Goal: Task Accomplishment & Management: Manage account settings

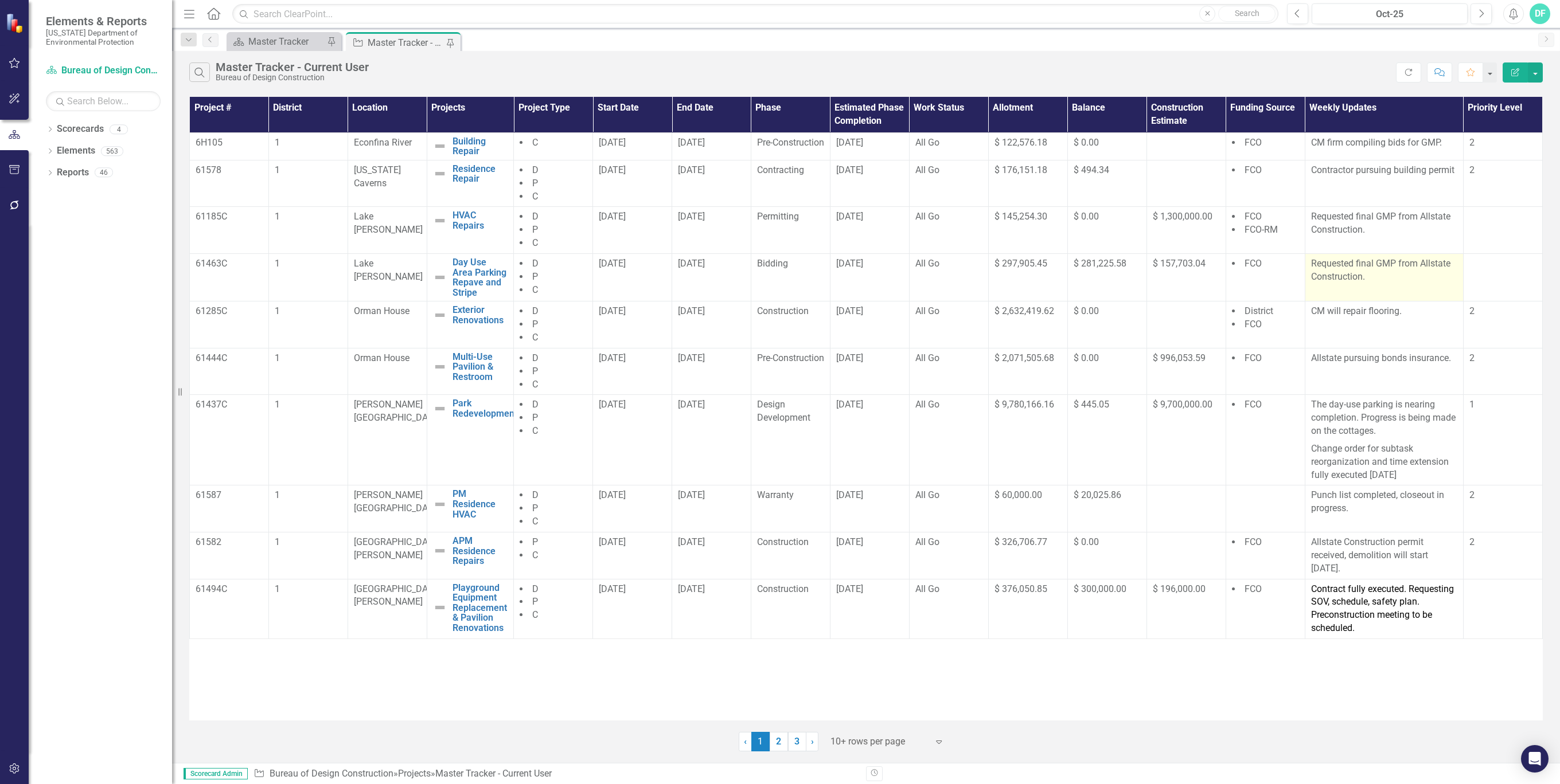
click at [1399, 284] on p "Requested final GMP from Allstate Construction." at bounding box center [1384, 271] width 147 height 26
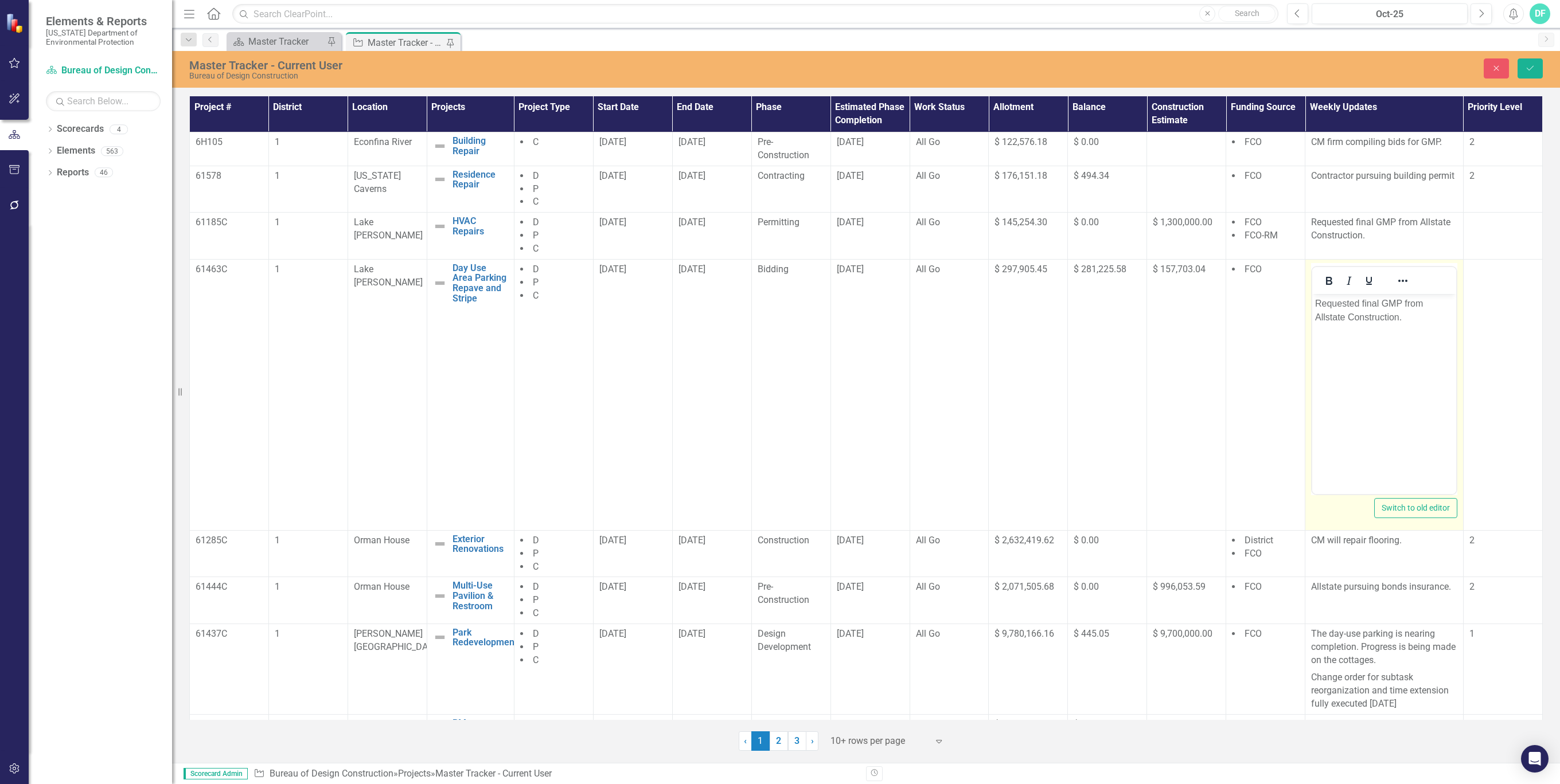
click at [1408, 318] on p "Requested final GMP from Allstate Construction." at bounding box center [1383, 309] width 138 height 27
drag, startPoint x: 1408, startPoint y: 315, endPoint x: 1316, endPoint y: 307, distance: 92.3
click at [1316, 307] on p "Requested final GMP from Allstate Construction." at bounding box center [1383, 309] width 138 height 27
click at [1525, 66] on icon "Save" at bounding box center [1530, 68] width 10 height 8
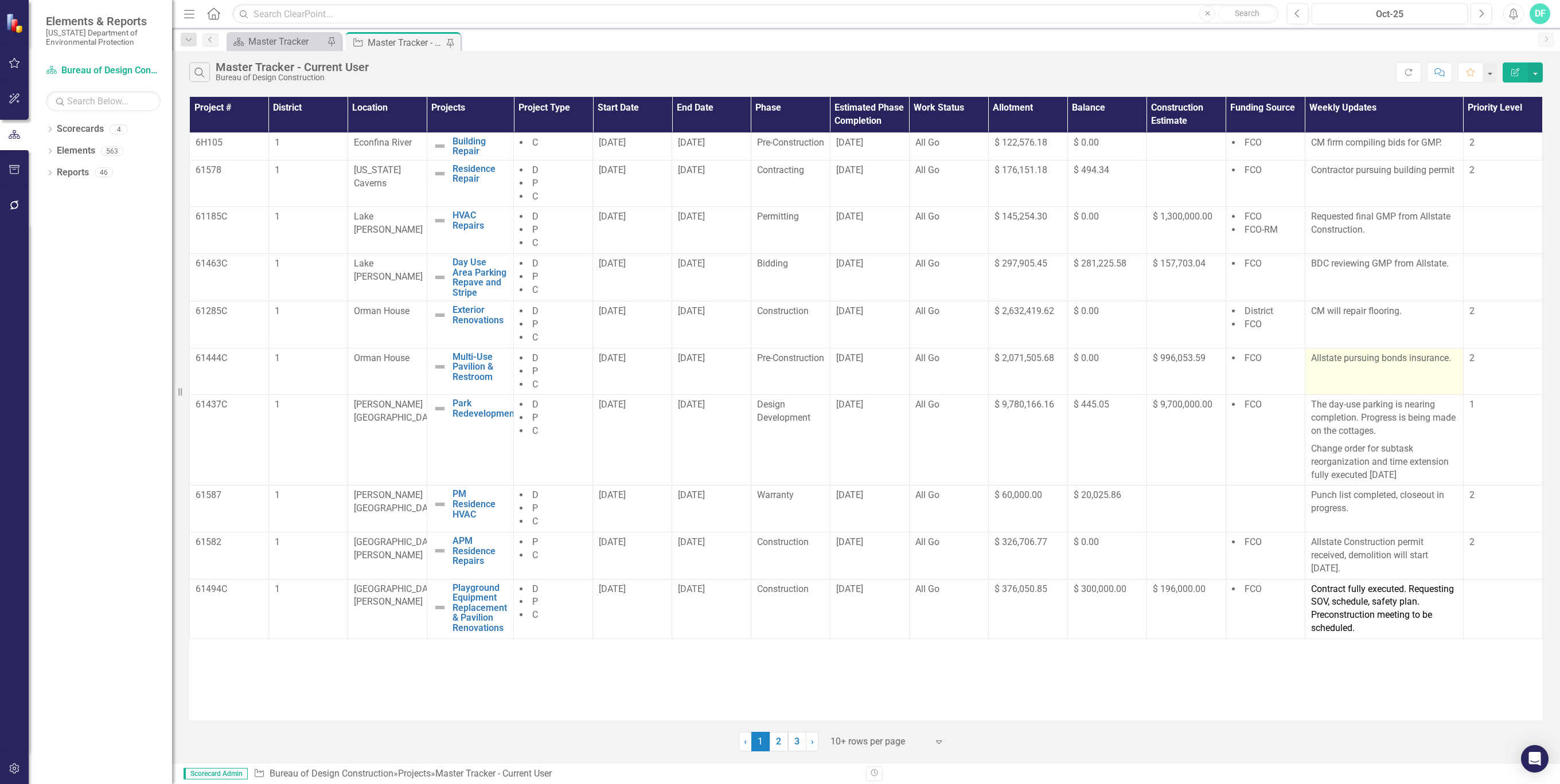
click at [1353, 383] on td "Allstate pursuing bonds insurance." at bounding box center [1383, 371] width 158 height 47
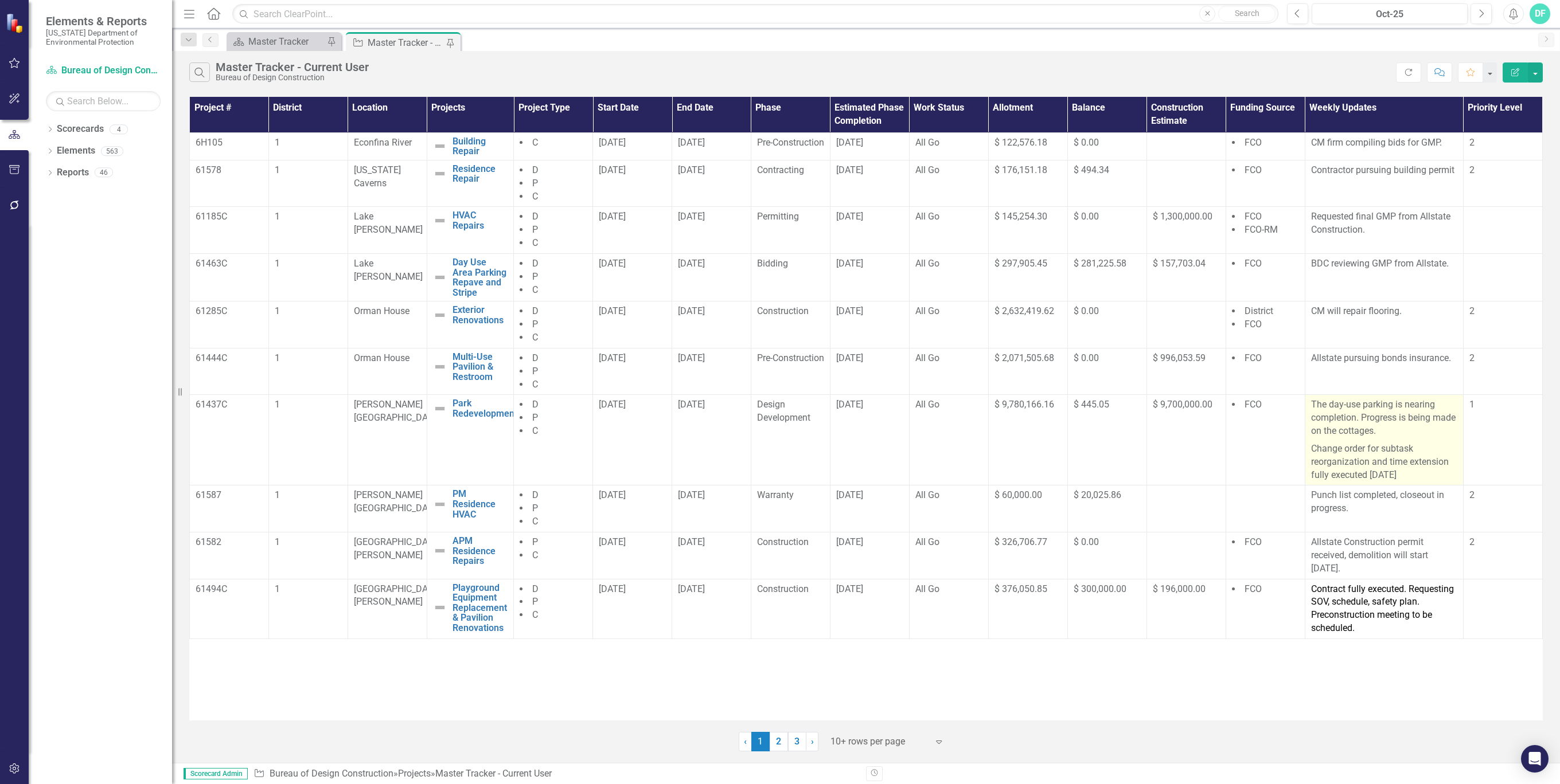
click at [1402, 440] on p "The day-use parking is nearing completion. Progress is being made on the cottag…" at bounding box center [1384, 419] width 147 height 42
click at [1419, 482] on p "Change order for subtask reorganization and time extension fully executed 11Sep…" at bounding box center [1384, 461] width 147 height 42
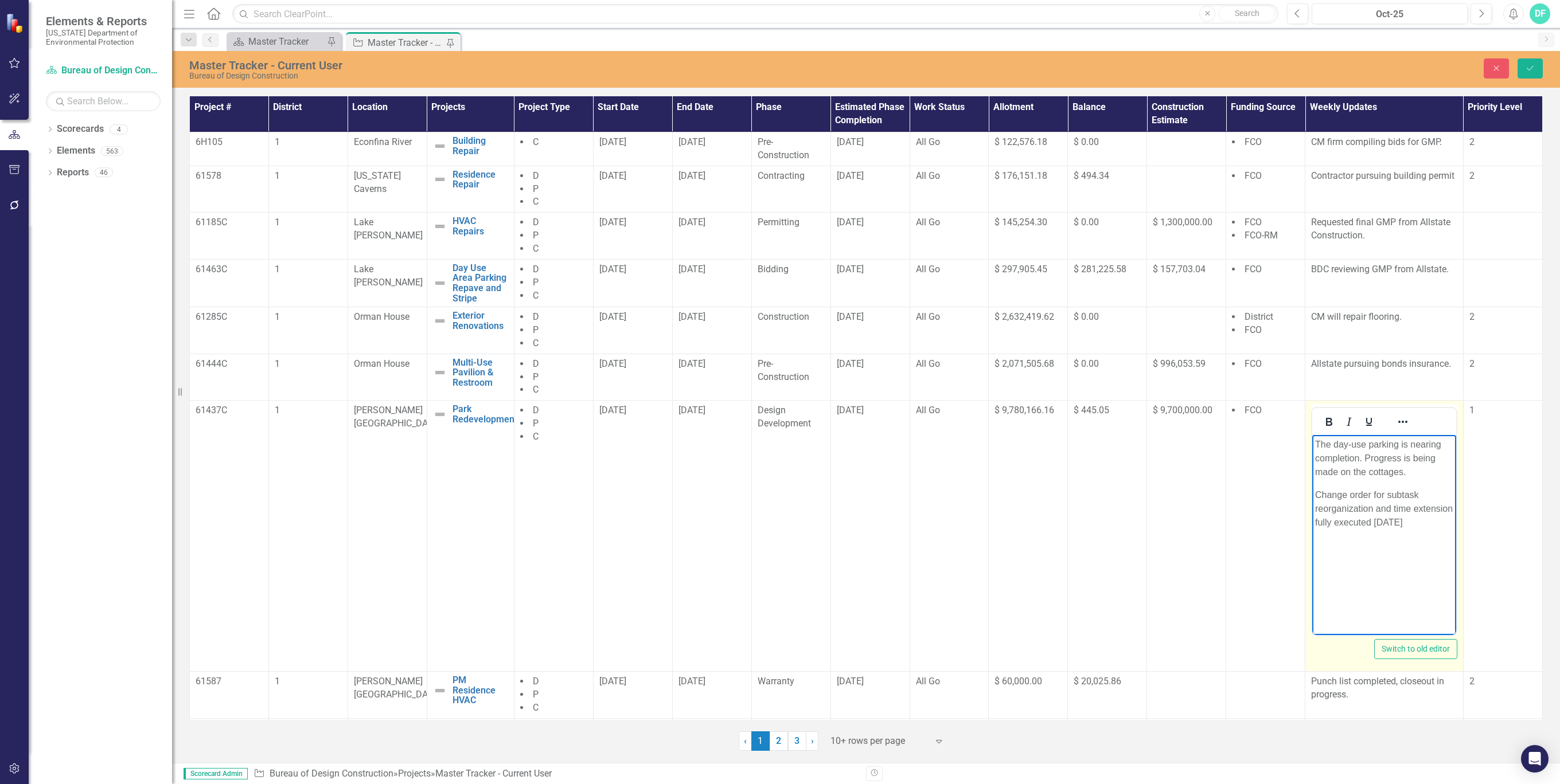
drag, startPoint x: 1416, startPoint y: 521, endPoint x: 2607, endPoint y: 882, distance: 1244.5
click at [1312, 447] on html "The day-use parking is nearing completion. Progress is being made on the cottag…" at bounding box center [1383, 521] width 144 height 172
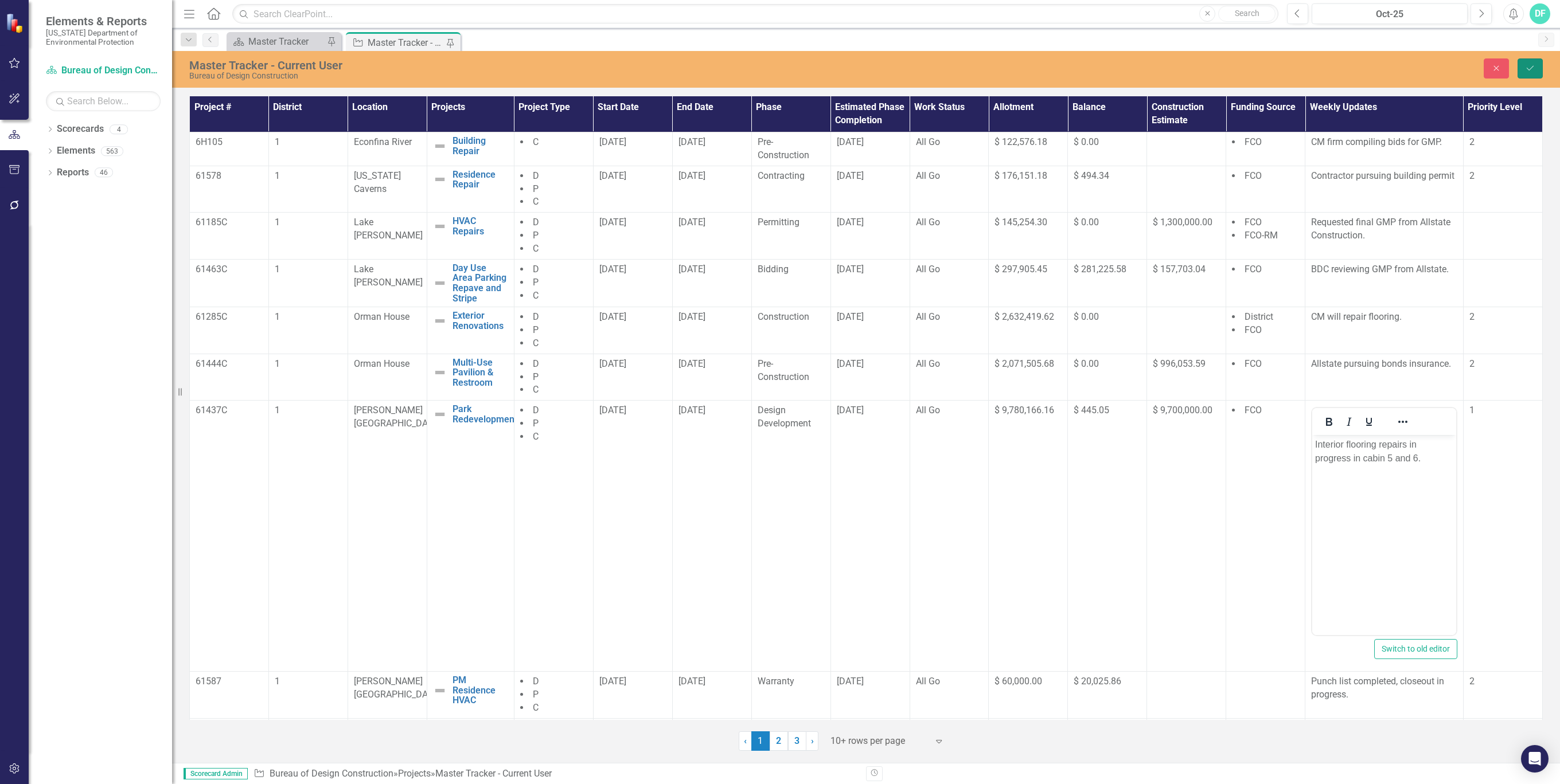
click at [1528, 67] on icon "Save" at bounding box center [1530, 68] width 10 height 8
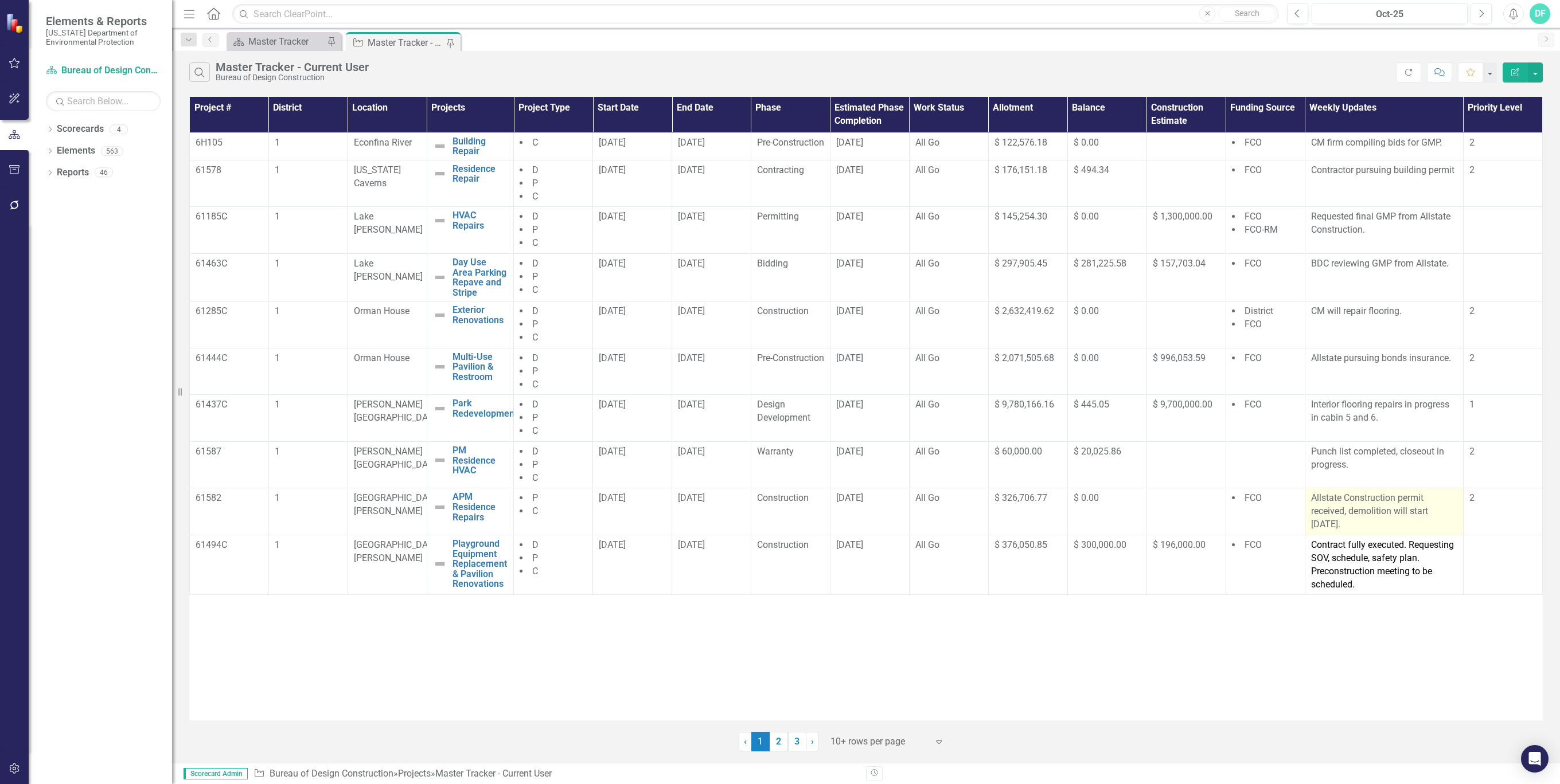
click at [1360, 521] on p "Allstate Construction permit received, demolition will start 9/22/25." at bounding box center [1384, 511] width 147 height 39
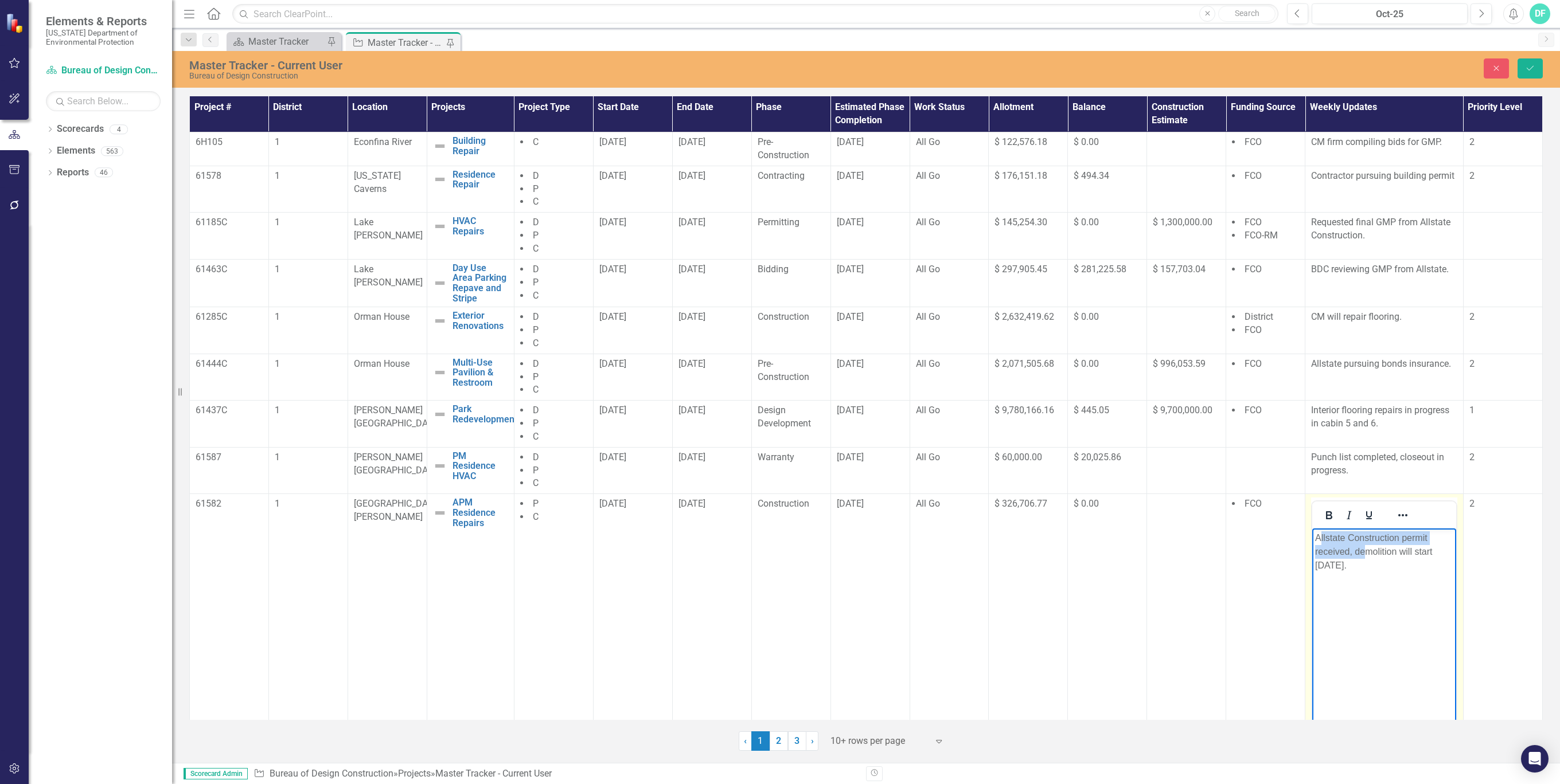
drag, startPoint x: 2671, startPoint y: 1049, endPoint x: 1317, endPoint y: 540, distance: 1446.5
click at [1317, 540] on p "Allstate Construction permit received, demolition will start 9/22/25." at bounding box center [1383, 552] width 138 height 41
click at [1351, 581] on body "Allstate Construction permit received, demolition will start 9/22/25." at bounding box center [1383, 614] width 144 height 172
drag, startPoint x: 1351, startPoint y: 578, endPoint x: 1304, endPoint y: 540, distance: 60.4
click at [1312, 540] on html "Allstate Construction permit received, demolition will start 9/22/25." at bounding box center [1383, 614] width 144 height 172
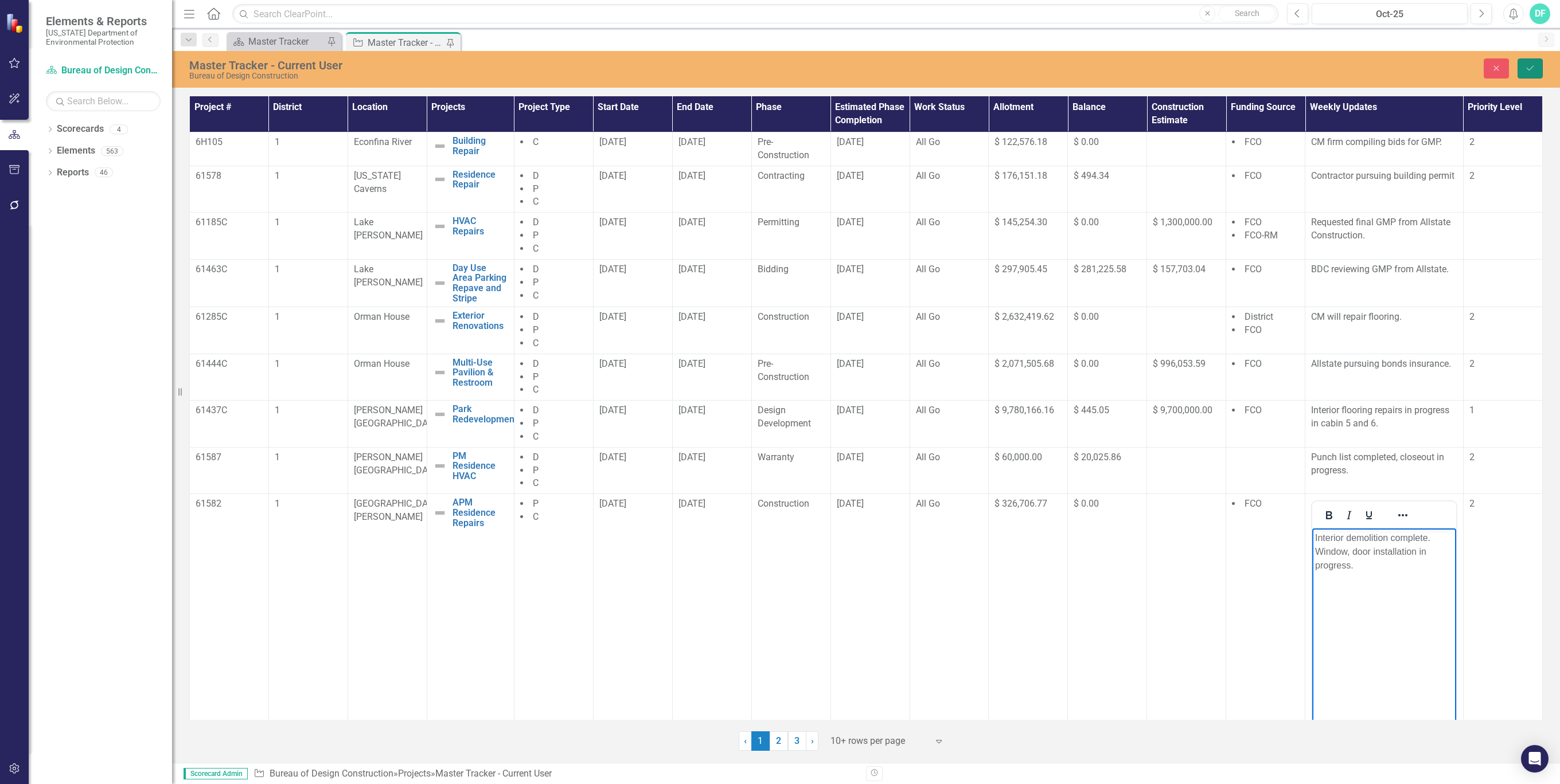
click at [1526, 71] on icon "Save" at bounding box center [1530, 68] width 10 height 8
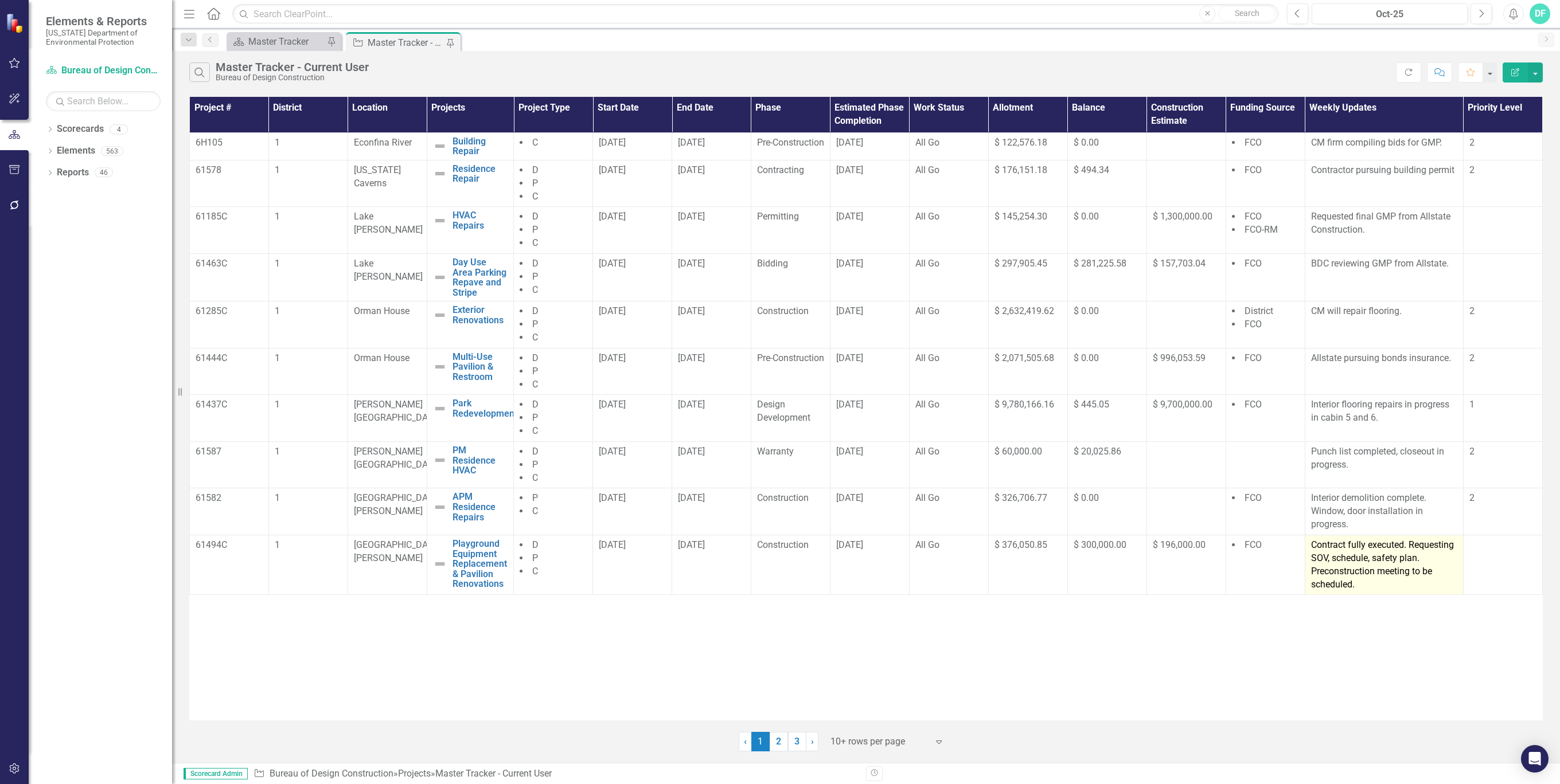
click at [1367, 590] on p "Contract fully executed. Requesting SOV, schedule, safety plan. Preconstruction…" at bounding box center [1384, 564] width 147 height 52
click at [1418, 571] on p "Contract fully executed. Requesting SOV, schedule, safety plan. Preconstruction…" at bounding box center [1384, 564] width 147 height 52
click at [1426, 562] on p "Contract fully executed. Requesting SOV, schedule, safety plan. Preconstruction…" at bounding box center [1384, 564] width 147 height 52
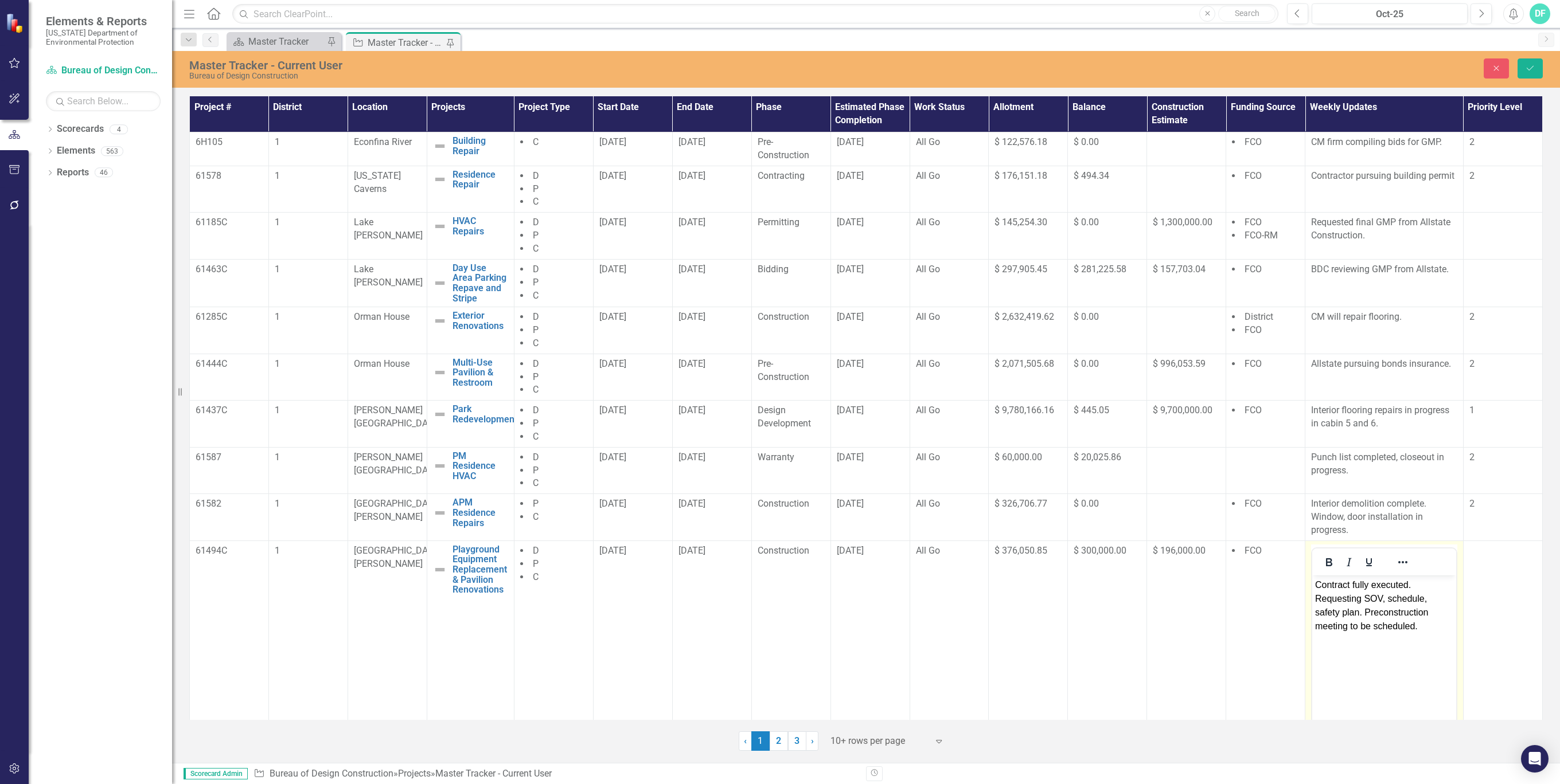
drag, startPoint x: 2737, startPoint y: 1137, endPoint x: 1364, endPoint y: 613, distance: 1469.6
click at [1364, 613] on span "Contract fully executed. Requesting SOV, schedule, safety plan. Preconstruction…" at bounding box center [1371, 605] width 113 height 51
drag, startPoint x: 1365, startPoint y: 609, endPoint x: 1316, endPoint y: 586, distance: 54.1
click at [1316, 586] on span "Contract fully executed. Requesting SOV, schedule, safety plan. Preconstruction…" at bounding box center [1371, 605] width 113 height 51
click at [1370, 604] on p "Preconstruction meeting to be scheduled." at bounding box center [1383, 591] width 138 height 27
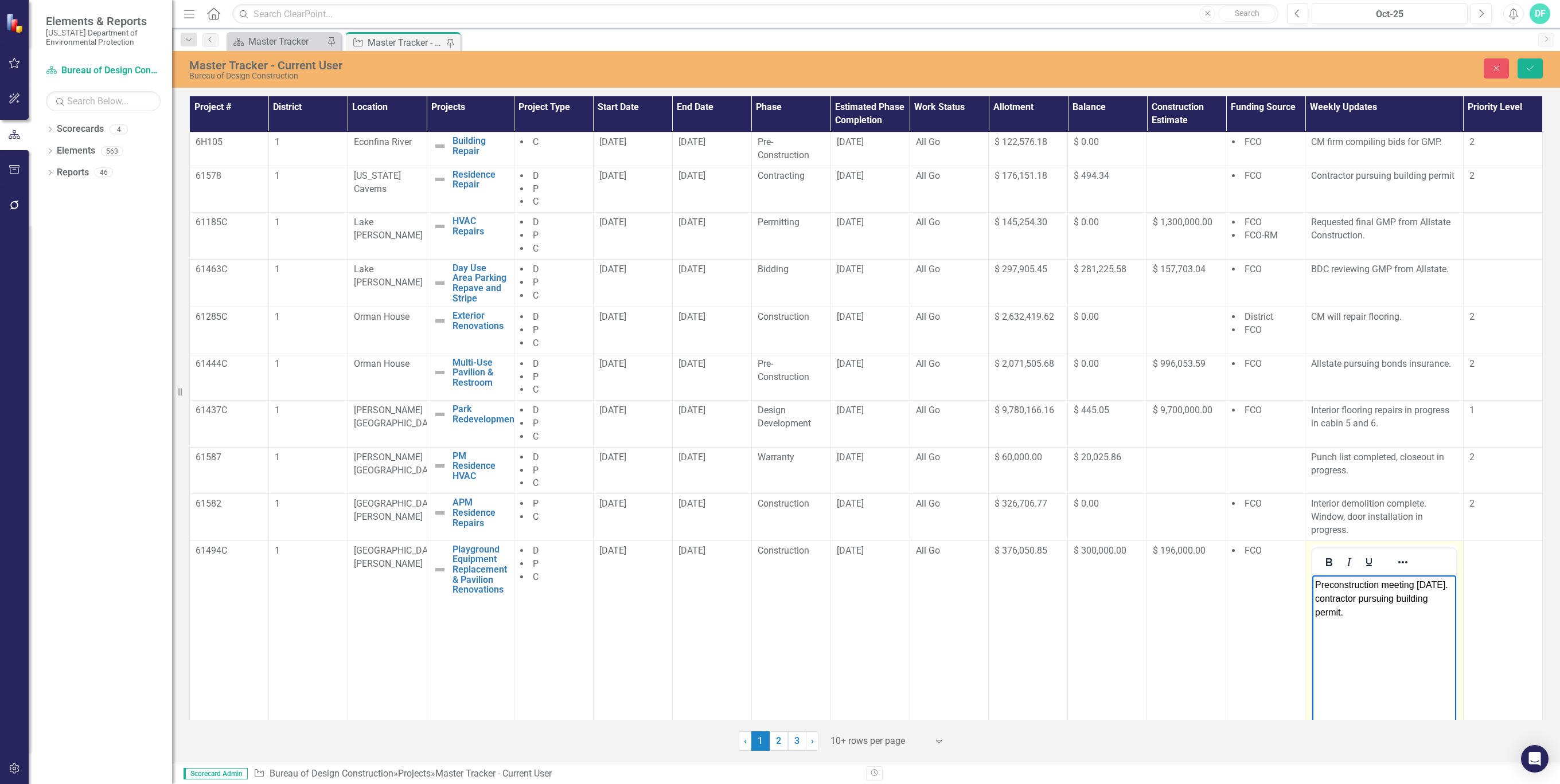
click at [1319, 596] on span "Preconstruction meeting 9/30/25. contractor pursuing building permit." at bounding box center [1380, 599] width 133 height 38
click at [1409, 646] on body "Preconstruction meeting [DATE]. Contractor pursuing building permit." at bounding box center [1383, 661] width 144 height 172
click at [1528, 70] on icon "Save" at bounding box center [1530, 68] width 10 height 8
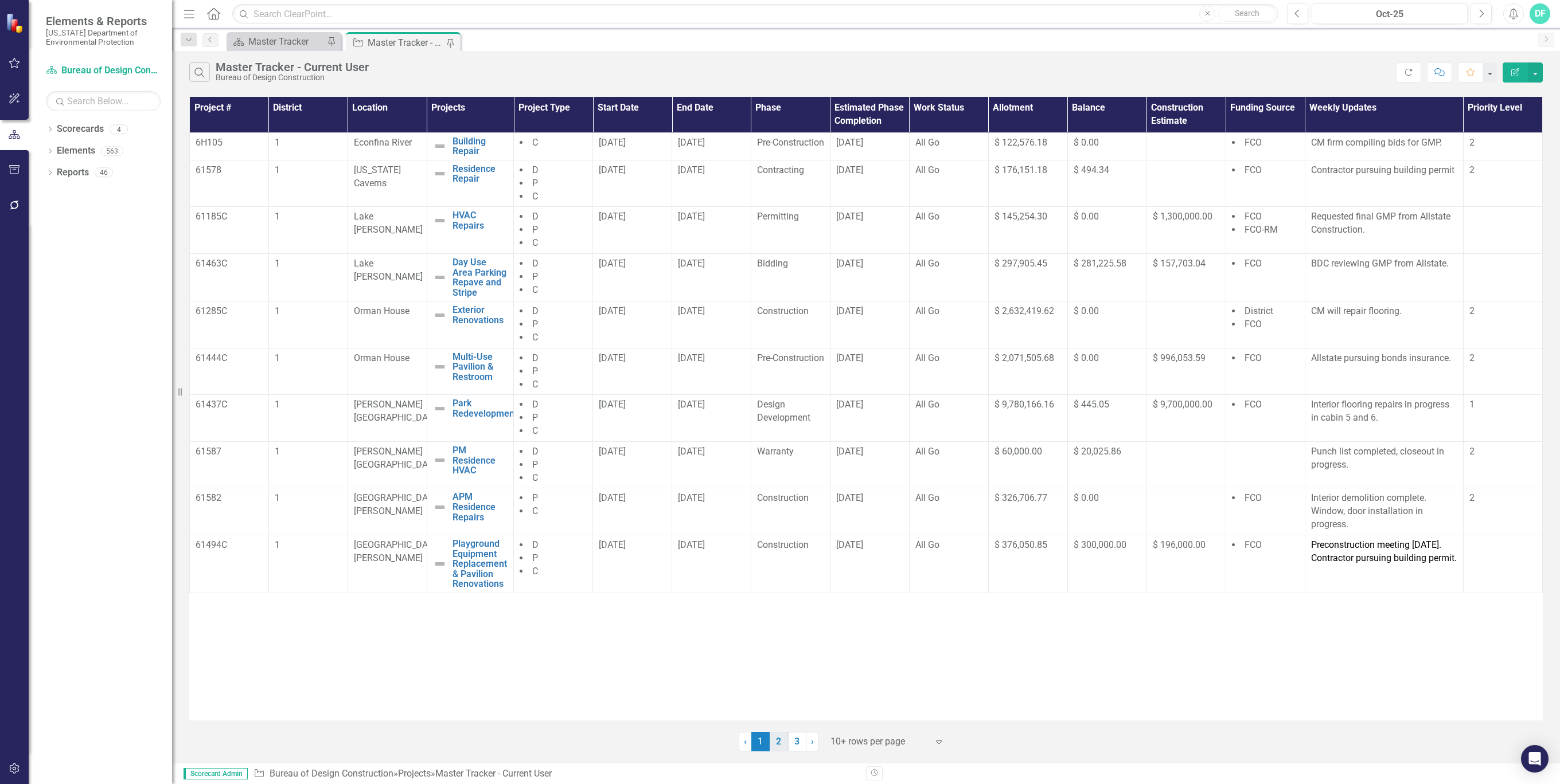
click at [779, 740] on link "2" at bounding box center [779, 742] width 19 height 20
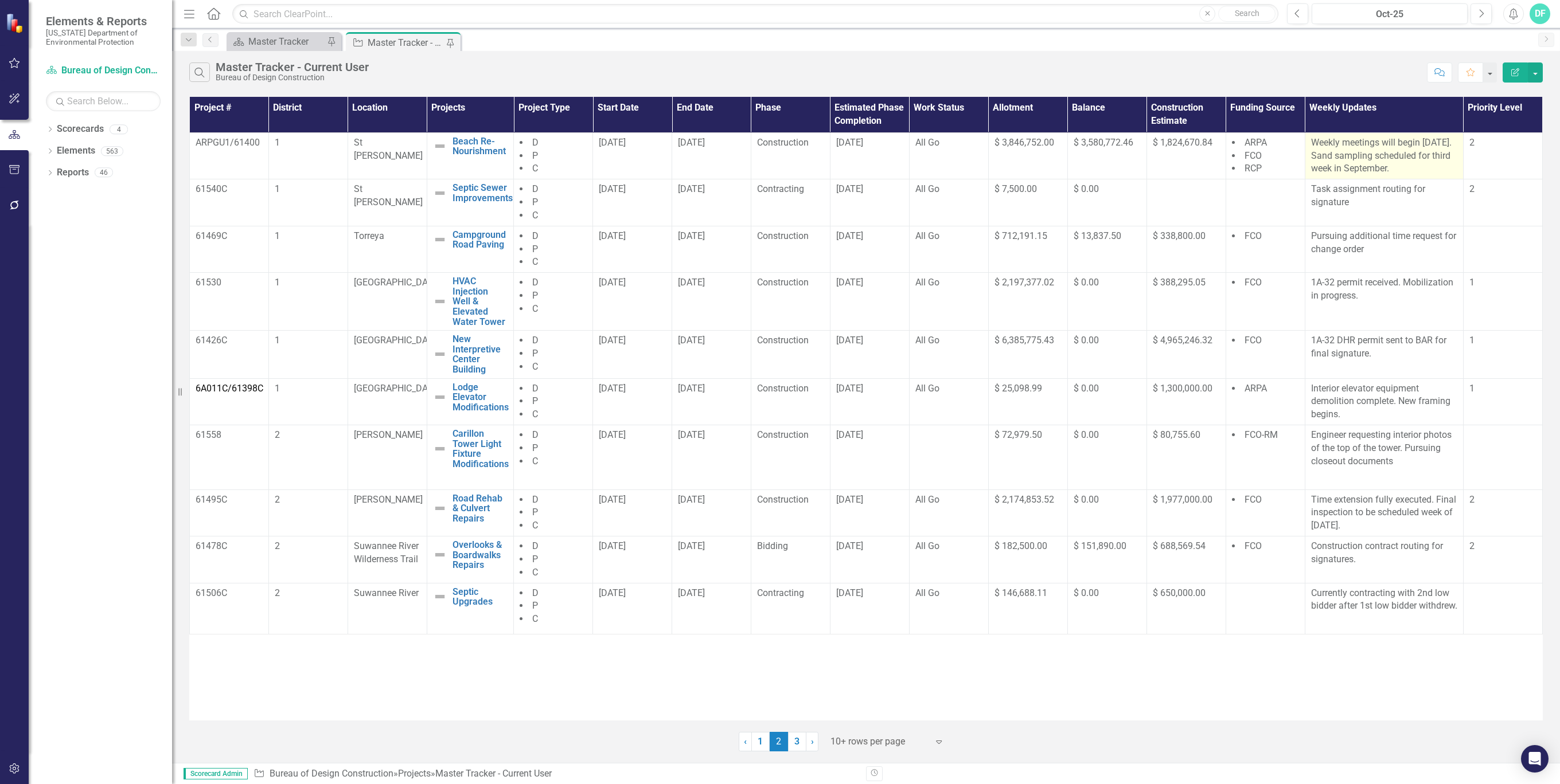
click at [1435, 165] on p "Weekly meetings will begin 9/22/25. Sand sampling scheduled for third week in S…" at bounding box center [1384, 156] width 147 height 39
click at [1435, 166] on p "Weekly meetings will begin 9/22/25. Sand sampling scheduled for third week in S…" at bounding box center [1384, 156] width 147 height 39
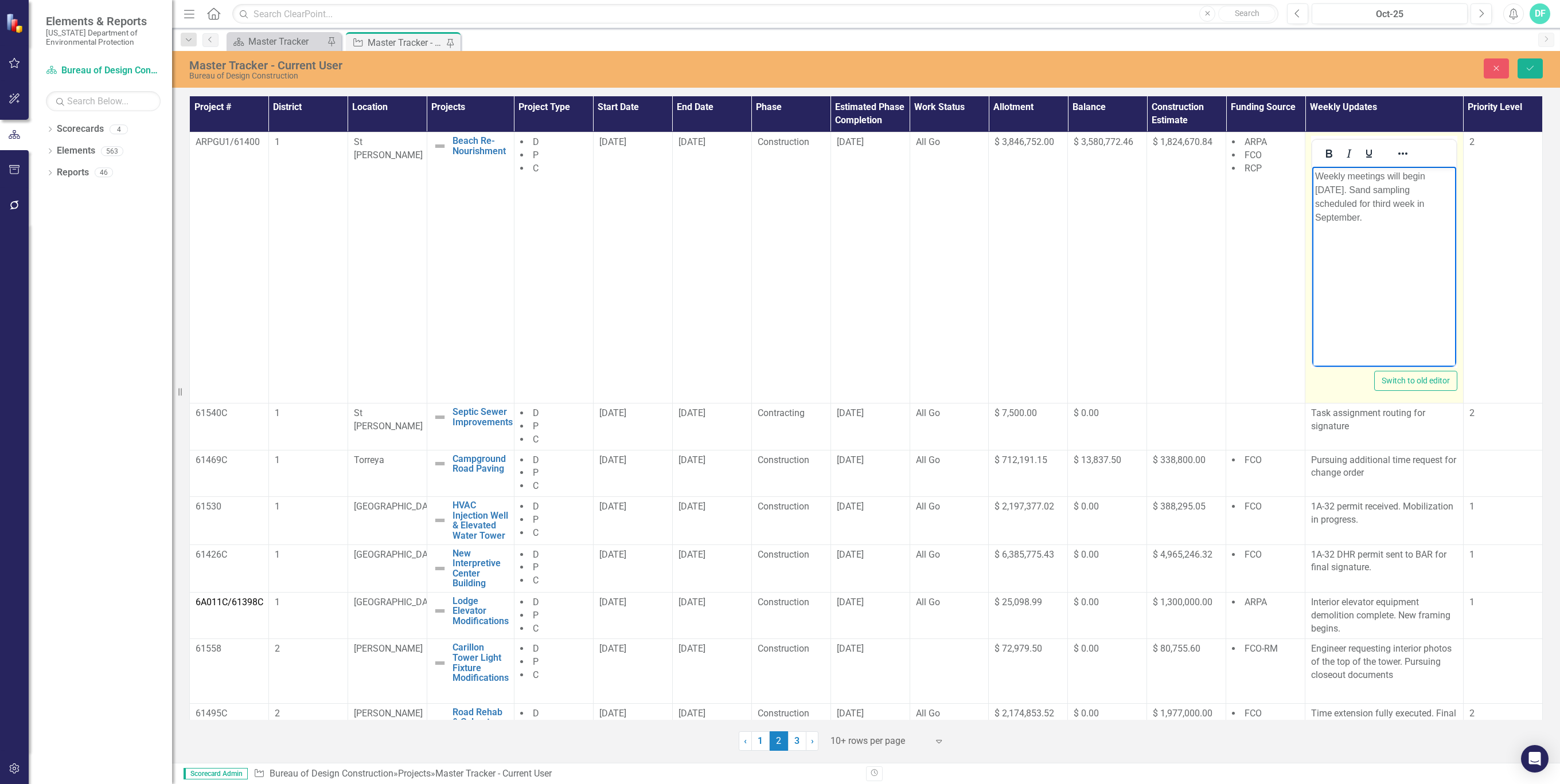
drag, startPoint x: 1377, startPoint y: 221, endPoint x: 1312, endPoint y: 172, distance: 81.4
click at [1312, 172] on body "Weekly meetings will begin 9/22/25. Sand sampling scheduled for third week in S…" at bounding box center [1383, 252] width 144 height 172
click at [1536, 69] on button "Save" at bounding box center [1530, 68] width 25 height 20
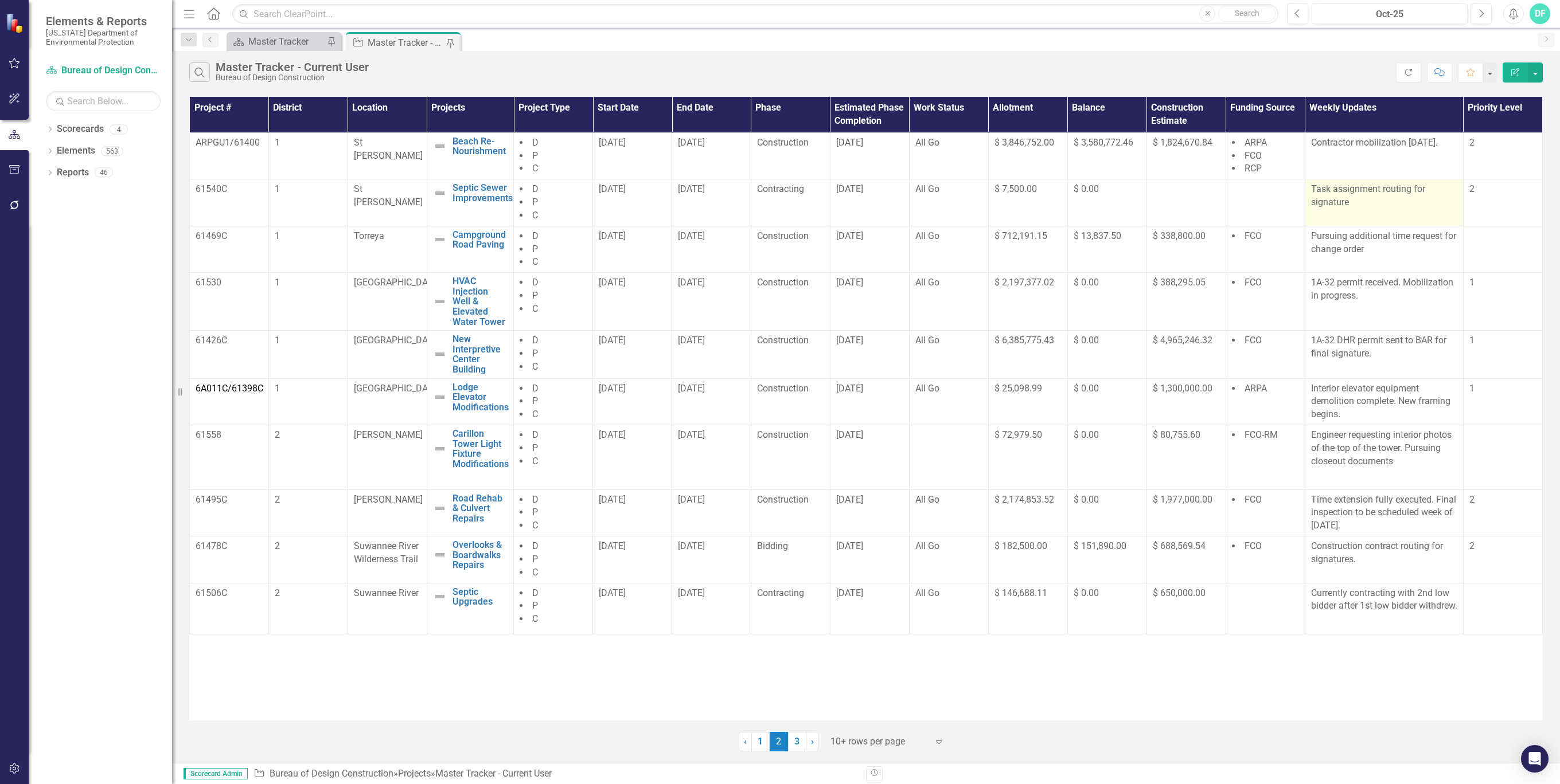
click at [1393, 202] on p "Task assignment routing for signature" at bounding box center [1384, 196] width 147 height 26
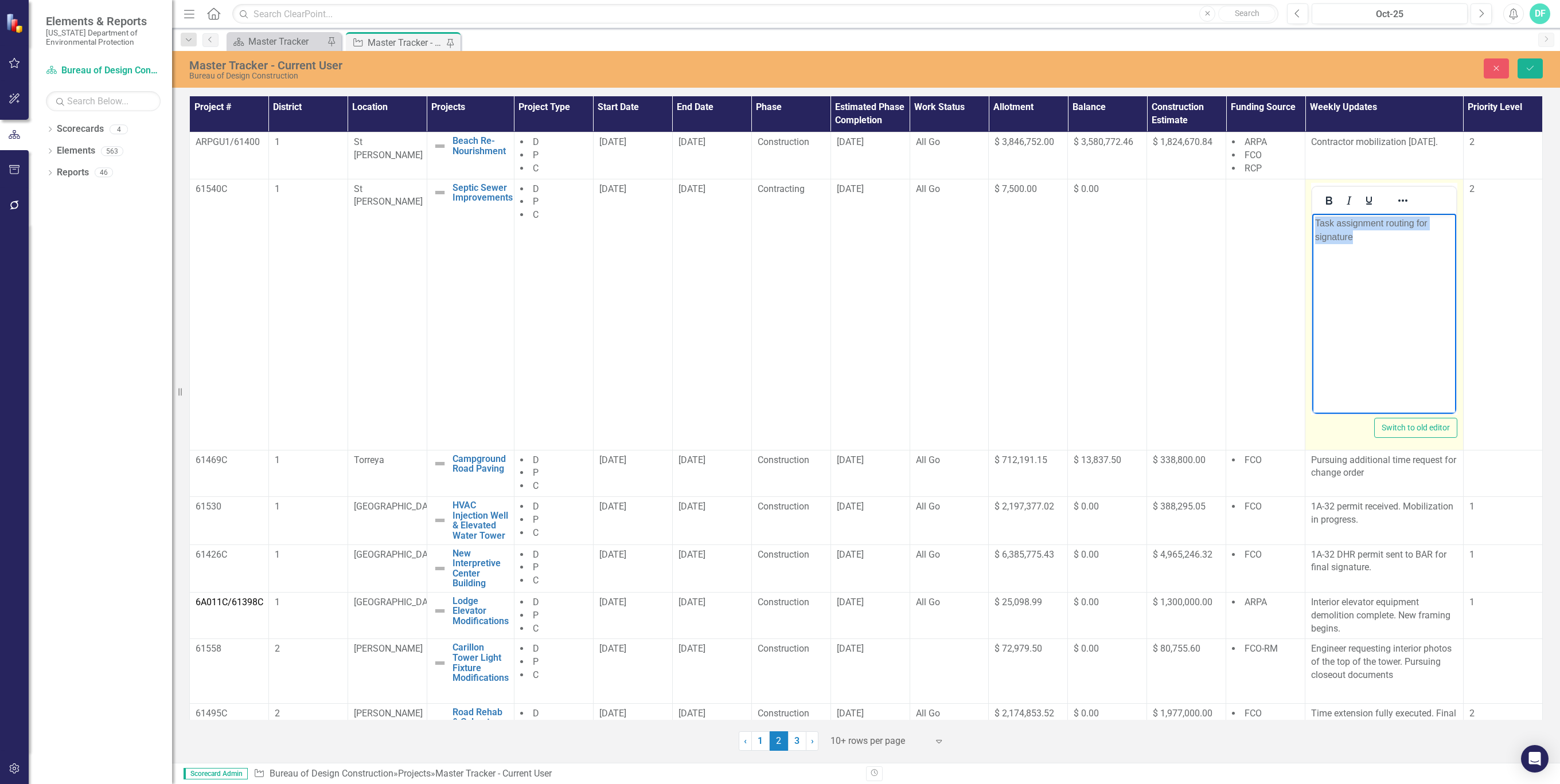
drag, startPoint x: 1375, startPoint y: 237, endPoint x: 1312, endPoint y: 218, distance: 65.8
click at [1312, 218] on body "Task assignment routing for signature" at bounding box center [1383, 299] width 144 height 172
click at [1525, 67] on icon "Save" at bounding box center [1530, 68] width 10 height 8
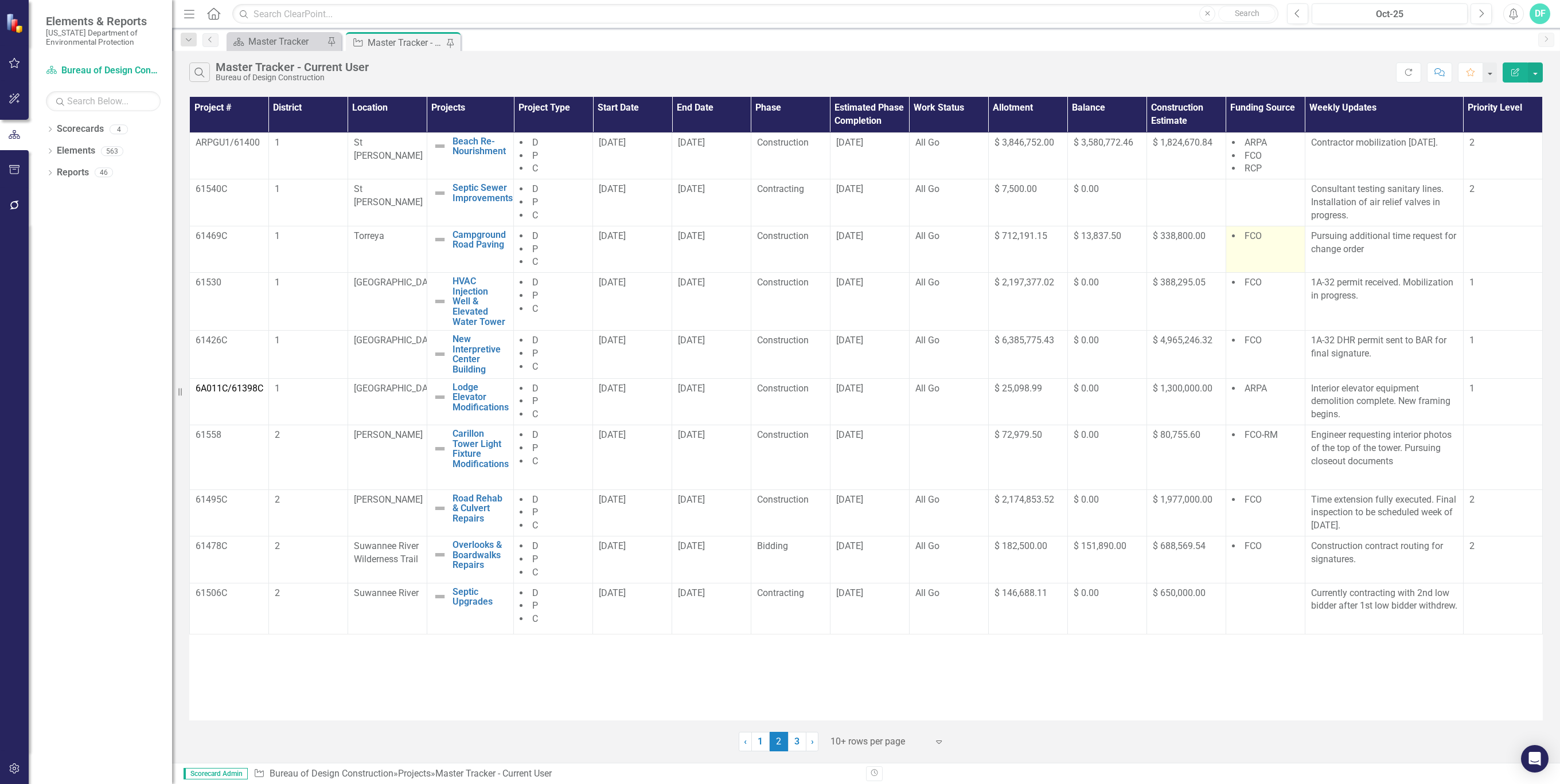
drag, startPoint x: 1379, startPoint y: 246, endPoint x: 1304, endPoint y: 234, distance: 76.0
click at [1304, 234] on tr "61469C 1 Torreya Campground Road Paving Edit Edit Project Link Open Element D P…" at bounding box center [866, 249] width 1353 height 47
copy tr "Pursuing additional time request for change order"
click at [1366, 250] on p "Pursuing additional time request for change order" at bounding box center [1384, 243] width 147 height 26
drag, startPoint x: 1370, startPoint y: 247, endPoint x: 1311, endPoint y: 236, distance: 60.0
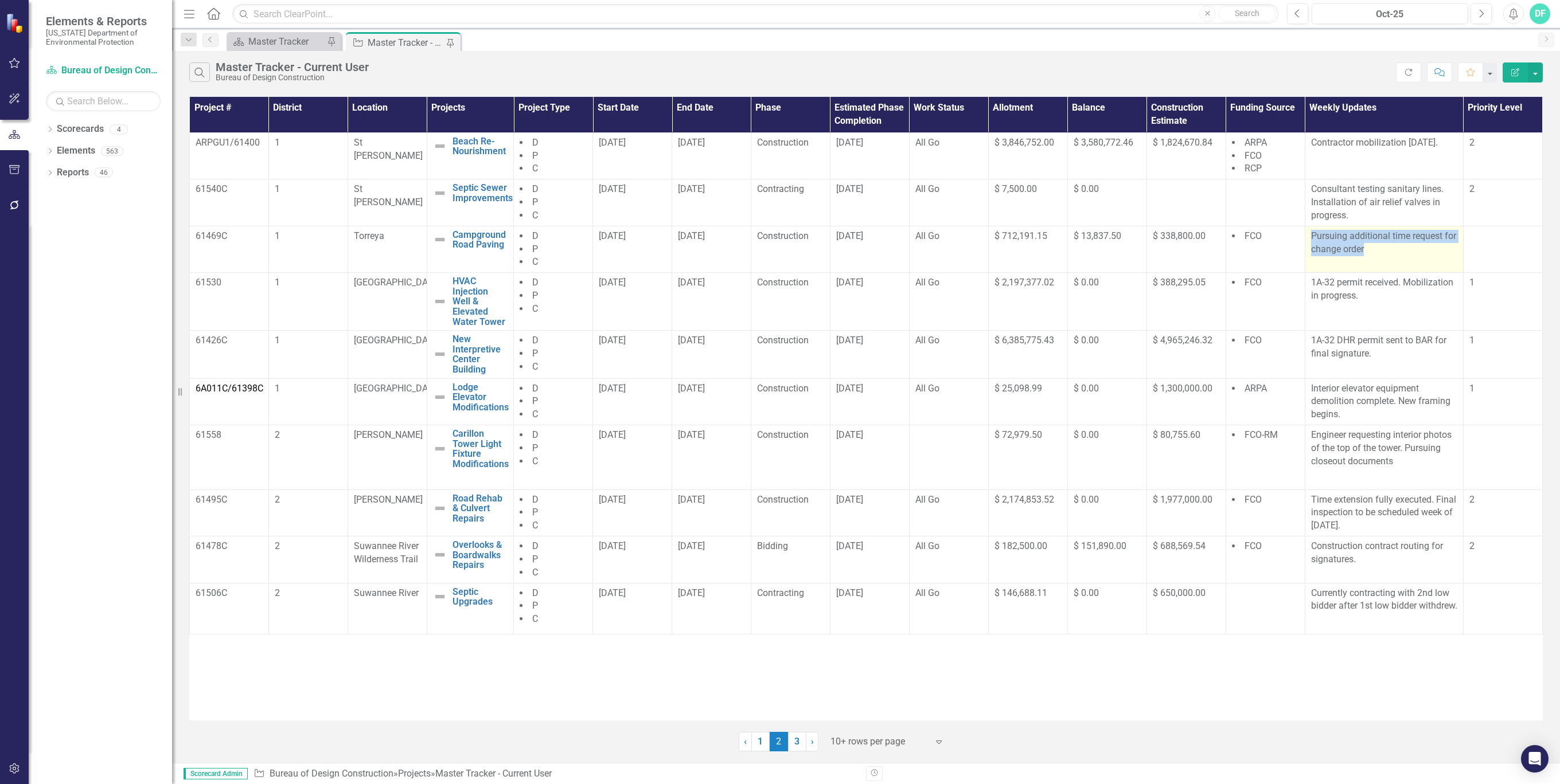
click at [1311, 236] on p "Pursuing additional time request for change order" at bounding box center [1384, 243] width 147 height 26
copy p "Pursuing additional time request for change order"
click at [1530, 235] on div at bounding box center [1502, 237] width 67 height 14
click at [1423, 249] on p "Pursuing additional time request for change order" at bounding box center [1384, 243] width 147 height 26
click at [1379, 249] on p "Pursuing additional time request for change order" at bounding box center [1384, 243] width 147 height 26
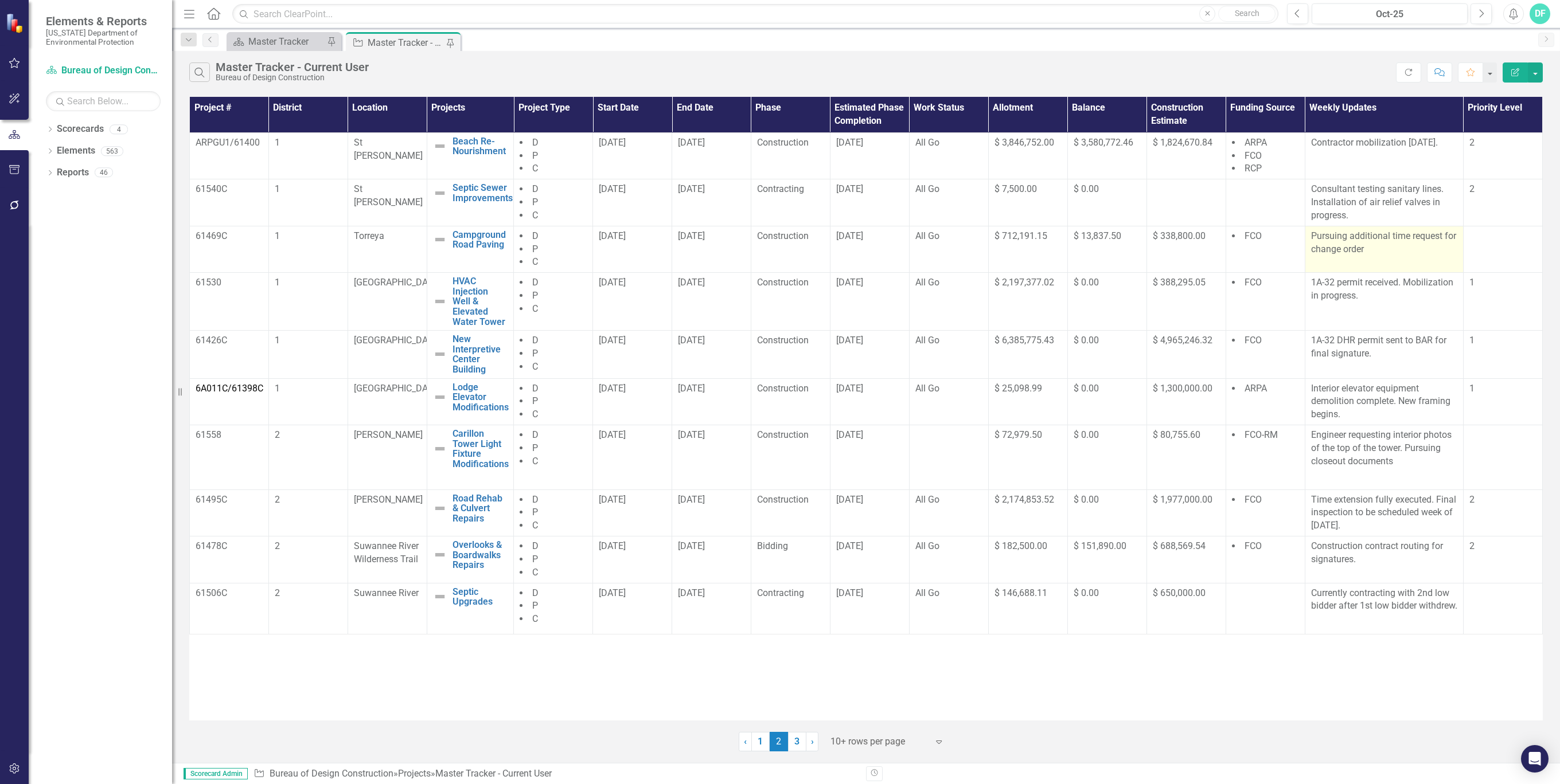
click at [1379, 249] on p "Pursuing additional time request for change order" at bounding box center [1384, 243] width 147 height 26
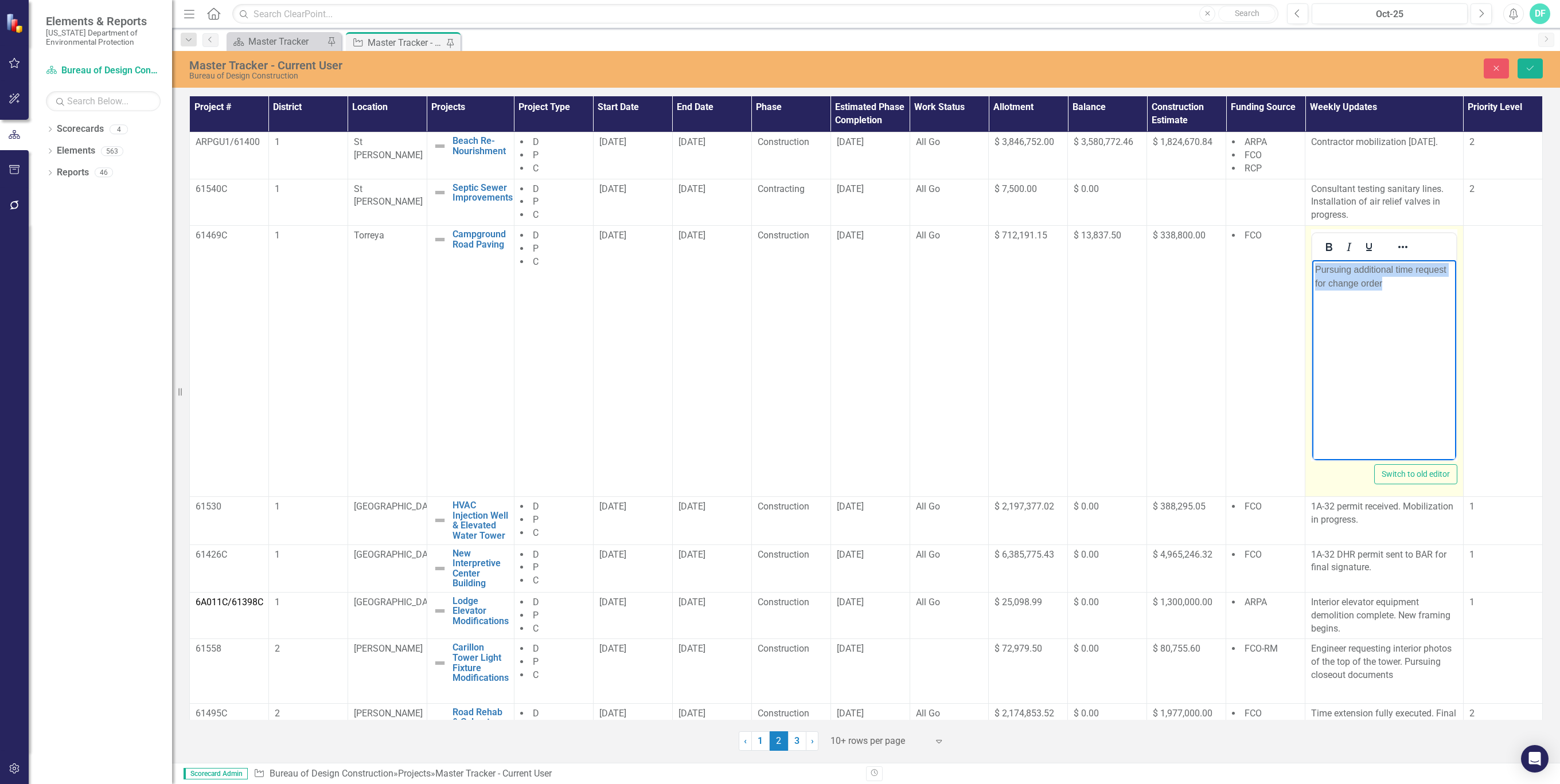
drag, startPoint x: 1383, startPoint y: 285, endPoint x: 2608, endPoint y: 525, distance: 1248.3
click at [1312, 265] on html "Pursuing additional time request for change order" at bounding box center [1383, 346] width 144 height 172
click at [1525, 70] on icon "Save" at bounding box center [1530, 68] width 10 height 8
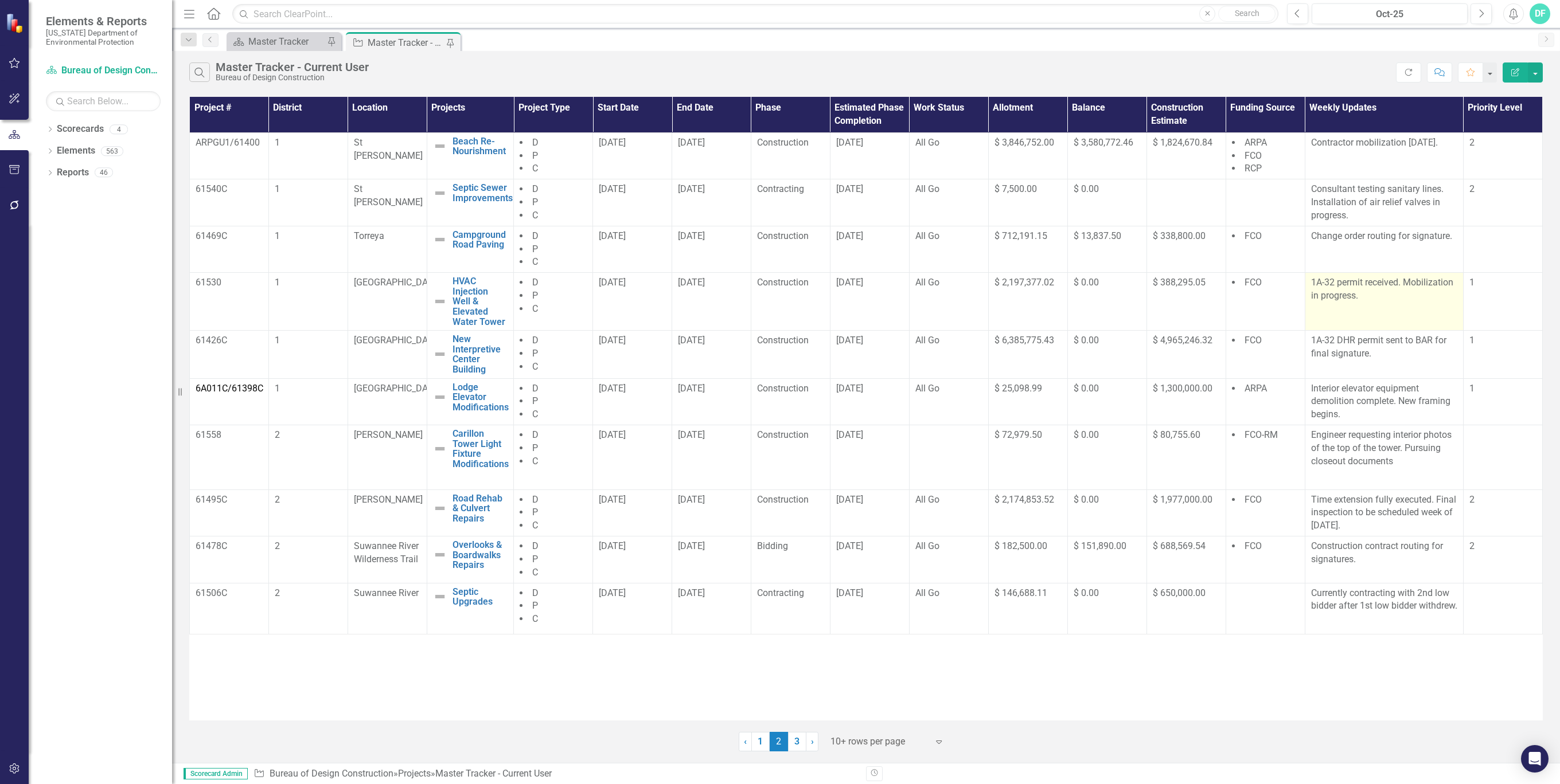
click at [1372, 295] on p "1A-32 permit received. Mobilization in progress." at bounding box center [1384, 290] width 147 height 26
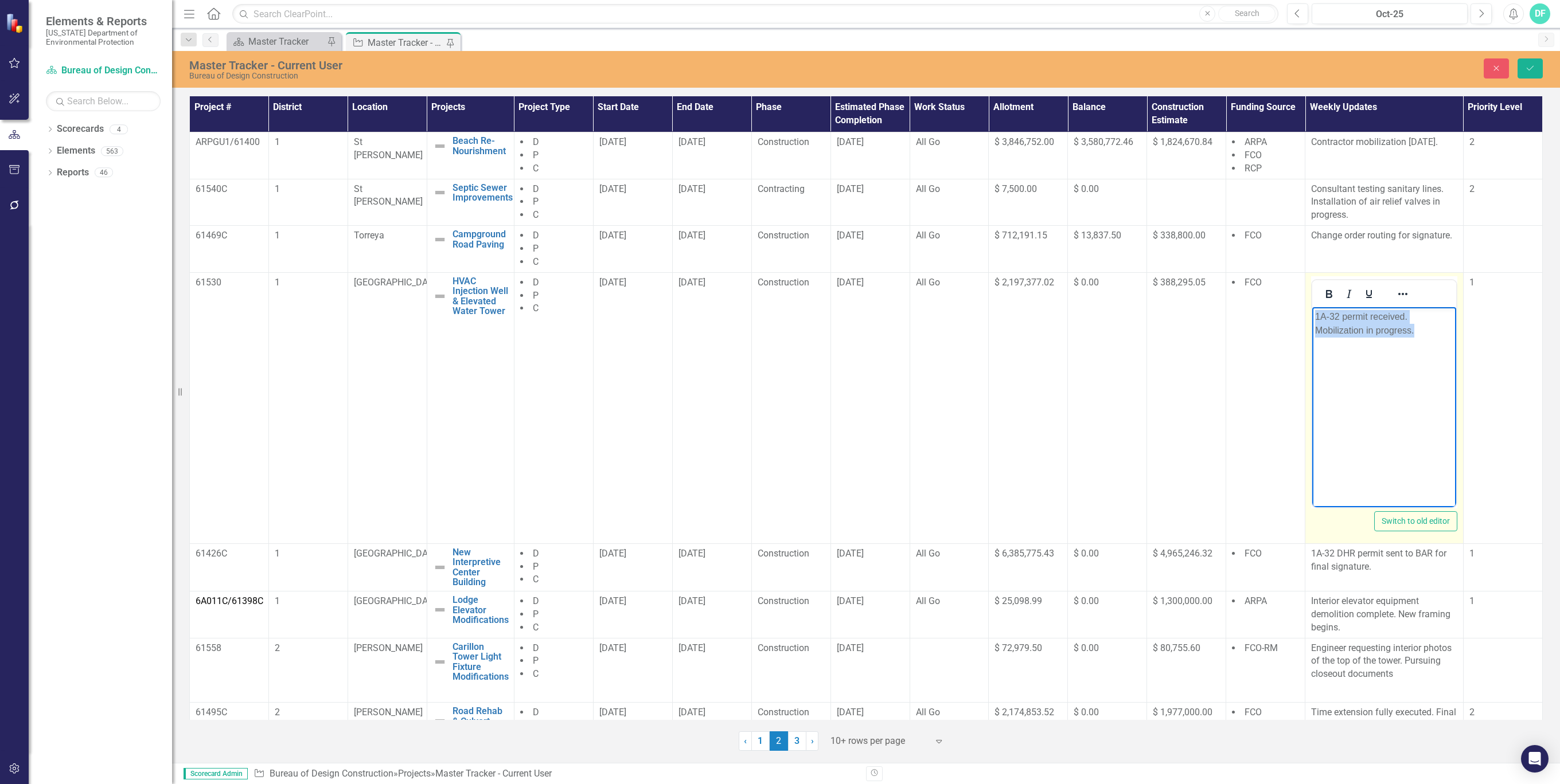
drag, startPoint x: 1419, startPoint y: 331, endPoint x: 2613, endPoint y: 625, distance: 1229.7
click at [1312, 318] on html "1A-32 permit received. Mobilization in progress." at bounding box center [1383, 392] width 144 height 172
click at [1398, 316] on p "Drill equipment due 10/6/25." at bounding box center [1383, 316] width 138 height 14
click at [1531, 68] on icon "submit" at bounding box center [1529, 68] width 7 height 5
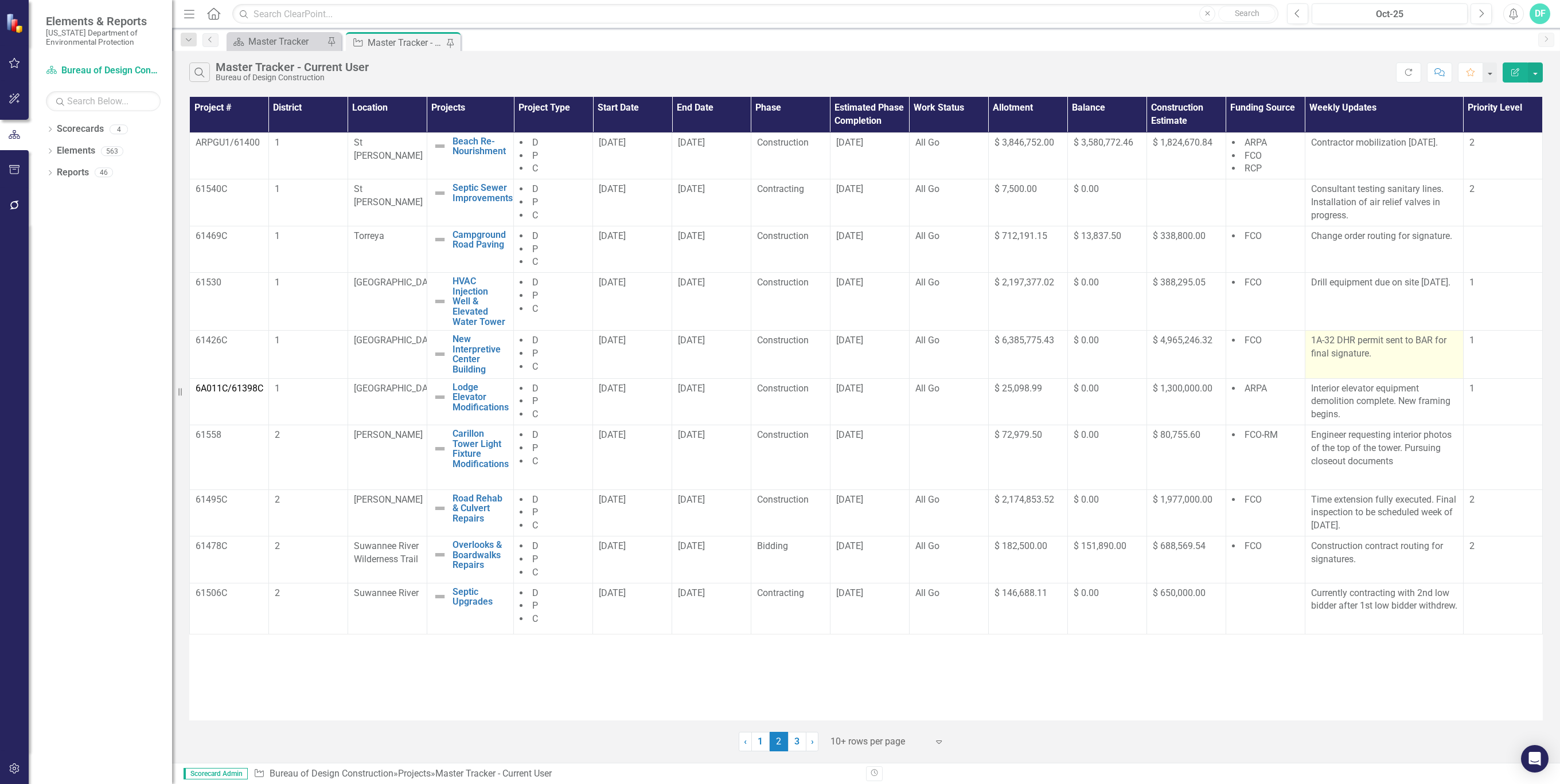
click at [1410, 353] on p "1A-32 DHR permit sent to BAR for final signature." at bounding box center [1384, 348] width 147 height 26
click at [1409, 353] on p "1A-32 DHR permit sent to BAR for final signature." at bounding box center [1384, 348] width 147 height 26
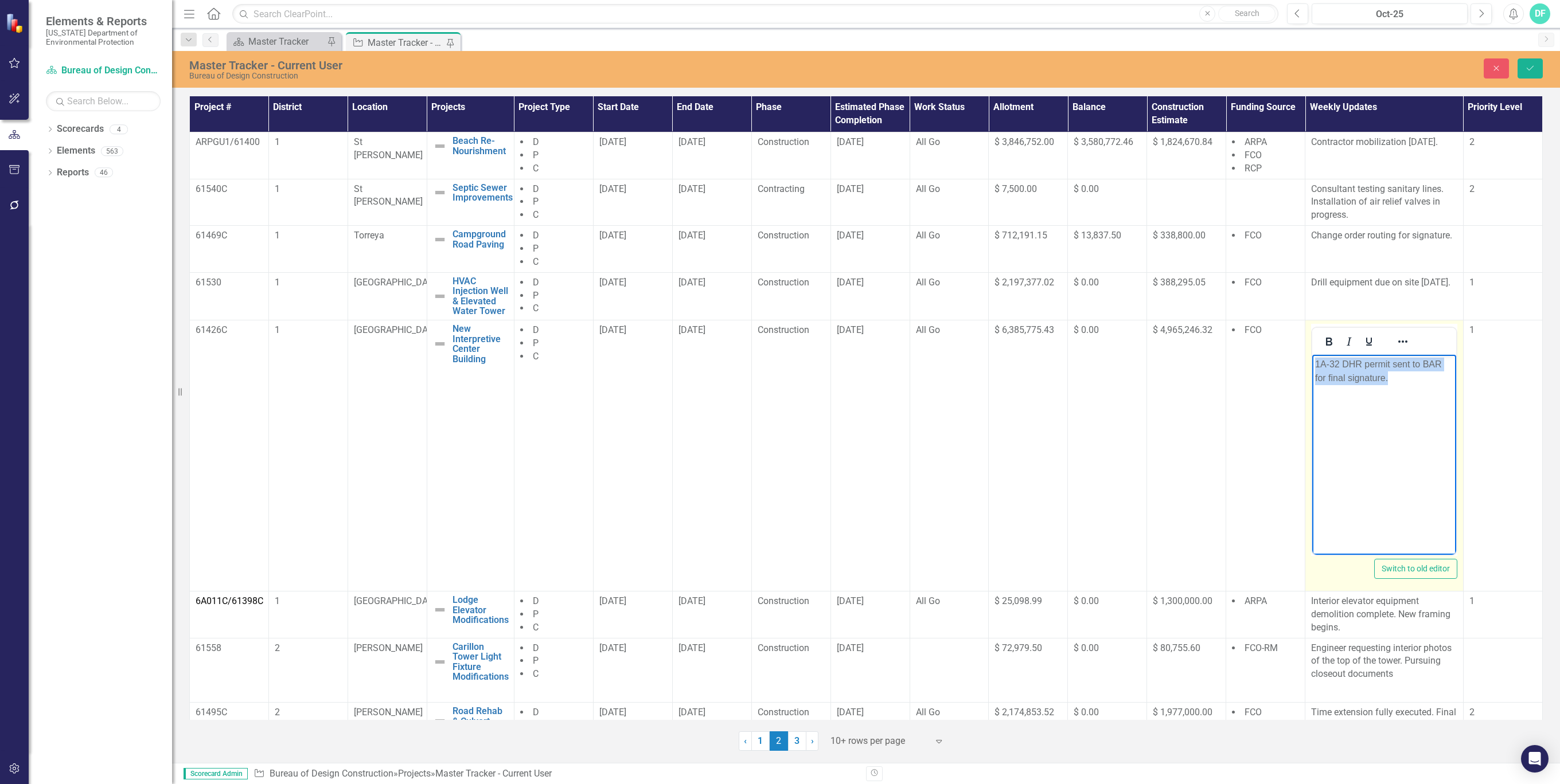
drag, startPoint x: 1397, startPoint y: 380, endPoint x: 2609, endPoint y: 733, distance: 1262.4
click at [1312, 368] on html "1A-32 DHR permit sent to BAR for final signature." at bounding box center [1383, 440] width 144 height 172
click at [1395, 364] on p "CRAS study begins 10/6/25 through 10/10/25" at bounding box center [1383, 371] width 138 height 27
click at [1350, 377] on p "CRAS study 10/6/25 through 10/10/25" at bounding box center [1383, 371] width 138 height 27
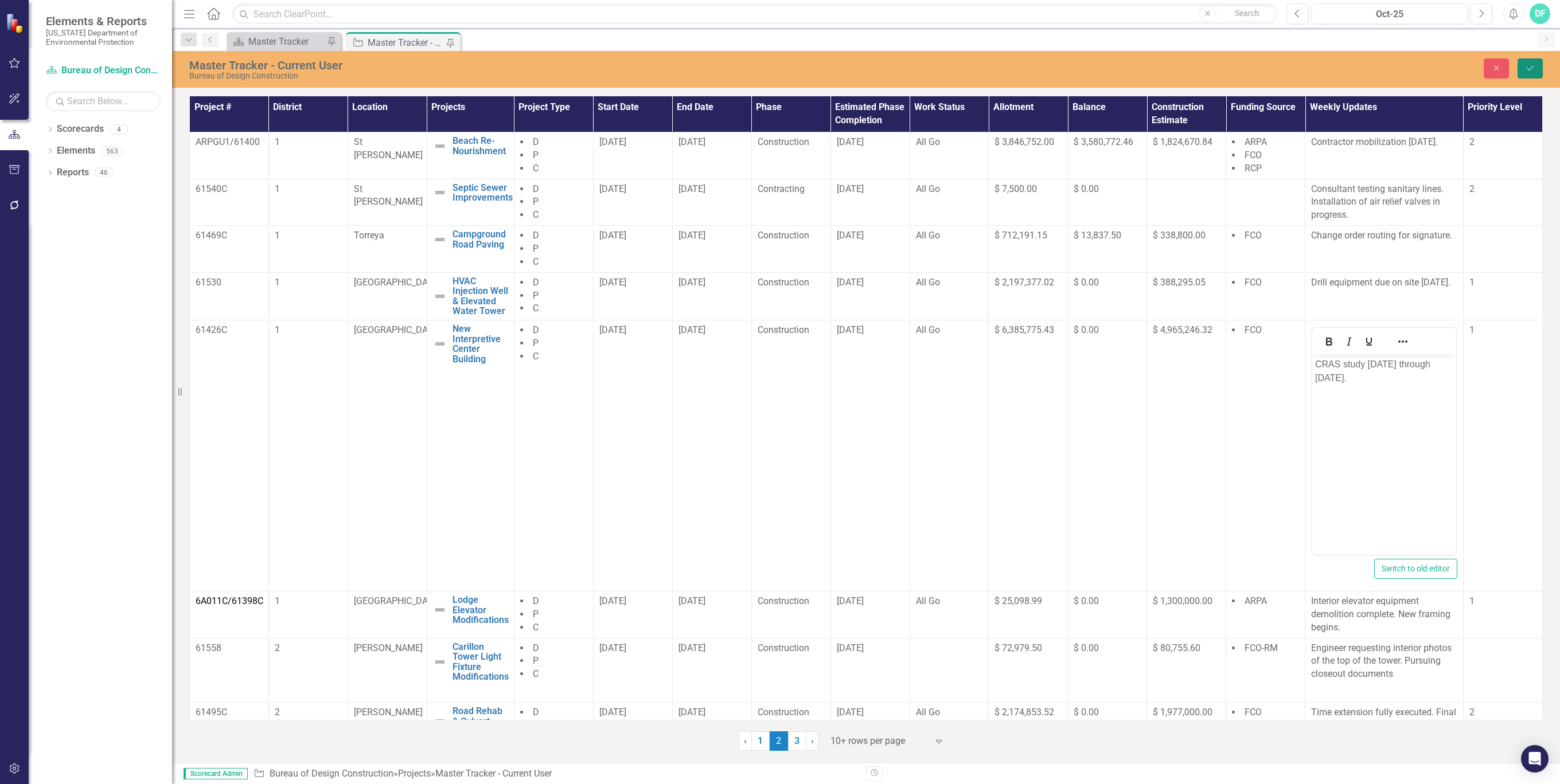
click at [1528, 67] on icon "Save" at bounding box center [1530, 68] width 10 height 8
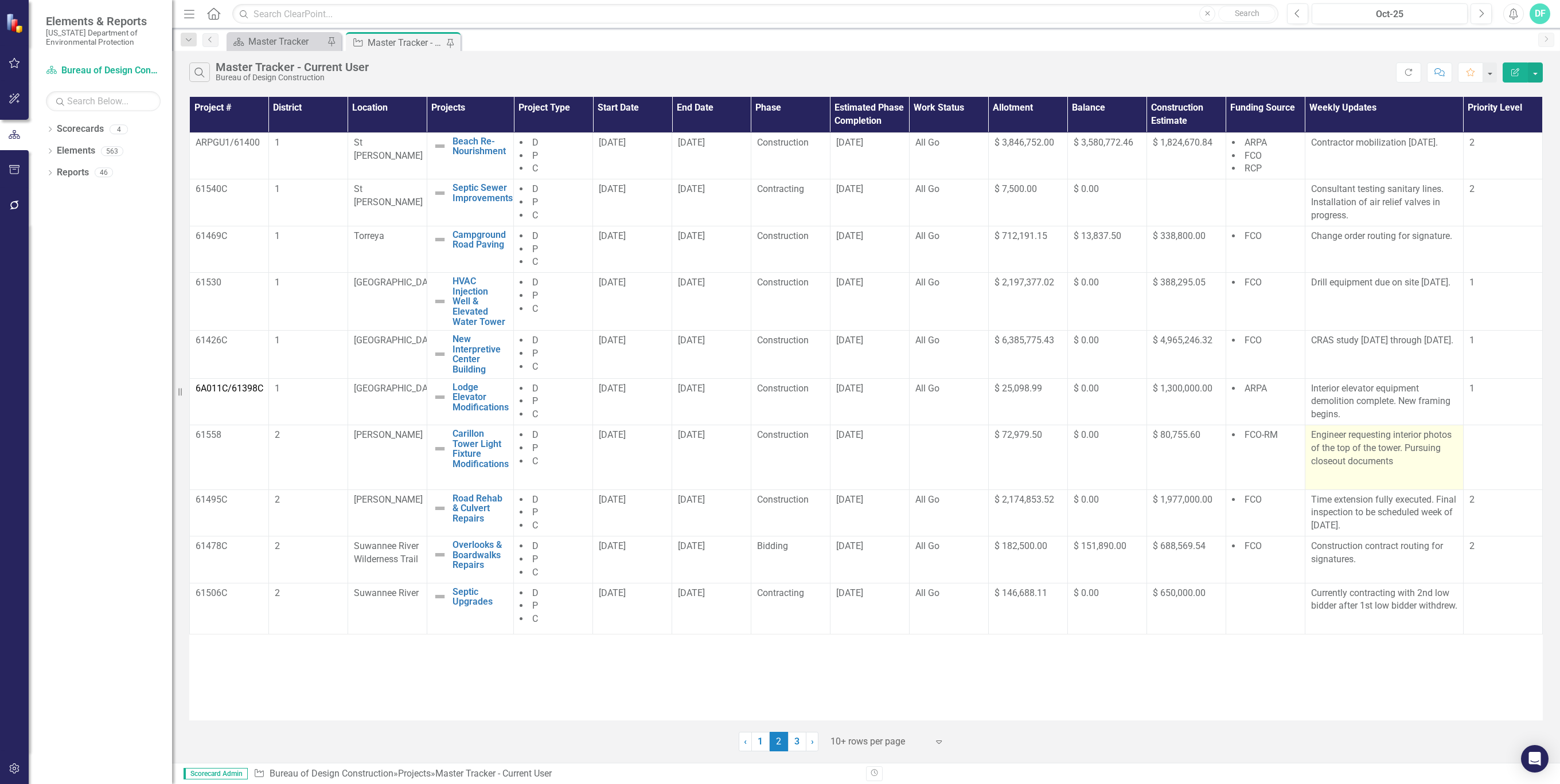
click at [1401, 447] on p "Engineer requesting interior photos of the top of the tower. Pursuing closeout …" at bounding box center [1384, 449] width 147 height 42
click at [1400, 456] on p "Engineer requesting interior photos of the top of the tower. Pursuing closeout …" at bounding box center [1384, 449] width 147 height 42
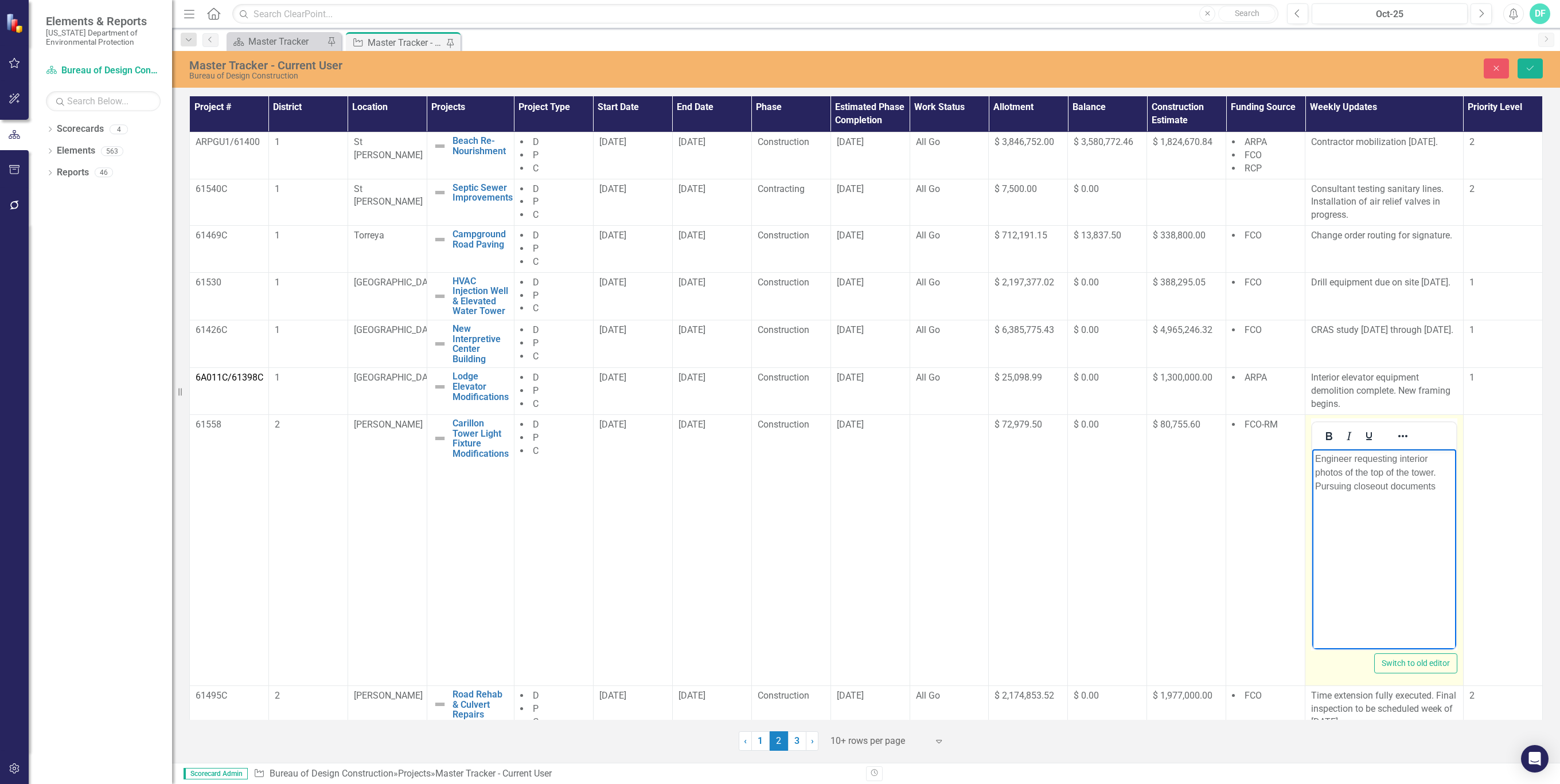
click at [1401, 460] on p "Engineer requesting interior photos of the top of the tower. Pursuing closeout …" at bounding box center [1383, 473] width 138 height 41
drag, startPoint x: 1337, startPoint y: 473, endPoint x: 1350, endPoint y: 460, distance: 18.4
click at [1338, 471] on p "Interior photos of the top of the tower. Pursuing closeout documents" at bounding box center [1383, 473] width 138 height 41
click at [1531, 70] on icon "Save" at bounding box center [1530, 68] width 10 height 8
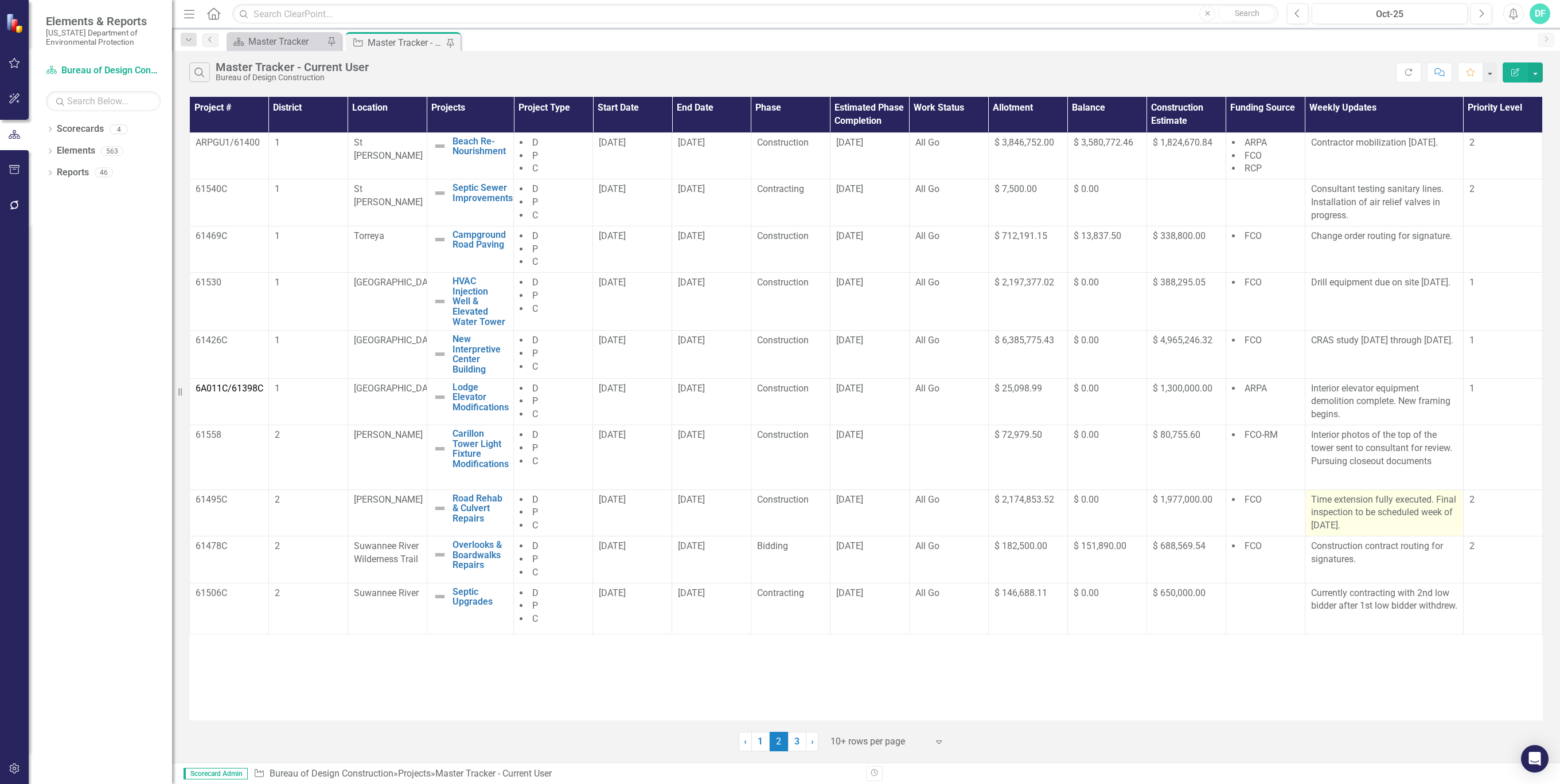
click at [1384, 524] on p "Time extension fully executed. Final inspection to be scheduled week of 9/29/25." at bounding box center [1384, 513] width 147 height 39
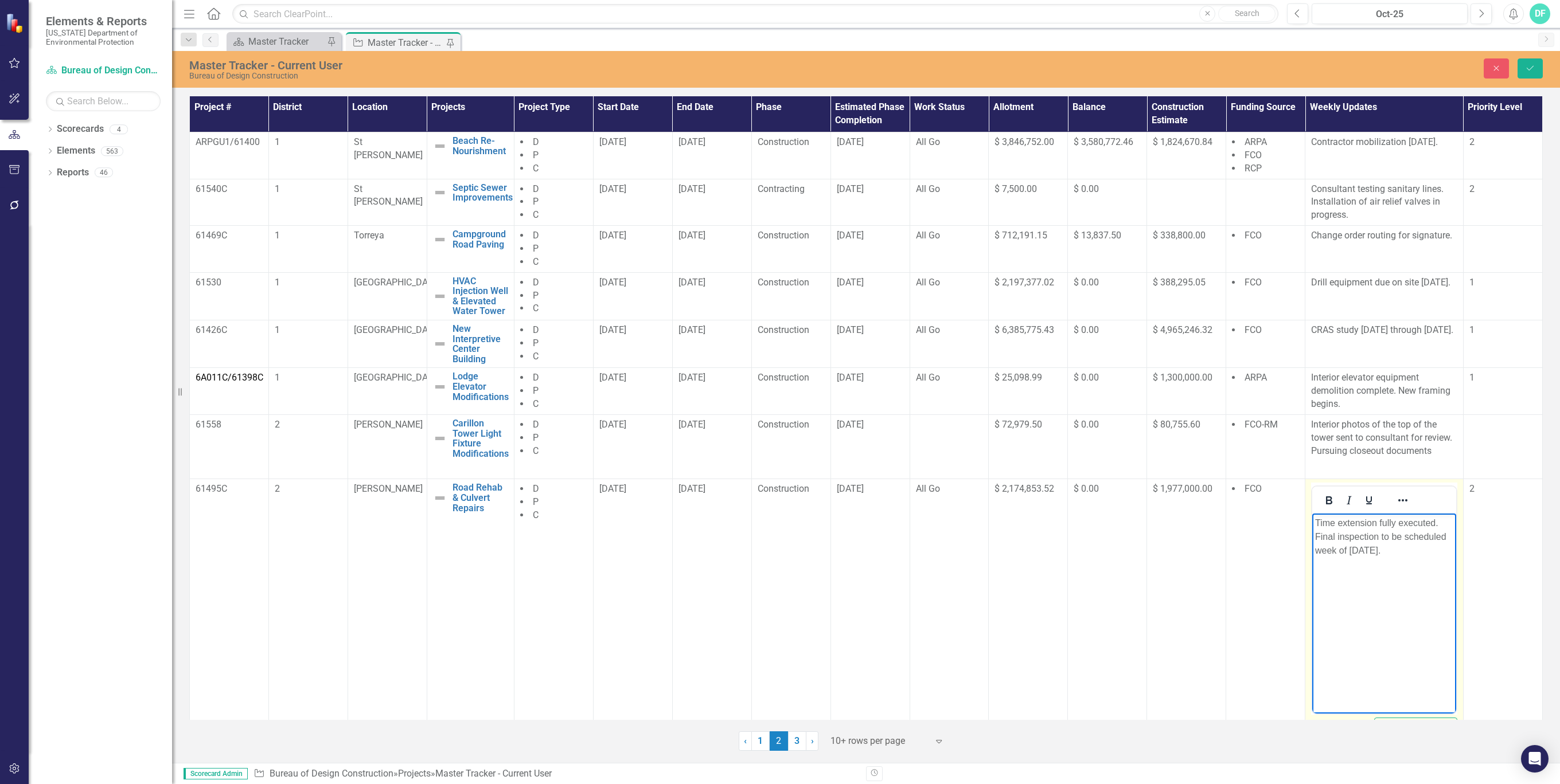
drag, startPoint x: 1388, startPoint y: 550, endPoint x: 1316, endPoint y: 537, distance: 73.2
click at [1316, 537] on p "Time extension fully executed. Final inspection to be scheduled week of 9/29/25." at bounding box center [1383, 537] width 138 height 41
click at [1531, 71] on icon "Save" at bounding box center [1530, 68] width 10 height 8
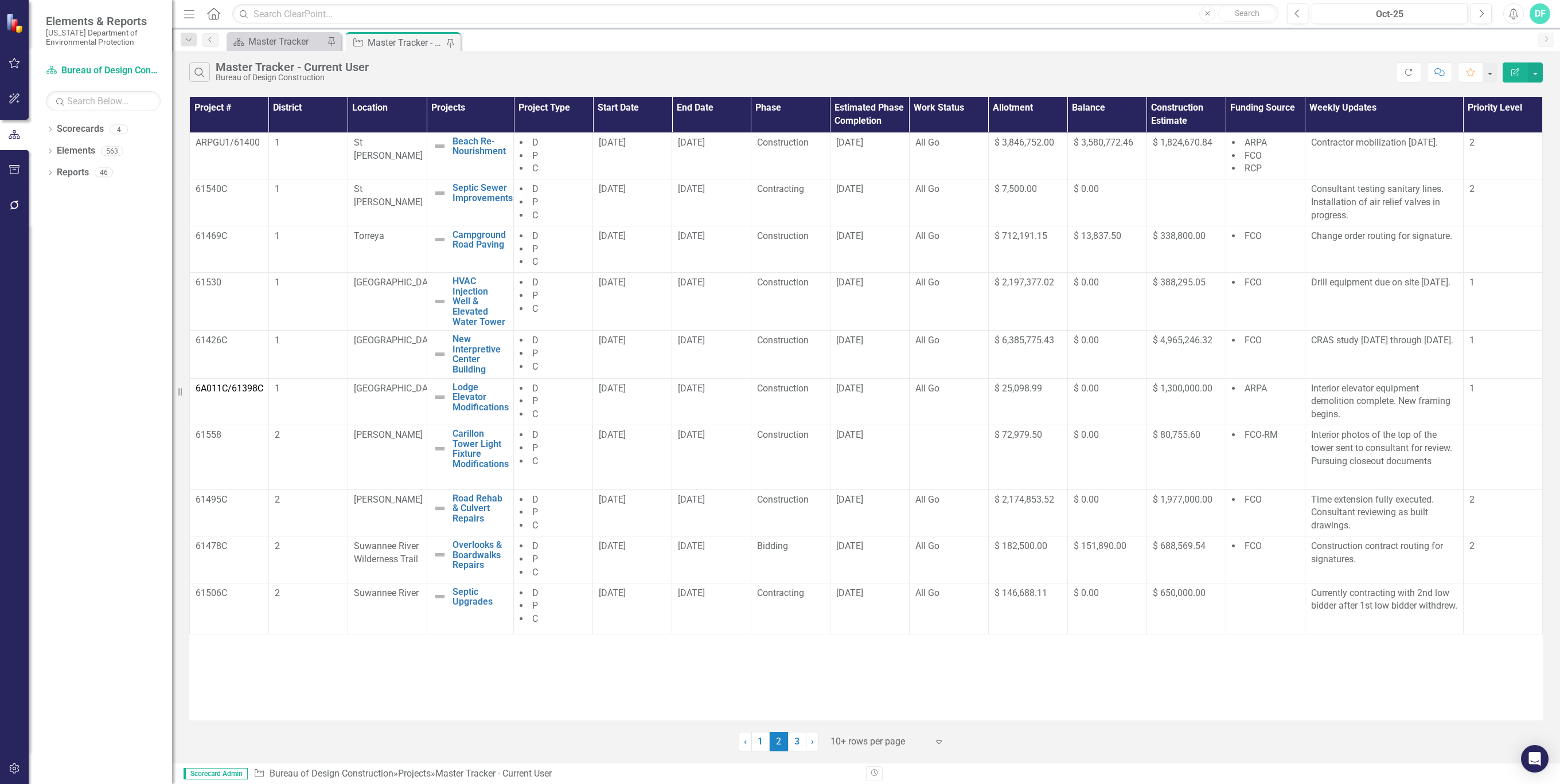
click at [799, 745] on link "3" at bounding box center [797, 742] width 19 height 20
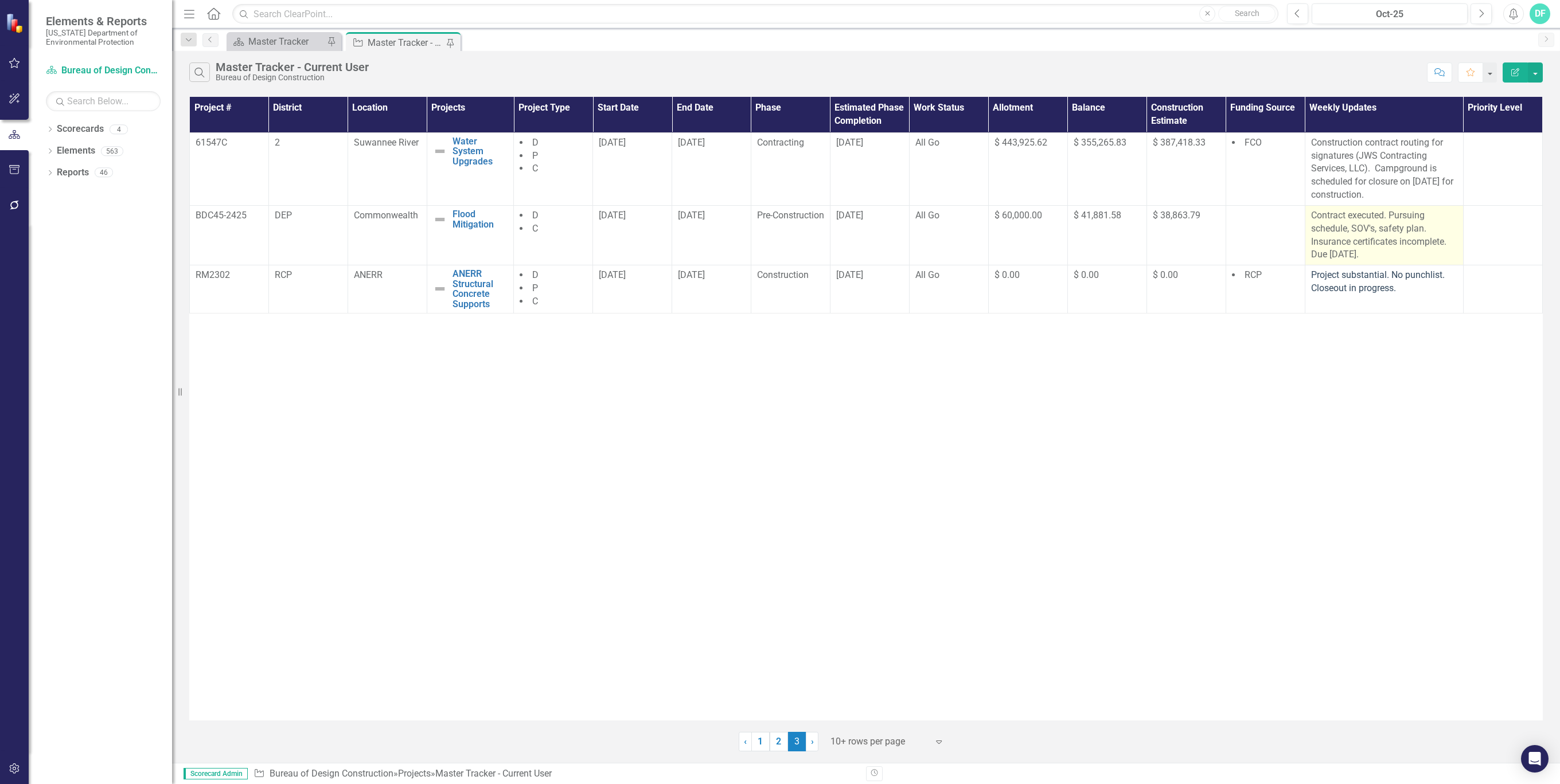
click at [1385, 248] on p "Contract executed. Pursuing schedule, SOV's, safety plan. Insurance certificate…" at bounding box center [1384, 235] width 147 height 52
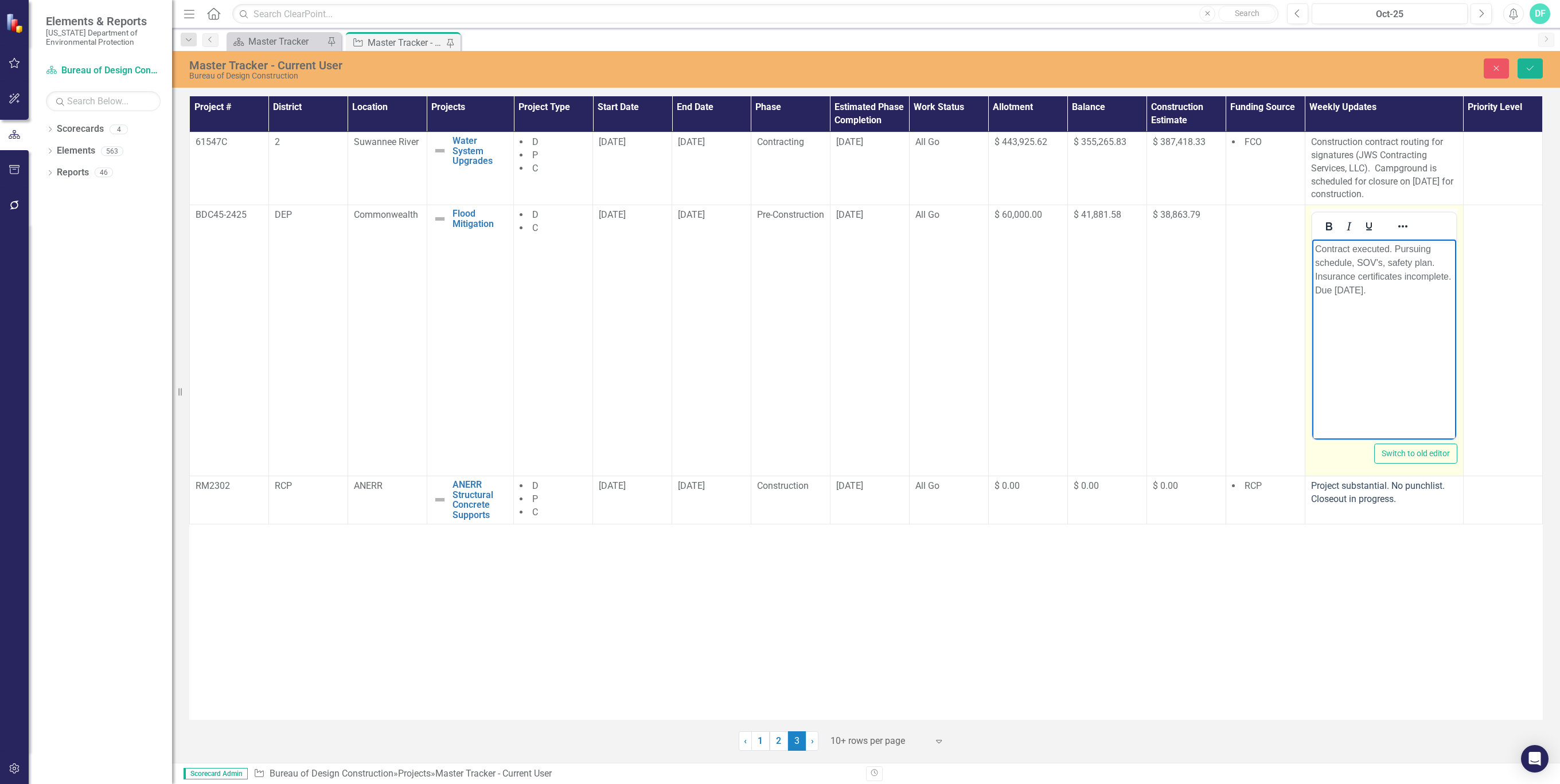
drag, startPoint x: 2697, startPoint y: 488, endPoint x: 2617, endPoint y: 488, distance: 80.0
click at [1312, 248] on html "Contract executed. Pursuing schedule, SOV's, safety plan. Insurance certificate…" at bounding box center [1383, 325] width 144 height 172
click at [1344, 264] on p "Insurance certificates have been revised, Preconstruction meeting week of 10/6/…" at bounding box center [1383, 263] width 138 height 41
click at [1347, 265] on p "Insurance certificates have been revised, Preconstruction meeting week of 10/6/…" at bounding box center [1383, 263] width 138 height 41
click at [1346, 264] on p "Insurance certificates have been revised, Preconstruction meeting week of 10/6/…" at bounding box center [1383, 263] width 138 height 41
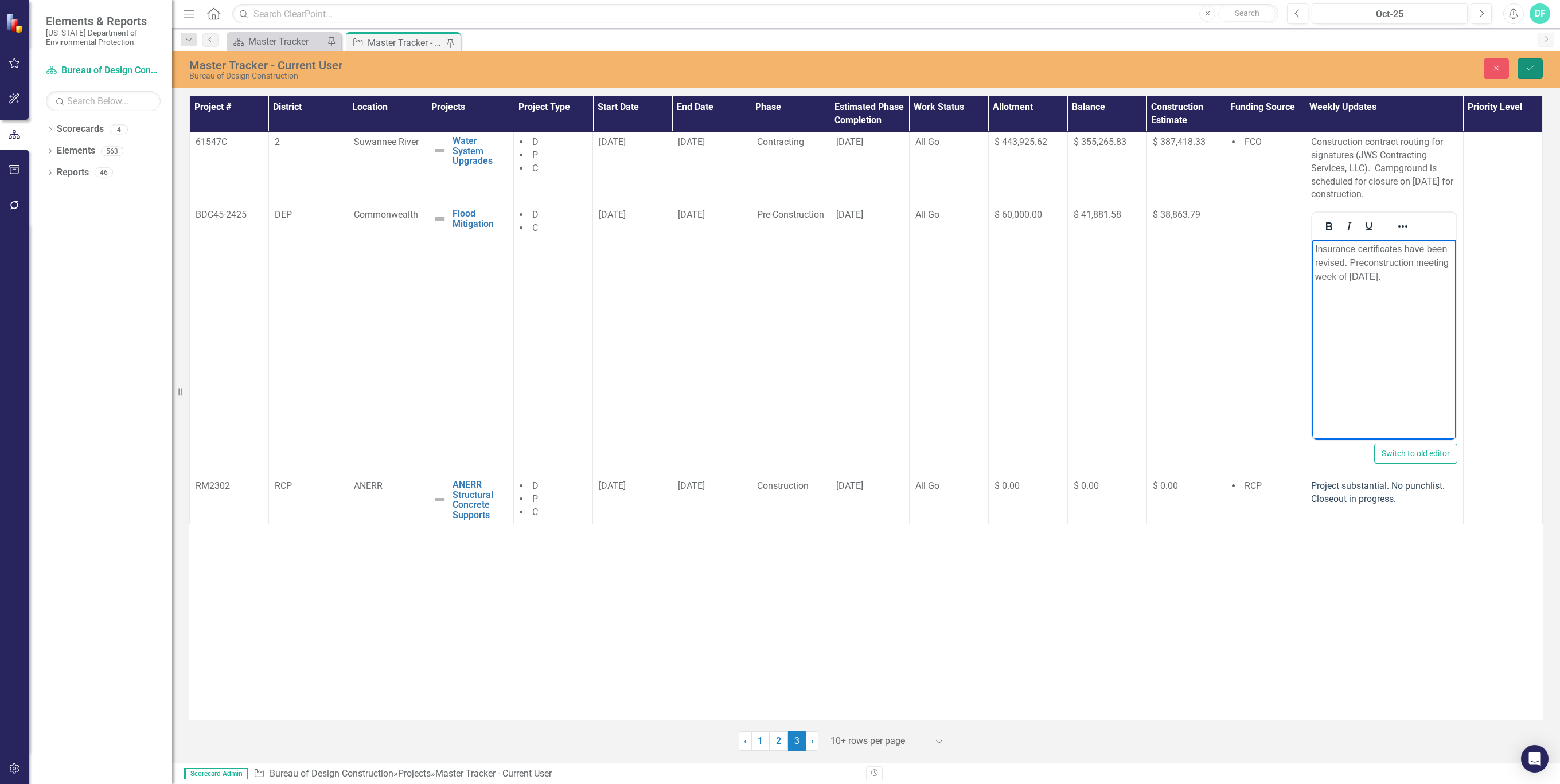
click at [1530, 70] on icon "Save" at bounding box center [1530, 68] width 10 height 8
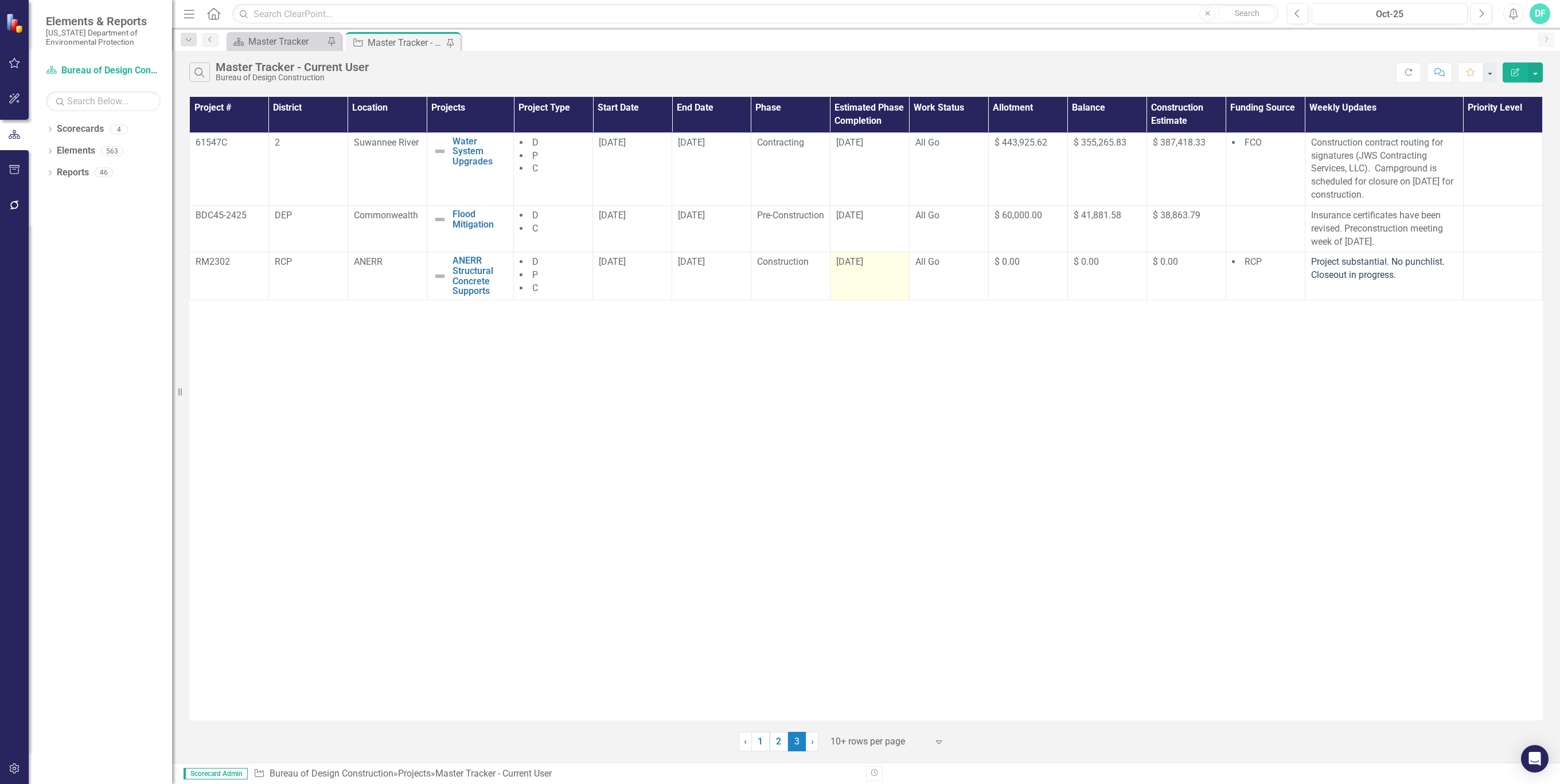
click at [900, 265] on div "[DATE]" at bounding box center [869, 262] width 67 height 13
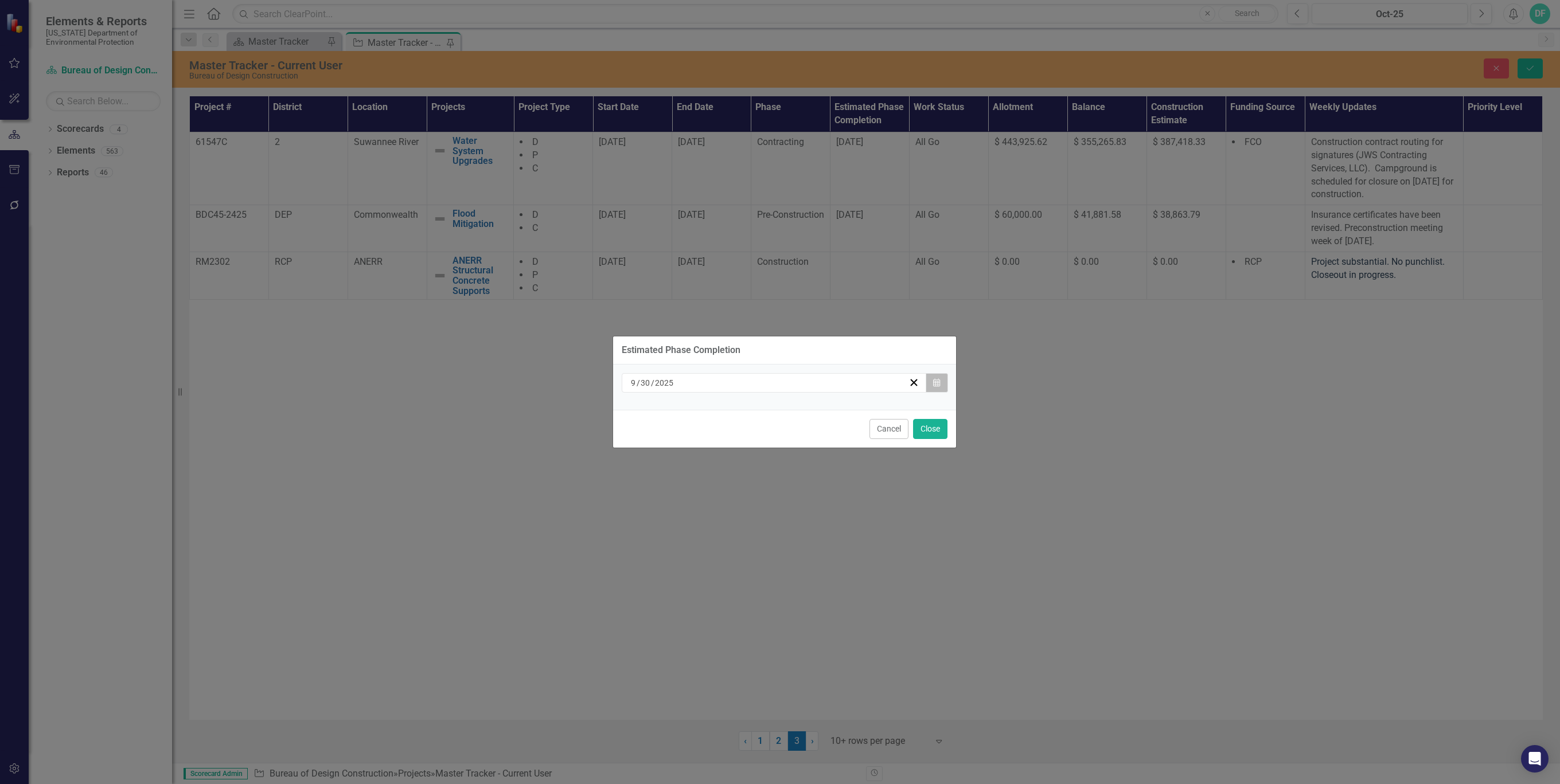
click at [937, 380] on icon "Calendar" at bounding box center [936, 383] width 7 height 8
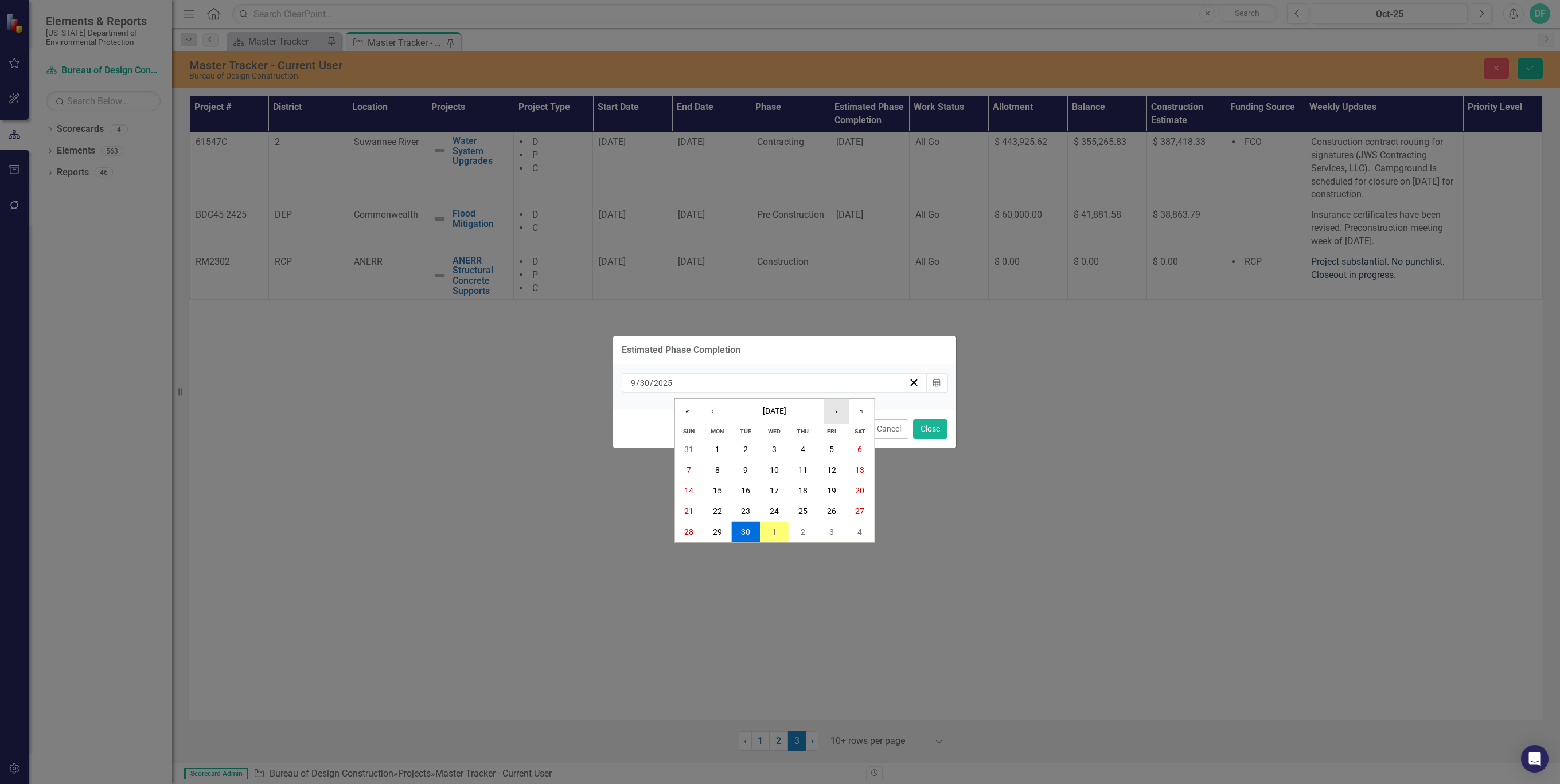
click at [833, 412] on button "›" at bounding box center [836, 411] width 25 height 25
click at [831, 531] on abbr "31" at bounding box center [831, 532] width 9 height 9
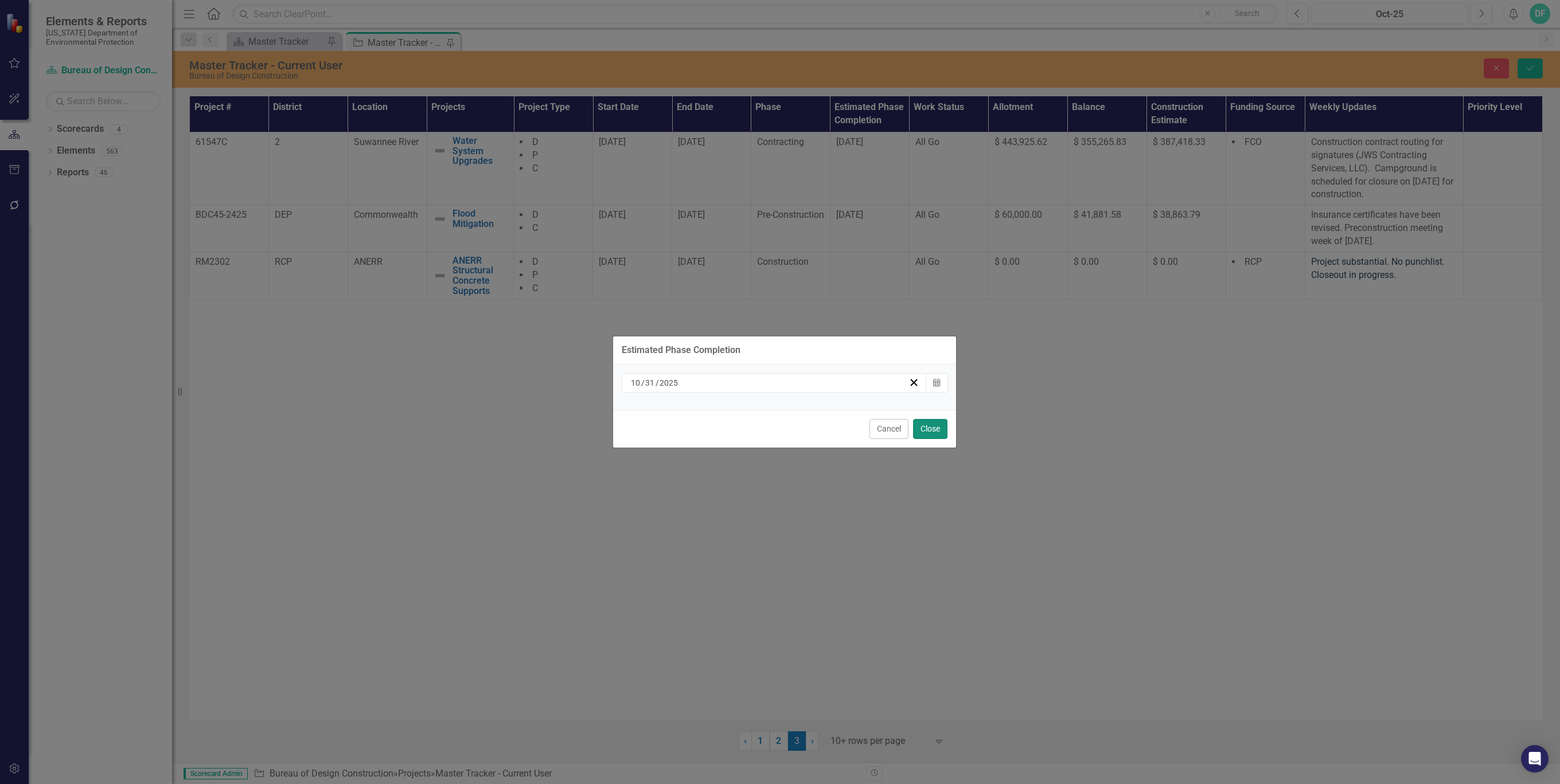
click at [931, 427] on button "Close" at bounding box center [930, 429] width 35 height 20
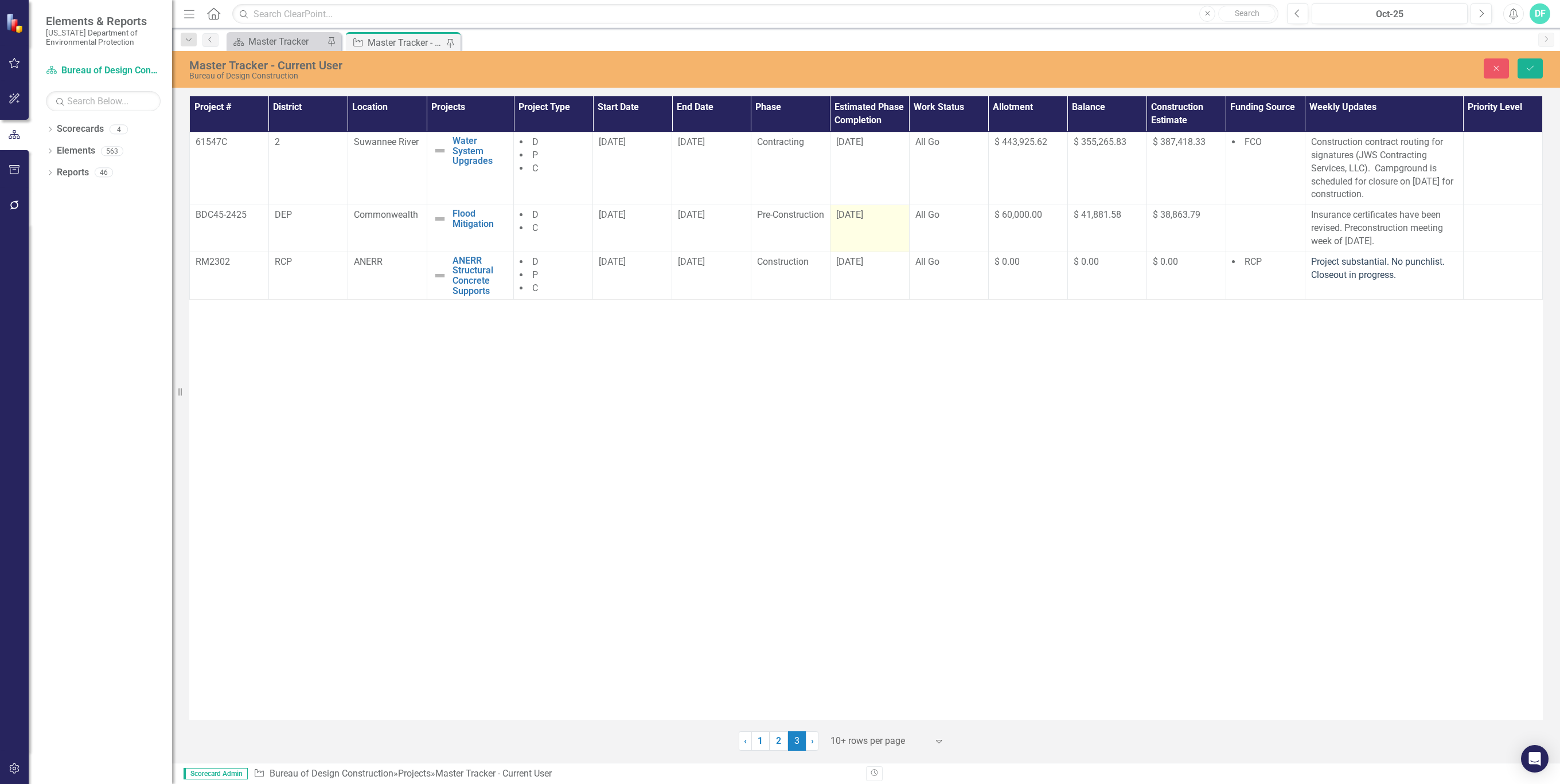
click at [893, 212] on div "[DATE]" at bounding box center [869, 215] width 67 height 13
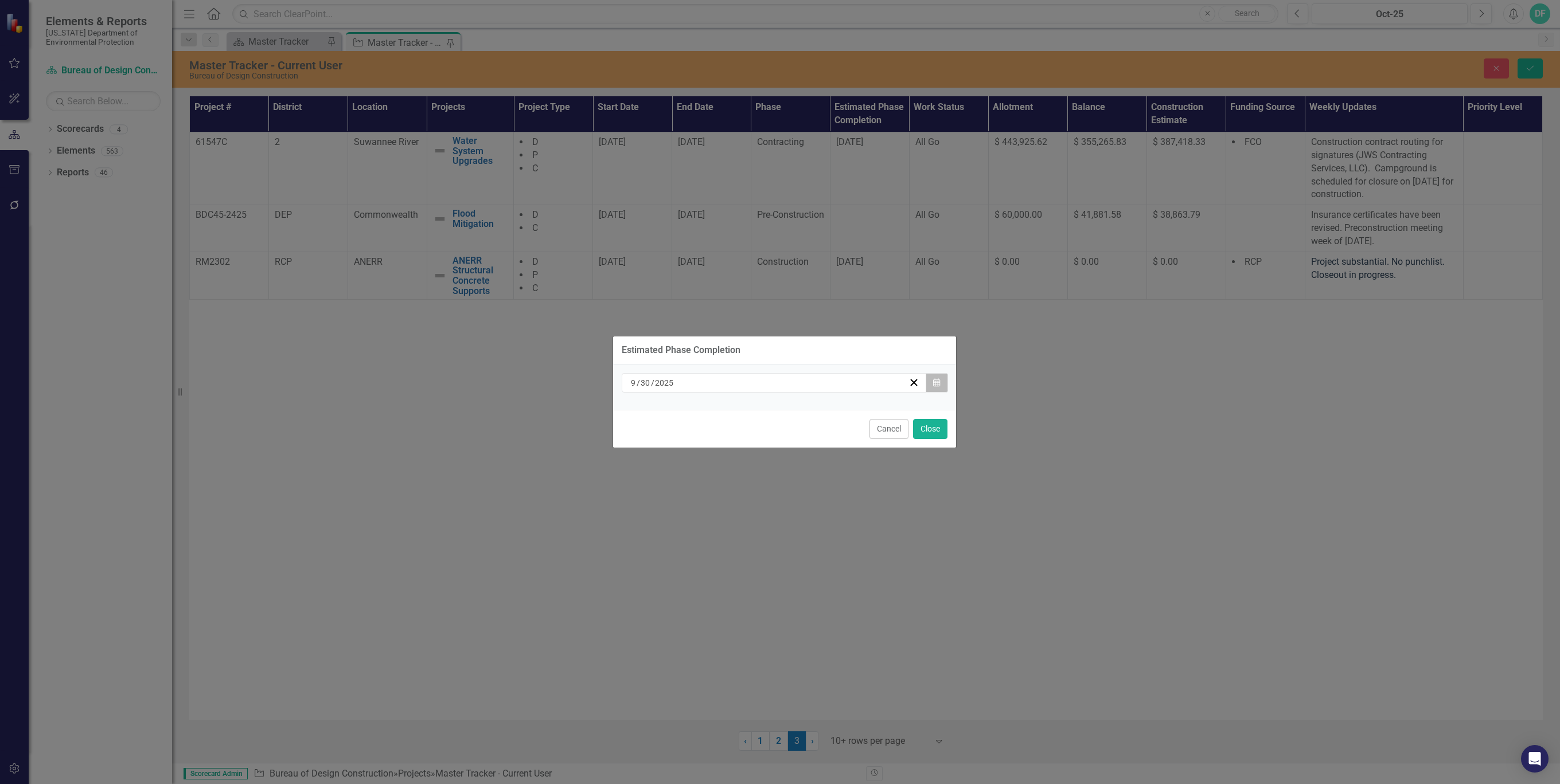
click at [939, 383] on button "Calendar" at bounding box center [936, 383] width 22 height 20
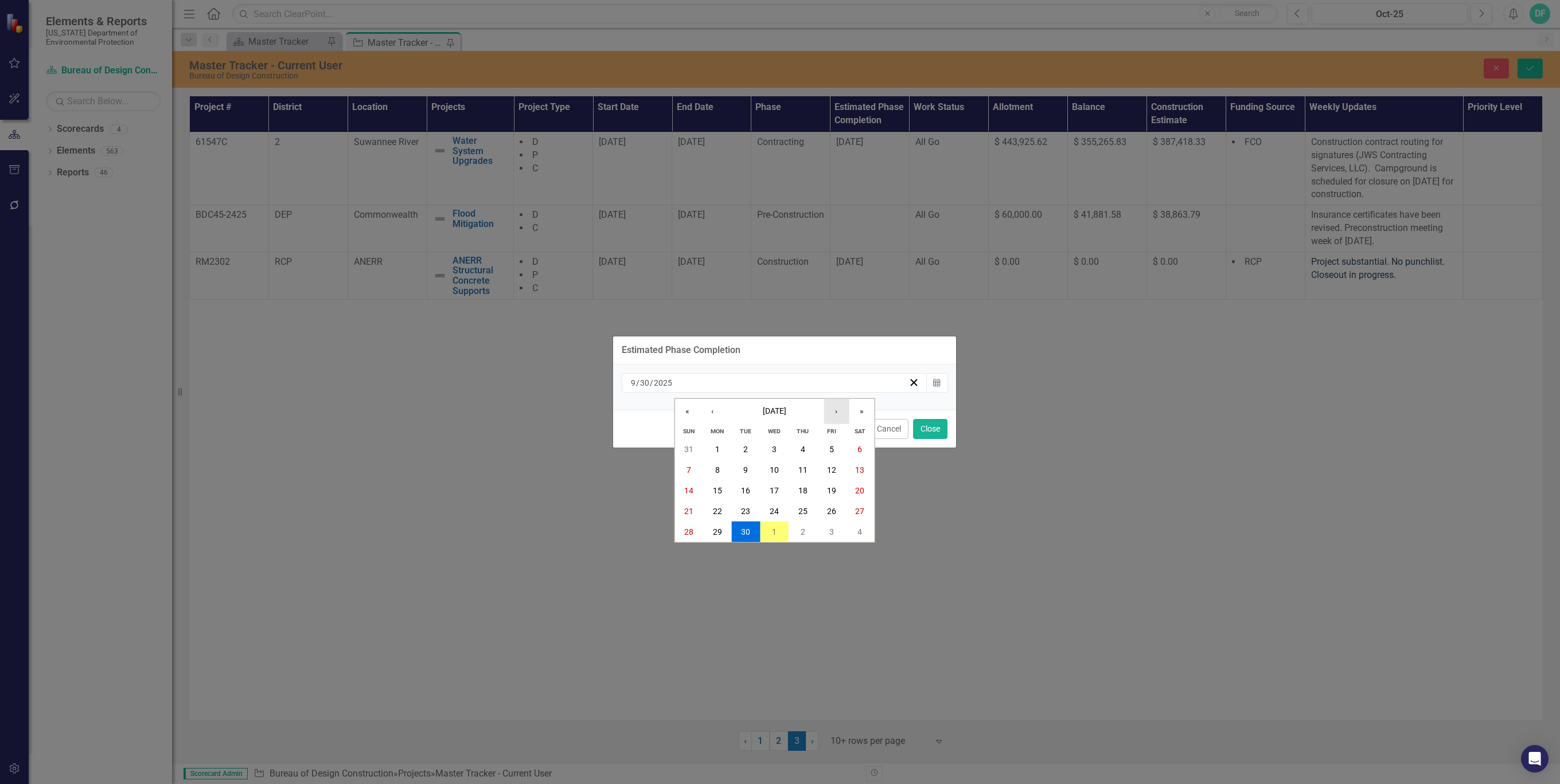
click at [836, 409] on button "›" at bounding box center [836, 411] width 25 height 25
click at [827, 530] on abbr "31" at bounding box center [831, 532] width 9 height 9
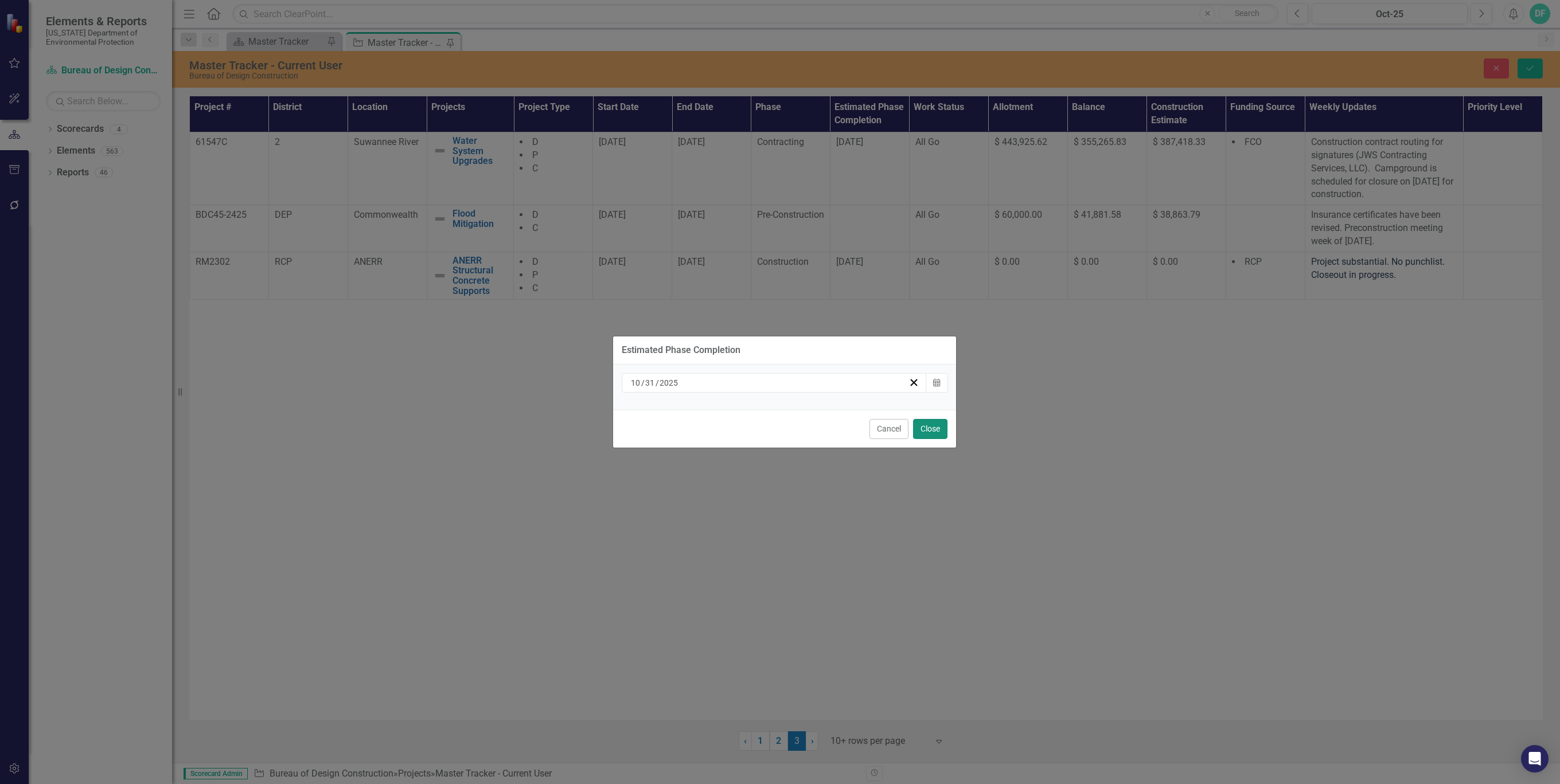
click at [932, 430] on button "Close" at bounding box center [930, 429] width 35 height 20
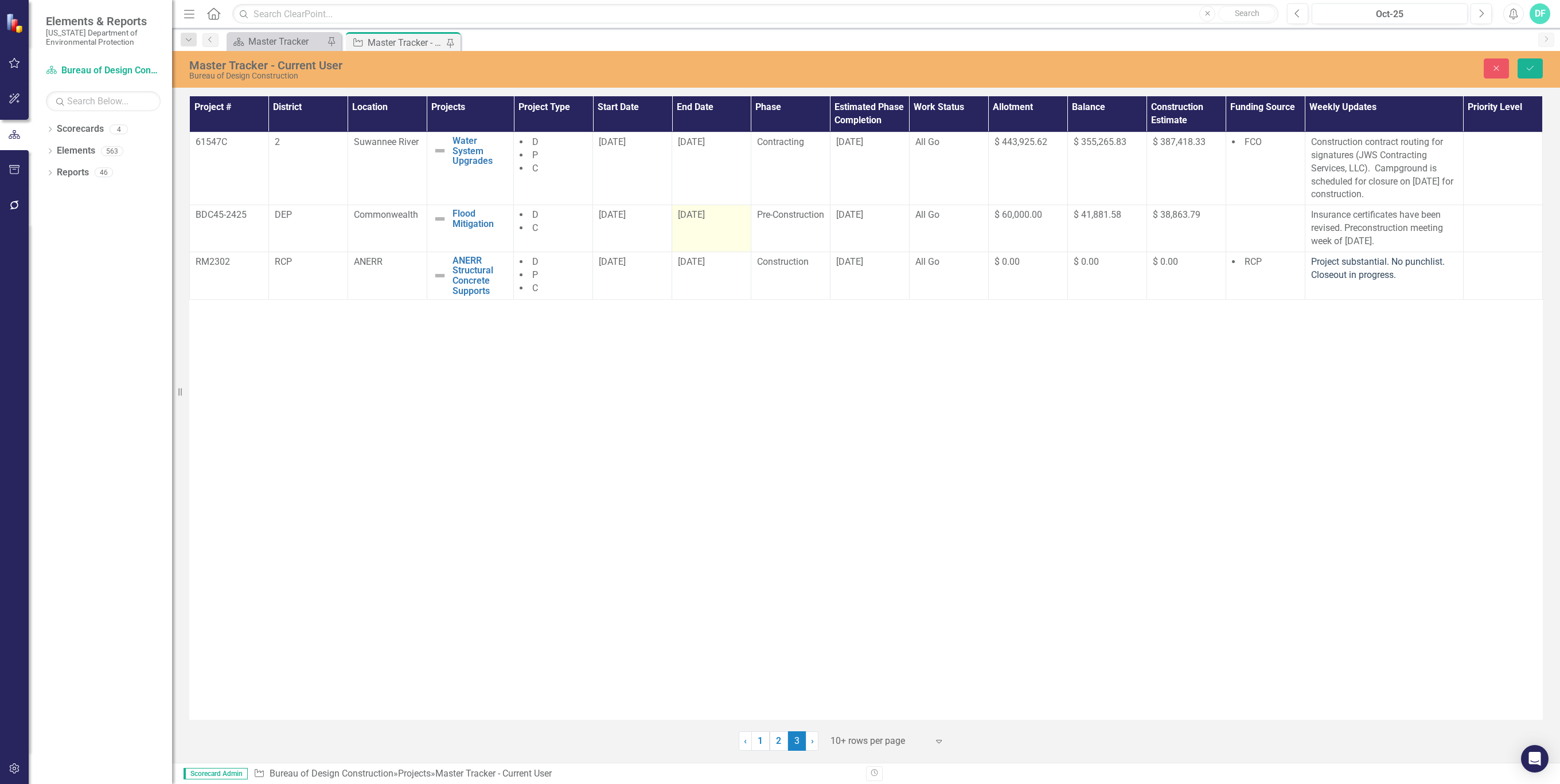
click at [730, 217] on div "[DATE]" at bounding box center [711, 215] width 67 height 13
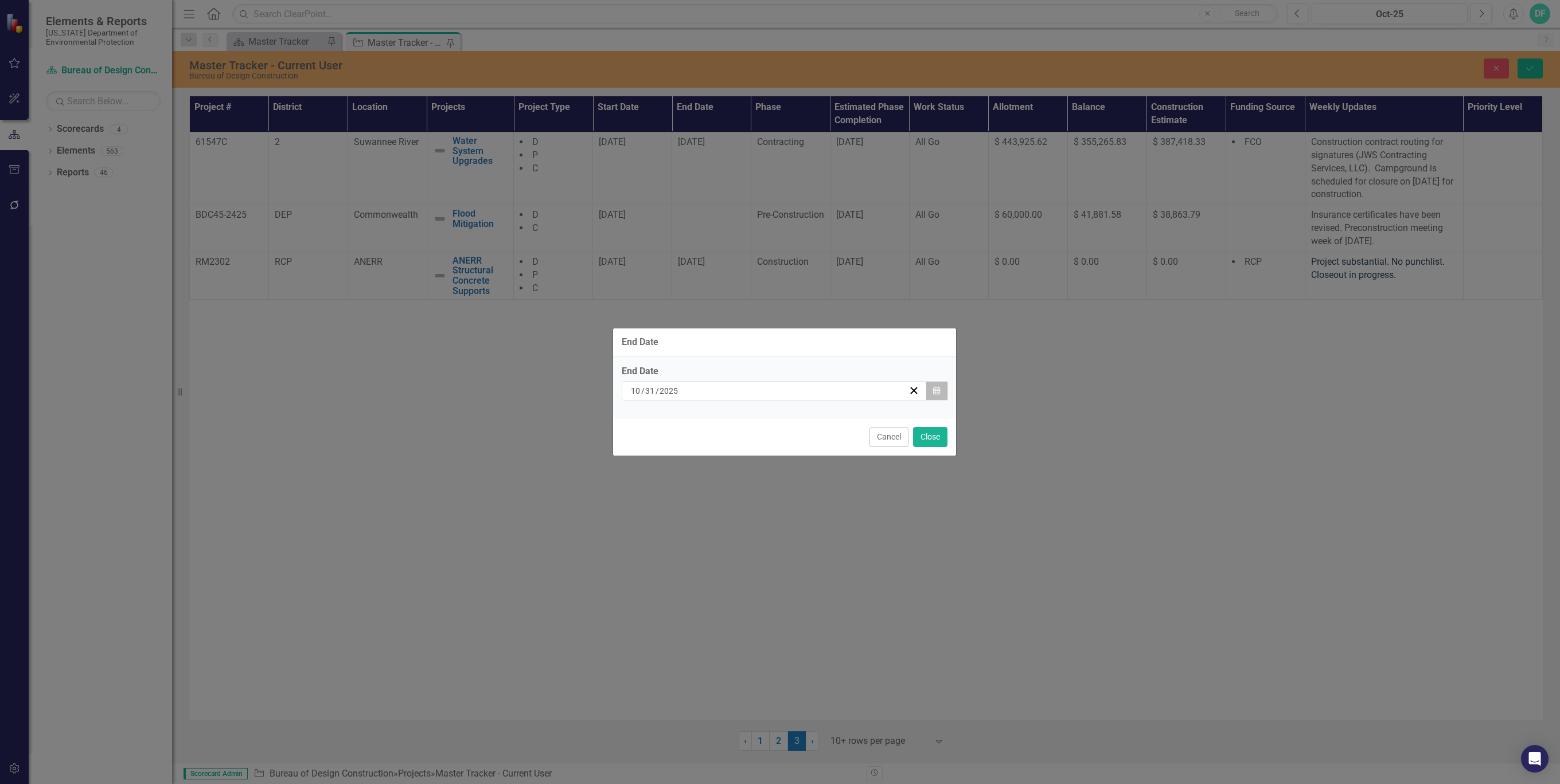
click at [937, 390] on icon "Calendar" at bounding box center [936, 391] width 7 height 8
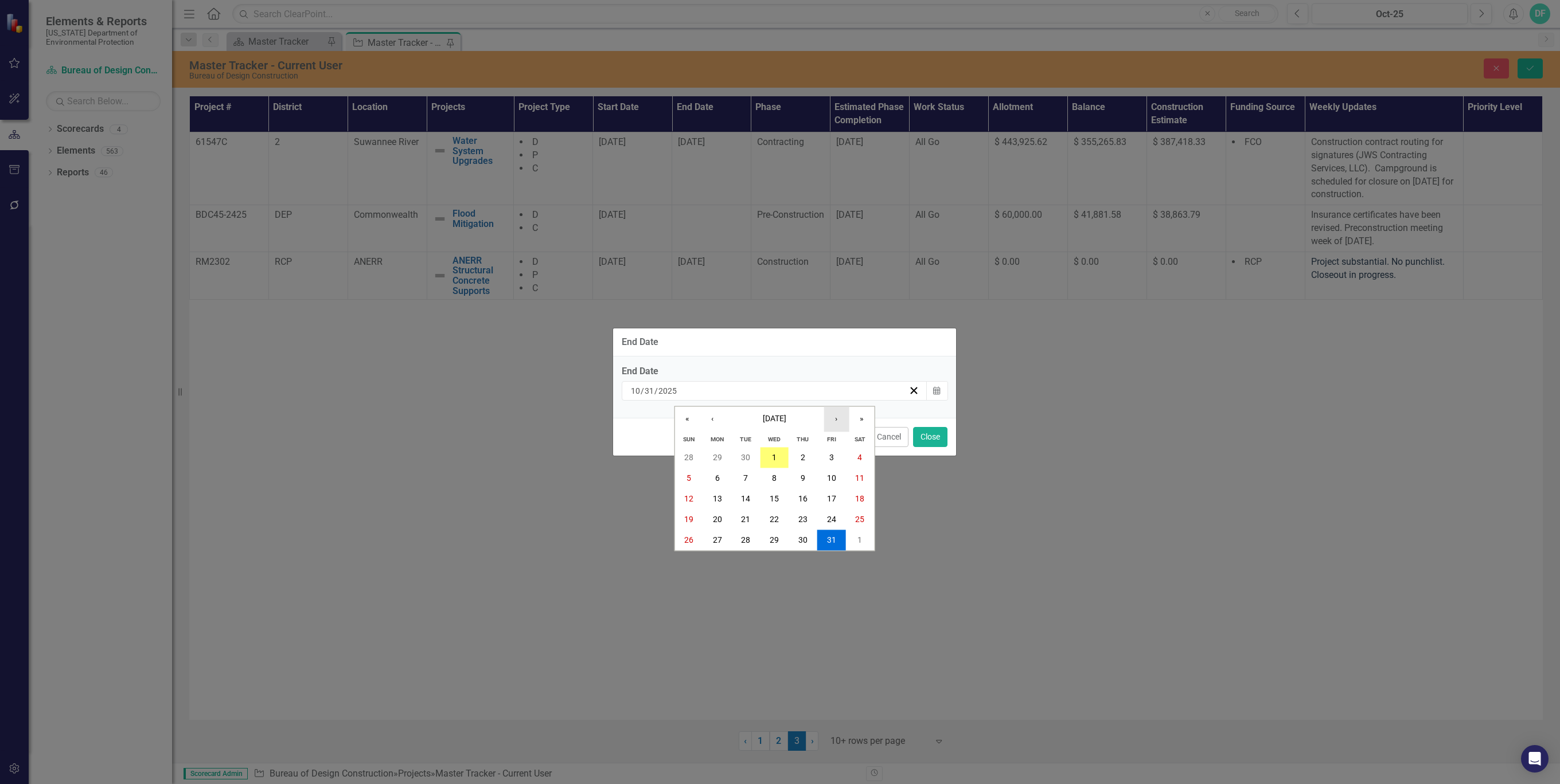
click at [835, 417] on button "›" at bounding box center [836, 419] width 25 height 25
click at [781, 539] on button "31" at bounding box center [774, 541] width 28 height 21
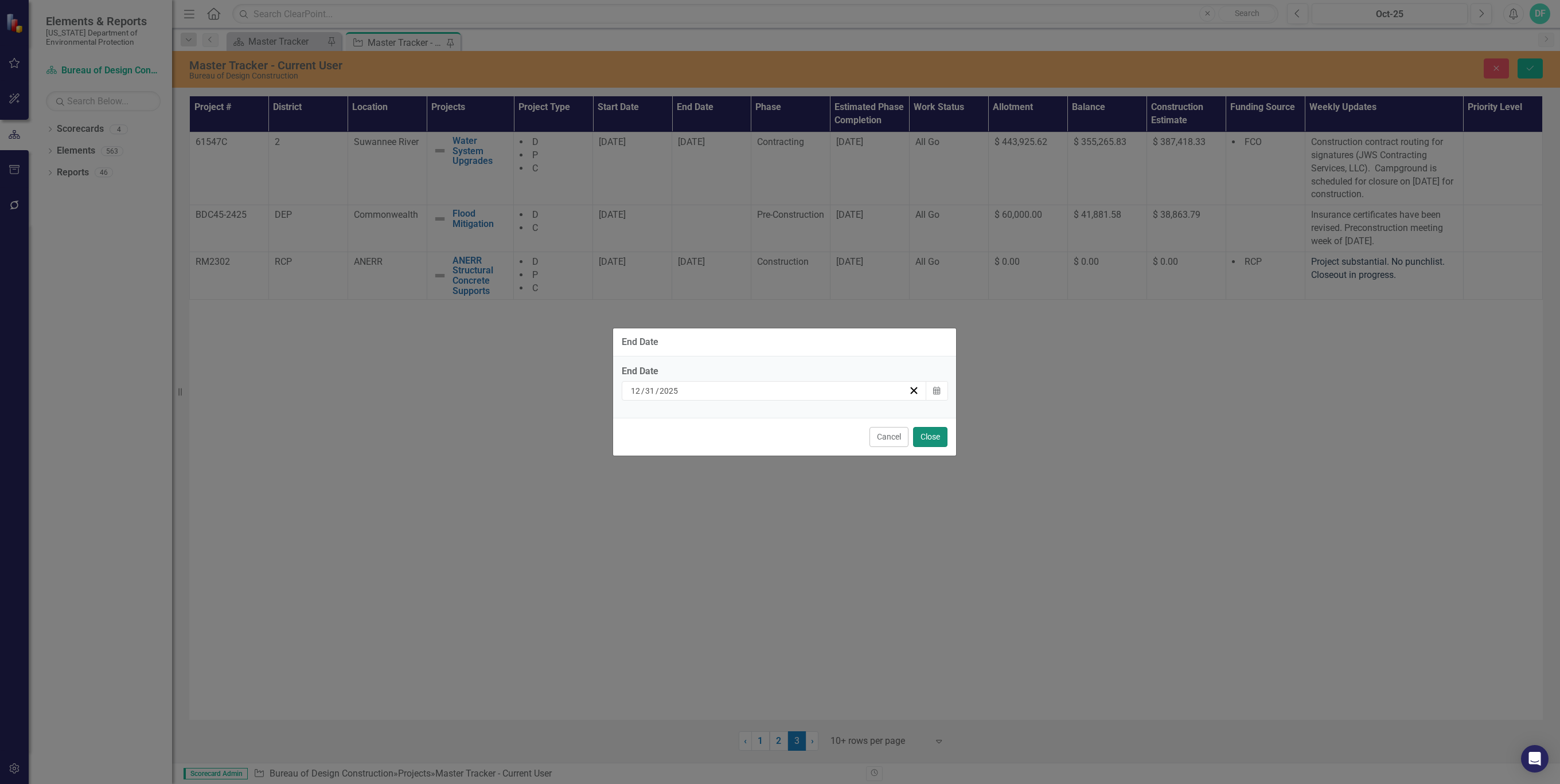
click at [935, 437] on button "Close" at bounding box center [930, 436] width 35 height 20
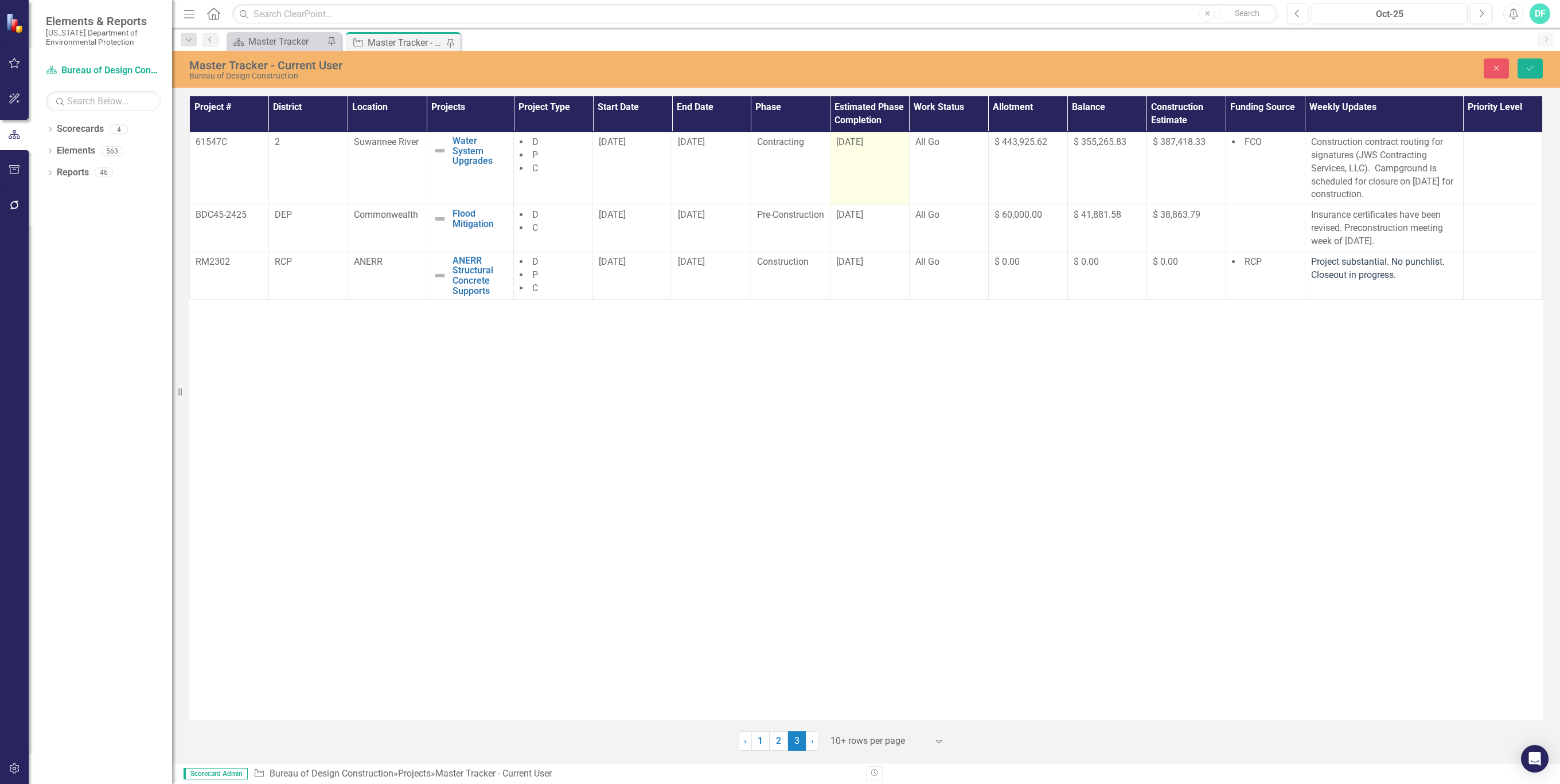
click at [894, 140] on div "[DATE]" at bounding box center [869, 143] width 67 height 13
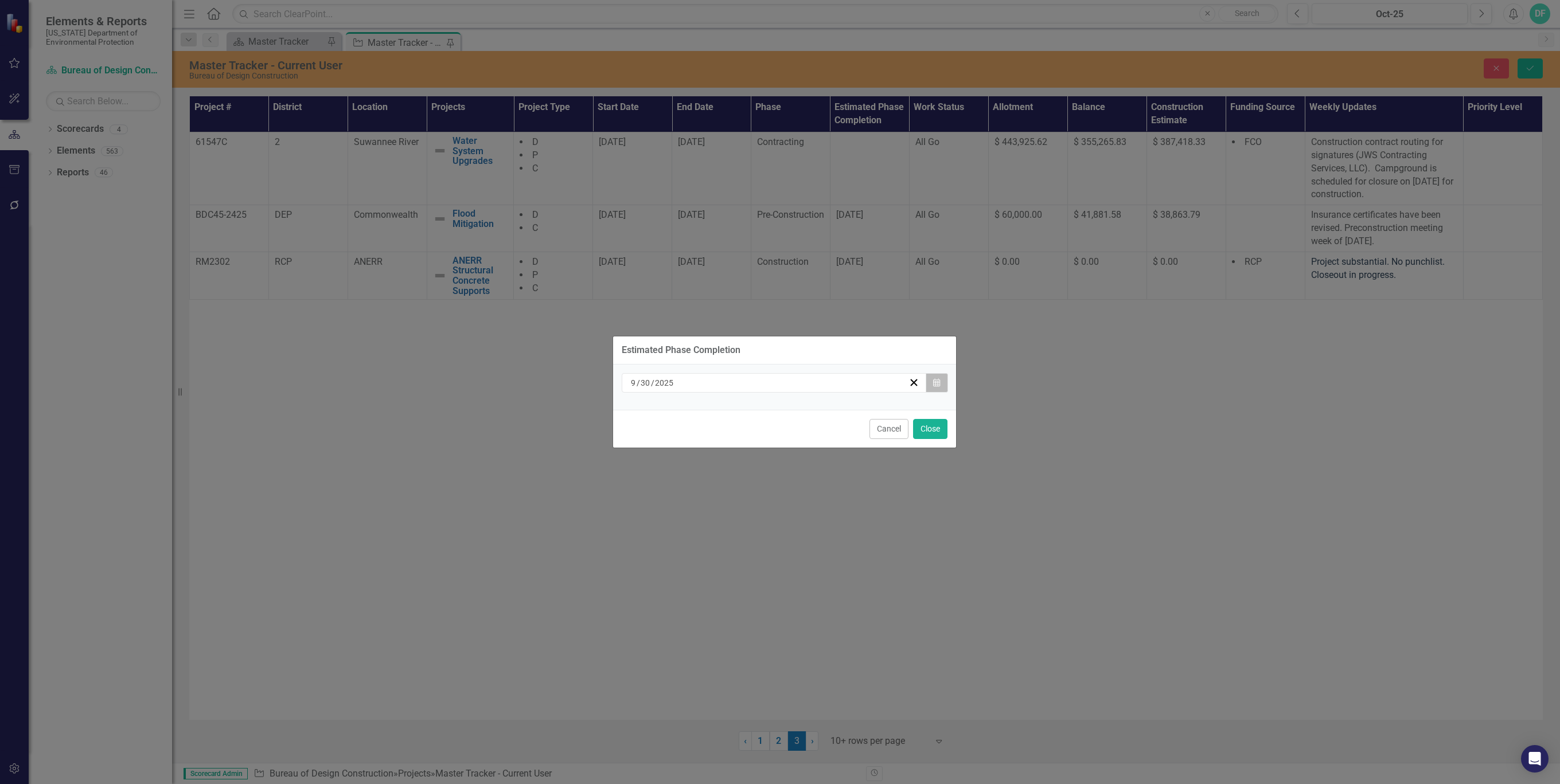
click at [938, 384] on icon "button" at bounding box center [936, 383] width 7 height 8
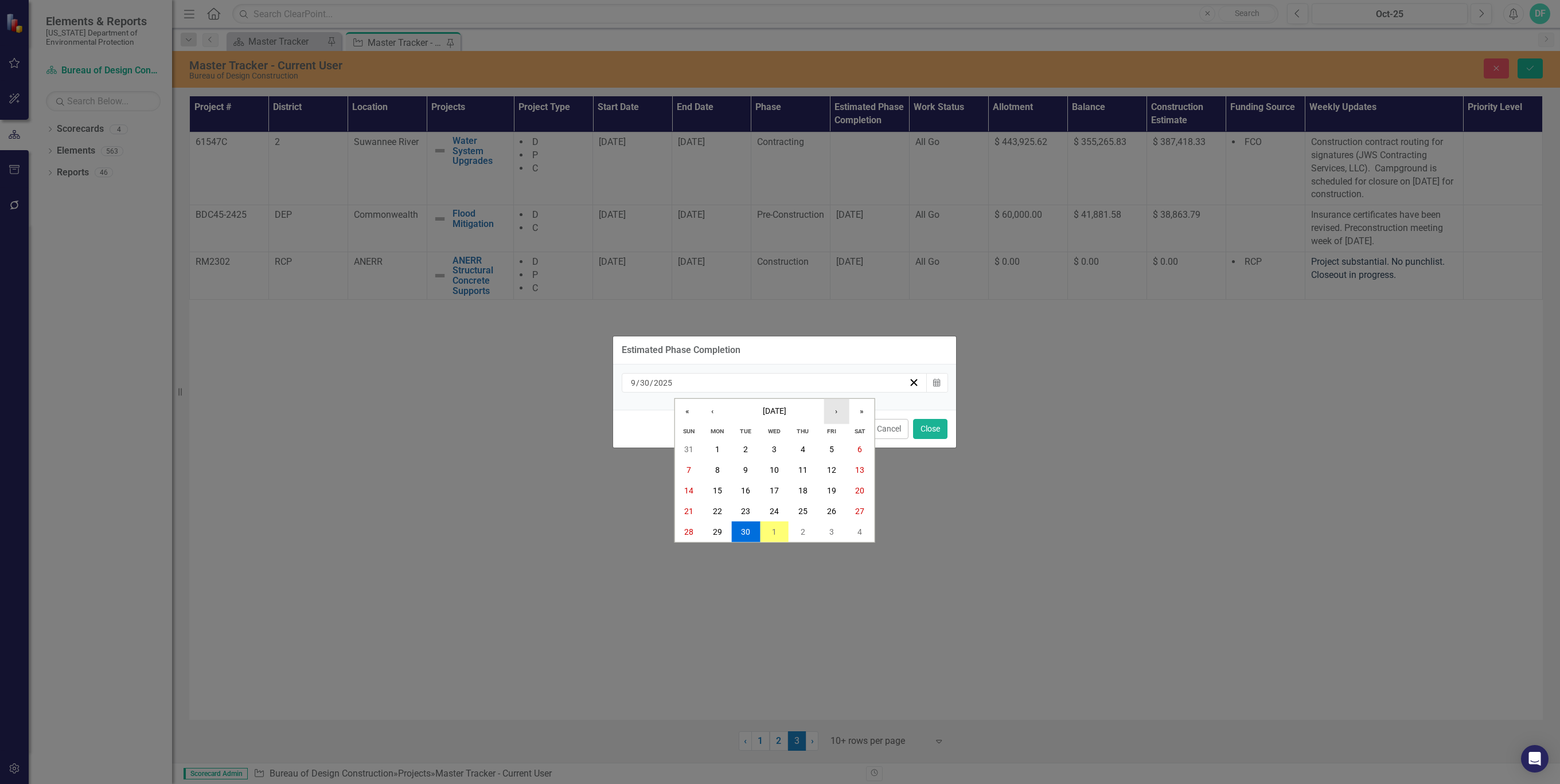
click at [837, 412] on button "›" at bounding box center [836, 411] width 25 height 25
click at [833, 531] on abbr "31" at bounding box center [831, 532] width 9 height 9
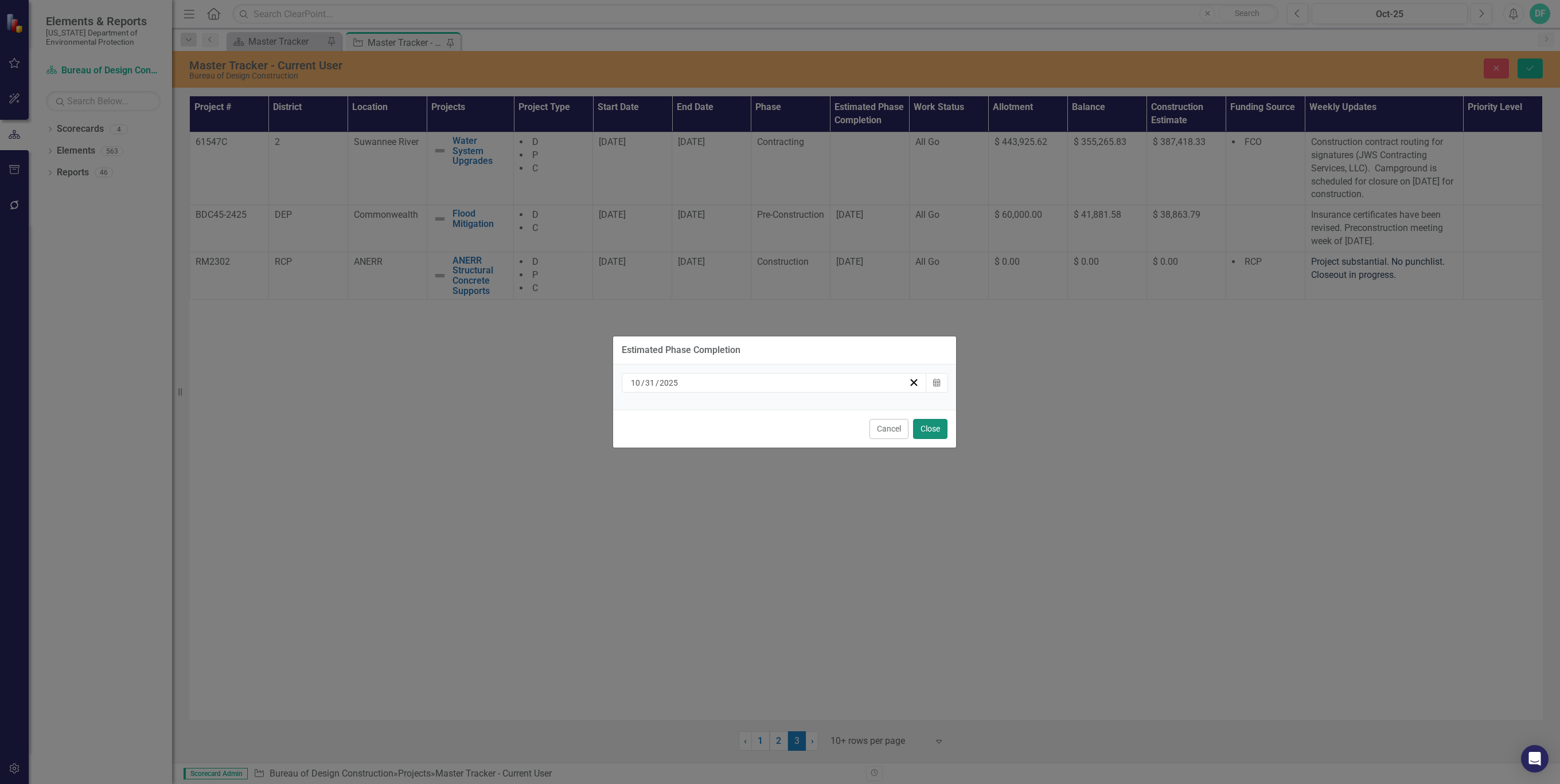
click at [927, 427] on button "Close" at bounding box center [930, 429] width 35 height 20
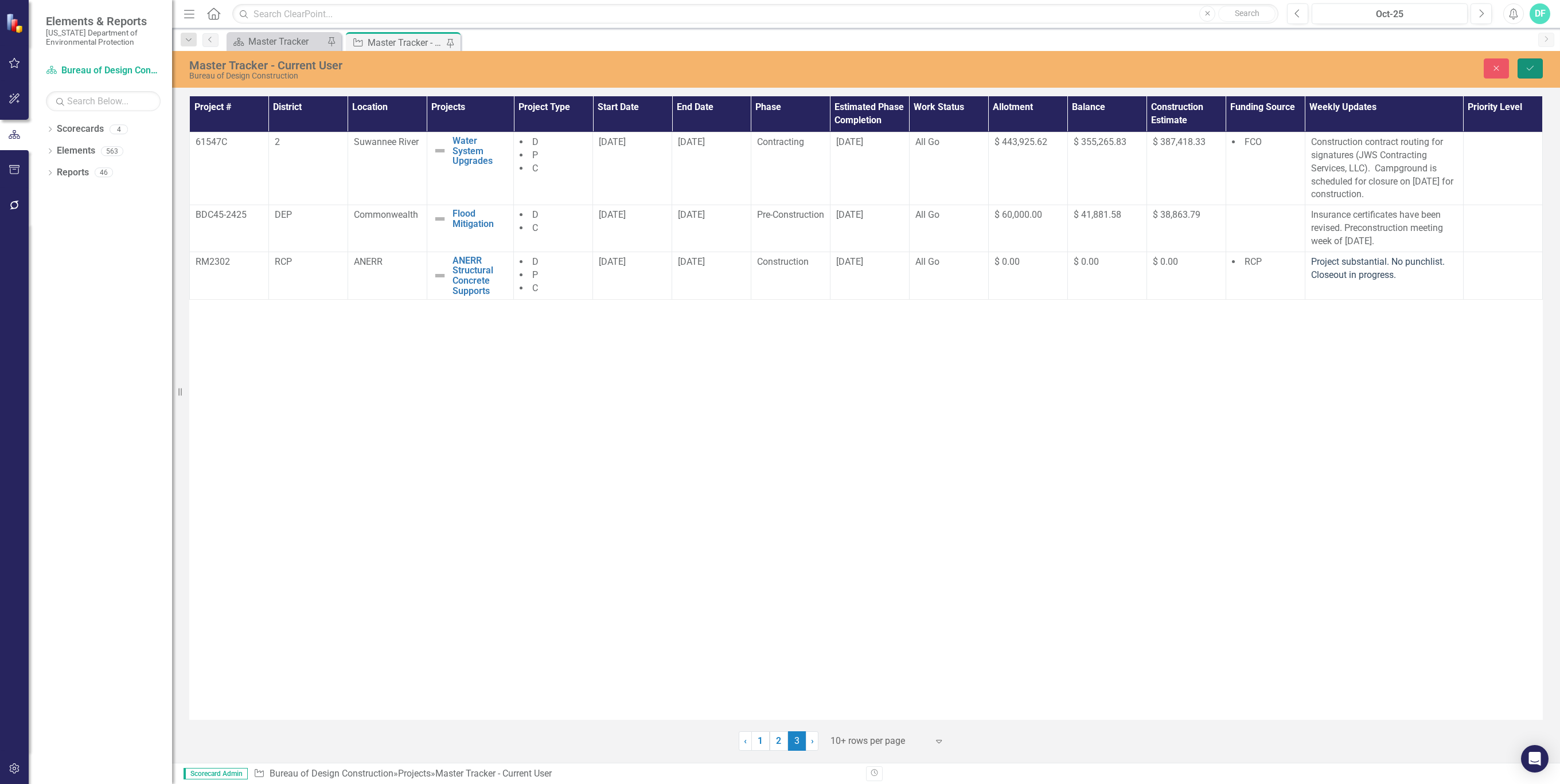
click at [1538, 71] on button "Save" at bounding box center [1530, 68] width 25 height 20
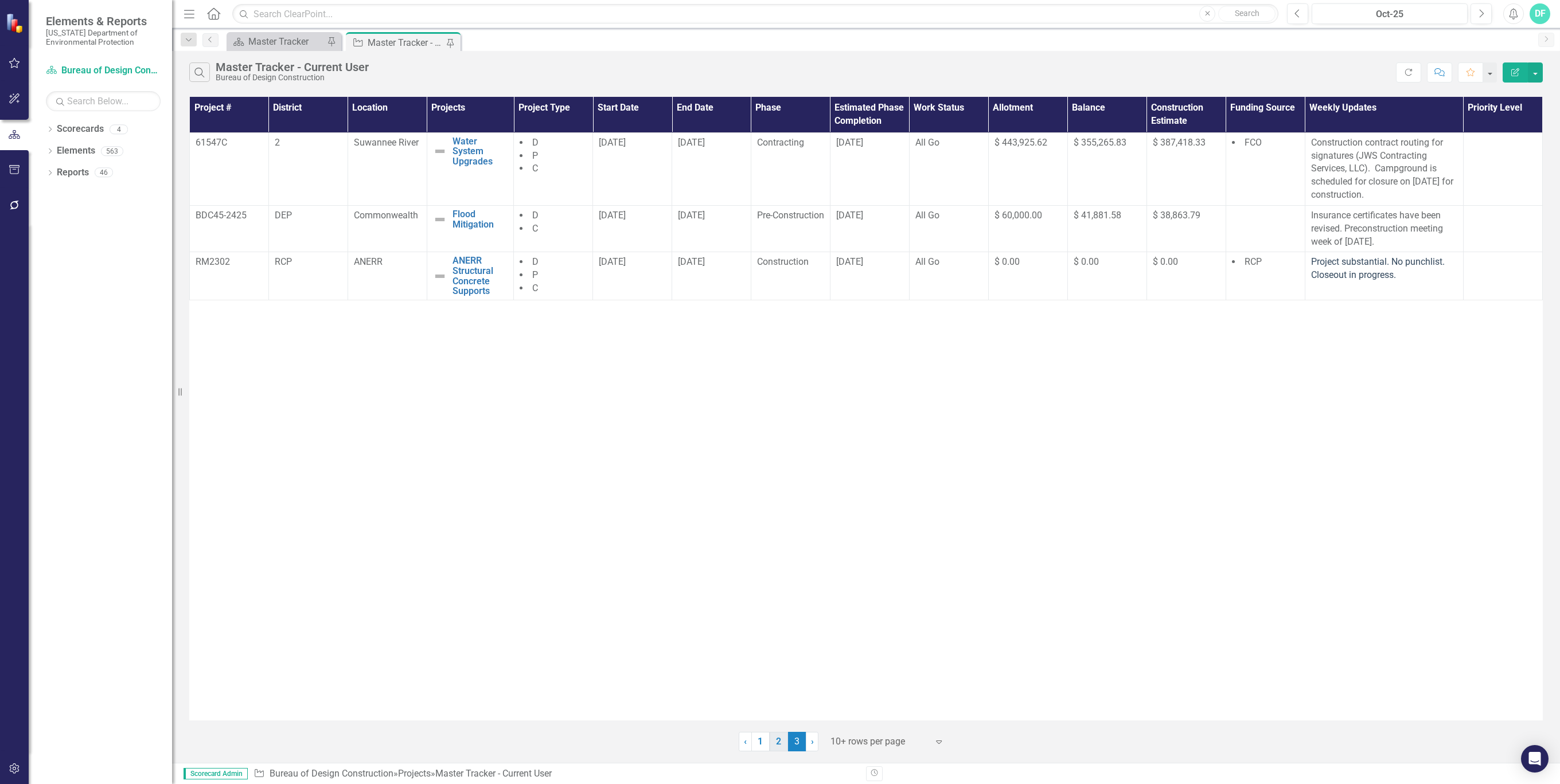
click at [784, 743] on link "2" at bounding box center [779, 742] width 19 height 20
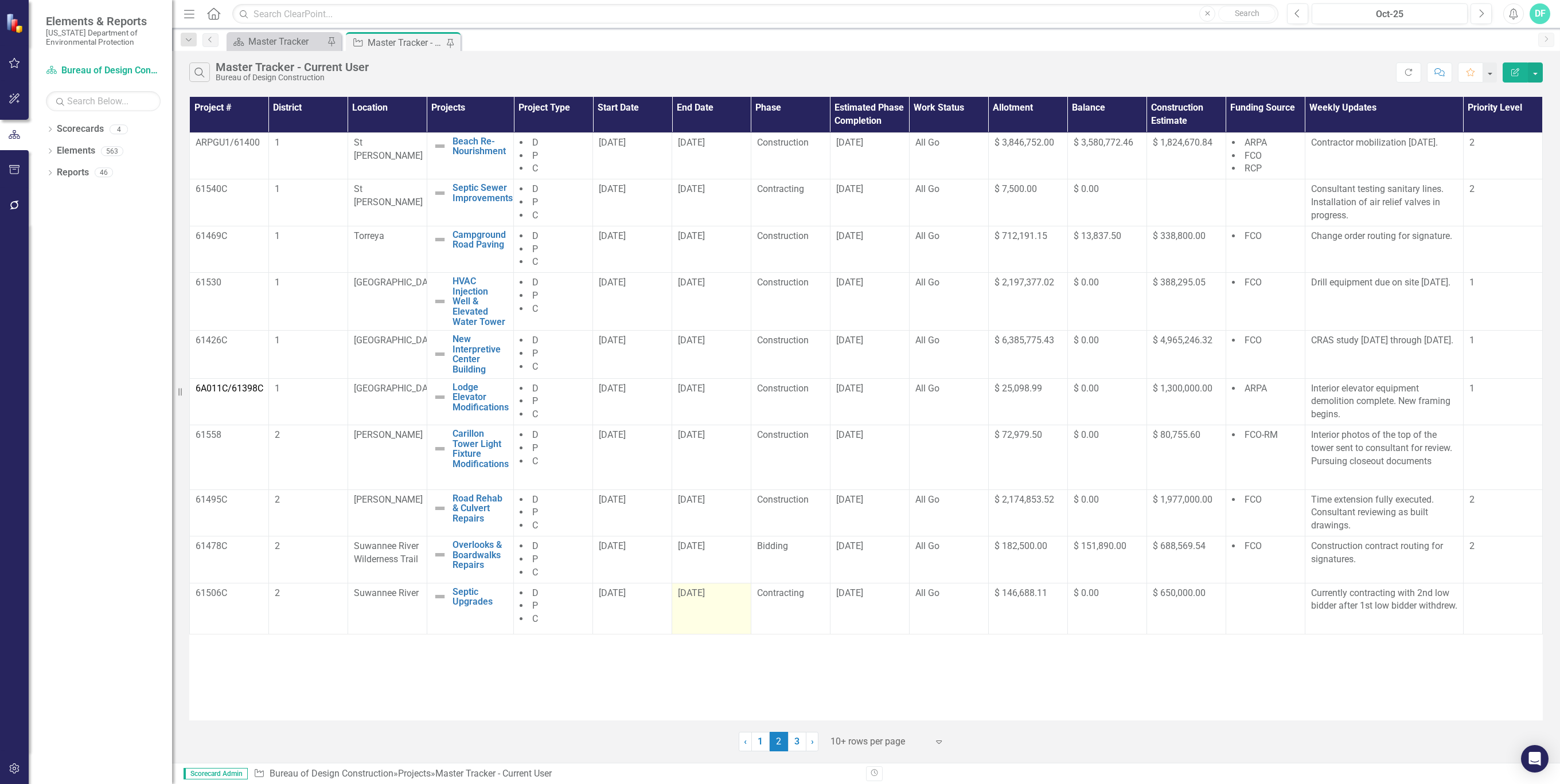
click at [733, 591] on div "[DATE]" at bounding box center [711, 593] width 67 height 13
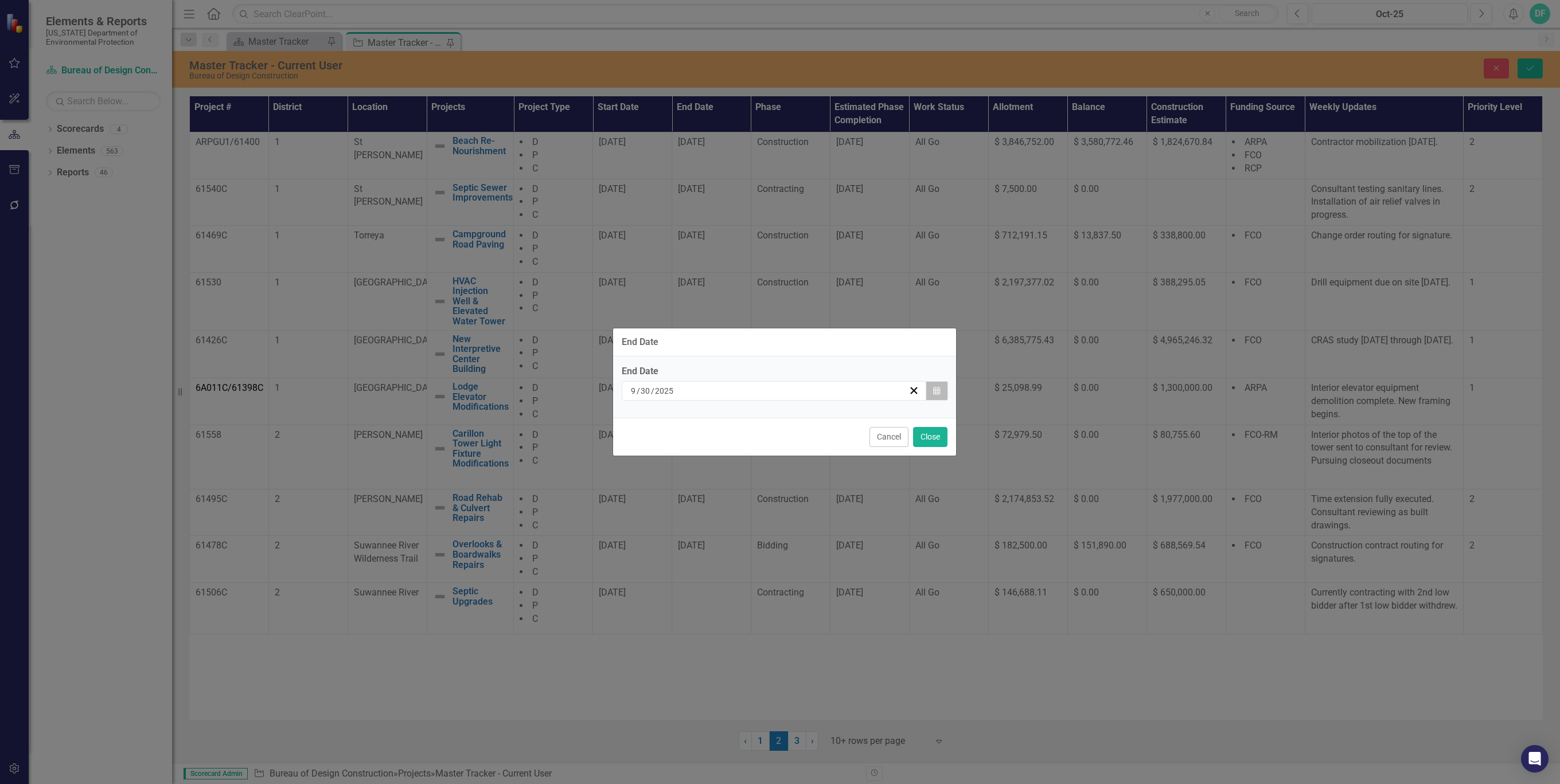
click at [936, 392] on icon "Calendar" at bounding box center [936, 391] width 7 height 8
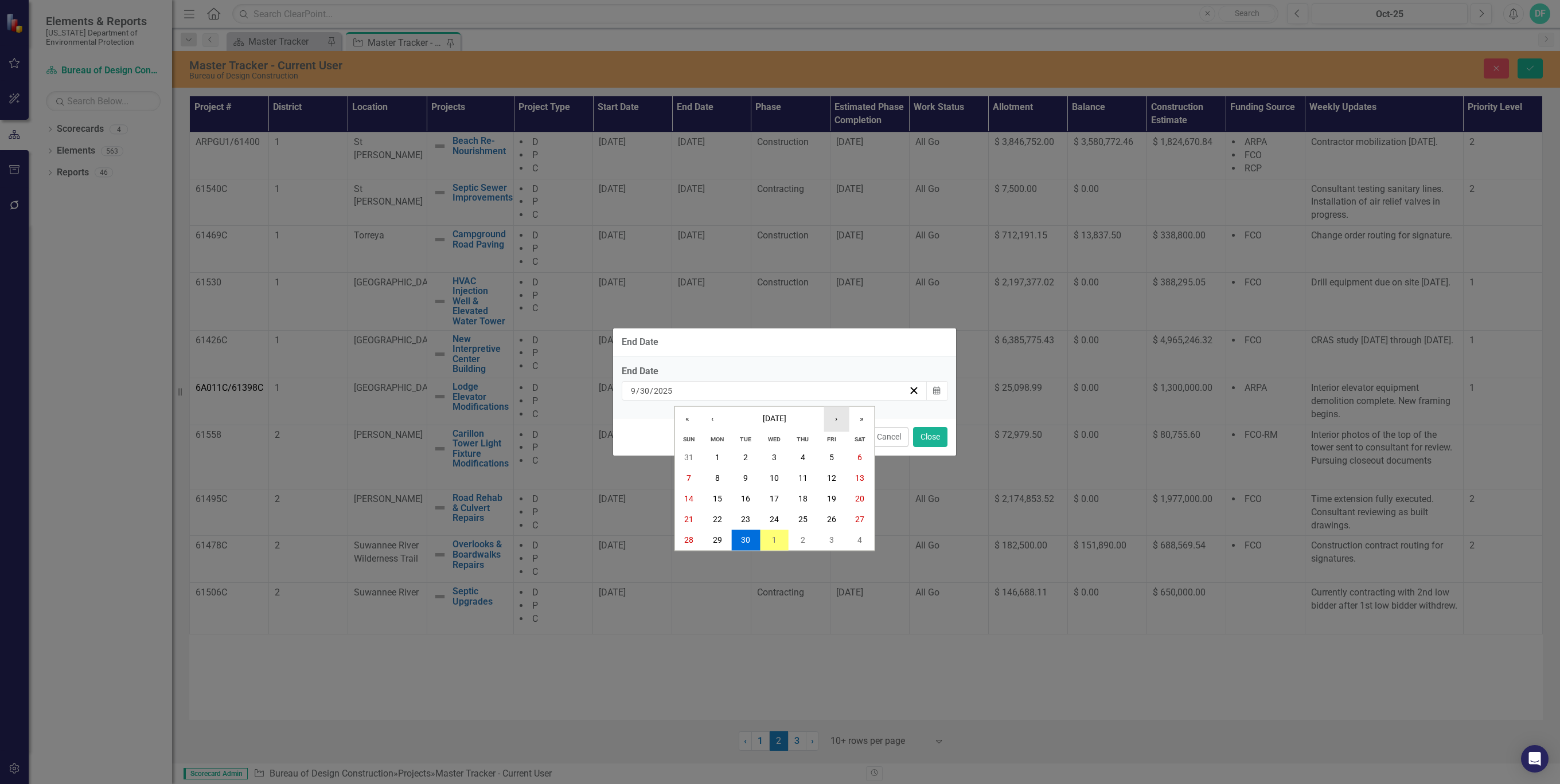
click at [839, 419] on button "›" at bounding box center [836, 419] width 25 height 25
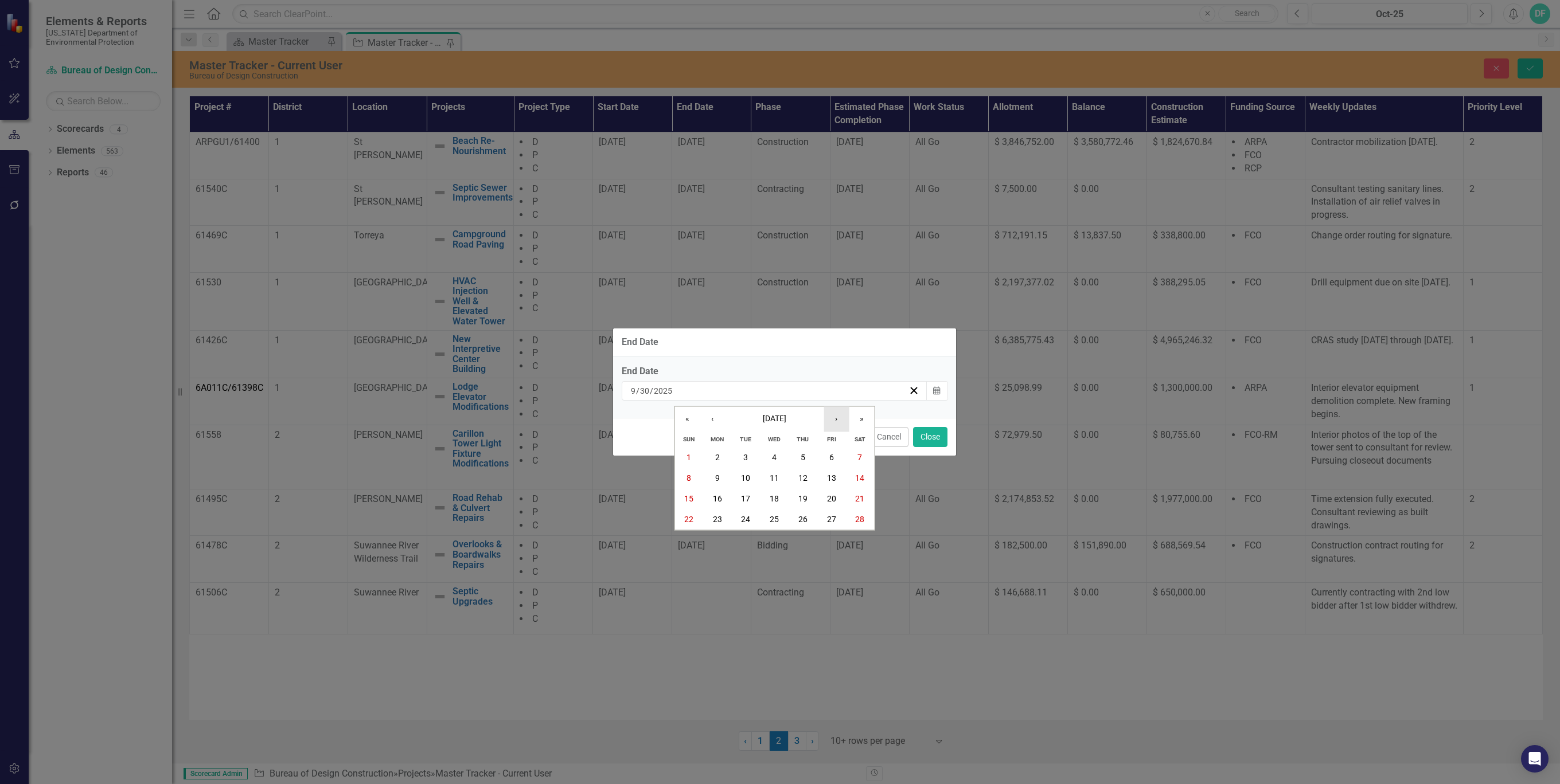
click at [839, 419] on button "›" at bounding box center [836, 419] width 25 height 25
click at [829, 474] on abbr "10" at bounding box center [831, 478] width 9 height 9
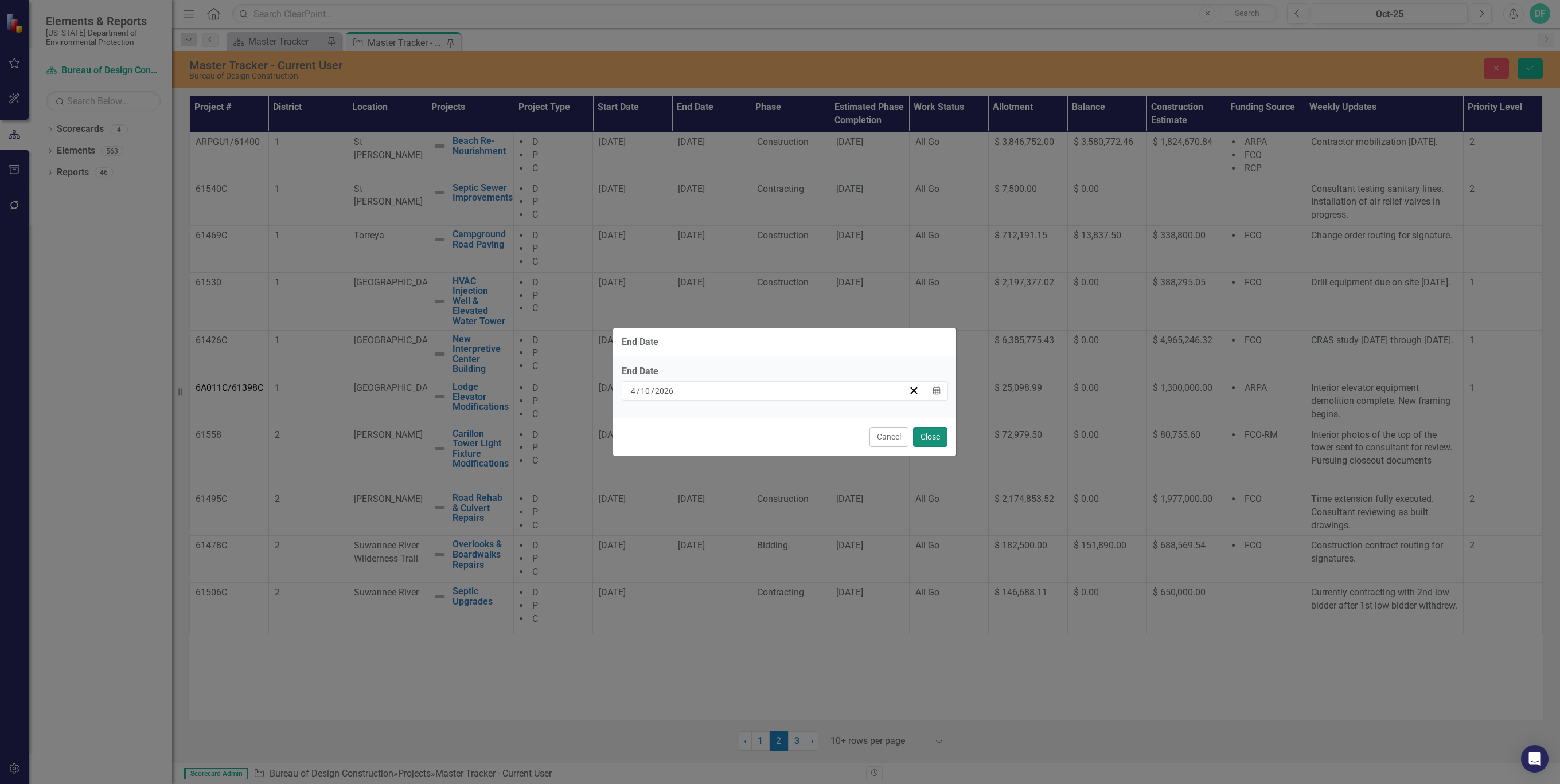
click at [933, 434] on button "Close" at bounding box center [930, 436] width 35 height 20
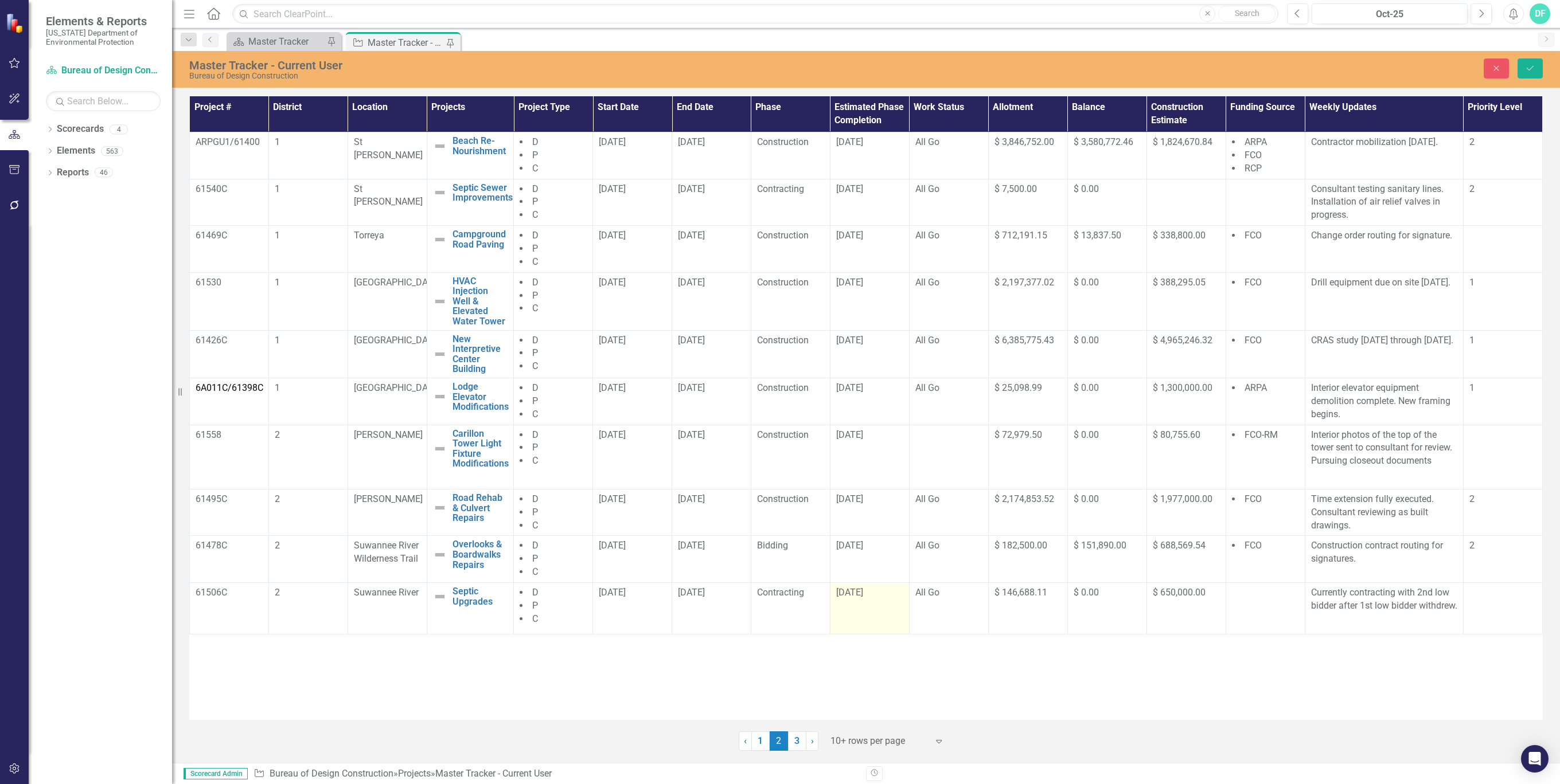
click at [890, 590] on div "[DATE]" at bounding box center [869, 593] width 67 height 13
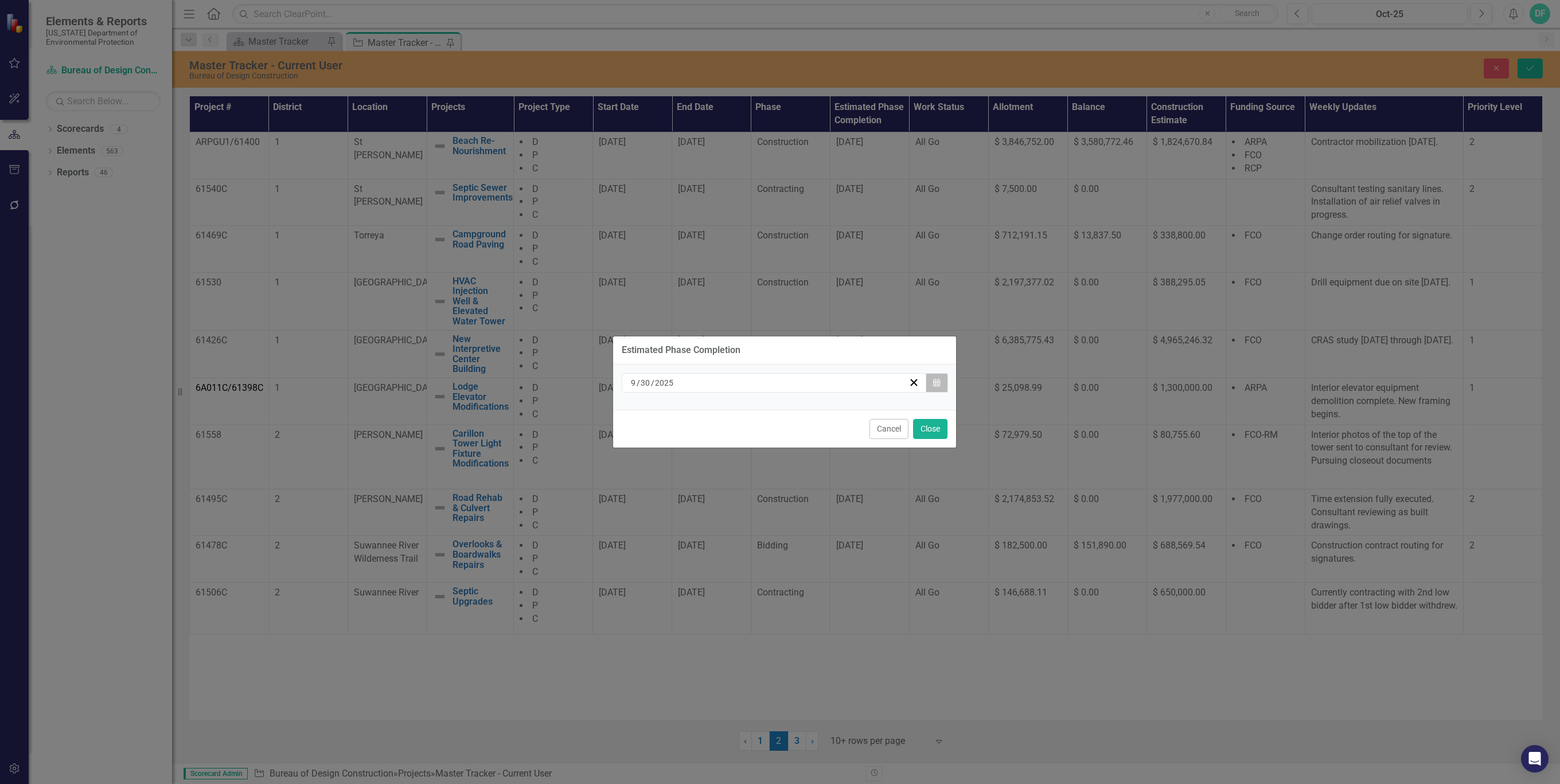
click at [937, 387] on button "Calendar" at bounding box center [936, 383] width 22 height 20
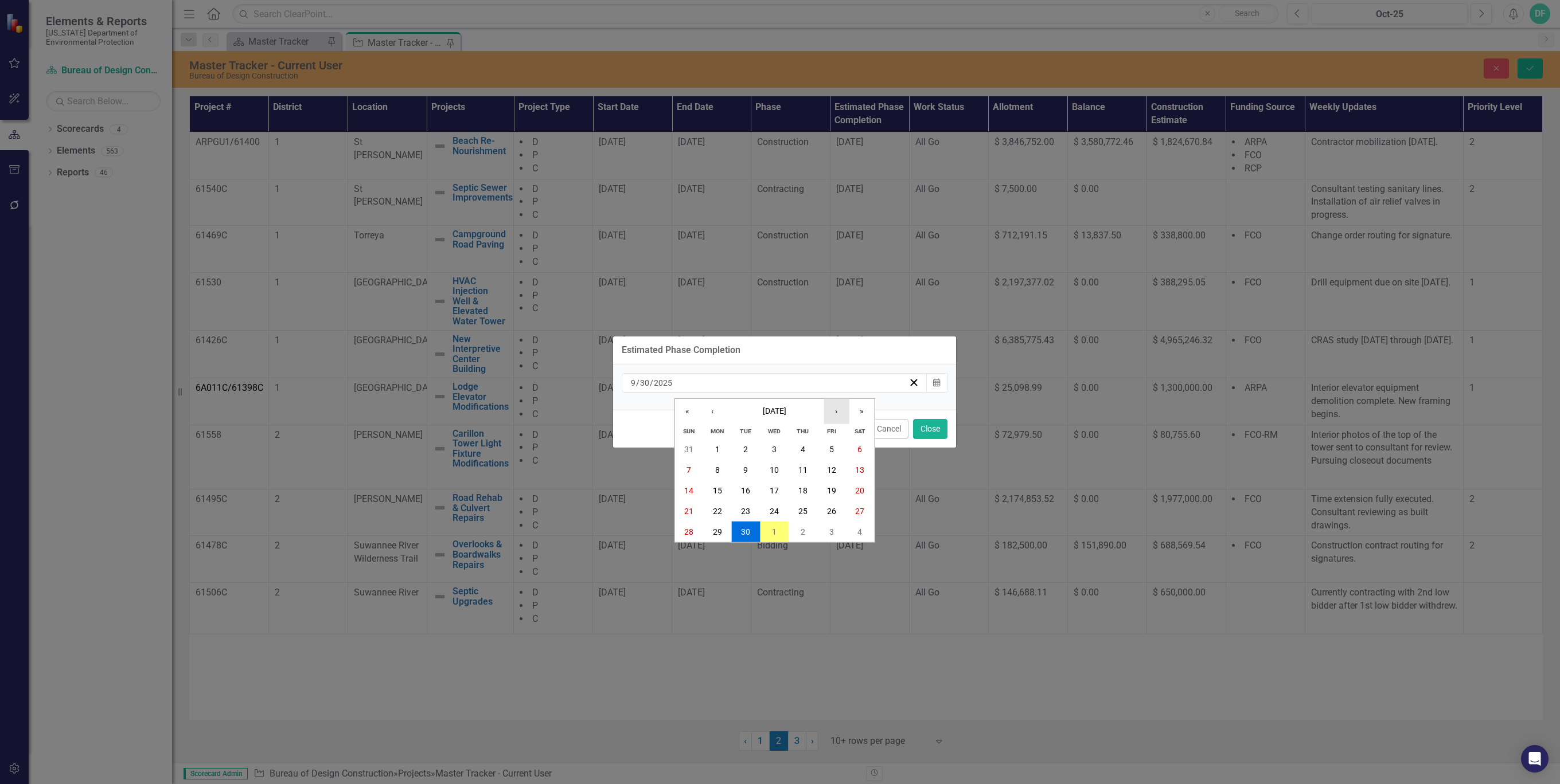
click at [836, 411] on button "›" at bounding box center [836, 411] width 25 height 25
click at [831, 525] on button "31" at bounding box center [831, 532] width 28 height 21
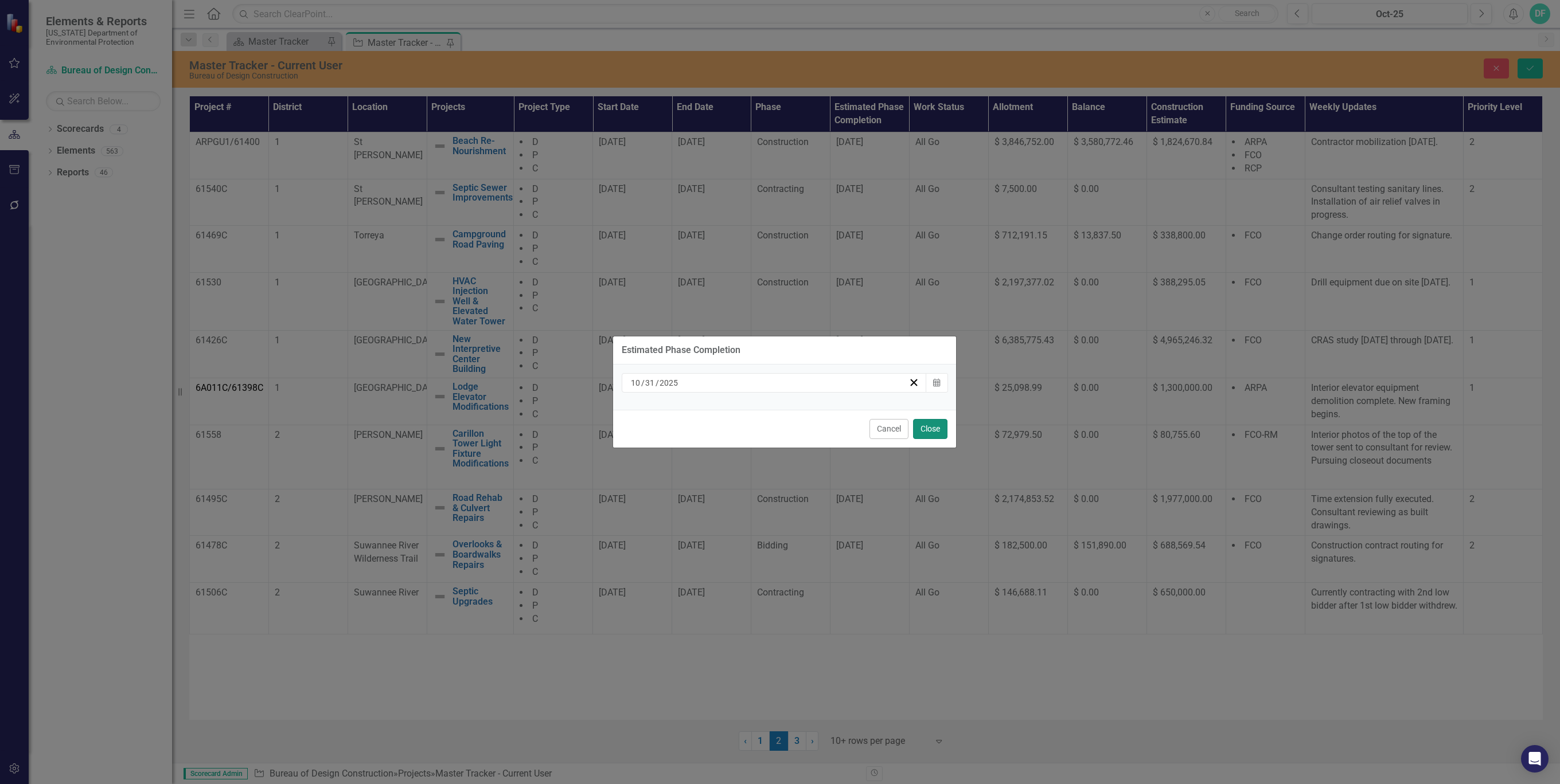
click at [935, 429] on button "Close" at bounding box center [930, 429] width 35 height 20
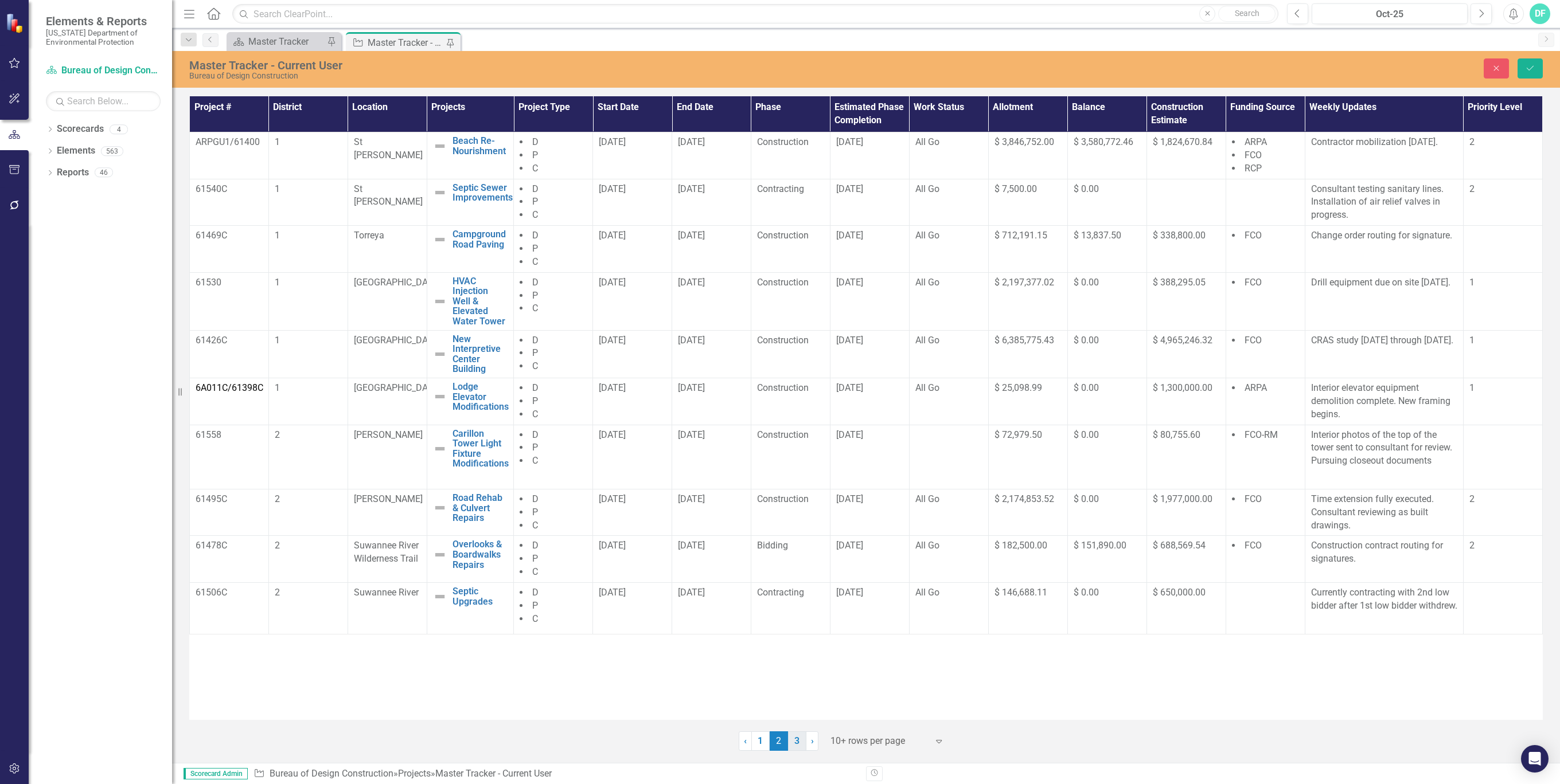
click at [795, 742] on link "3" at bounding box center [797, 741] width 19 height 20
click at [1534, 71] on icon "Save" at bounding box center [1530, 68] width 10 height 8
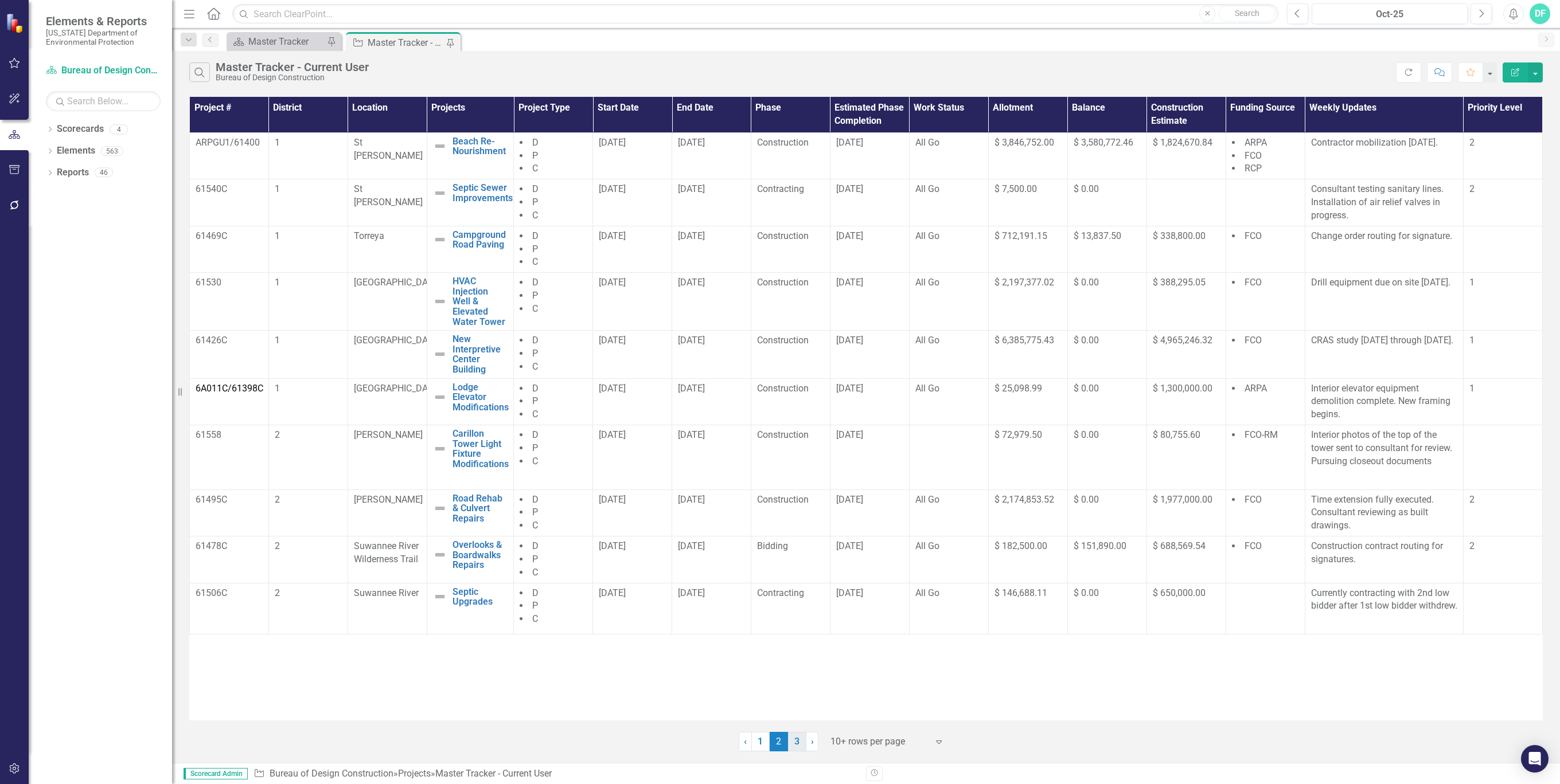
click at [793, 743] on link "3" at bounding box center [797, 742] width 19 height 20
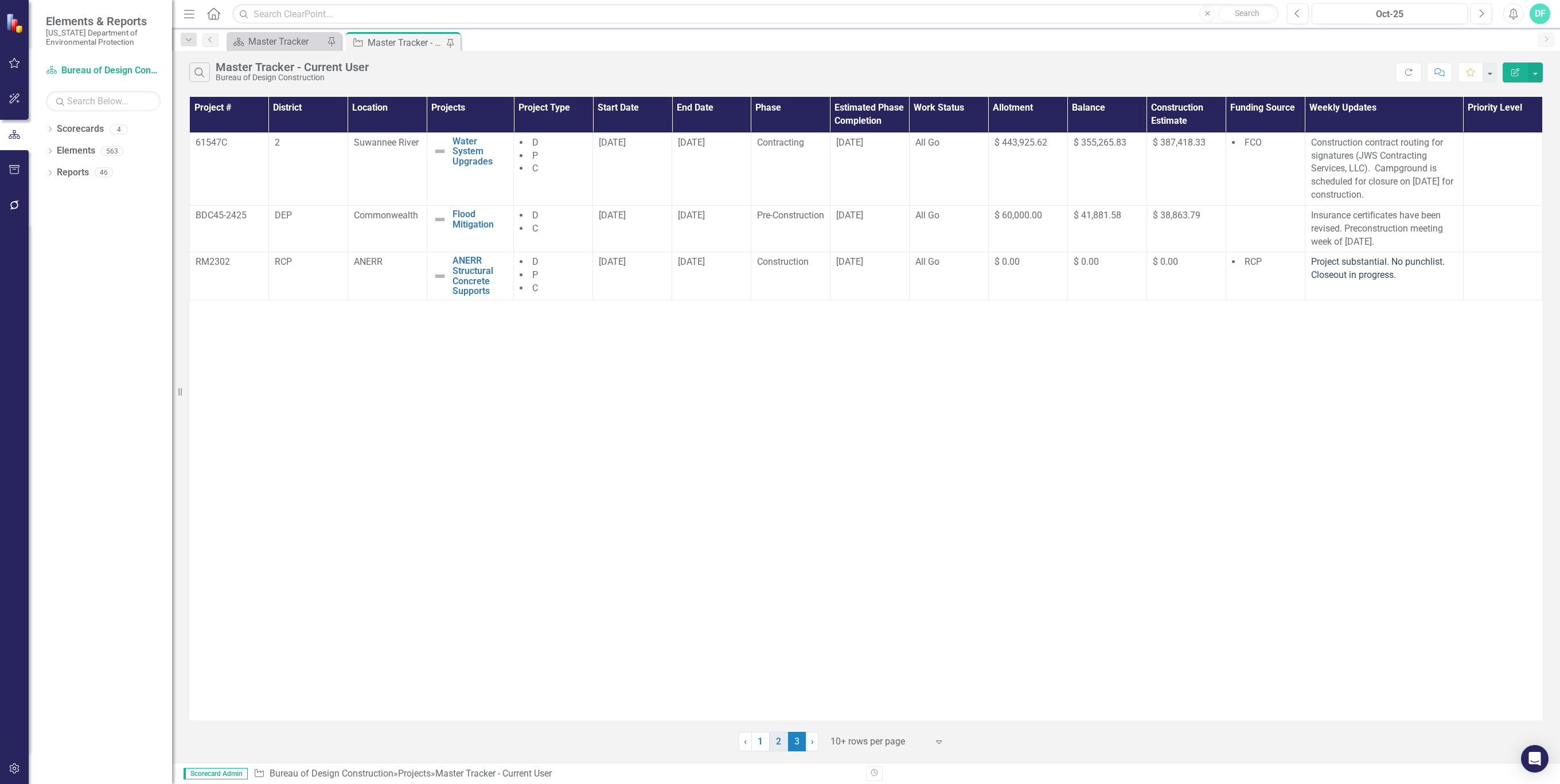
click at [779, 740] on link "2" at bounding box center [779, 742] width 19 height 20
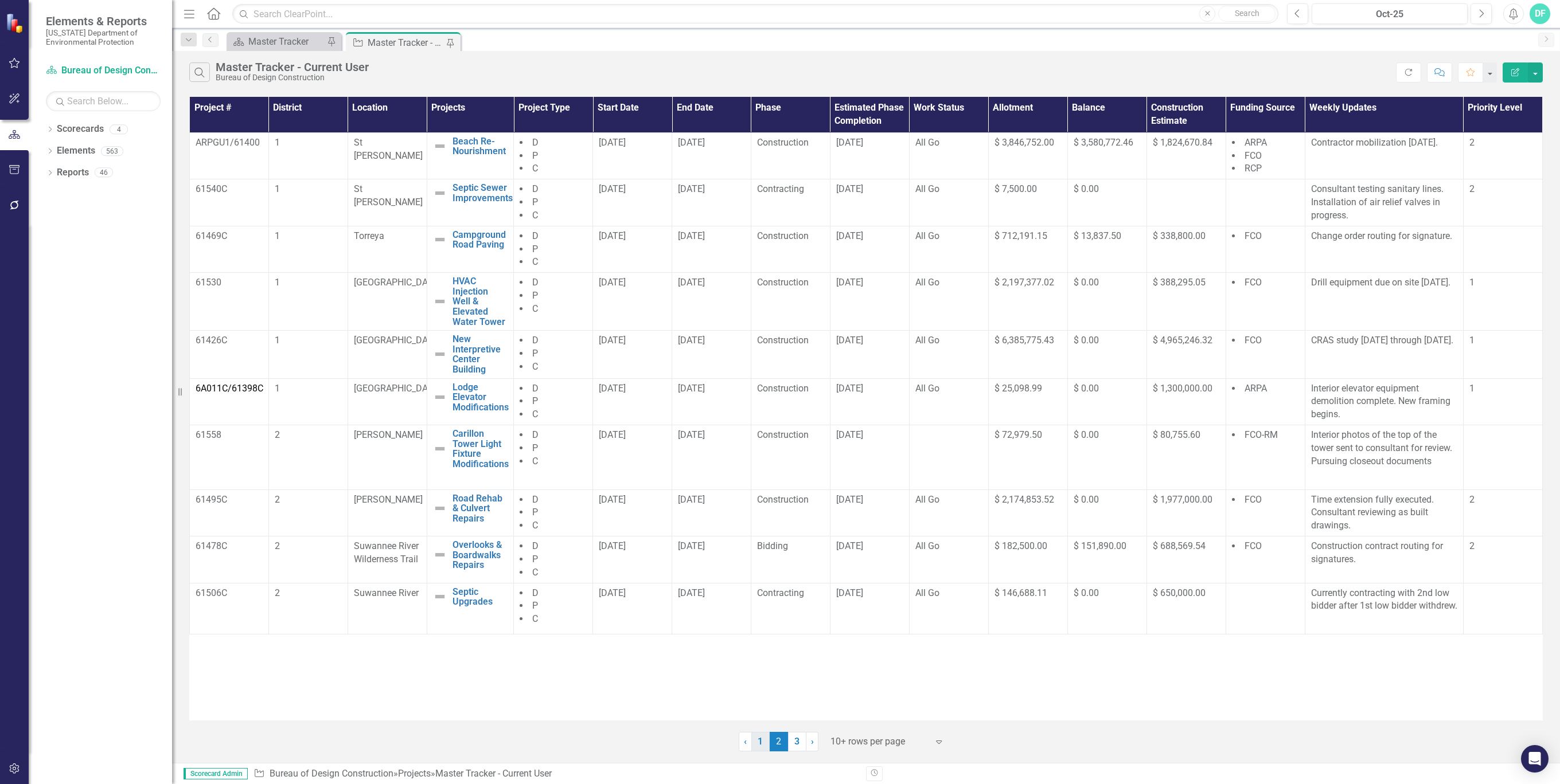
click at [759, 743] on link "1" at bounding box center [761, 742] width 19 height 20
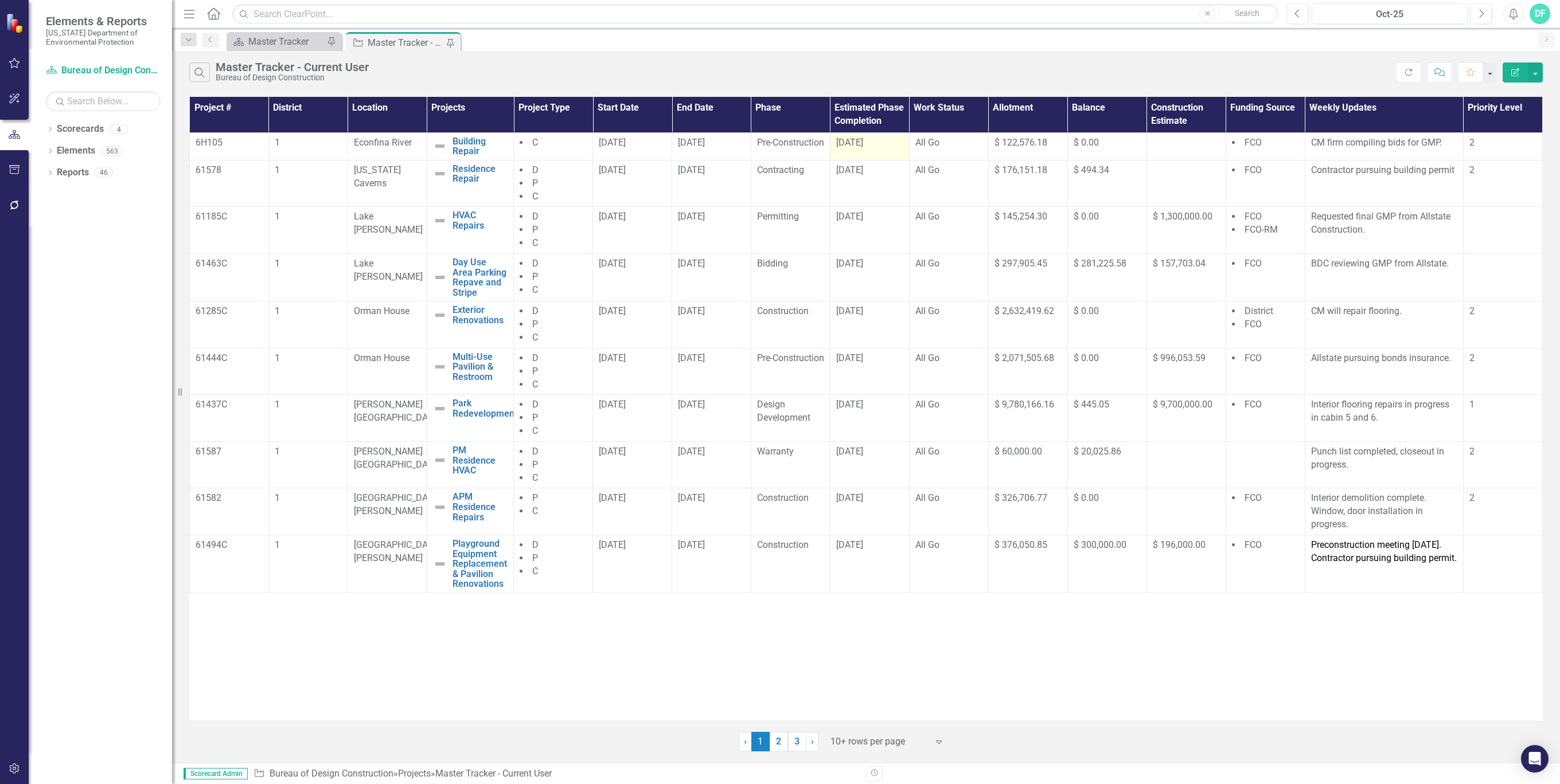
click at [900, 148] on div "[DATE]" at bounding box center [869, 143] width 67 height 13
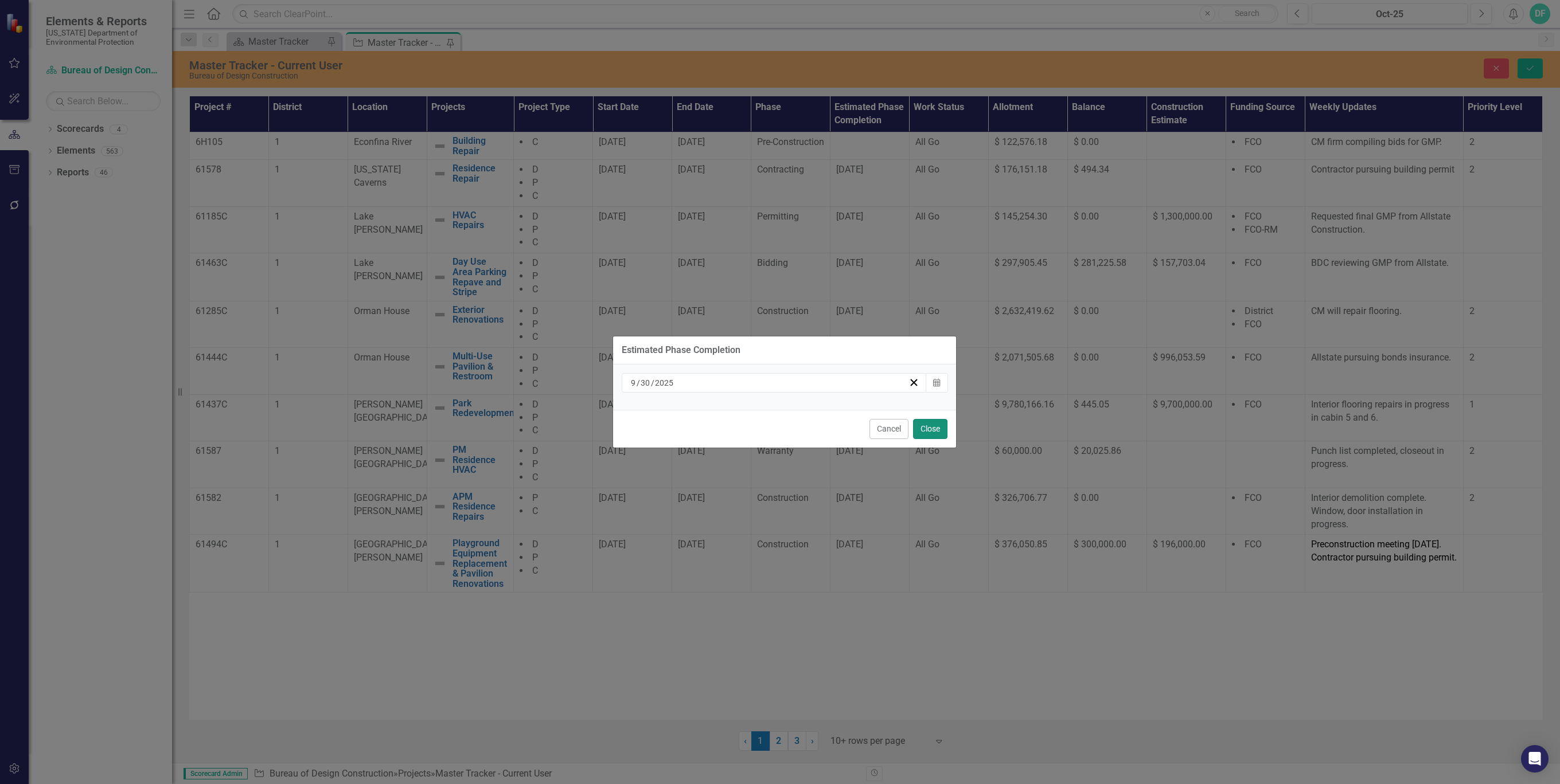
click at [931, 427] on button "Close" at bounding box center [930, 429] width 35 height 20
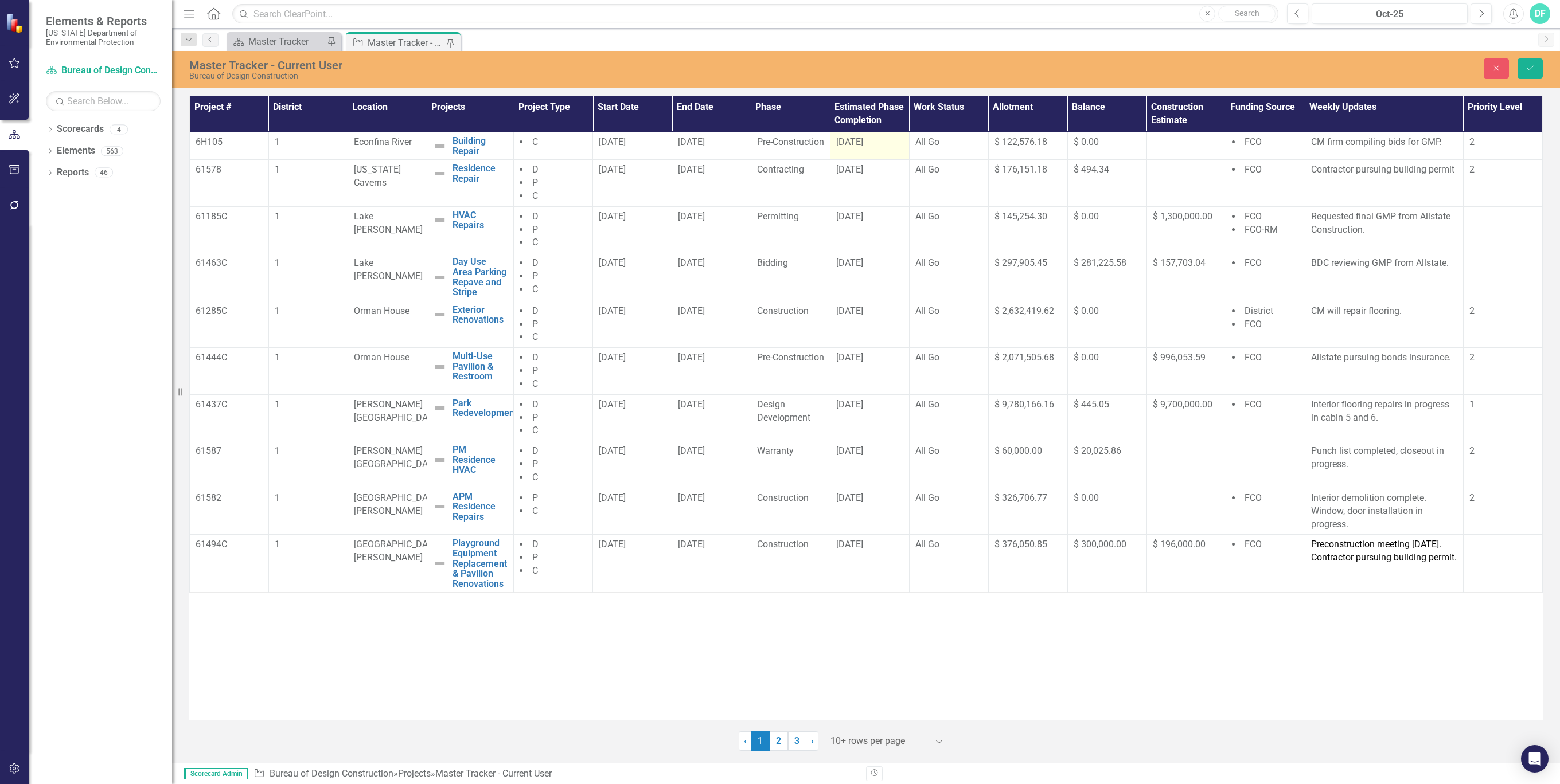
click at [883, 140] on div "[DATE]" at bounding box center [869, 143] width 67 height 13
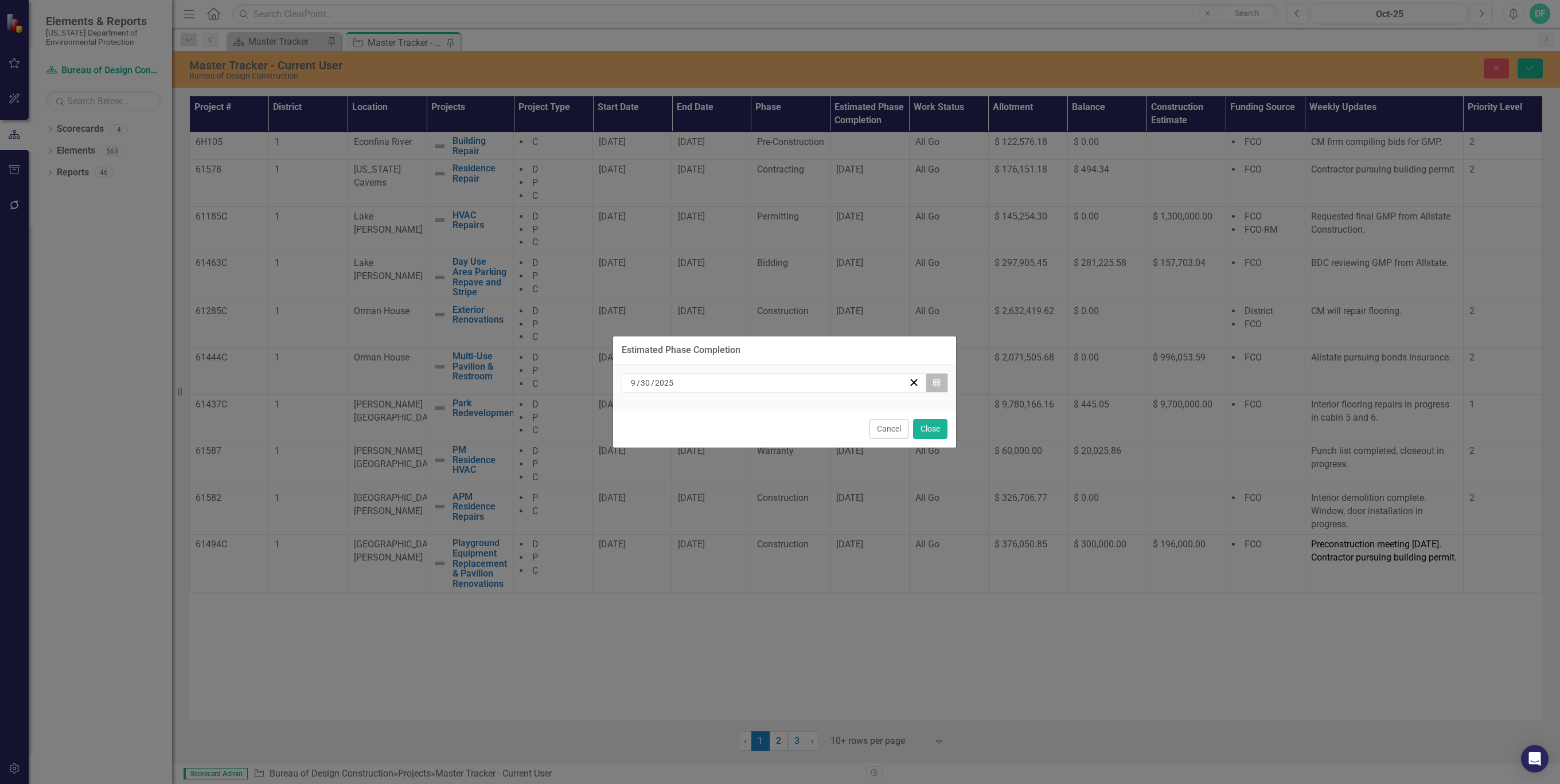
click at [932, 385] on button "Calendar" at bounding box center [936, 383] width 22 height 20
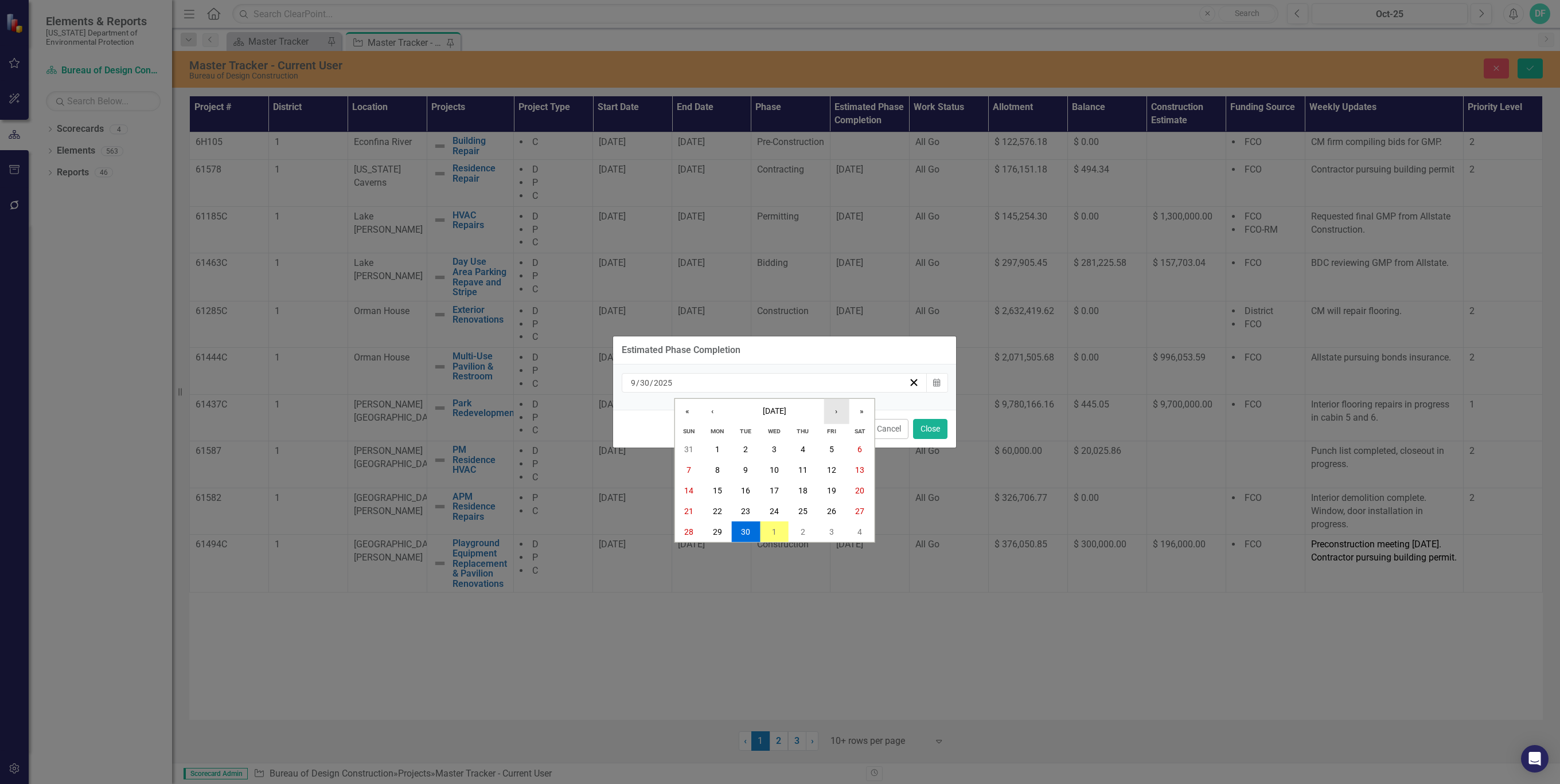
click at [835, 412] on button "›" at bounding box center [836, 411] width 25 height 25
click at [829, 537] on button "31" at bounding box center [831, 532] width 28 height 21
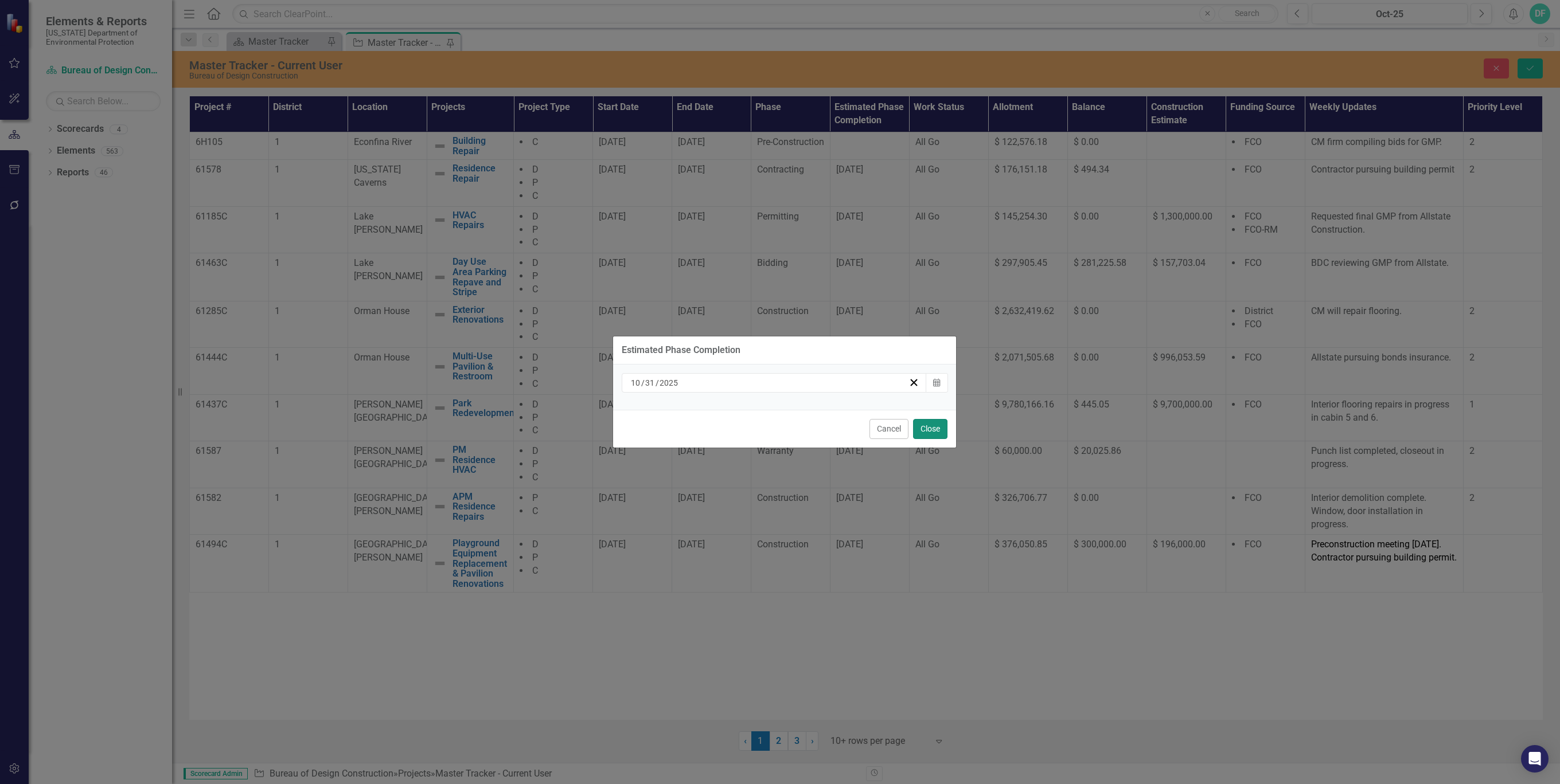
click at [929, 429] on button "Close" at bounding box center [930, 429] width 35 height 20
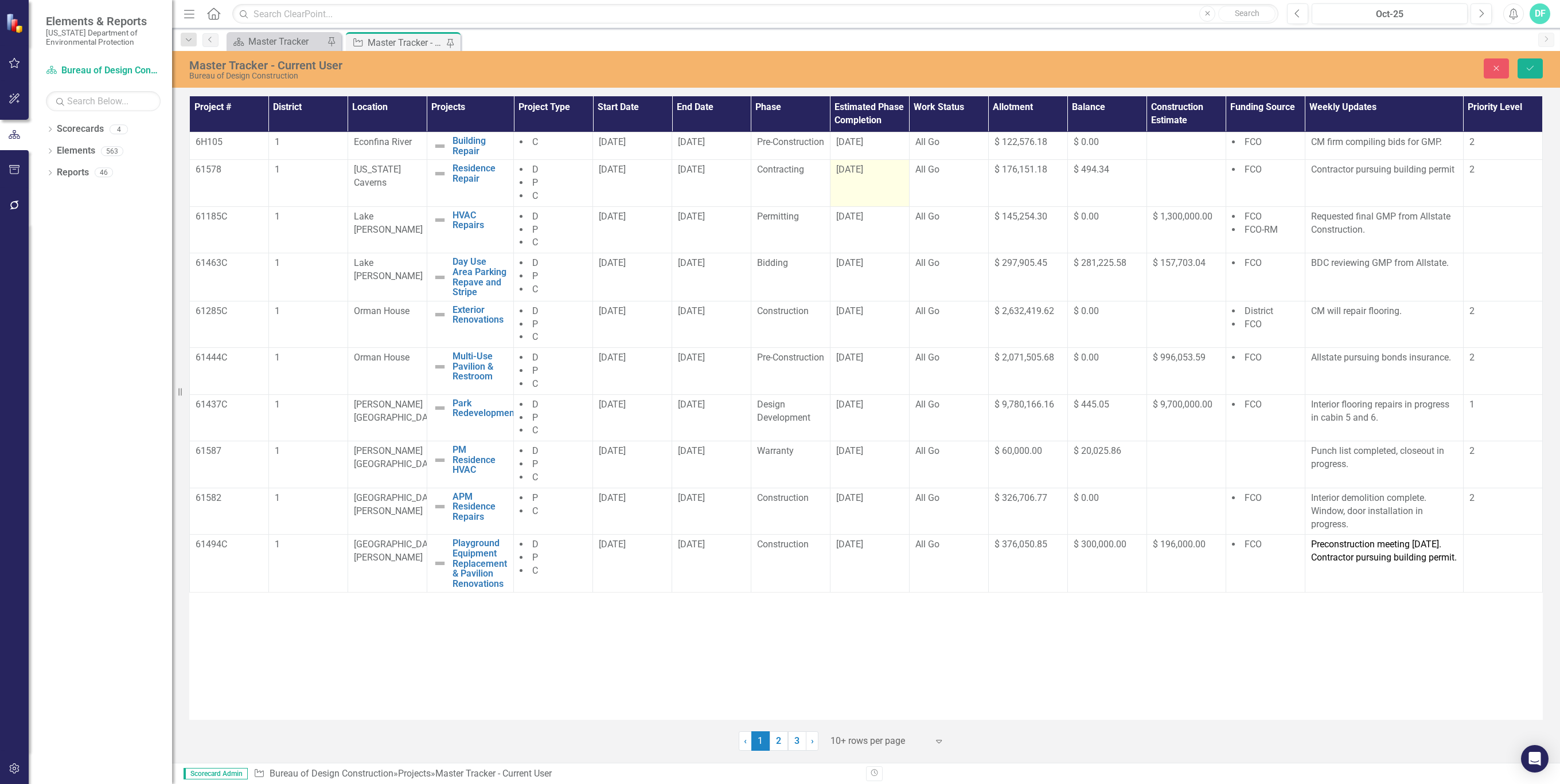
click at [883, 177] on div "[DATE]" at bounding box center [869, 170] width 67 height 13
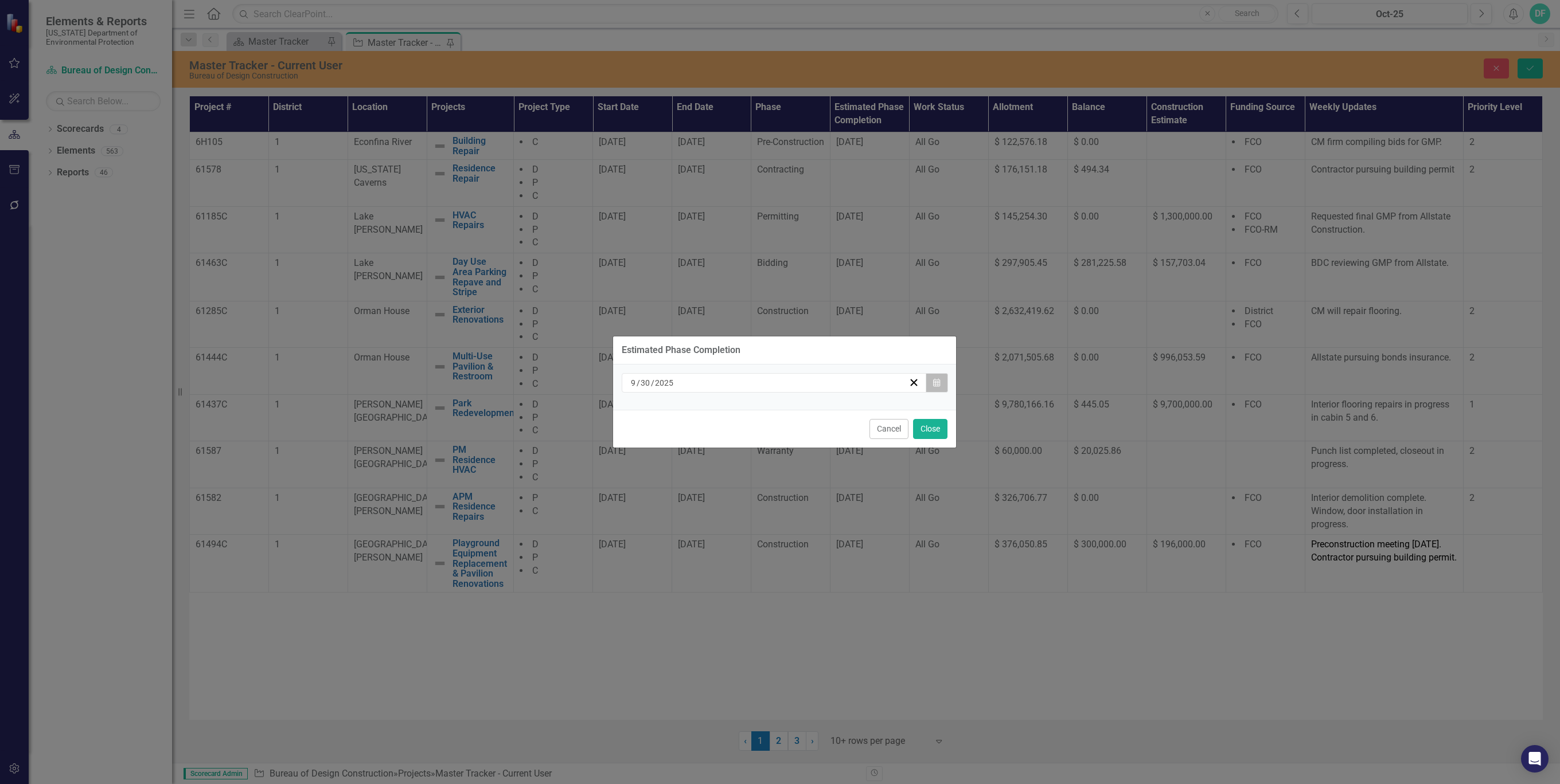
click at [939, 384] on icon "Calendar" at bounding box center [936, 383] width 7 height 8
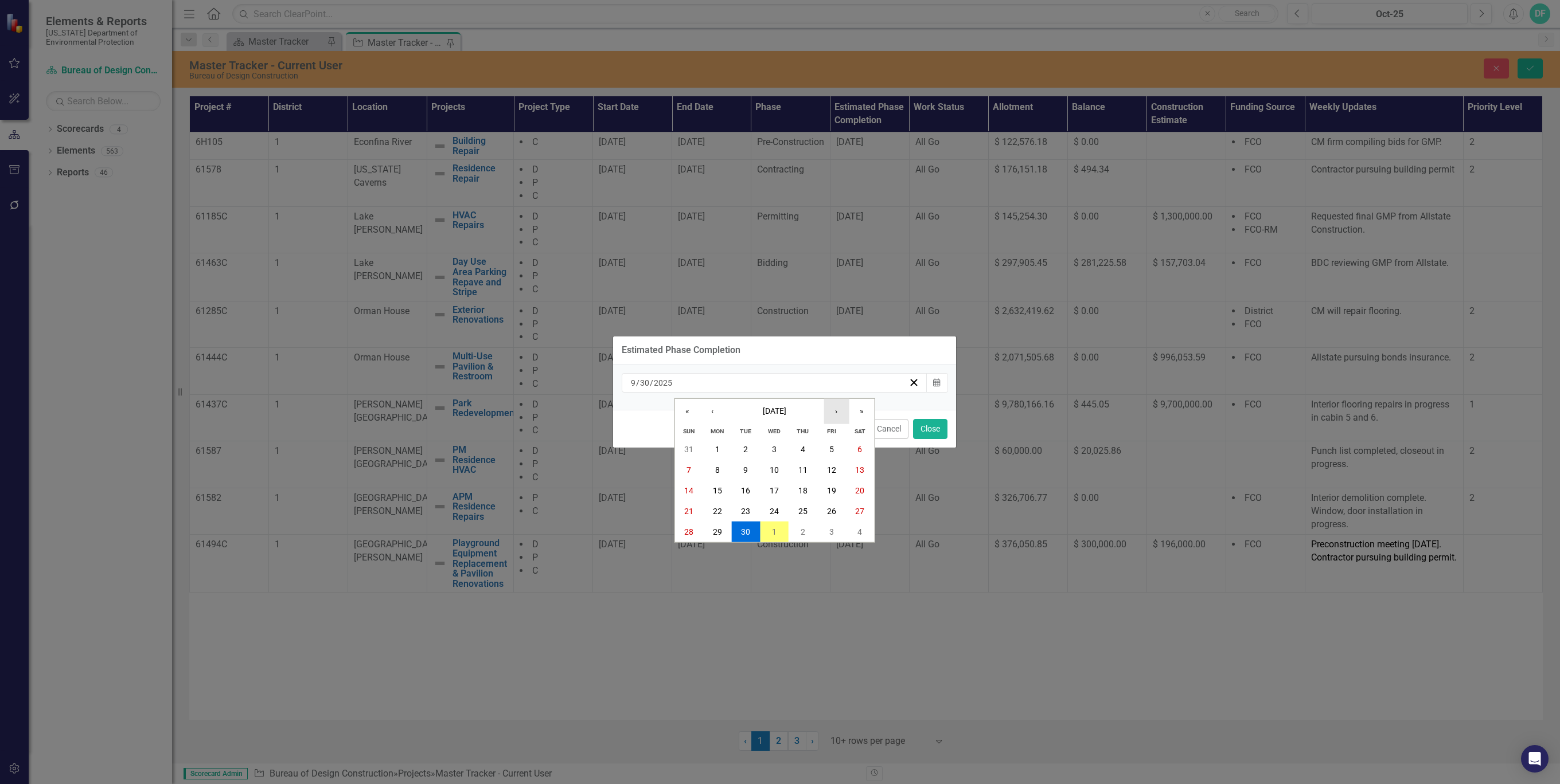
click at [839, 412] on button "›" at bounding box center [836, 411] width 25 height 25
click at [833, 524] on button "31" at bounding box center [831, 532] width 28 height 21
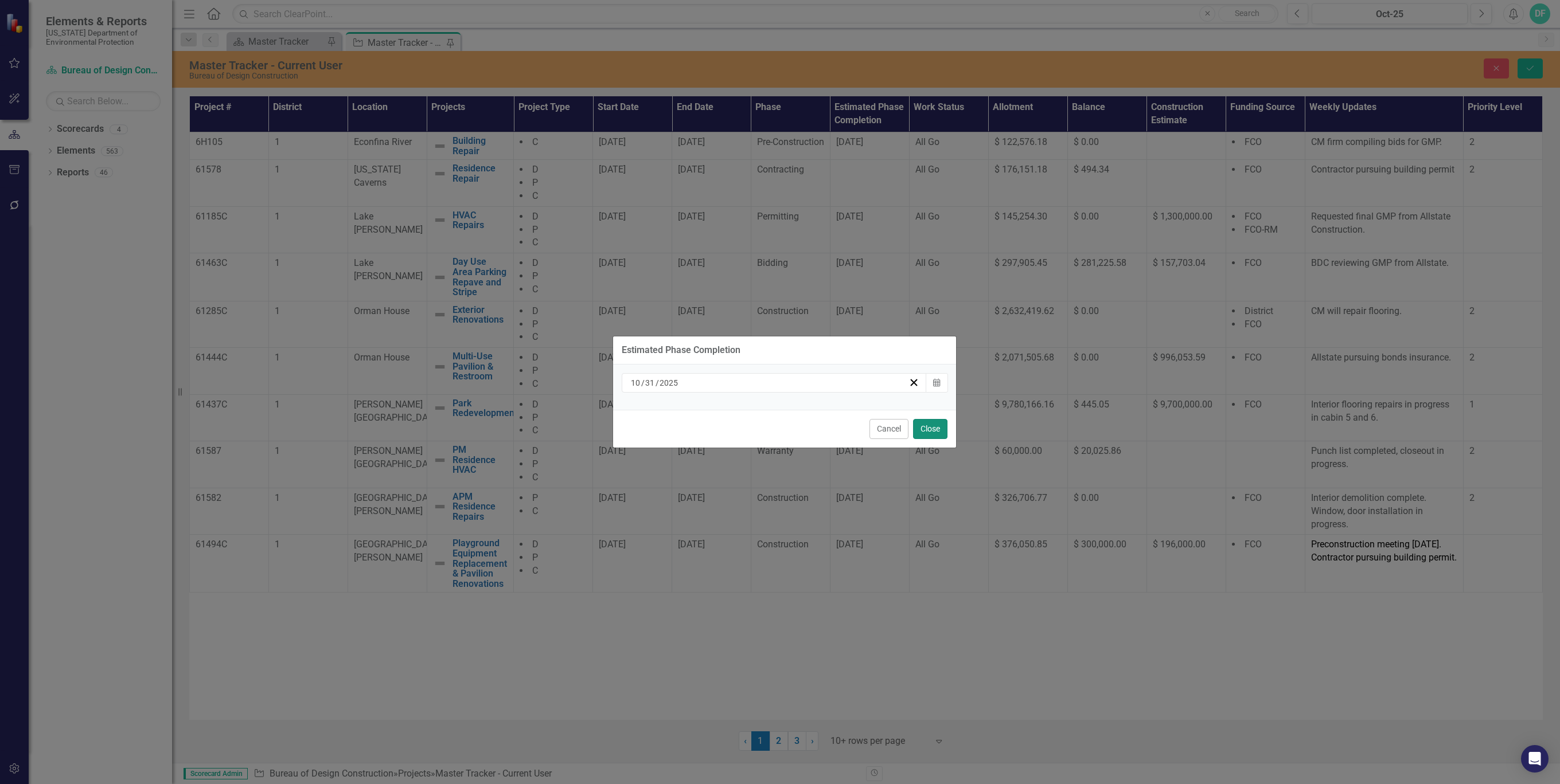
click at [931, 430] on button "Close" at bounding box center [930, 429] width 35 height 20
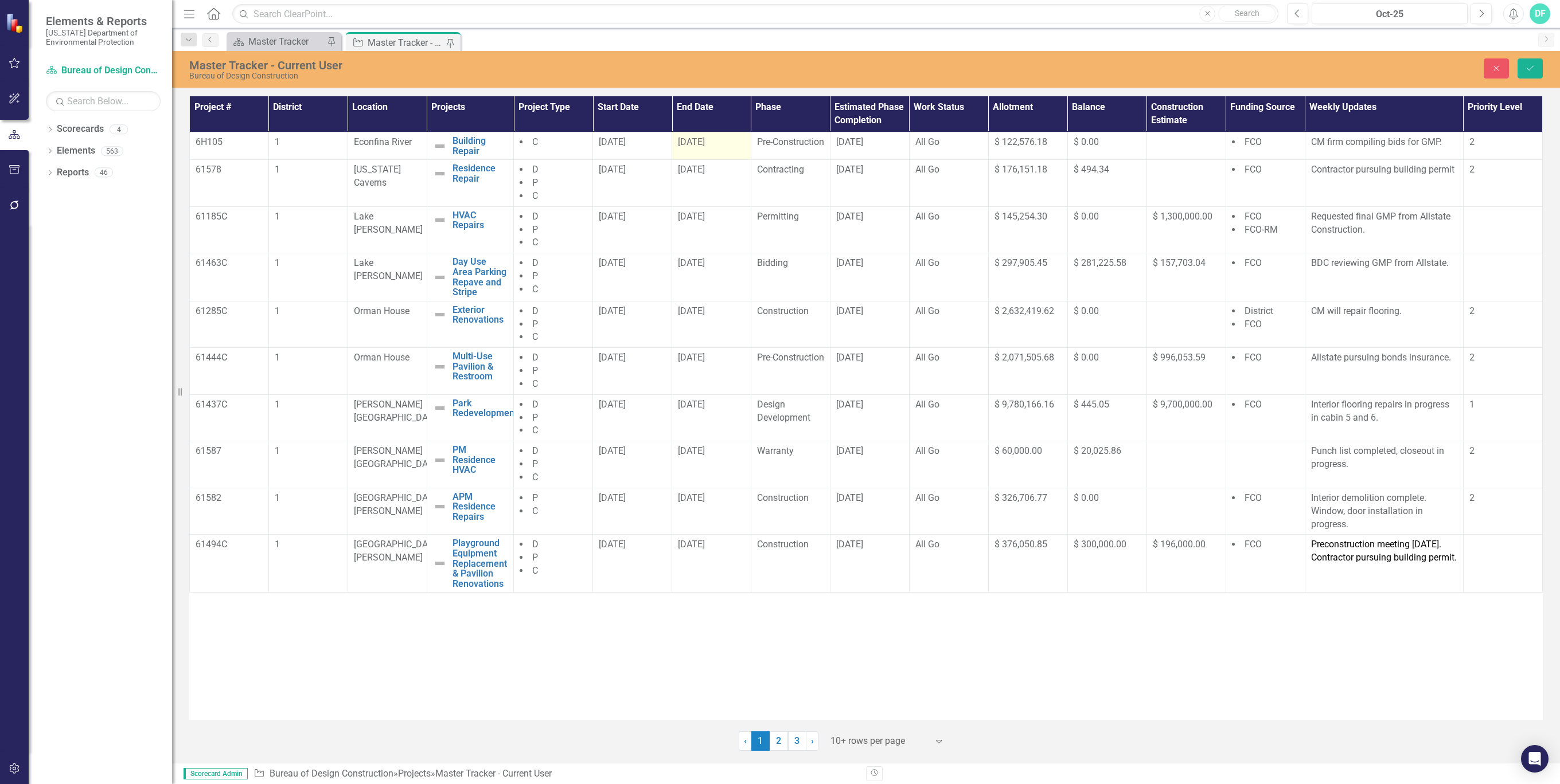
click at [731, 139] on div "12/21/26" at bounding box center [711, 143] width 67 height 13
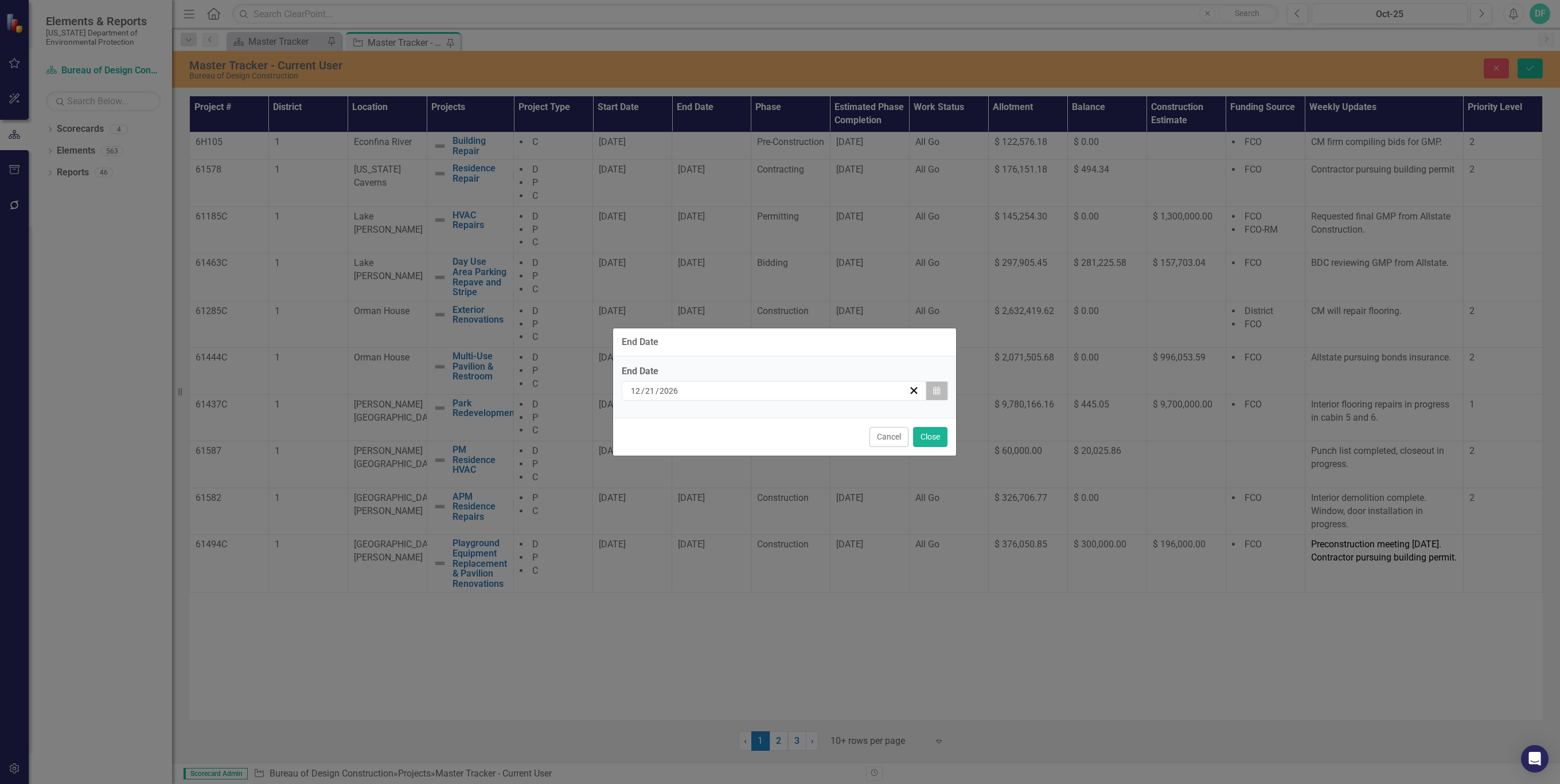
click at [933, 387] on icon "Calendar" at bounding box center [936, 391] width 7 height 8
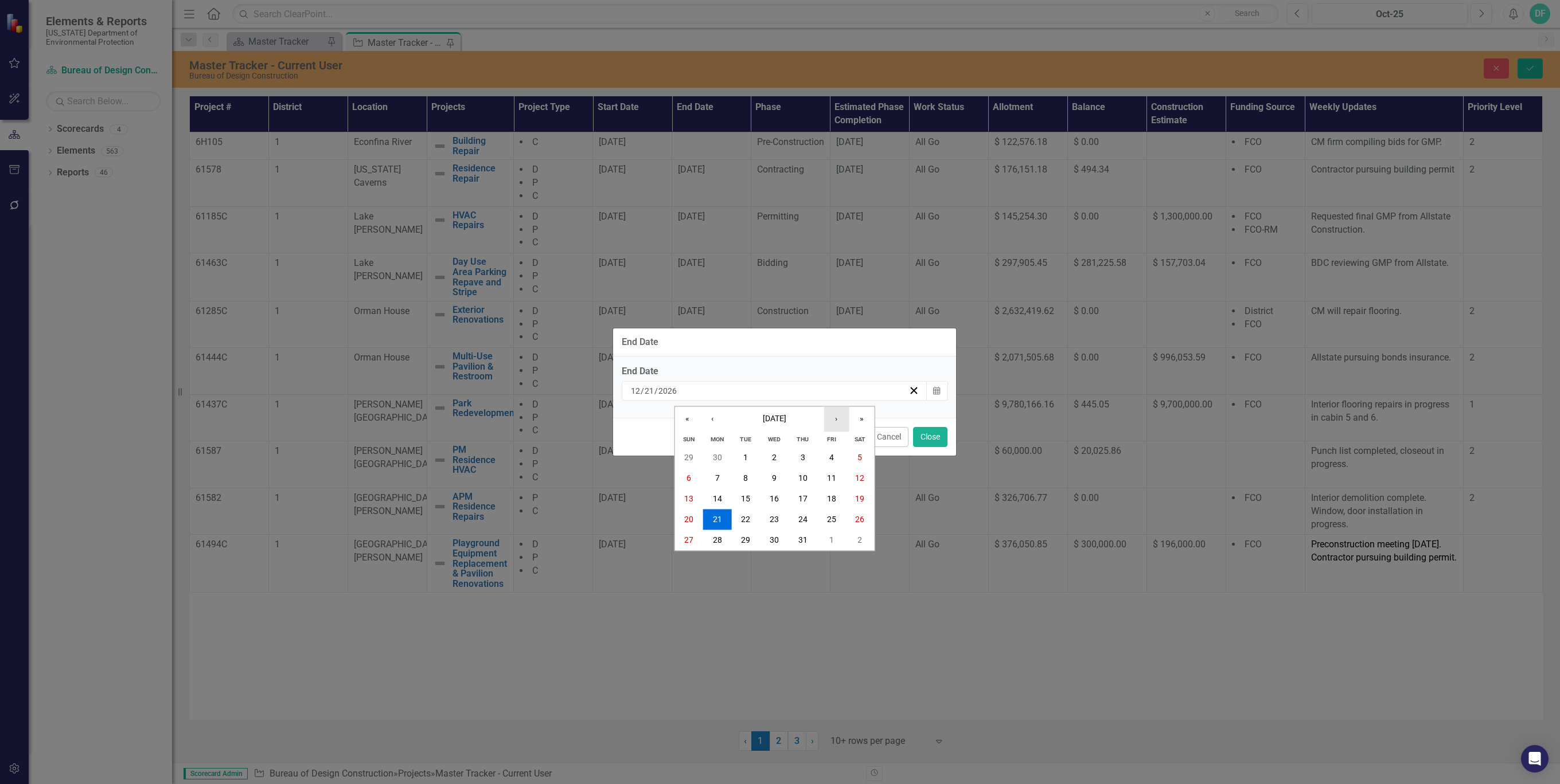
click at [839, 416] on button "›" at bounding box center [836, 419] width 25 height 25
click at [707, 416] on button "‹" at bounding box center [712, 419] width 25 height 25
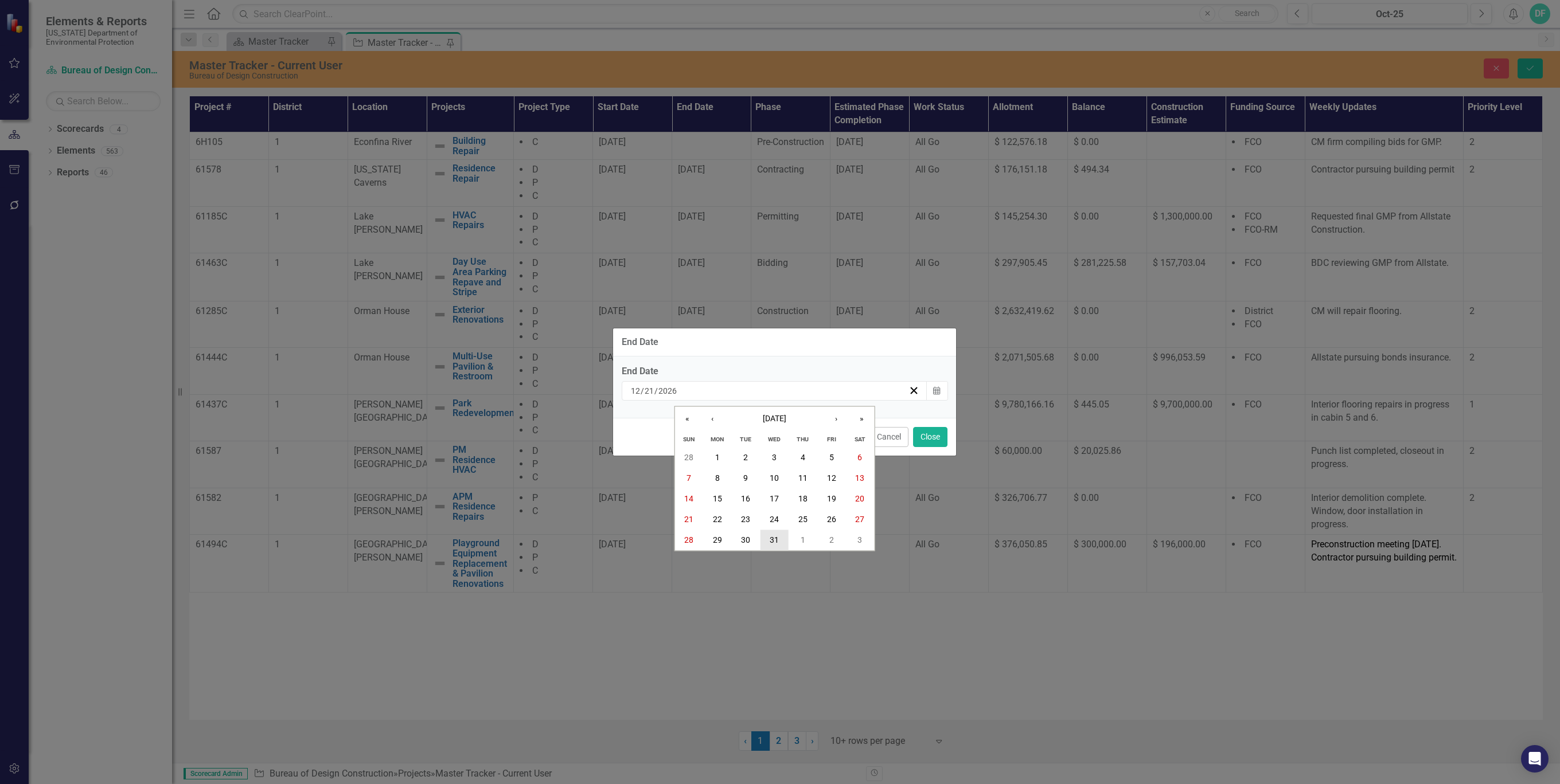
click at [775, 533] on button "31" at bounding box center [774, 541] width 28 height 21
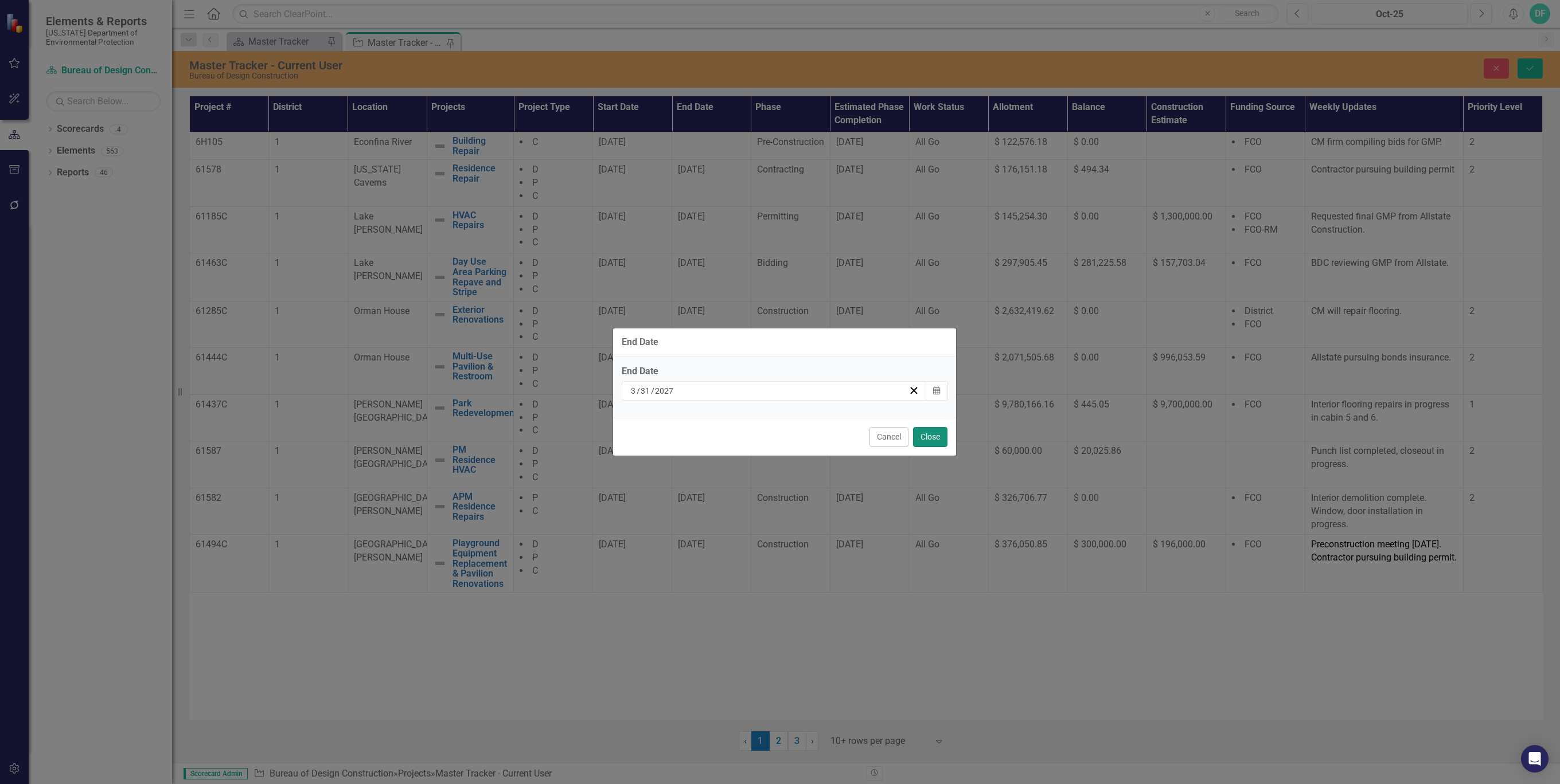
click at [928, 435] on button "Close" at bounding box center [930, 436] width 35 height 20
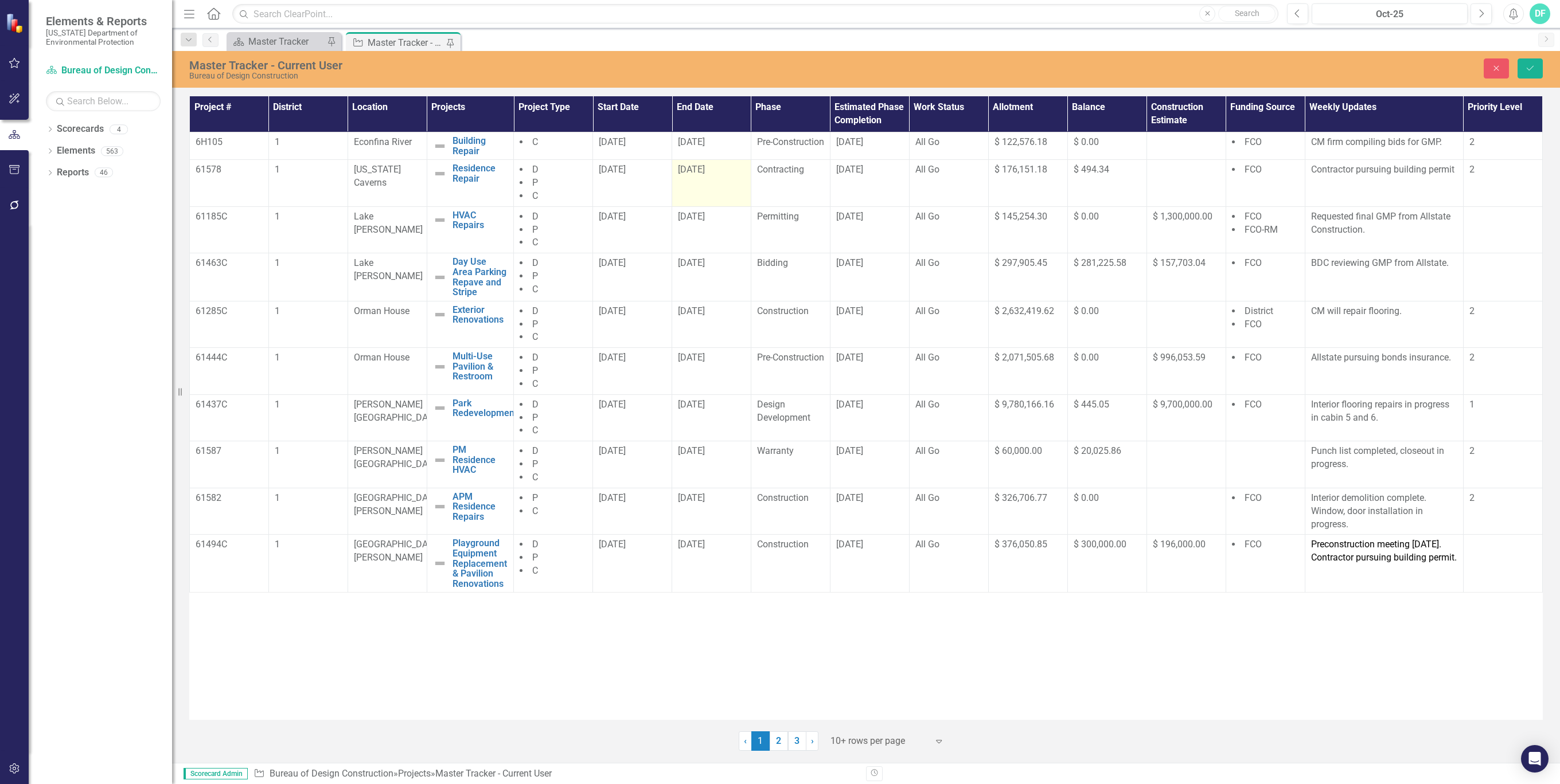
click at [729, 177] on div "12/2/25" at bounding box center [711, 170] width 67 height 13
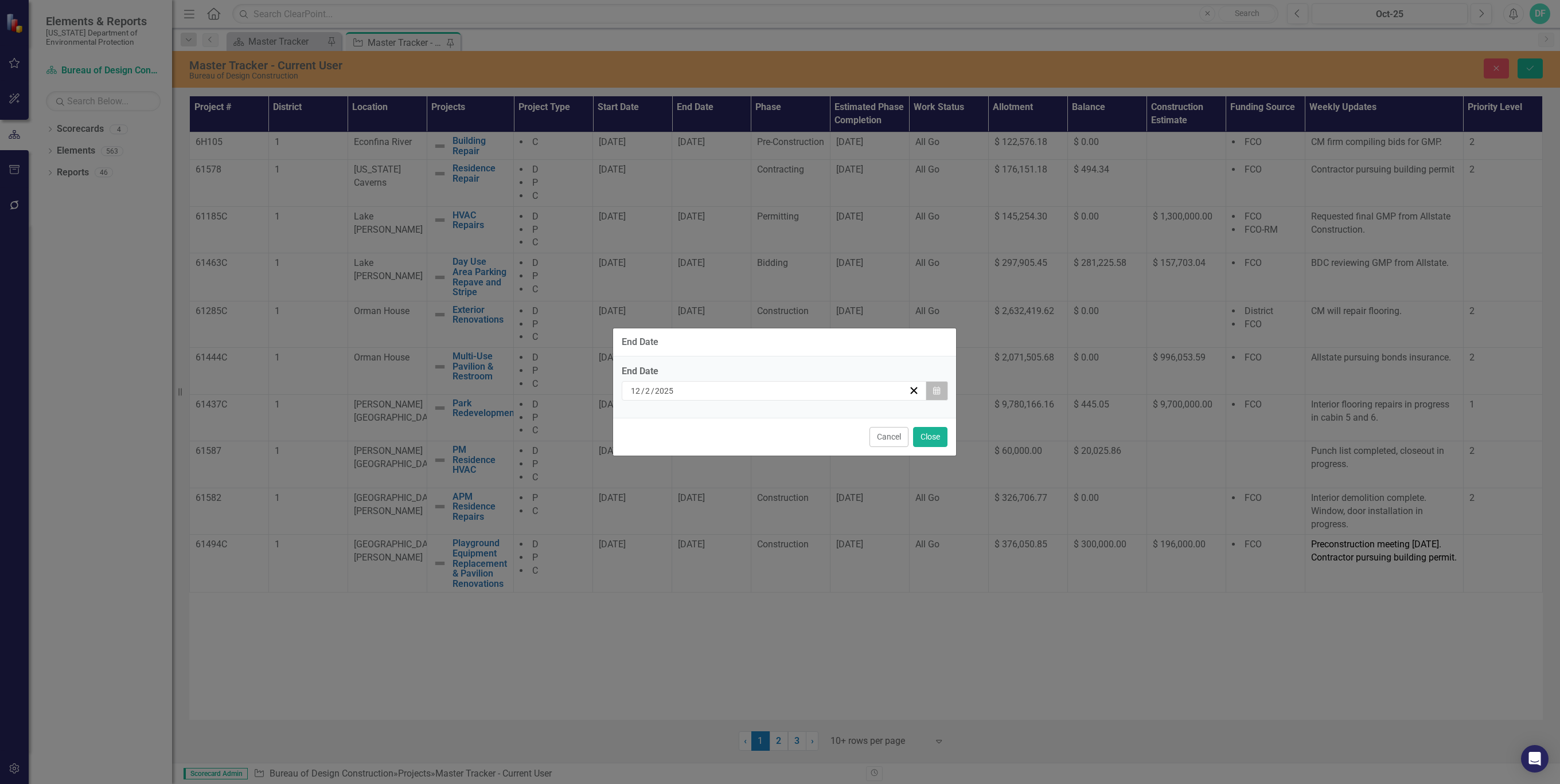
click at [937, 390] on icon "Calendar" at bounding box center [936, 391] width 7 height 8
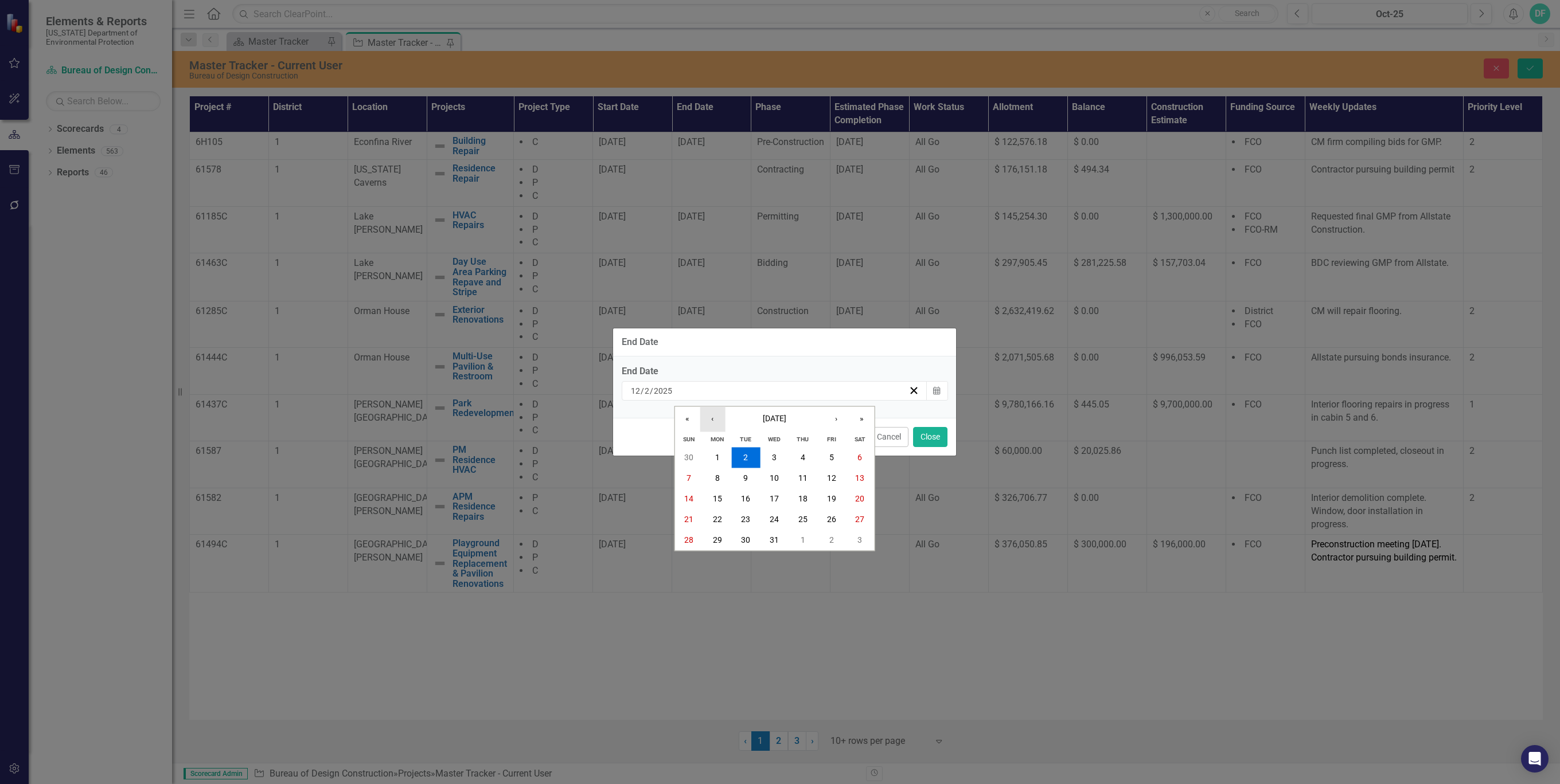
click at [716, 416] on button "‹" at bounding box center [712, 419] width 25 height 25
click at [828, 537] on abbr "31" at bounding box center [831, 541] width 9 height 9
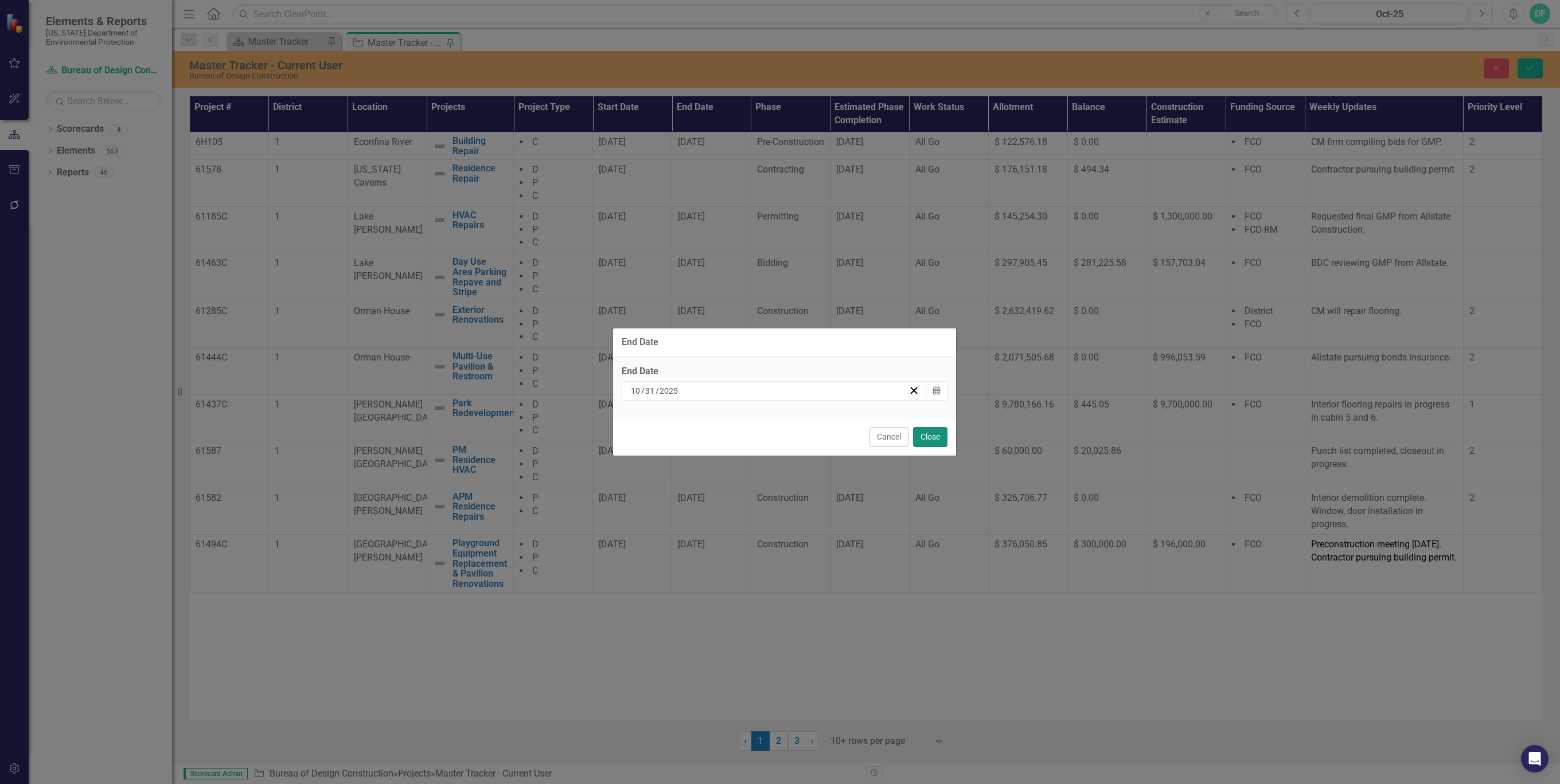
click at [934, 438] on button "Close" at bounding box center [930, 436] width 35 height 20
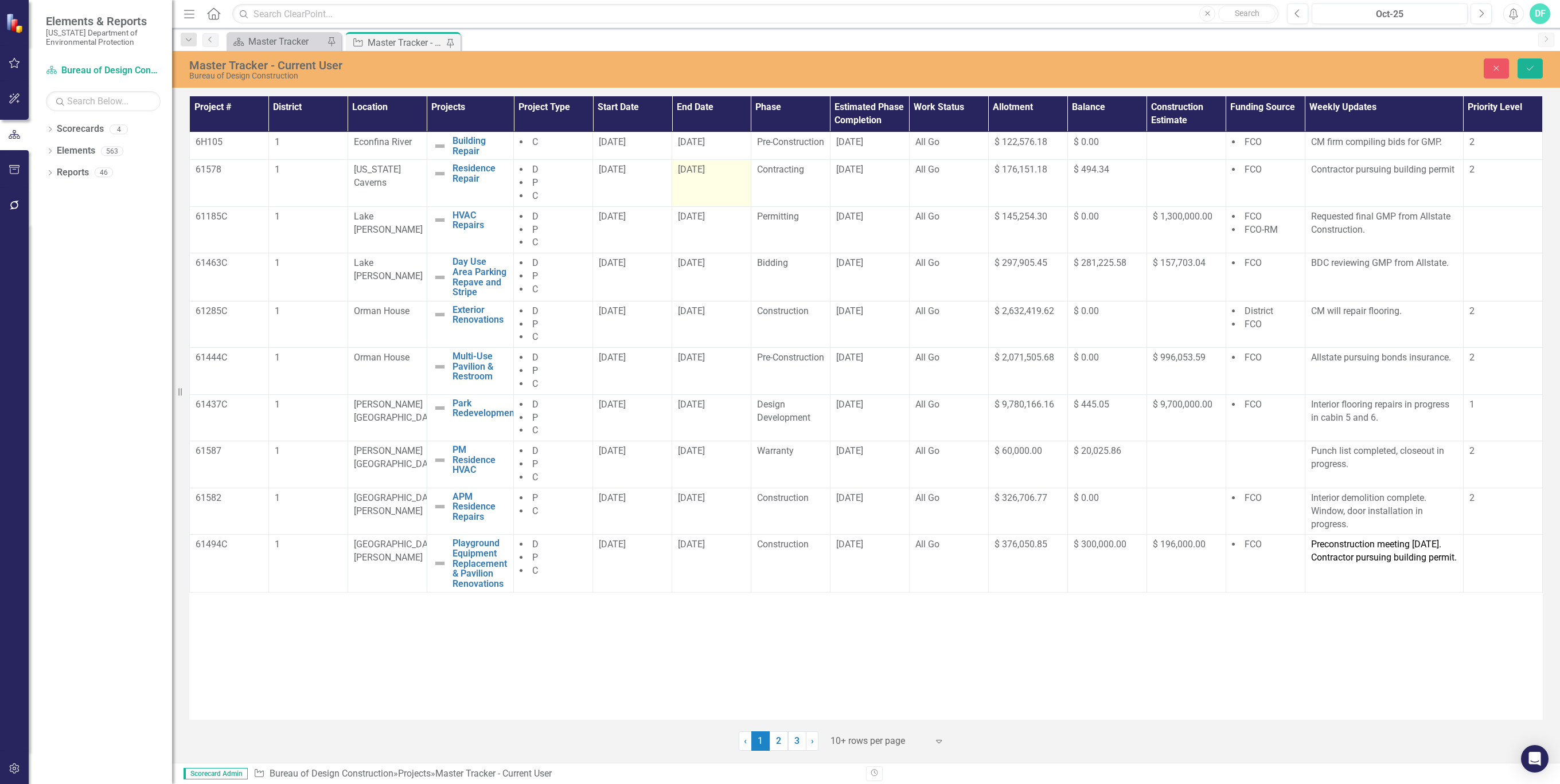
click at [741, 177] on div "[DATE]" at bounding box center [711, 170] width 67 height 13
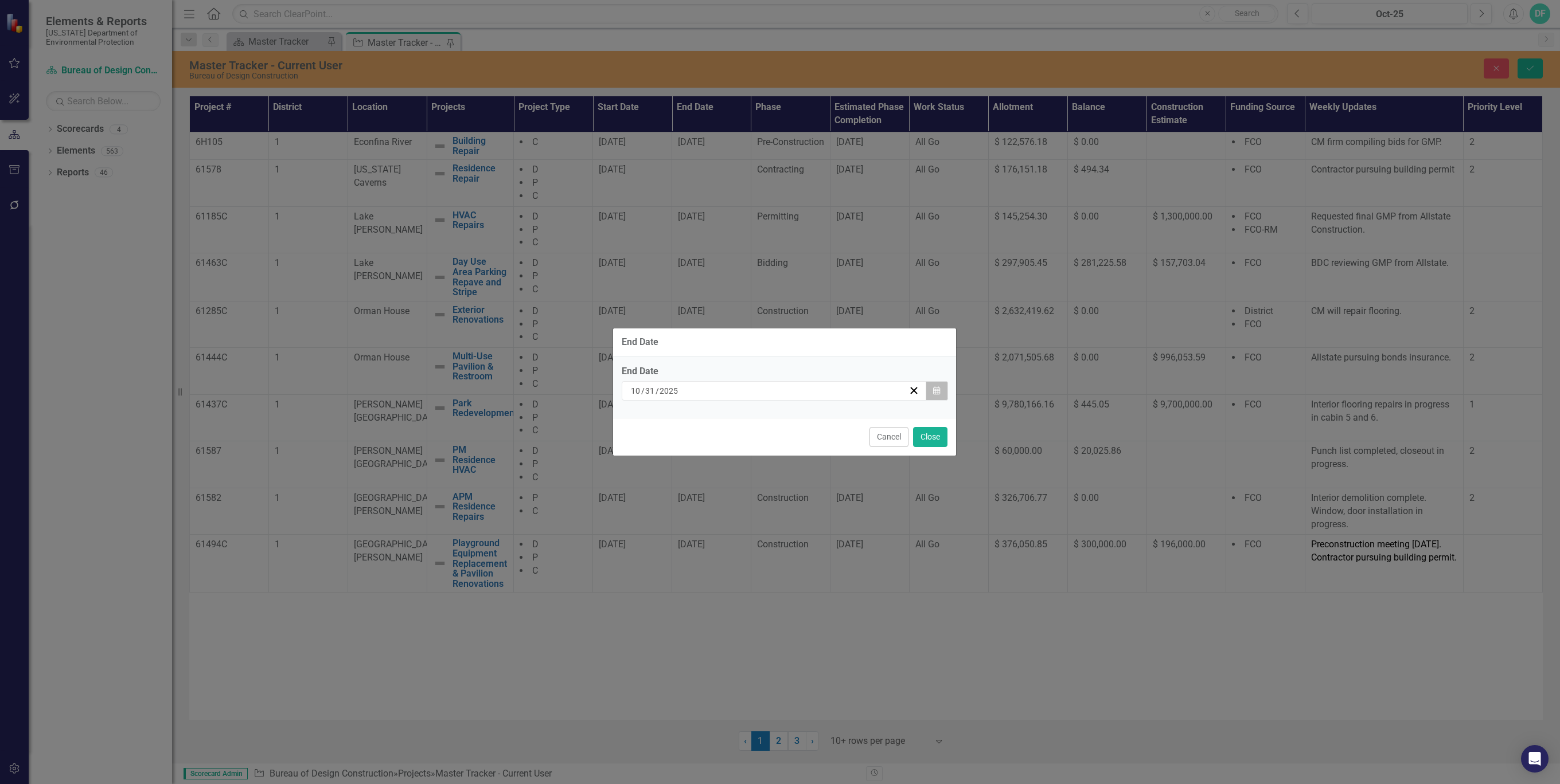
click at [937, 391] on icon "button" at bounding box center [936, 390] width 7 height 8
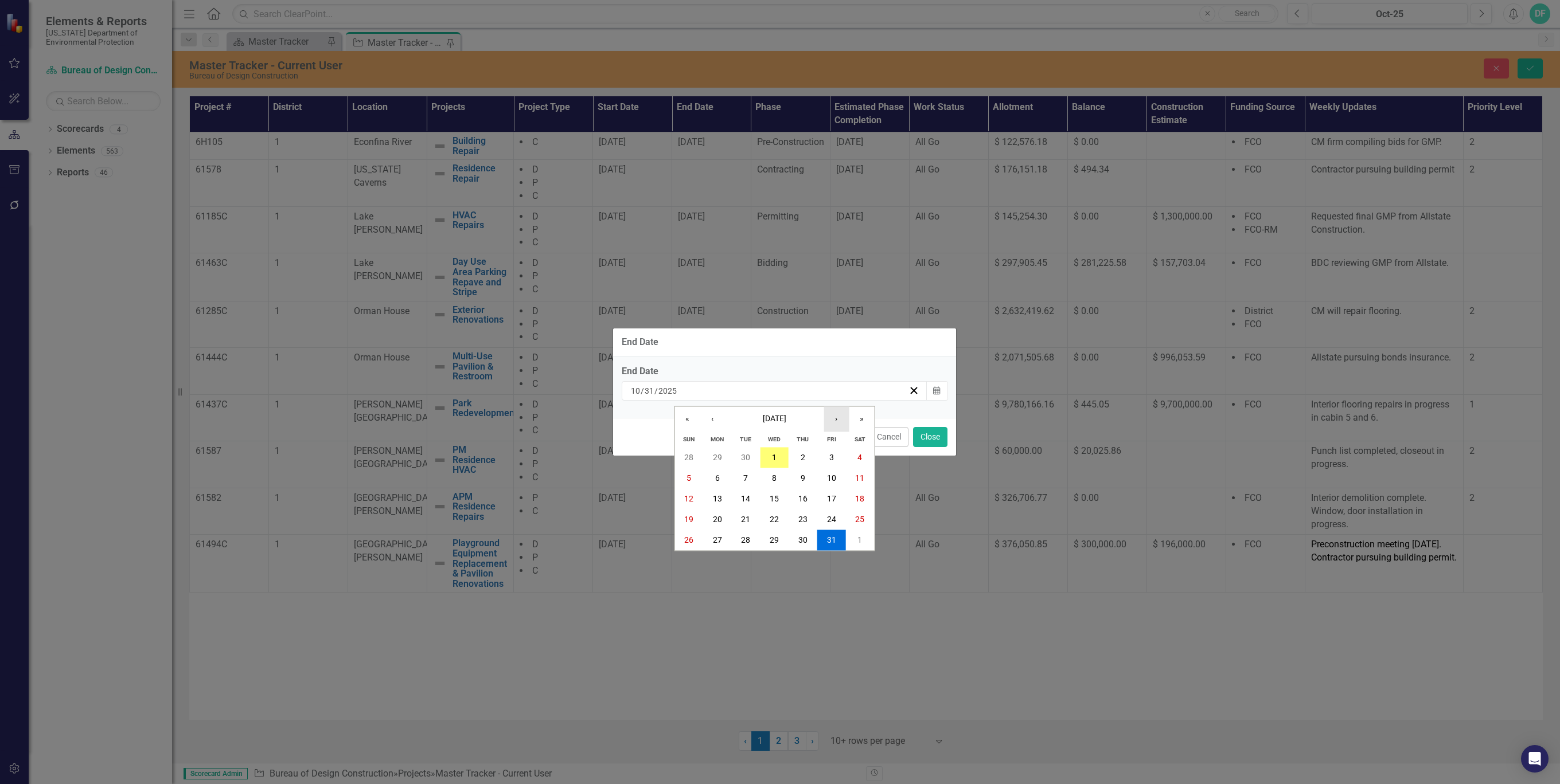
click at [835, 418] on button "›" at bounding box center [836, 419] width 25 height 25
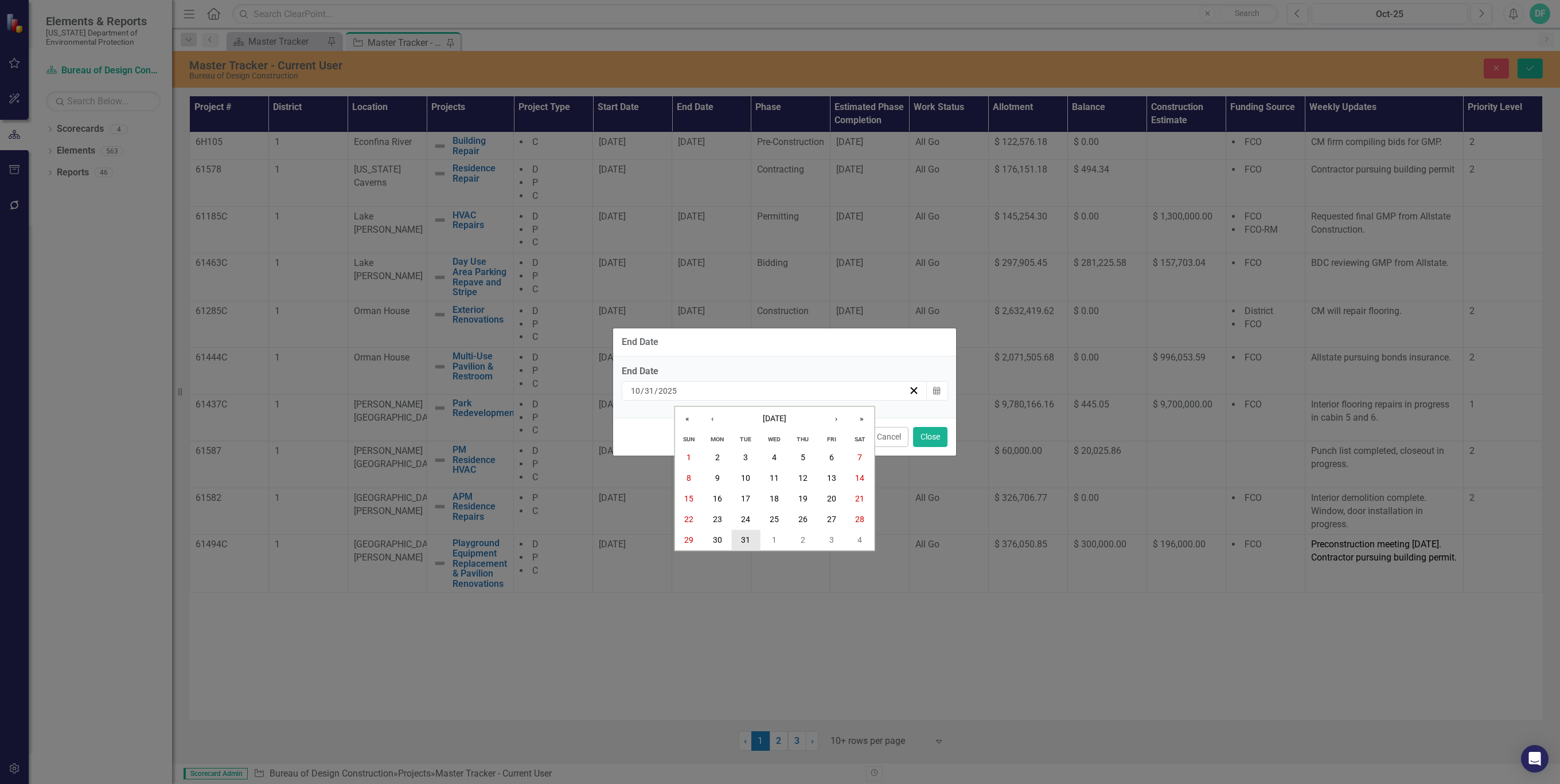
click at [741, 540] on abbr "31" at bounding box center [746, 541] width 9 height 9
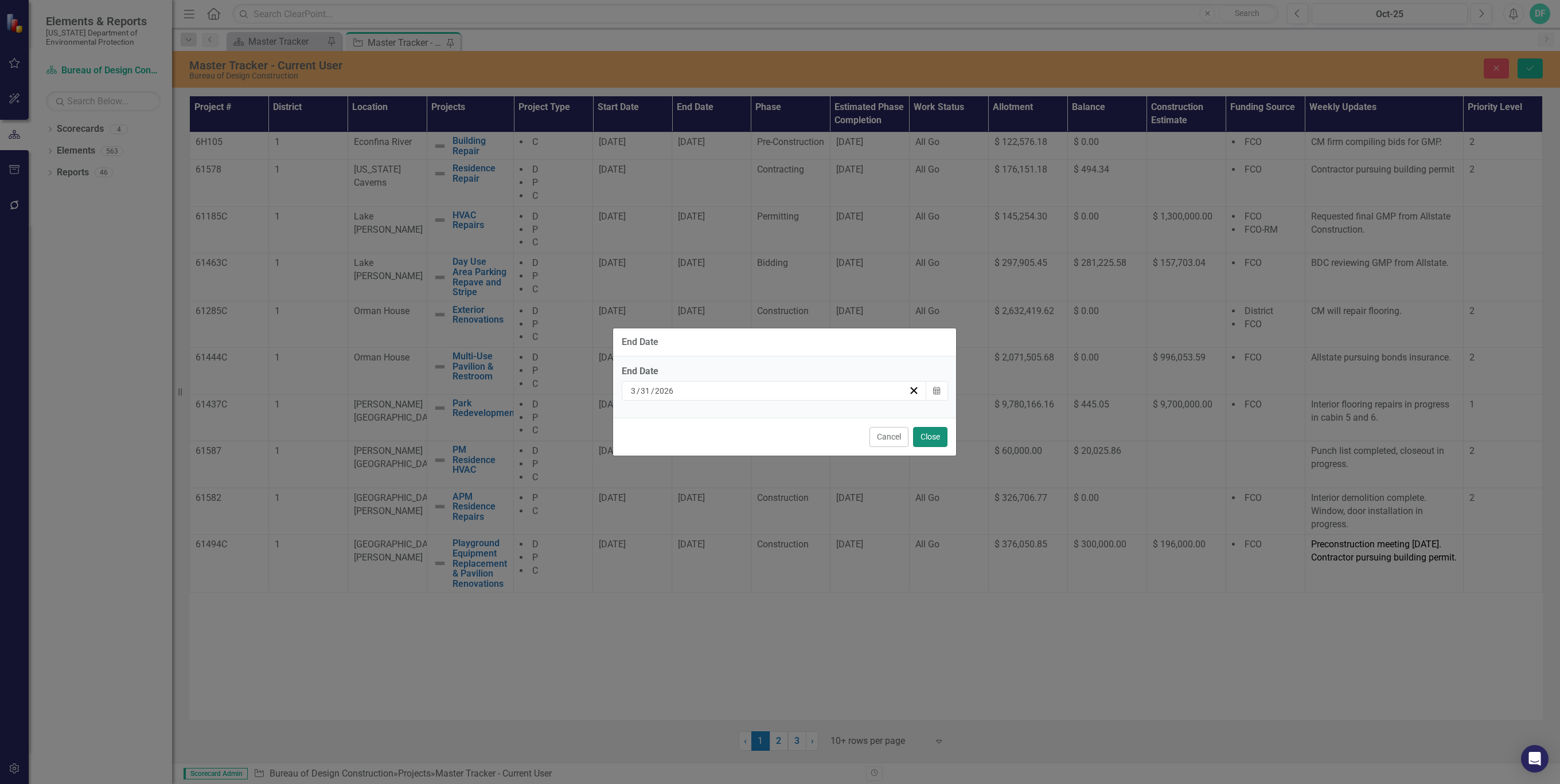
click at [932, 442] on button "Close" at bounding box center [930, 436] width 35 height 20
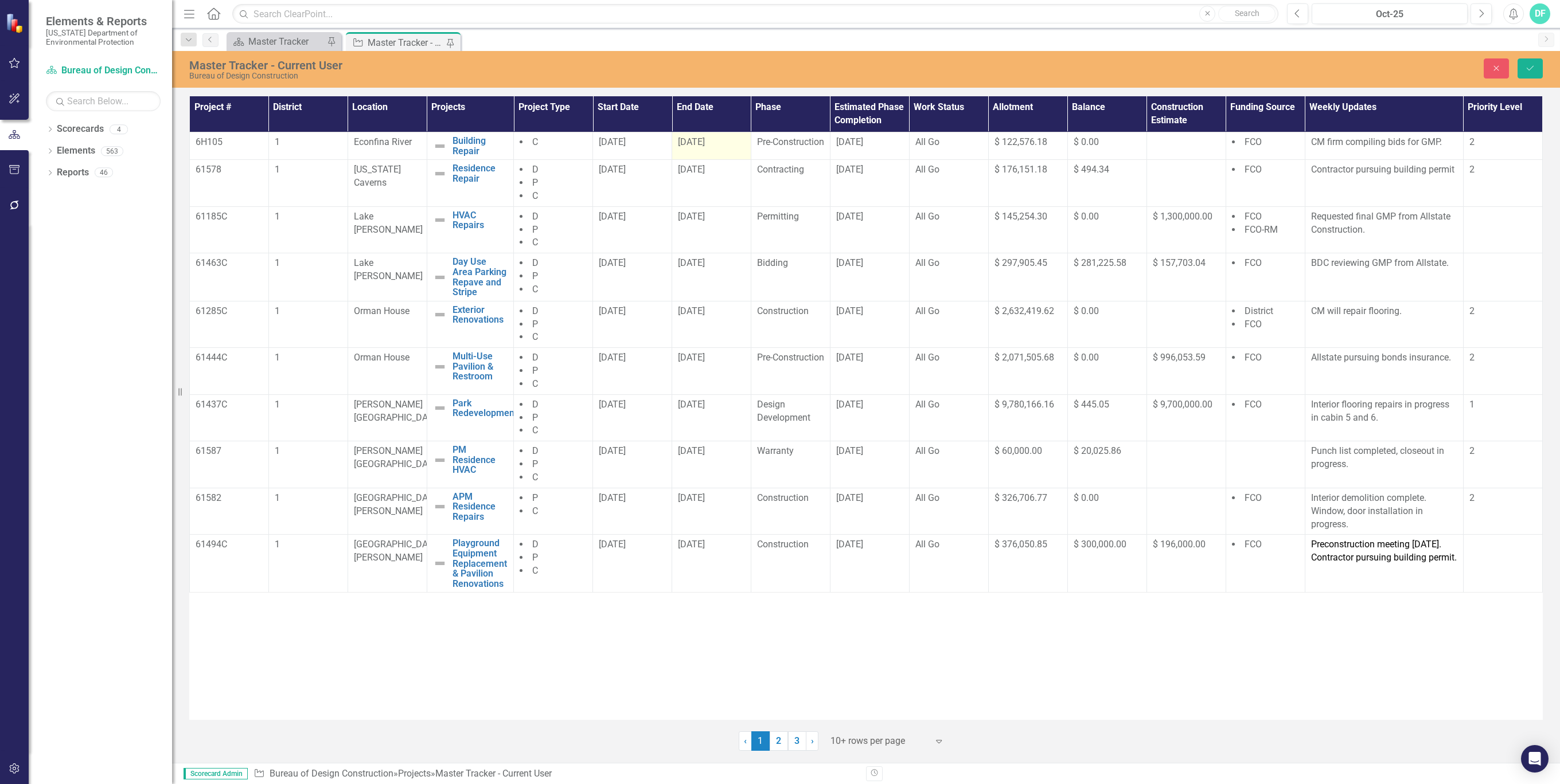
click at [724, 144] on div "3/31/27" at bounding box center [711, 143] width 67 height 13
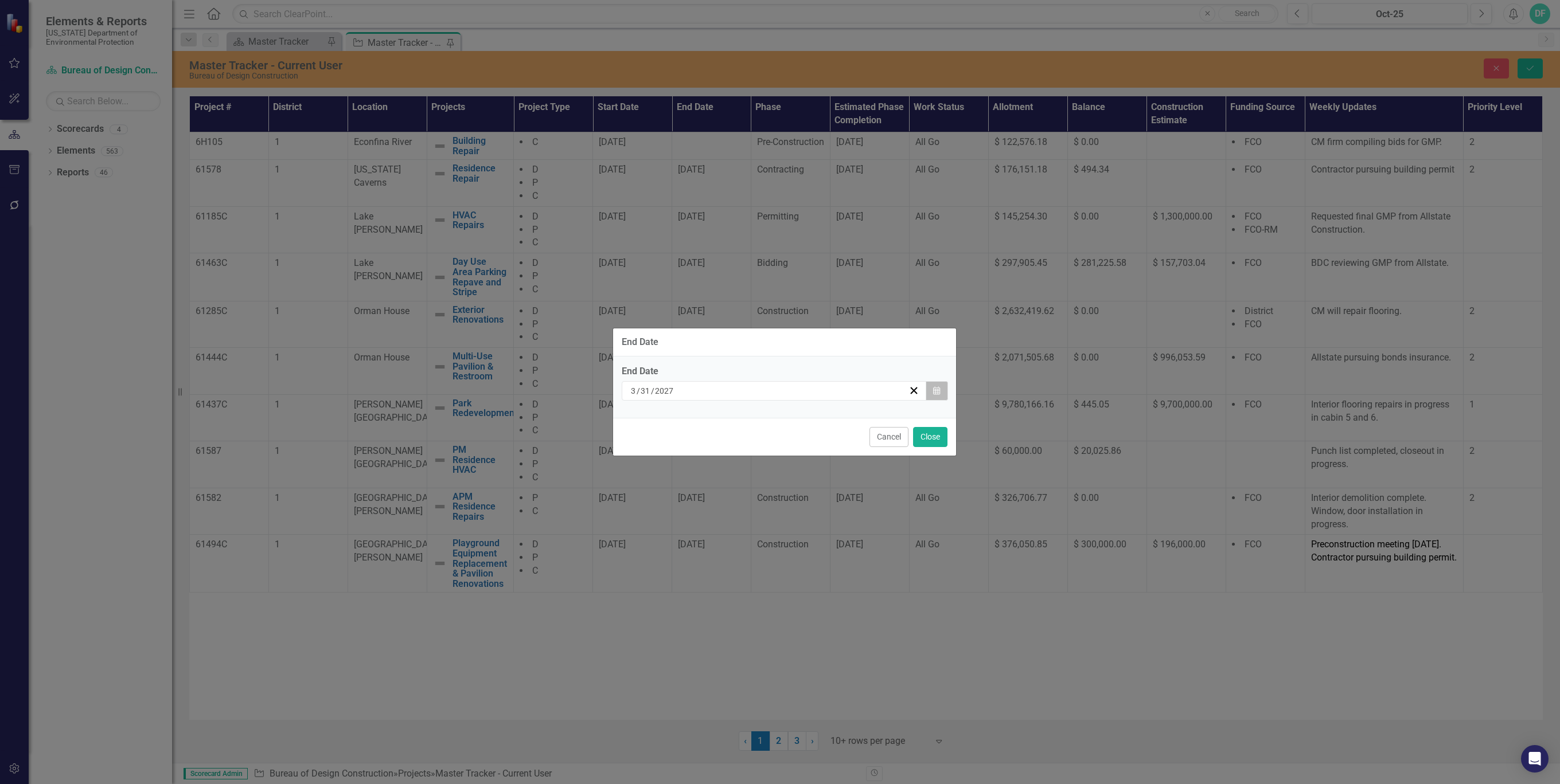
click at [938, 390] on icon "Calendar" at bounding box center [936, 391] width 7 height 8
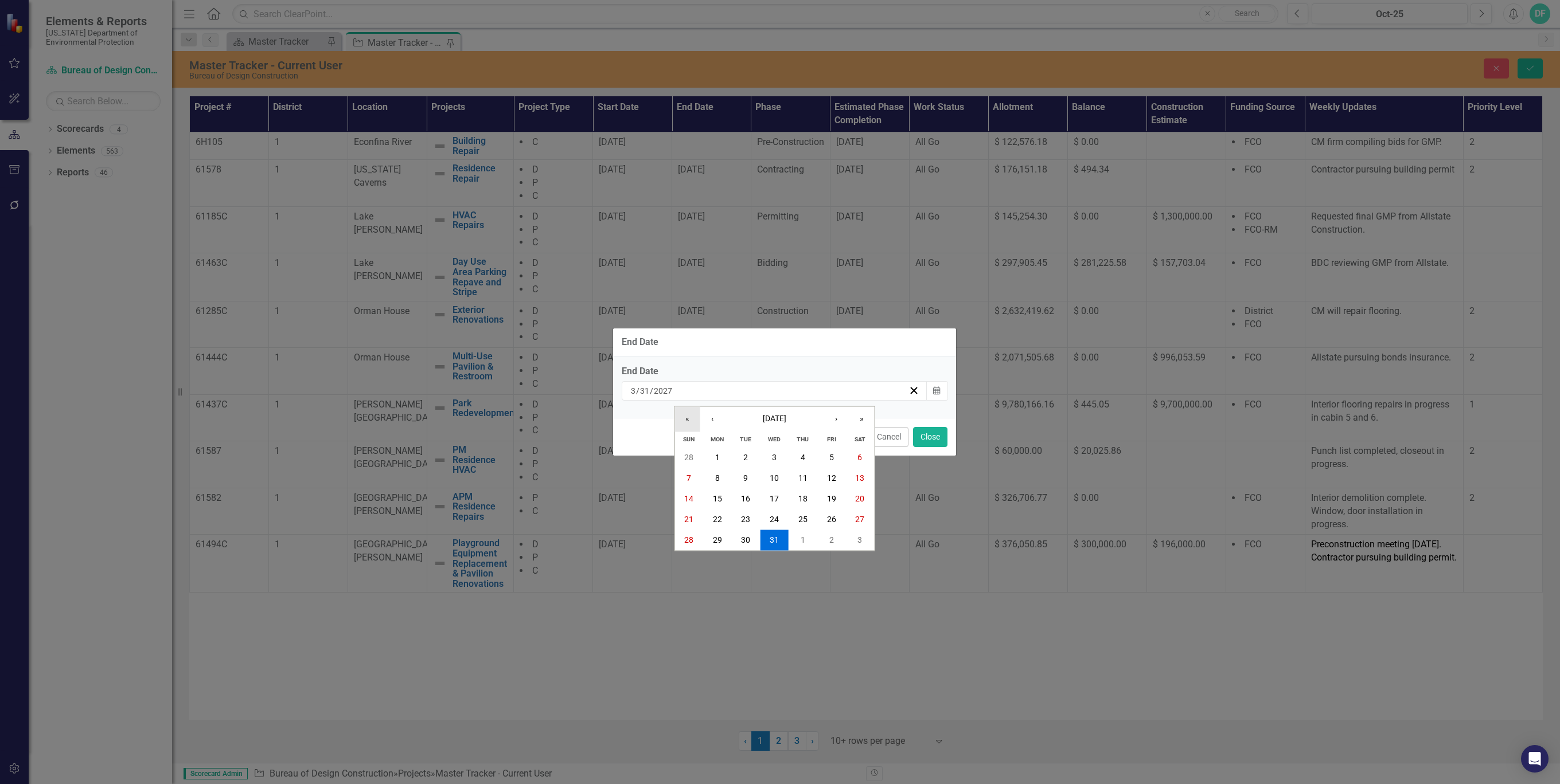
click at [687, 419] on button "«" at bounding box center [686, 419] width 25 height 25
click at [748, 540] on abbr "31" at bounding box center [746, 541] width 9 height 9
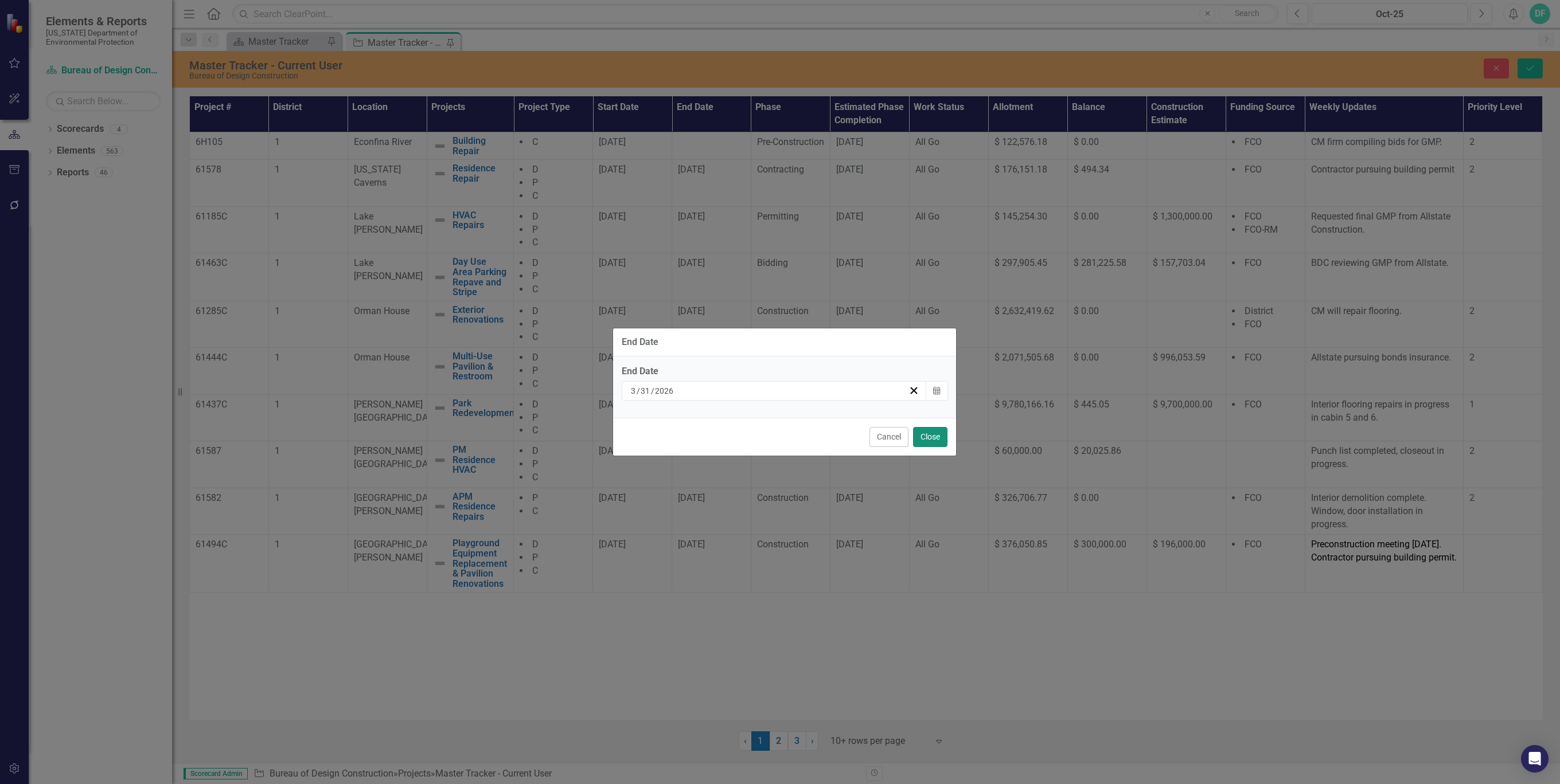
click at [940, 435] on button "Close" at bounding box center [930, 436] width 35 height 20
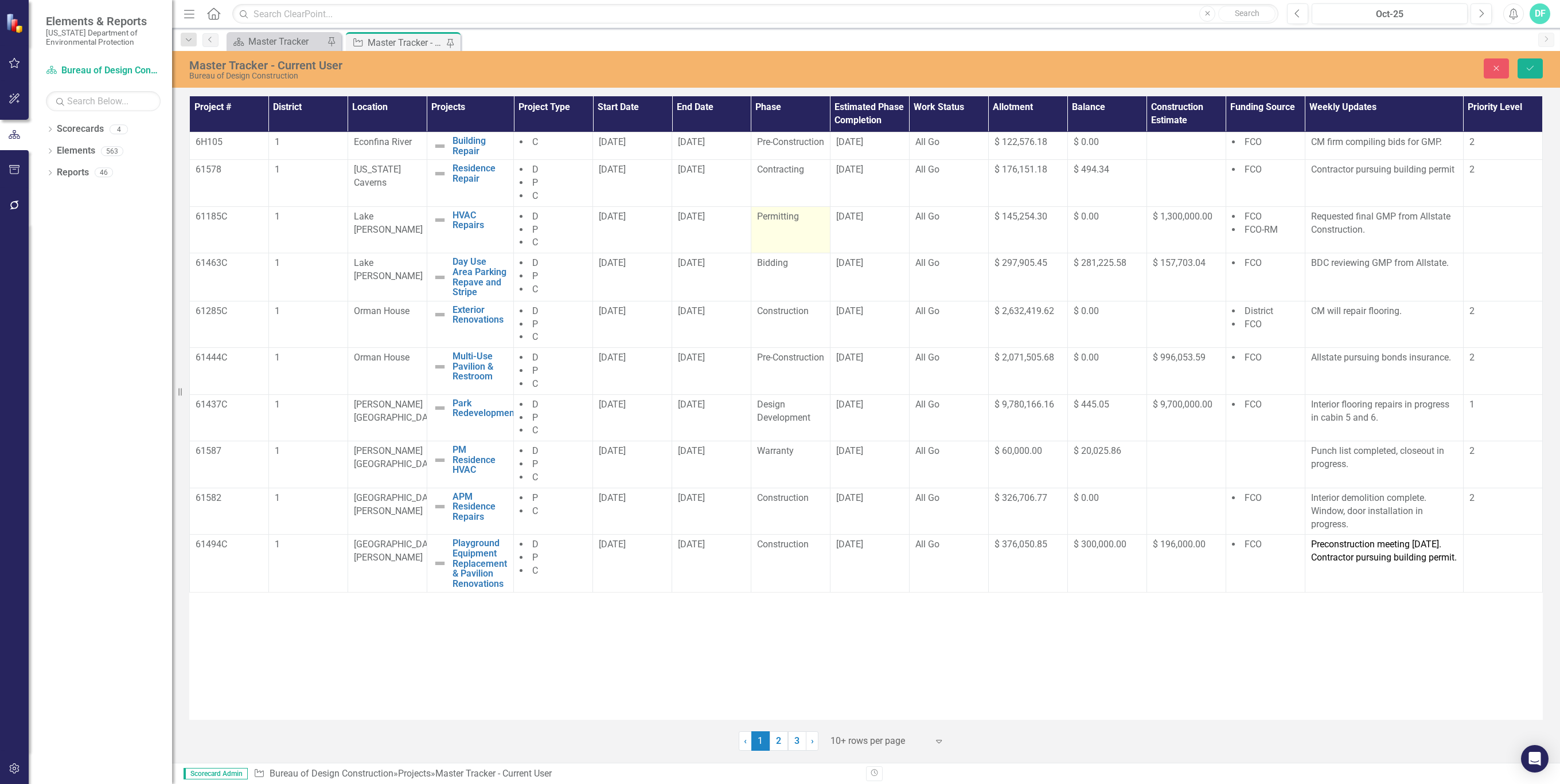
click at [817, 222] on div "Permitting" at bounding box center [790, 217] width 67 height 13
click at [815, 226] on icon "Expand" at bounding box center [813, 221] width 11 height 9
click at [812, 281] on div "Bidding" at bounding box center [805, 288] width 73 height 13
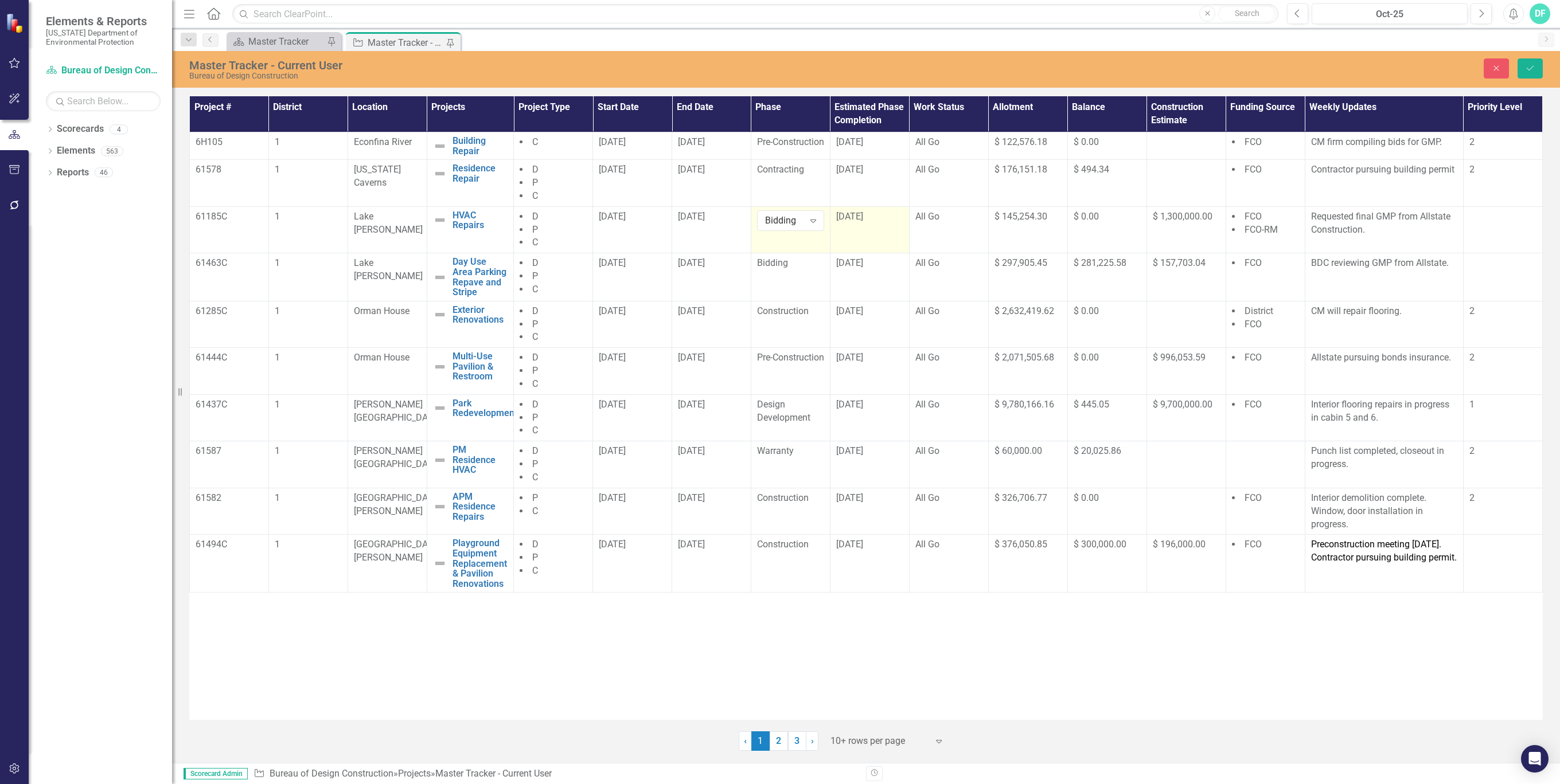
click at [888, 221] on div "[DATE]" at bounding box center [869, 217] width 67 height 13
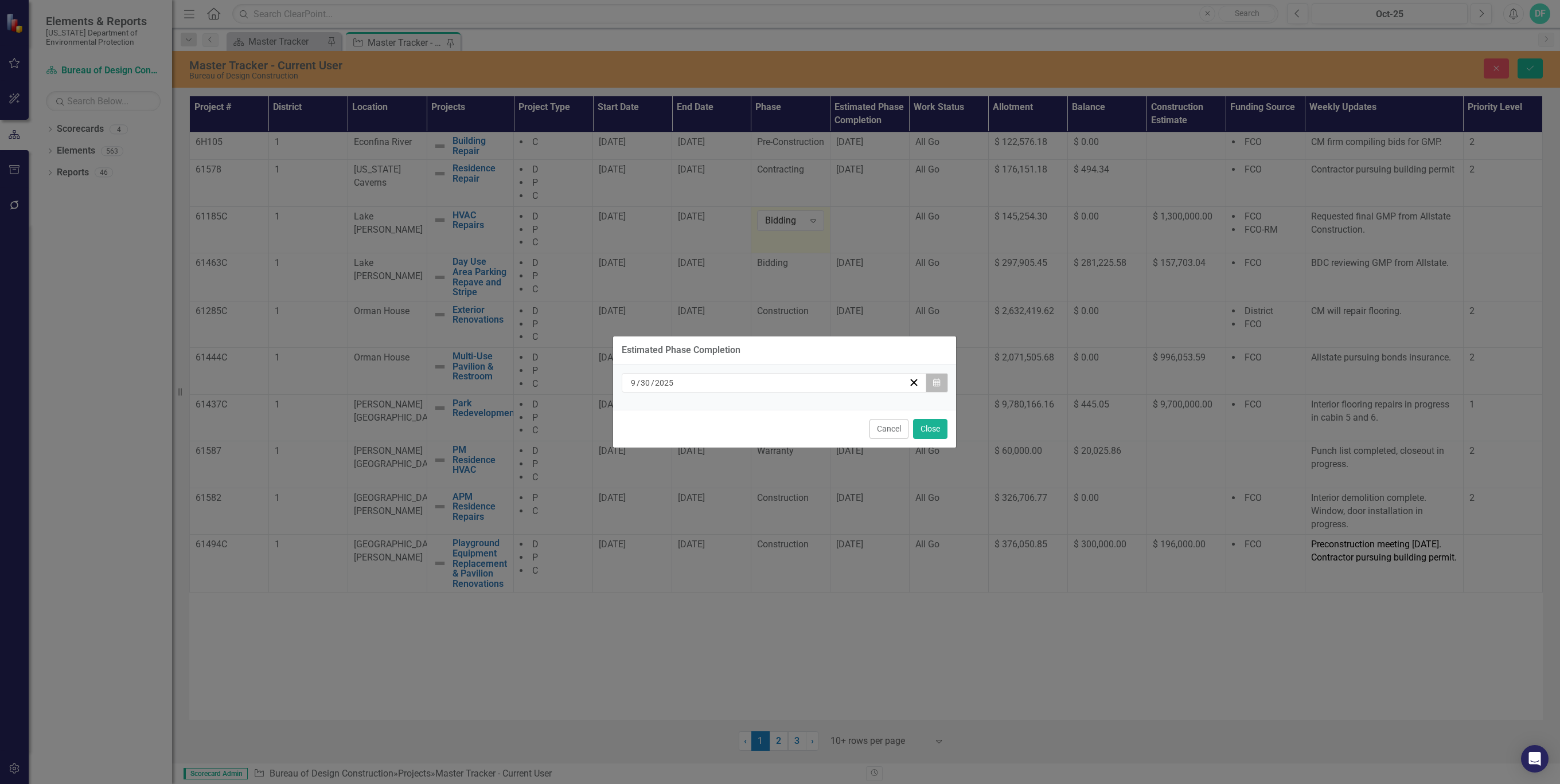
click at [938, 383] on icon "button" at bounding box center [936, 383] width 7 height 8
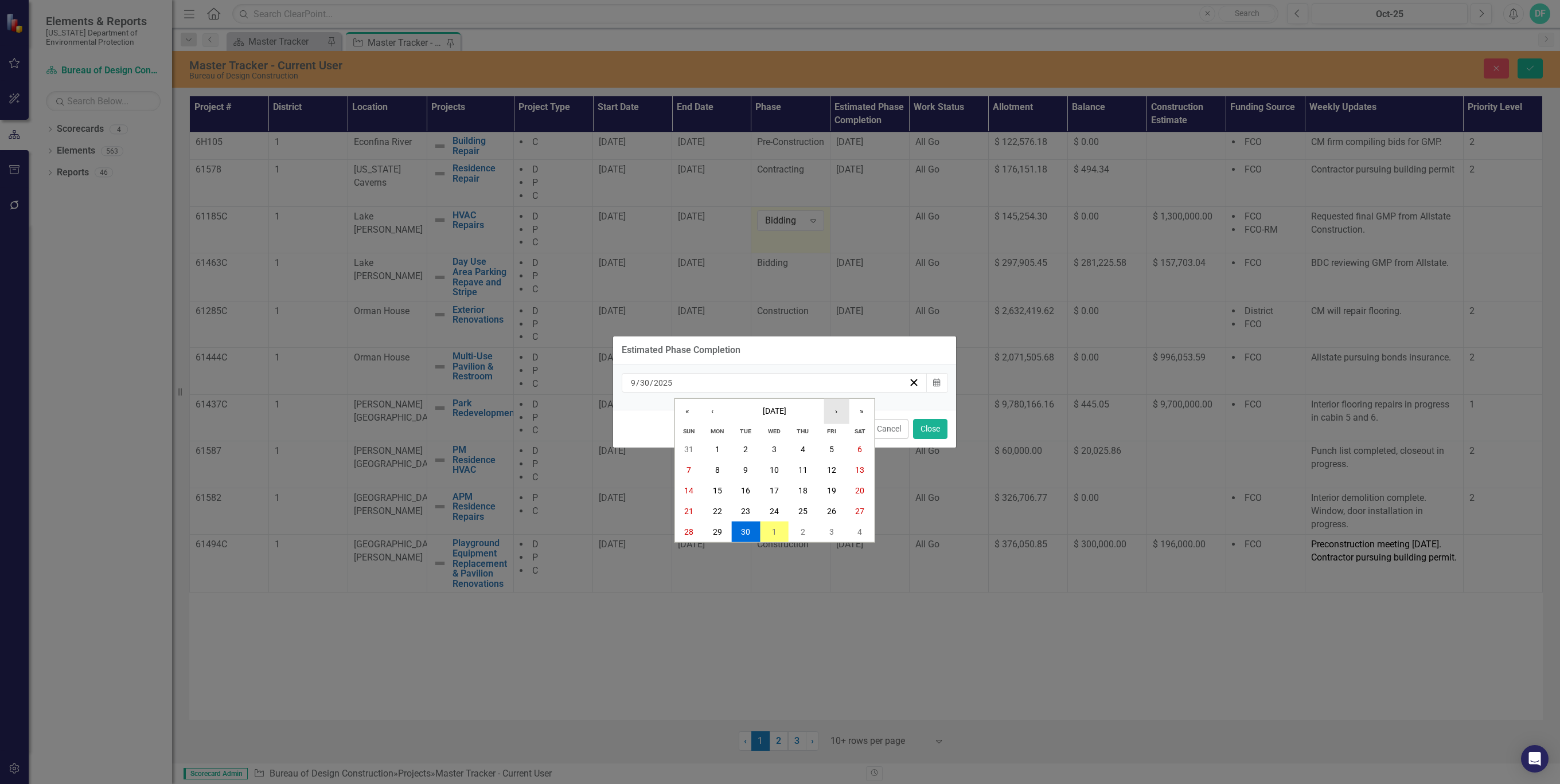
click at [834, 408] on button "›" at bounding box center [836, 411] width 25 height 25
click at [831, 531] on abbr "31" at bounding box center [831, 532] width 9 height 9
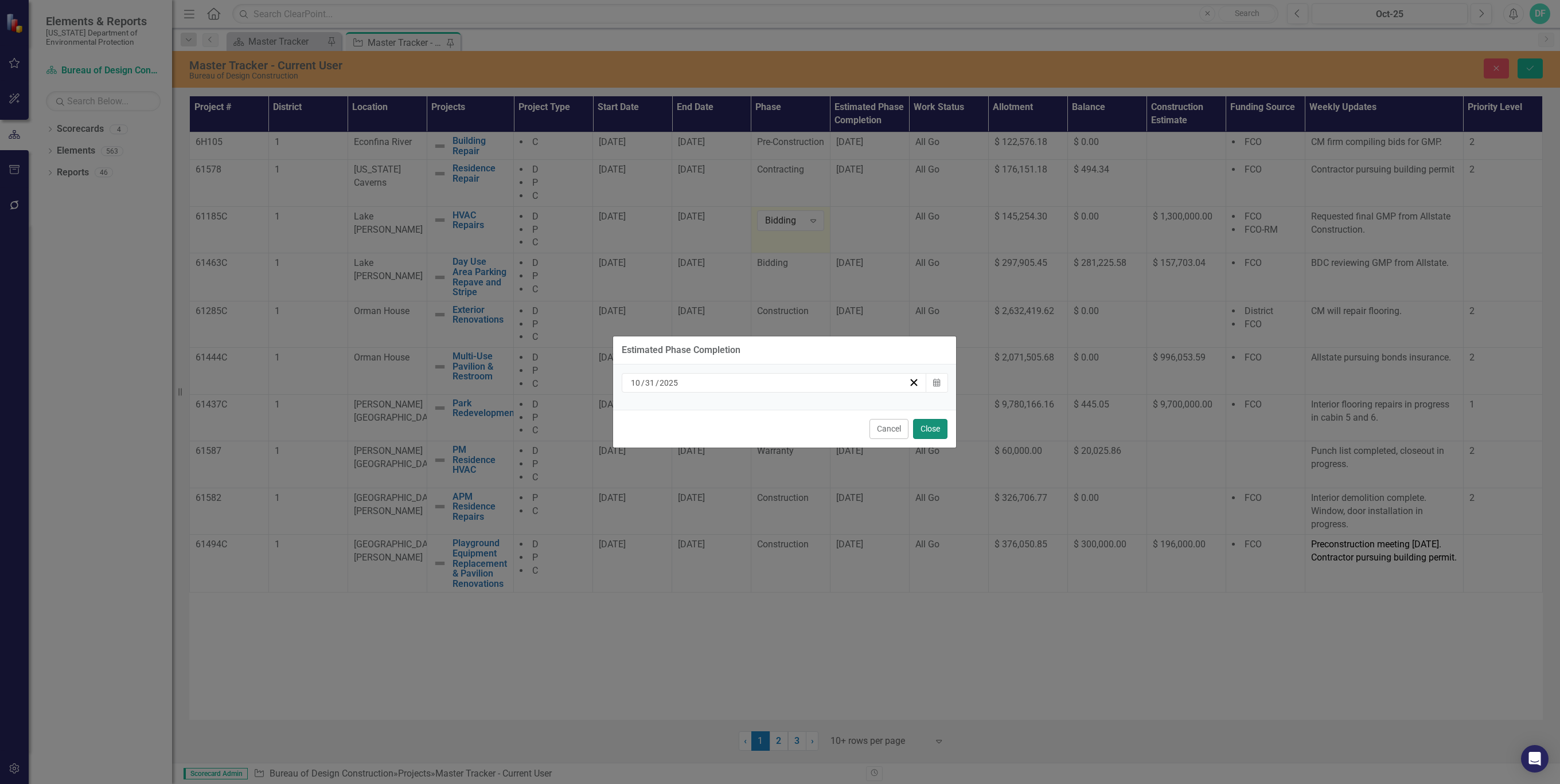
click at [927, 427] on button "Close" at bounding box center [930, 429] width 35 height 20
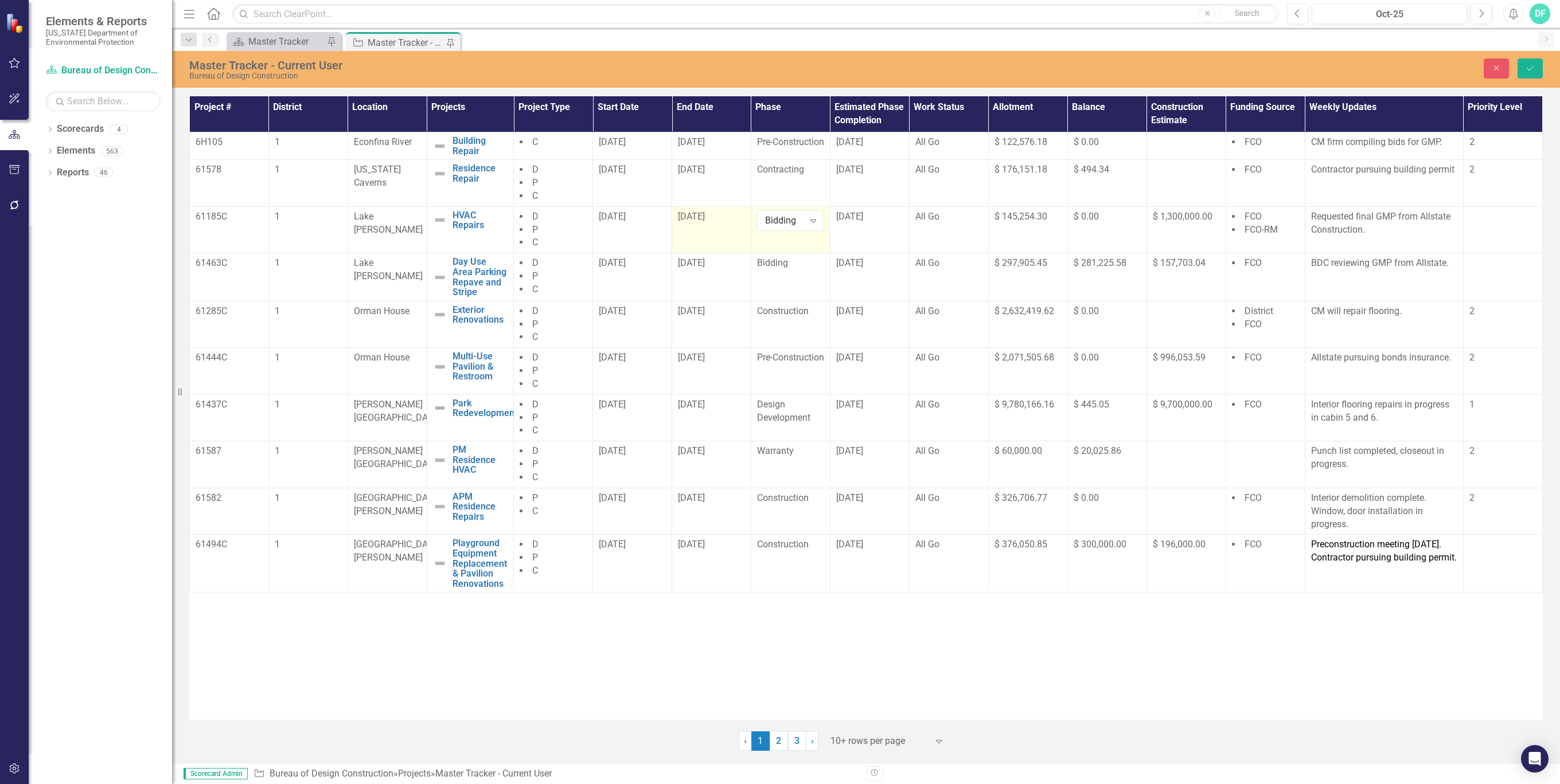
click at [732, 223] on div "[DATE]" at bounding box center [711, 217] width 67 height 13
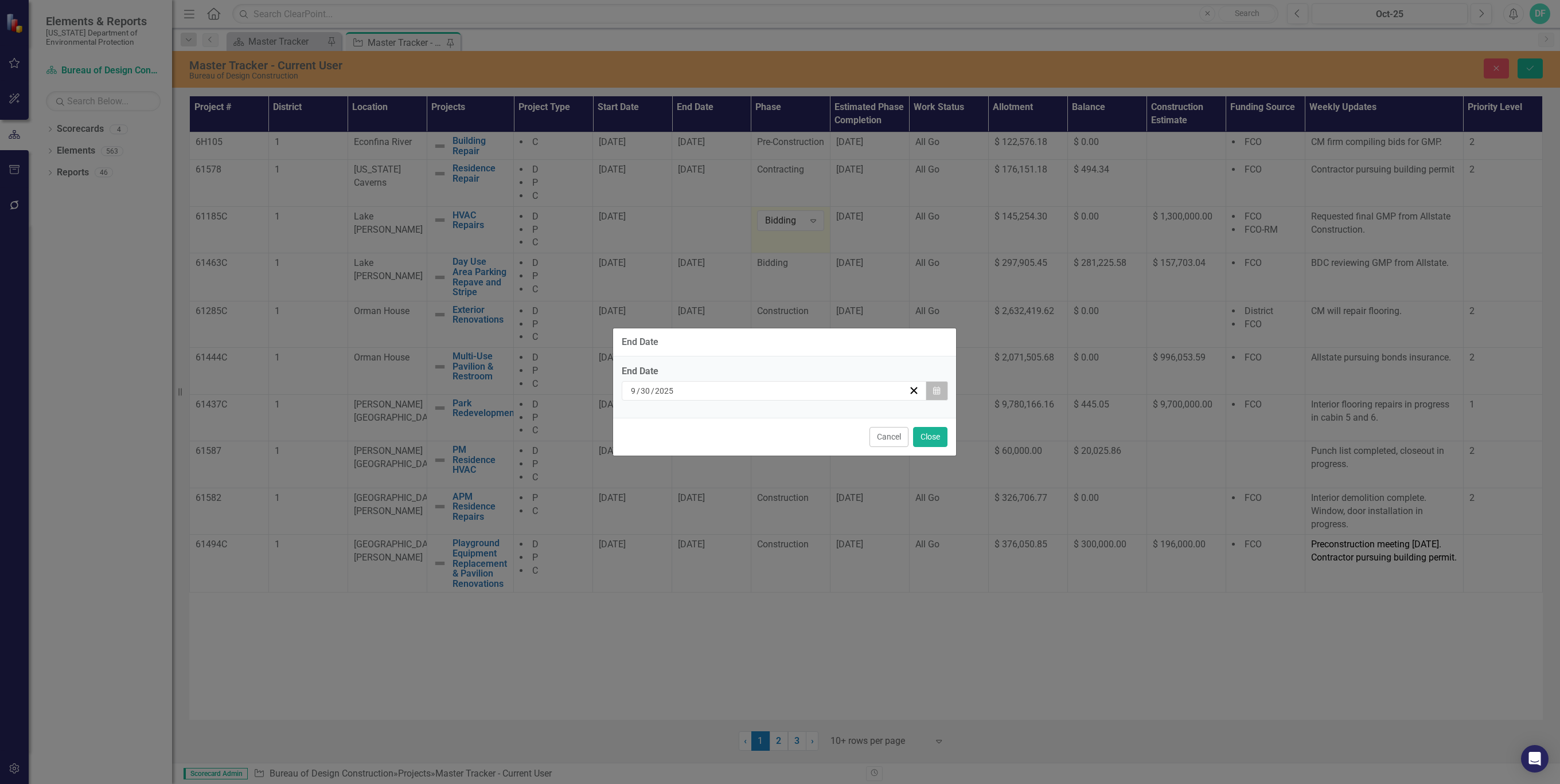
click at [935, 390] on icon "button" at bounding box center [936, 390] width 7 height 8
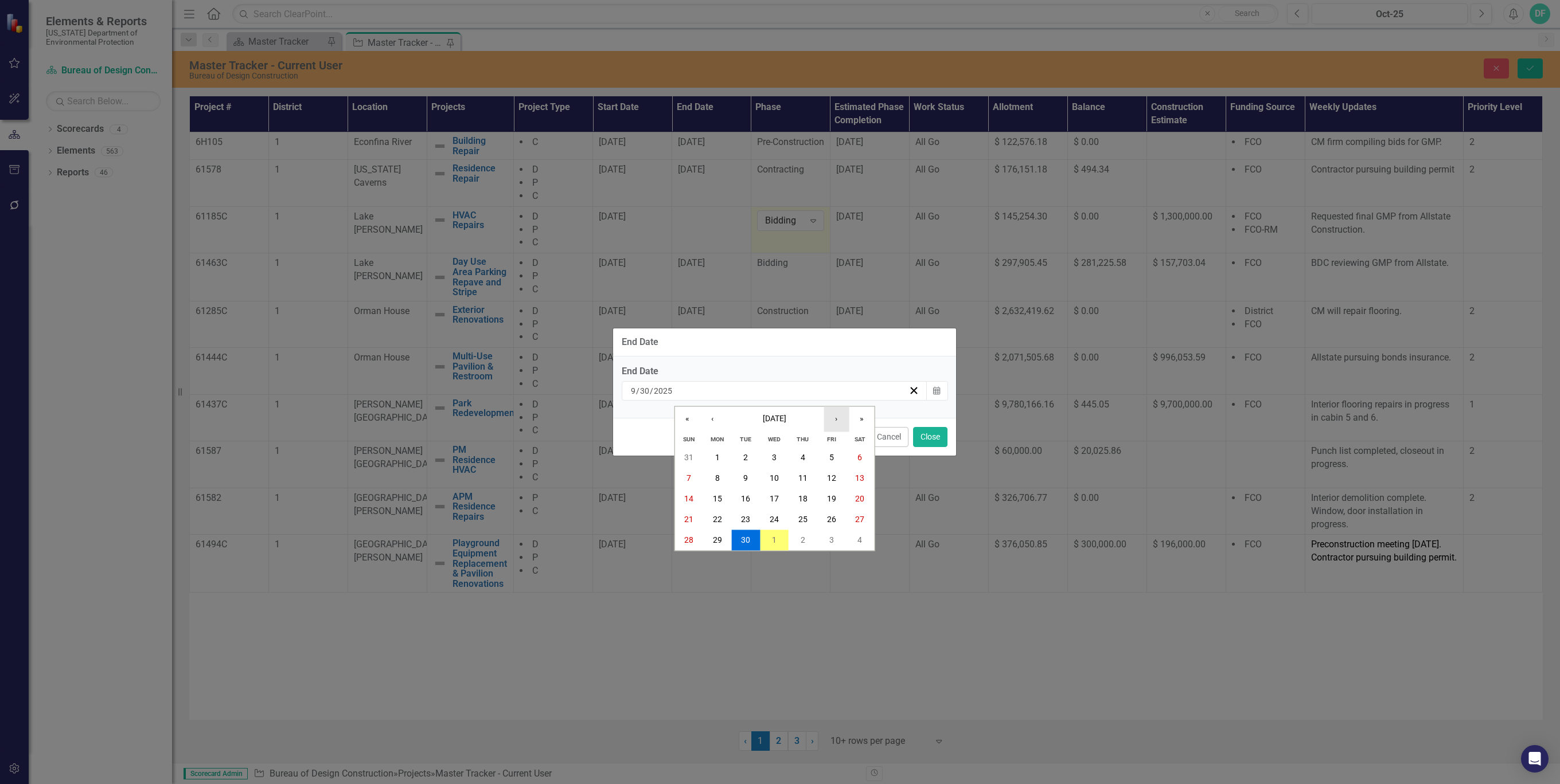
click at [838, 419] on button "›" at bounding box center [836, 419] width 25 height 25
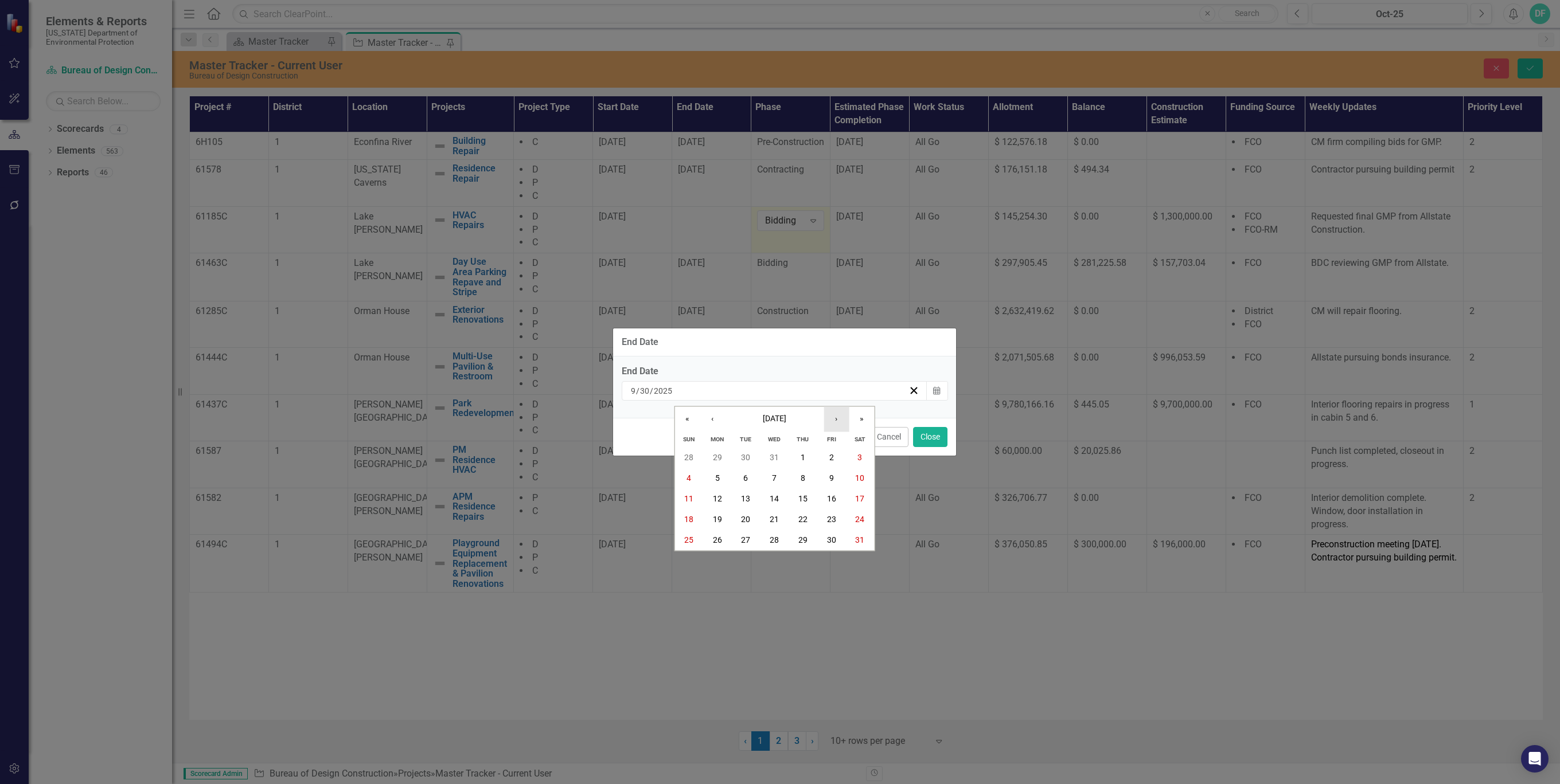
click at [838, 419] on button "›" at bounding box center [836, 419] width 25 height 25
click at [751, 538] on button "31" at bounding box center [746, 541] width 28 height 21
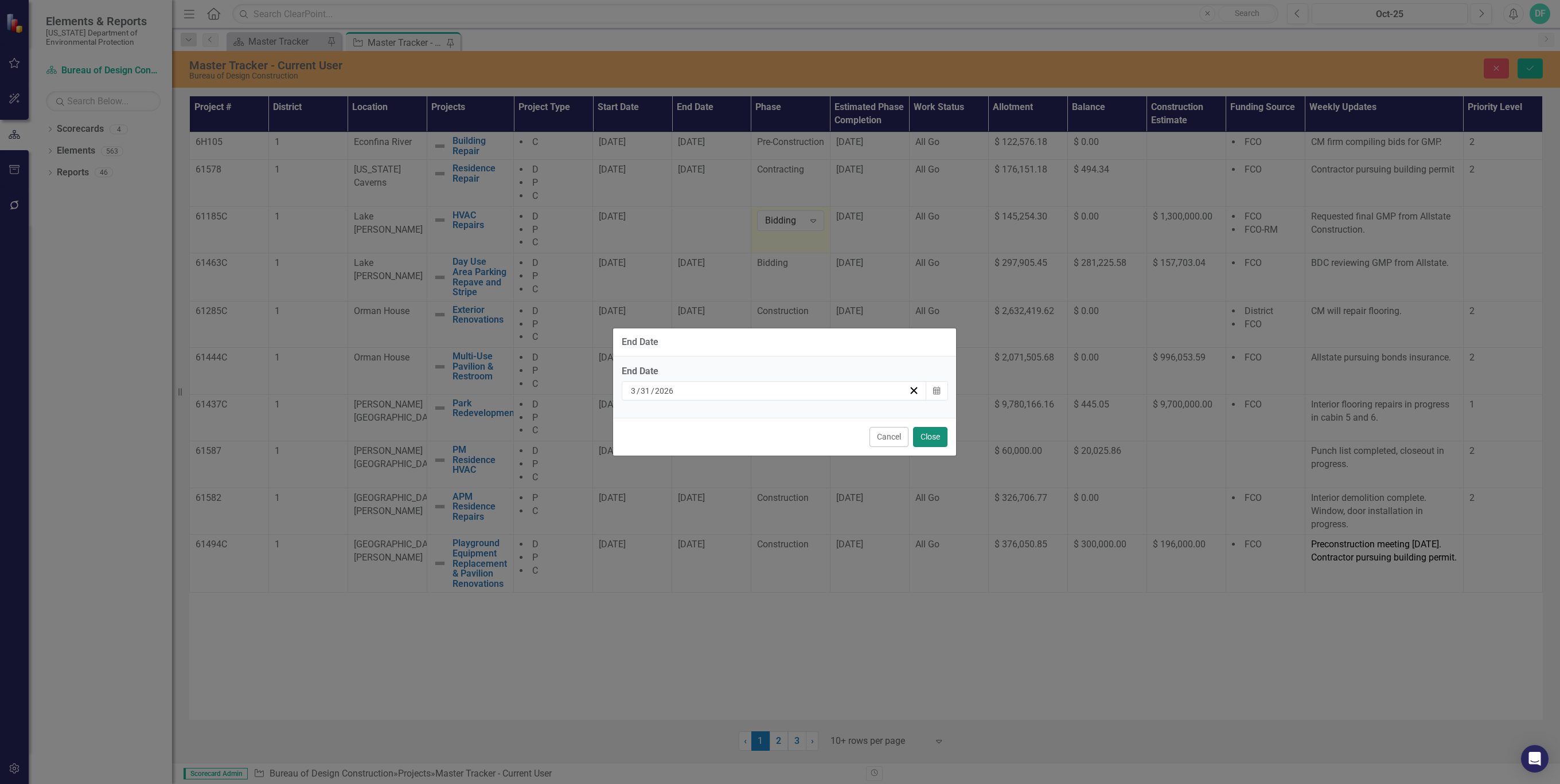
click at [938, 433] on button "Close" at bounding box center [930, 436] width 35 height 20
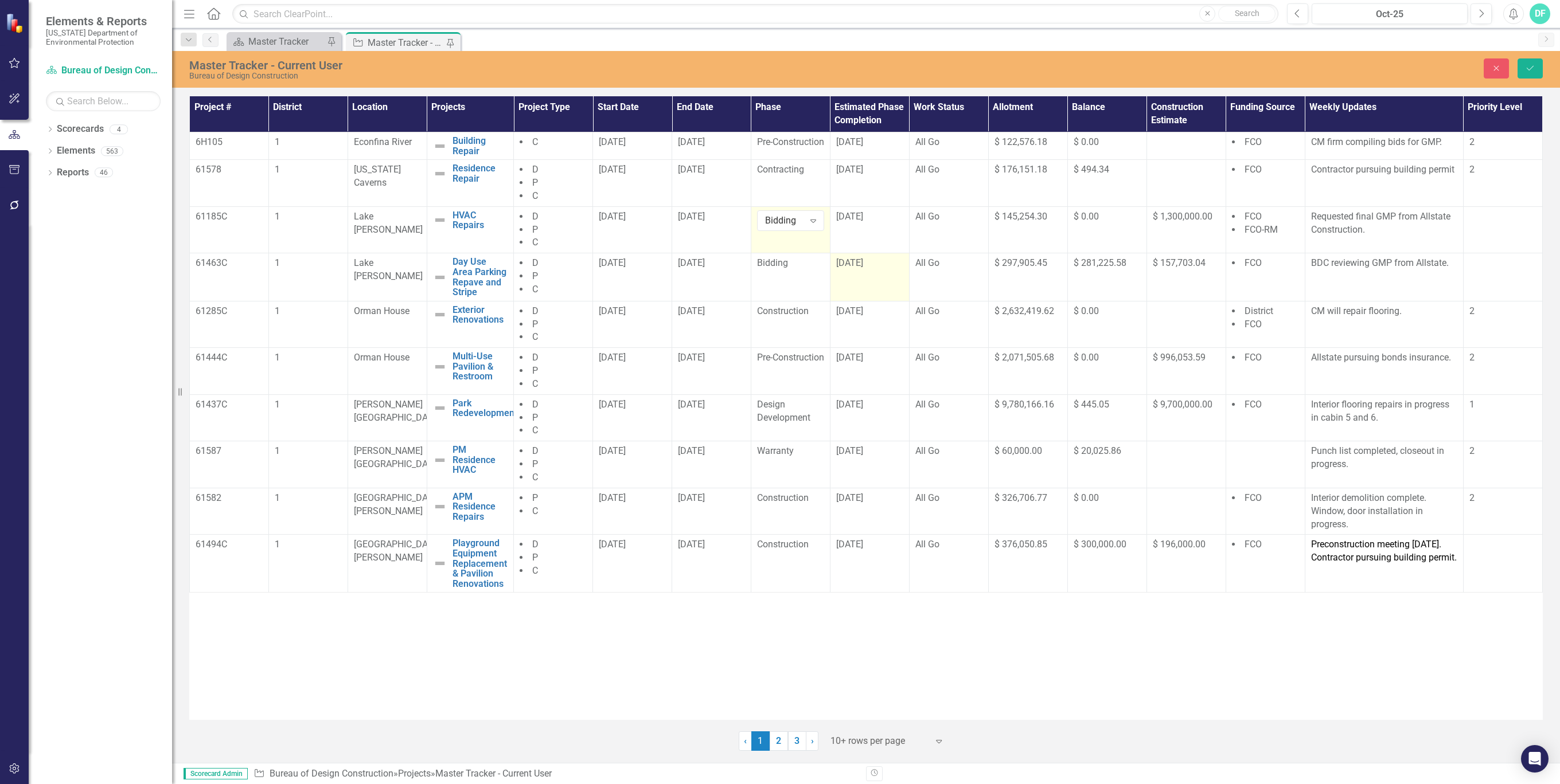
click at [886, 270] on div "[DATE]" at bounding box center [869, 263] width 67 height 13
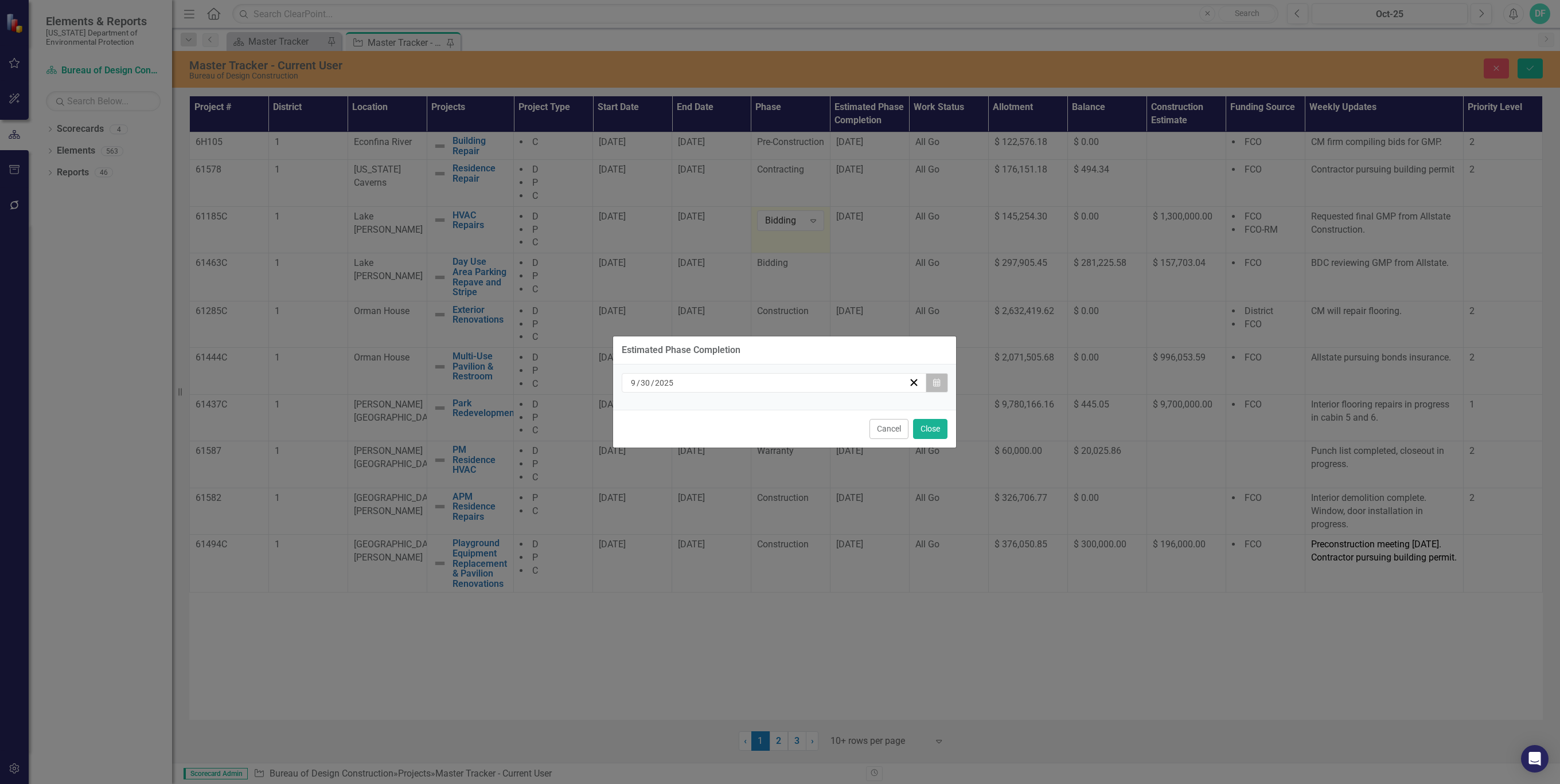
click at [935, 381] on icon "Calendar" at bounding box center [936, 383] width 7 height 8
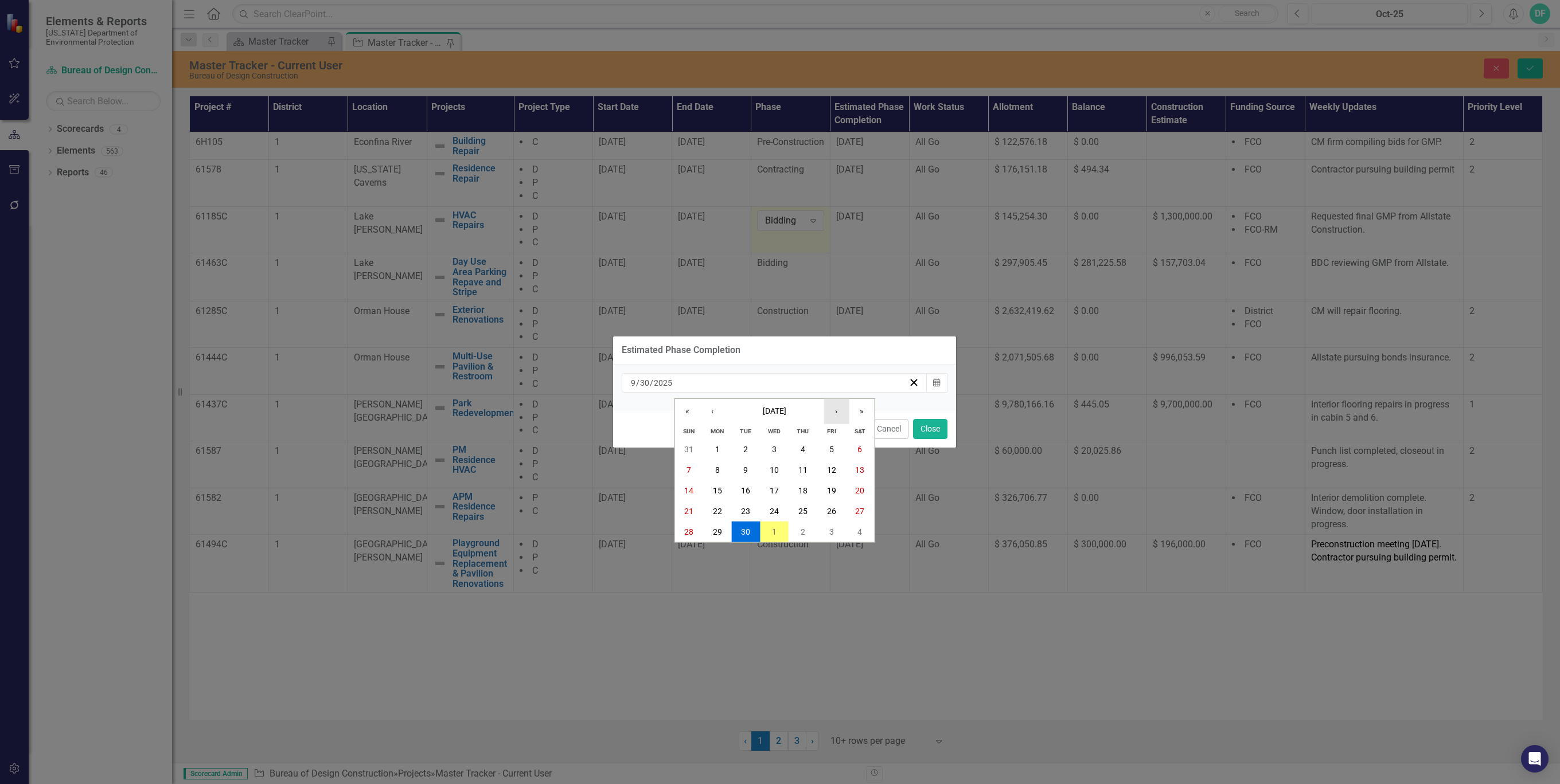
click at [837, 414] on button "›" at bounding box center [836, 411] width 25 height 25
click at [827, 530] on abbr "31" at bounding box center [831, 532] width 9 height 9
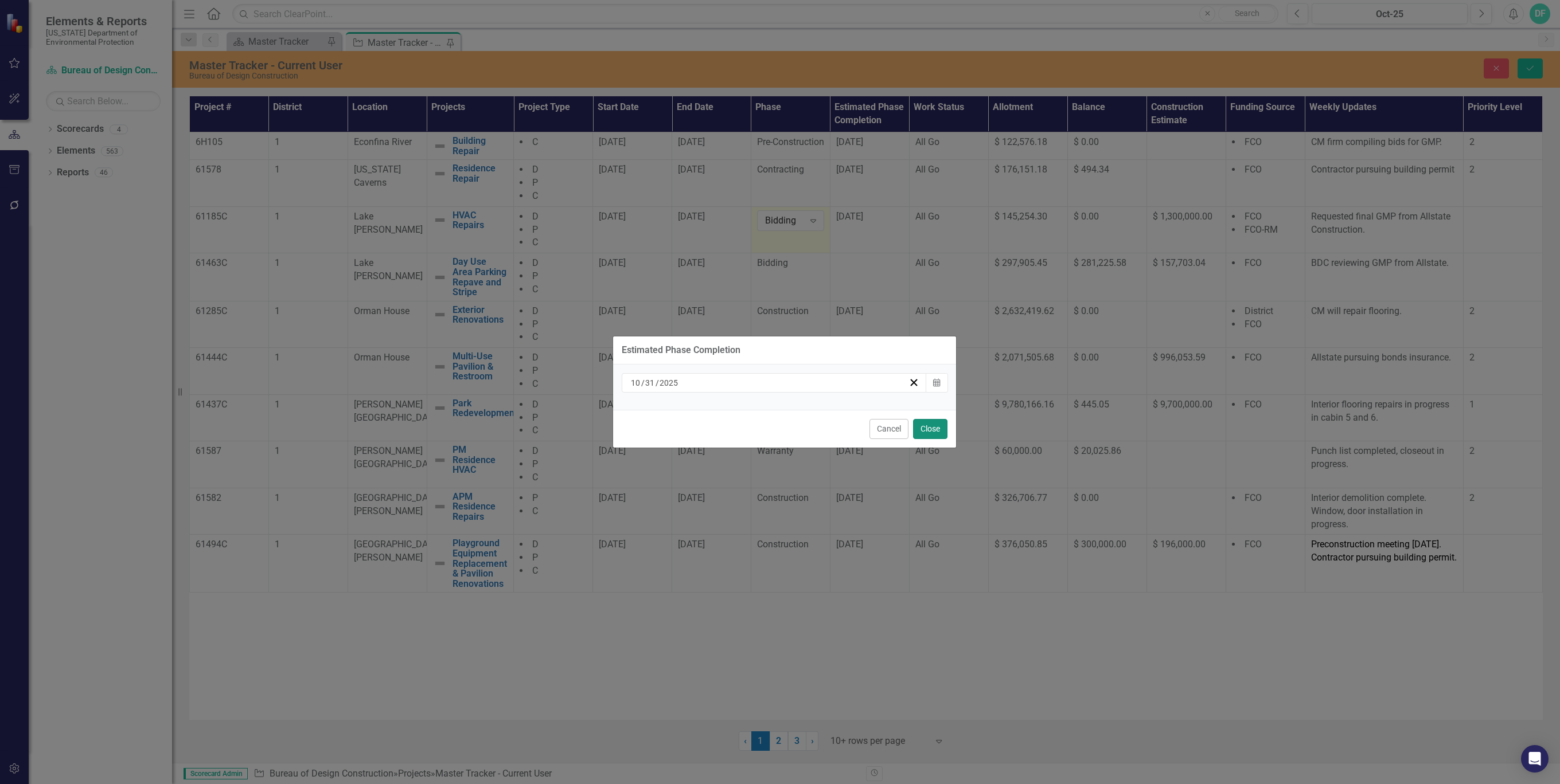
click at [922, 425] on button "Close" at bounding box center [930, 429] width 35 height 20
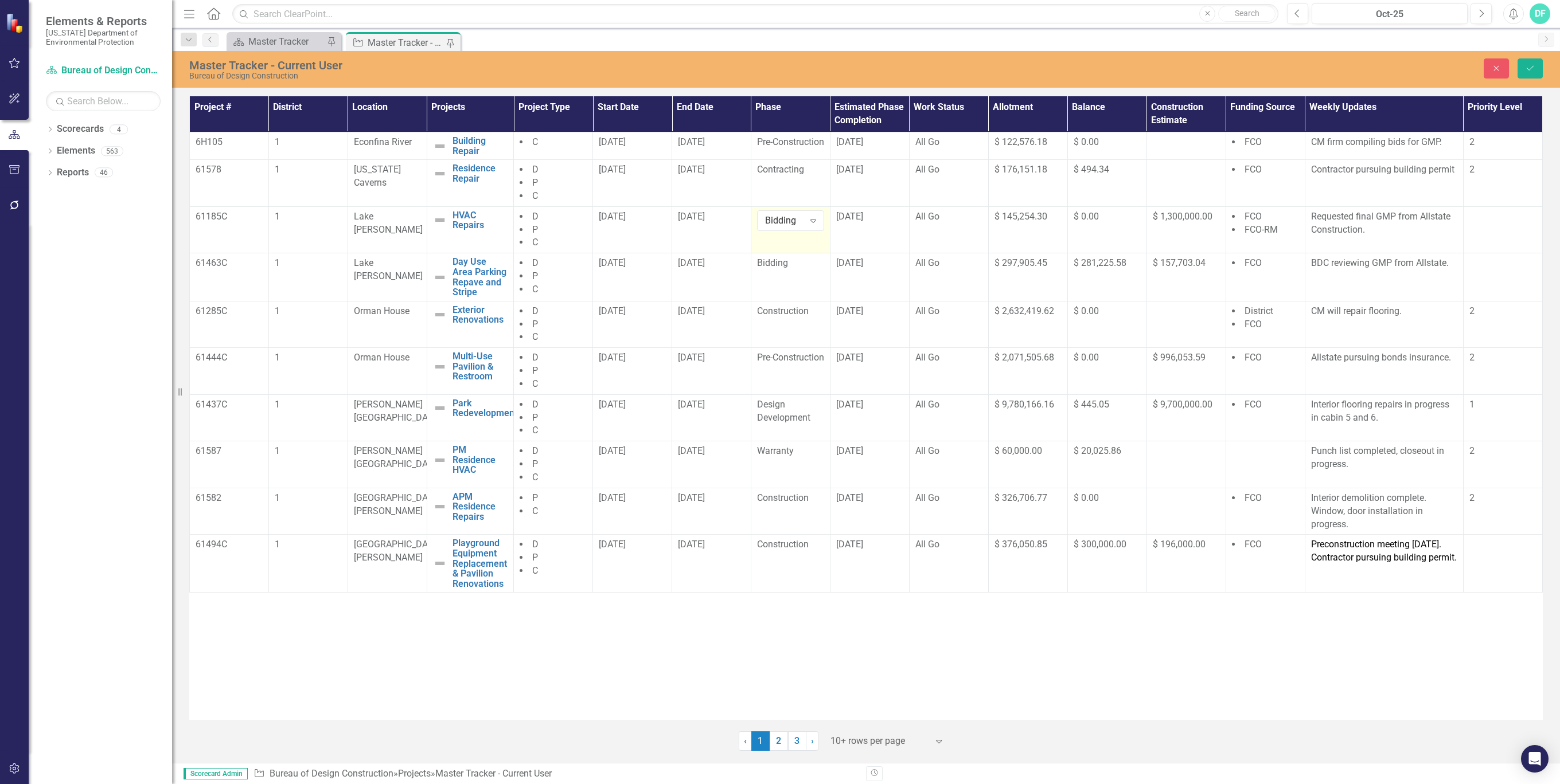
click at [793, 239] on td "Bidding Expand" at bounding box center [790, 230] width 79 height 47
click at [795, 281] on td "Bidding" at bounding box center [790, 277] width 79 height 48
click at [740, 271] on div "[DATE]" at bounding box center [711, 263] width 67 height 14
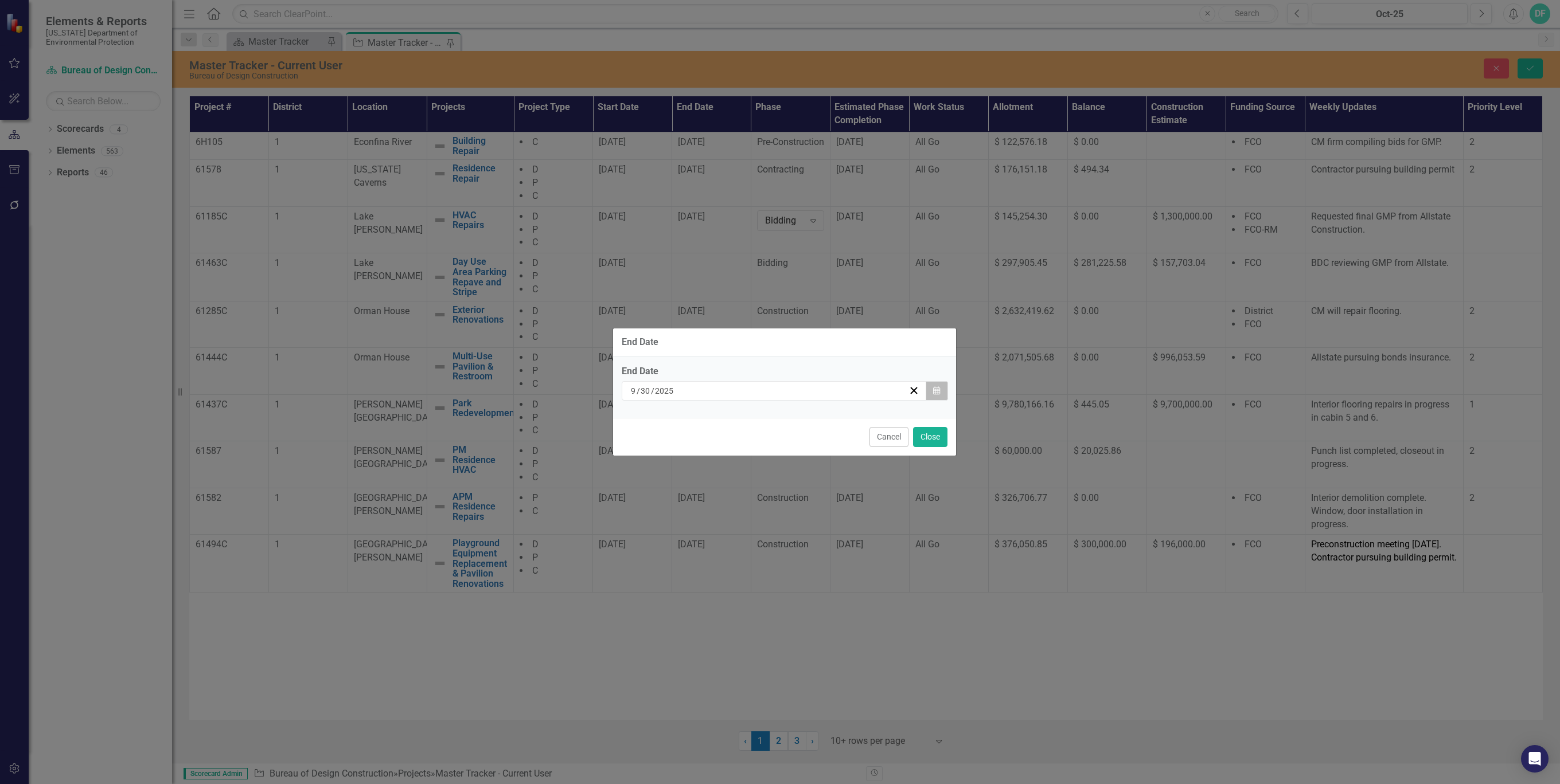
click at [940, 390] on button "Calendar" at bounding box center [936, 391] width 22 height 20
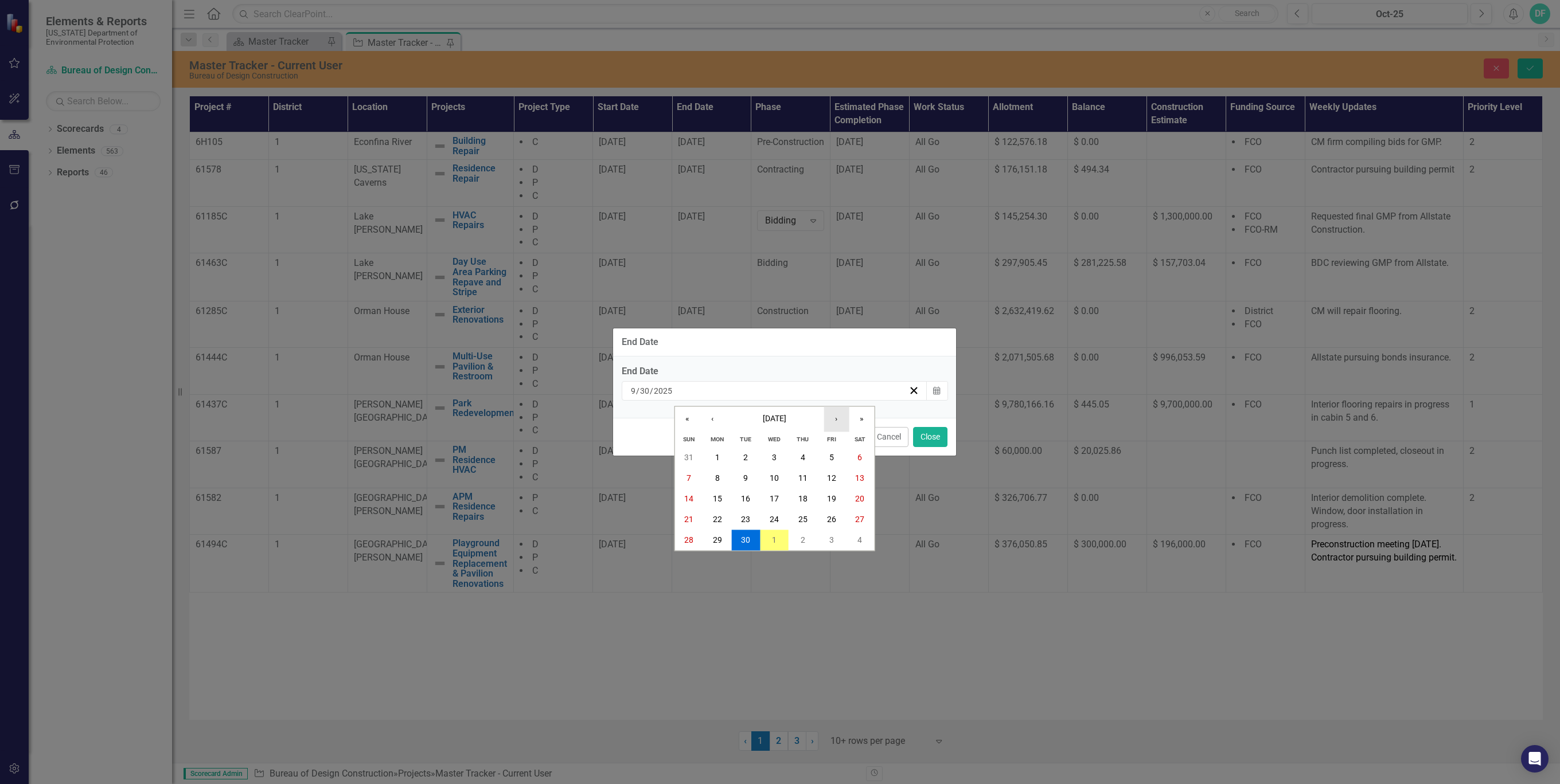
click at [834, 419] on button "›" at bounding box center [836, 419] width 25 height 25
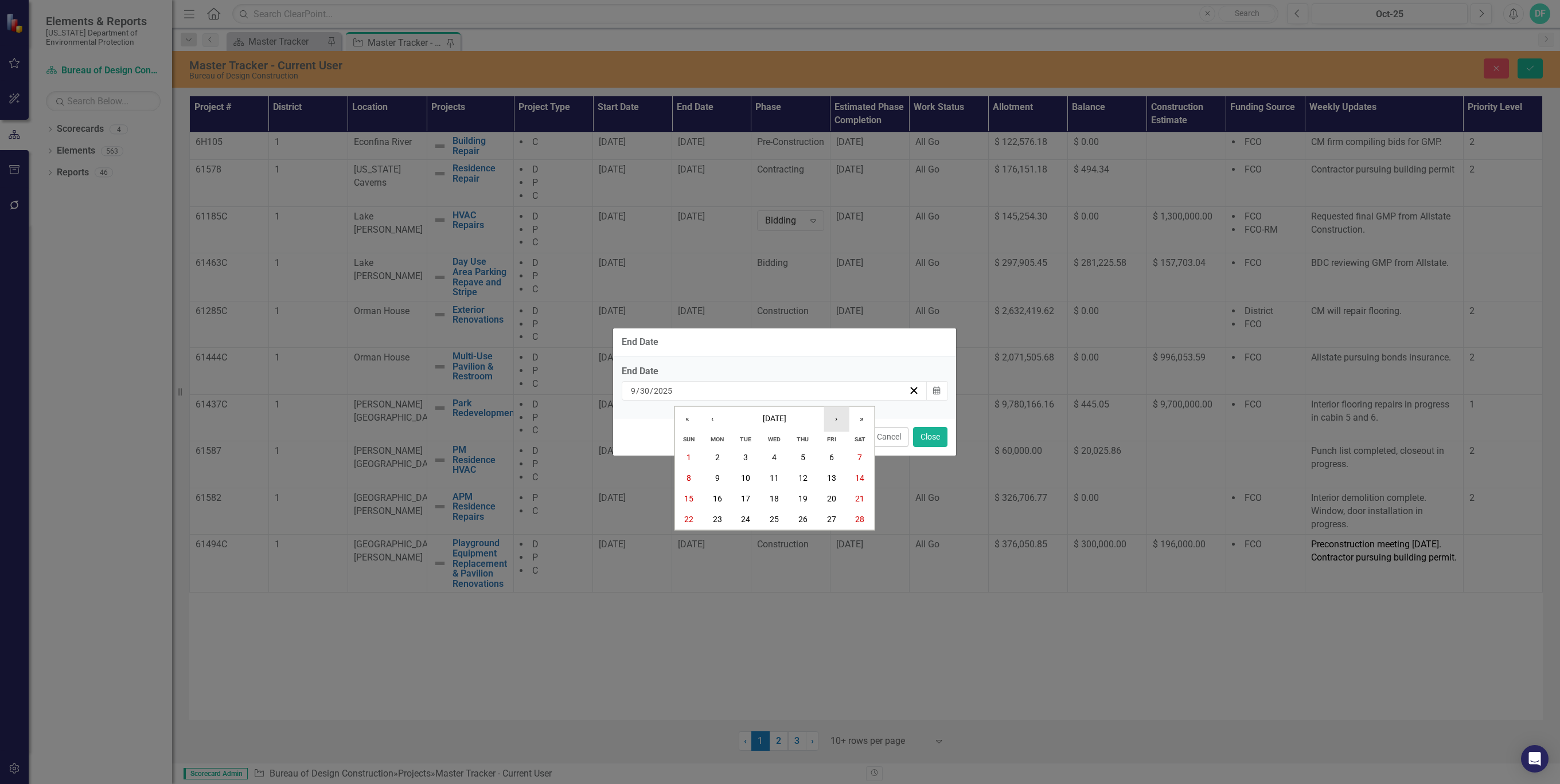
click at [834, 419] on button "›" at bounding box center [836, 419] width 25 height 25
click at [748, 539] on abbr "31" at bounding box center [746, 541] width 9 height 9
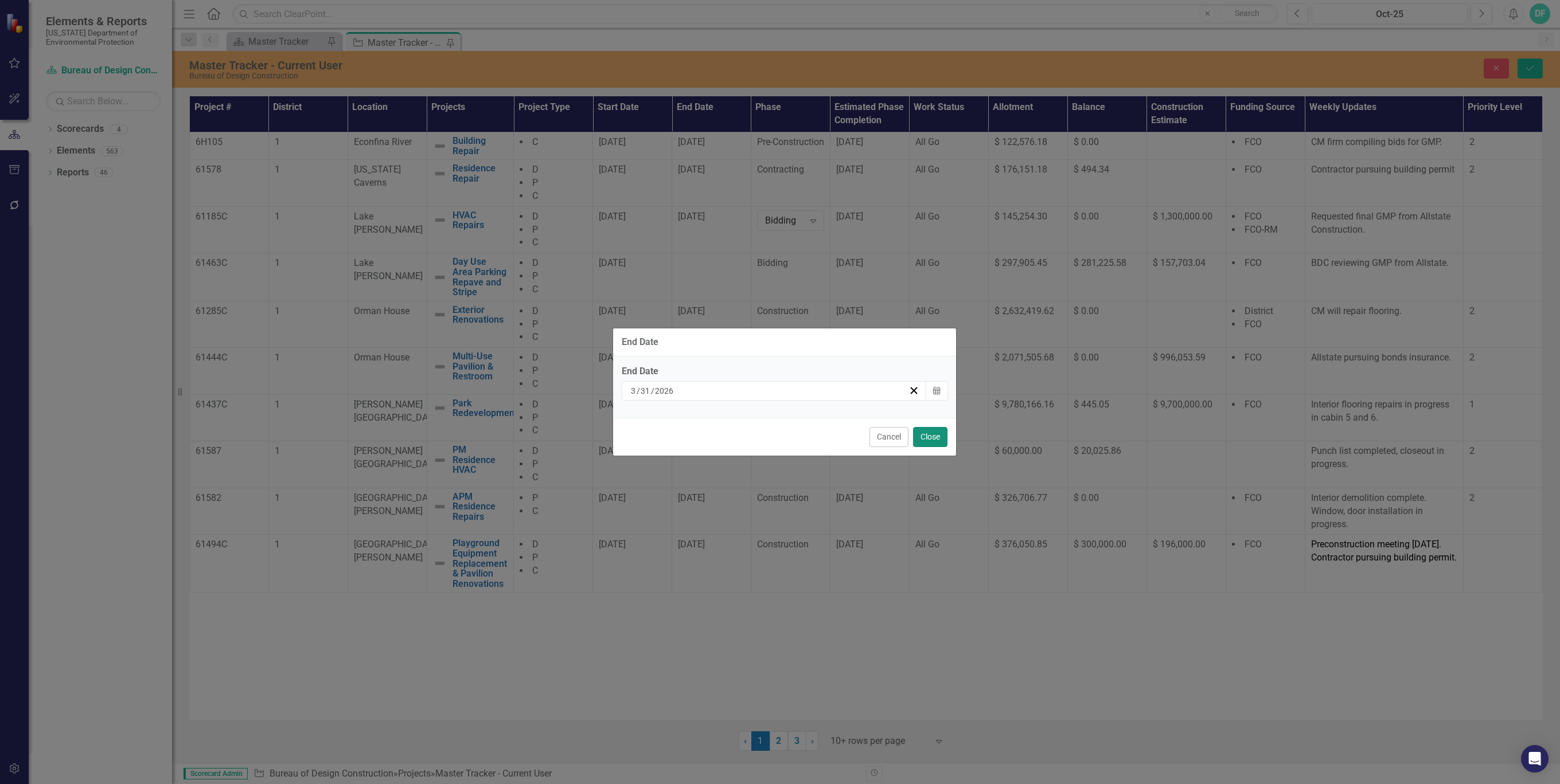
click at [935, 440] on button "Close" at bounding box center [930, 436] width 35 height 20
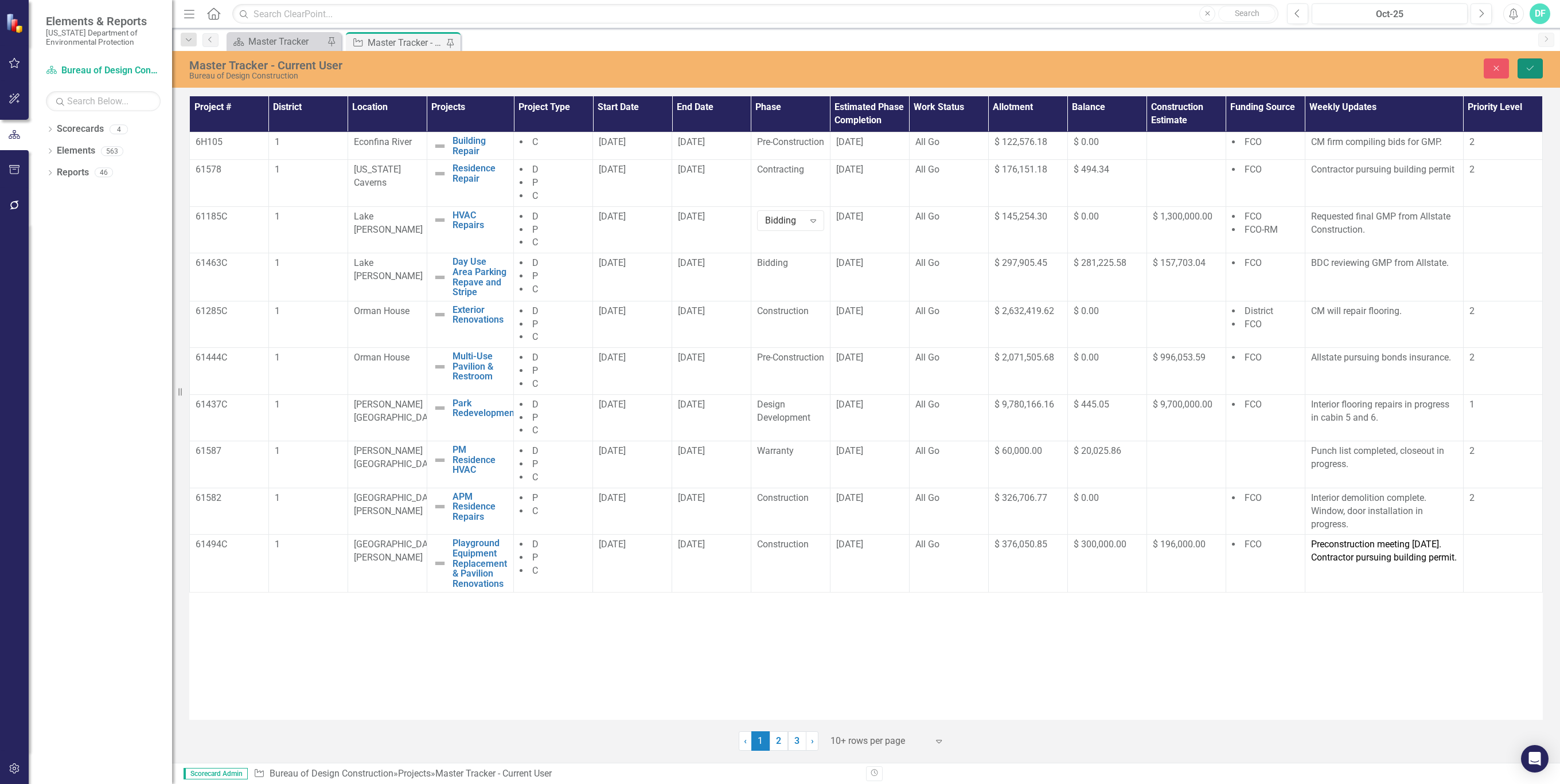
click at [1525, 71] on icon "Save" at bounding box center [1530, 68] width 10 height 8
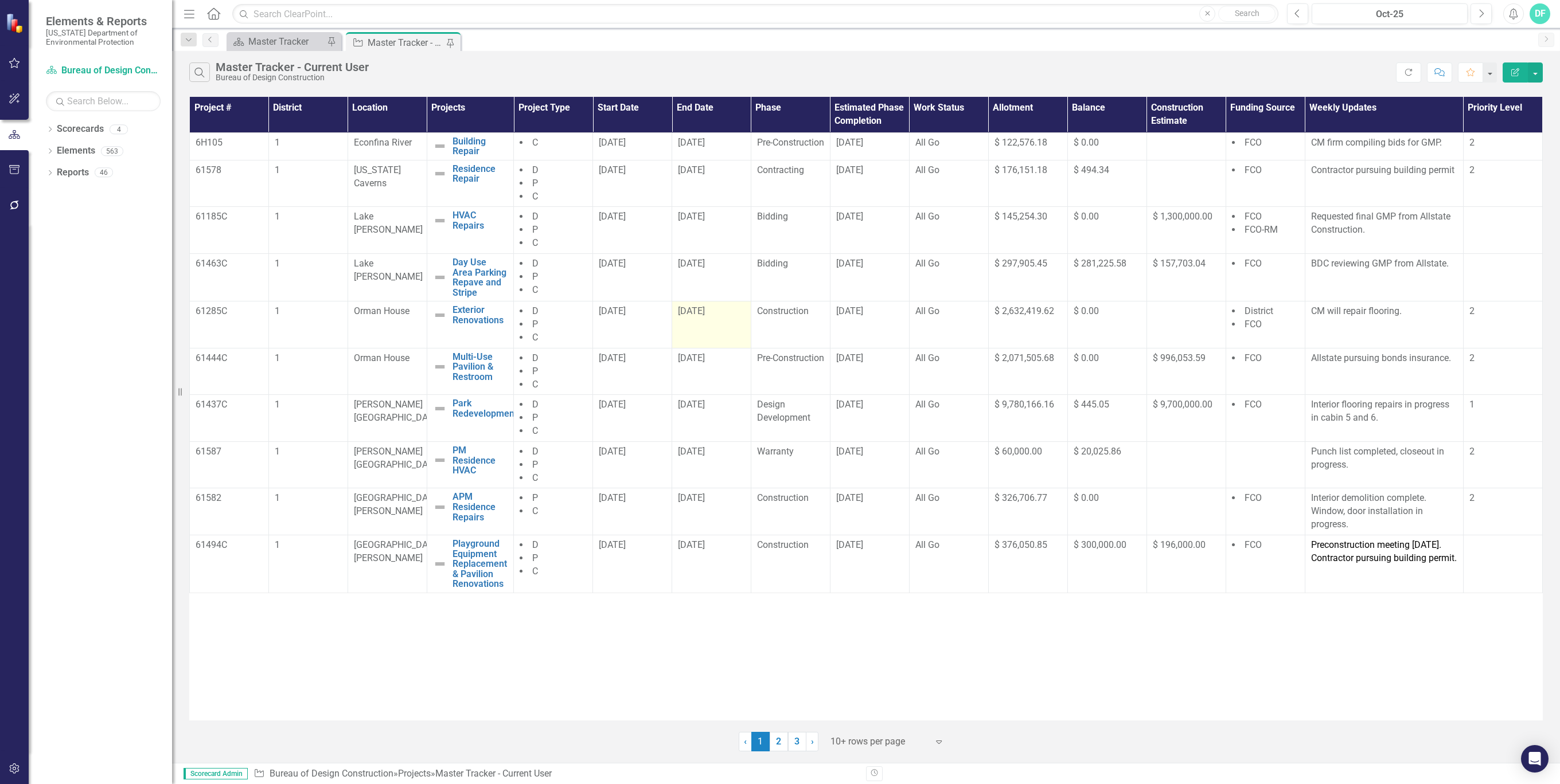
click at [734, 317] on div "[DATE]" at bounding box center [711, 311] width 67 height 13
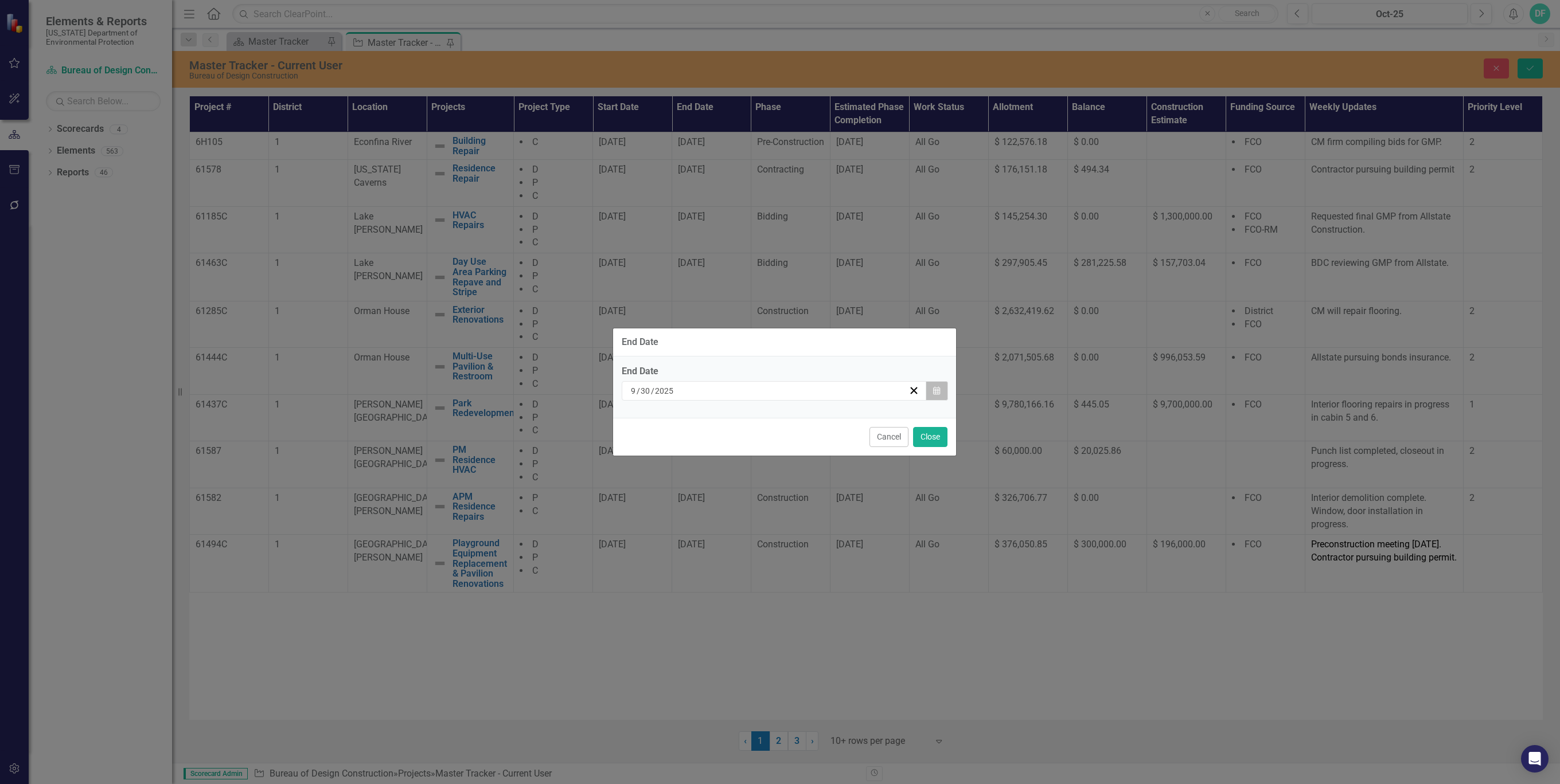
click at [940, 388] on button "Calendar" at bounding box center [936, 391] width 22 height 20
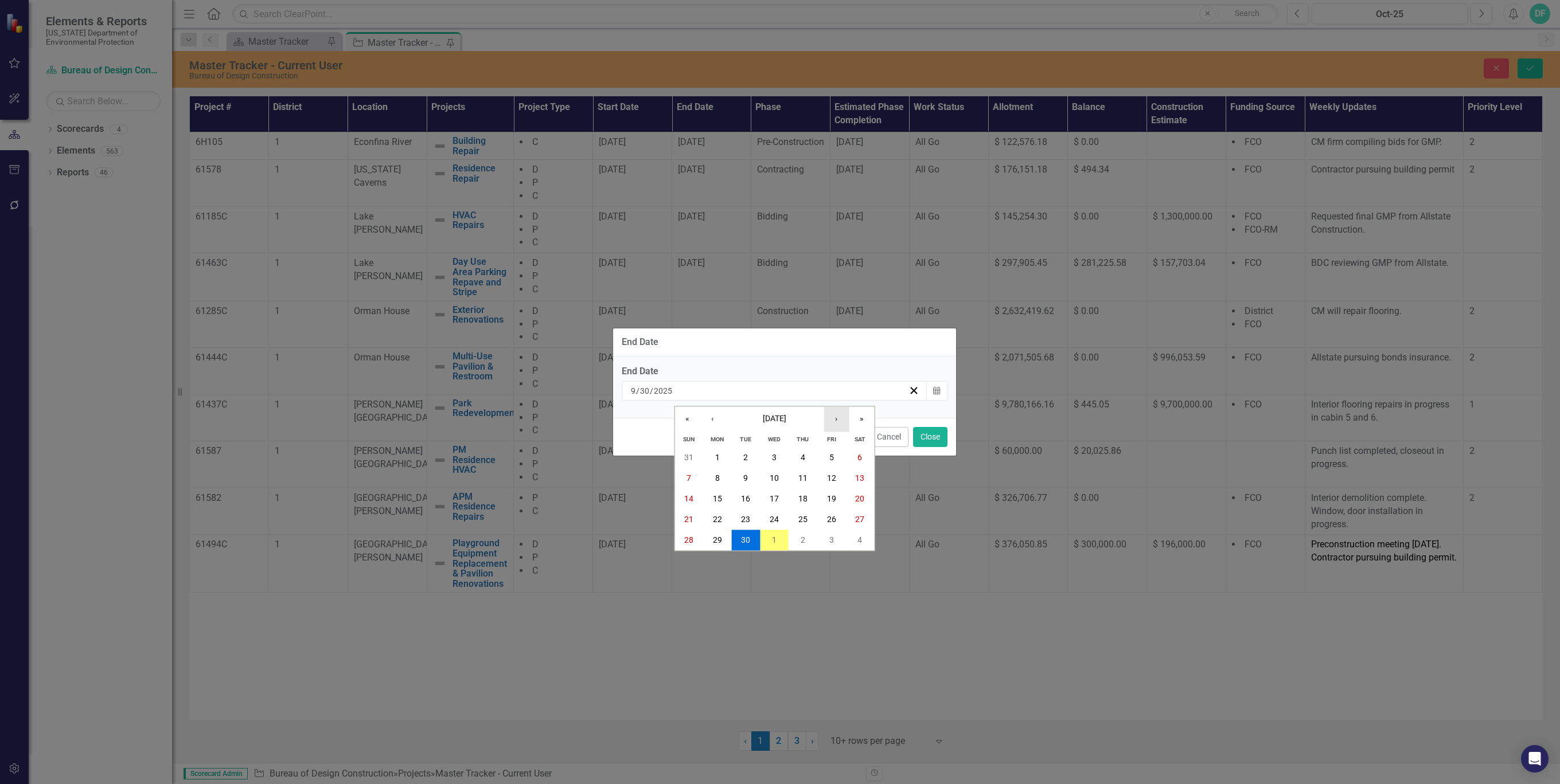
click at [843, 419] on button "›" at bounding box center [836, 419] width 25 height 25
click at [829, 534] on button "31" at bounding box center [831, 541] width 28 height 21
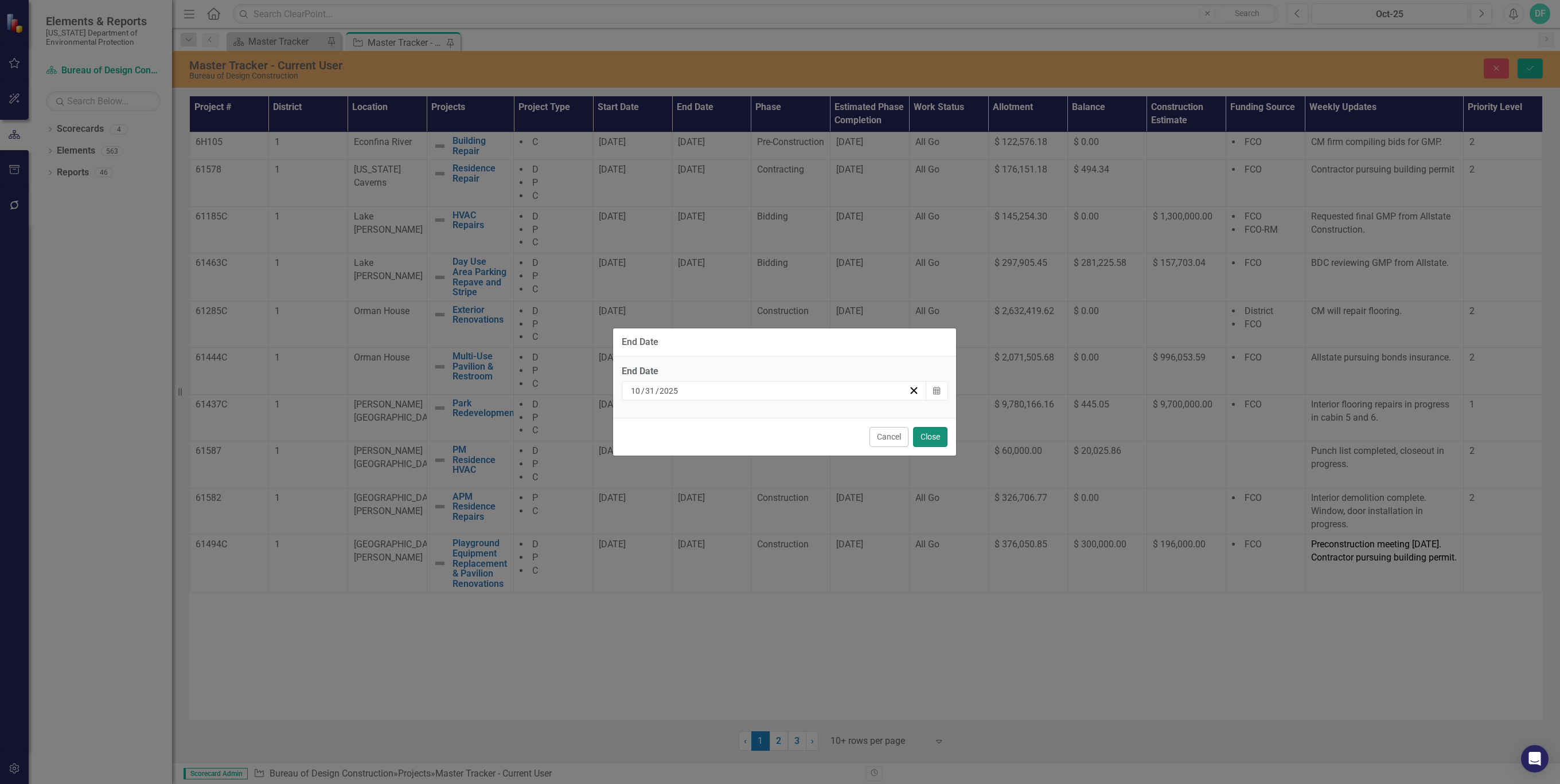
click at [931, 432] on button "Close" at bounding box center [930, 436] width 35 height 20
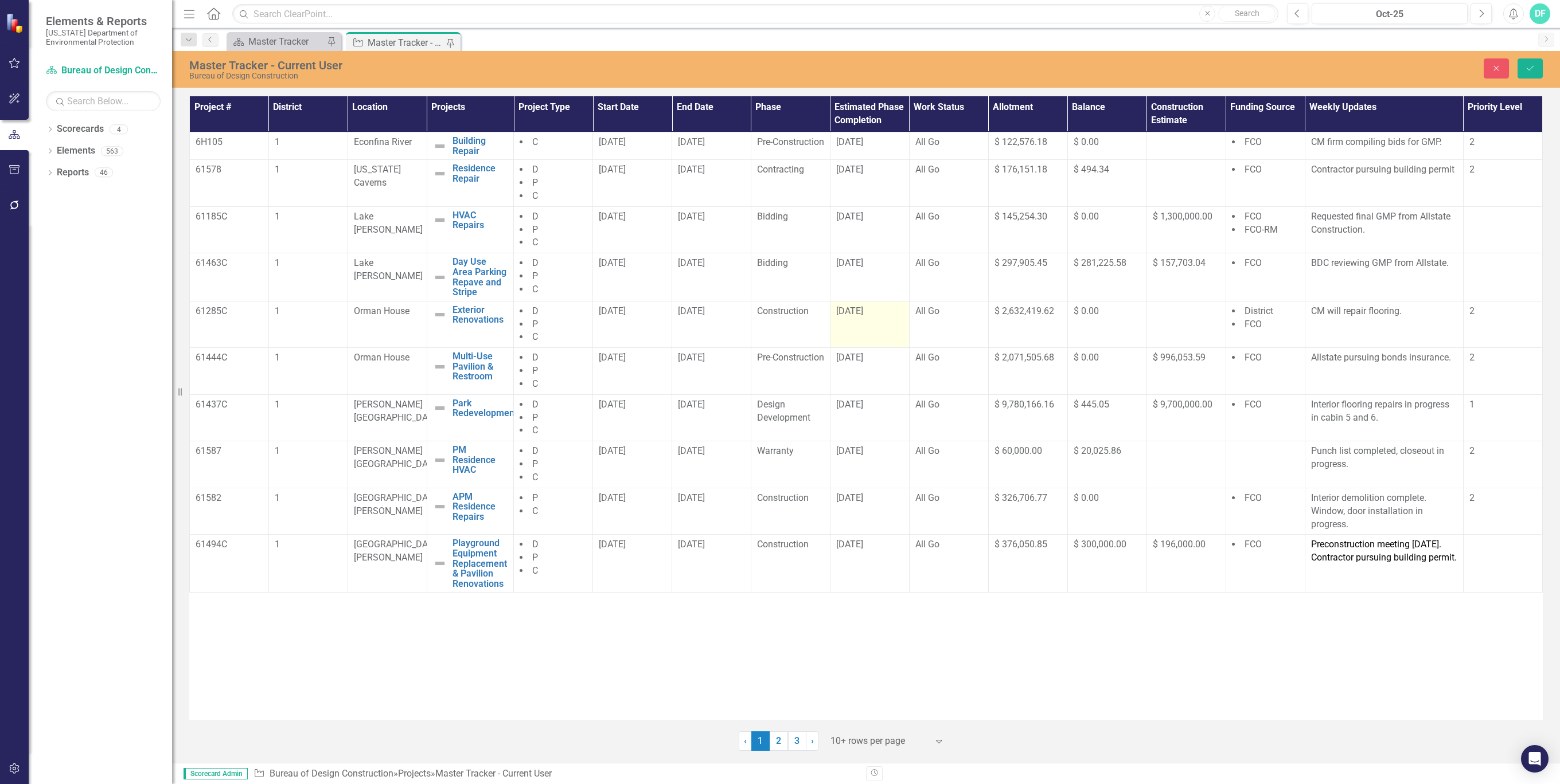
click at [852, 317] on span "[DATE]" at bounding box center [849, 311] width 27 height 11
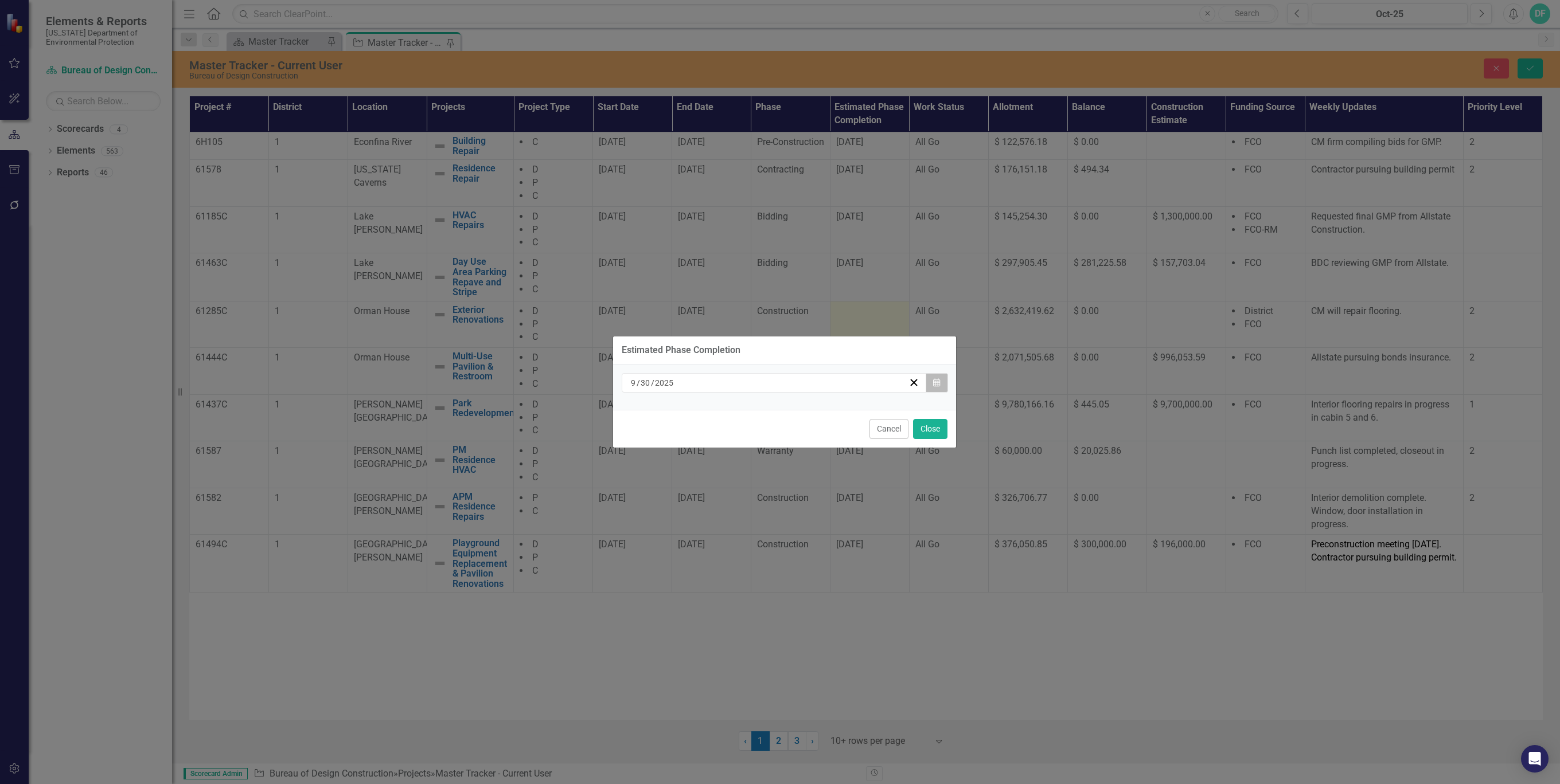
drag, startPoint x: 852, startPoint y: 321, endPoint x: 939, endPoint y: 383, distance: 106.8
click at [939, 383] on icon "Calendar" at bounding box center [936, 383] width 7 height 8
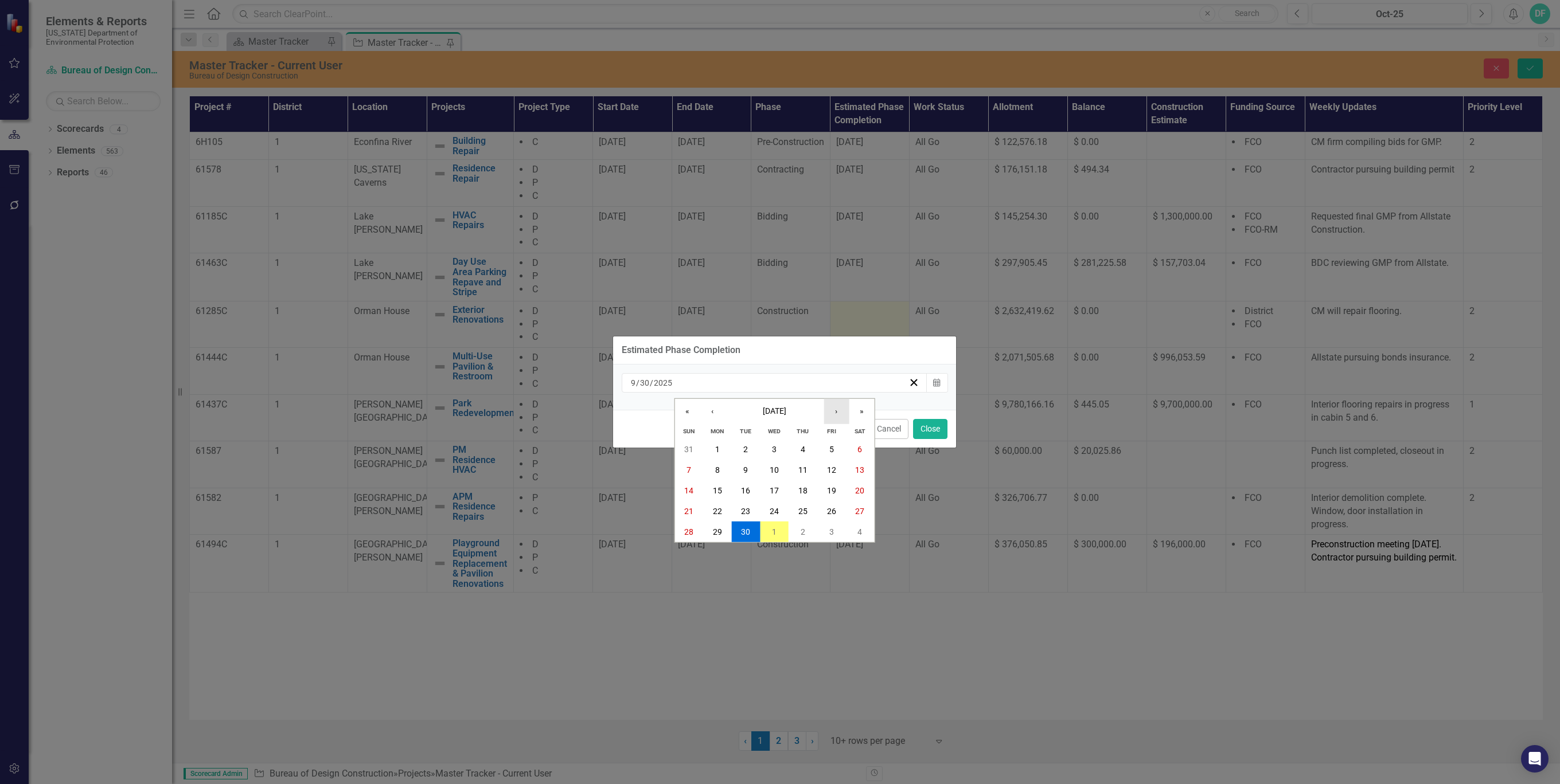
click at [837, 414] on button "›" at bounding box center [836, 411] width 25 height 25
click at [829, 531] on abbr "31" at bounding box center [831, 532] width 9 height 9
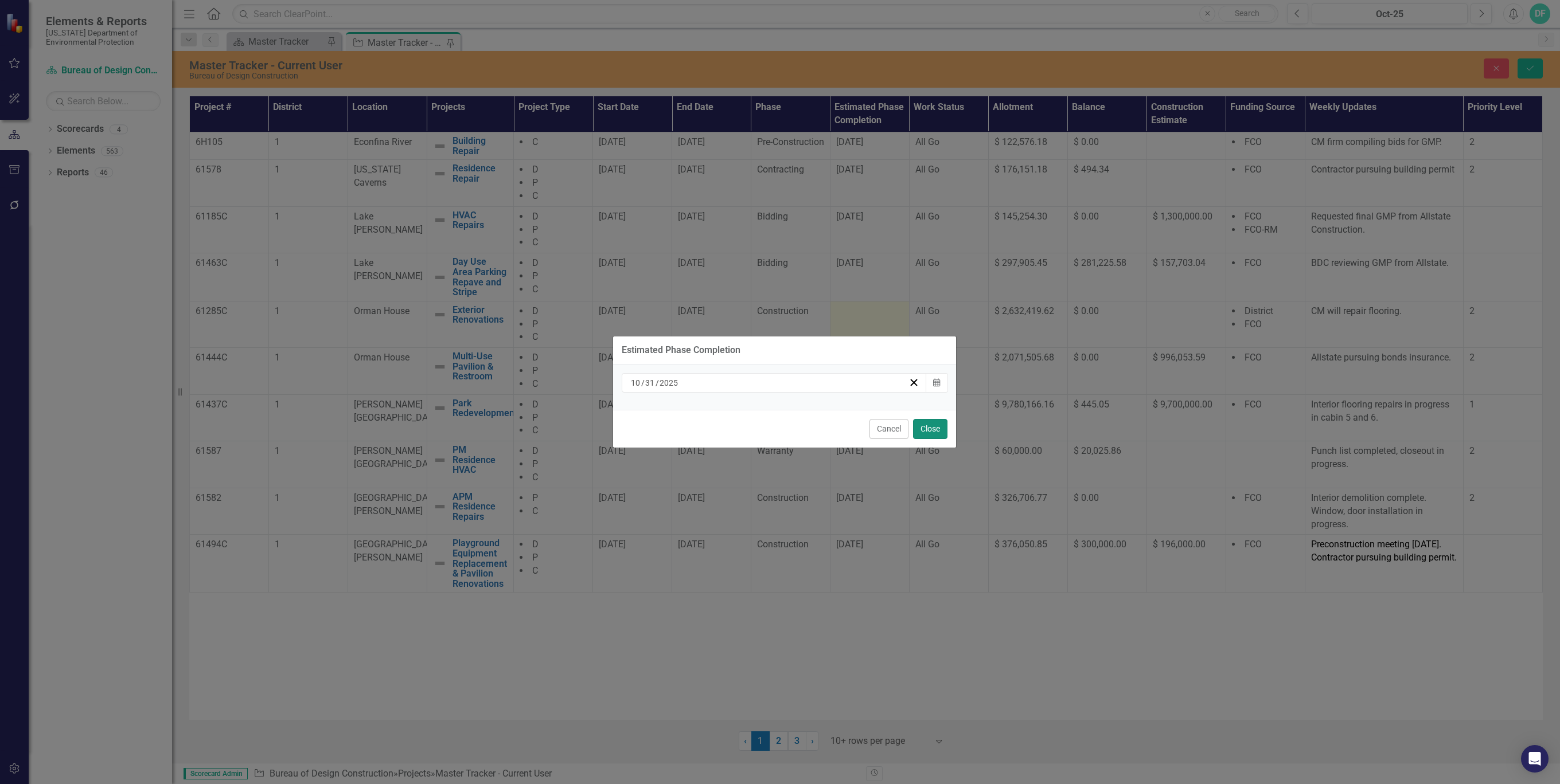
click at [924, 429] on button "Close" at bounding box center [930, 429] width 35 height 20
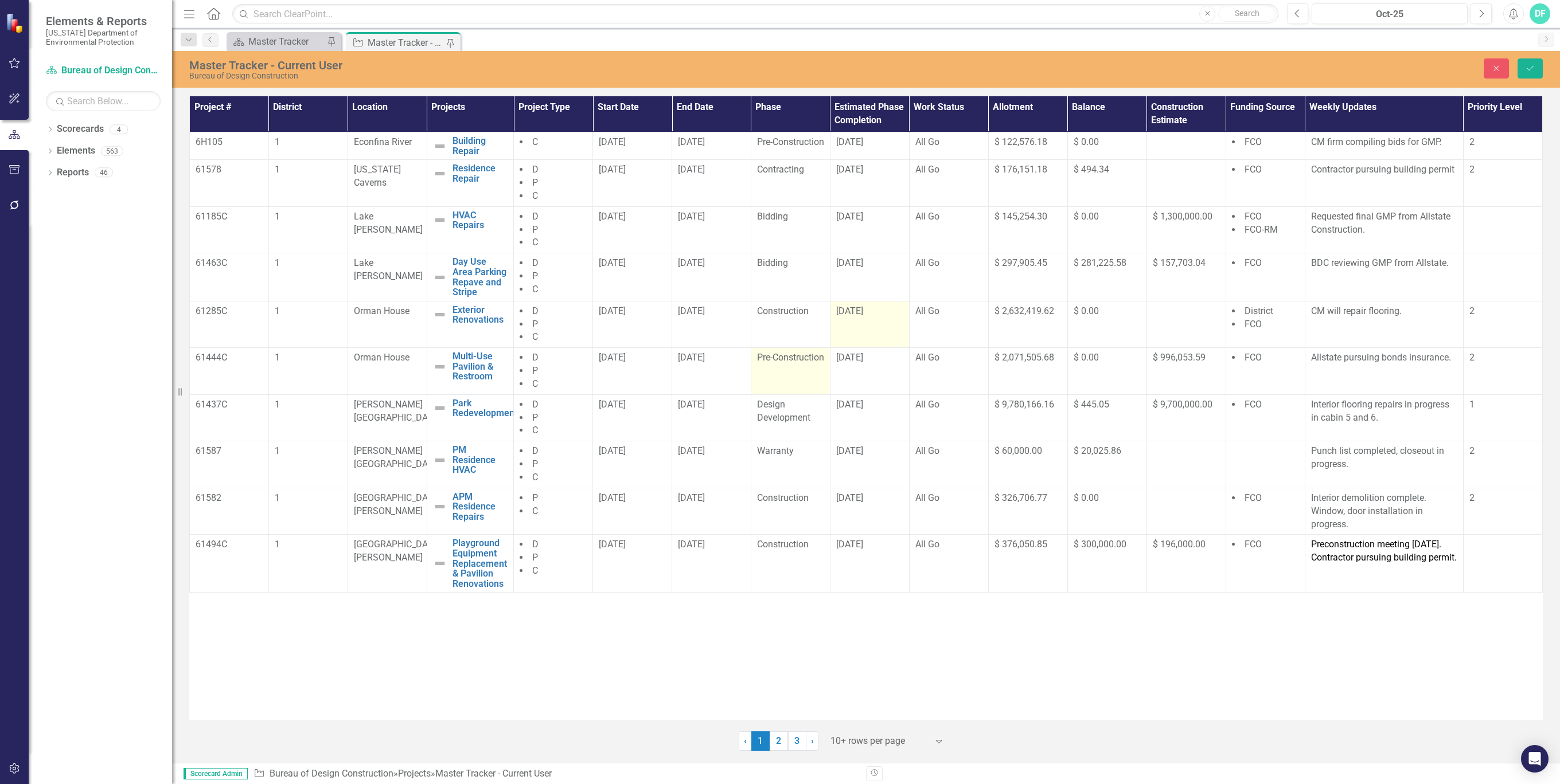
click at [815, 365] on div "Pre-Construction" at bounding box center [790, 358] width 67 height 13
click at [813, 365] on div "Pre-Construction" at bounding box center [790, 358] width 67 height 13
click at [812, 364] on icon at bounding box center [813, 363] width 6 height 4
click at [815, 460] on div "Pre-Construction" at bounding box center [805, 466] width 73 height 13
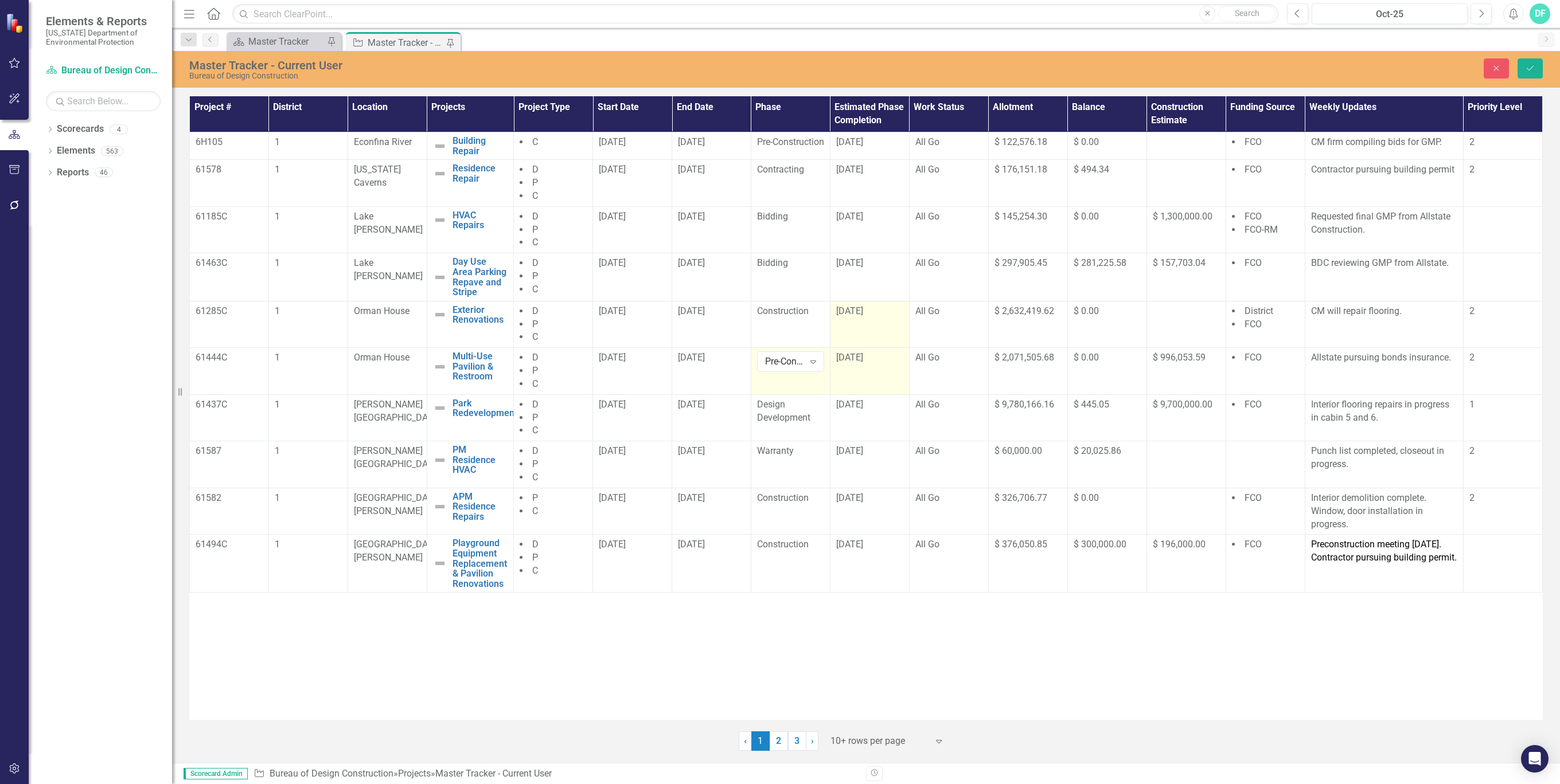
click at [859, 384] on td "[DATE]" at bounding box center [869, 371] width 79 height 47
click at [1528, 64] on icon "Save" at bounding box center [1530, 68] width 10 height 8
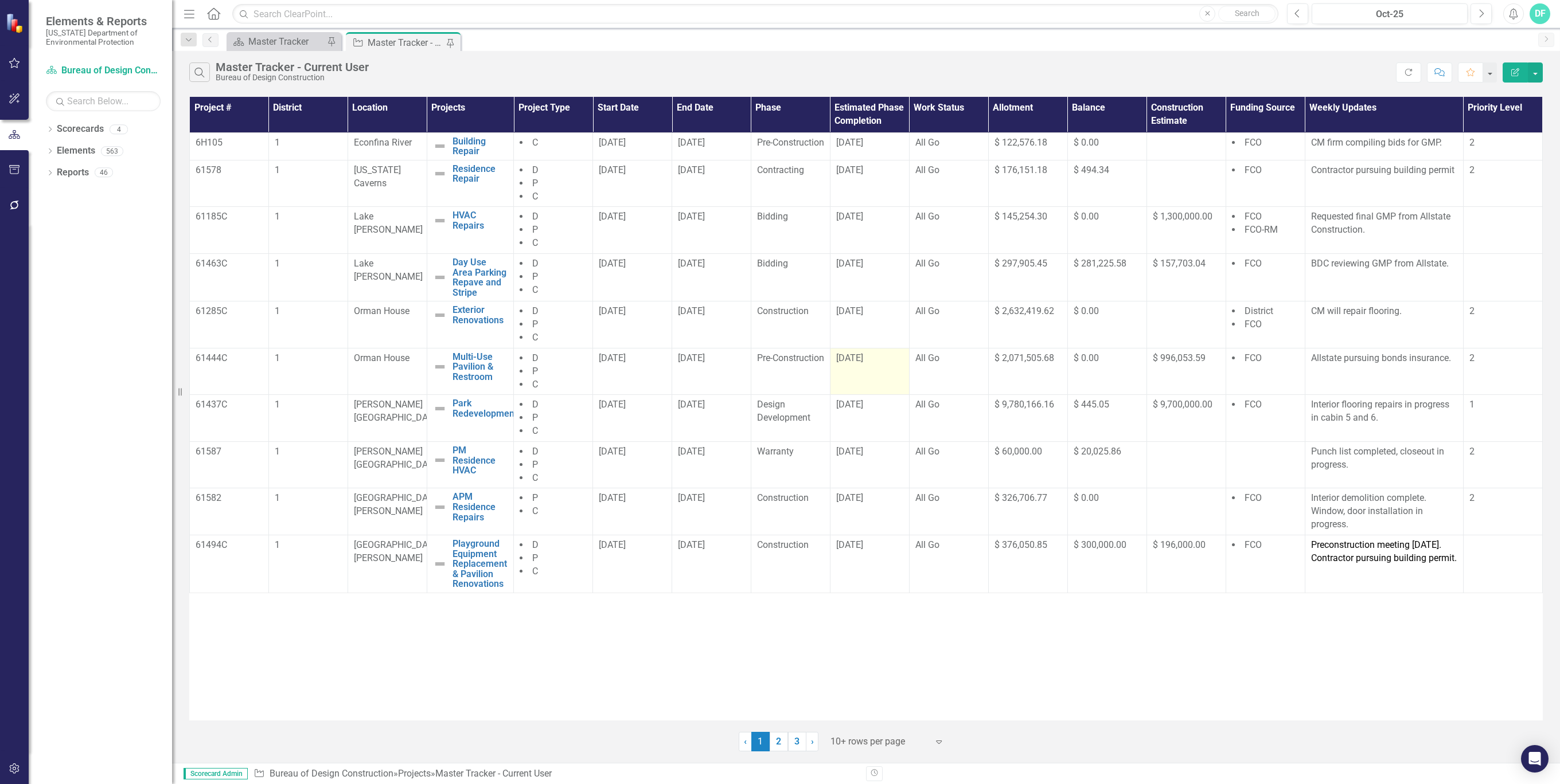
click at [887, 365] on div "[DATE]" at bounding box center [869, 358] width 67 height 13
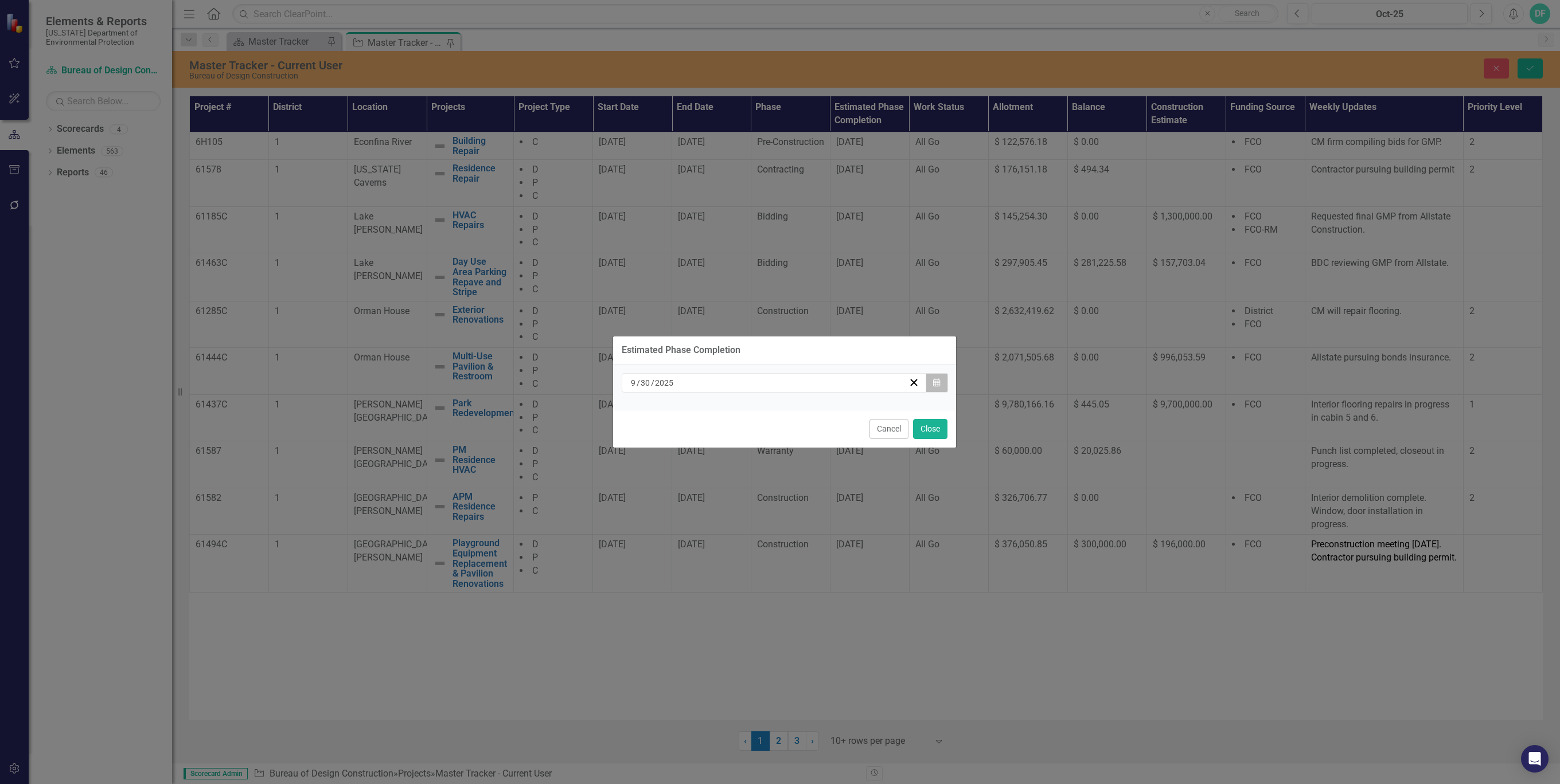
click at [938, 382] on icon "button" at bounding box center [936, 383] width 7 height 8
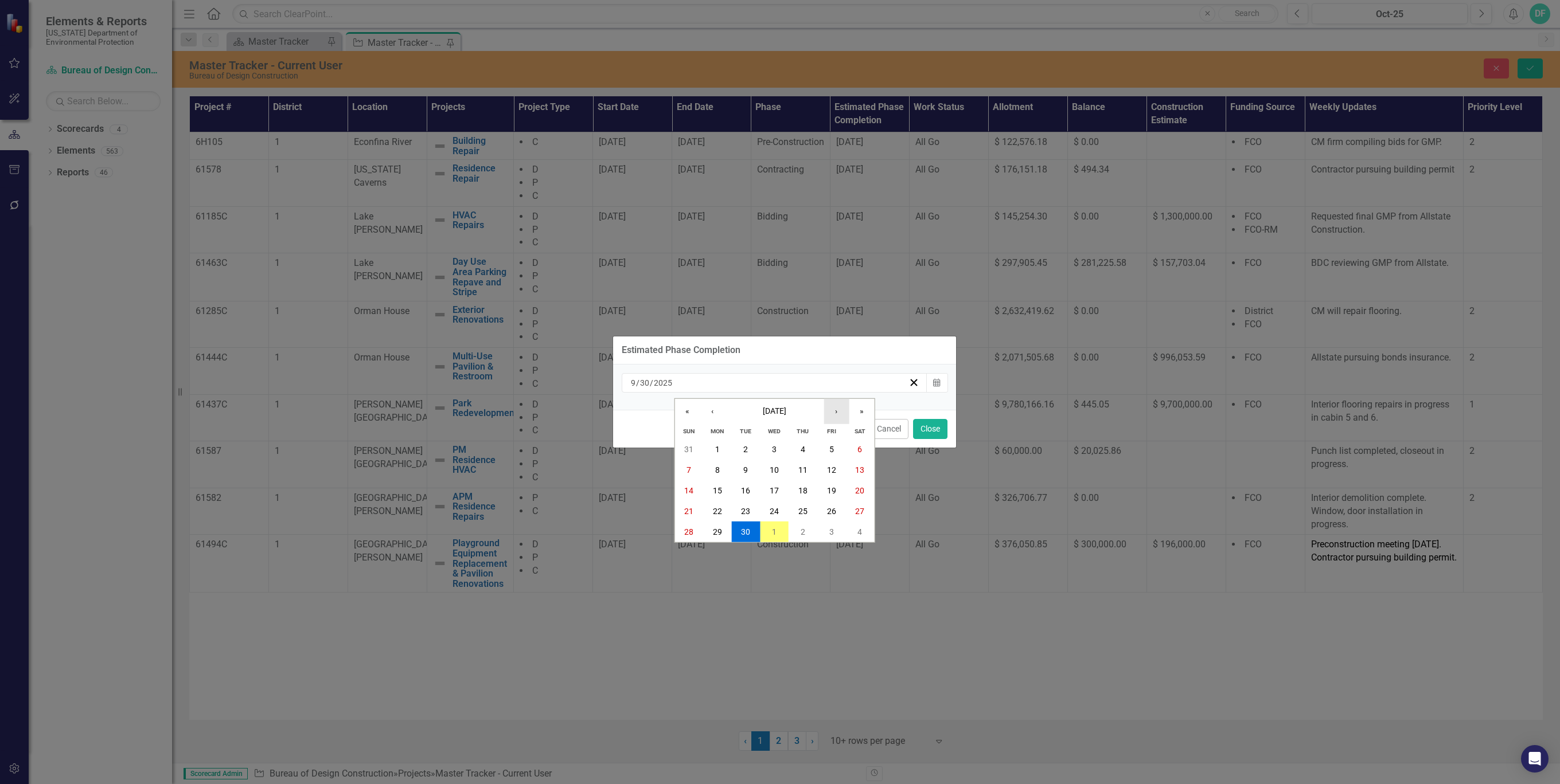
click at [836, 412] on button "›" at bounding box center [836, 411] width 25 height 25
click at [829, 526] on button "31" at bounding box center [831, 532] width 28 height 21
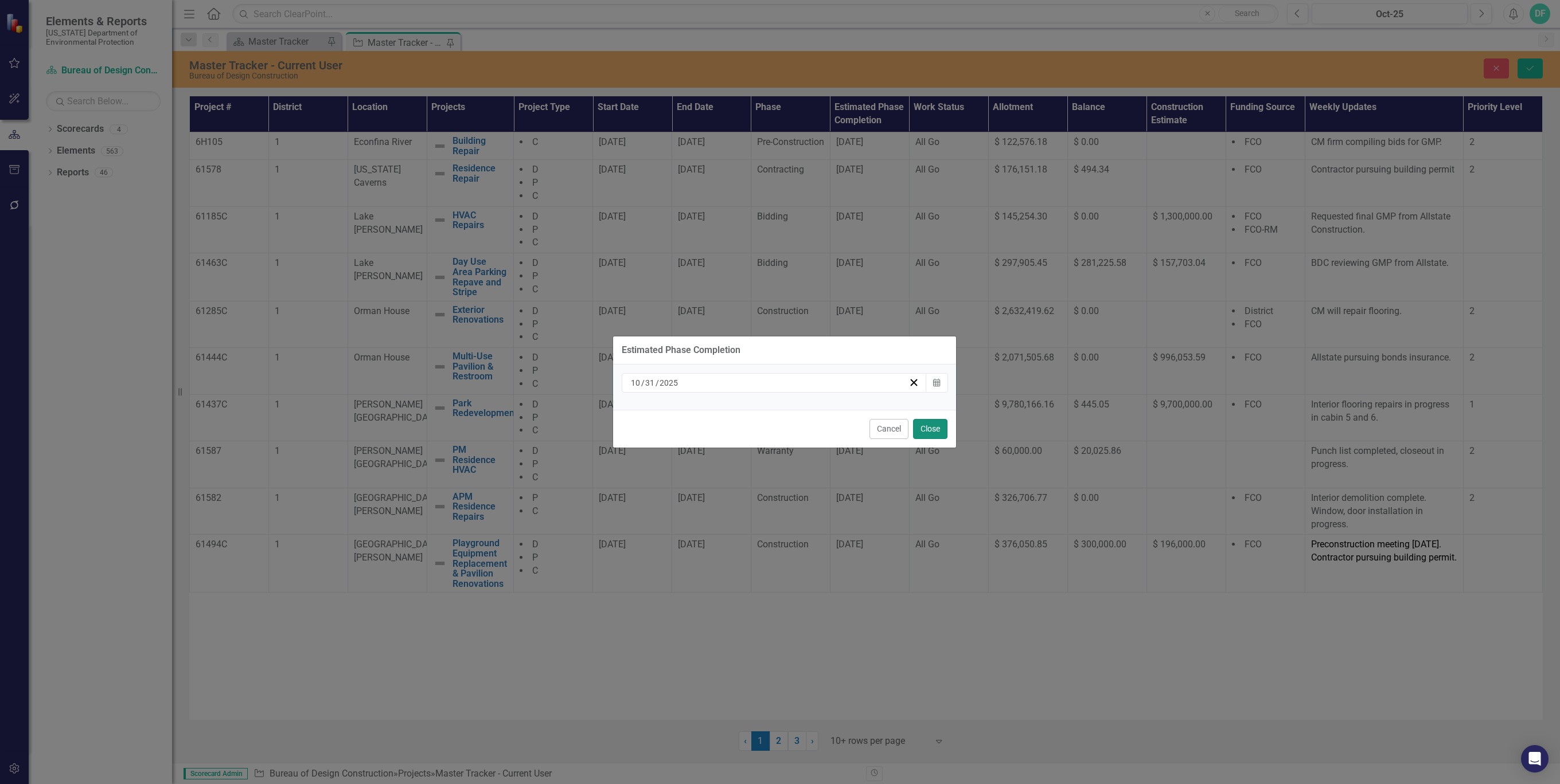
click at [922, 429] on button "Close" at bounding box center [930, 429] width 35 height 20
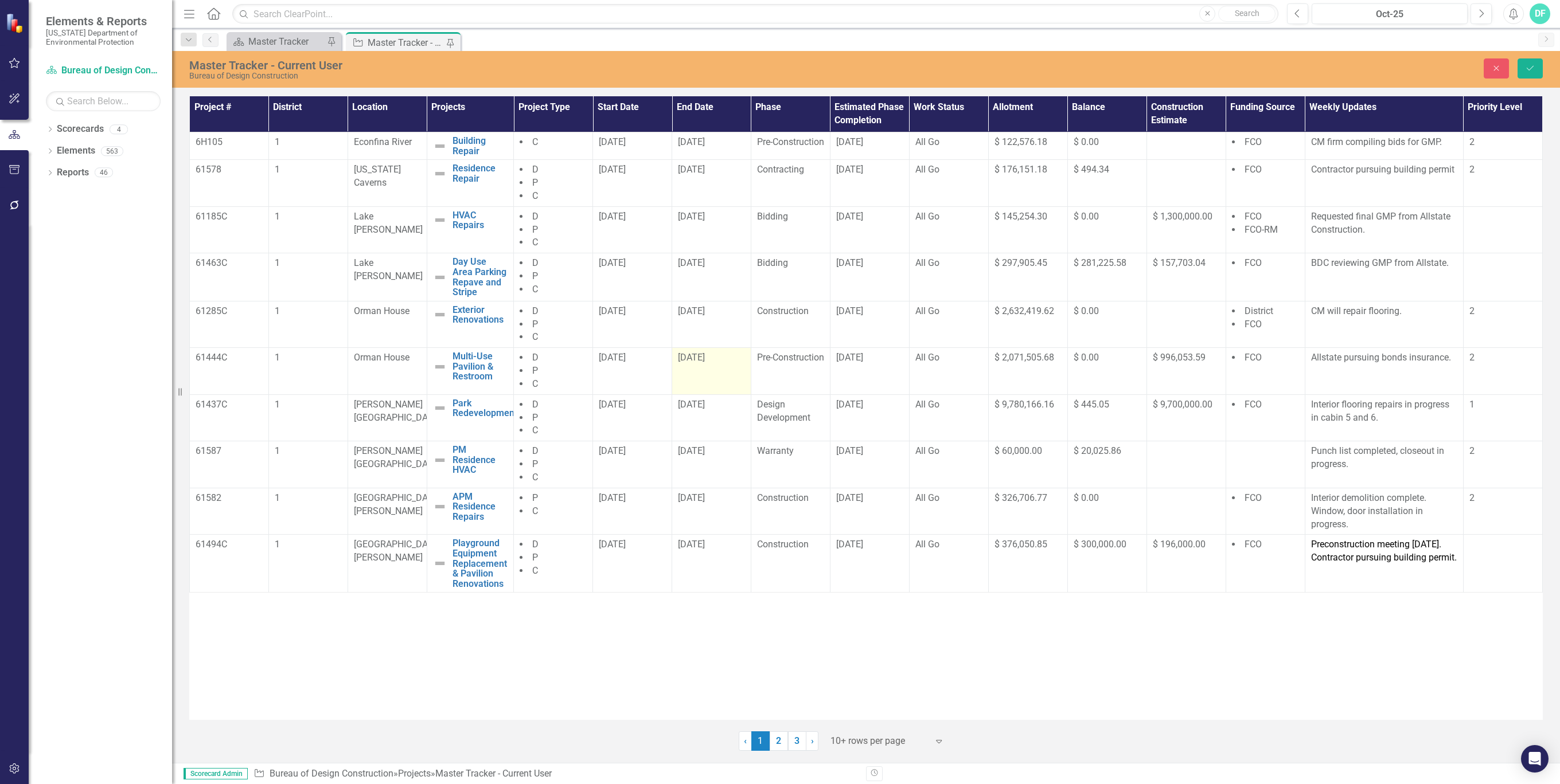
click at [721, 361] on div "[DATE]" at bounding box center [711, 358] width 67 height 13
click at [721, 362] on div "[DATE]" at bounding box center [711, 358] width 67 height 13
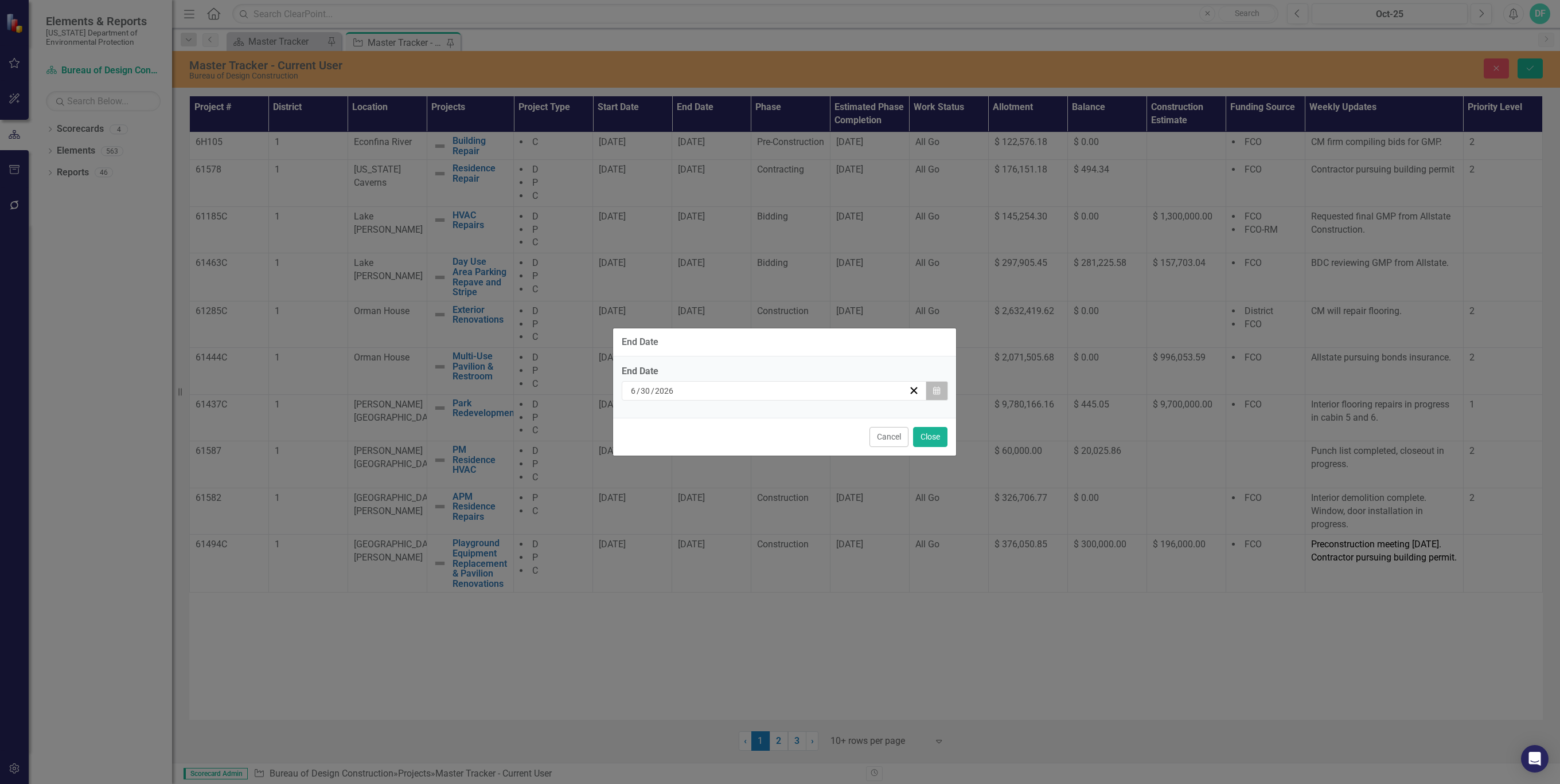
click at [941, 392] on button "Calendar" at bounding box center [936, 391] width 22 height 20
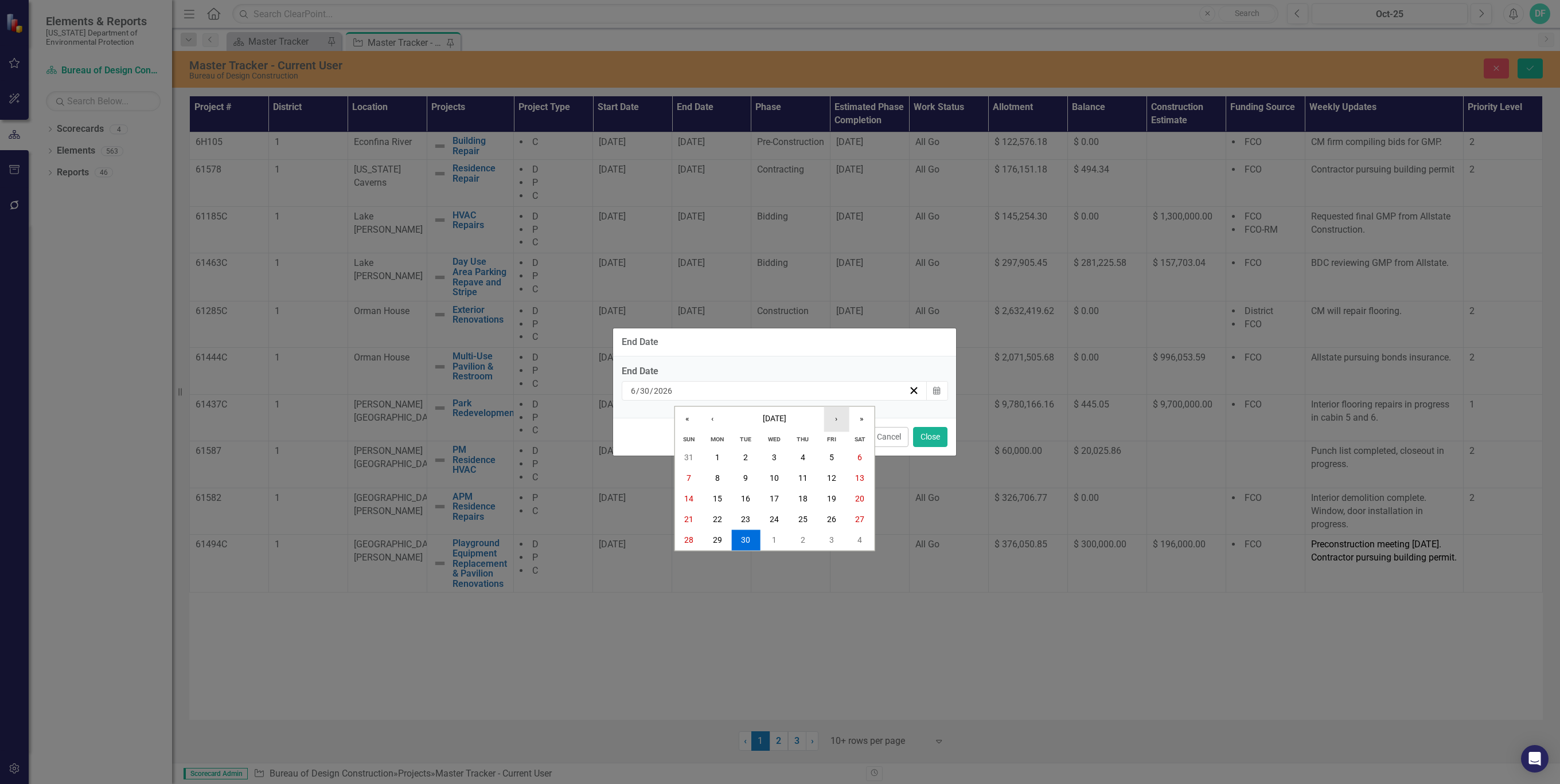
click at [833, 419] on button "›" at bounding box center [836, 419] width 25 height 25
click at [714, 560] on abbr "31" at bounding box center [717, 561] width 9 height 9
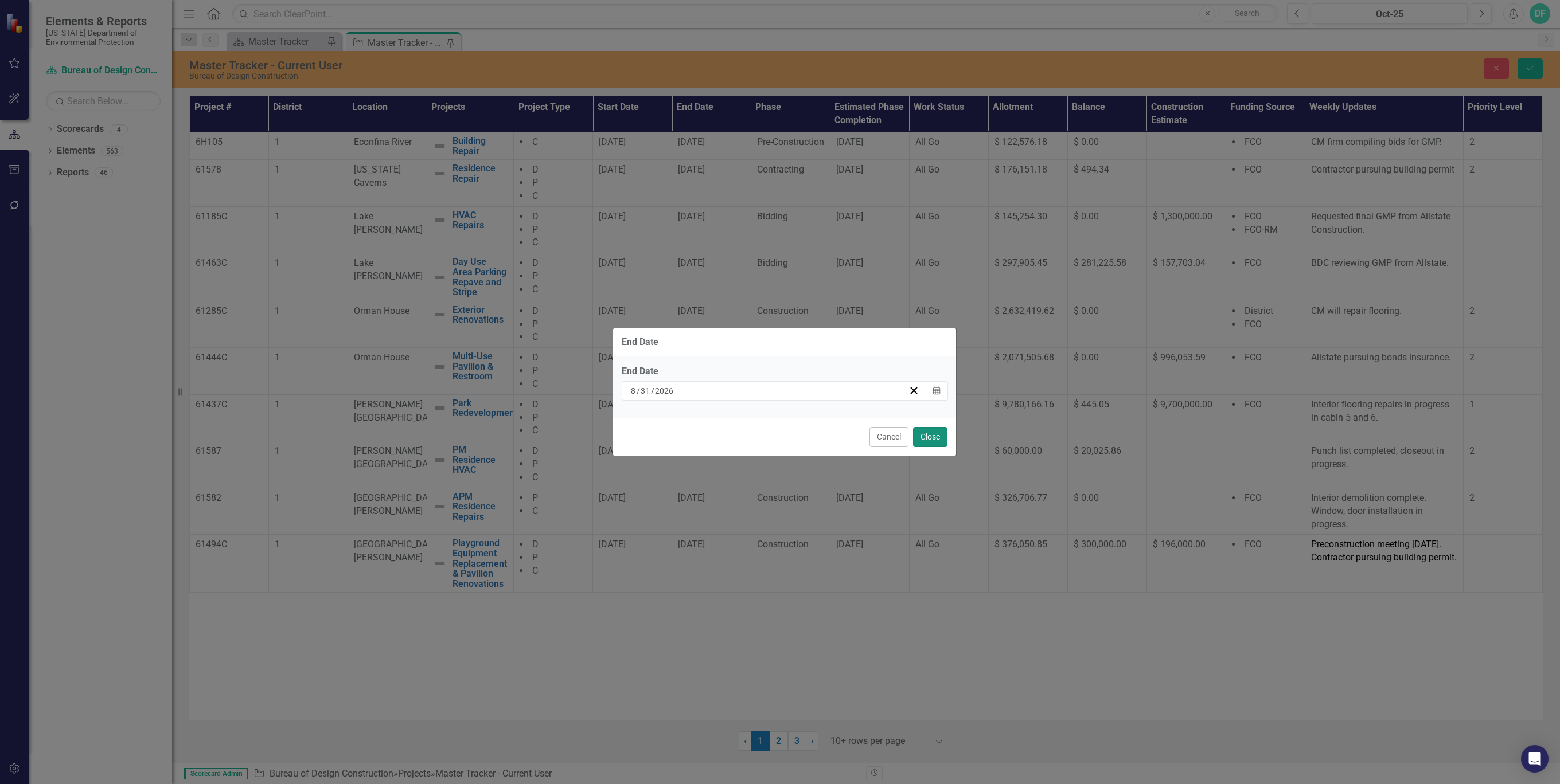
click at [938, 439] on button "Close" at bounding box center [930, 436] width 35 height 20
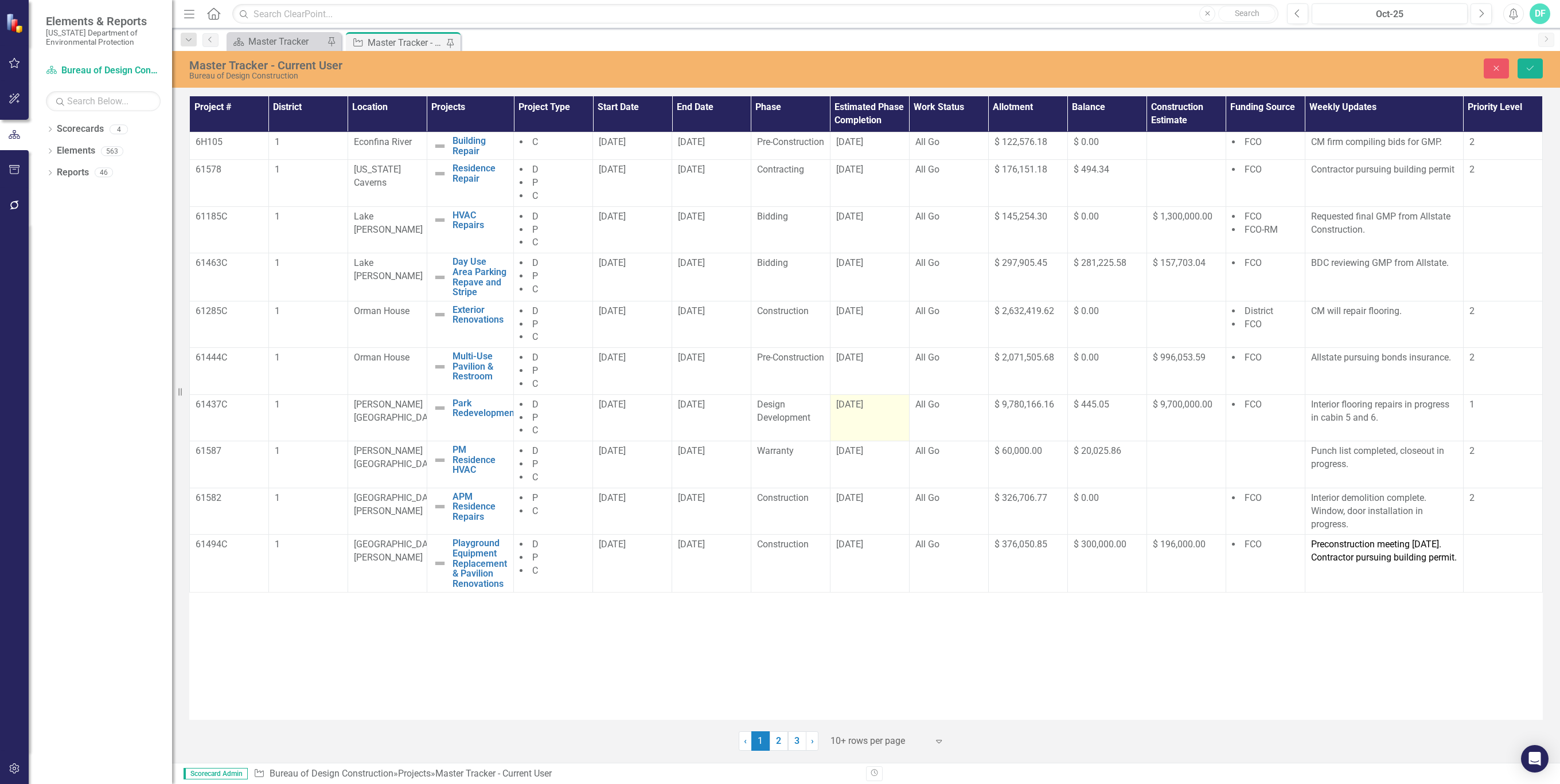
click at [849, 421] on td "10/22/25" at bounding box center [869, 418] width 79 height 47
click at [815, 416] on div "Design Development" at bounding box center [790, 412] width 67 height 26
click at [813, 414] on icon "Expand" at bounding box center [813, 409] width 11 height 9
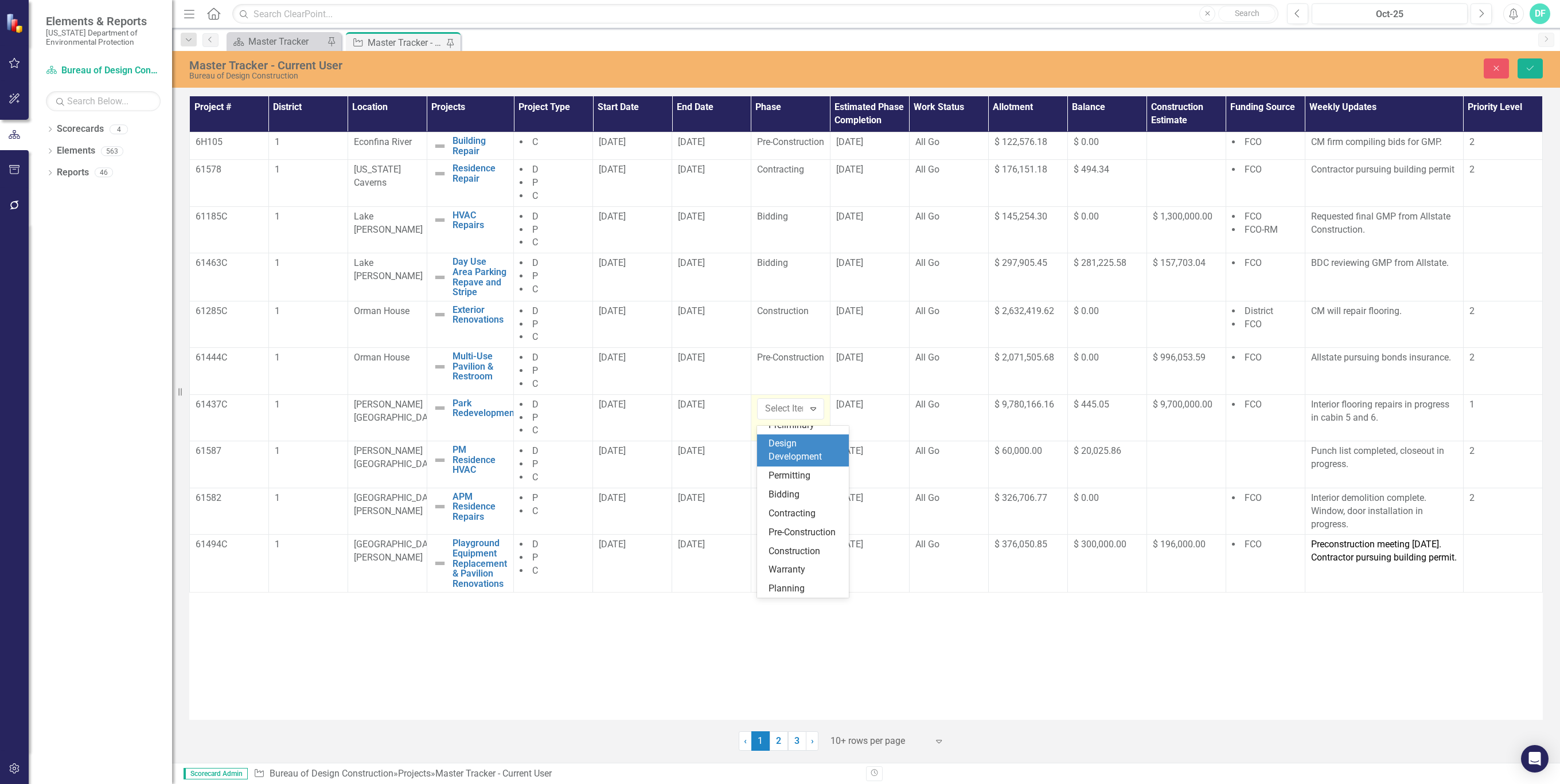
scroll to position [56, 0]
click at [815, 550] on div "Construction" at bounding box center [805, 543] width 73 height 13
click at [1533, 69] on icon "Save" at bounding box center [1530, 68] width 10 height 8
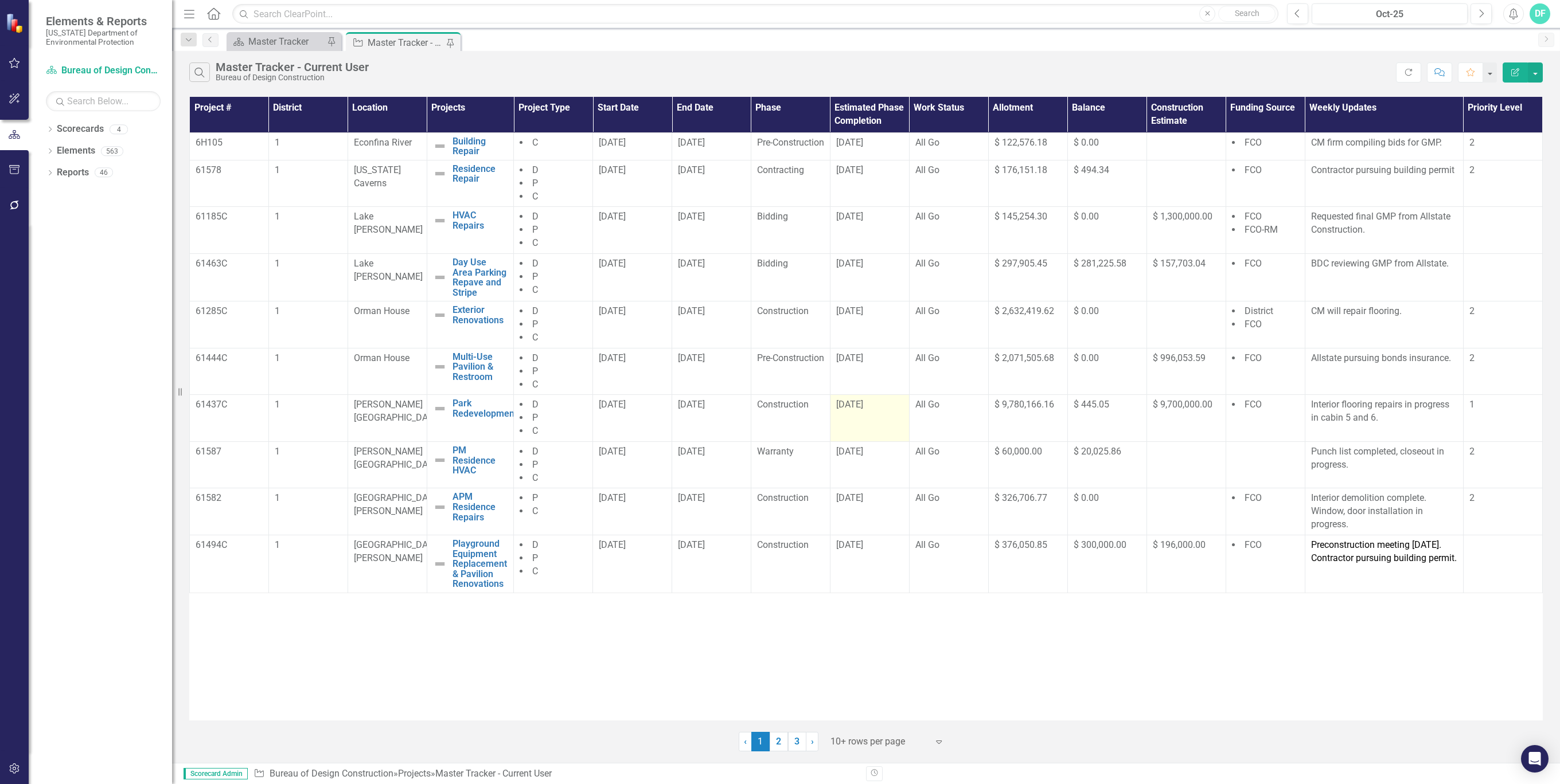
click at [891, 411] on div "10/22/25" at bounding box center [869, 405] width 67 height 13
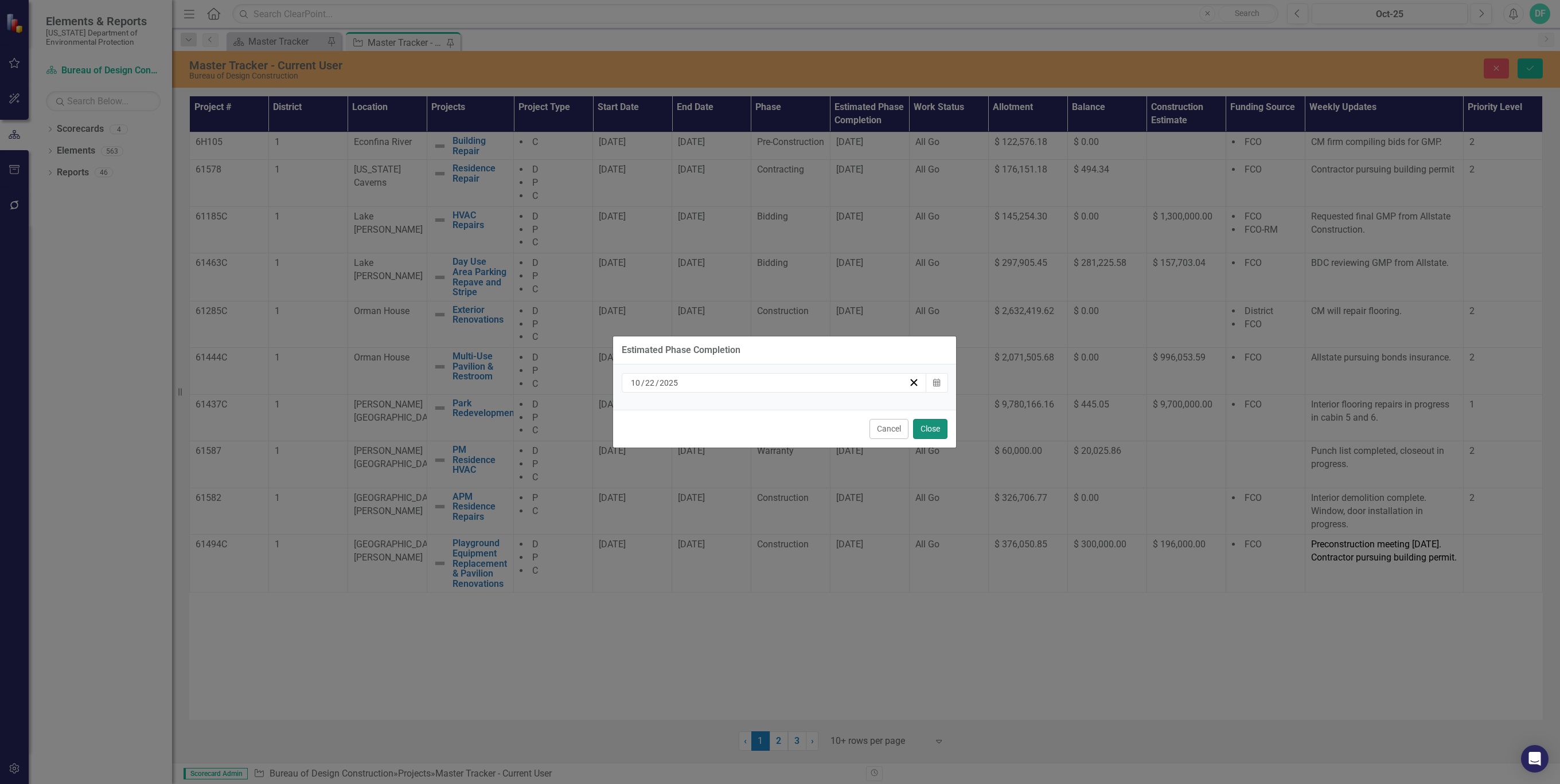
click at [937, 432] on button "Close" at bounding box center [930, 429] width 35 height 20
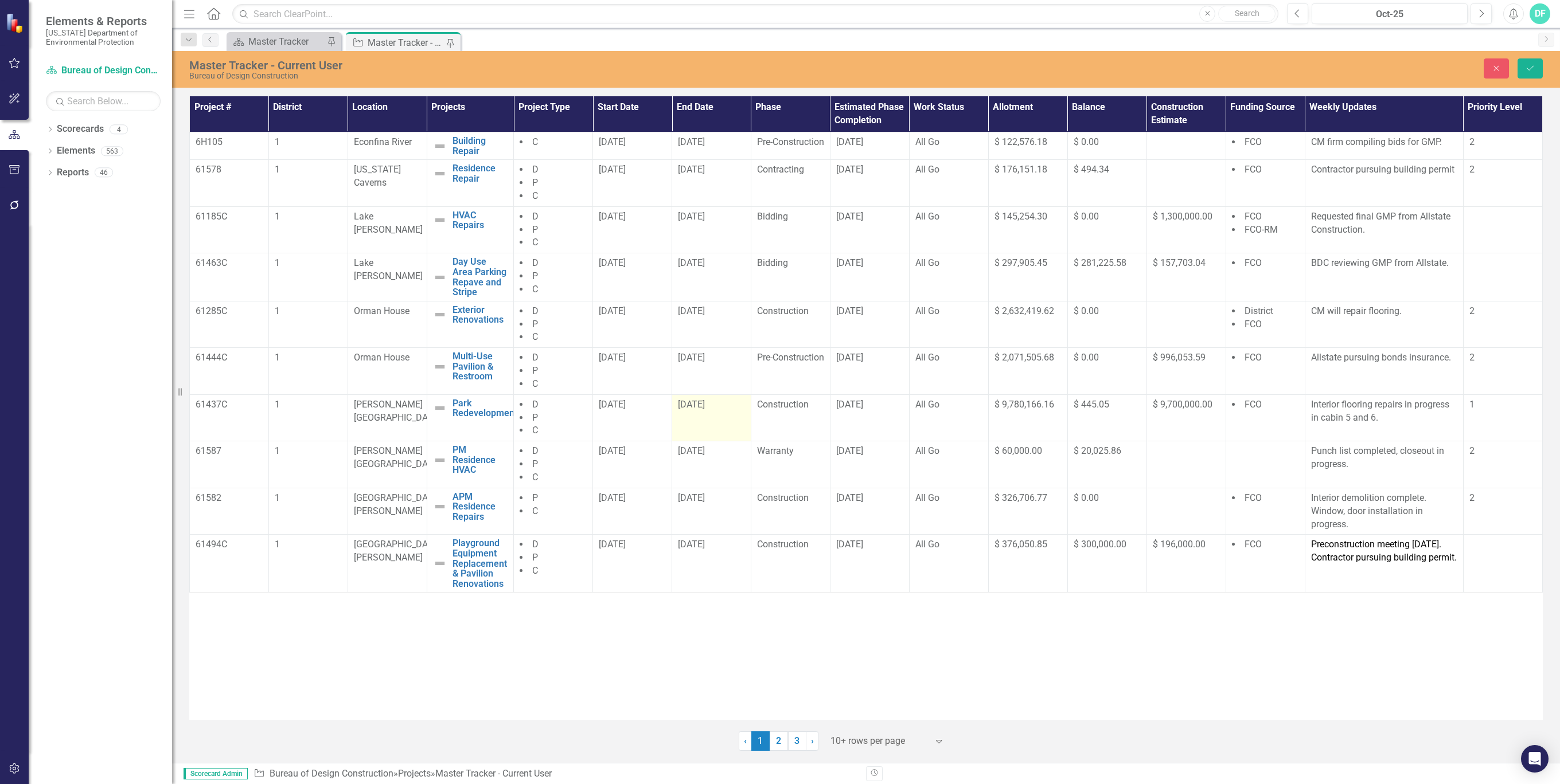
click at [729, 412] on div "7/28/26" at bounding box center [711, 405] width 67 height 13
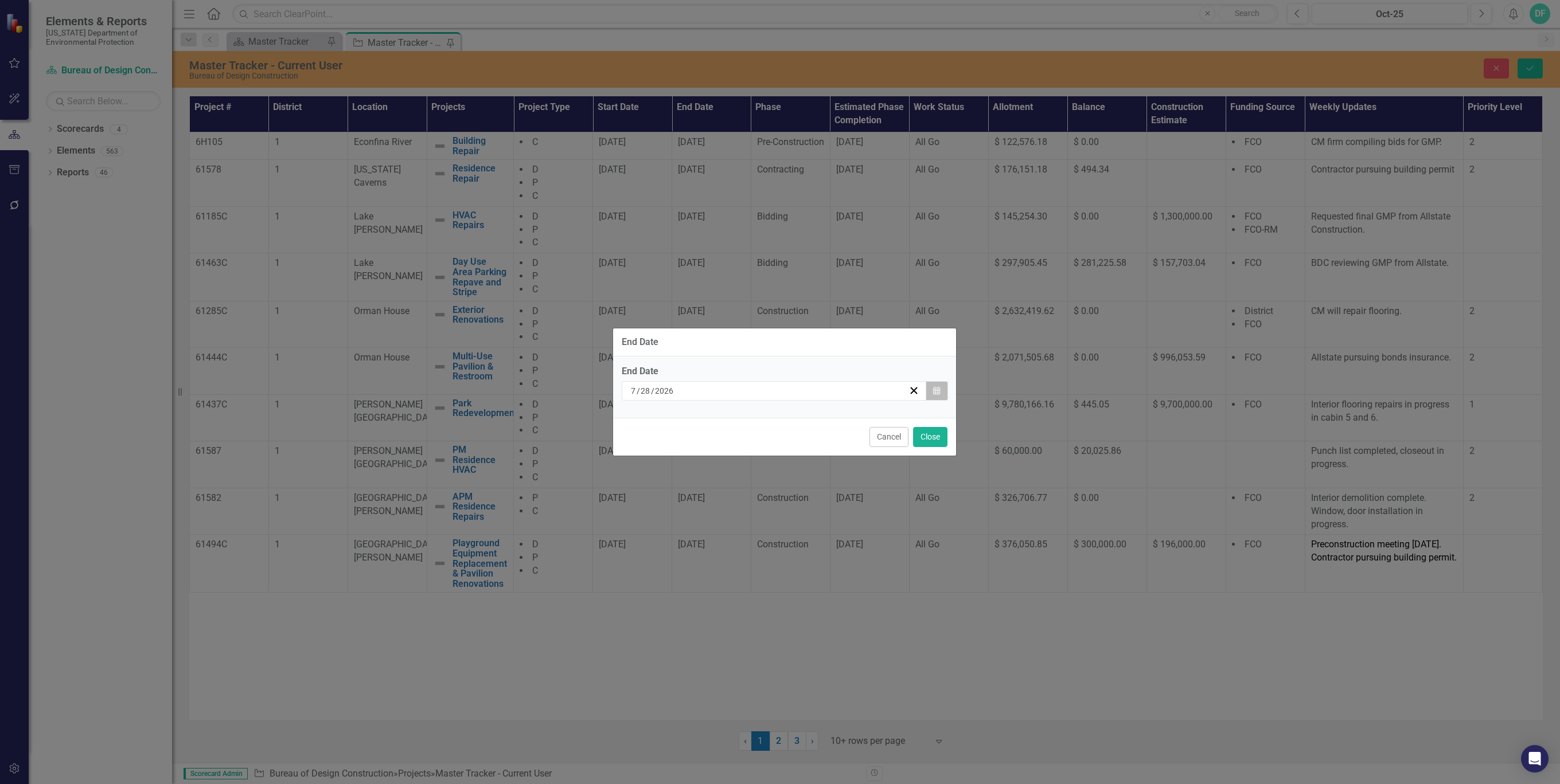
click at [935, 388] on icon "button" at bounding box center [936, 390] width 7 height 8
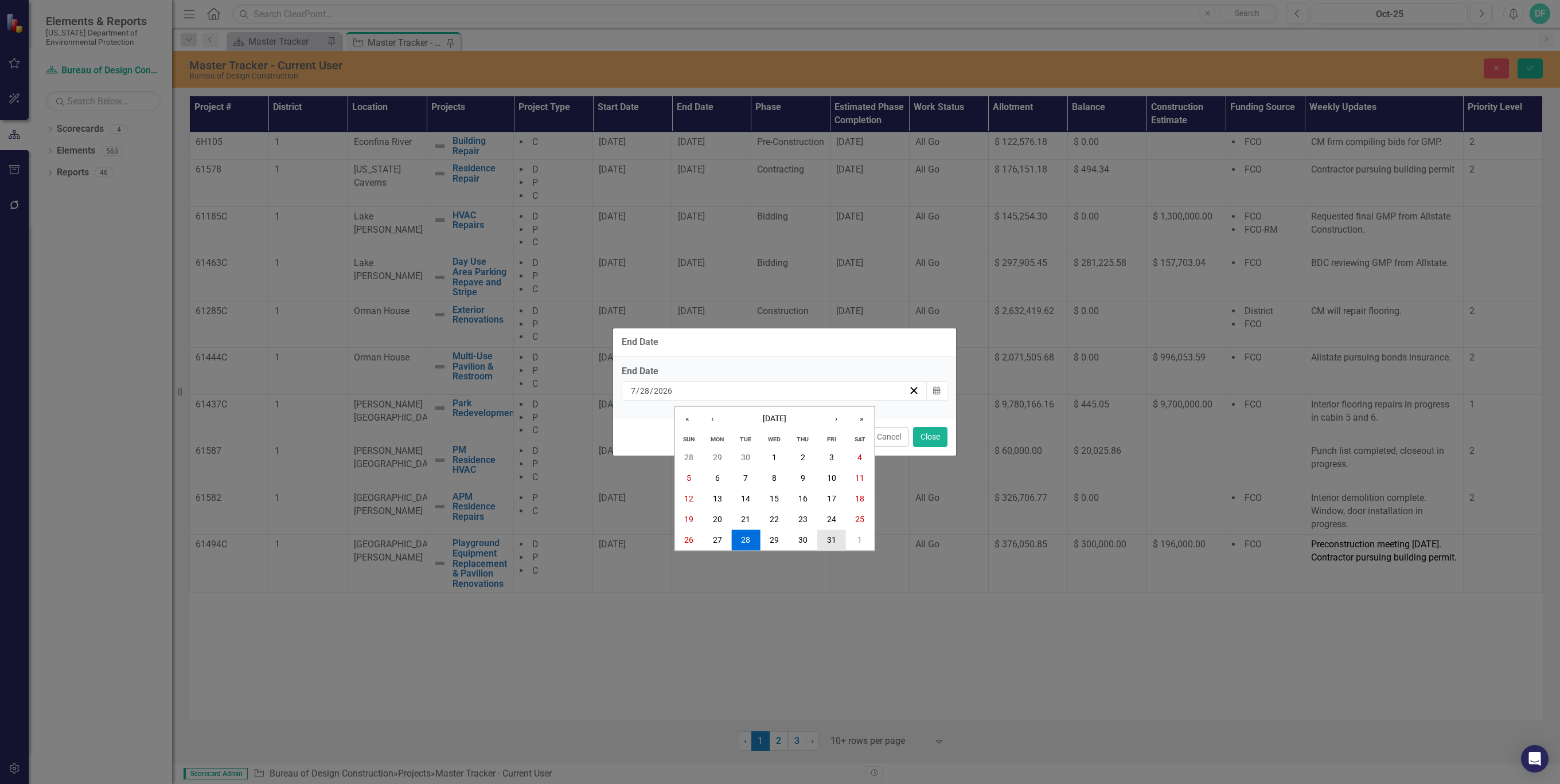
click at [827, 538] on abbr "31" at bounding box center [831, 541] width 9 height 9
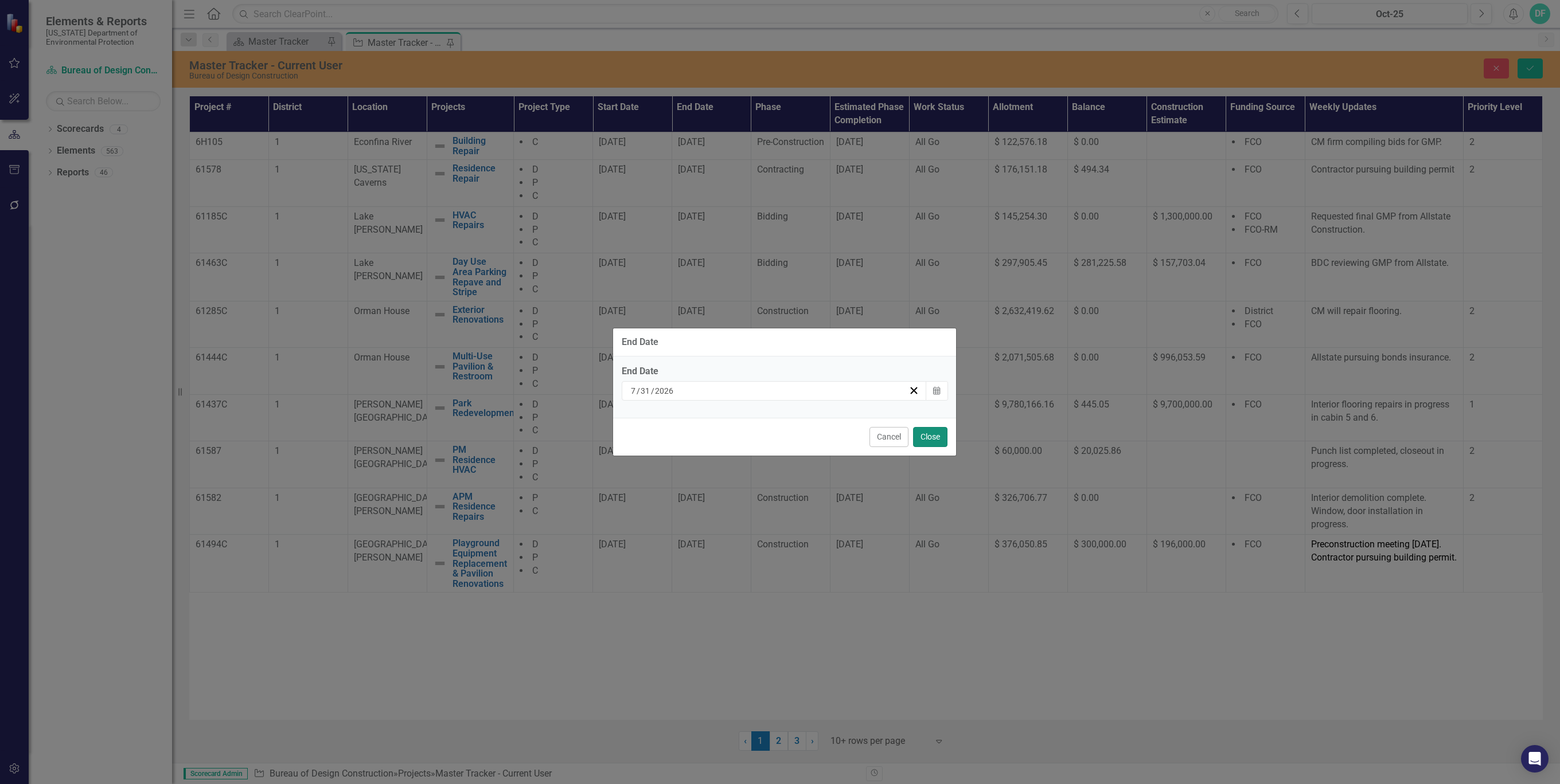
click at [933, 431] on button "Close" at bounding box center [930, 436] width 35 height 20
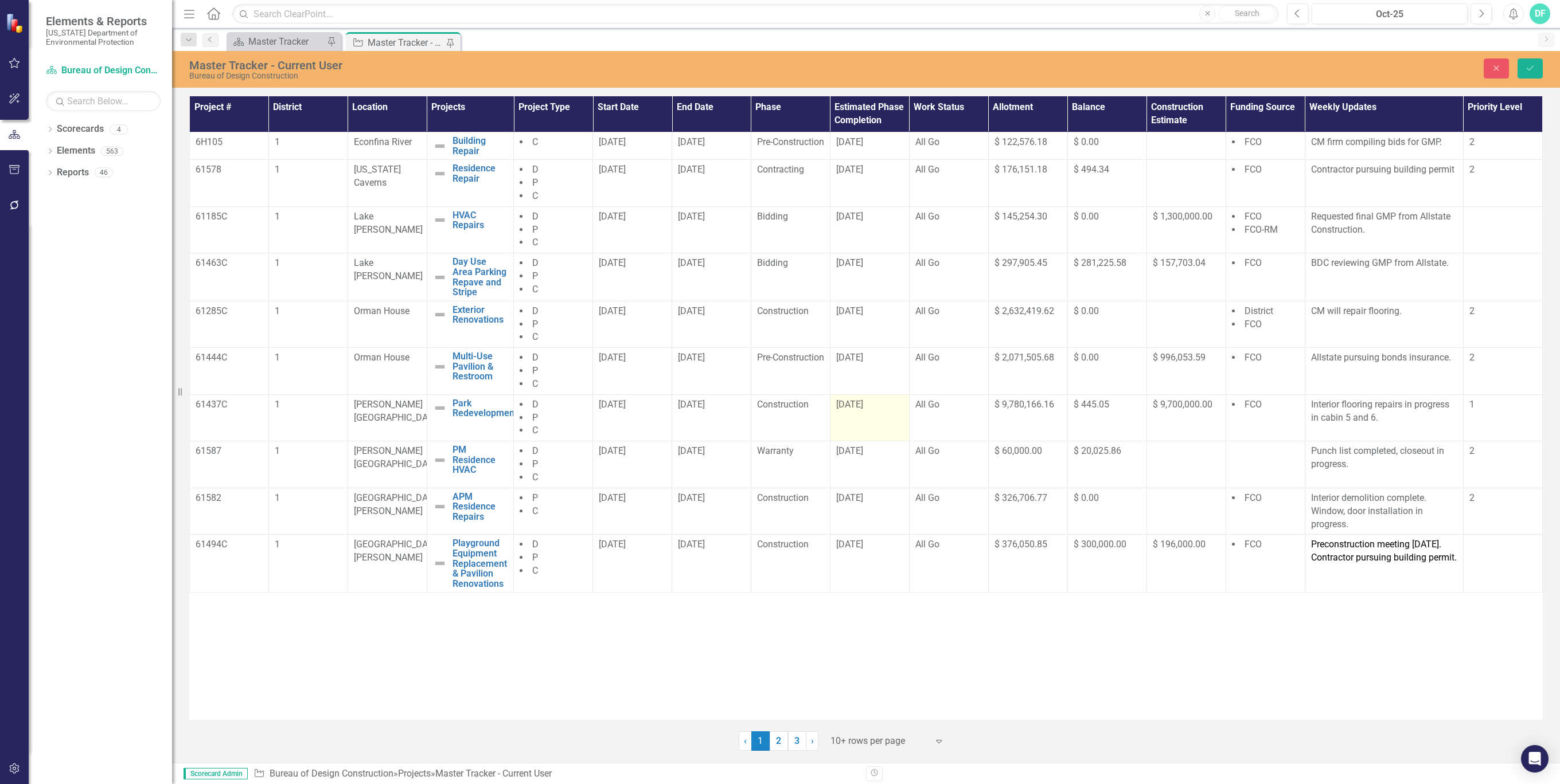
click at [886, 410] on div "10/22/25" at bounding box center [869, 405] width 67 height 13
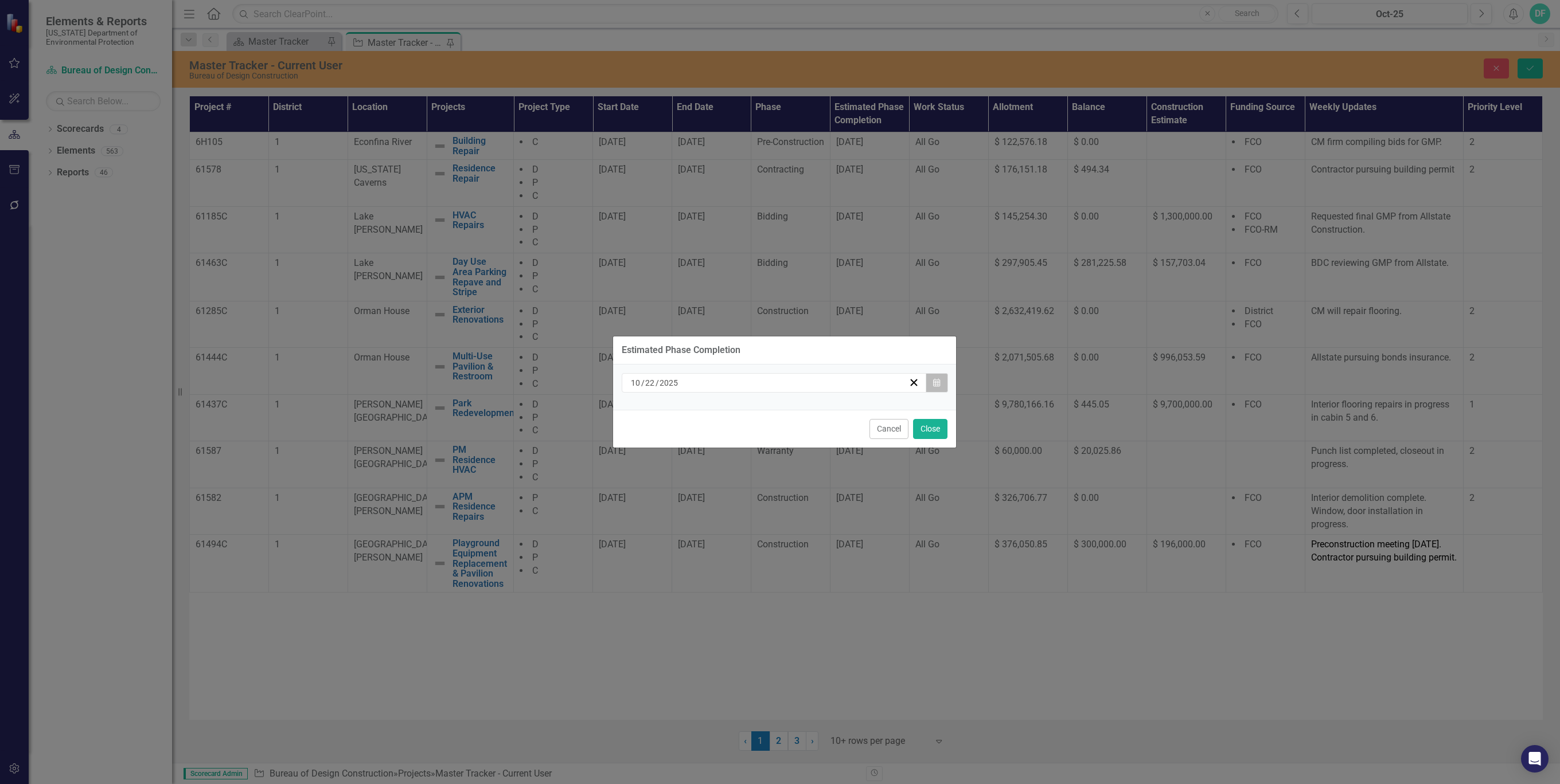
click at [937, 383] on icon "Calendar" at bounding box center [936, 383] width 7 height 8
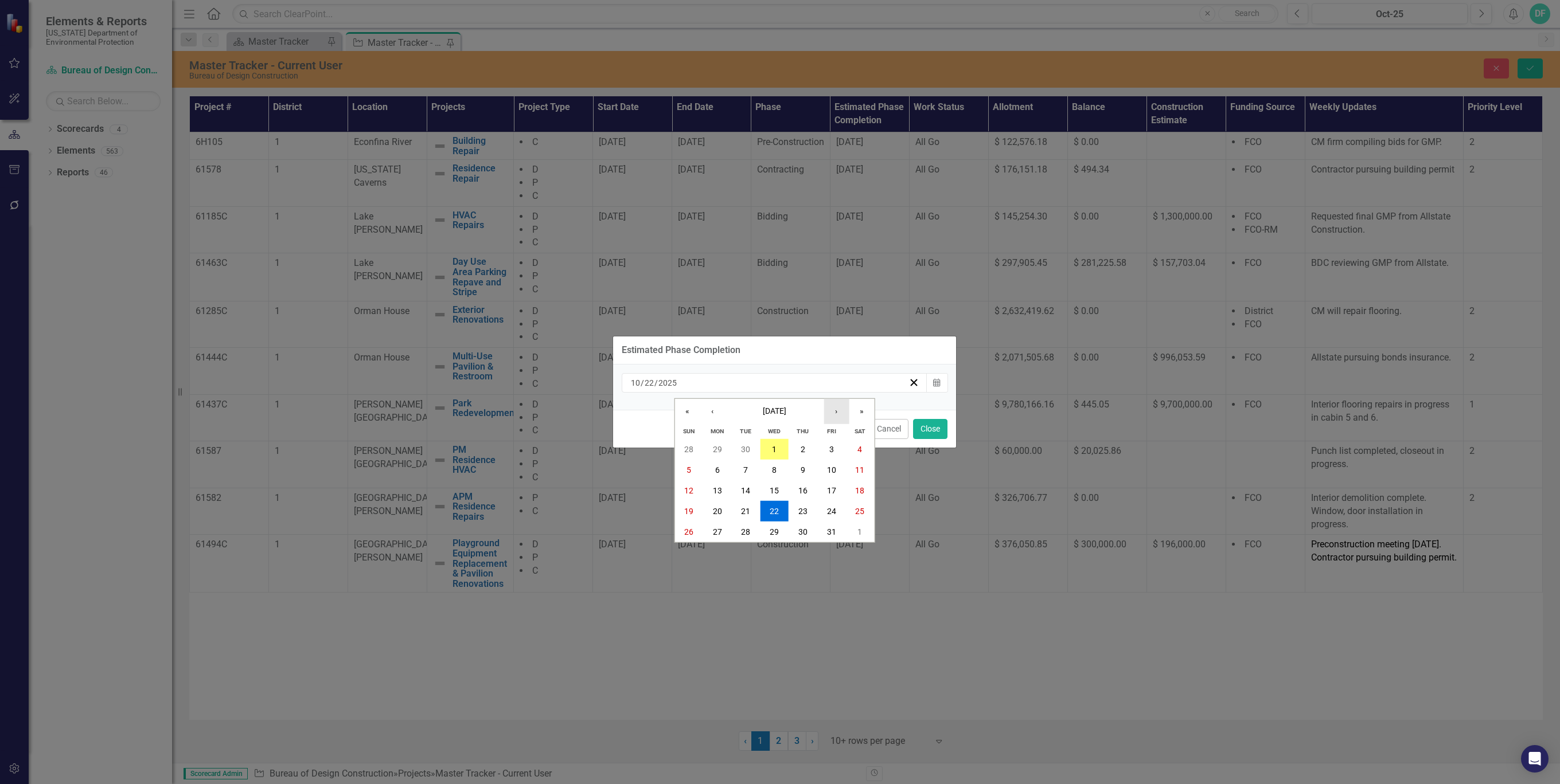
click at [834, 411] on button "›" at bounding box center [836, 411] width 25 height 25
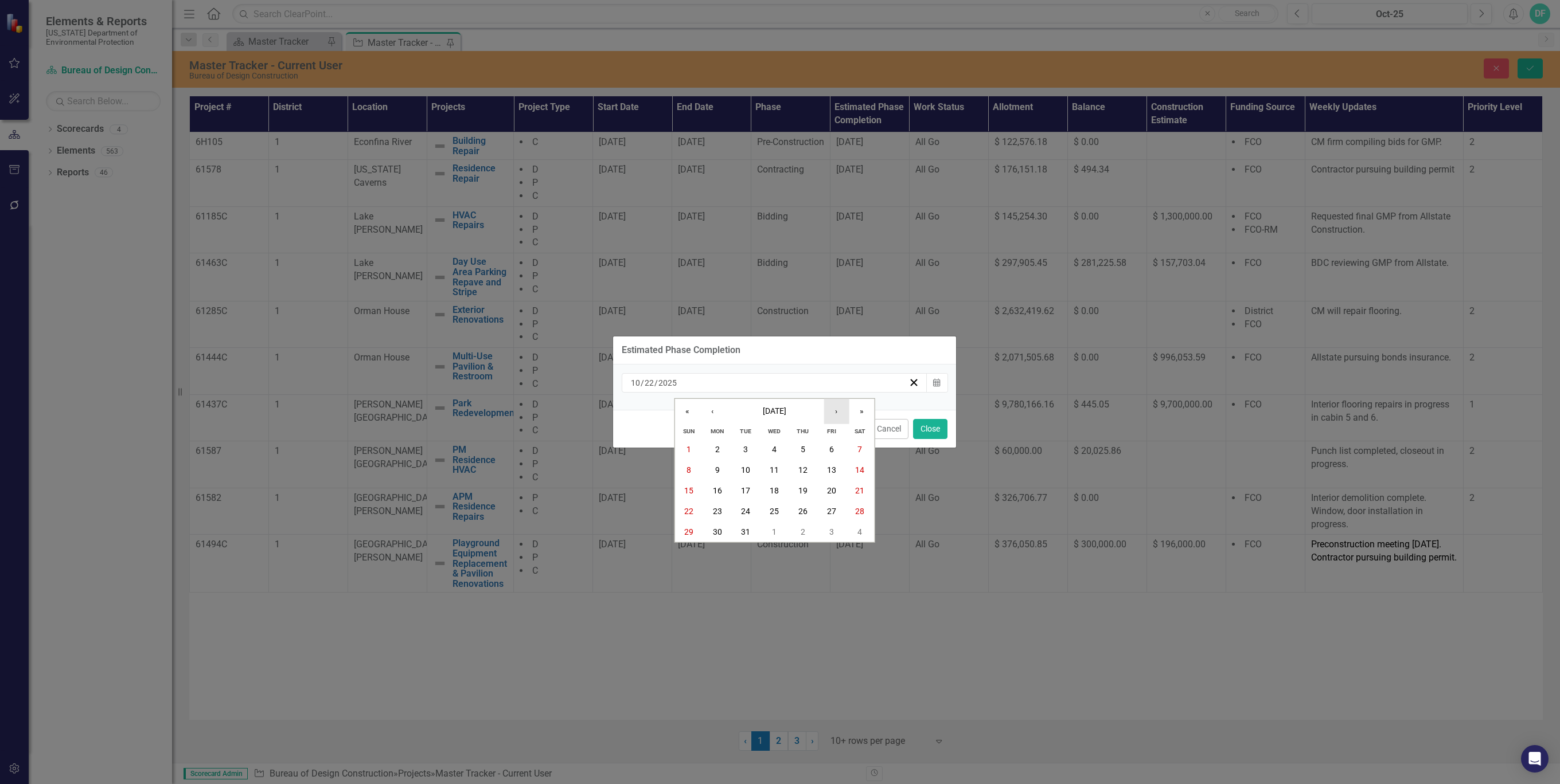
click at [834, 411] on button "›" at bounding box center [836, 411] width 25 height 25
click at [823, 525] on button "31" at bounding box center [831, 532] width 28 height 21
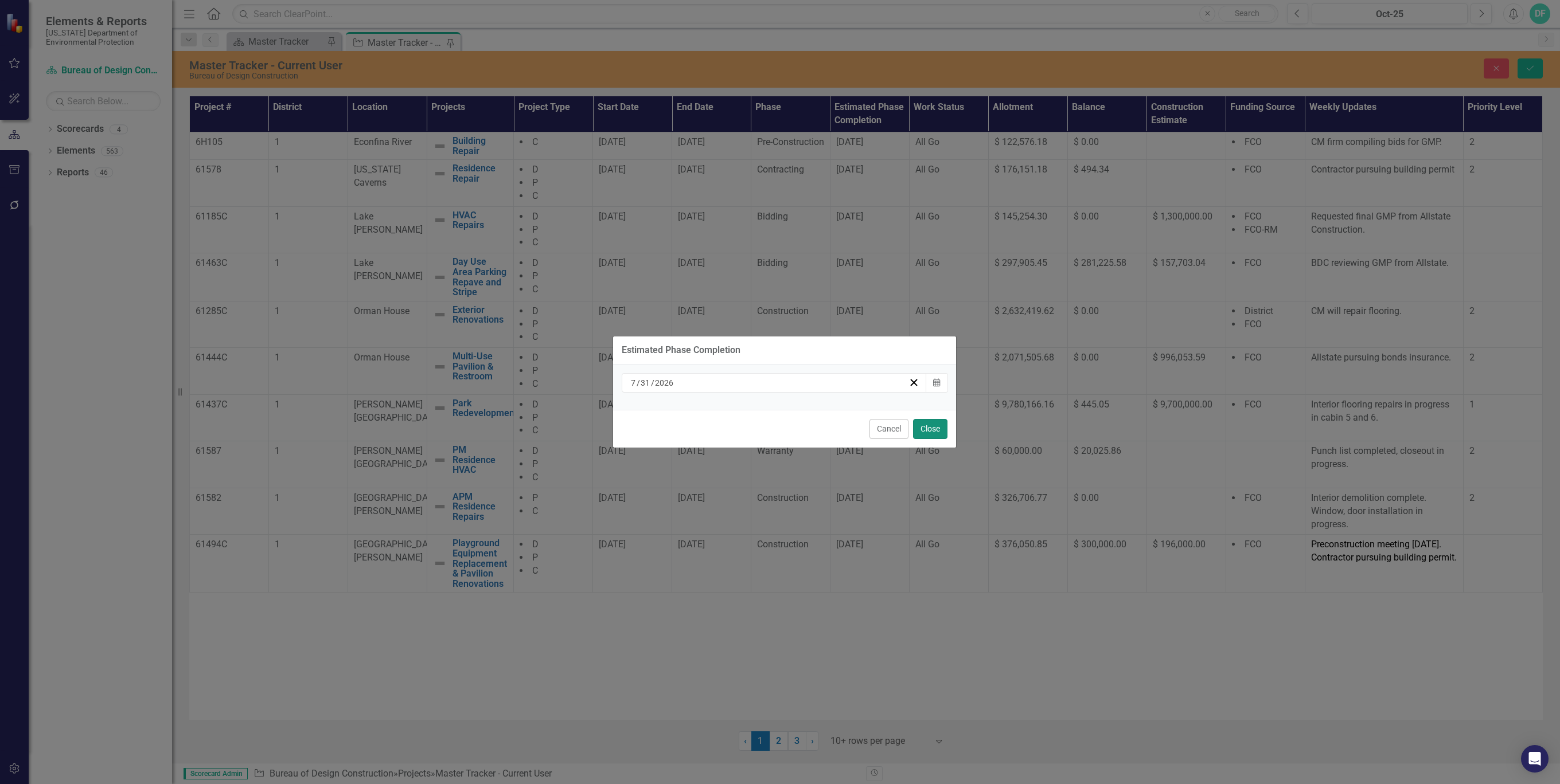
click at [925, 427] on button "Close" at bounding box center [930, 429] width 35 height 20
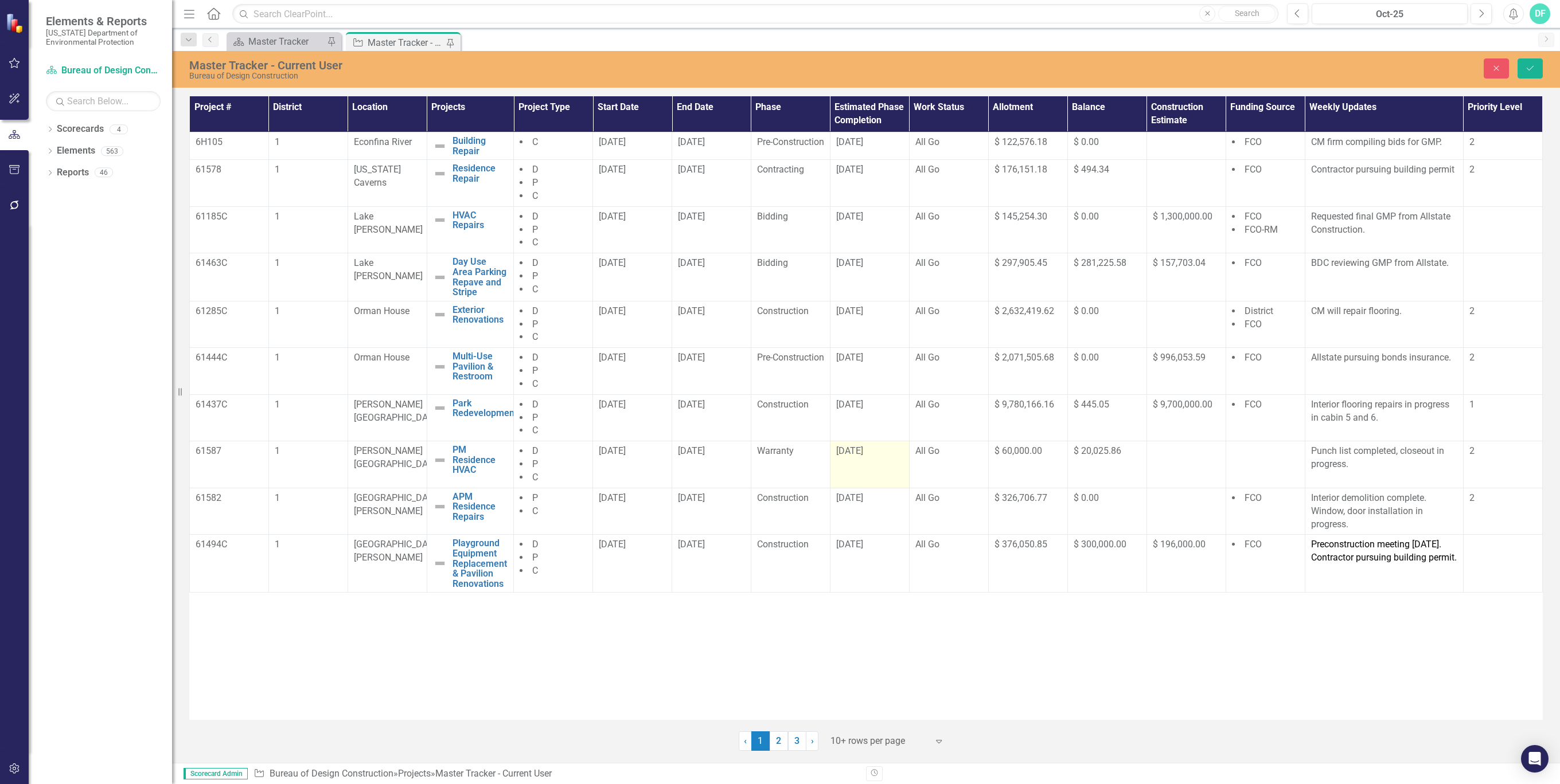
click at [884, 458] on div "[DATE]" at bounding box center [869, 451] width 67 height 13
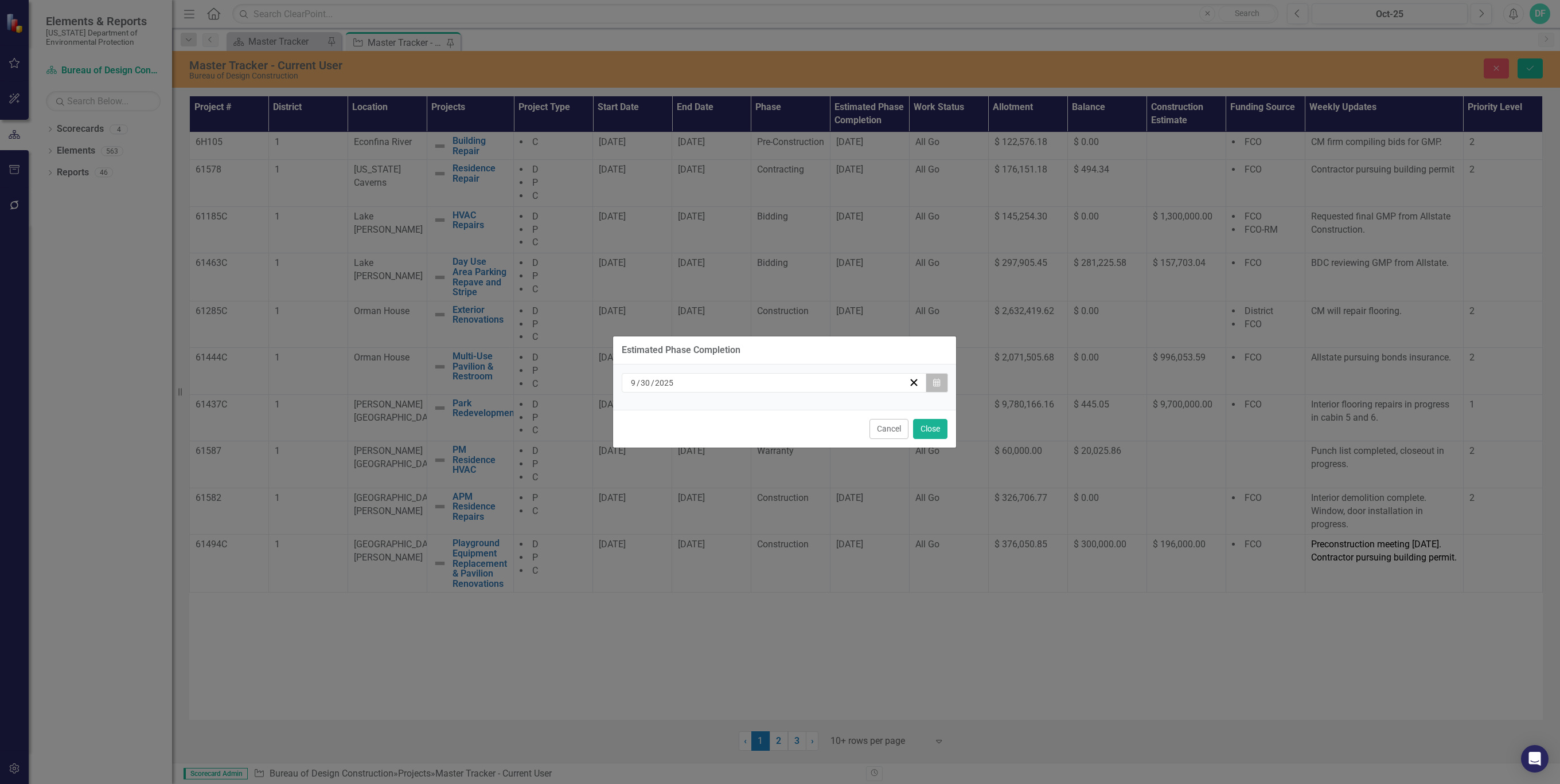
click at [938, 384] on icon "Calendar" at bounding box center [936, 383] width 7 height 8
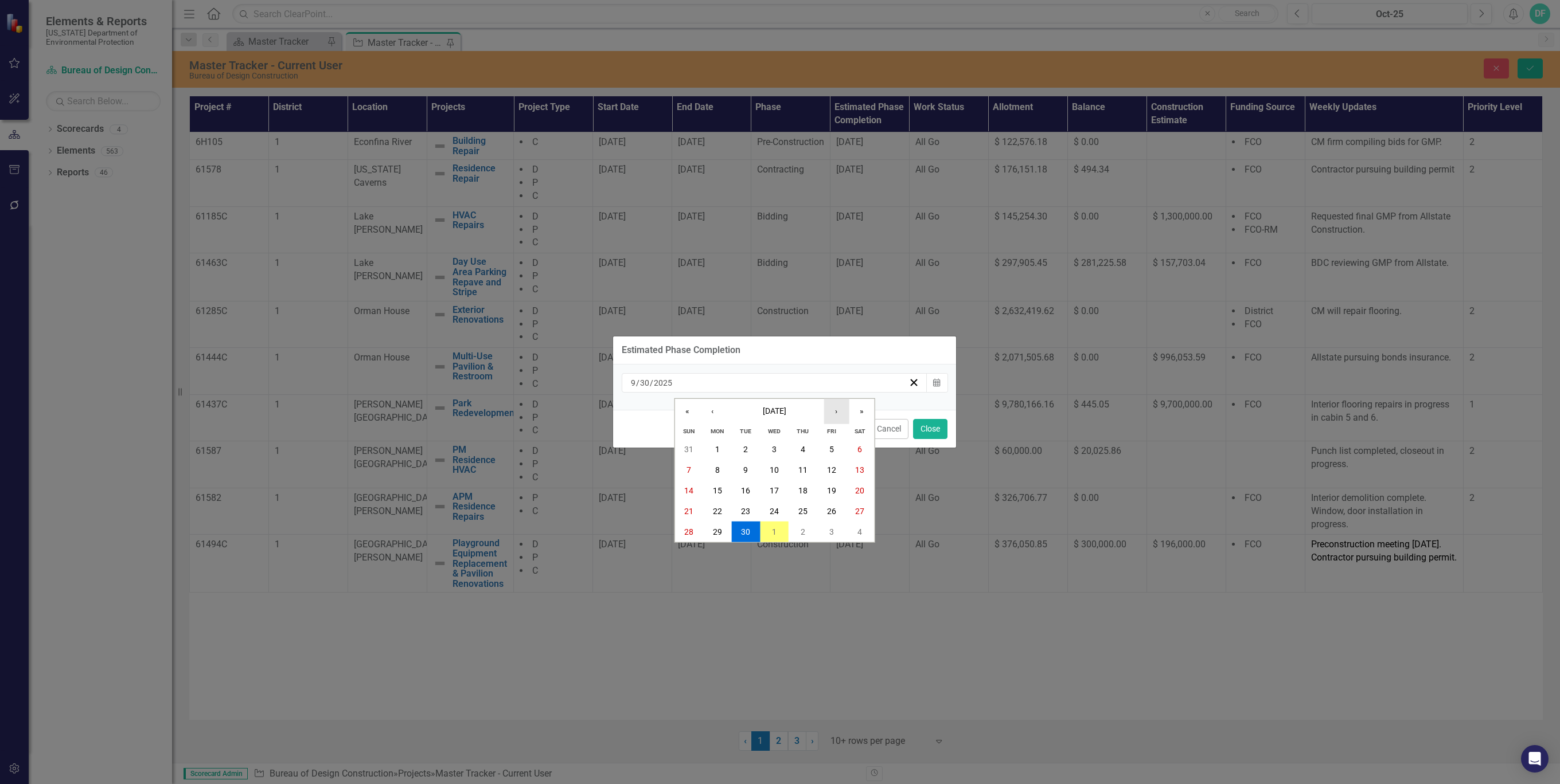
click at [836, 409] on button "›" at bounding box center [836, 411] width 25 height 25
click at [825, 533] on button "31" at bounding box center [831, 532] width 28 height 21
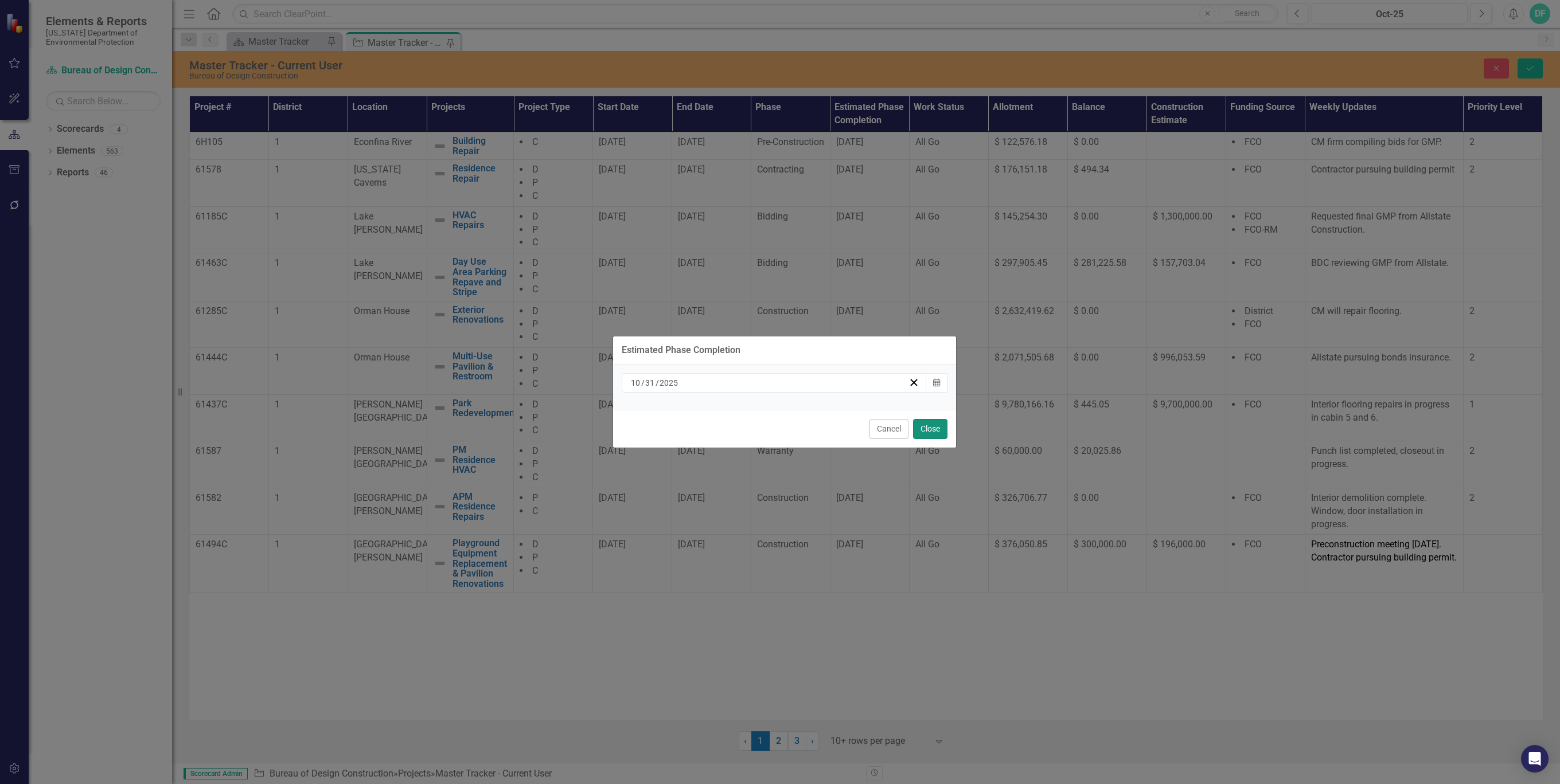
click at [928, 430] on button "Close" at bounding box center [930, 429] width 35 height 20
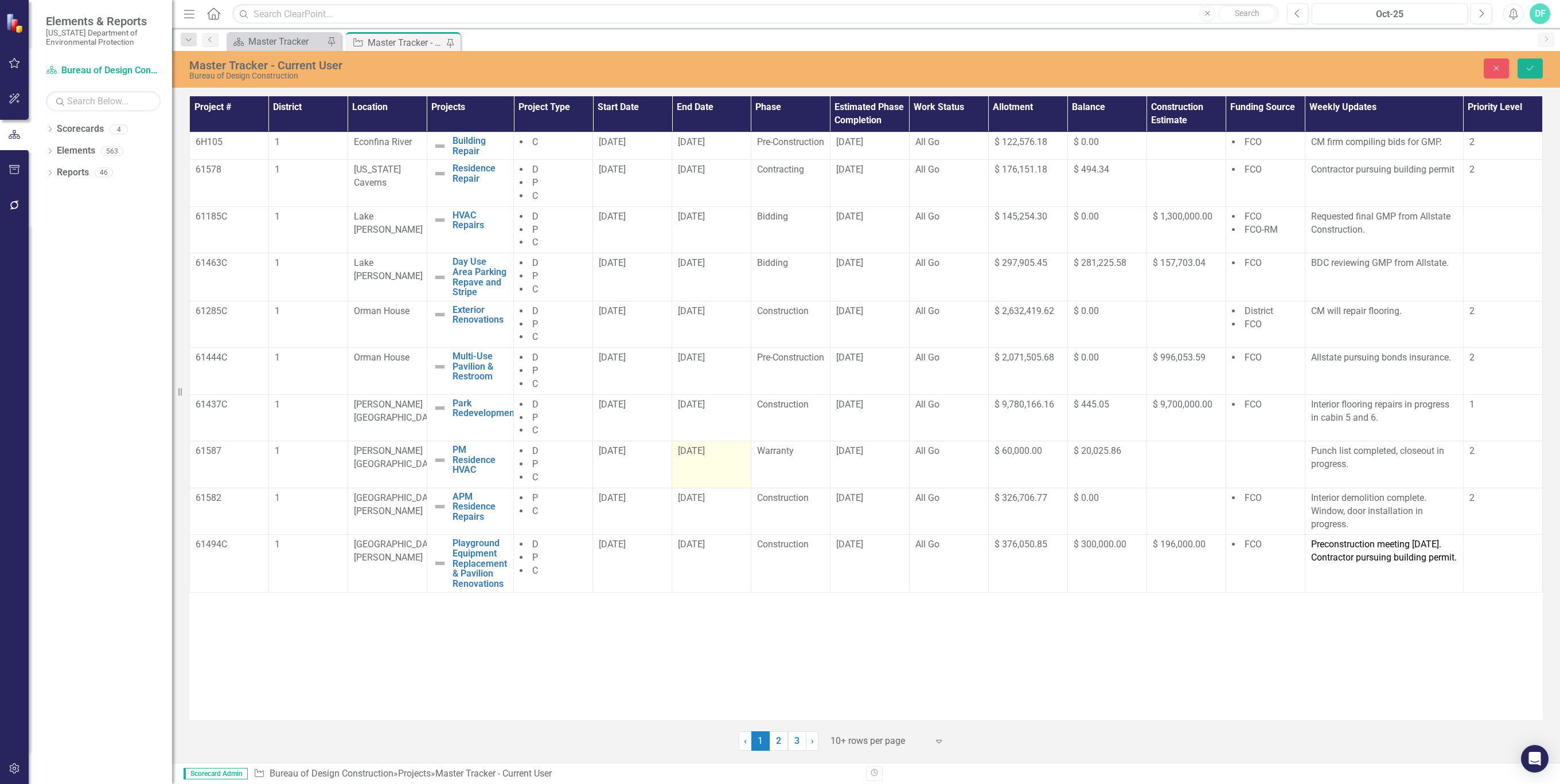
click at [745, 469] on td "12/3/27" at bounding box center [712, 465] width 79 height 47
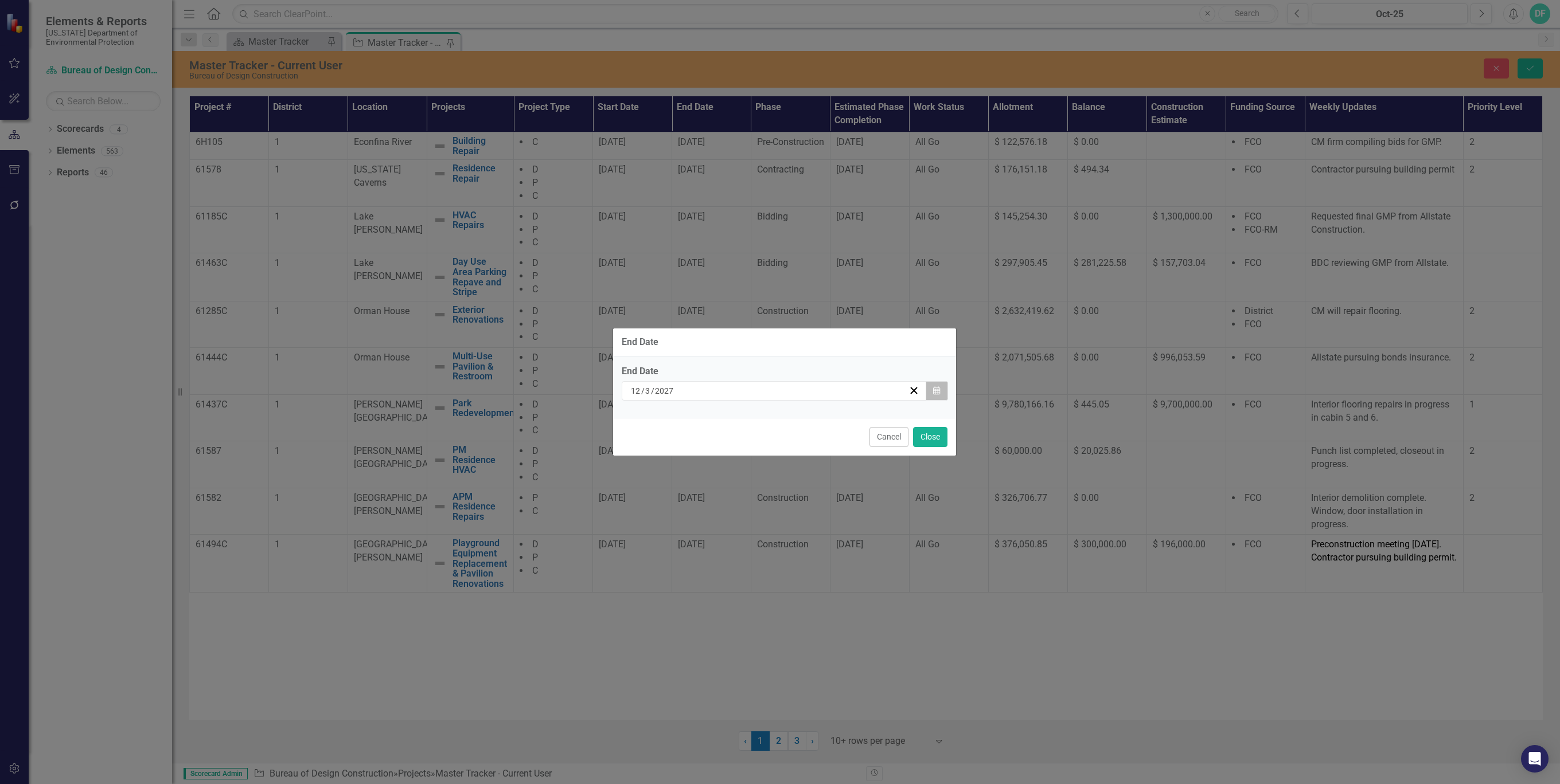
click at [933, 391] on icon "Calendar" at bounding box center [936, 391] width 7 height 8
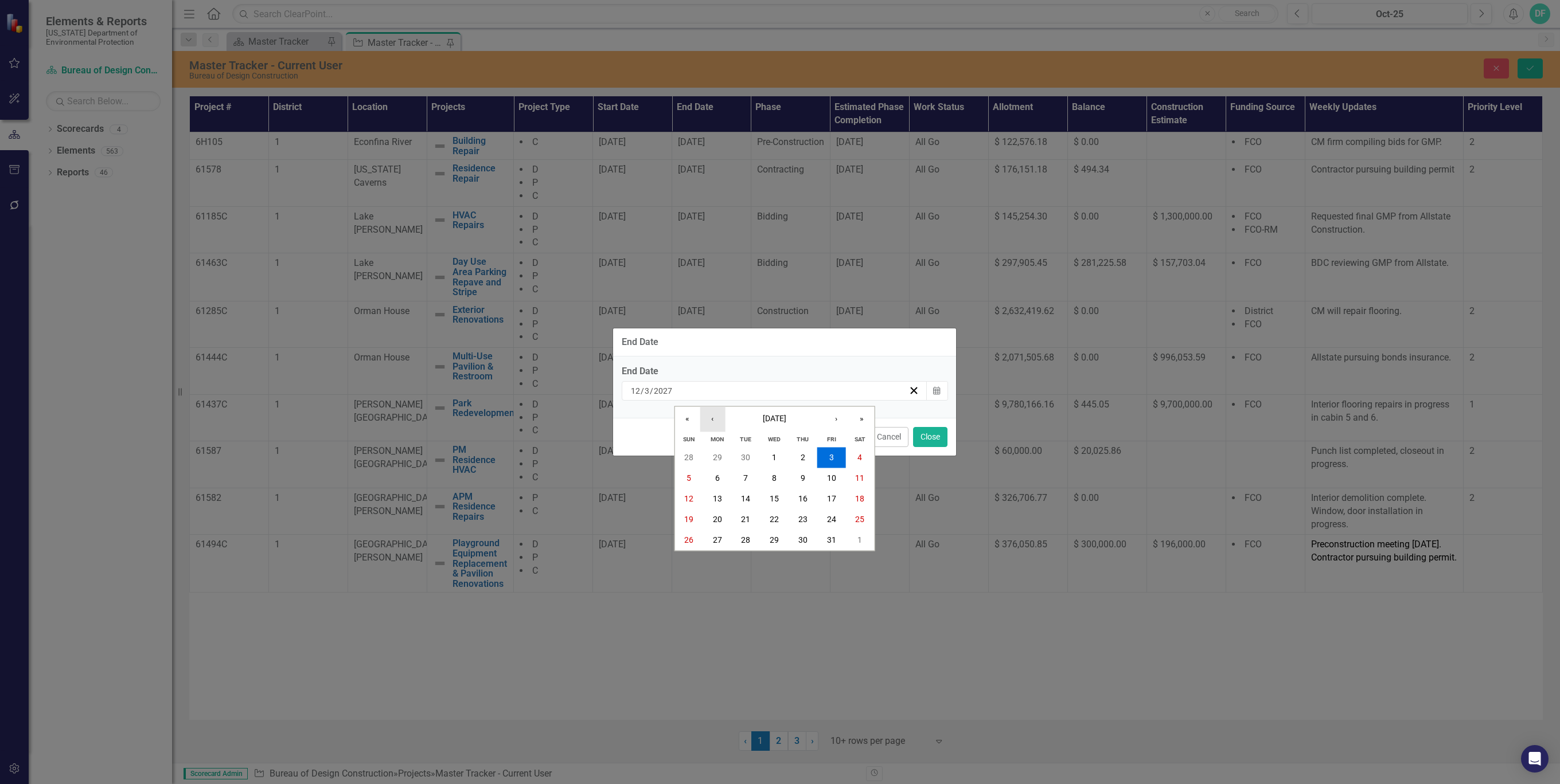
click at [707, 416] on button "‹" at bounding box center [712, 419] width 25 height 25
click at [688, 419] on button "«" at bounding box center [686, 419] width 25 height 25
click at [857, 537] on abbr "31" at bounding box center [859, 541] width 9 height 9
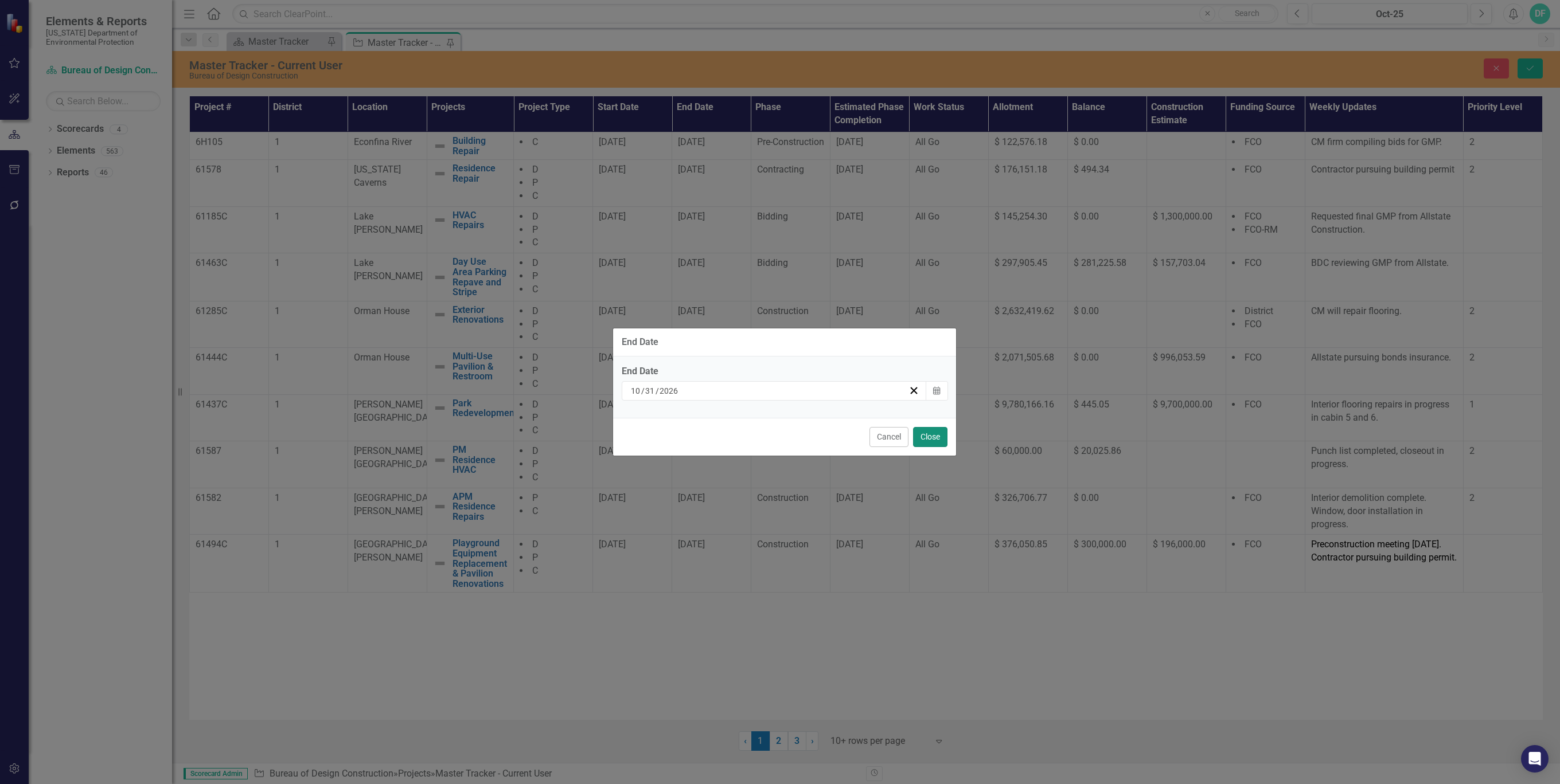
click at [931, 432] on button "Close" at bounding box center [930, 436] width 35 height 20
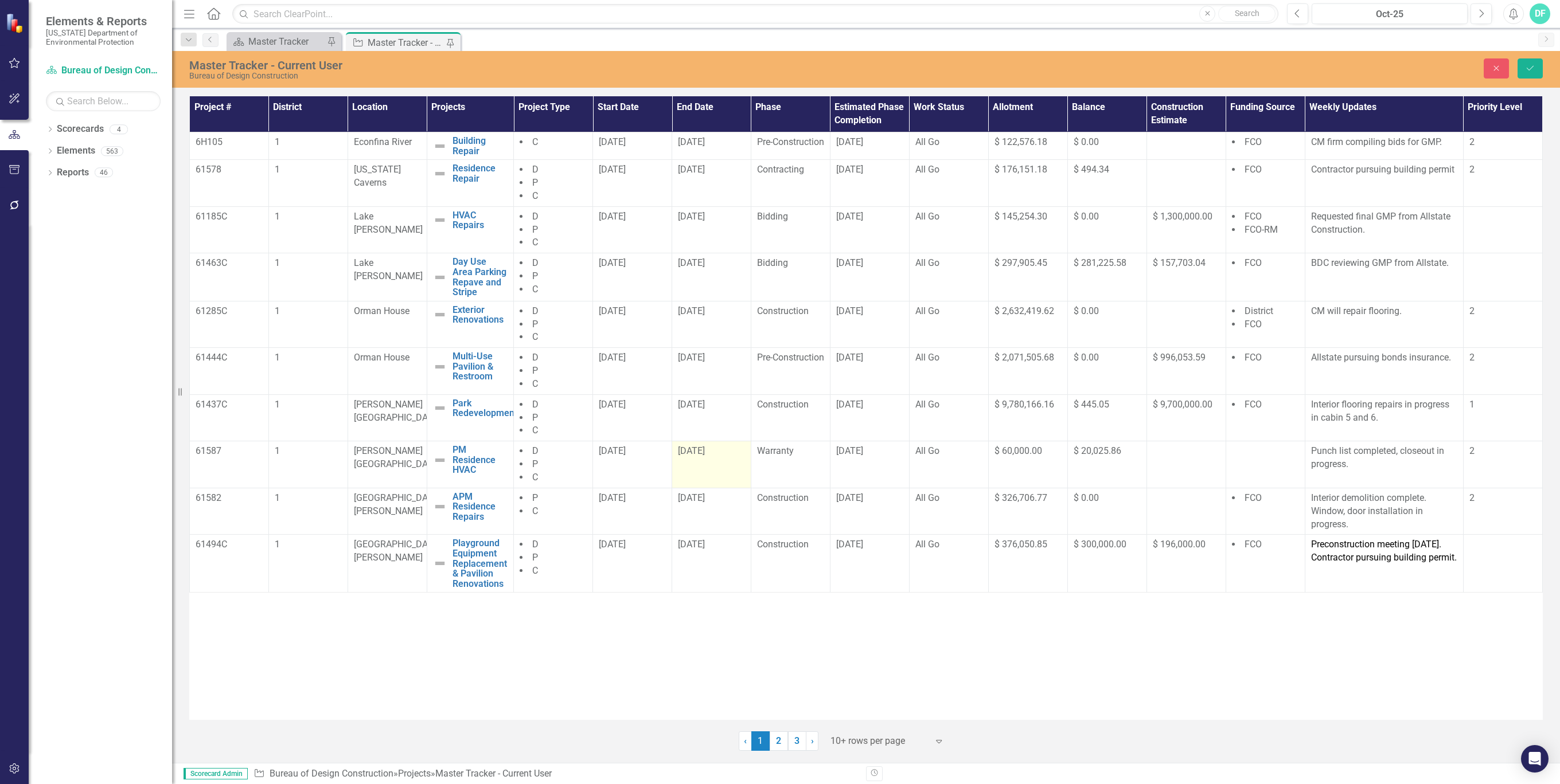
click at [731, 459] on div "10/31/26" at bounding box center [711, 451] width 67 height 14
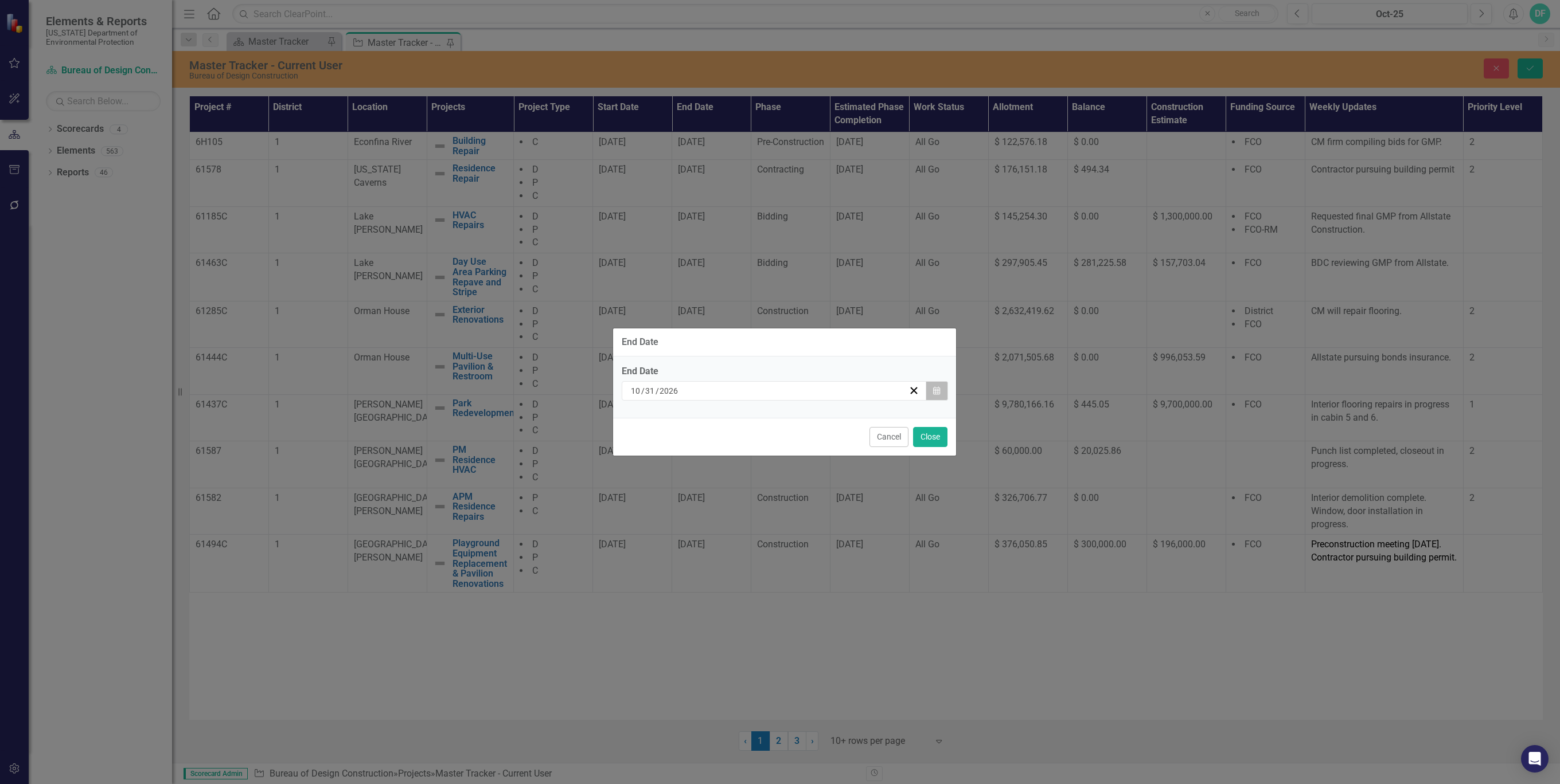
click at [939, 387] on icon "Calendar" at bounding box center [936, 391] width 7 height 8
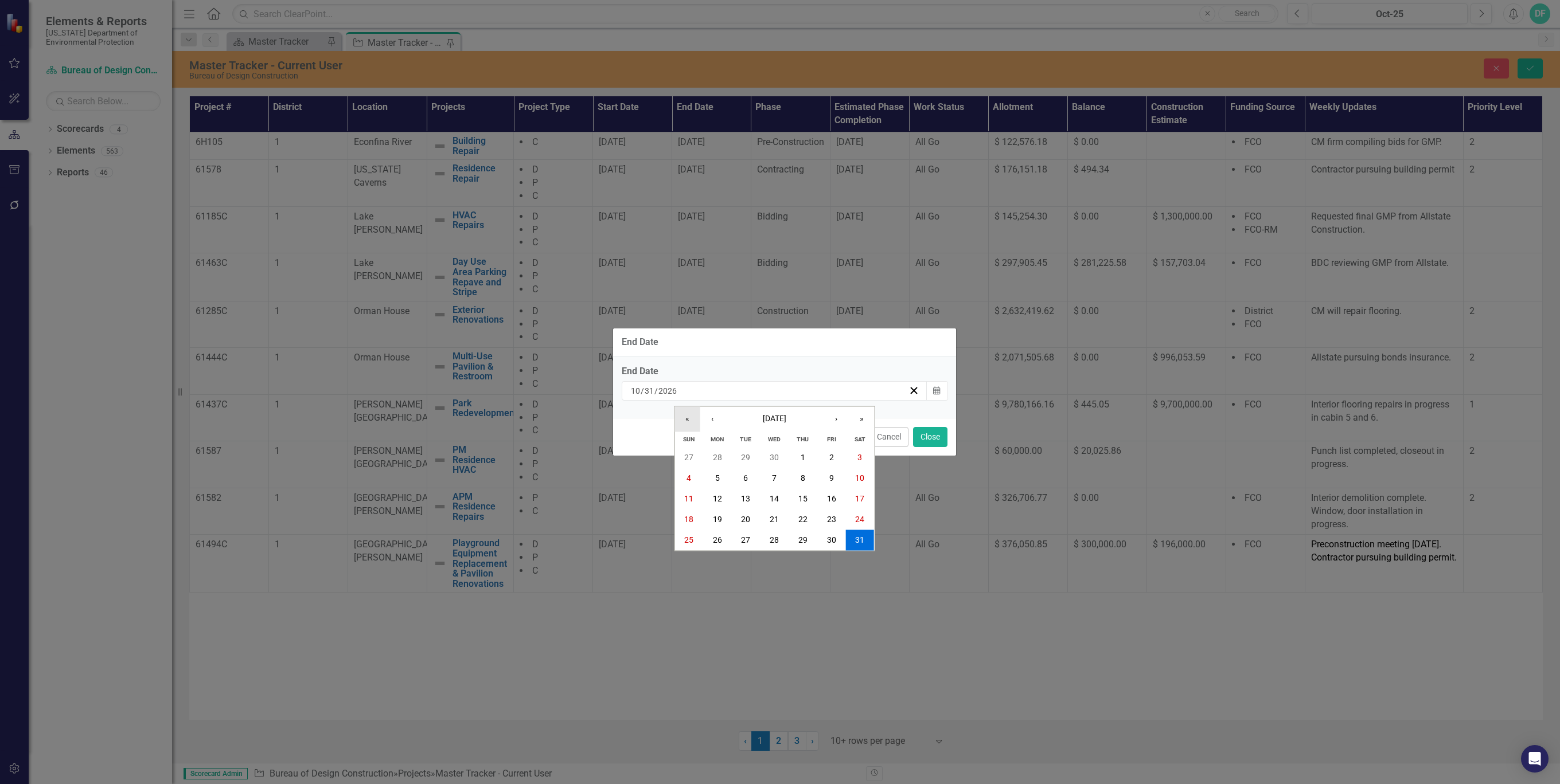
click at [689, 416] on button "«" at bounding box center [686, 419] width 25 height 25
click at [825, 536] on button "31" at bounding box center [831, 541] width 28 height 21
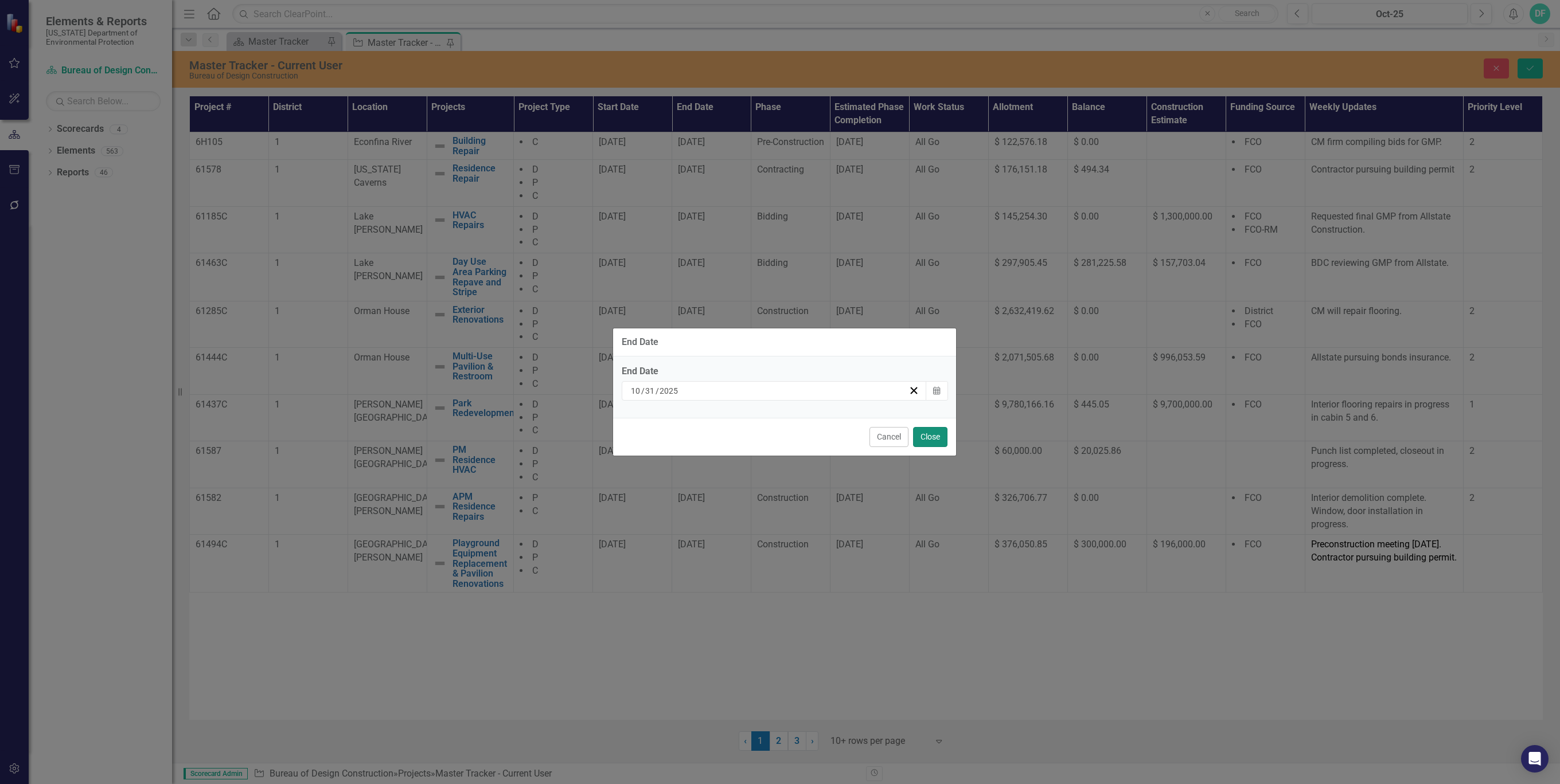
click at [933, 437] on button "Close" at bounding box center [930, 436] width 35 height 20
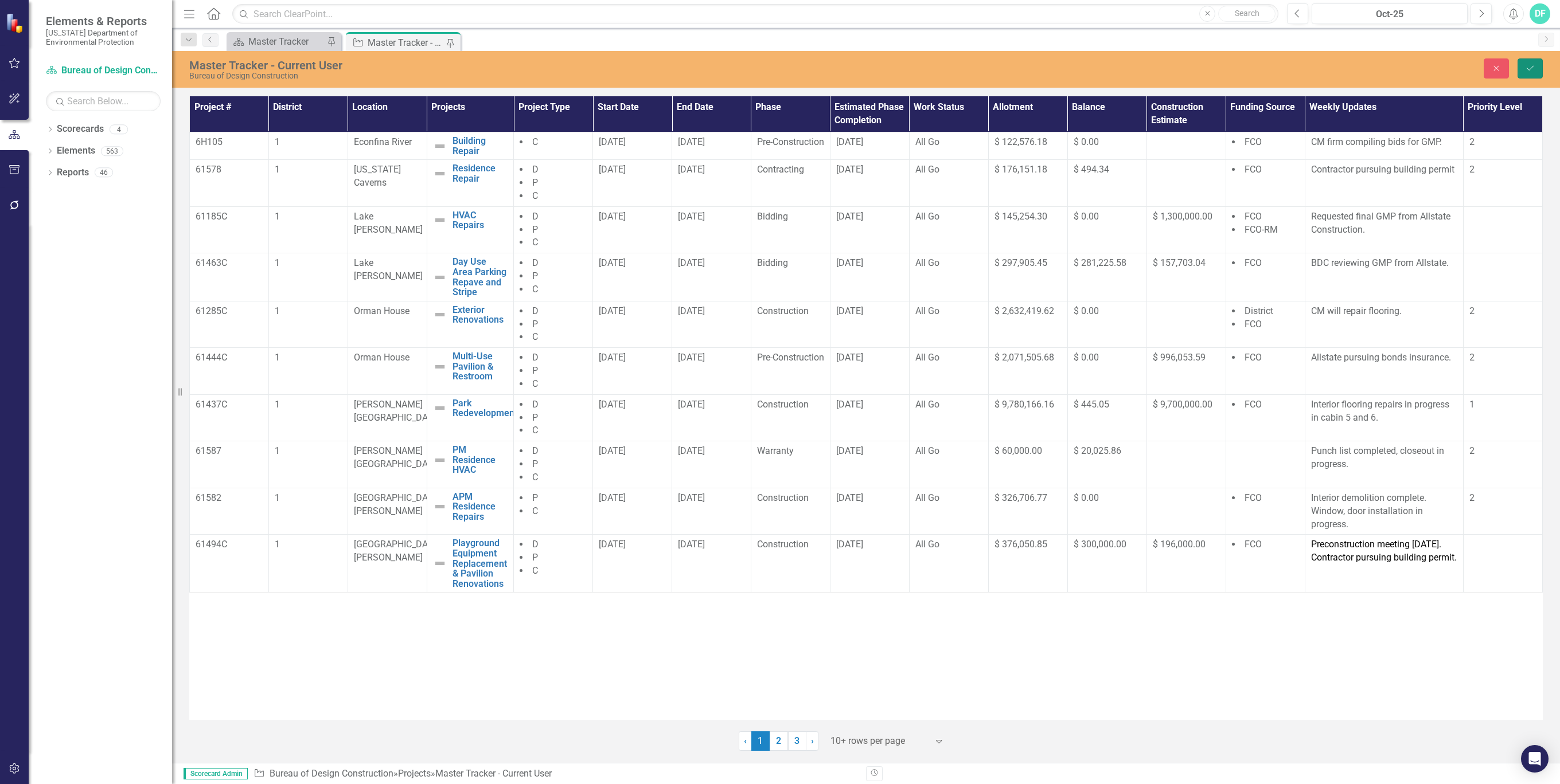
click at [1527, 70] on icon "Save" at bounding box center [1530, 68] width 10 height 8
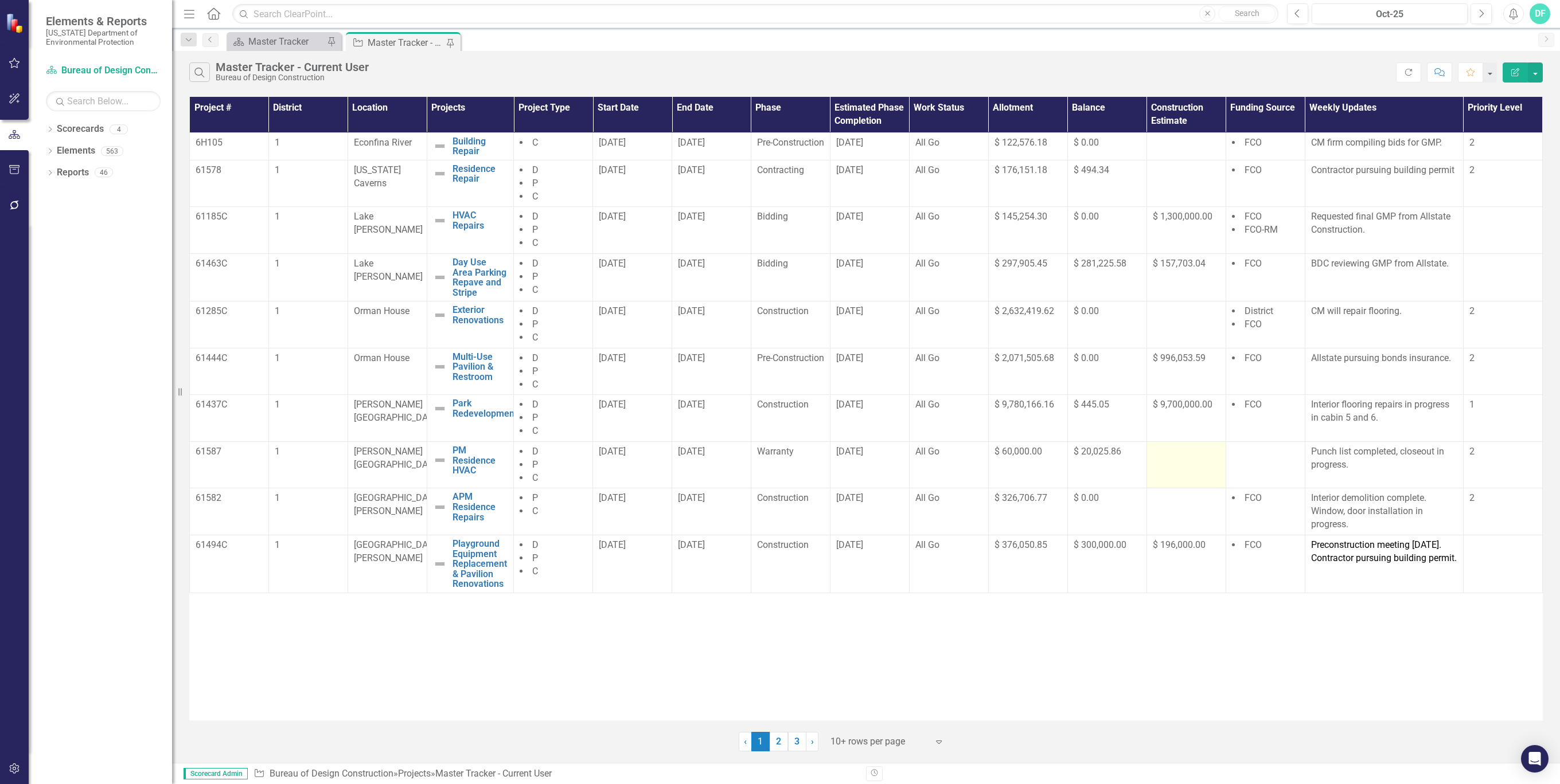
click at [1196, 473] on td at bounding box center [1186, 465] width 79 height 47
click at [860, 503] on span "[DATE]" at bounding box center [849, 498] width 27 height 11
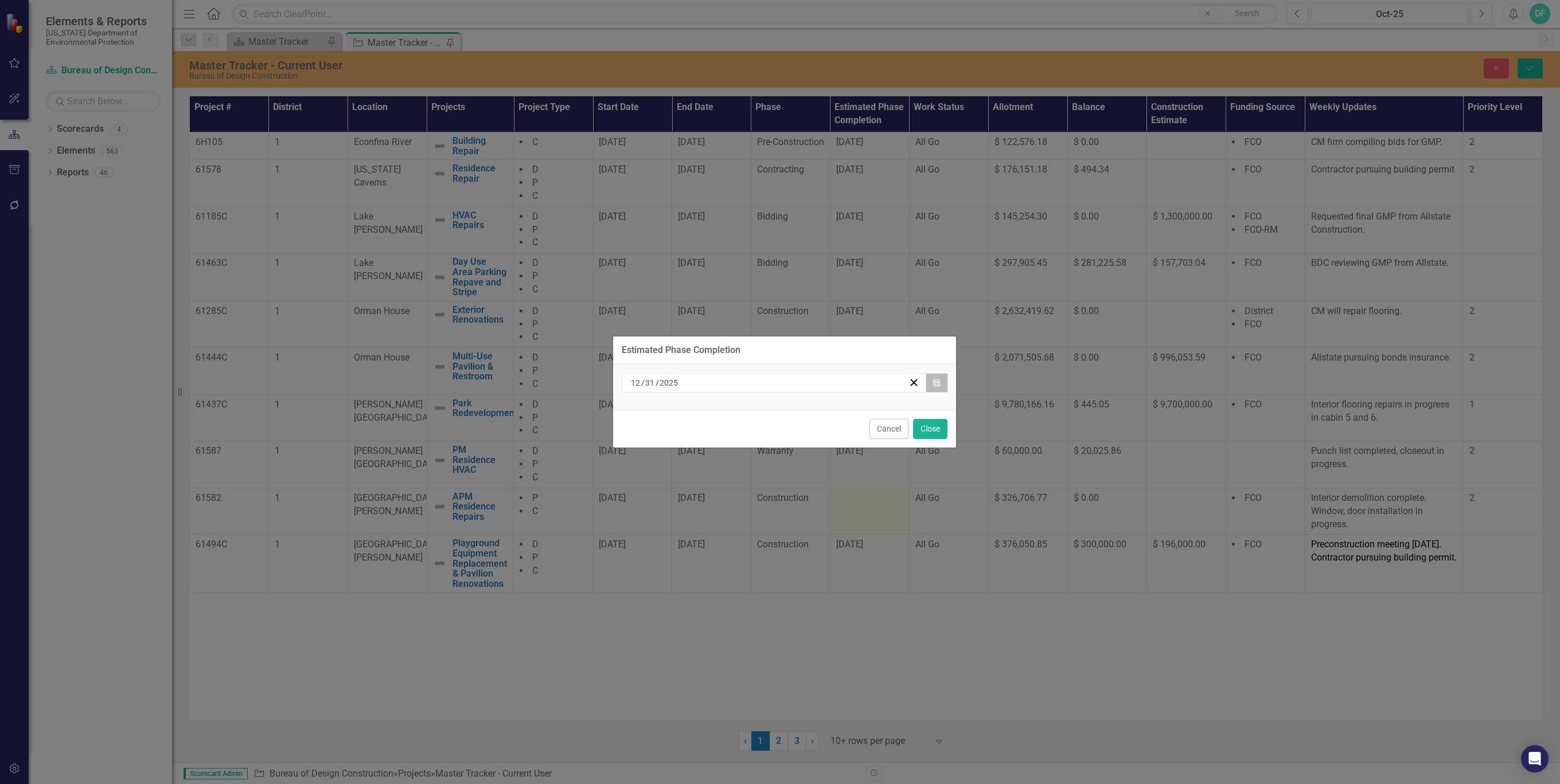
drag, startPoint x: 860, startPoint y: 510, endPoint x: 936, endPoint y: 384, distance: 147.1
click at [936, 384] on icon "Calendar" at bounding box center [936, 383] width 7 height 8
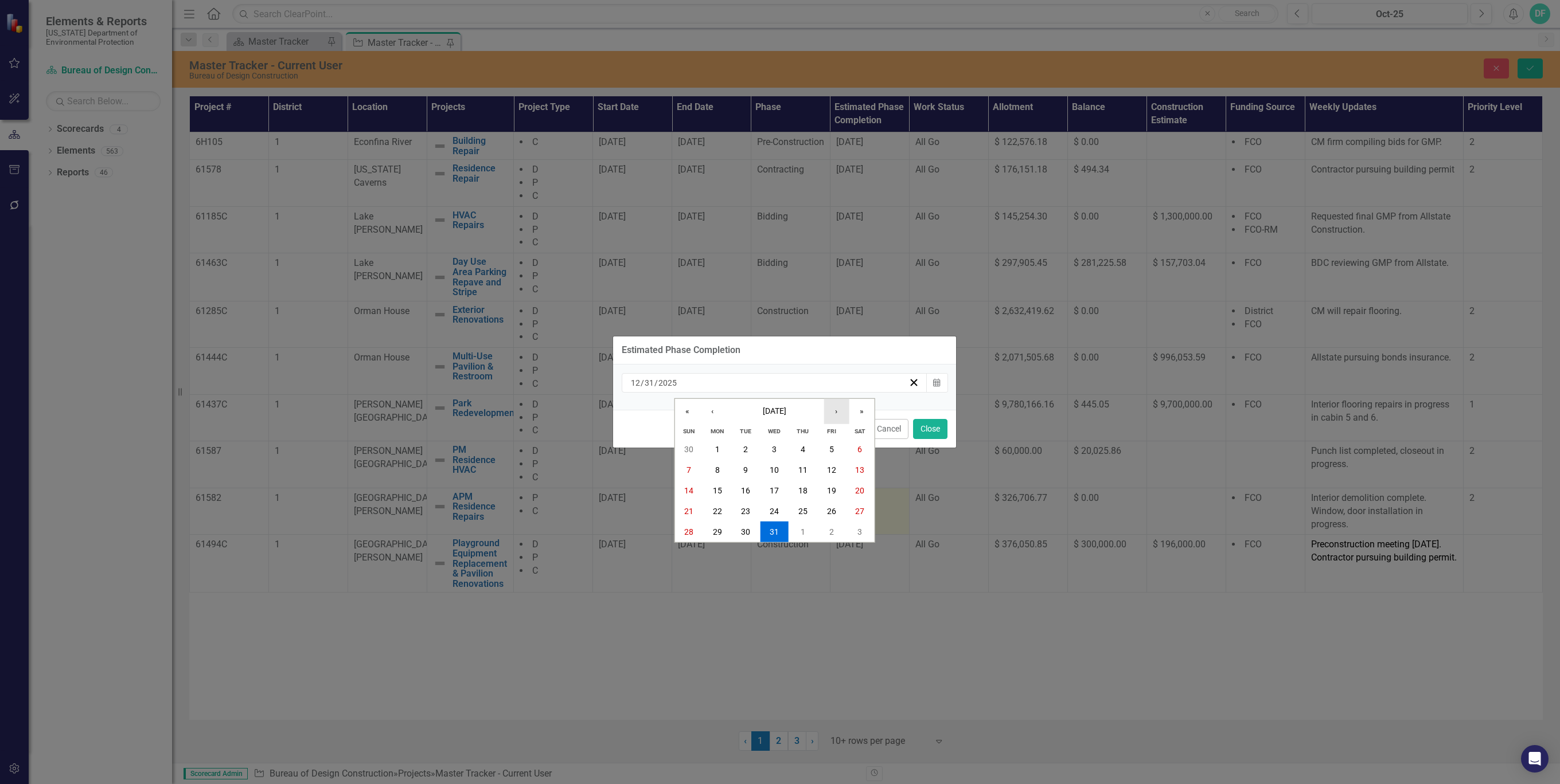
click at [837, 411] on button "›" at bounding box center [836, 411] width 25 height 25
click at [857, 514] on abbr "28" at bounding box center [859, 511] width 9 height 9
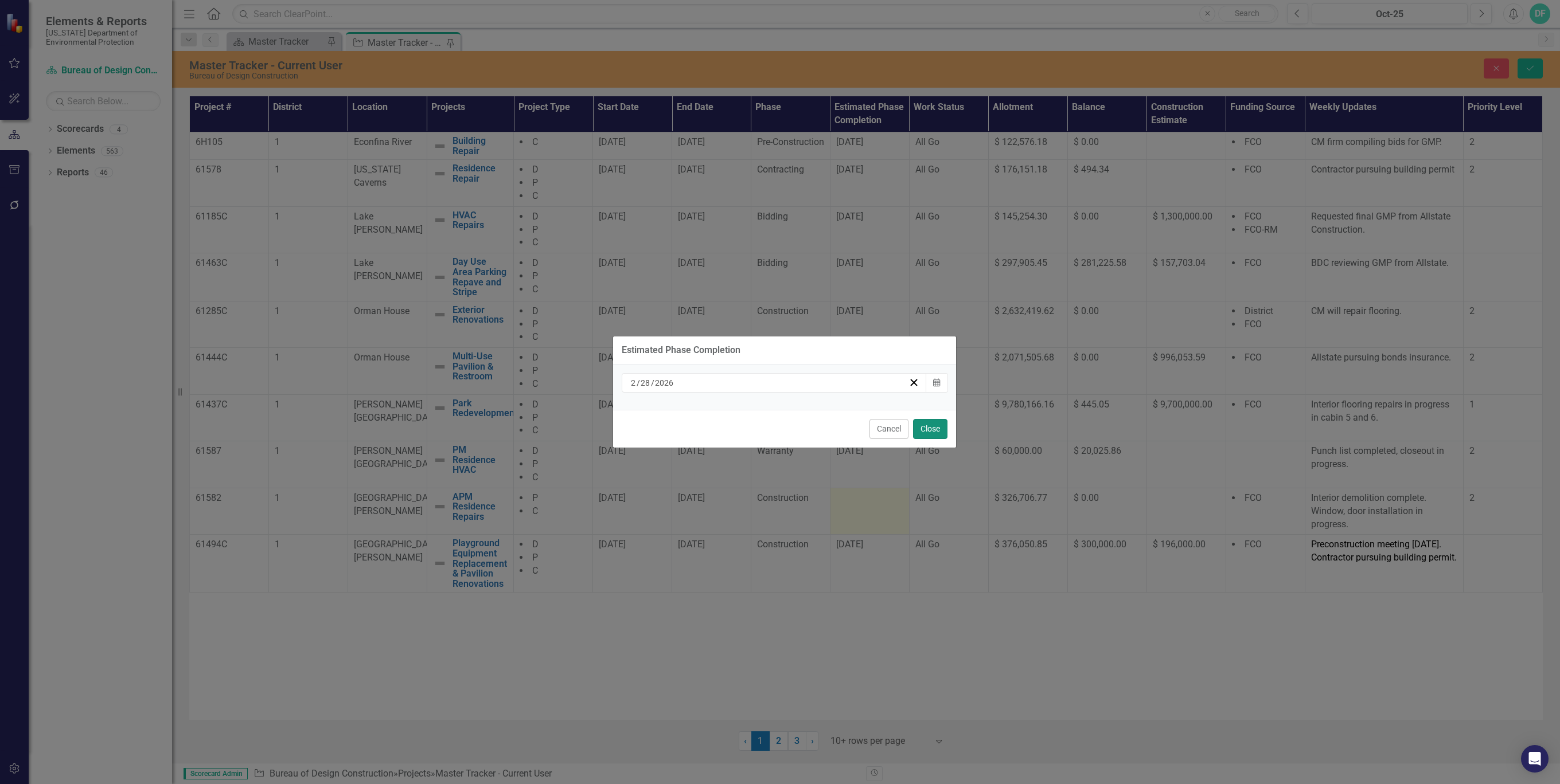
click at [930, 431] on button "Close" at bounding box center [930, 429] width 35 height 20
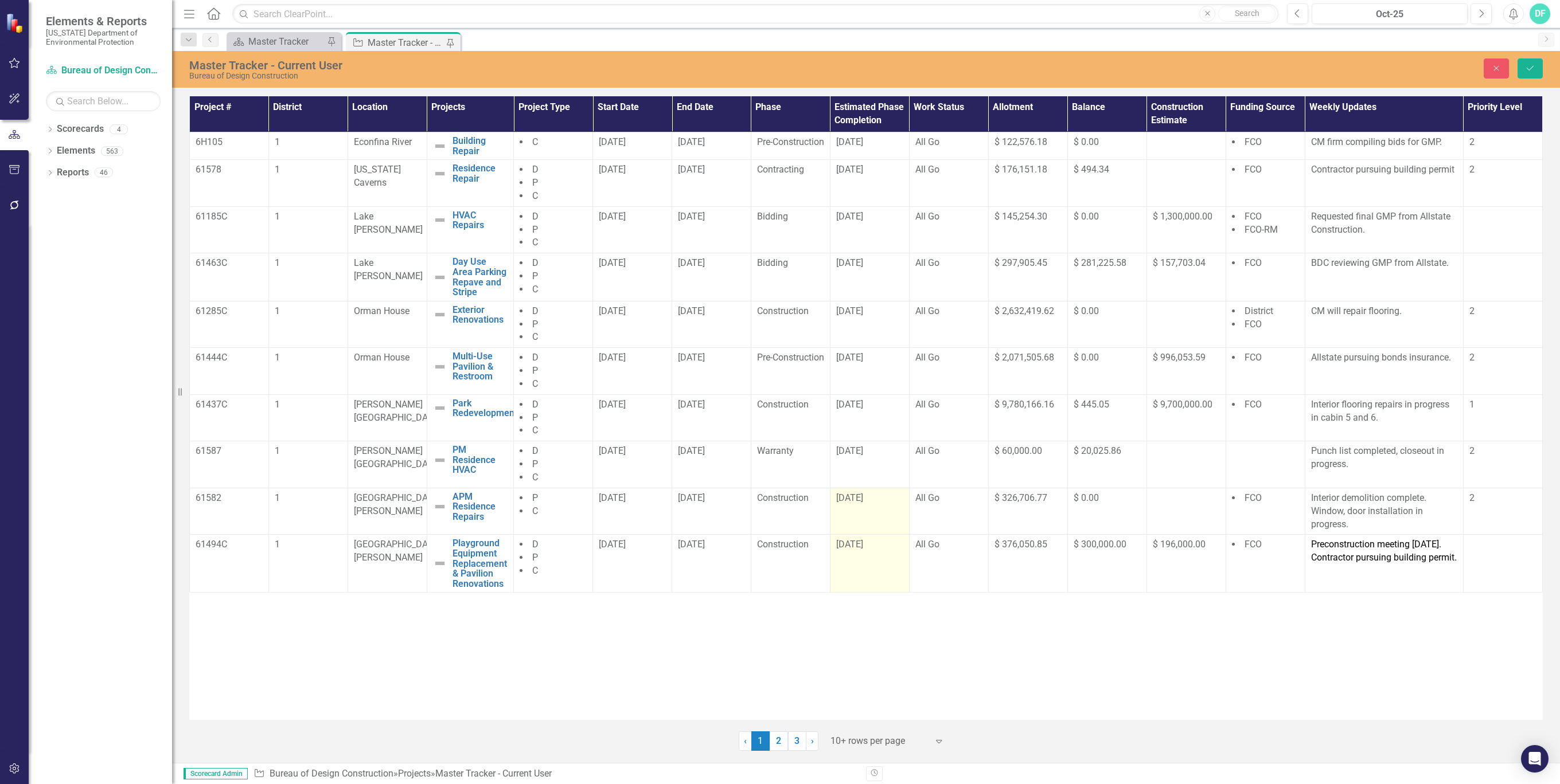
click at [866, 570] on td "[DATE]" at bounding box center [869, 564] width 79 height 58
click at [772, 578] on td "Construction" at bounding box center [790, 564] width 79 height 58
click at [866, 521] on td "[DATE]" at bounding box center [869, 511] width 79 height 47
click at [1525, 68] on icon "Save" at bounding box center [1530, 68] width 10 height 8
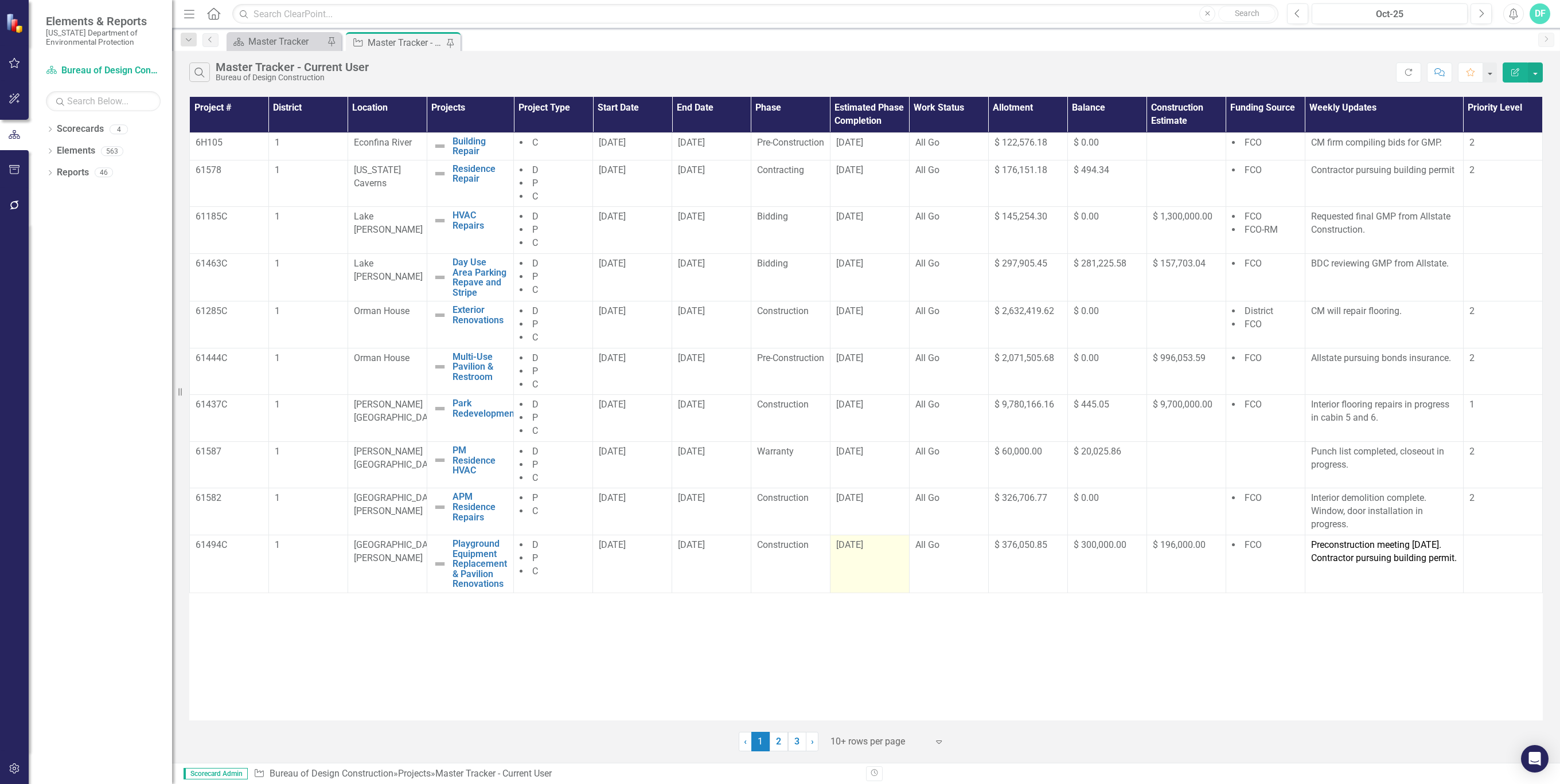
click at [863, 550] on span "[DATE]" at bounding box center [849, 545] width 27 height 11
click at [893, 552] on div "[DATE]" at bounding box center [869, 545] width 67 height 13
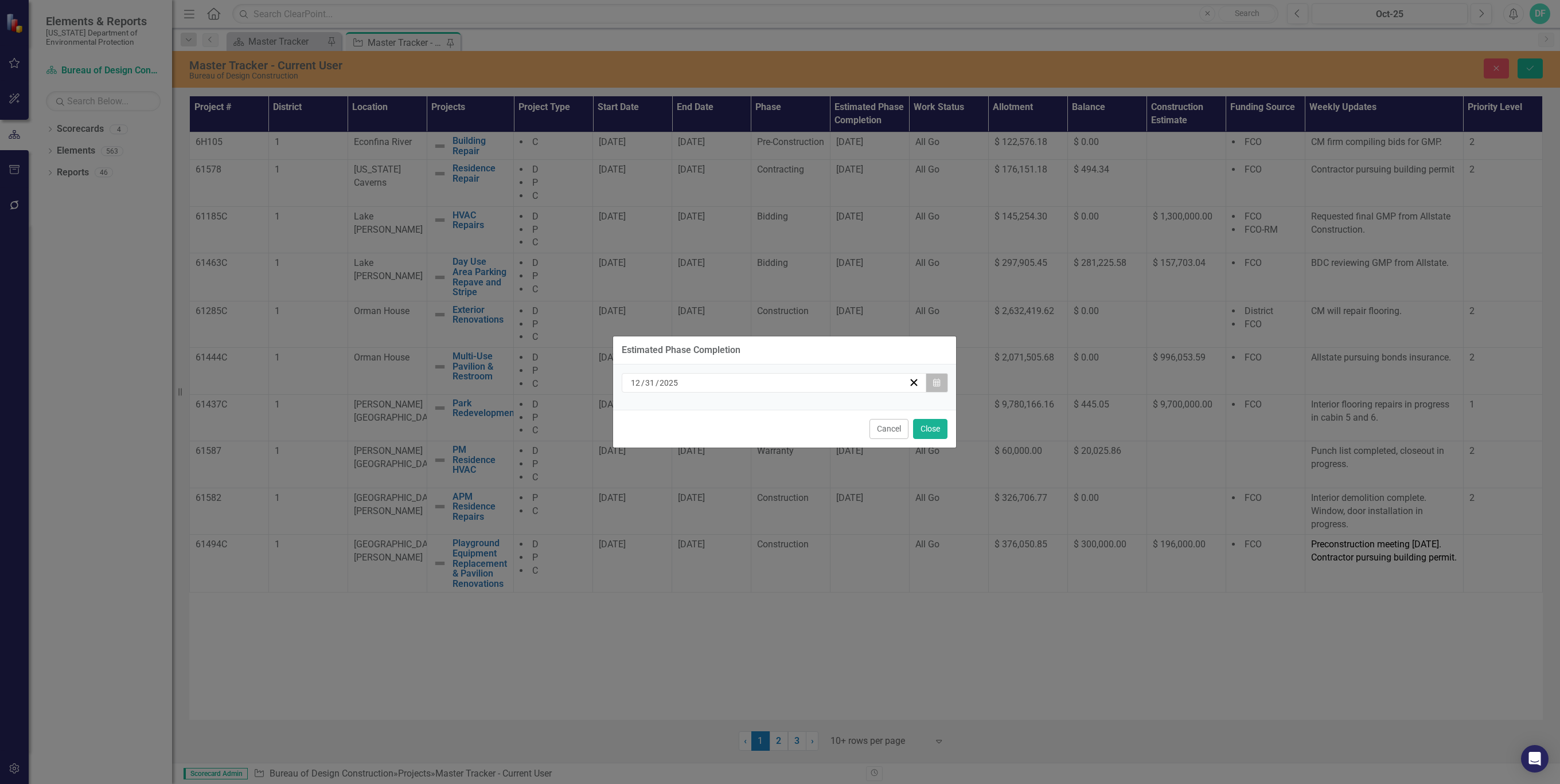
click at [940, 385] on button "Calendar" at bounding box center [936, 383] width 22 height 20
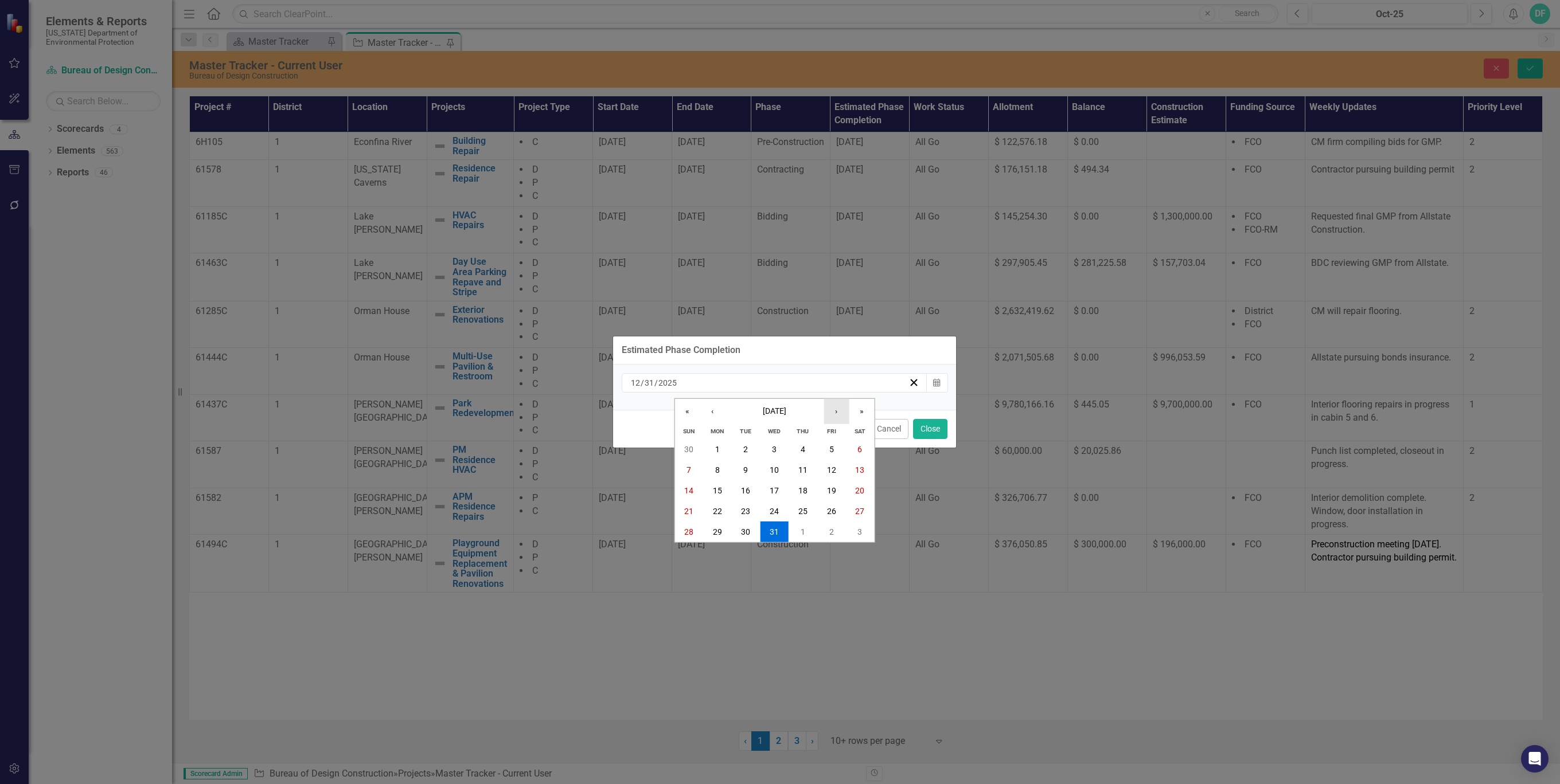
click at [834, 412] on button "›" at bounding box center [836, 411] width 25 height 25
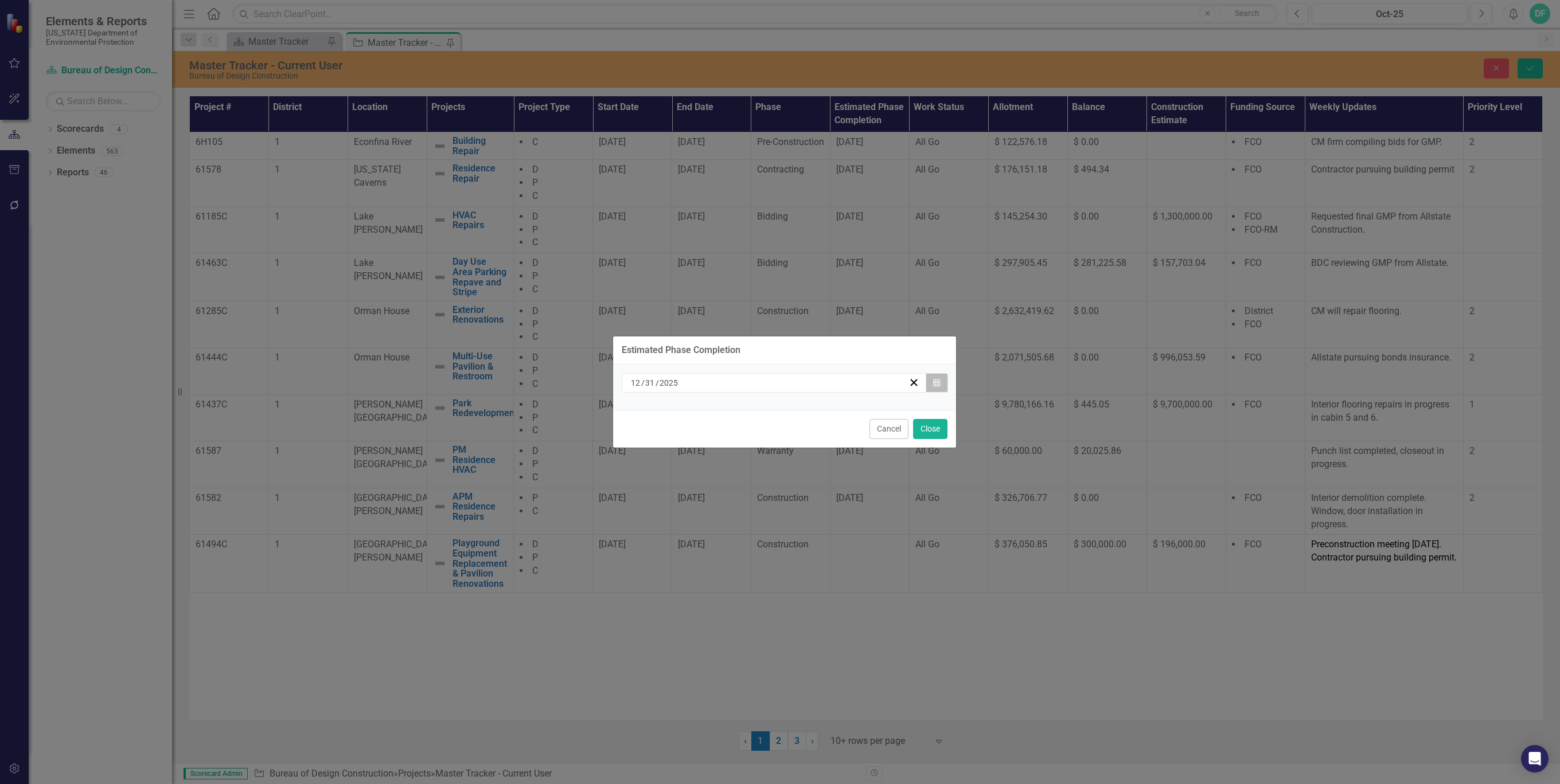
click at [937, 382] on icon "Calendar" at bounding box center [936, 383] width 7 height 8
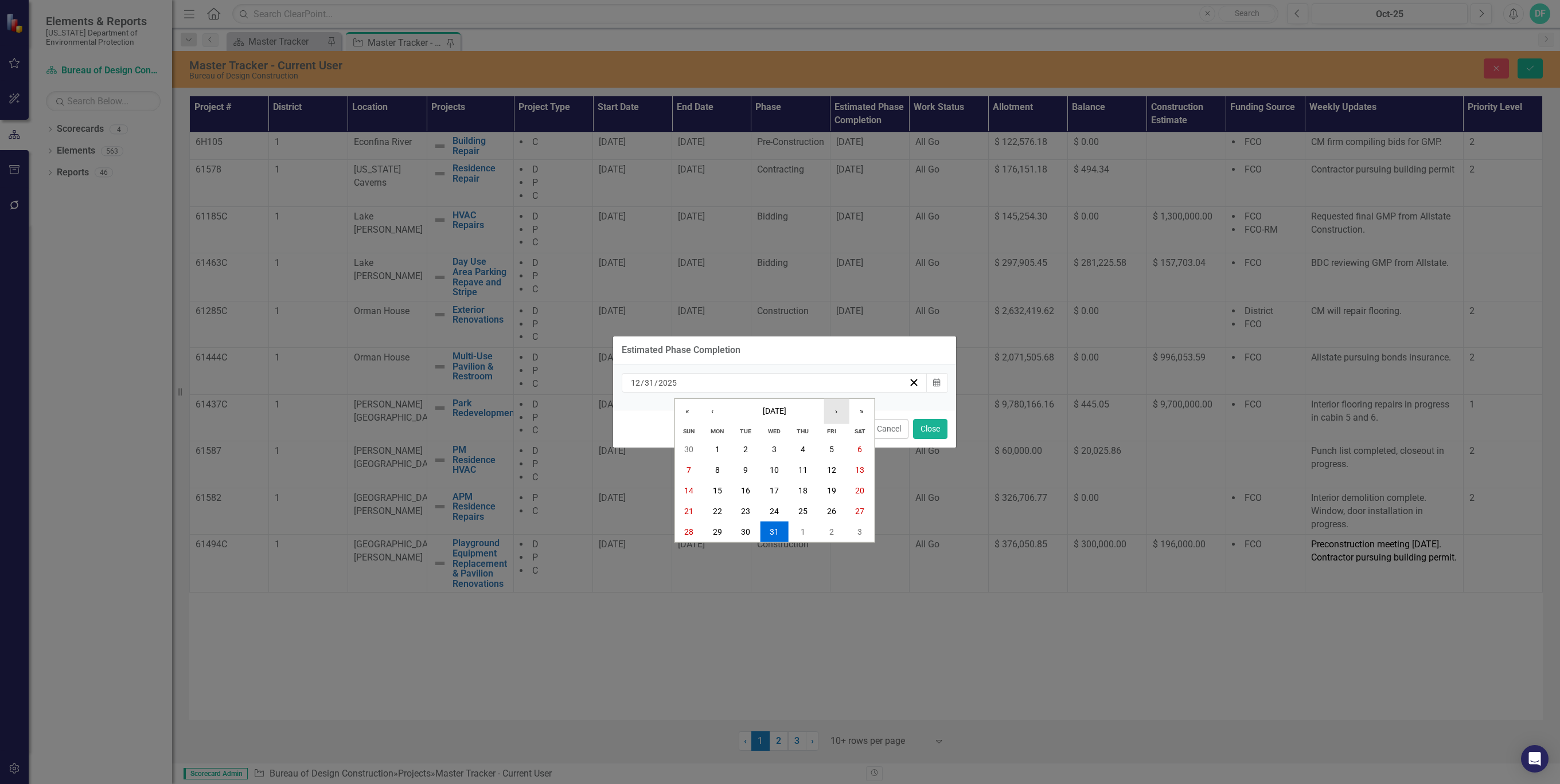
click at [835, 409] on button "›" at bounding box center [836, 411] width 25 height 25
click at [857, 533] on abbr "31" at bounding box center [859, 532] width 9 height 9
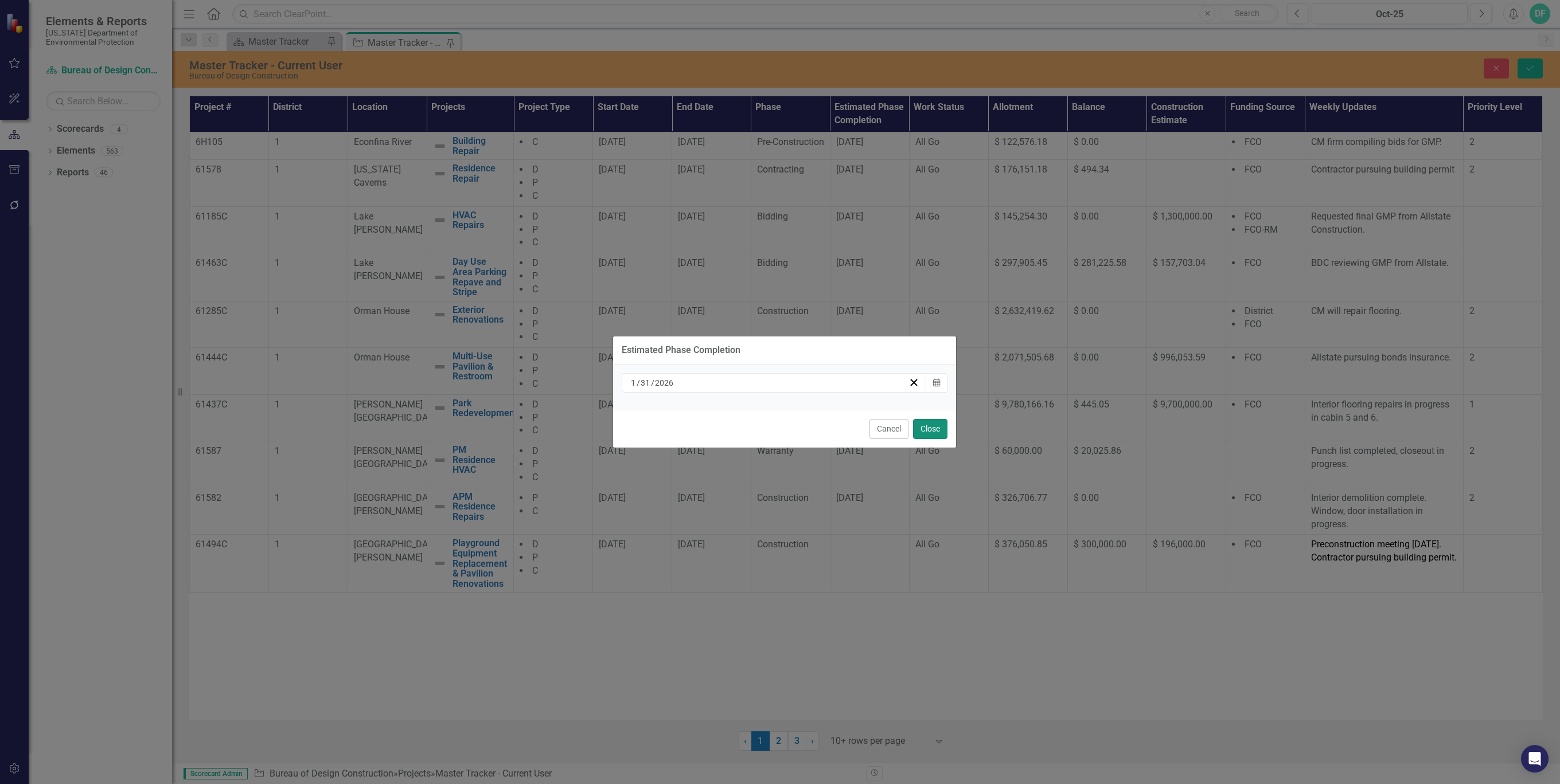
click at [929, 430] on button "Close" at bounding box center [930, 429] width 35 height 20
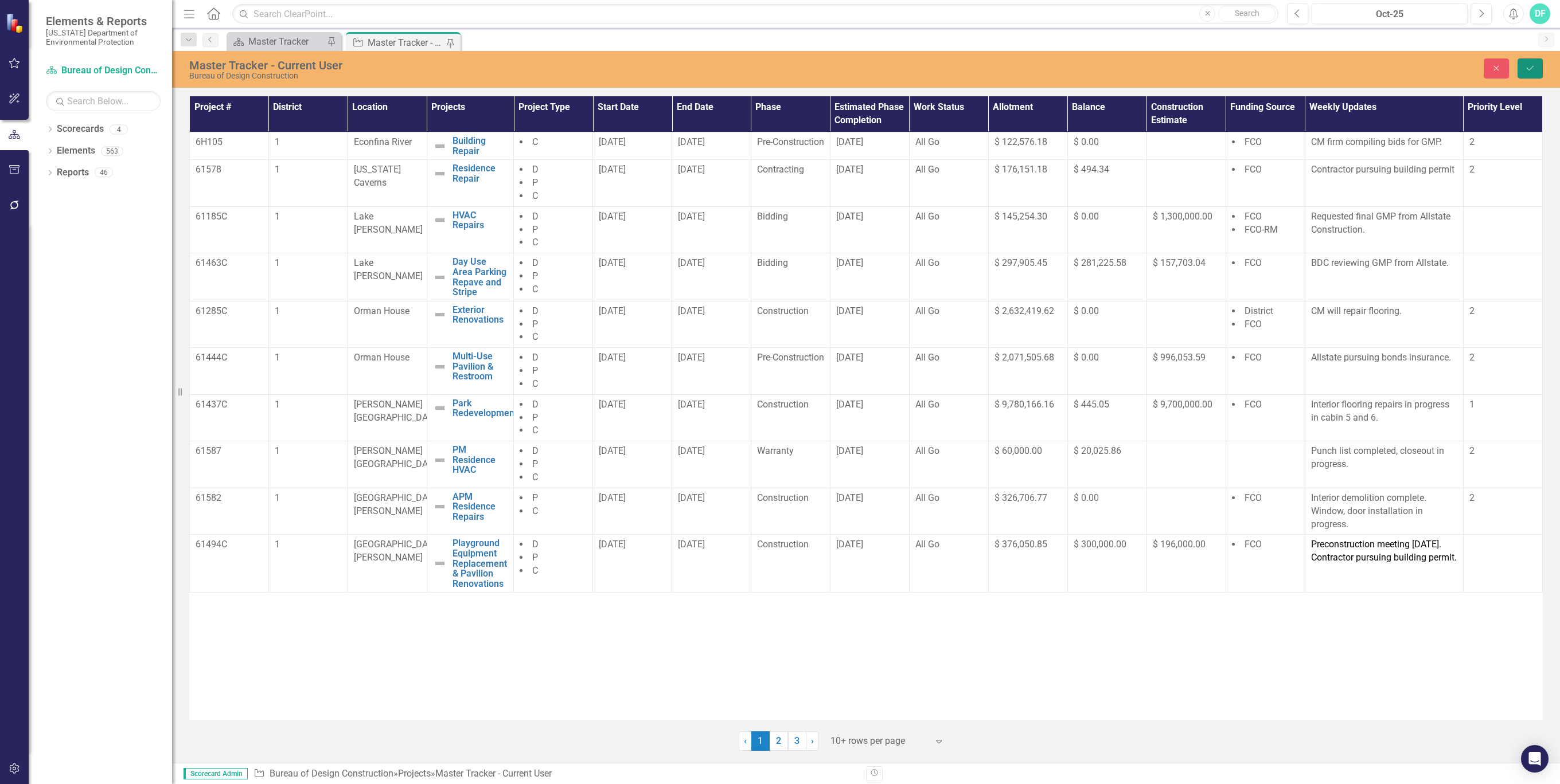
click at [1529, 64] on icon "Save" at bounding box center [1530, 68] width 10 height 8
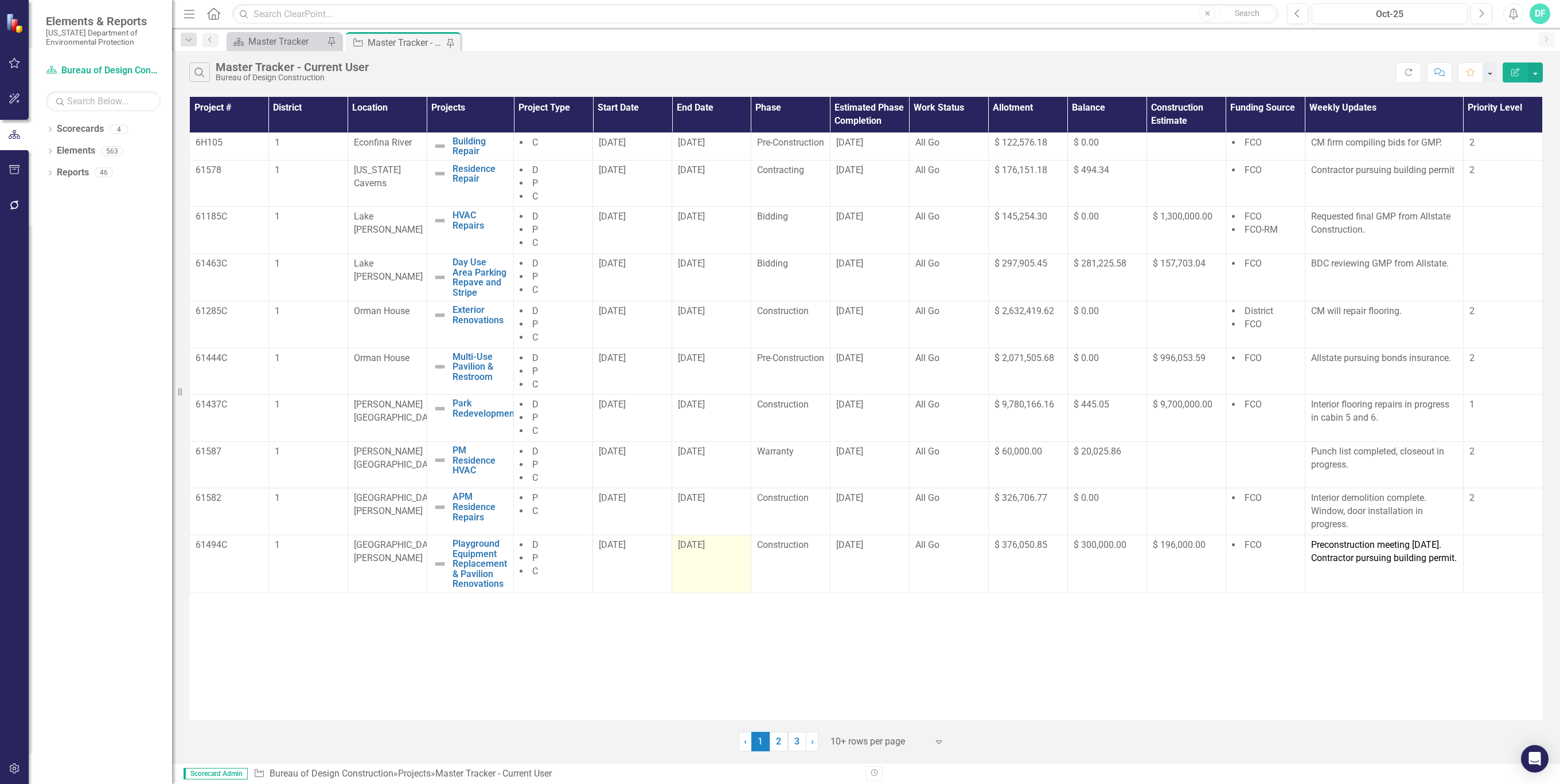
click at [729, 552] on div "[DATE]" at bounding box center [711, 545] width 67 height 13
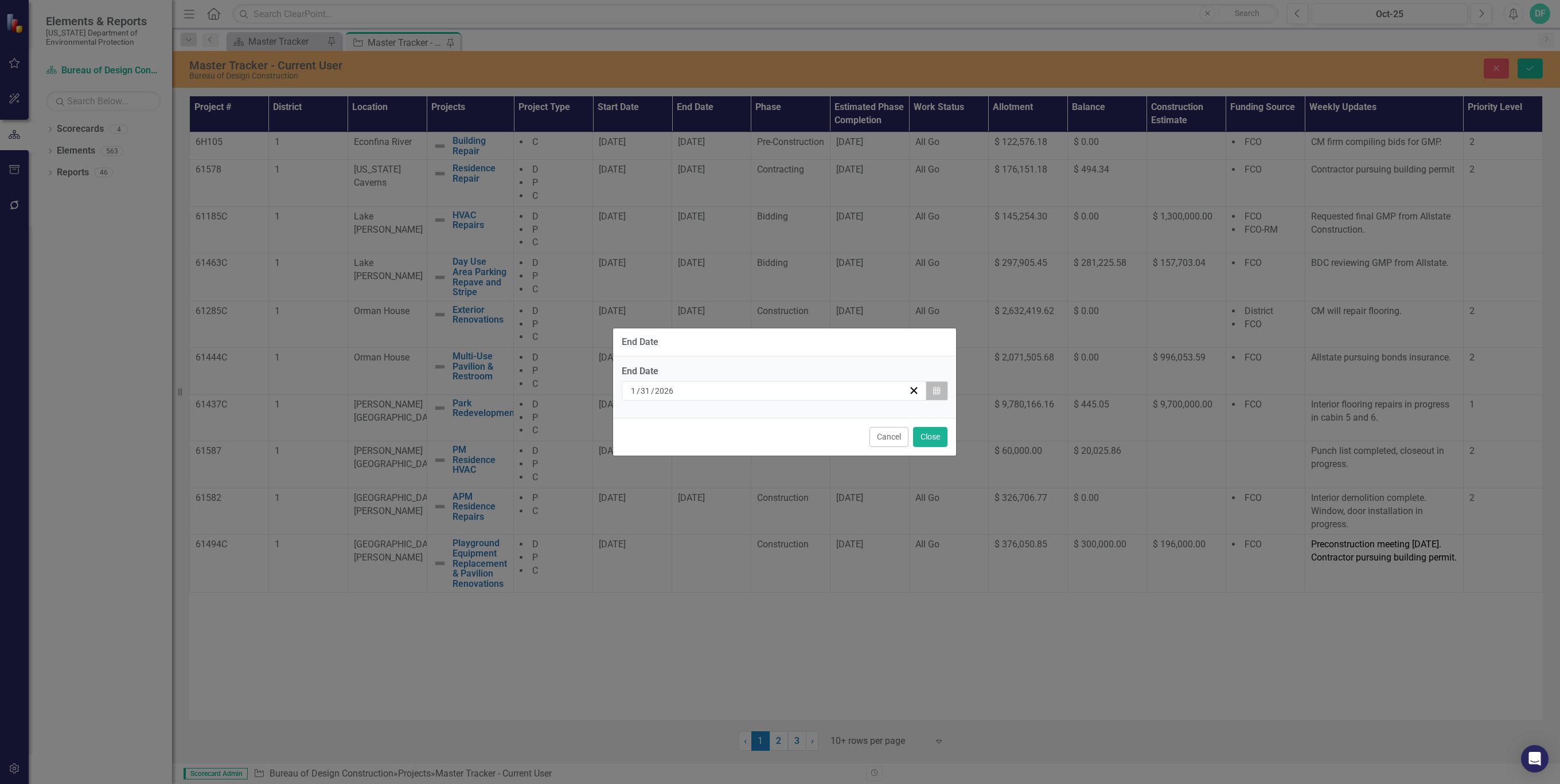
click at [937, 388] on icon "Calendar" at bounding box center [936, 391] width 7 height 8
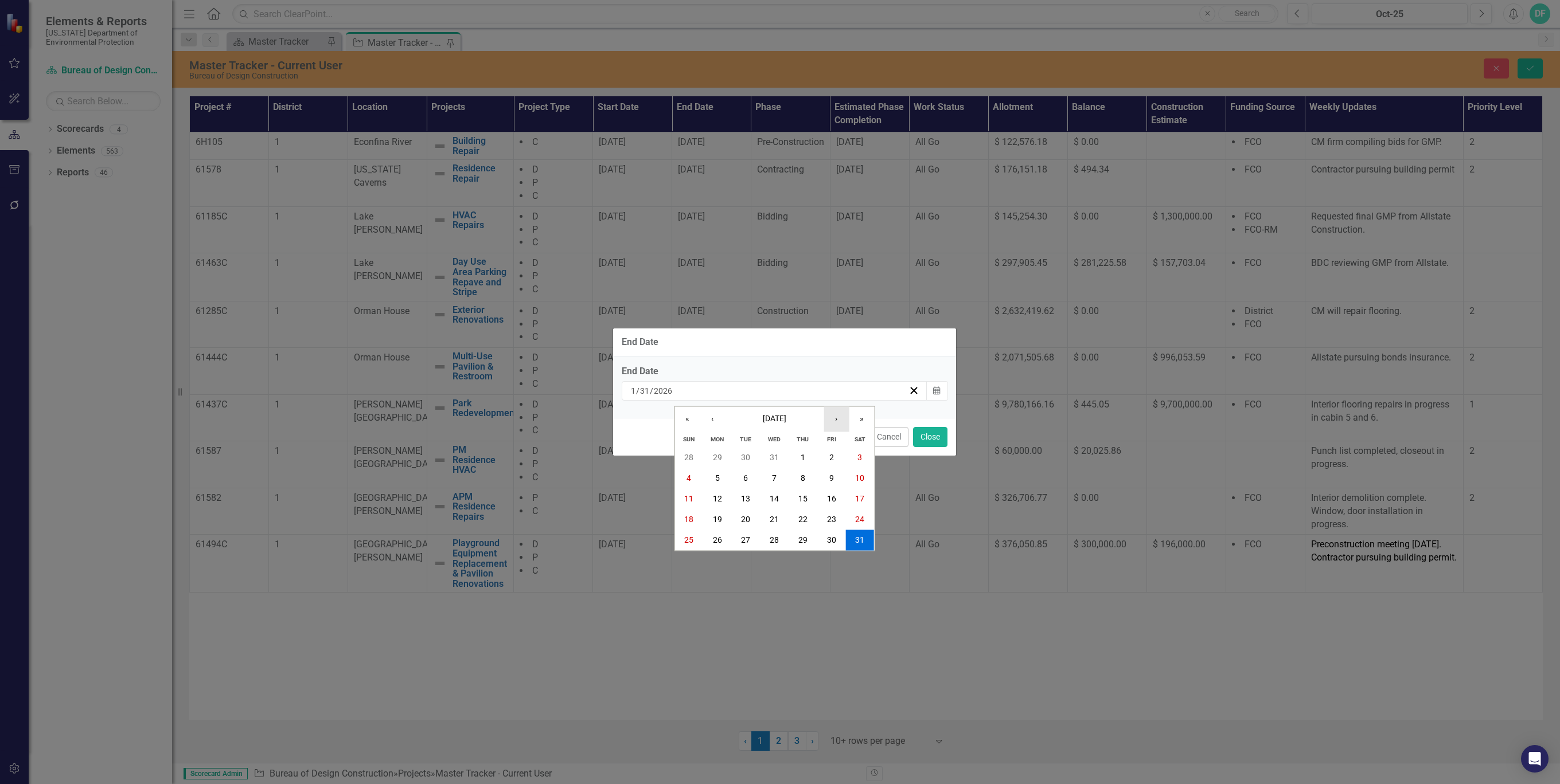
click at [837, 419] on button "›" at bounding box center [836, 419] width 25 height 25
click at [809, 541] on button "30" at bounding box center [803, 541] width 28 height 21
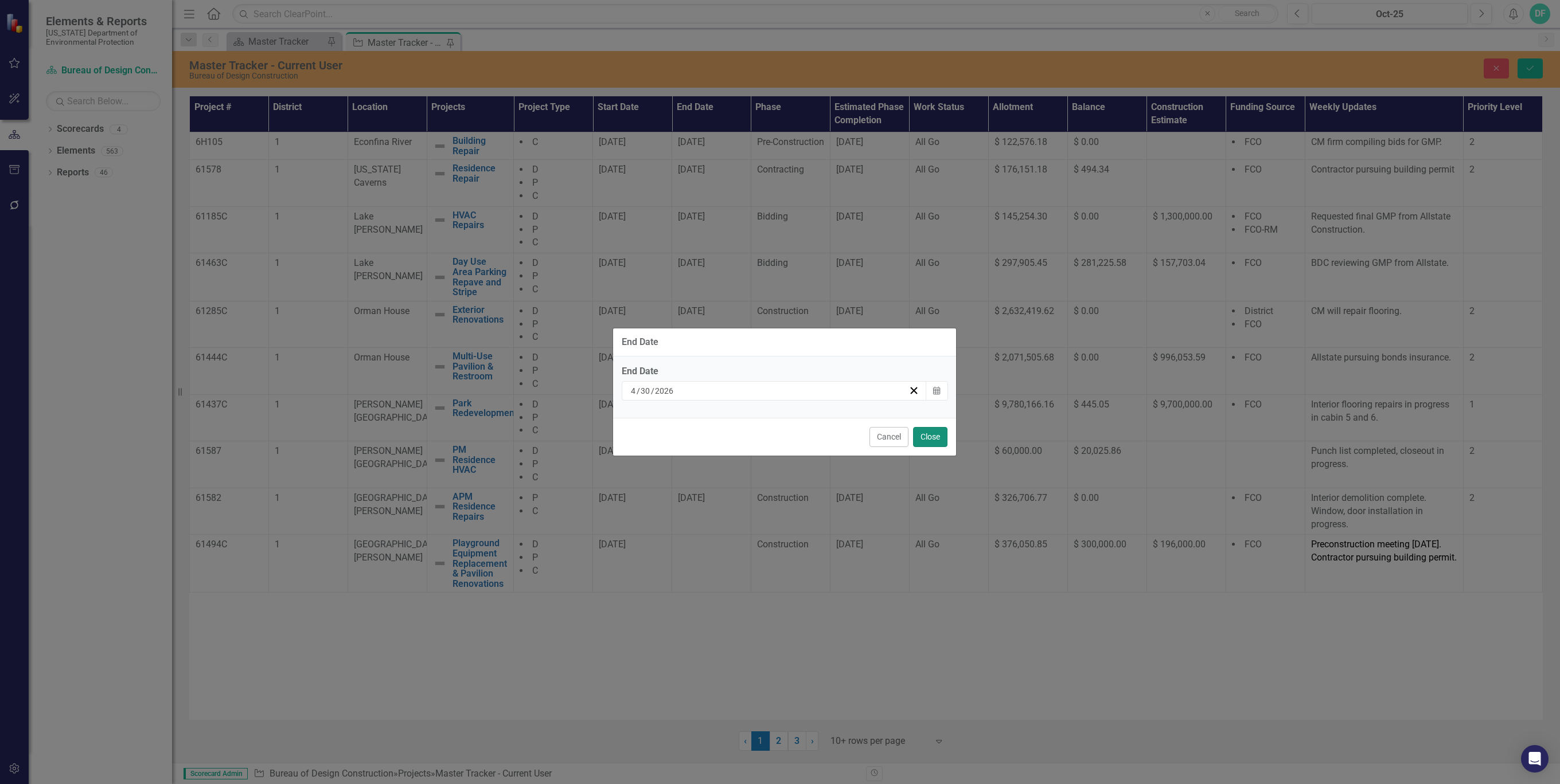
click at [937, 439] on button "Close" at bounding box center [930, 436] width 35 height 20
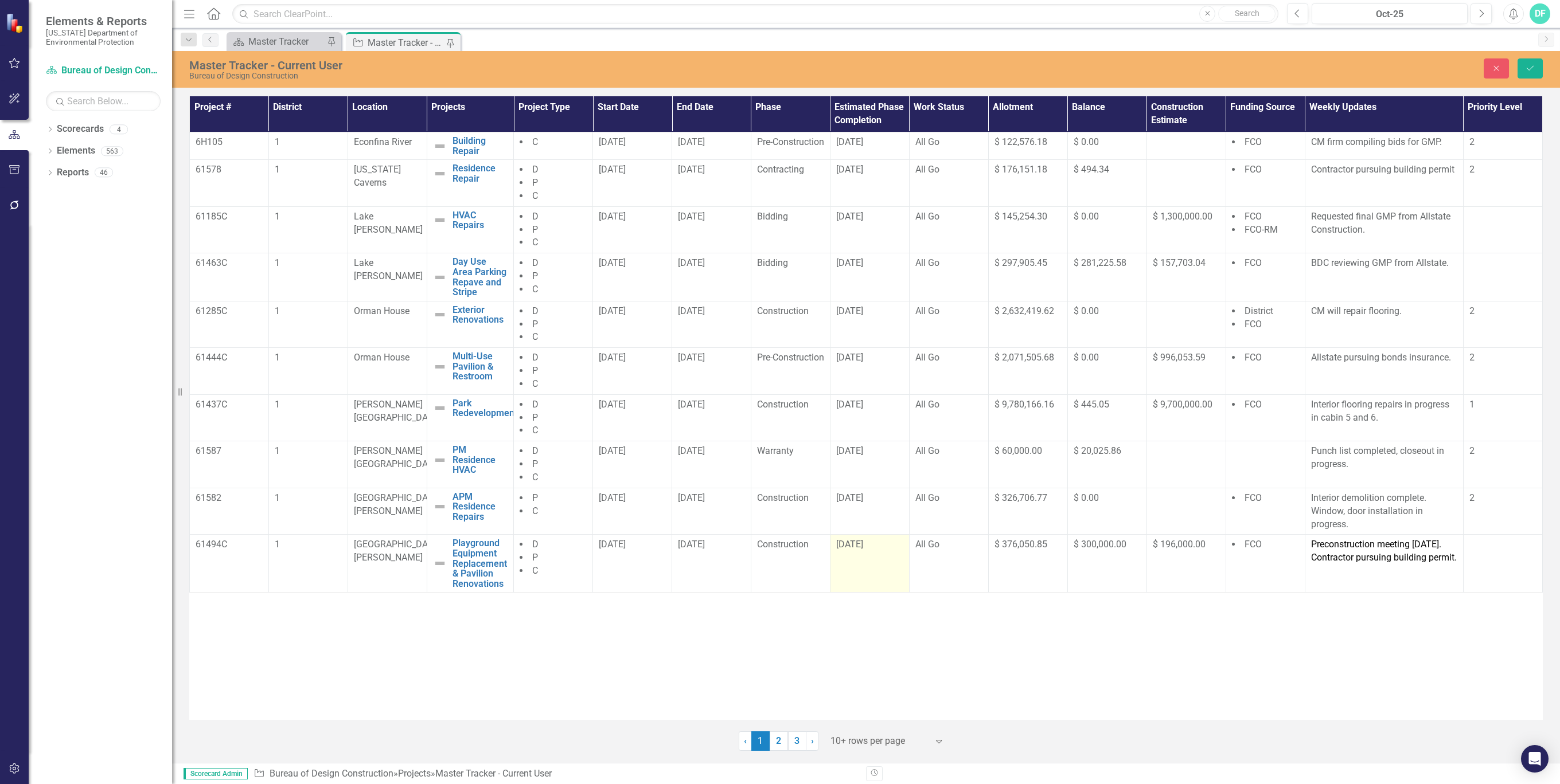
click at [874, 562] on td "[DATE]" at bounding box center [869, 564] width 79 height 58
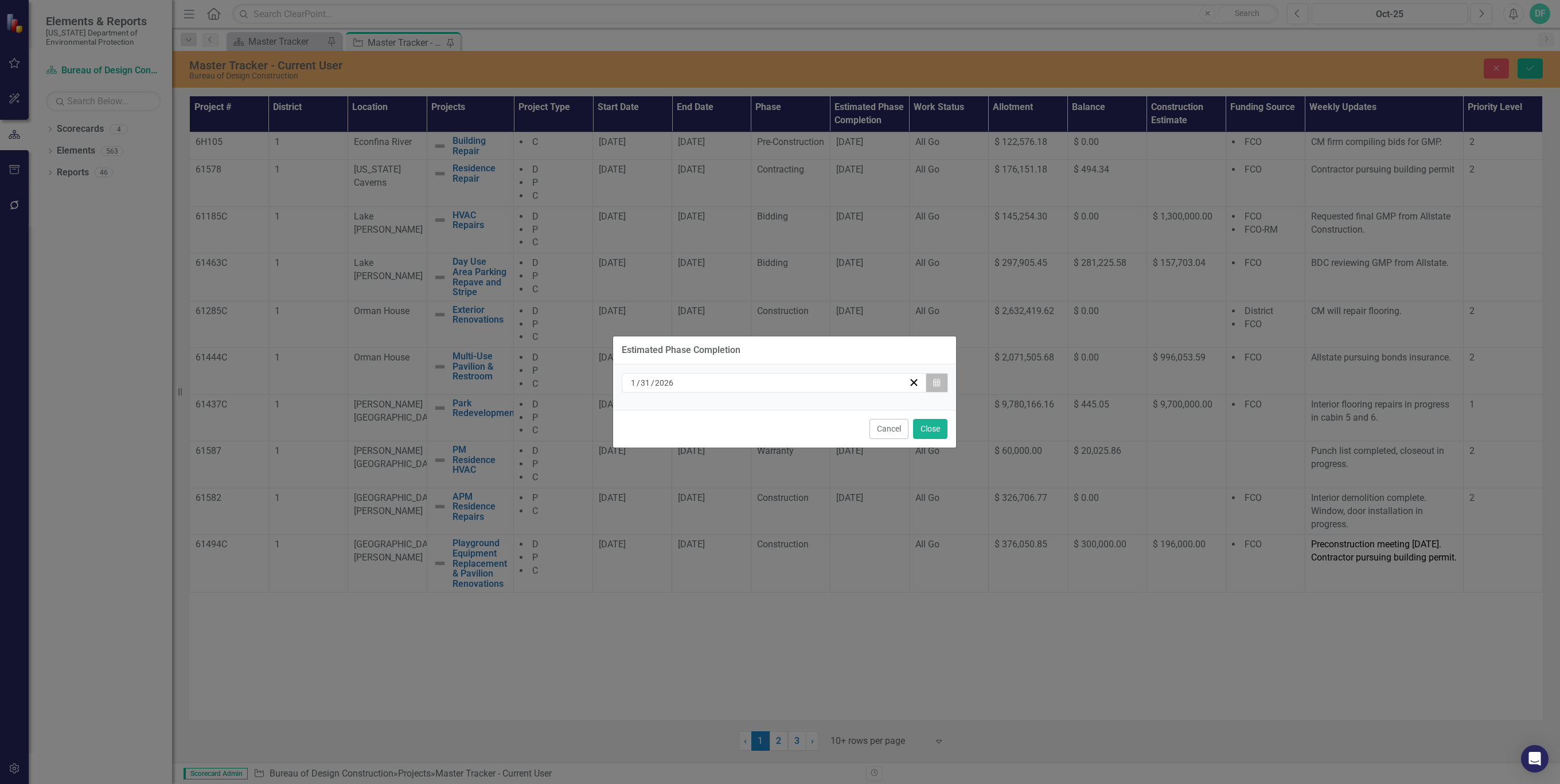
click at [936, 384] on icon "Calendar" at bounding box center [936, 383] width 7 height 8
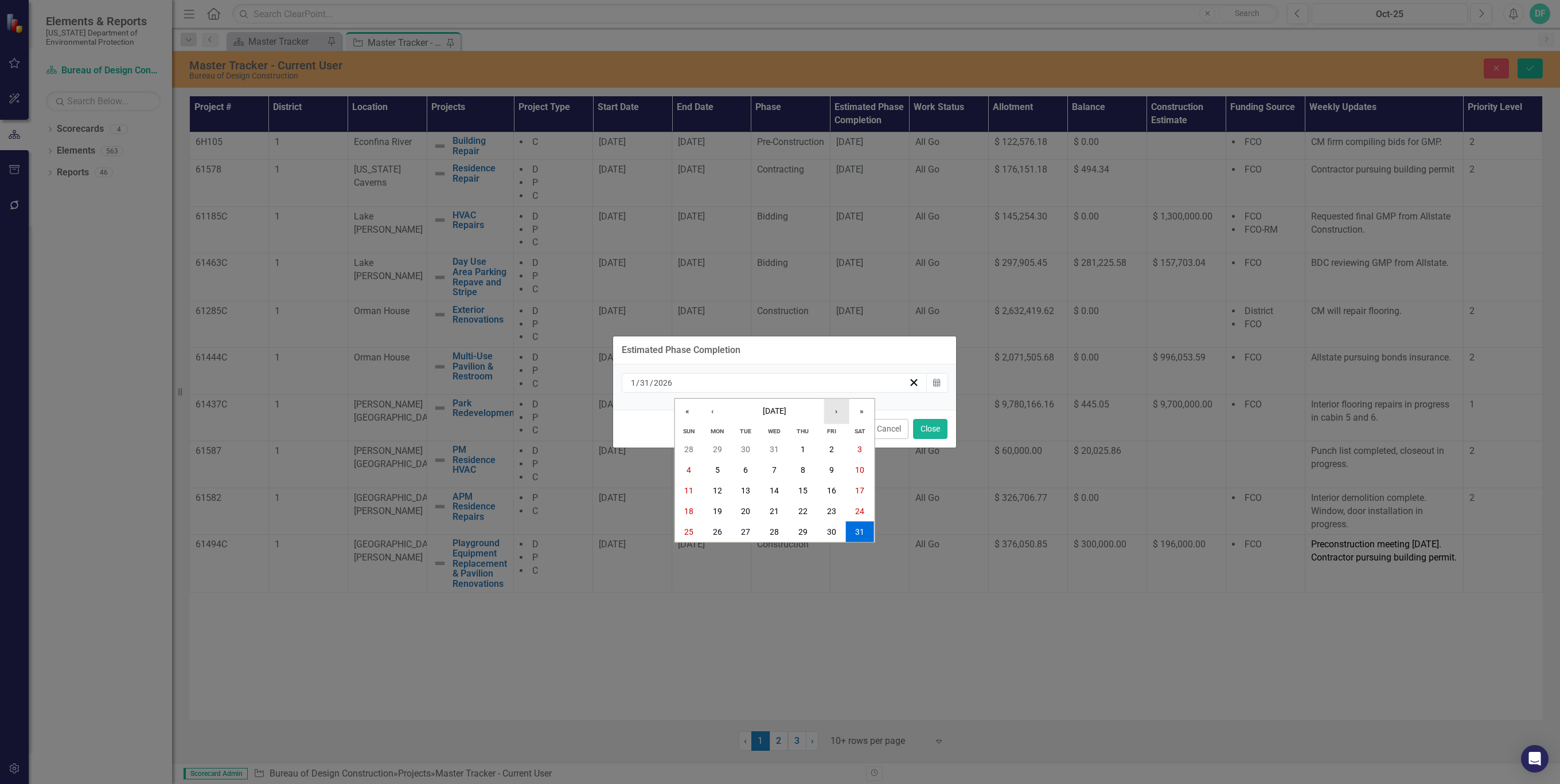
click at [837, 411] on button "›" at bounding box center [836, 411] width 25 height 25
click at [811, 529] on button "30" at bounding box center [803, 532] width 28 height 21
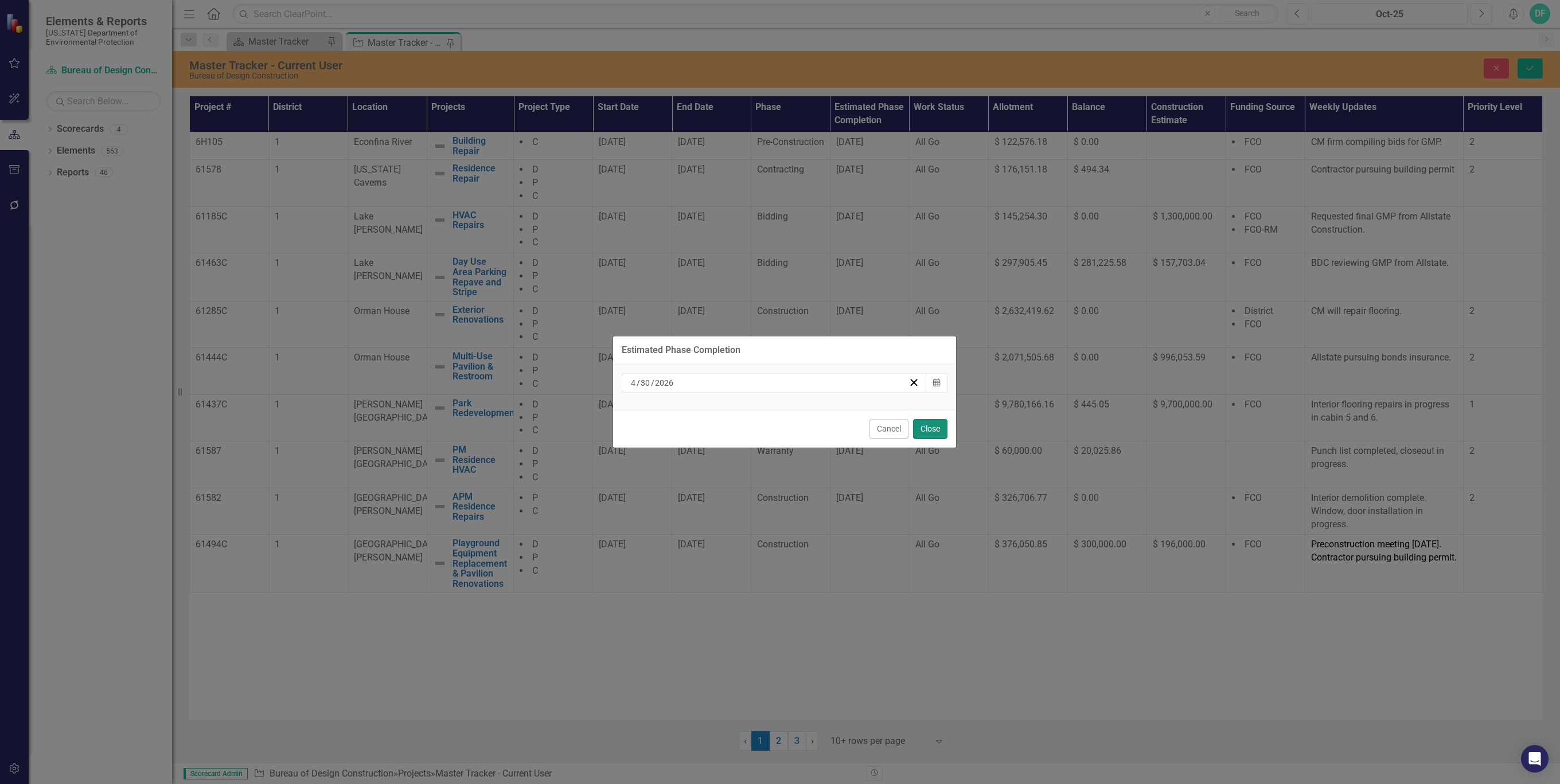
click at [939, 428] on button "Close" at bounding box center [930, 429] width 35 height 20
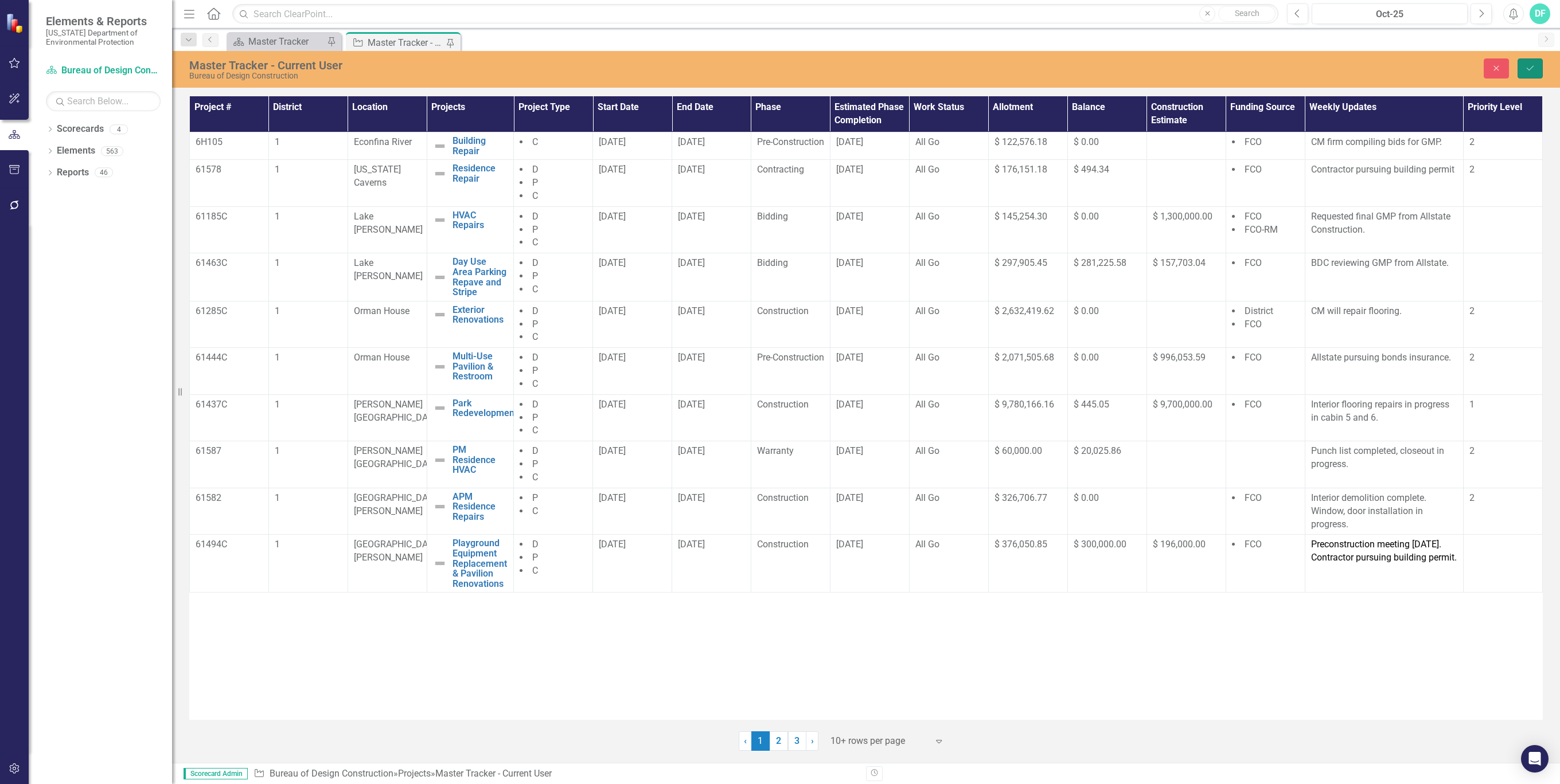
click at [1528, 69] on icon "Save" at bounding box center [1530, 68] width 10 height 8
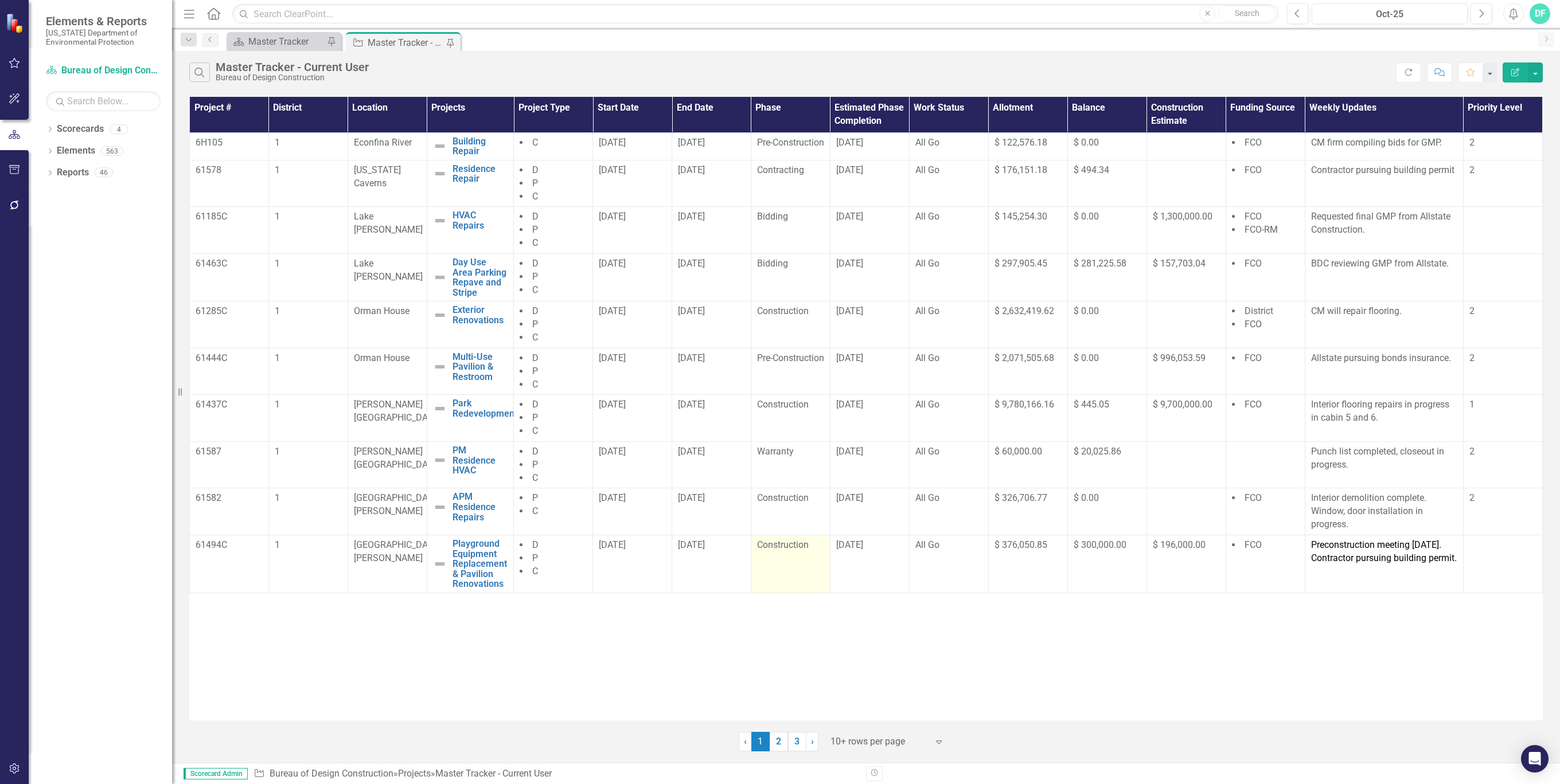
click at [790, 550] on span "Construction" at bounding box center [782, 545] width 52 height 11
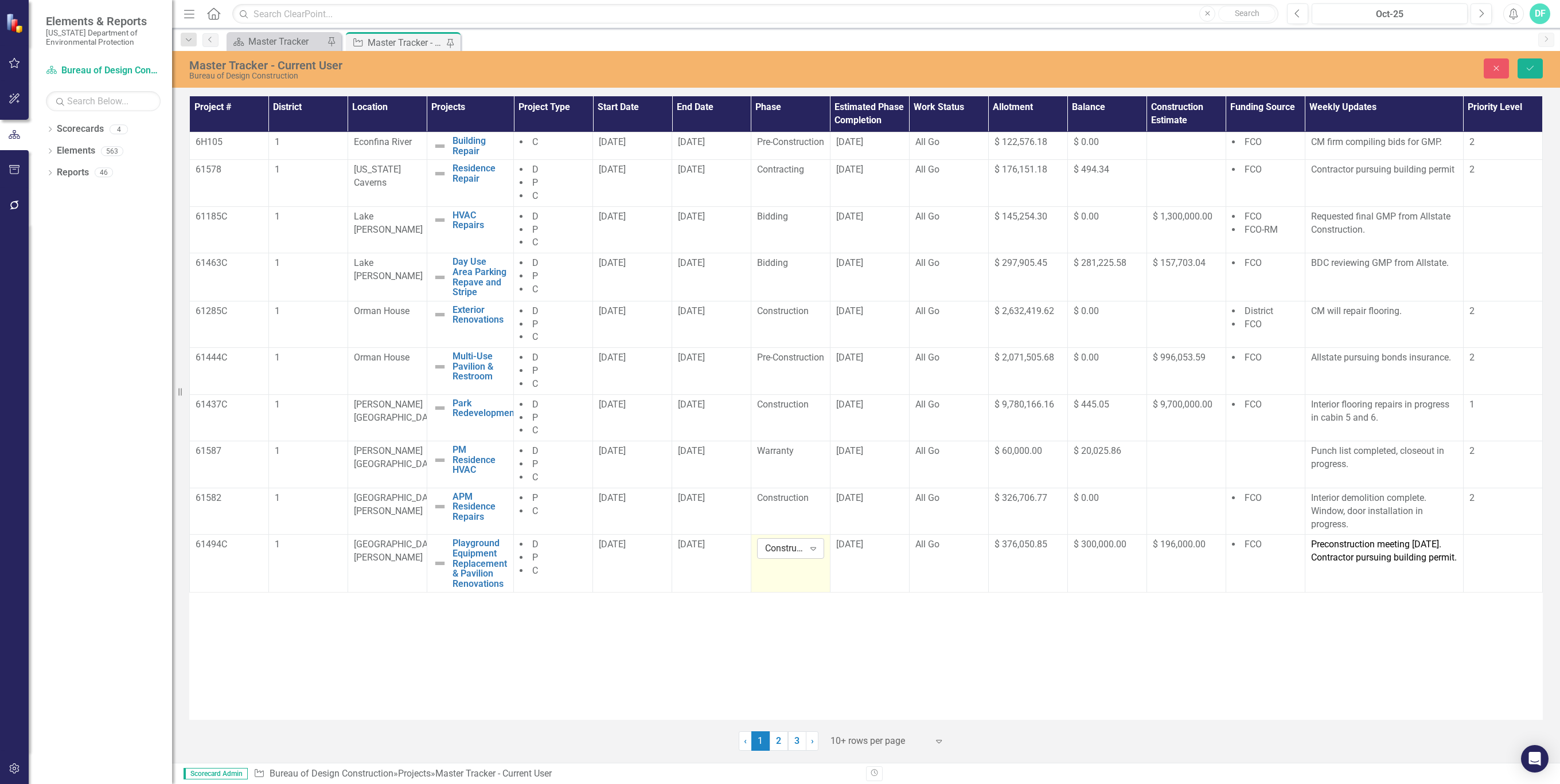
drag, startPoint x: 790, startPoint y: 552, endPoint x: 812, endPoint y: 554, distance: 22.1
click icon "Expand"
click div "Pre-Construction"
click icon "Save"
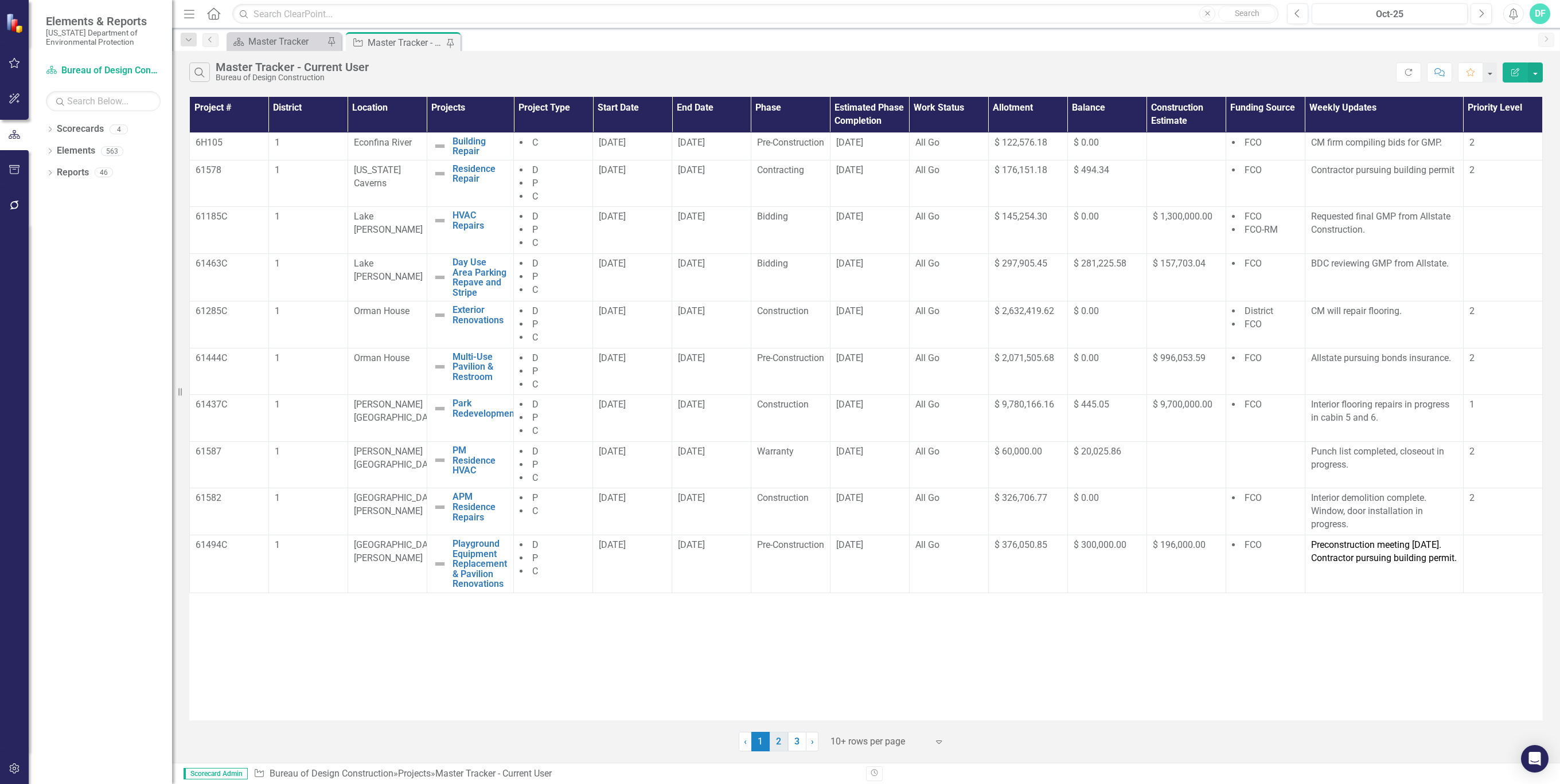
click link "2"
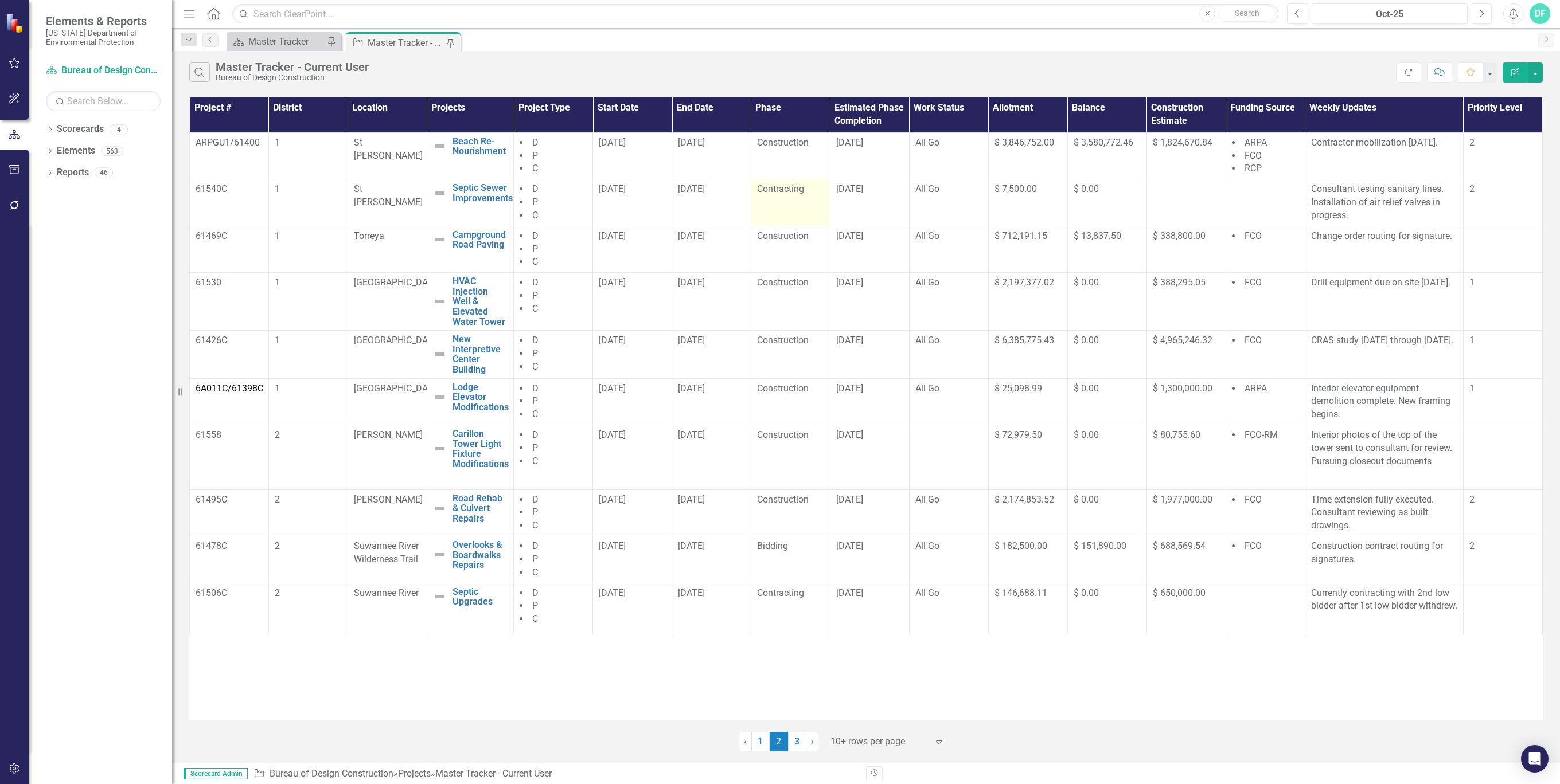
click div "Contracting"
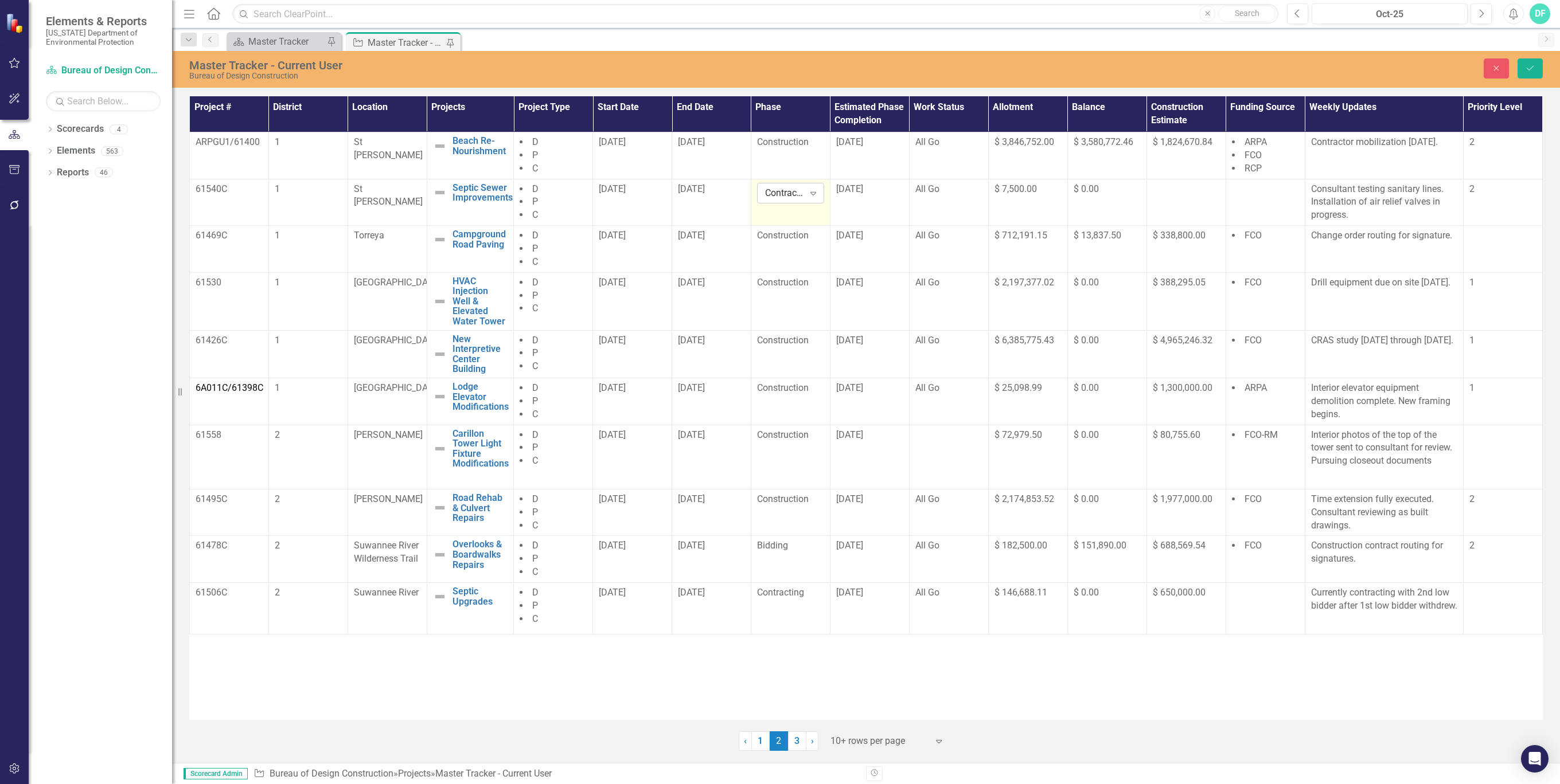
click icon "Expand"
click div "Design Development"
click div "Construction"
click icon "Save"
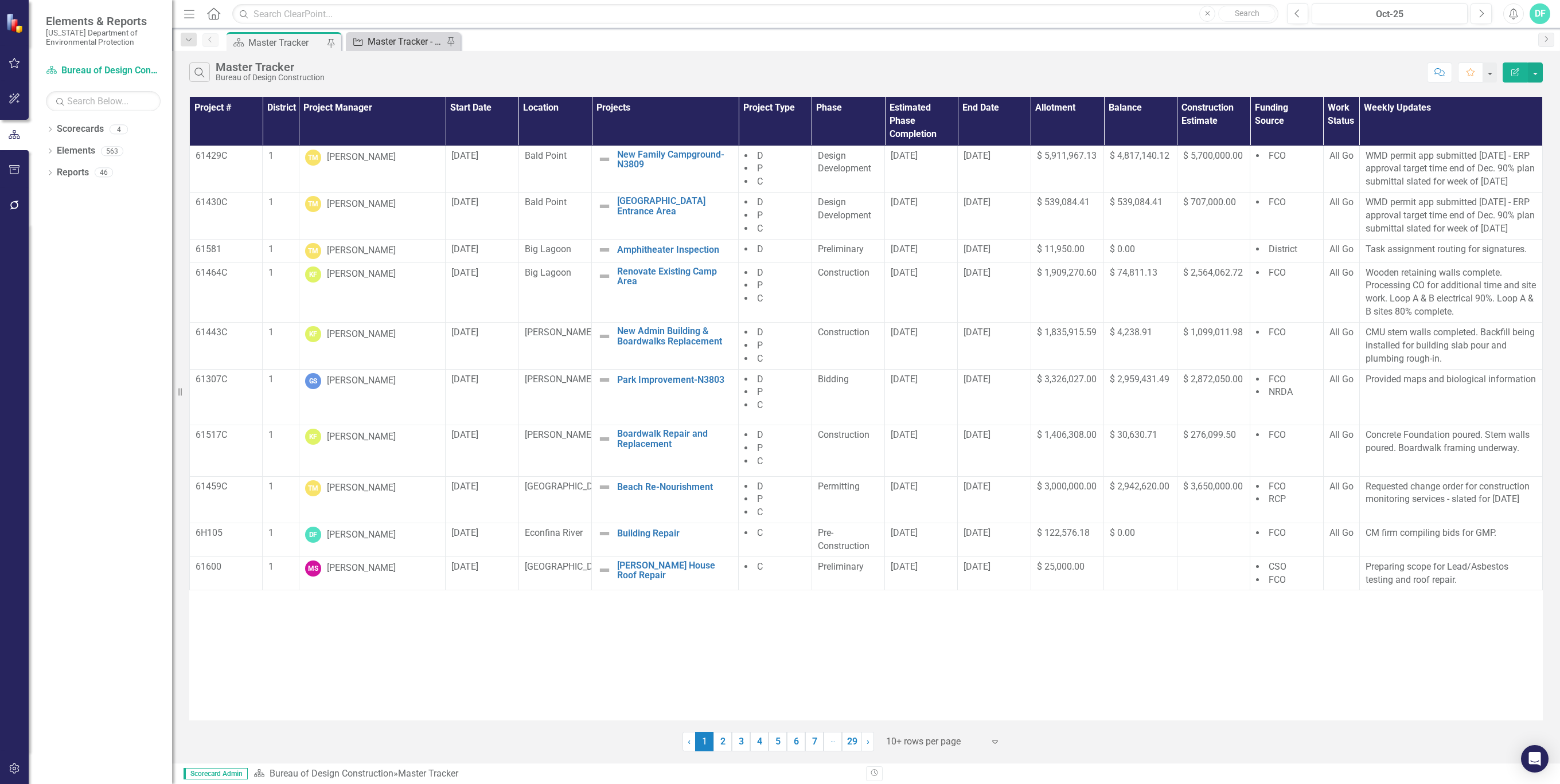
click at [426, 47] on div "Master Tracker - Current User" at bounding box center [405, 41] width 76 height 14
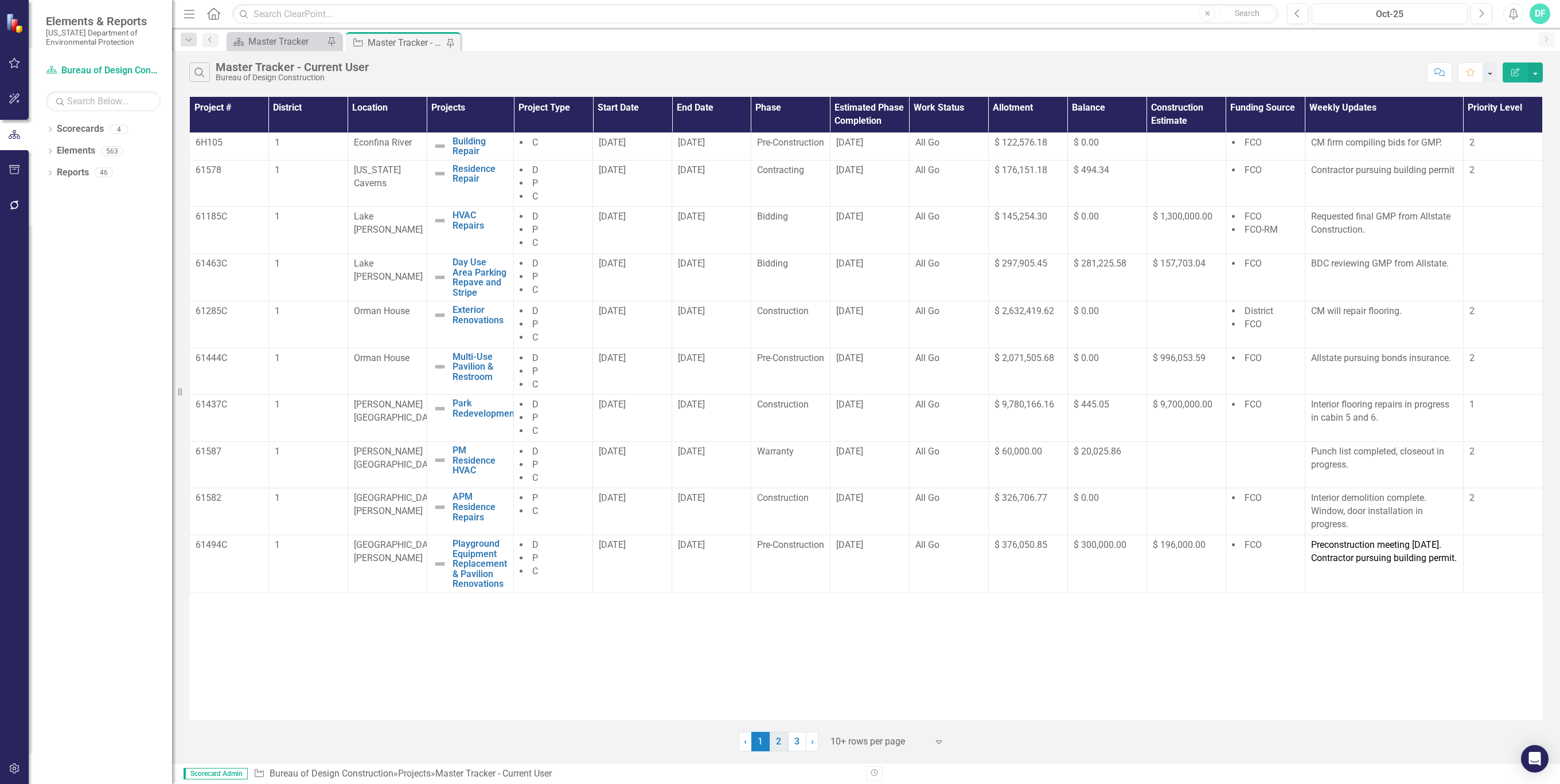
click at [779, 742] on link "2" at bounding box center [779, 742] width 19 height 20
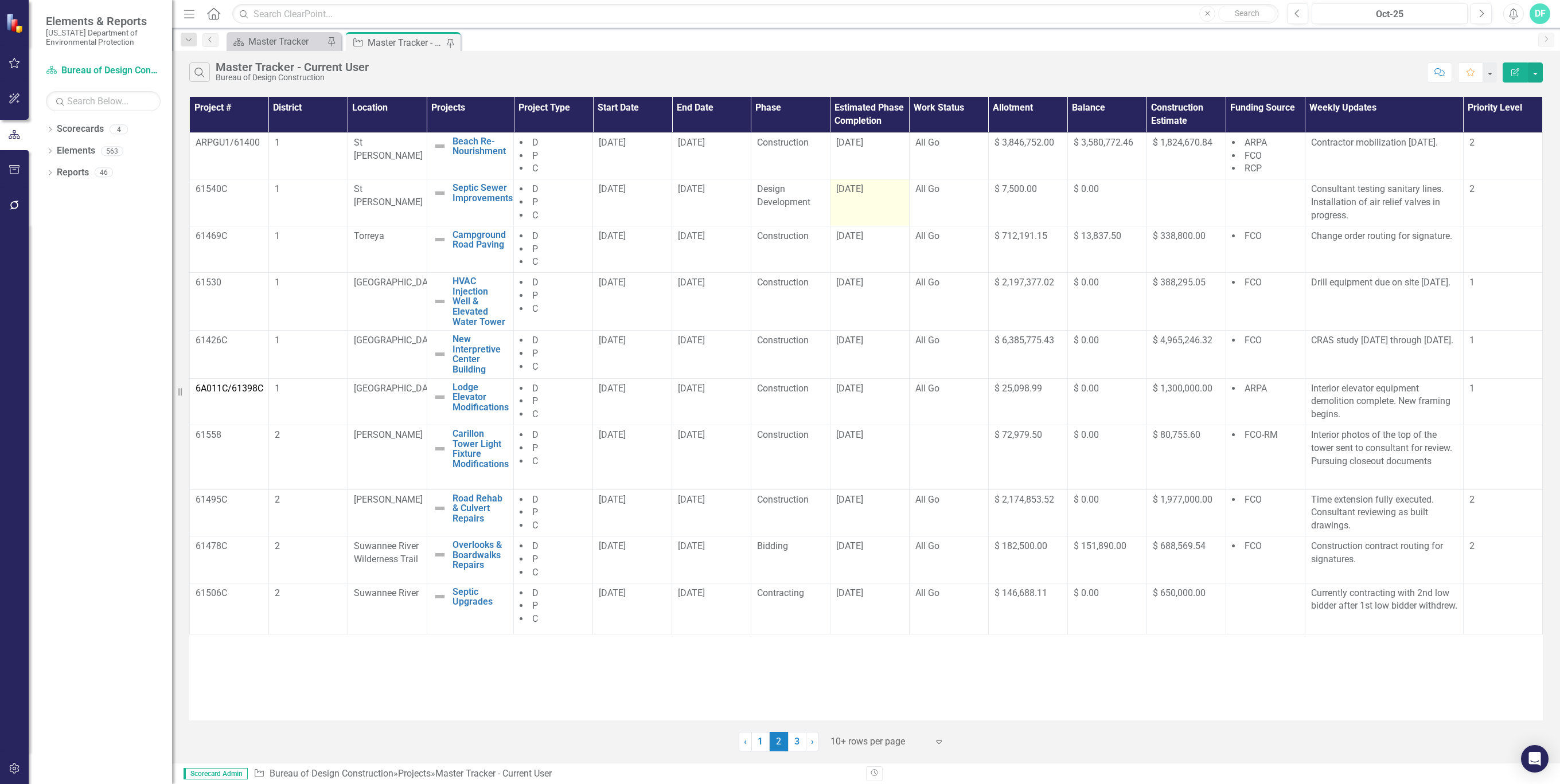
click at [887, 186] on div "[DATE]" at bounding box center [869, 190] width 67 height 13
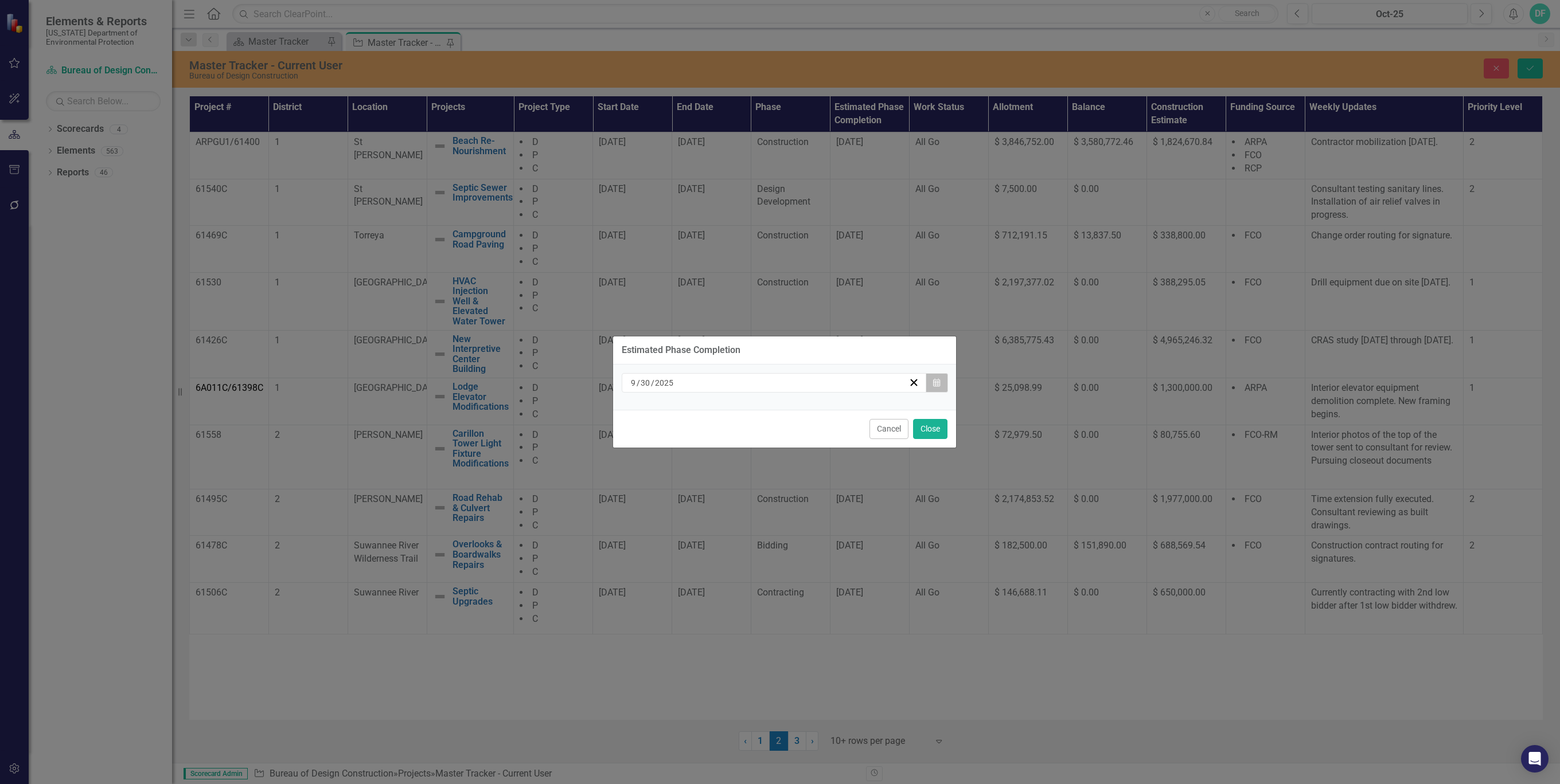
click at [934, 383] on icon "Calendar" at bounding box center [936, 383] width 7 height 8
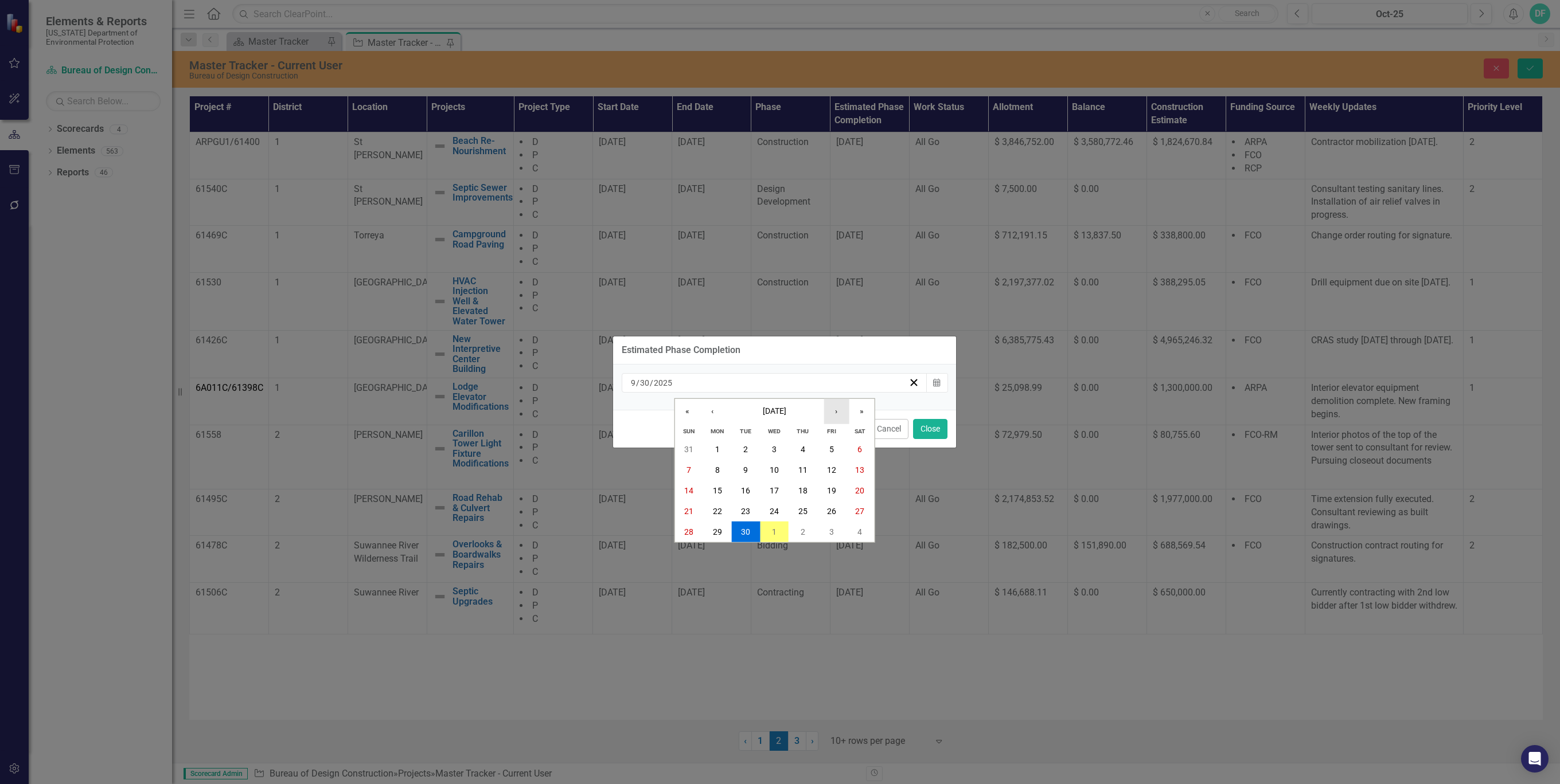
click at [831, 407] on button "›" at bounding box center [836, 411] width 25 height 25
click at [831, 530] on abbr "31" at bounding box center [831, 532] width 9 height 9
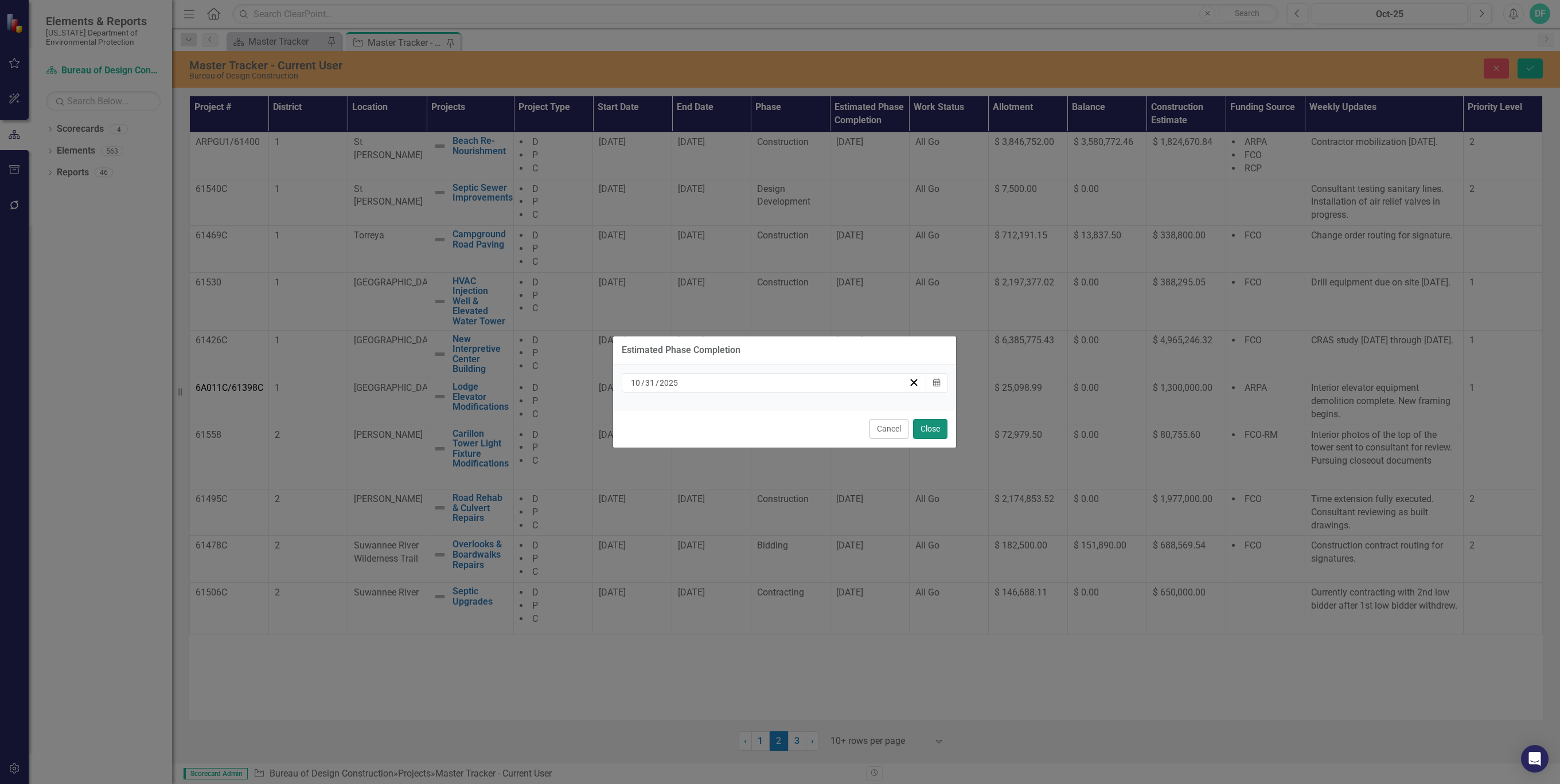
click at [930, 424] on button "Close" at bounding box center [930, 429] width 35 height 20
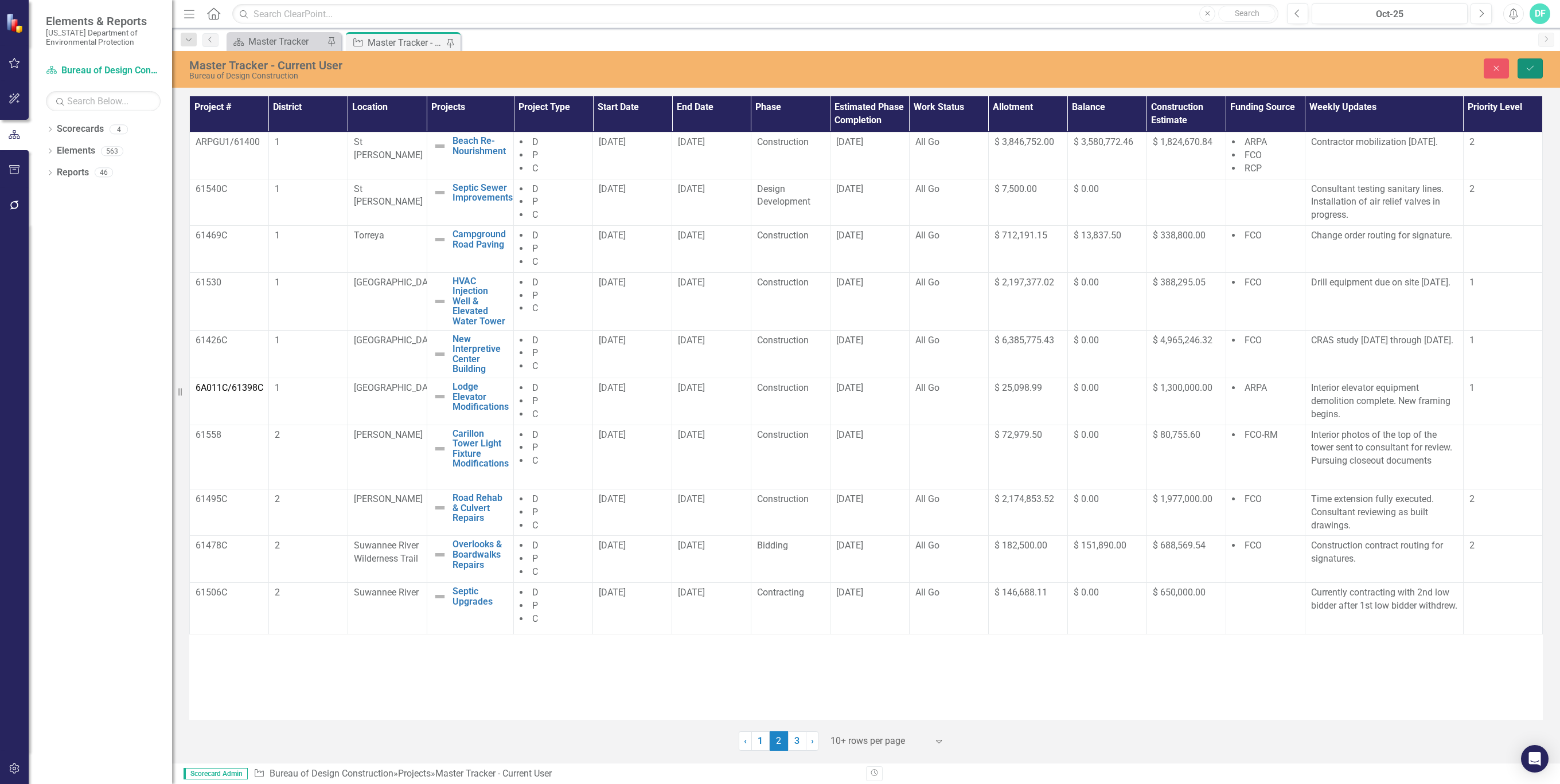
click at [1525, 67] on icon "Save" at bounding box center [1530, 68] width 10 height 8
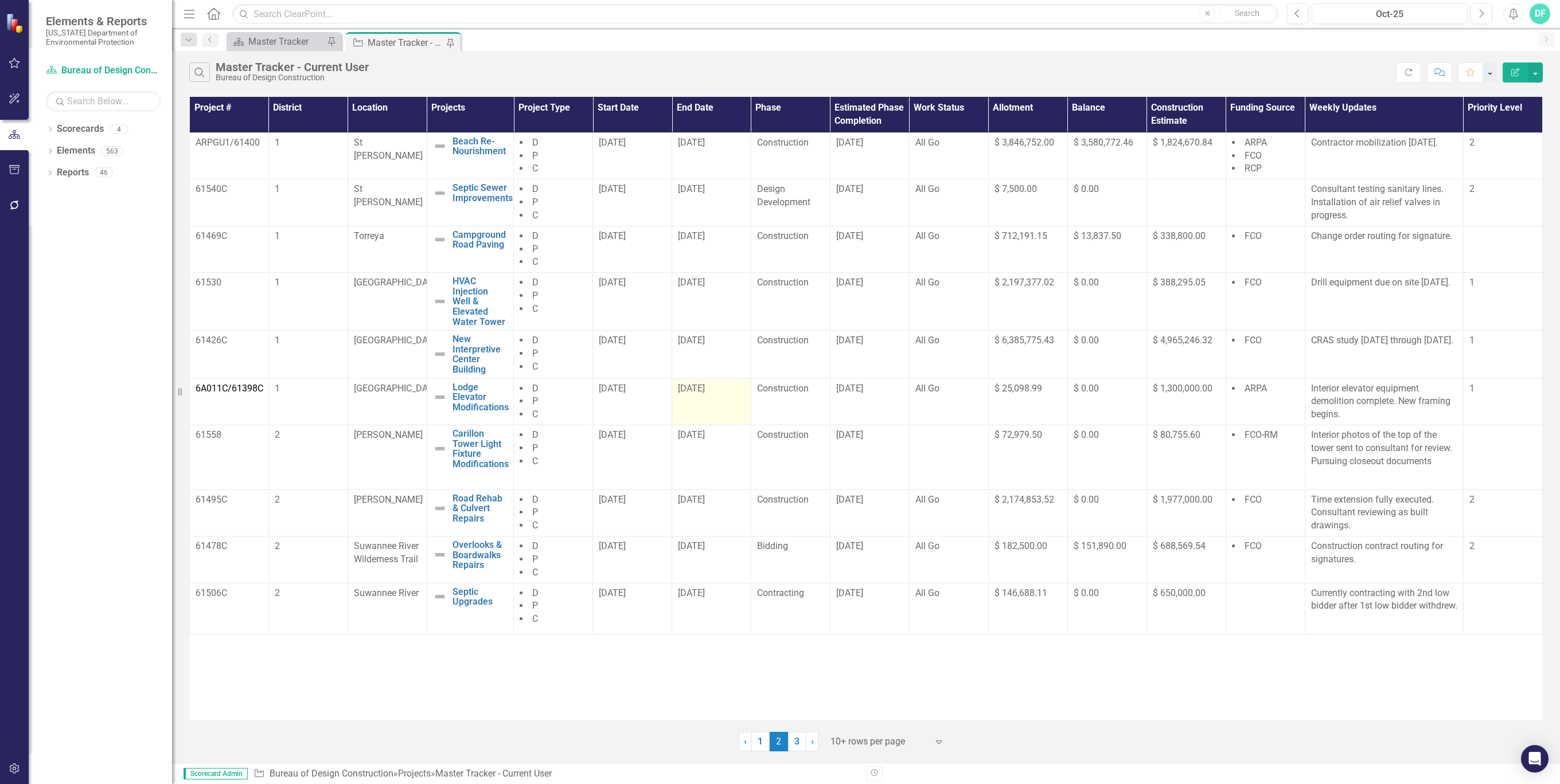
click at [731, 384] on div "[DATE]" at bounding box center [711, 389] width 67 height 13
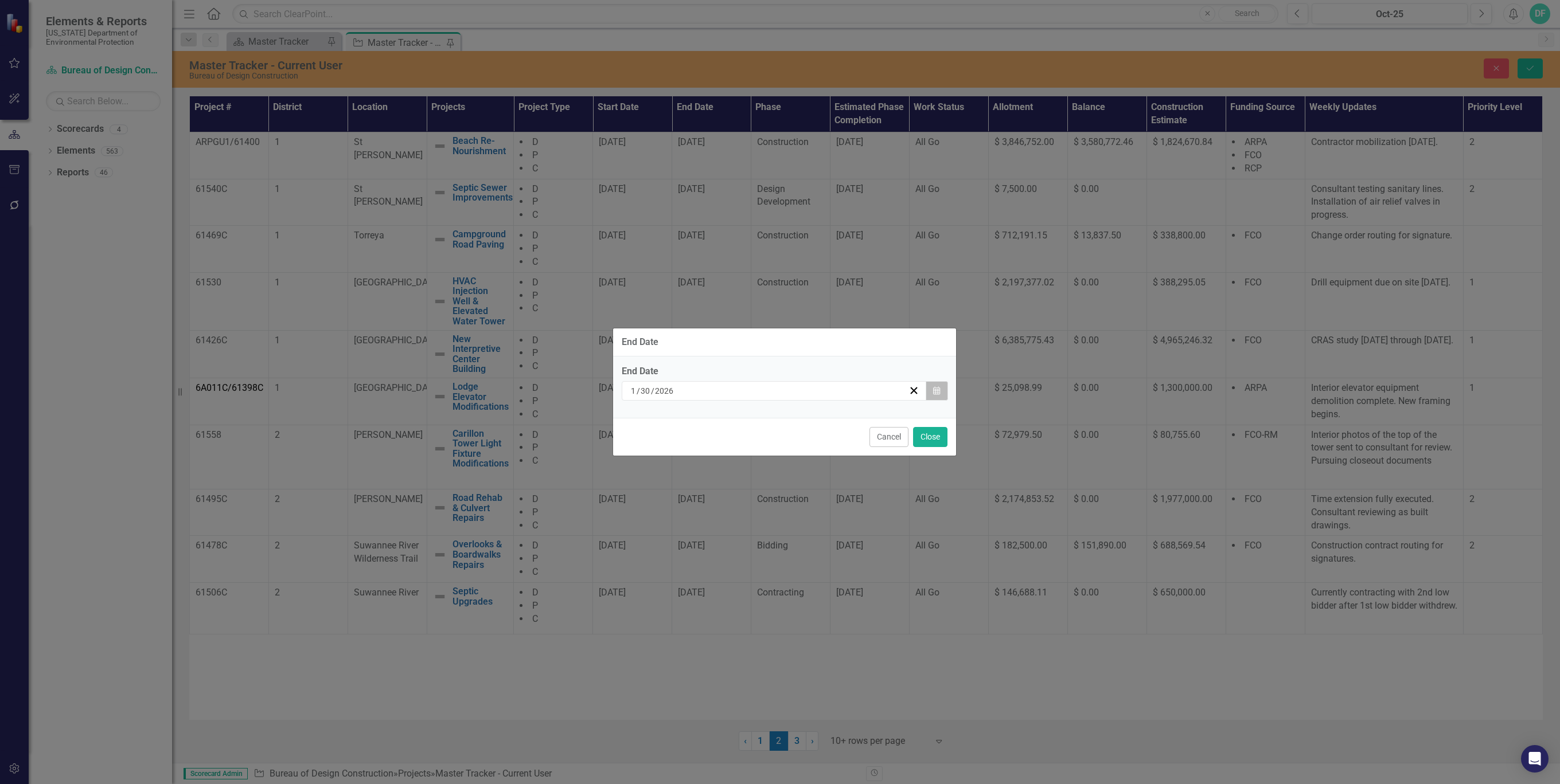
click at [938, 390] on icon "Calendar" at bounding box center [936, 391] width 7 height 8
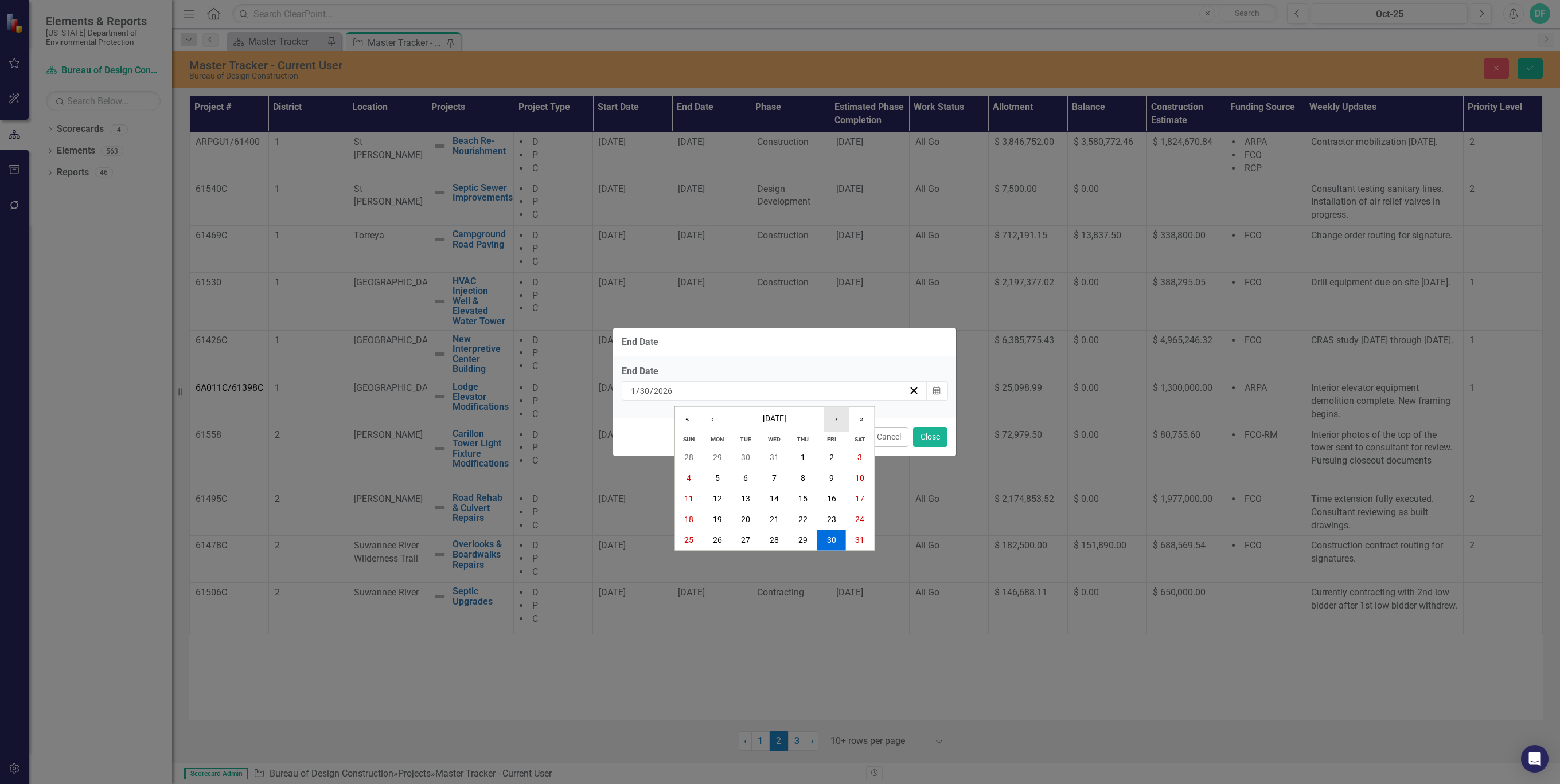
click at [837, 418] on button "›" at bounding box center [836, 419] width 25 height 25
click at [744, 538] on abbr "31" at bounding box center [746, 541] width 9 height 9
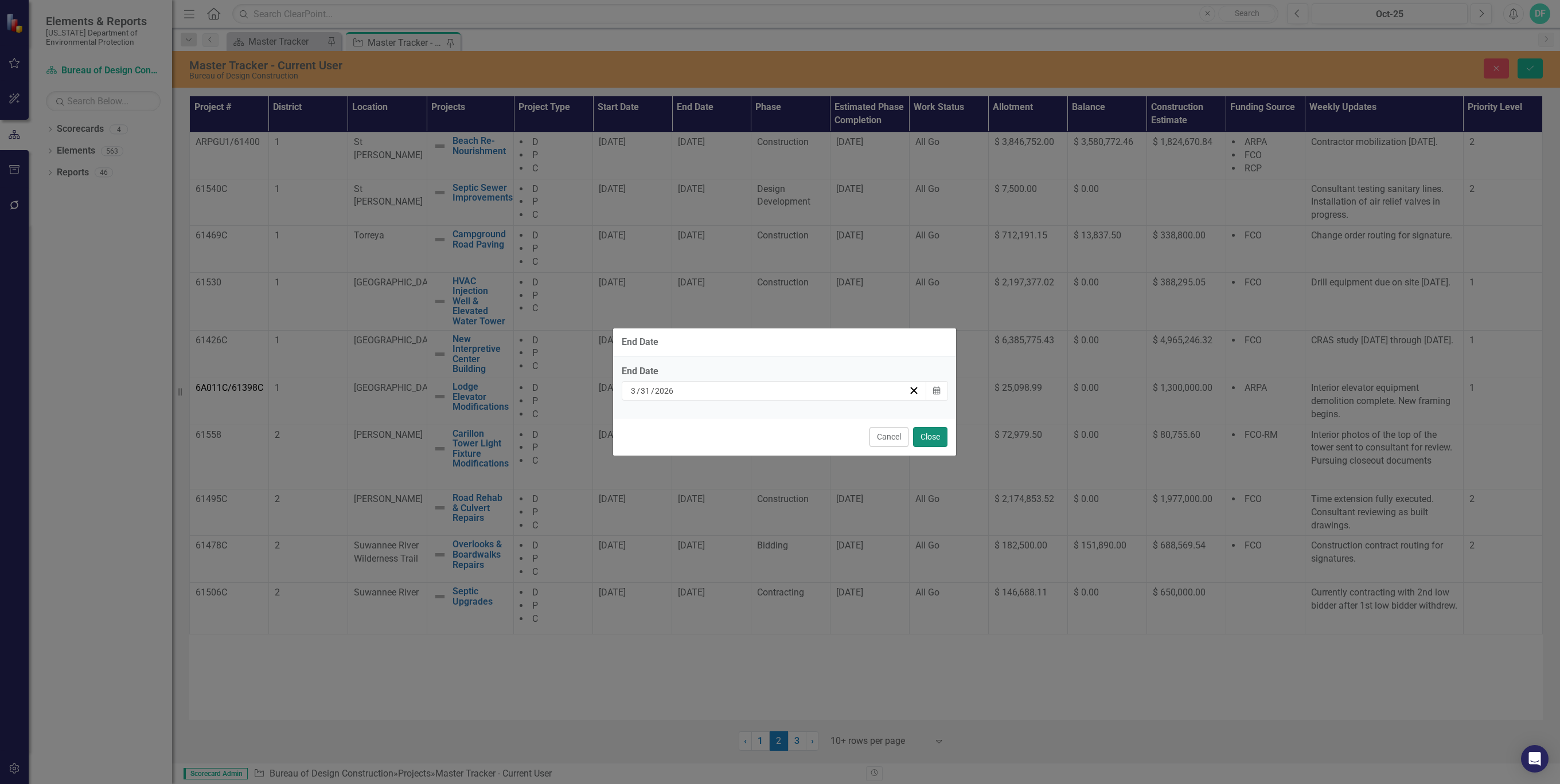
click at [934, 435] on button "Close" at bounding box center [930, 436] width 35 height 20
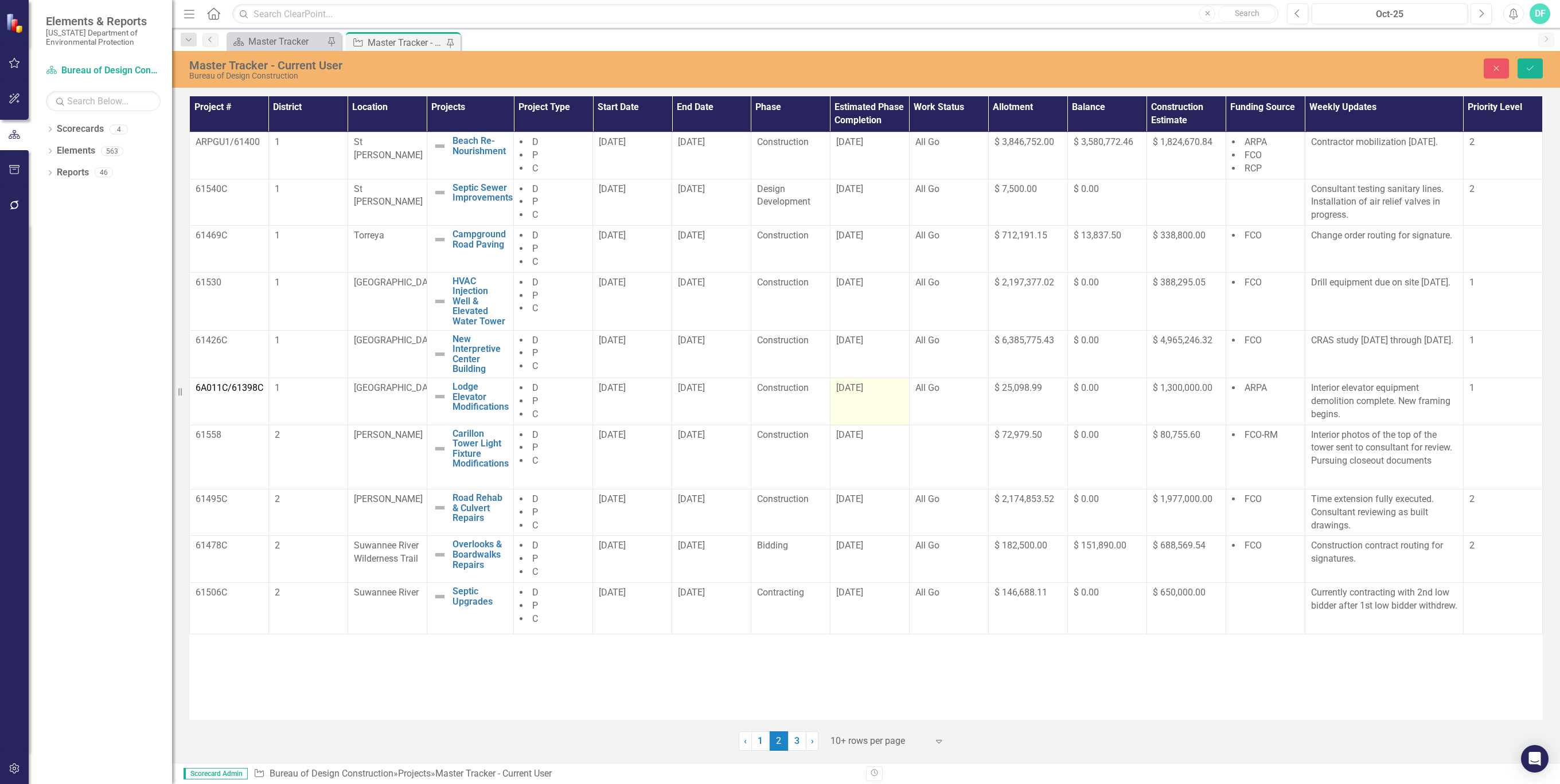
click at [868, 396] on td "[DATE]" at bounding box center [869, 402] width 79 height 47
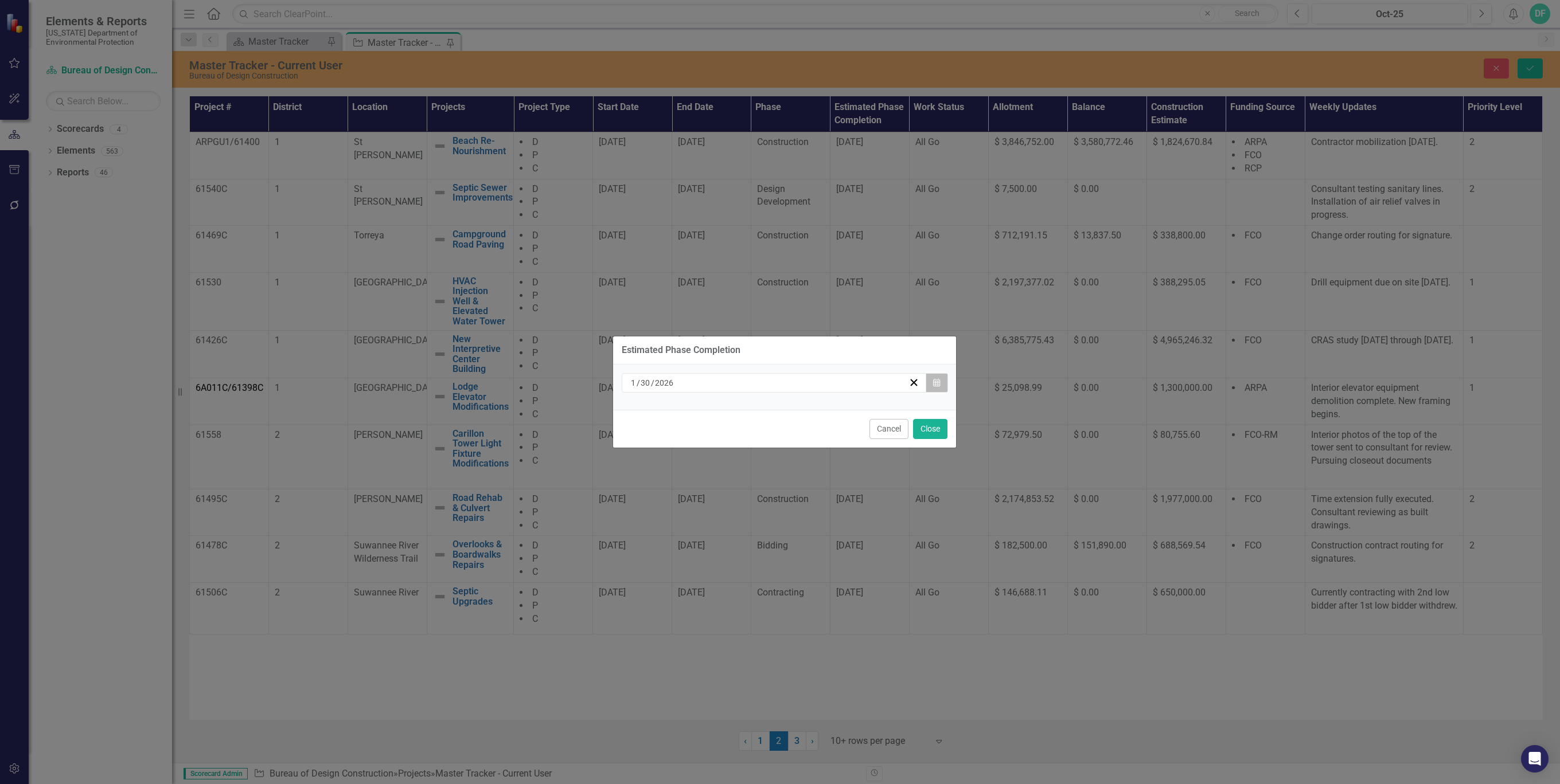
click at [934, 384] on icon "Calendar" at bounding box center [936, 383] width 7 height 8
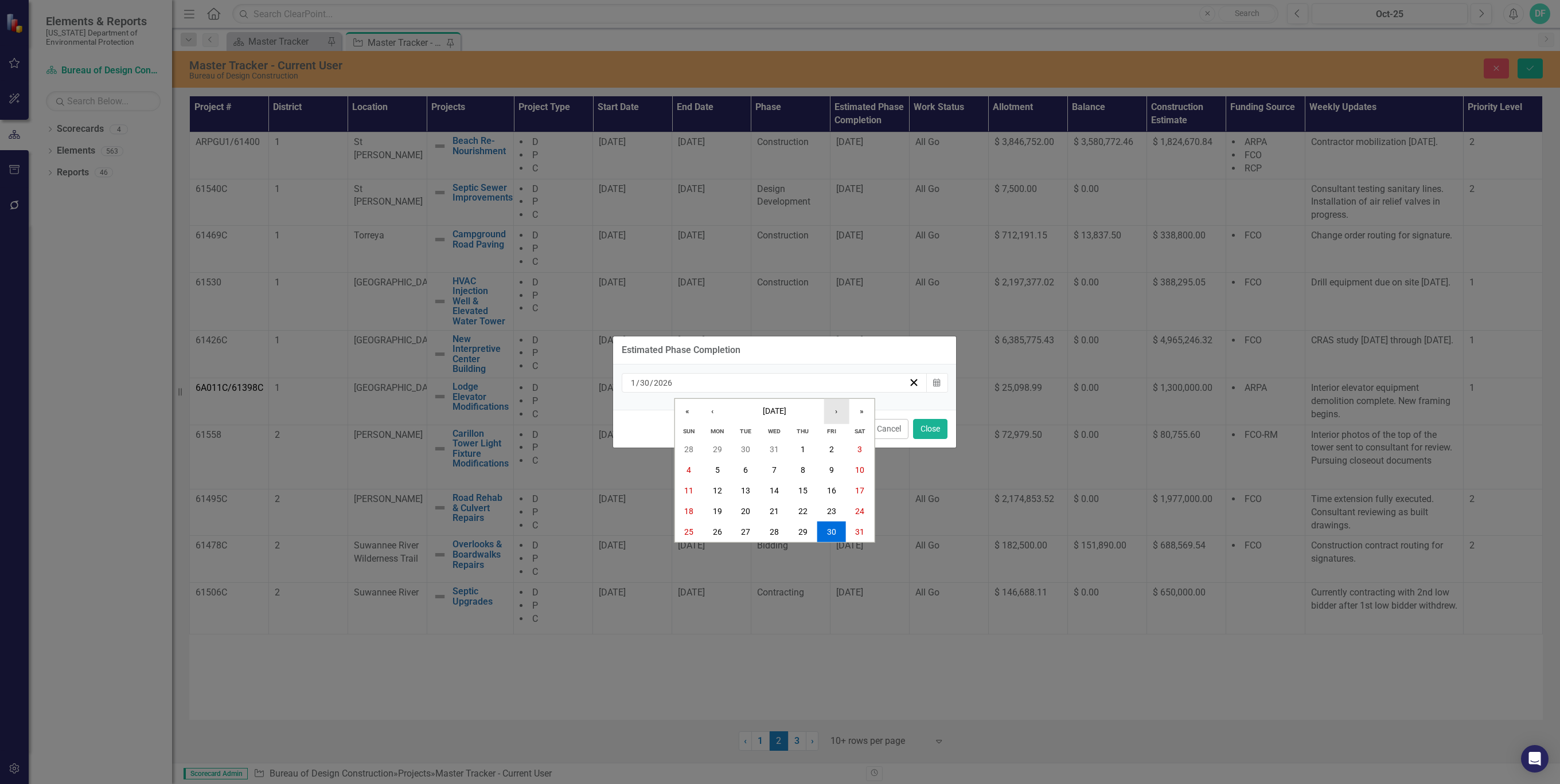
click at [840, 413] on button "›" at bounding box center [836, 411] width 25 height 25
click at [748, 529] on abbr "31" at bounding box center [746, 532] width 9 height 9
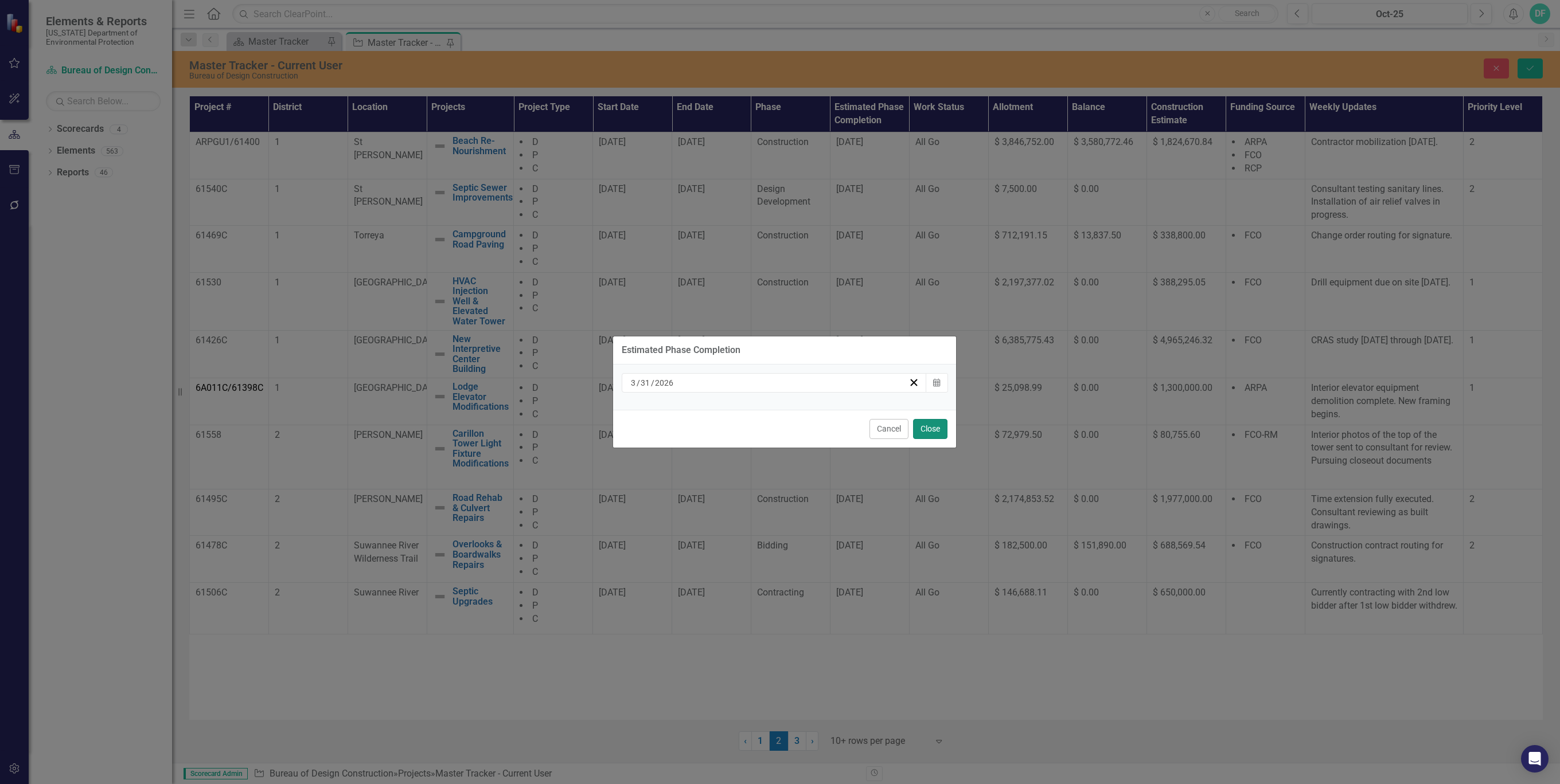
click at [938, 432] on button "Close" at bounding box center [930, 429] width 35 height 20
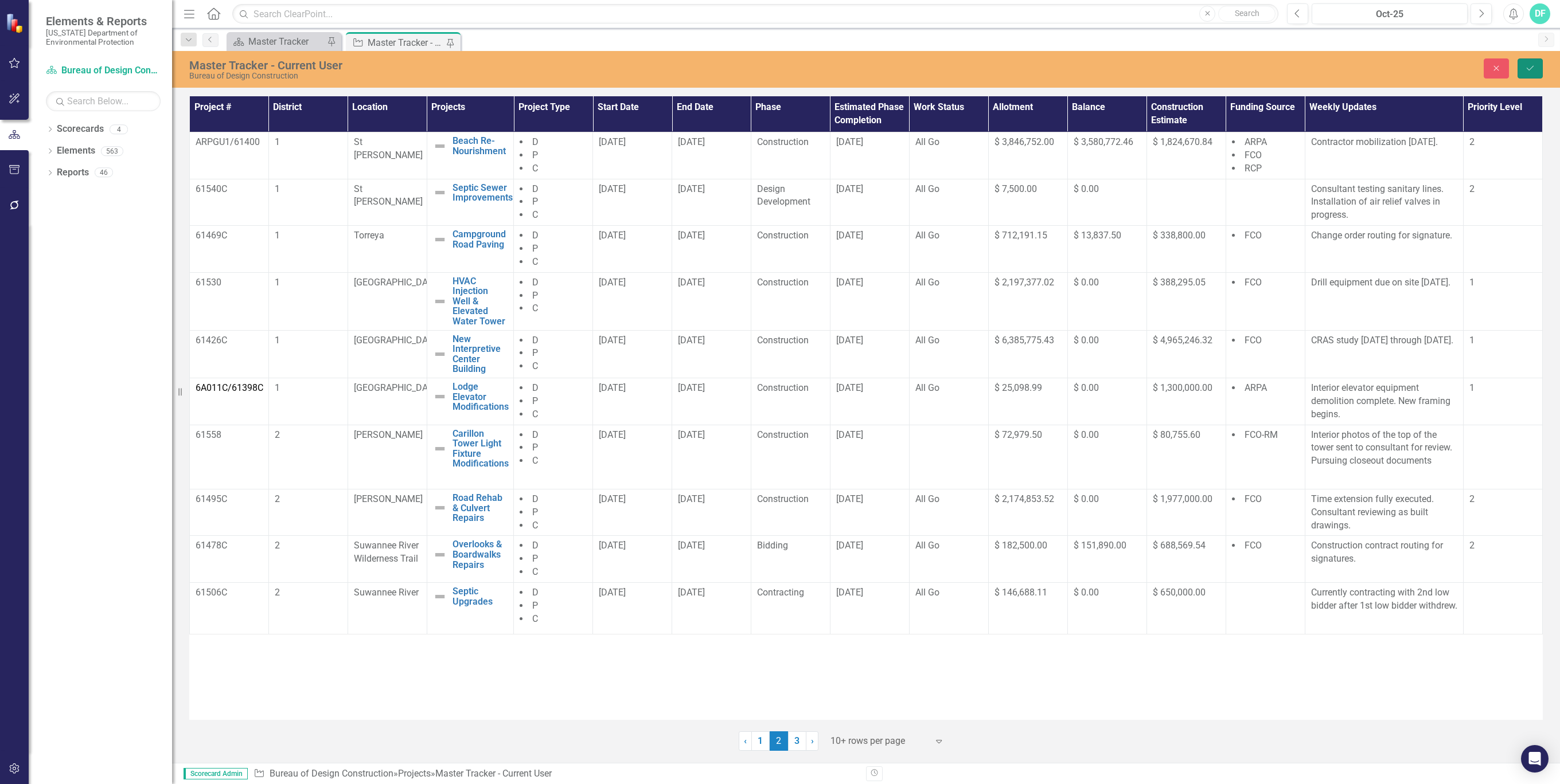
click at [1531, 72] on button "Save" at bounding box center [1530, 68] width 25 height 20
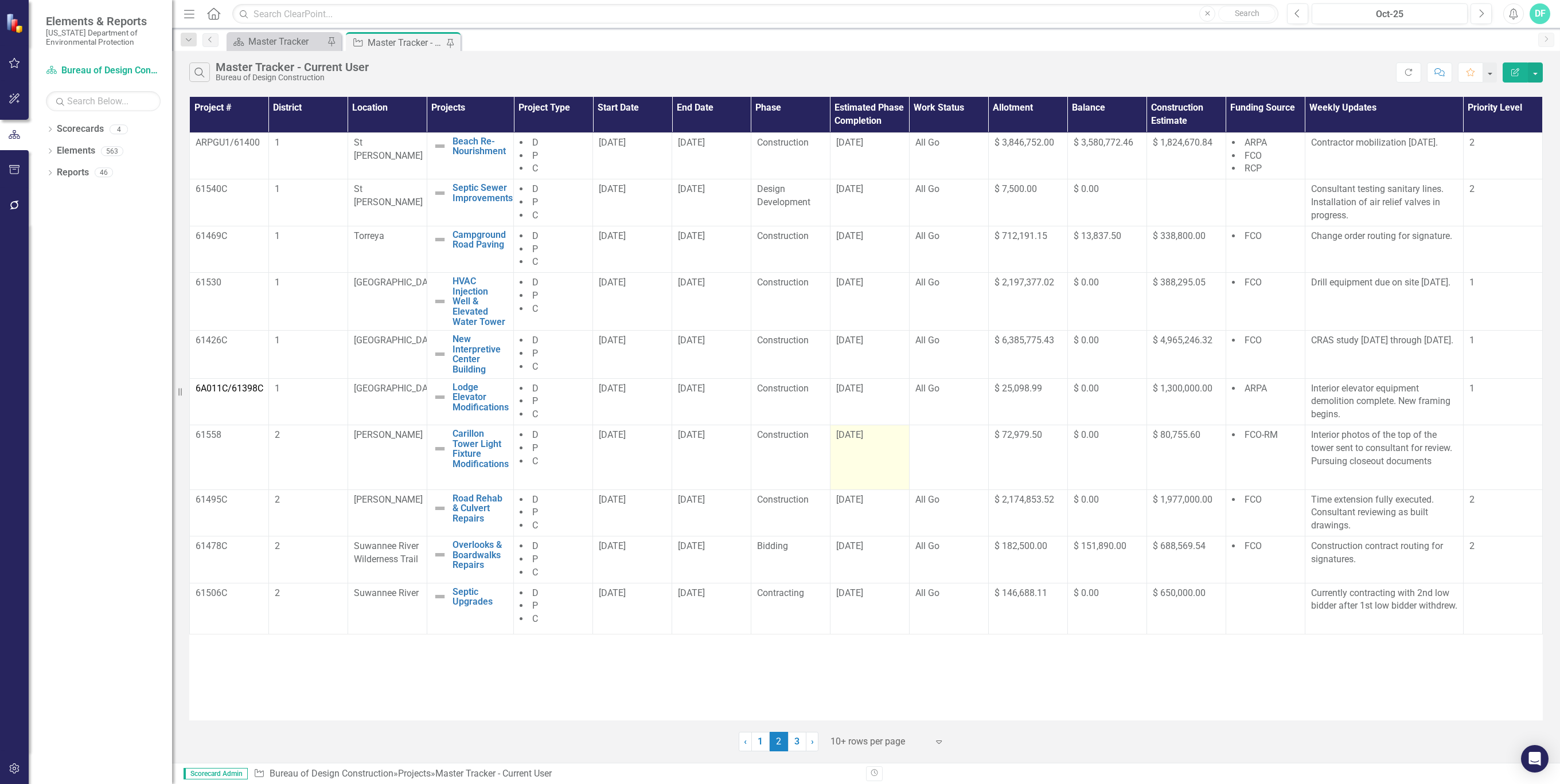
click at [884, 441] on div "[DATE]" at bounding box center [869, 435] width 67 height 13
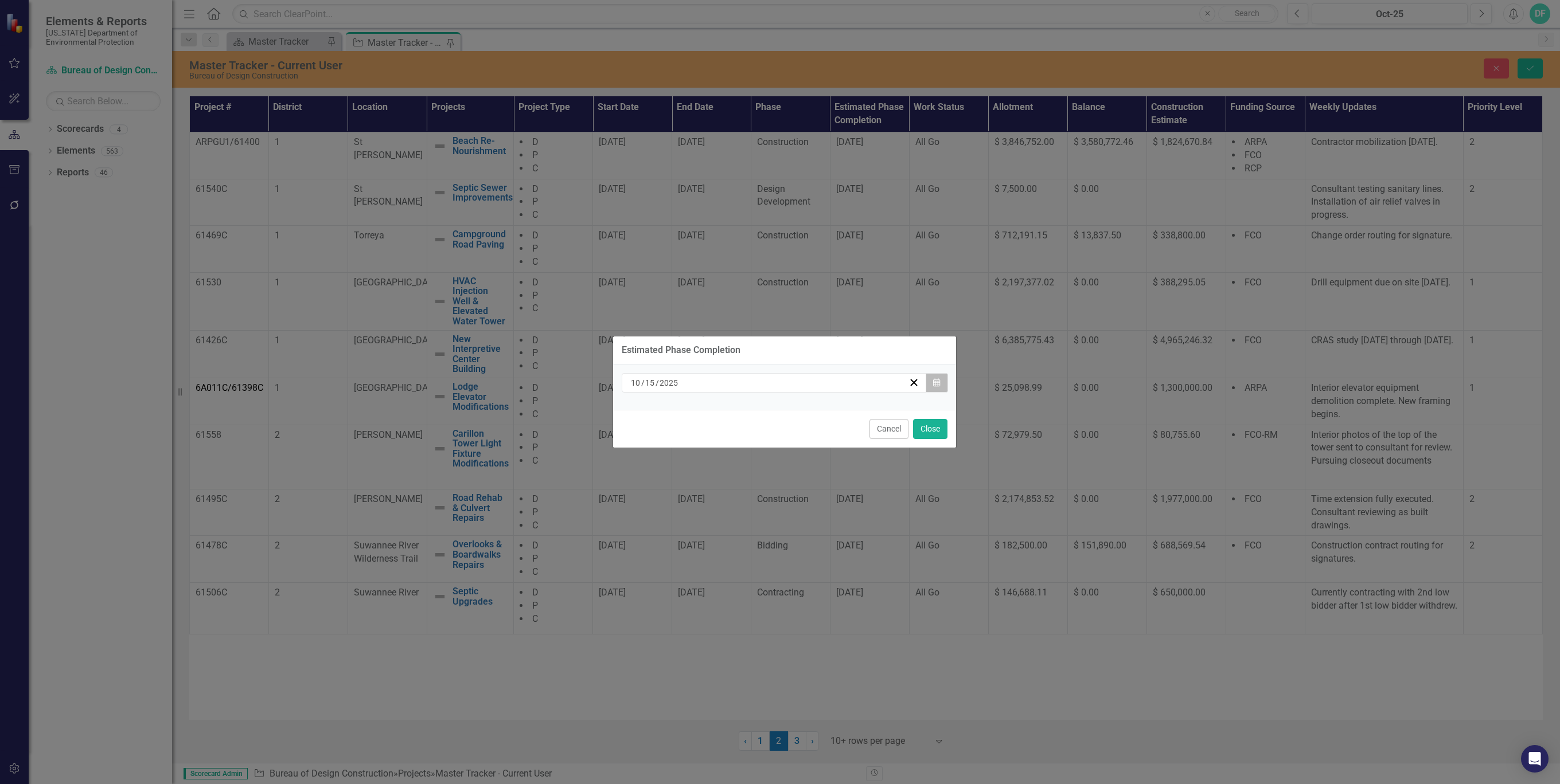
click at [938, 380] on icon "Calendar" at bounding box center [936, 383] width 7 height 8
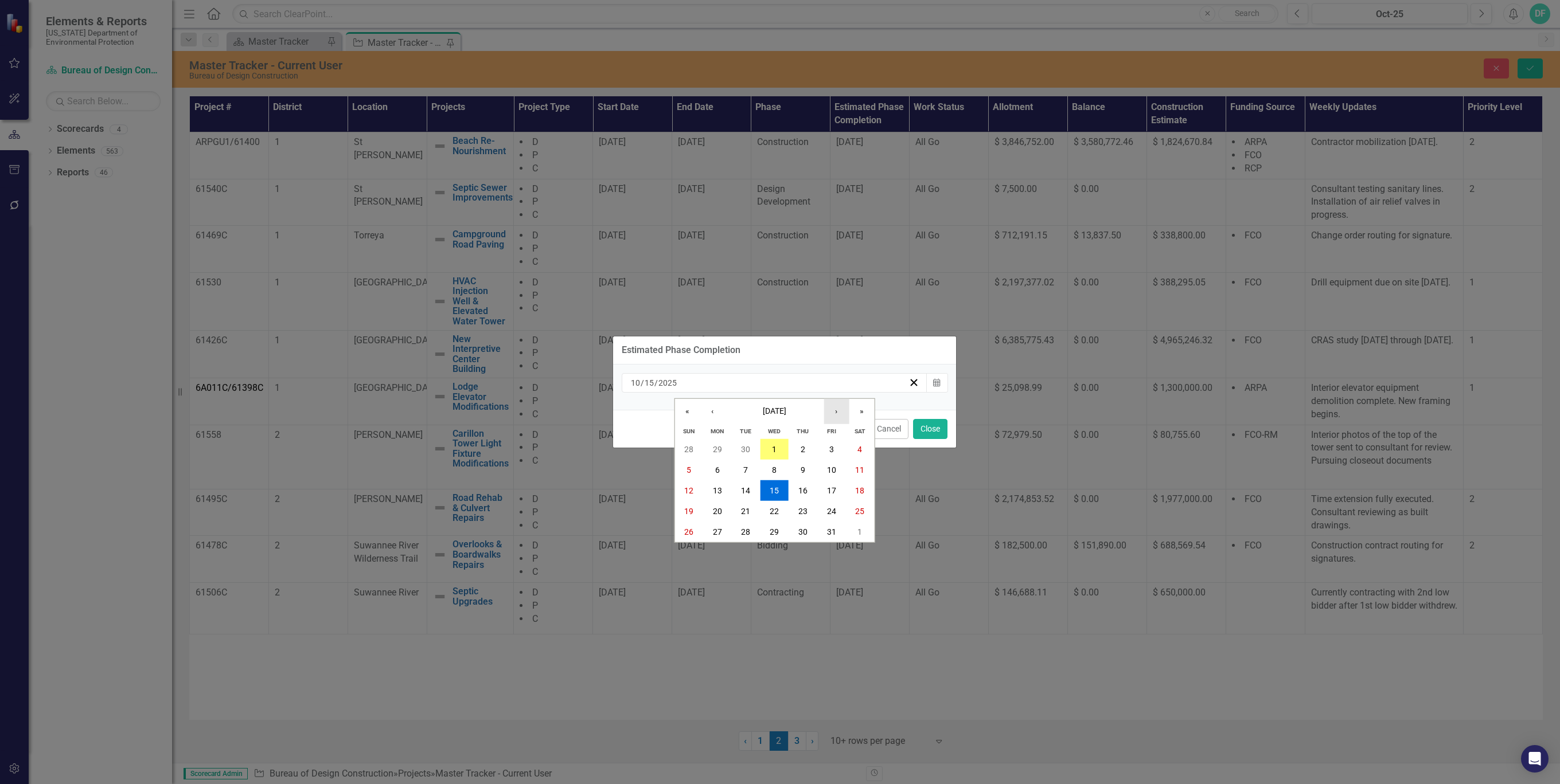
click at [835, 412] on button "›" at bounding box center [836, 411] width 25 height 25
click at [695, 549] on button "30" at bounding box center [688, 553] width 28 height 21
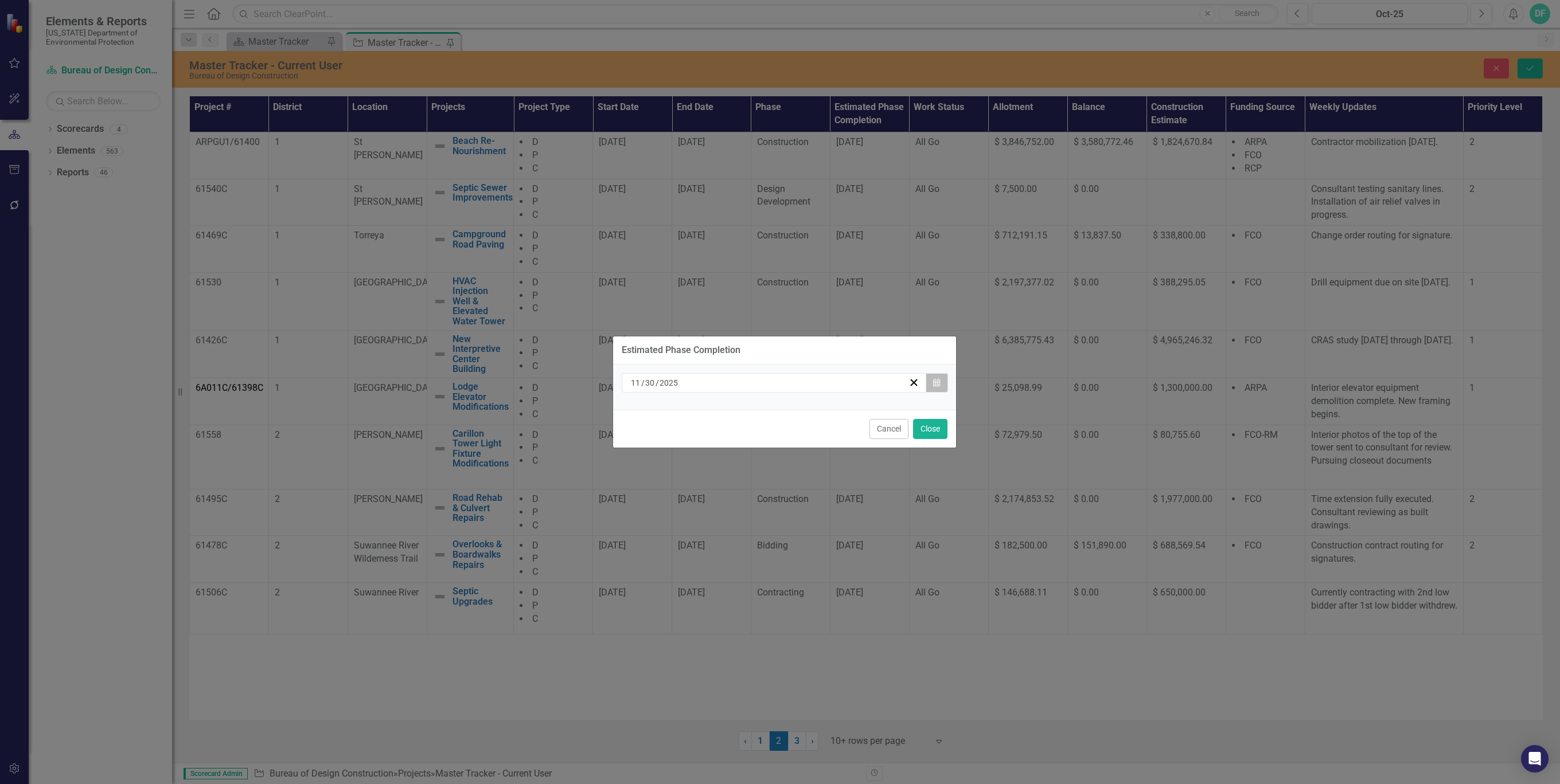
click at [937, 377] on button "Calendar" at bounding box center [936, 383] width 22 height 20
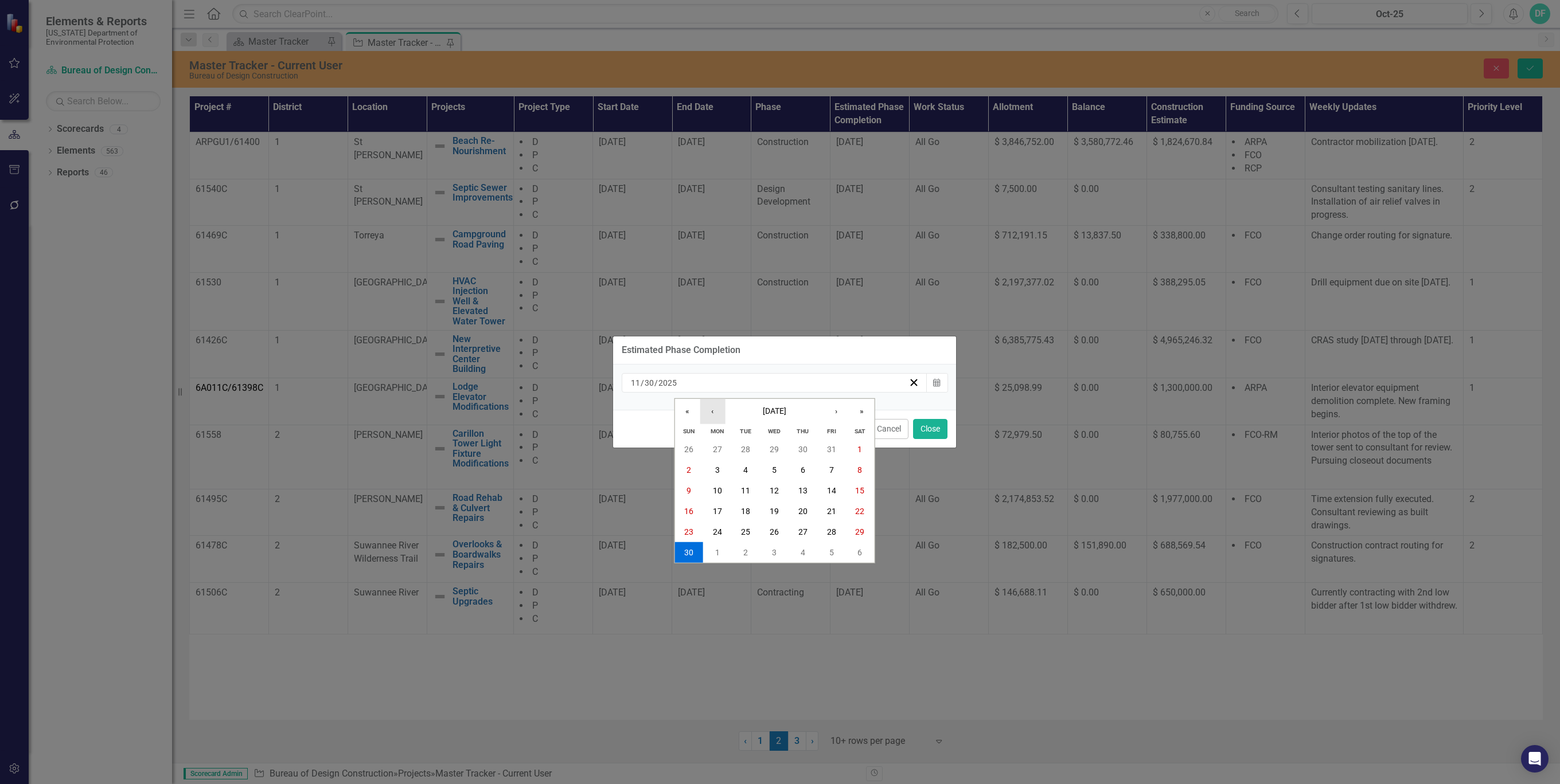
click at [710, 407] on button "‹" at bounding box center [712, 411] width 25 height 25
click at [831, 534] on abbr "31" at bounding box center [831, 532] width 9 height 9
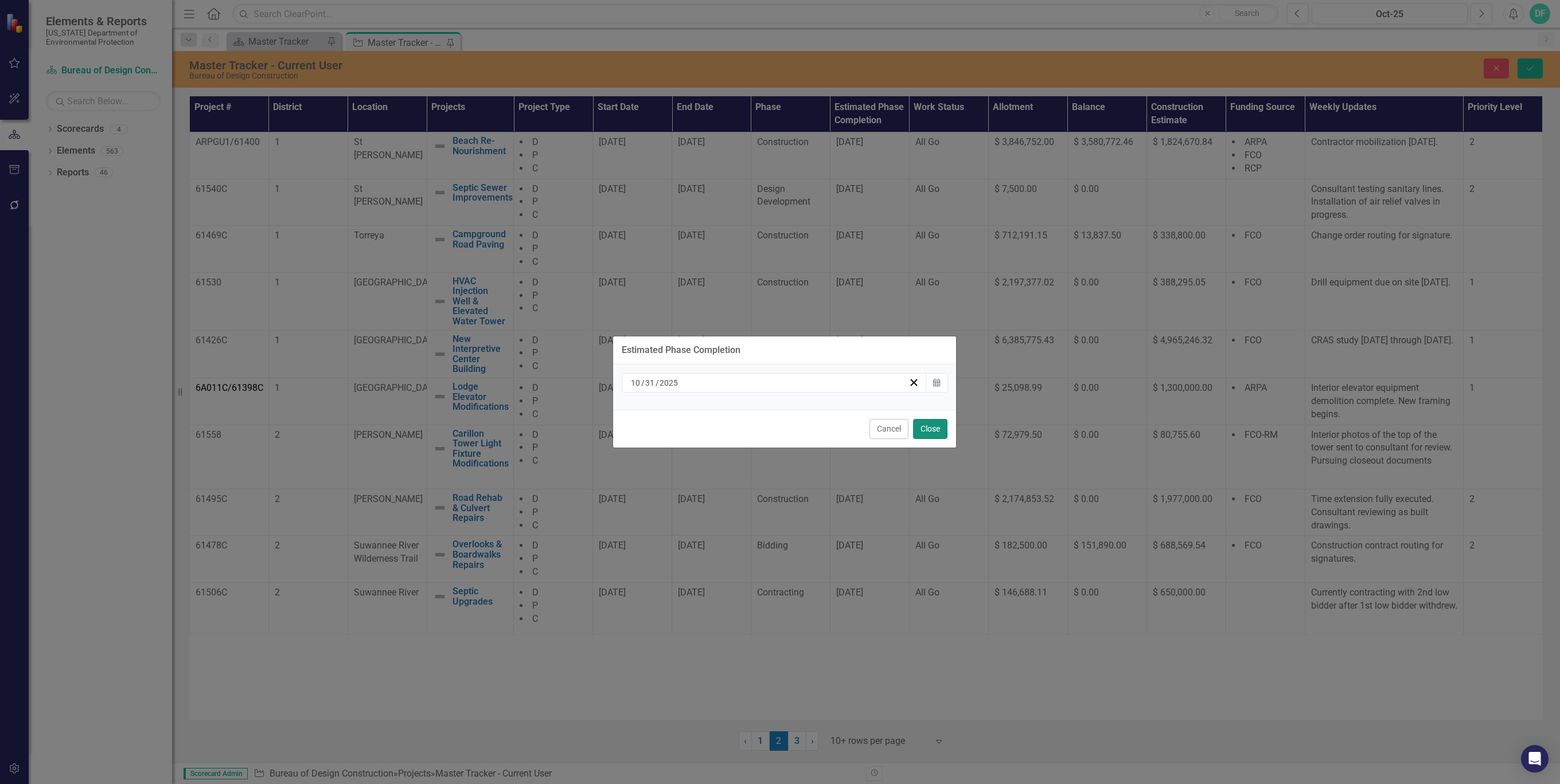
click at [938, 430] on button "Close" at bounding box center [930, 429] width 35 height 20
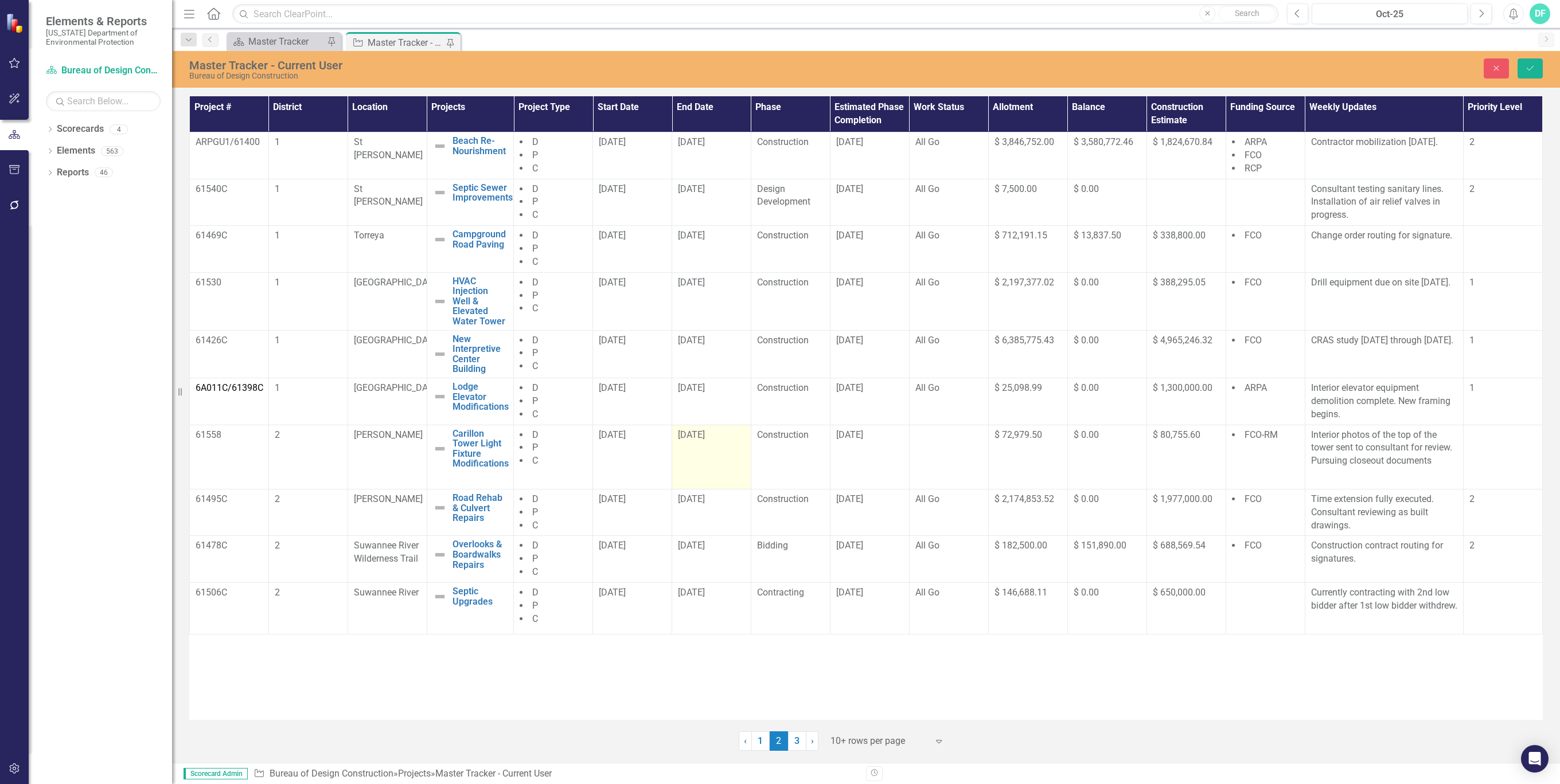
click at [727, 447] on td "[DATE]" at bounding box center [712, 457] width 79 height 64
click at [729, 443] on td "[DATE]" at bounding box center [712, 457] width 79 height 64
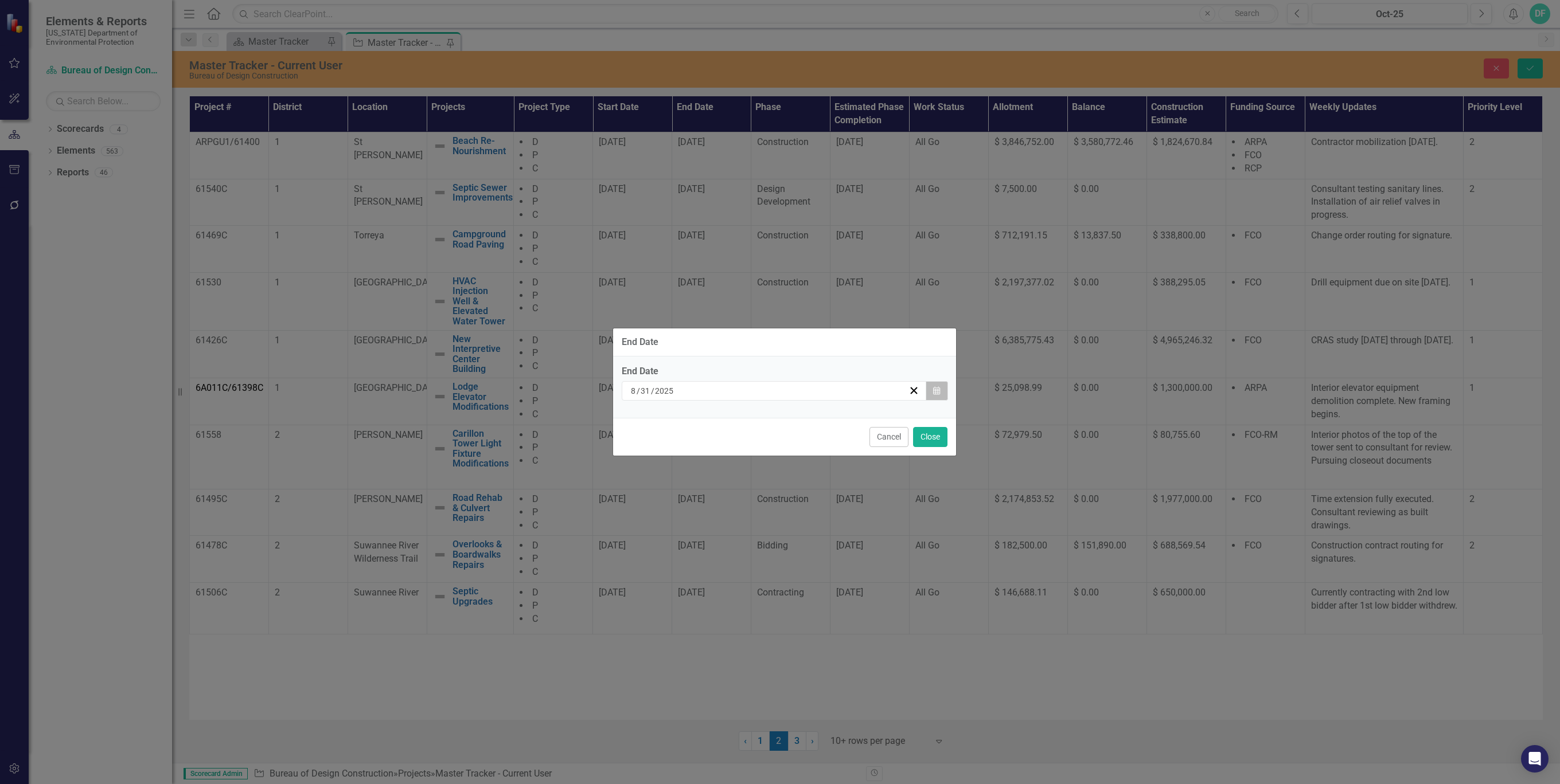
click at [937, 387] on icon "Calendar" at bounding box center [936, 391] width 7 height 8
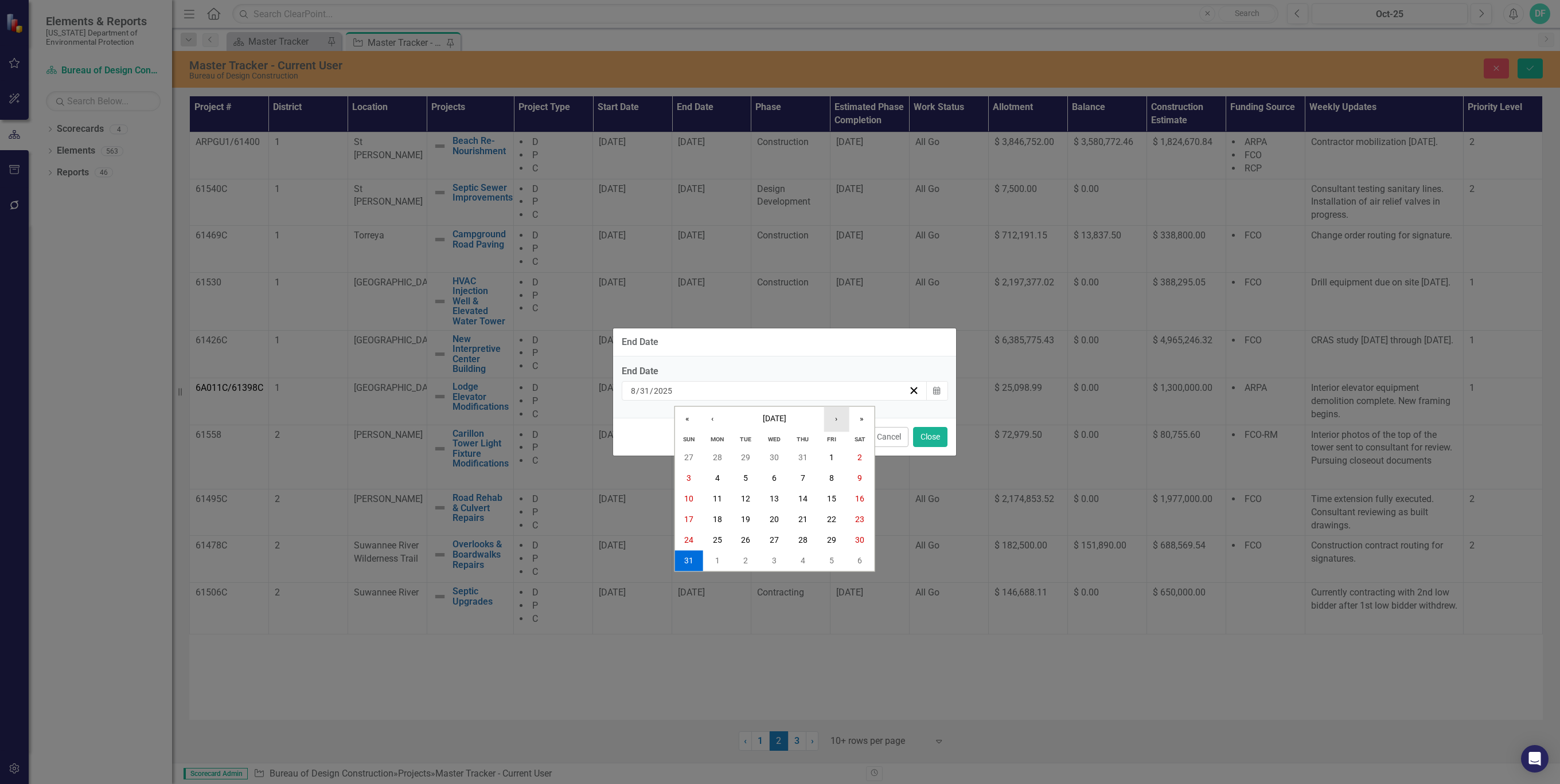
click at [837, 421] on button "›" at bounding box center [836, 419] width 25 height 25
click at [835, 539] on abbr "31" at bounding box center [831, 541] width 9 height 9
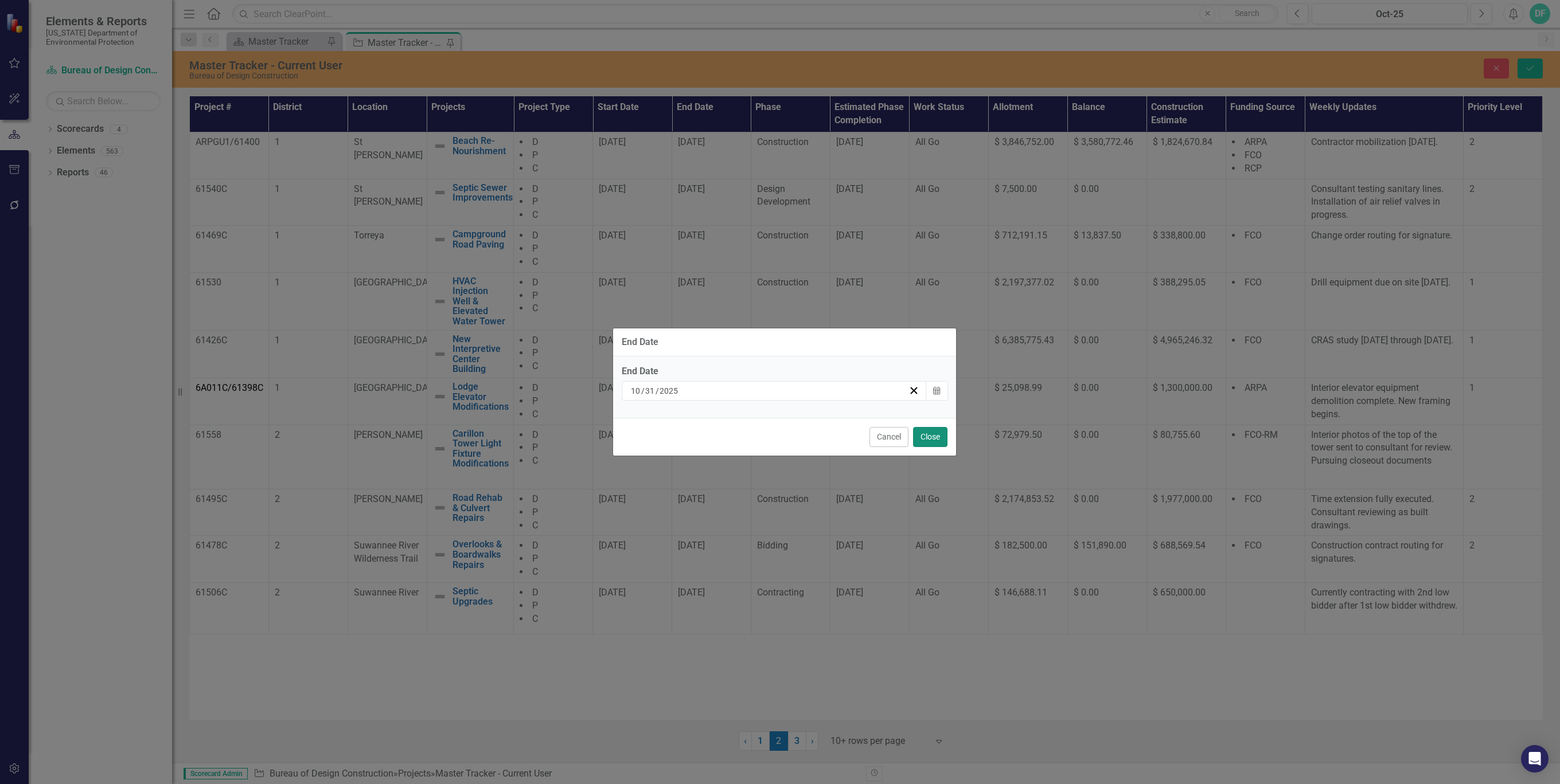
click at [931, 437] on button "Close" at bounding box center [930, 436] width 35 height 20
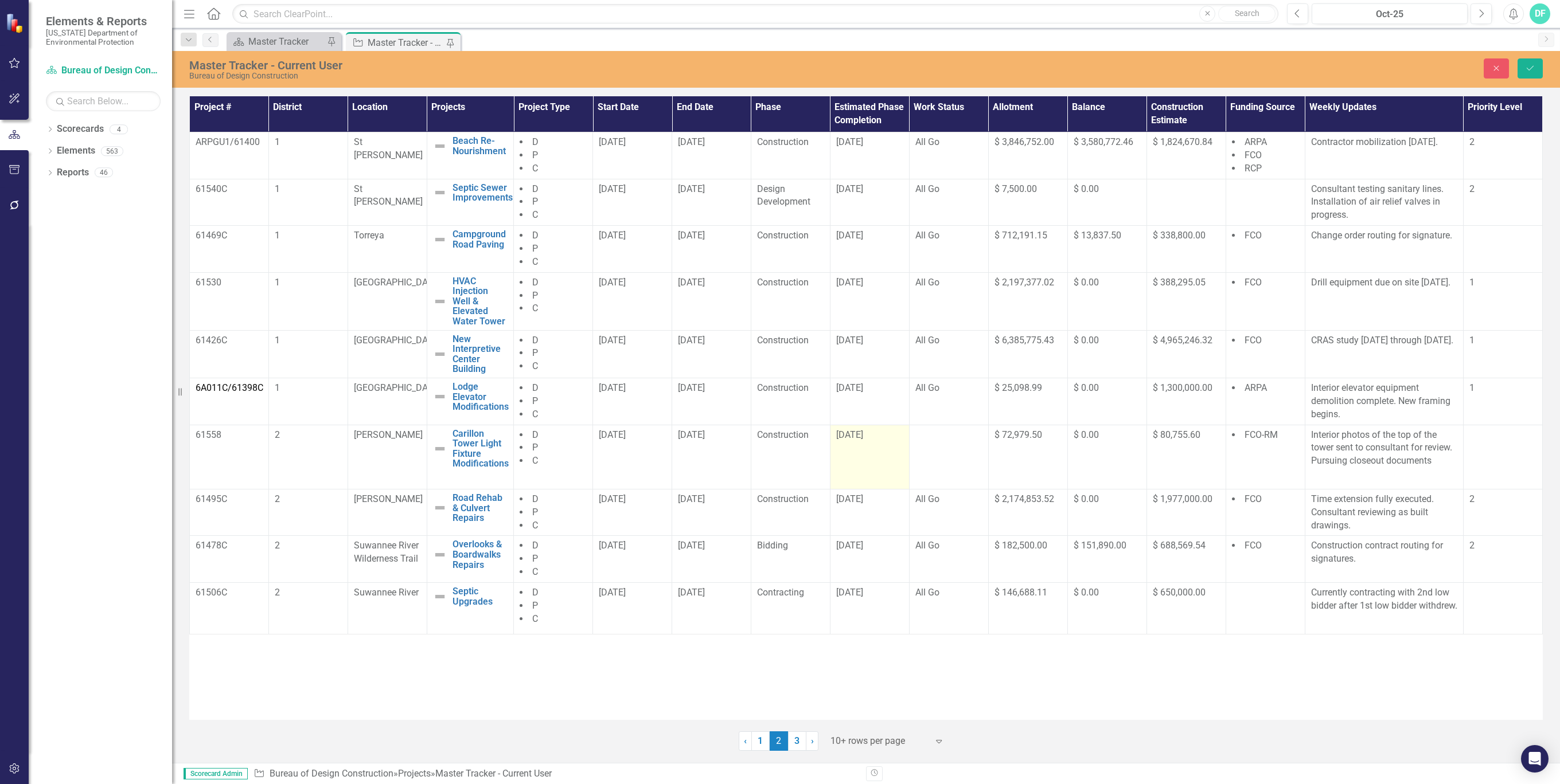
click at [862, 462] on td "[DATE]" at bounding box center [869, 457] width 79 height 64
click at [745, 510] on td "[DATE]" at bounding box center [712, 512] width 79 height 47
click at [739, 500] on div "[DATE]" at bounding box center [711, 499] width 67 height 13
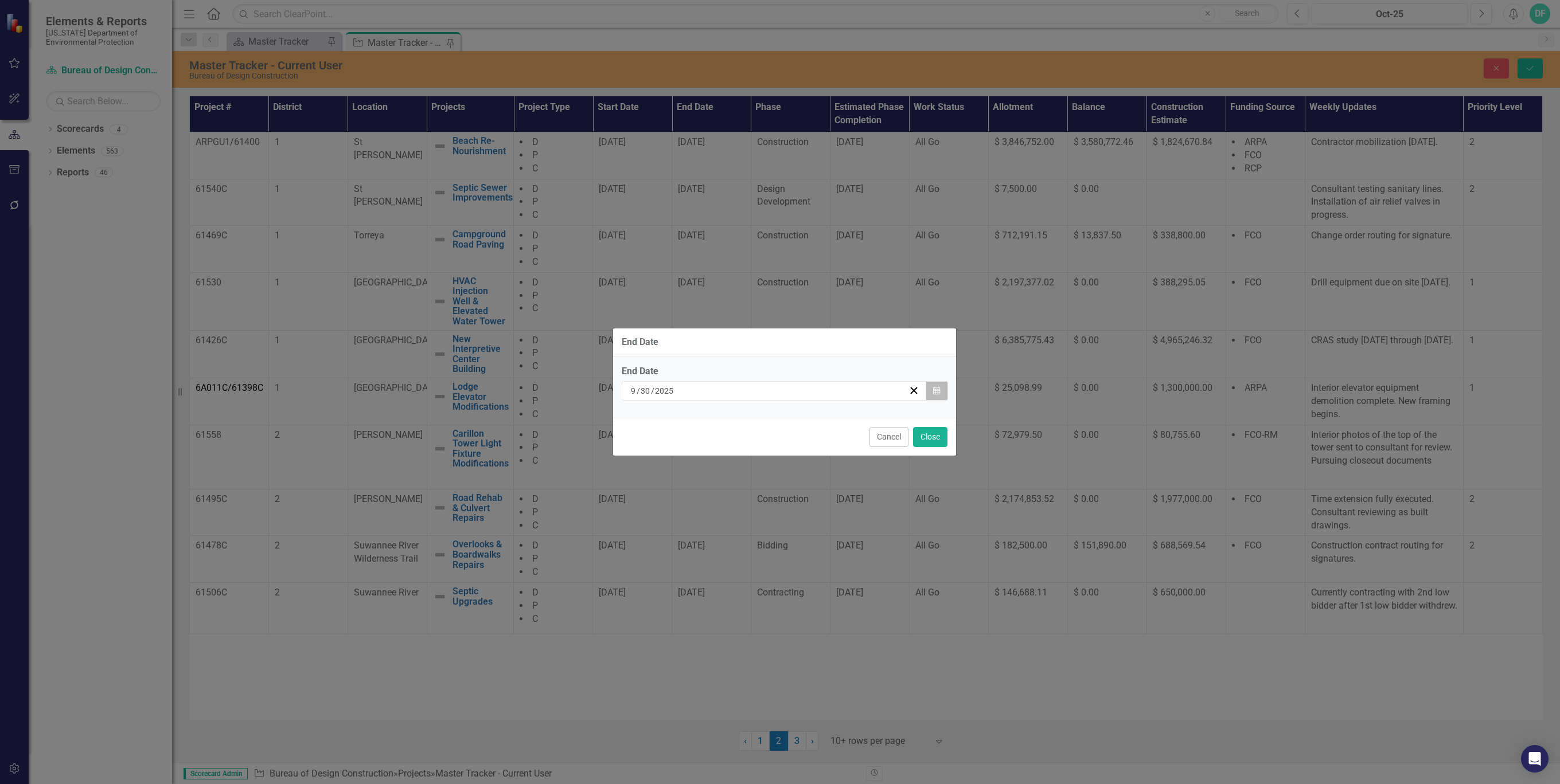
click at [938, 391] on icon "button" at bounding box center [936, 390] width 7 height 8
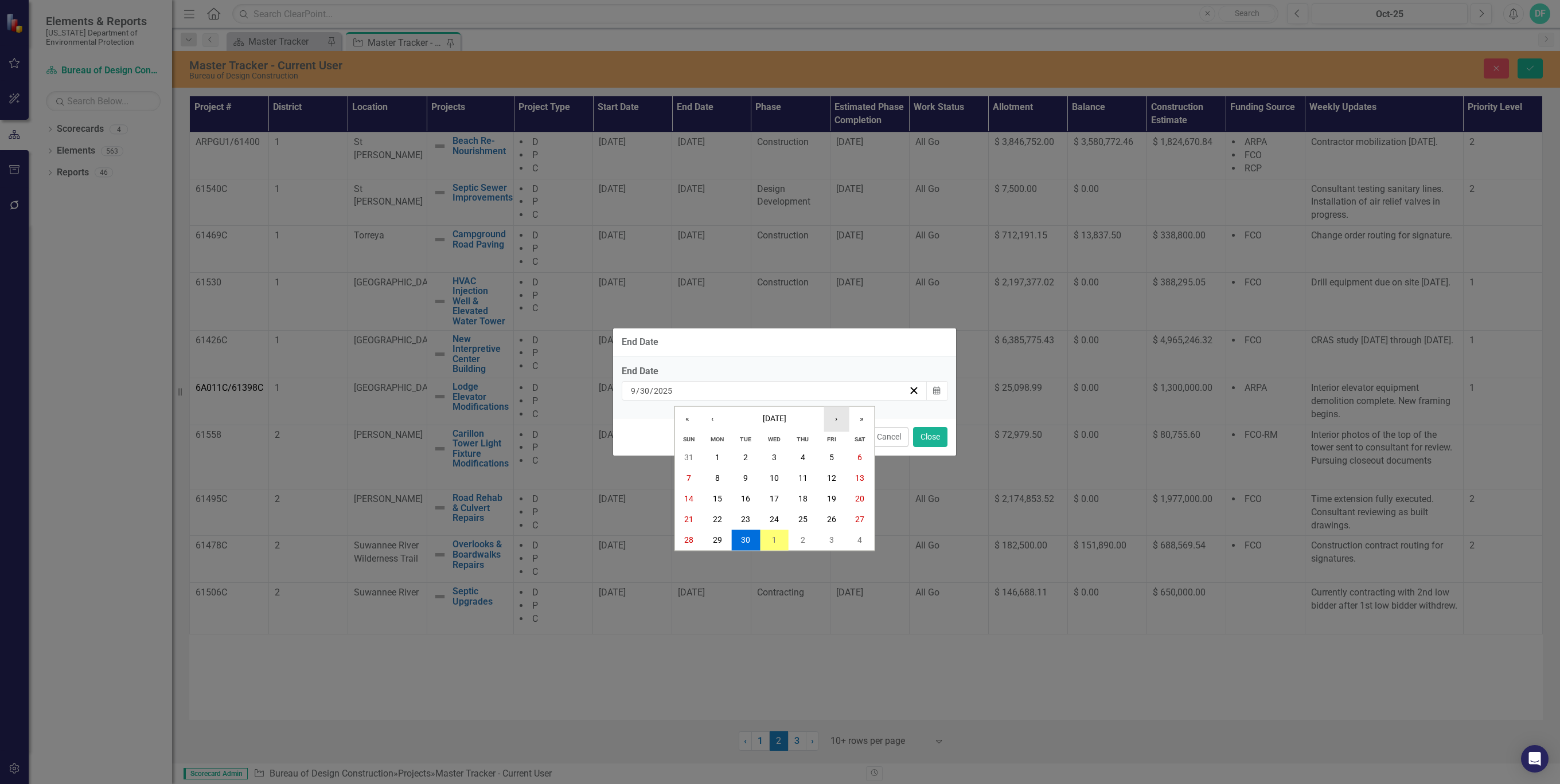
click at [837, 420] on button "›" at bounding box center [836, 419] width 25 height 25
click at [827, 540] on abbr "31" at bounding box center [831, 541] width 9 height 9
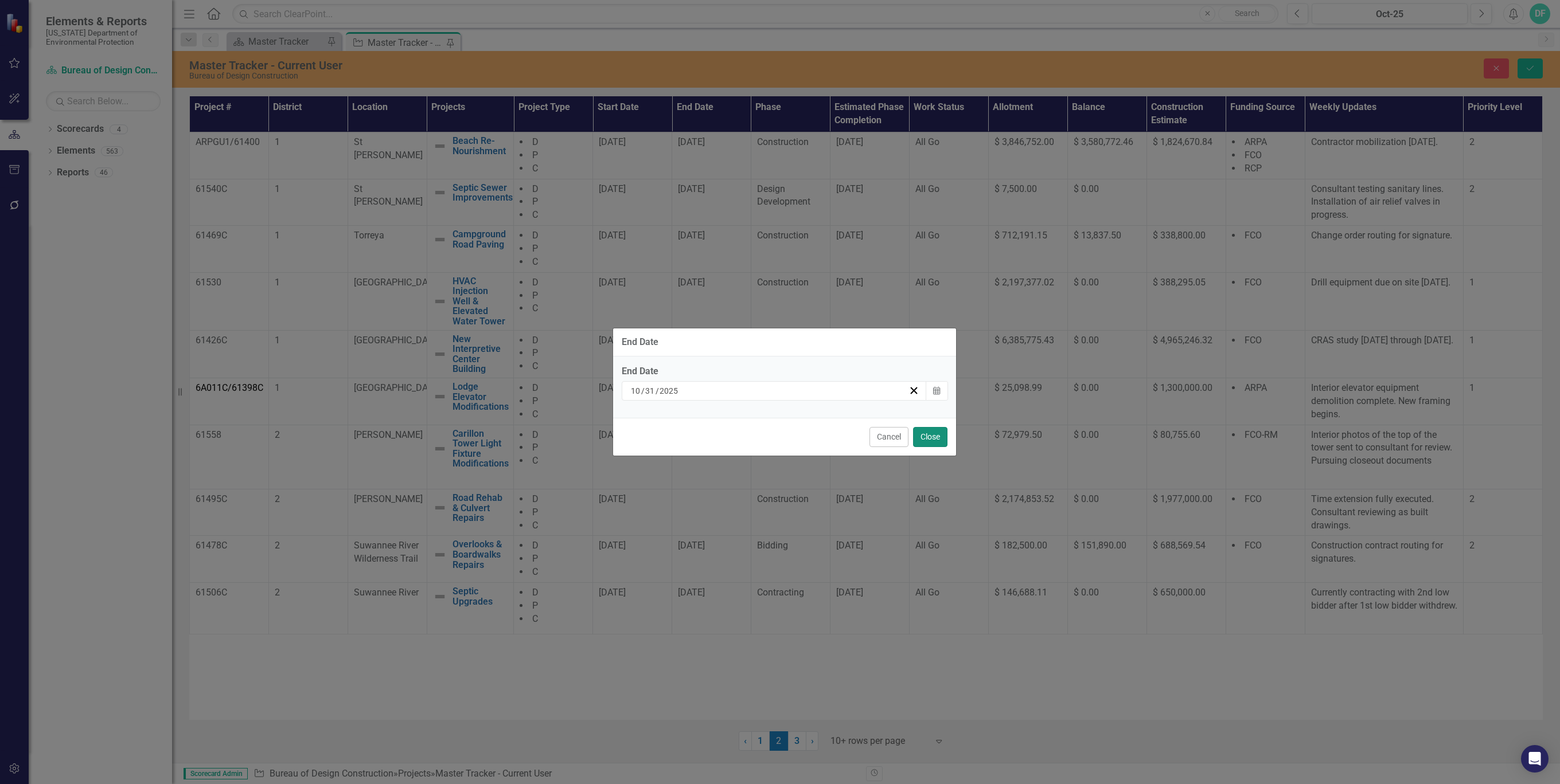
click at [931, 434] on button "Close" at bounding box center [930, 436] width 35 height 20
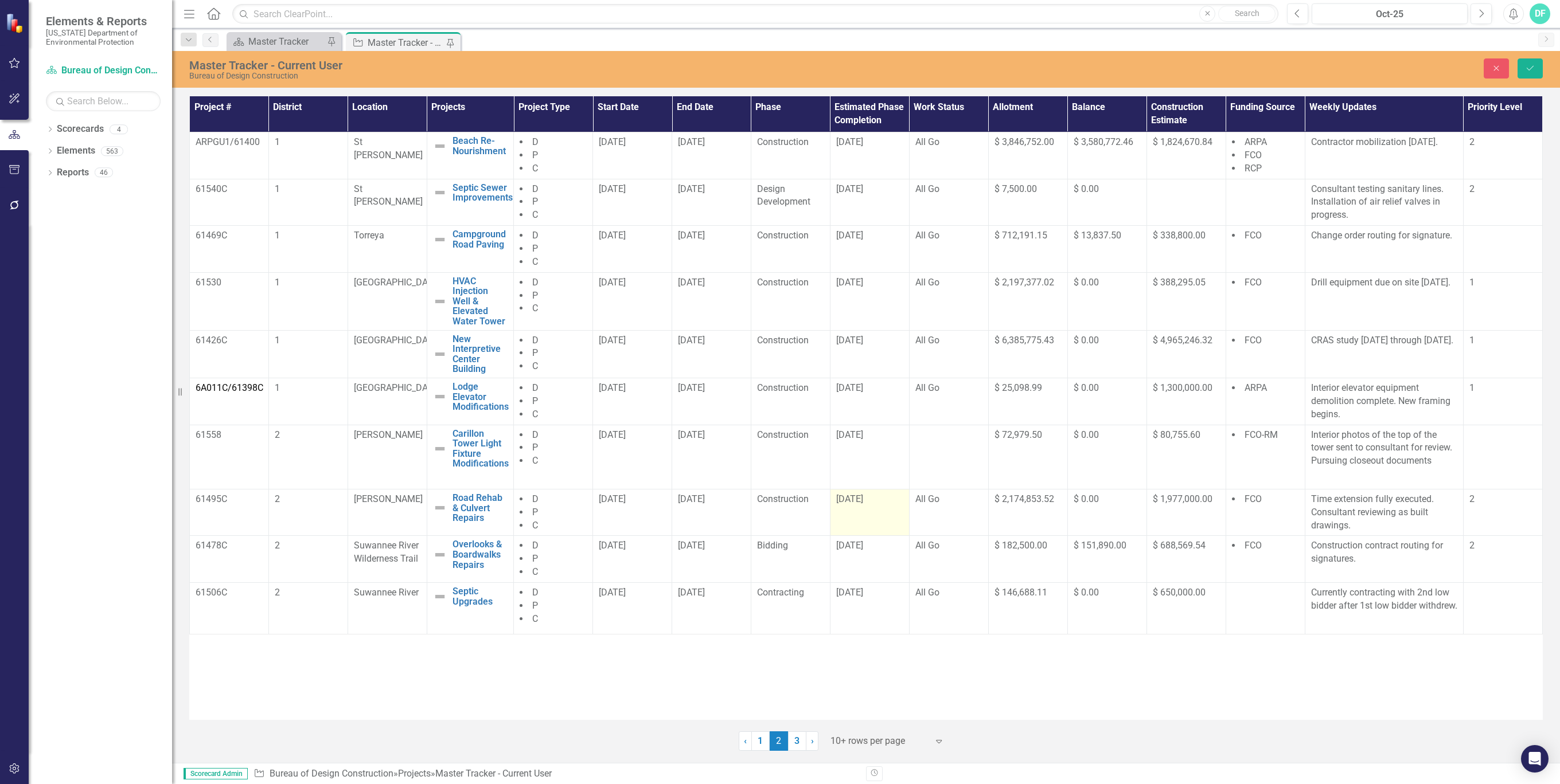
click at [858, 502] on span "[DATE]" at bounding box center [849, 499] width 27 height 11
click at [875, 507] on td "[DATE]" at bounding box center [869, 512] width 79 height 47
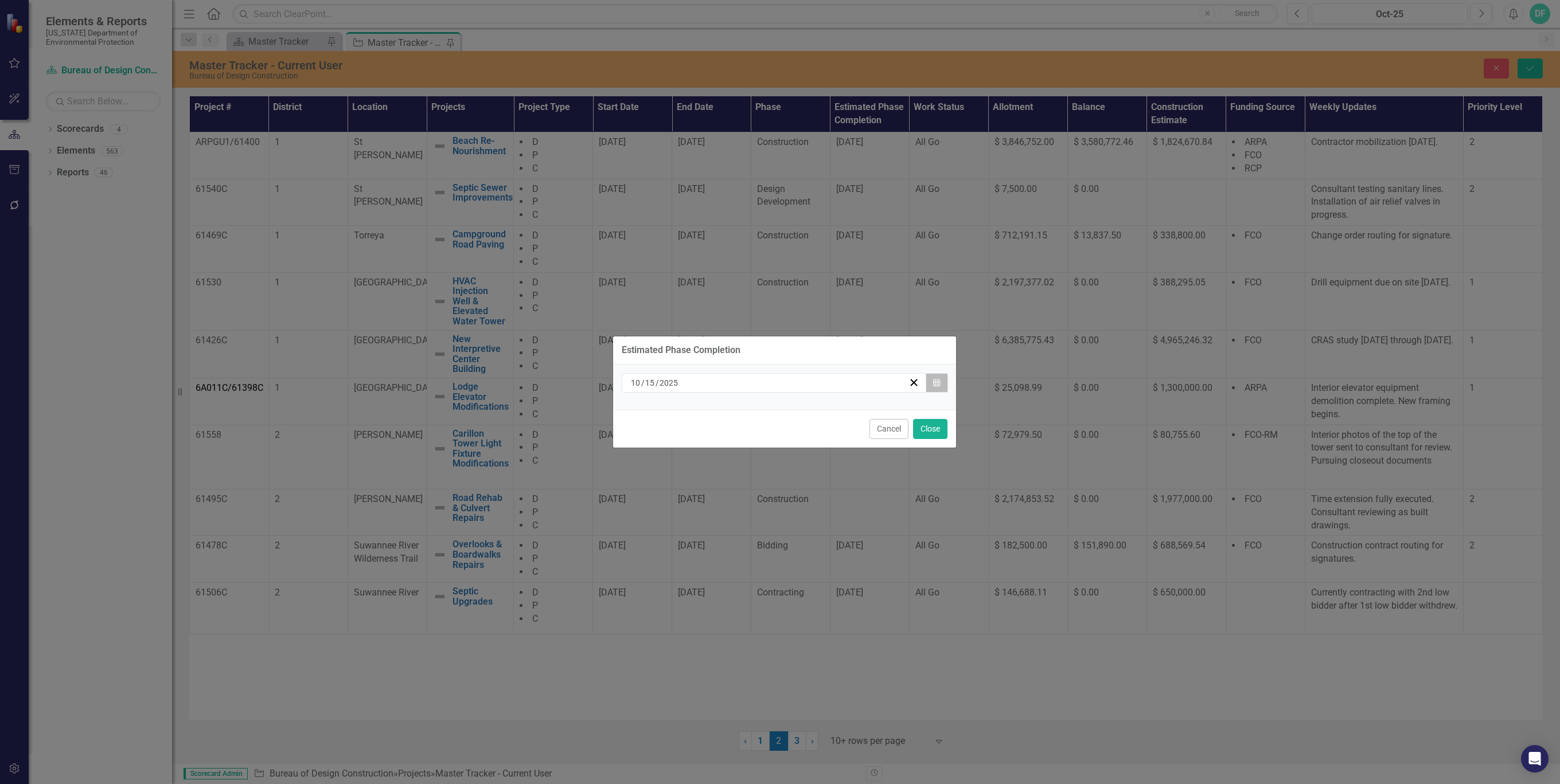
click at [936, 380] on icon "Calendar" at bounding box center [936, 383] width 7 height 8
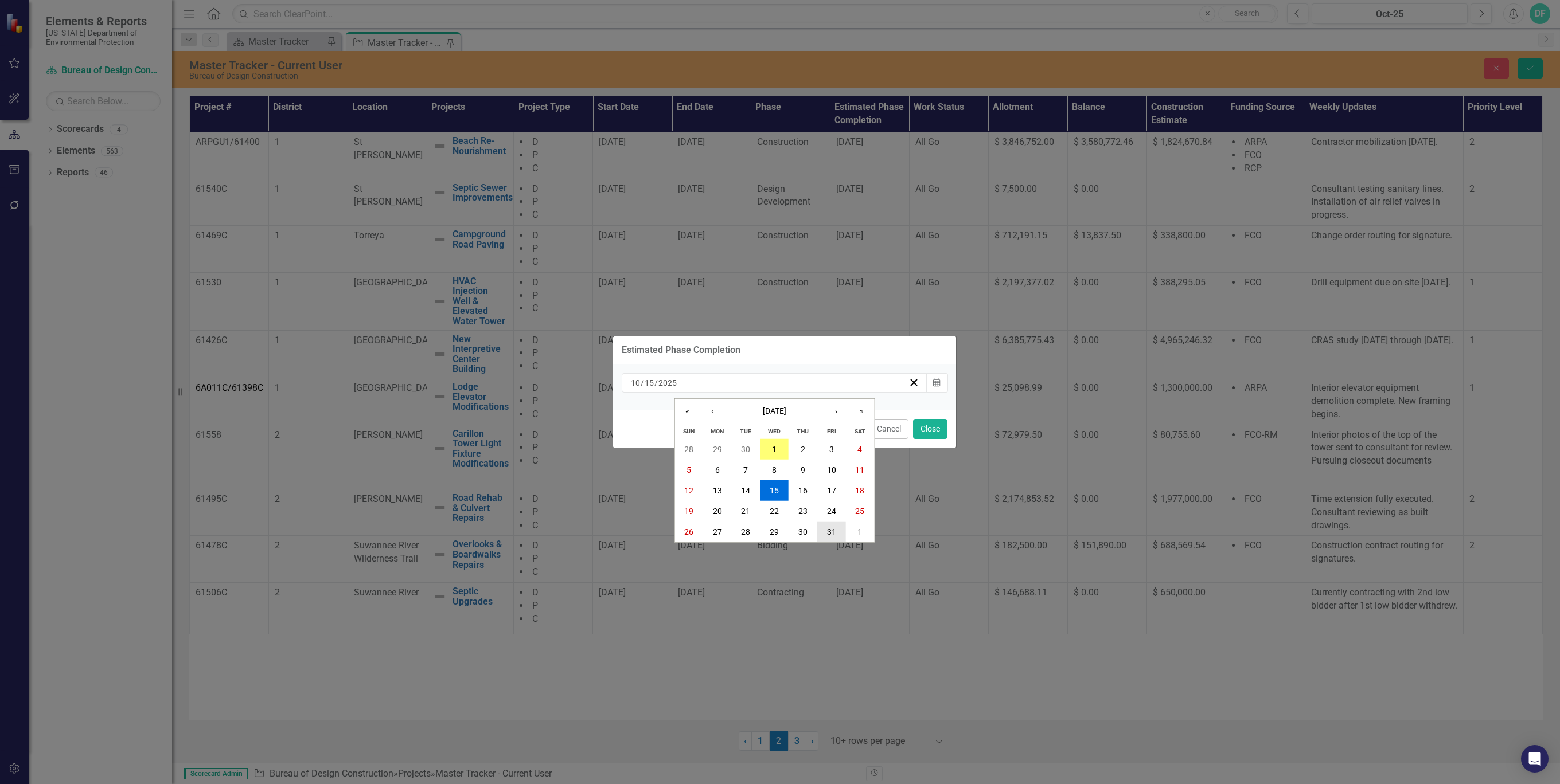
click at [831, 526] on button "31" at bounding box center [831, 532] width 28 height 21
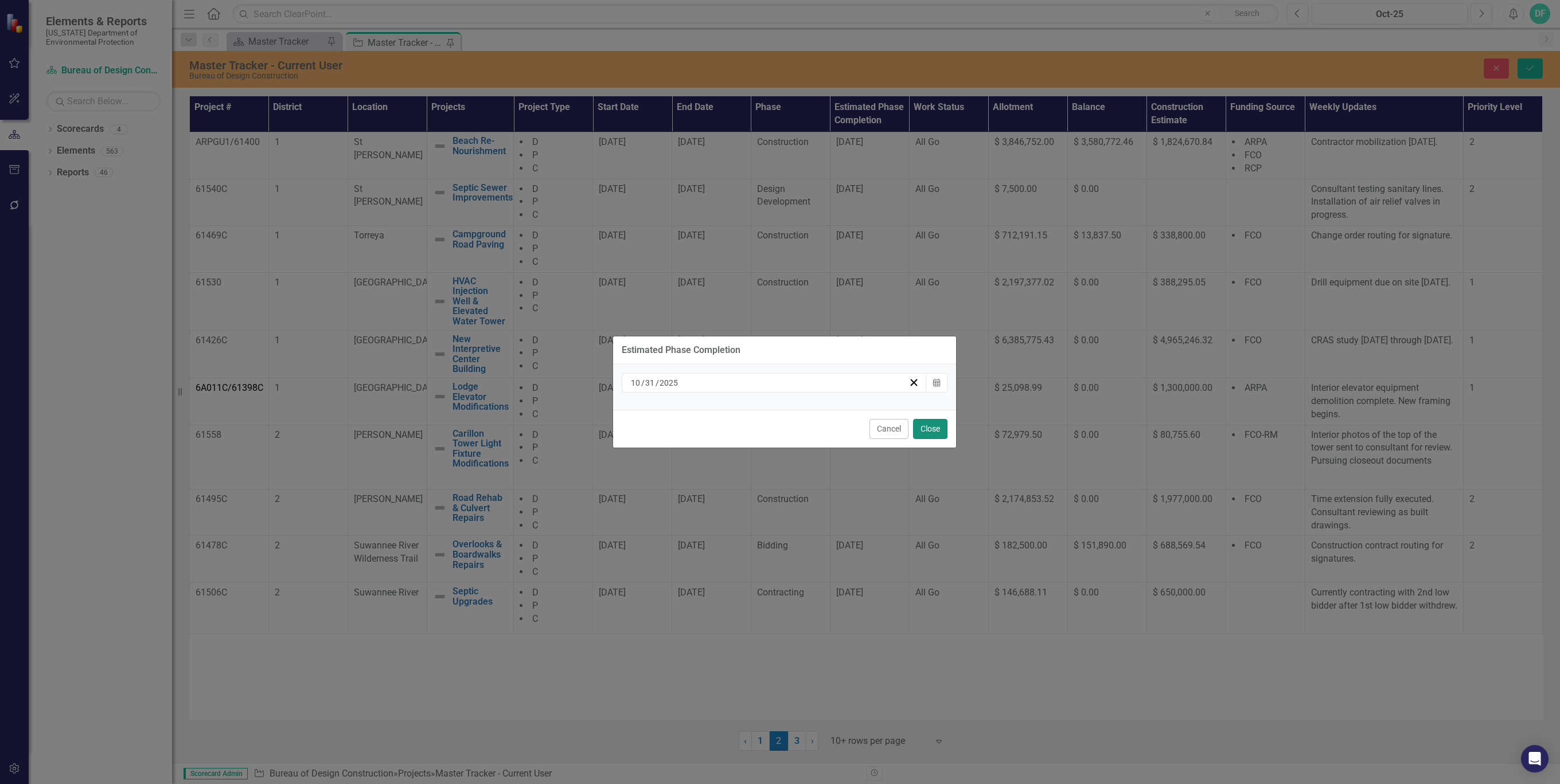
click at [933, 431] on button "Close" at bounding box center [930, 429] width 35 height 20
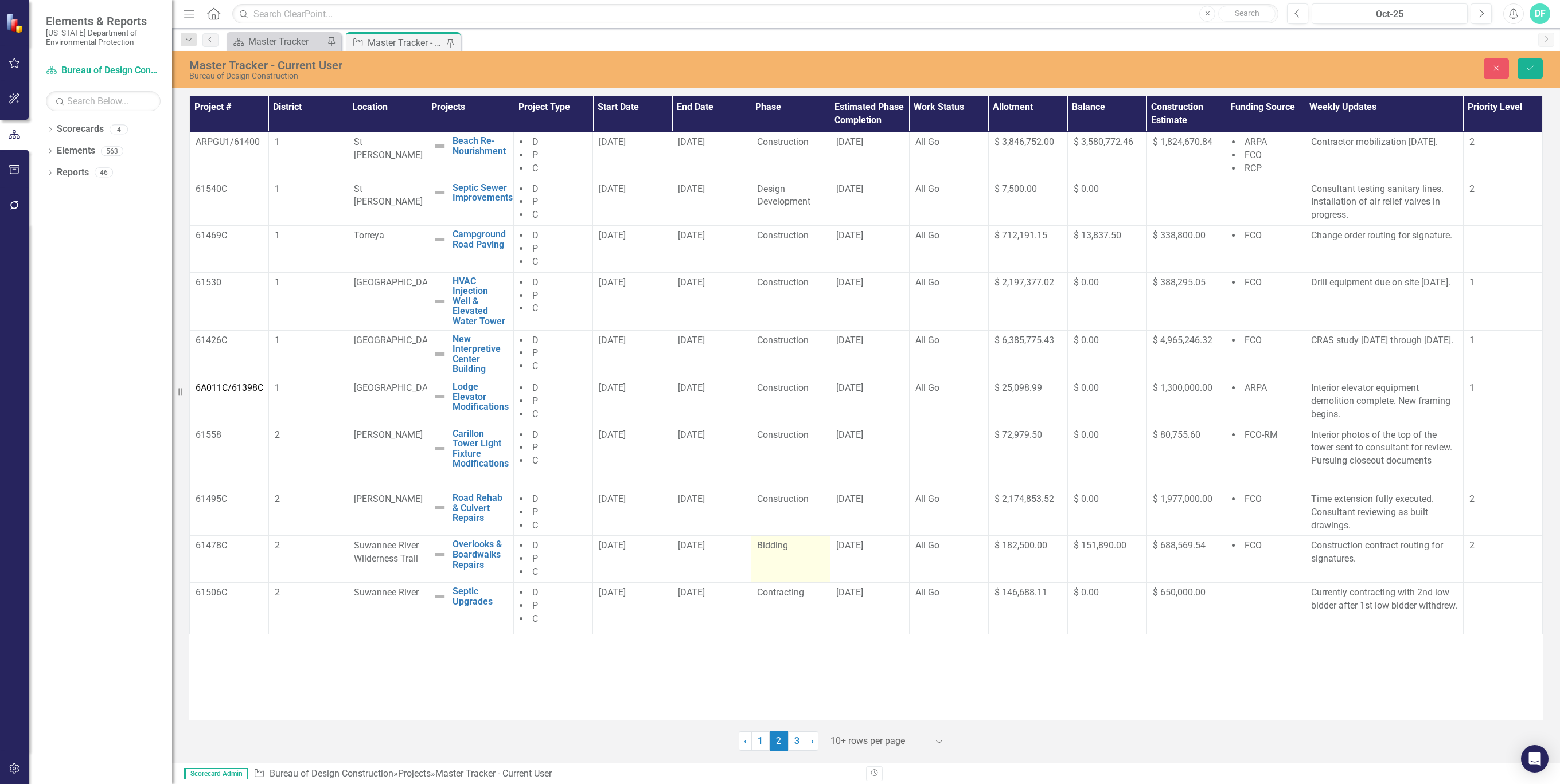
click at [812, 555] on td "Bidding" at bounding box center [790, 559] width 79 height 47
click at [810, 555] on td "Bidding" at bounding box center [790, 559] width 79 height 47
click at [815, 550] on icon at bounding box center [813, 551] width 6 height 4
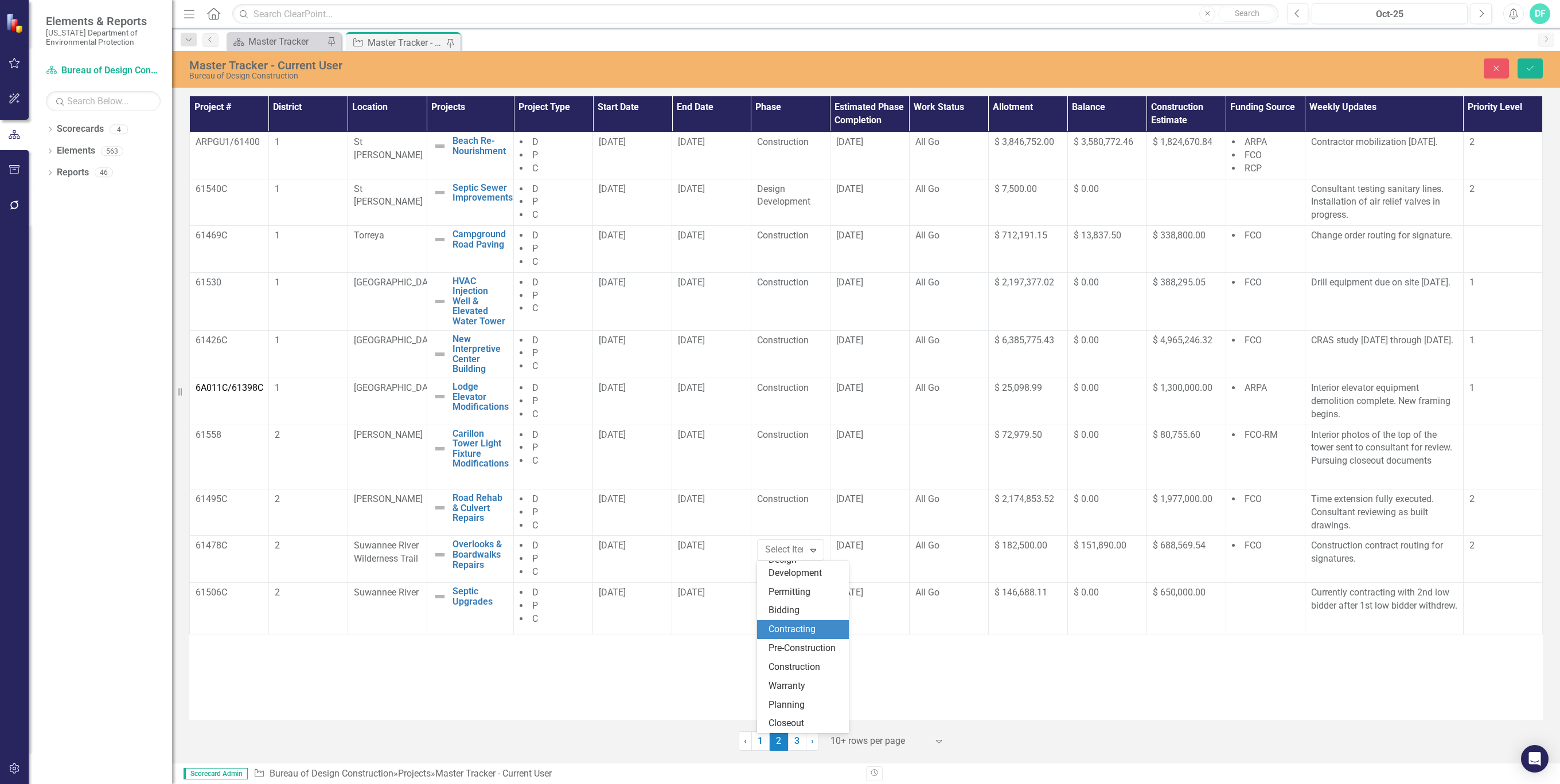
click at [815, 623] on div "Contracting" at bounding box center [805, 630] width 73 height 13
click at [1527, 64] on icon "Save" at bounding box center [1530, 68] width 10 height 8
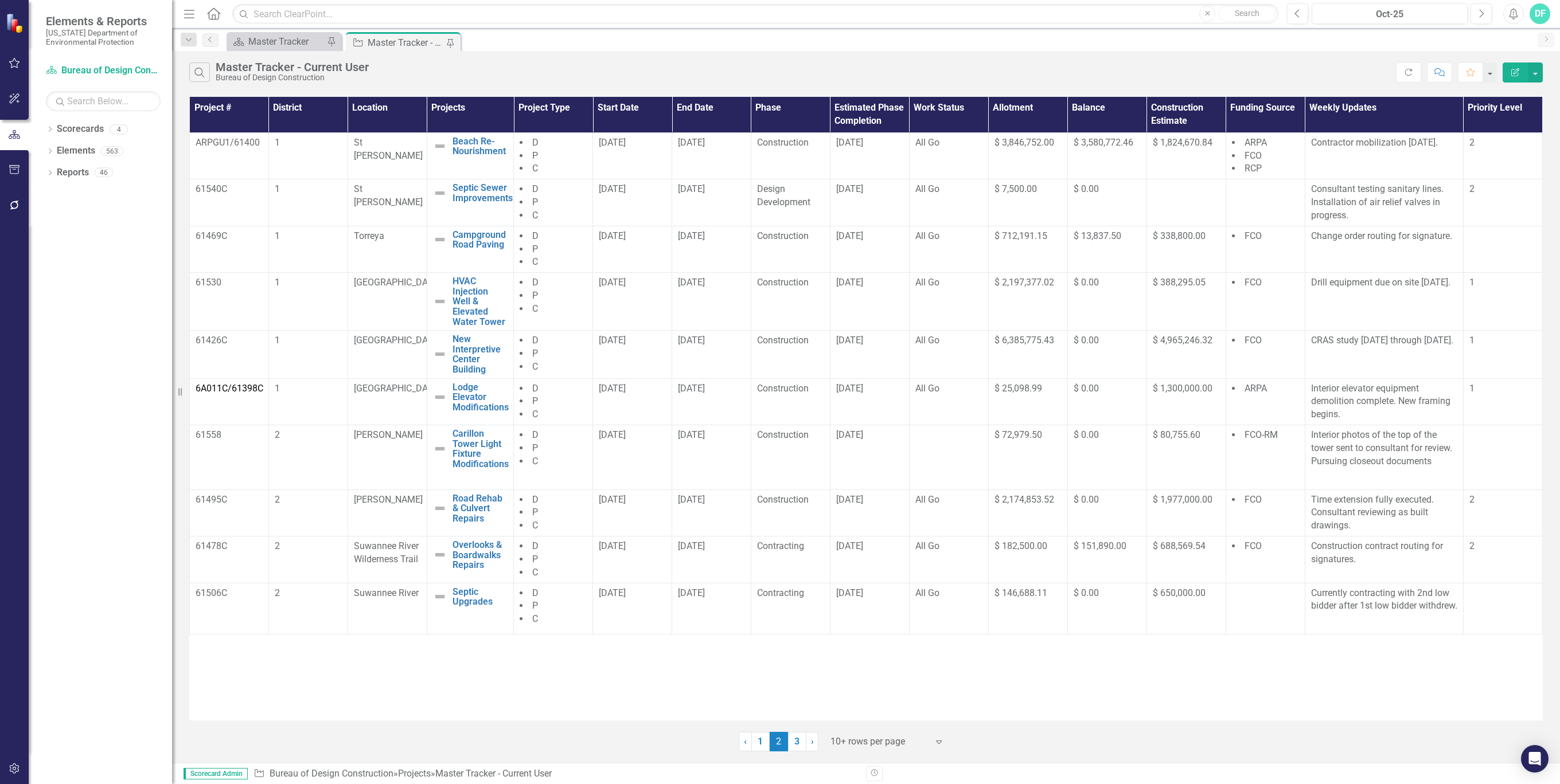
click at [390, 36] on div "Master Tracker - Current User" at bounding box center [405, 42] width 76 height 14
click at [813, 199] on div "Design Development" at bounding box center [790, 196] width 67 height 26
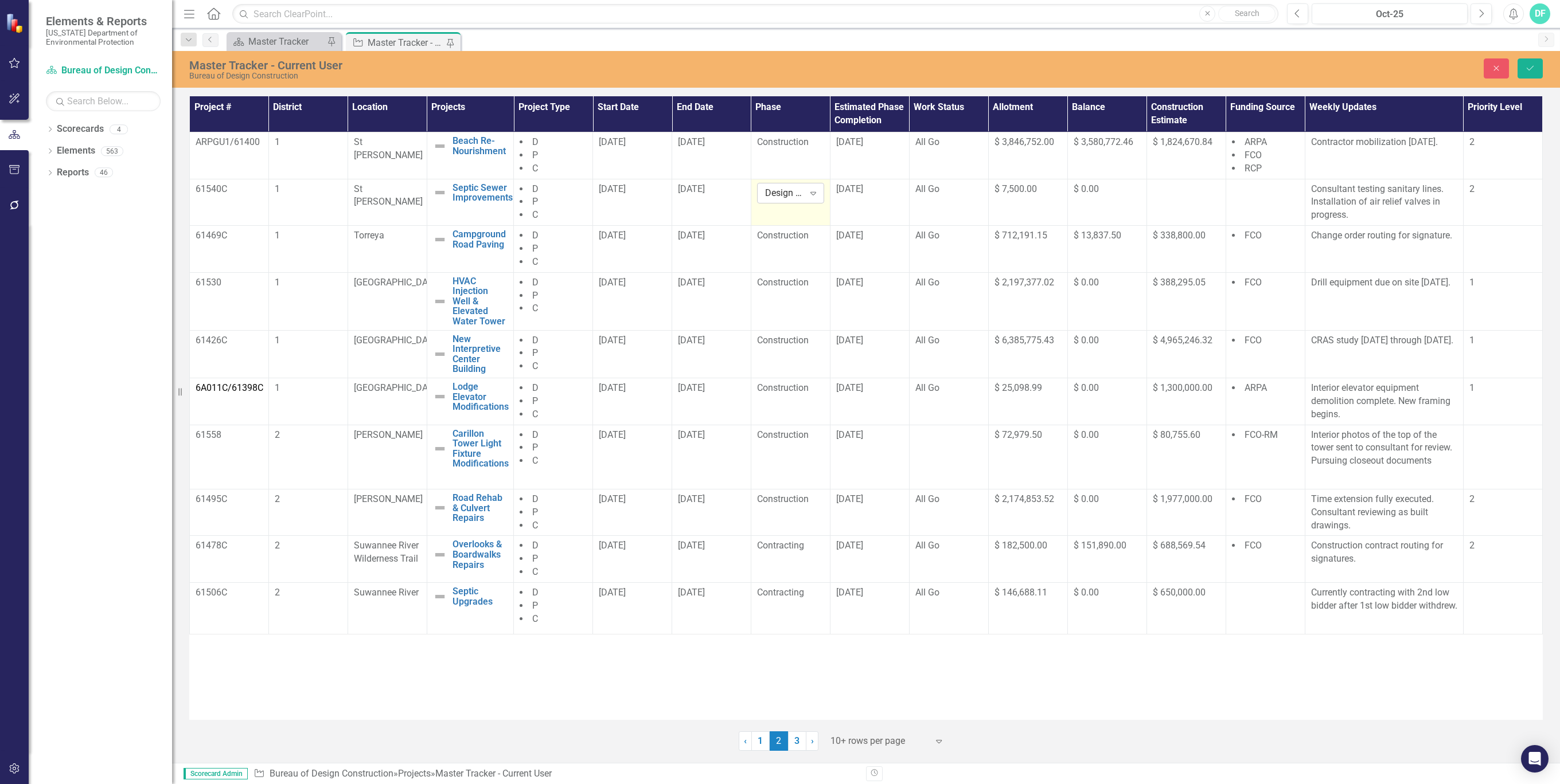
click at [813, 192] on icon "Expand" at bounding box center [813, 194] width 11 height 9
click at [812, 277] on div "Design Development" at bounding box center [805, 276] width 73 height 26
click at [1535, 69] on icon "Save" at bounding box center [1530, 68] width 10 height 8
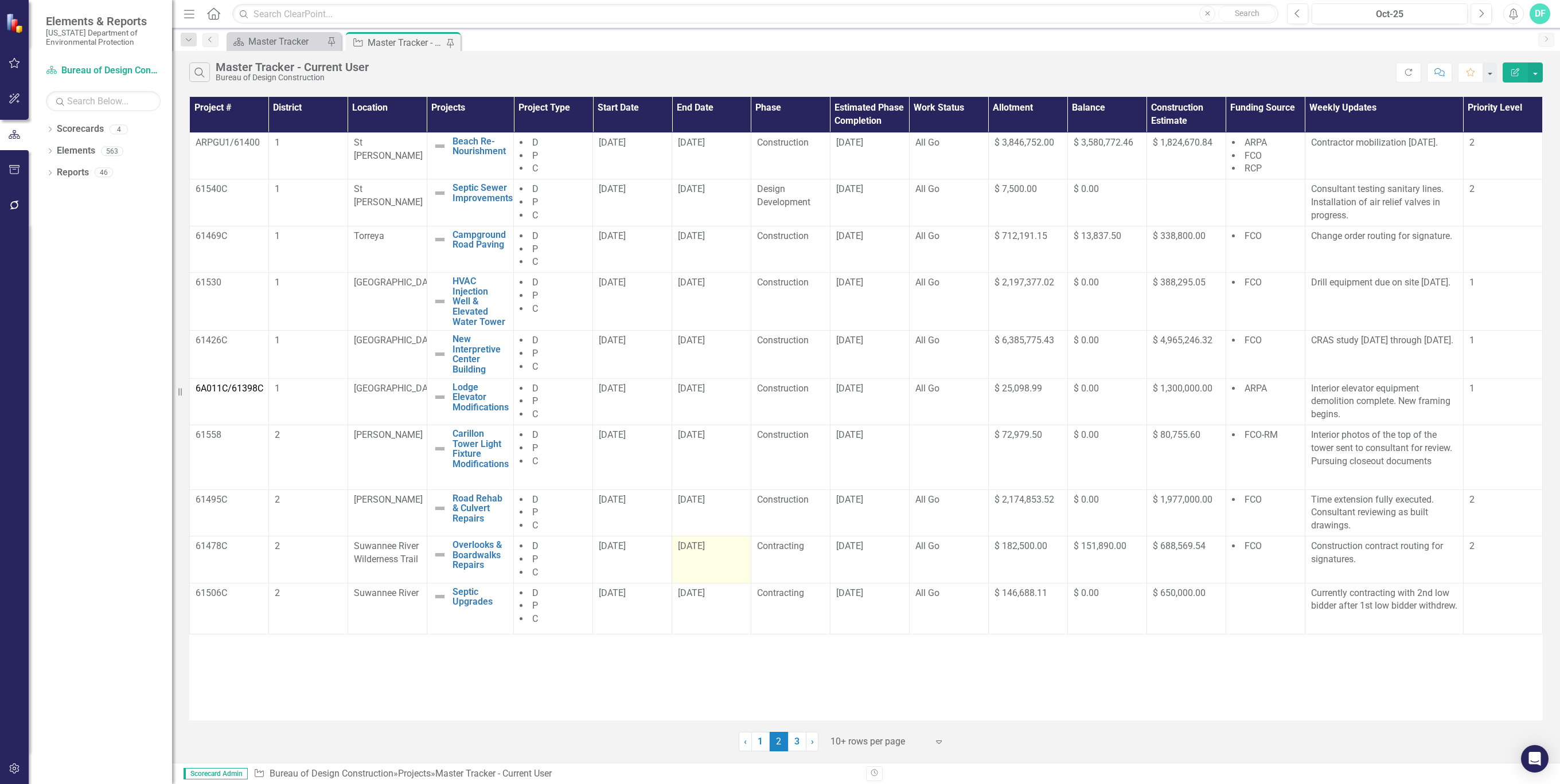
click at [744, 552] on div "[DATE]" at bounding box center [711, 546] width 67 height 13
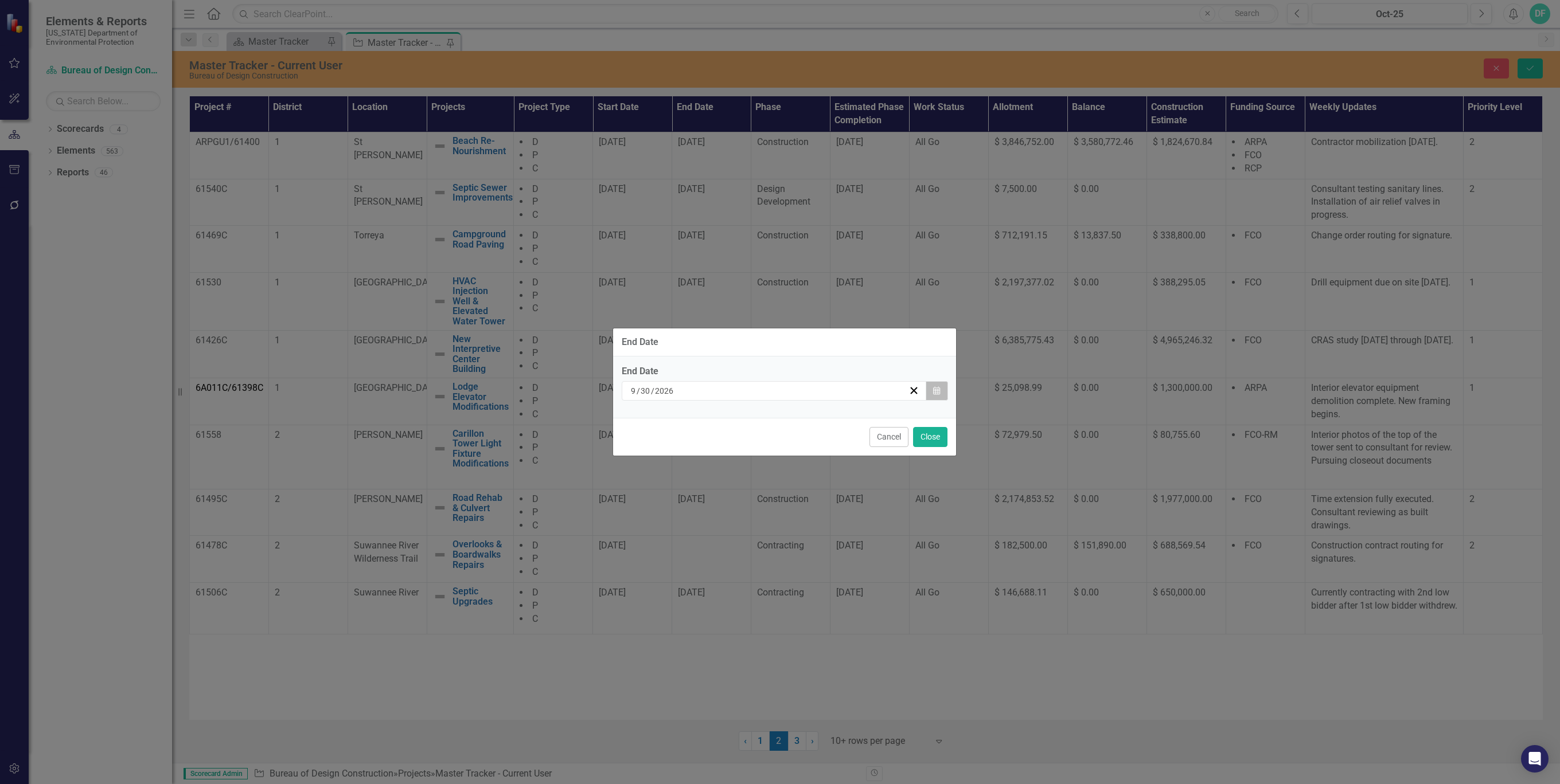
click at [940, 393] on button "Calendar" at bounding box center [936, 391] width 22 height 20
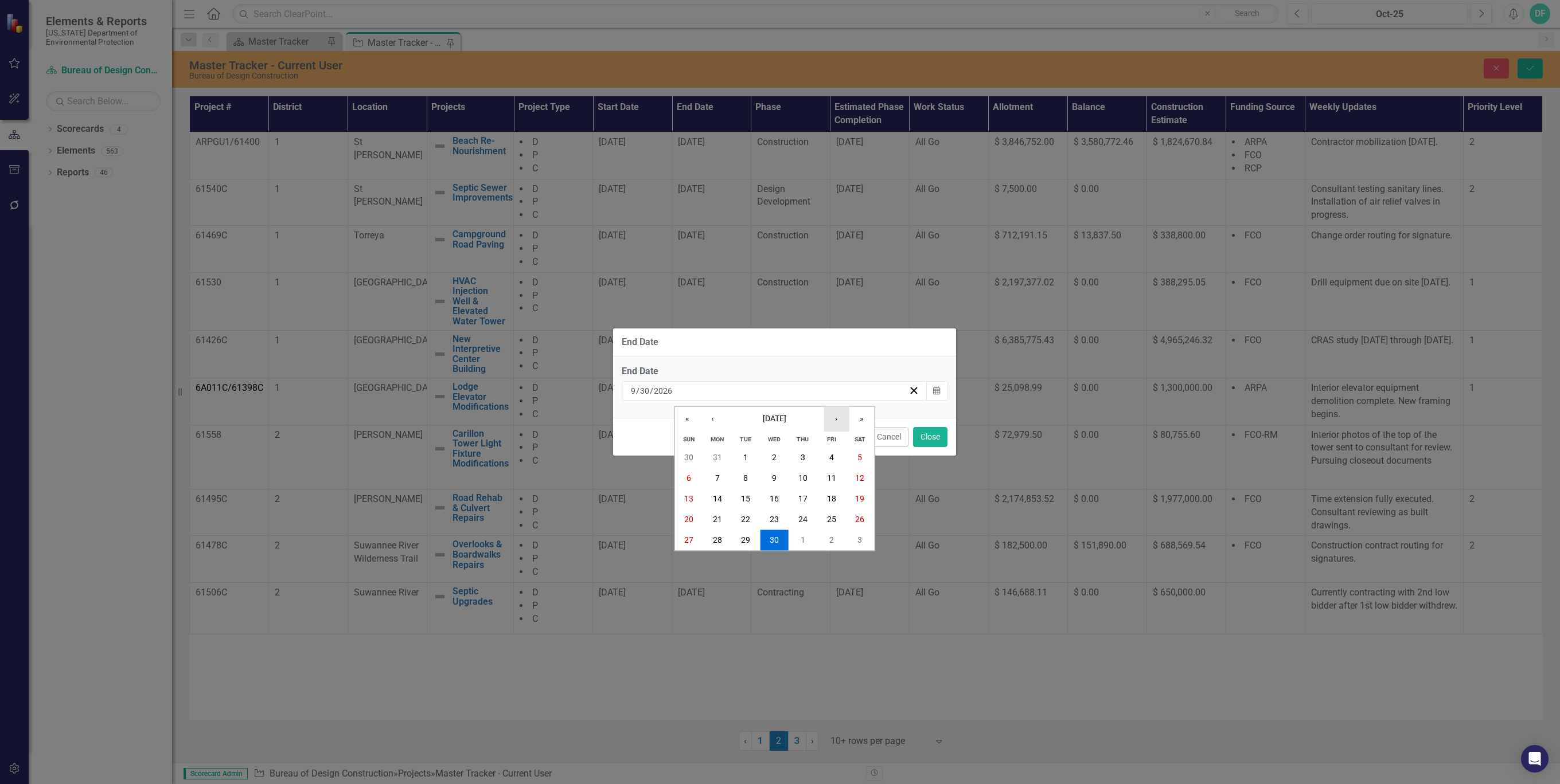
click at [834, 418] on button "›" at bounding box center [836, 419] width 25 height 25
click at [857, 537] on abbr "31" at bounding box center [859, 541] width 9 height 9
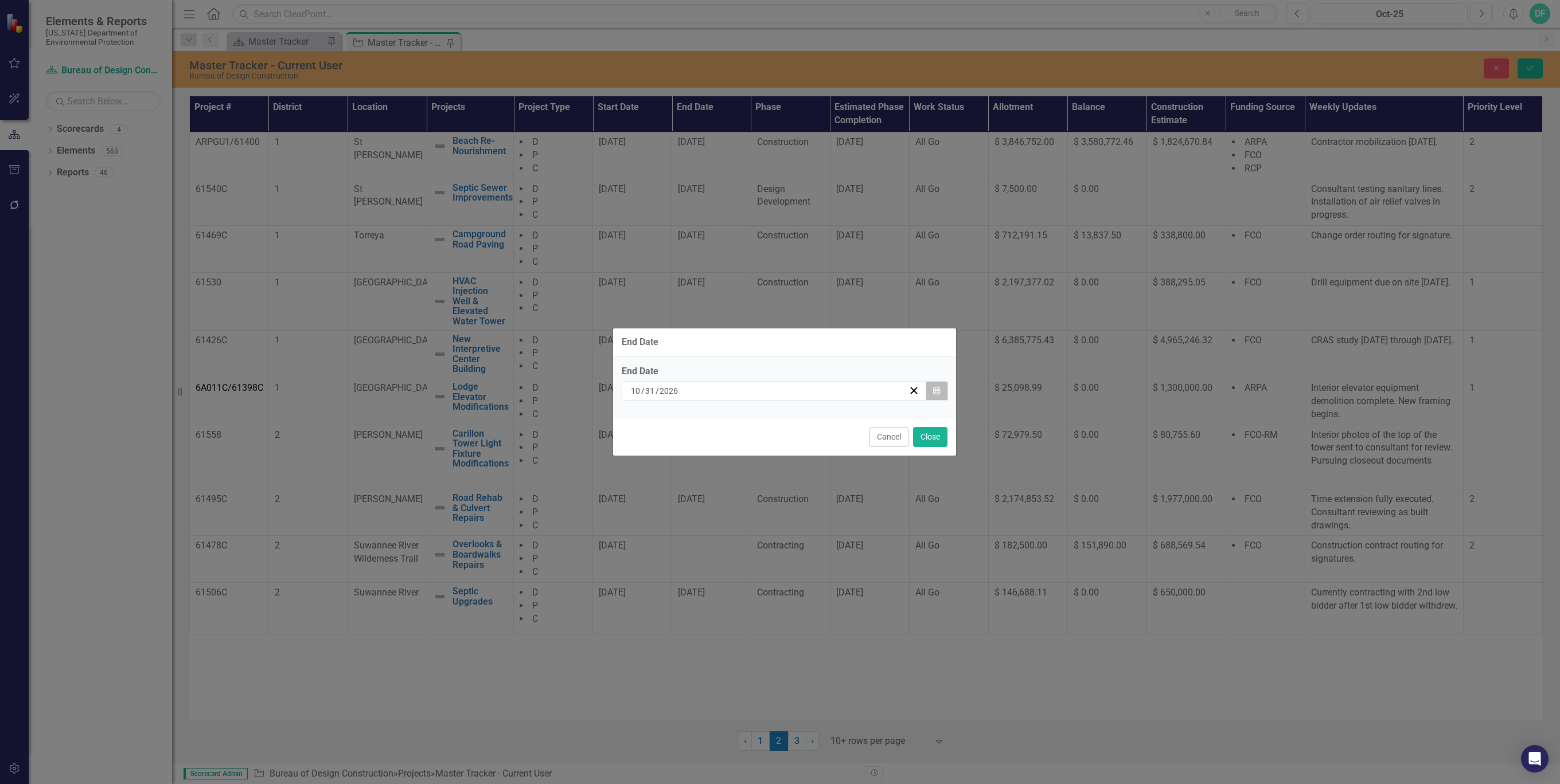
click at [940, 390] on button "Calendar" at bounding box center [936, 391] width 22 height 20
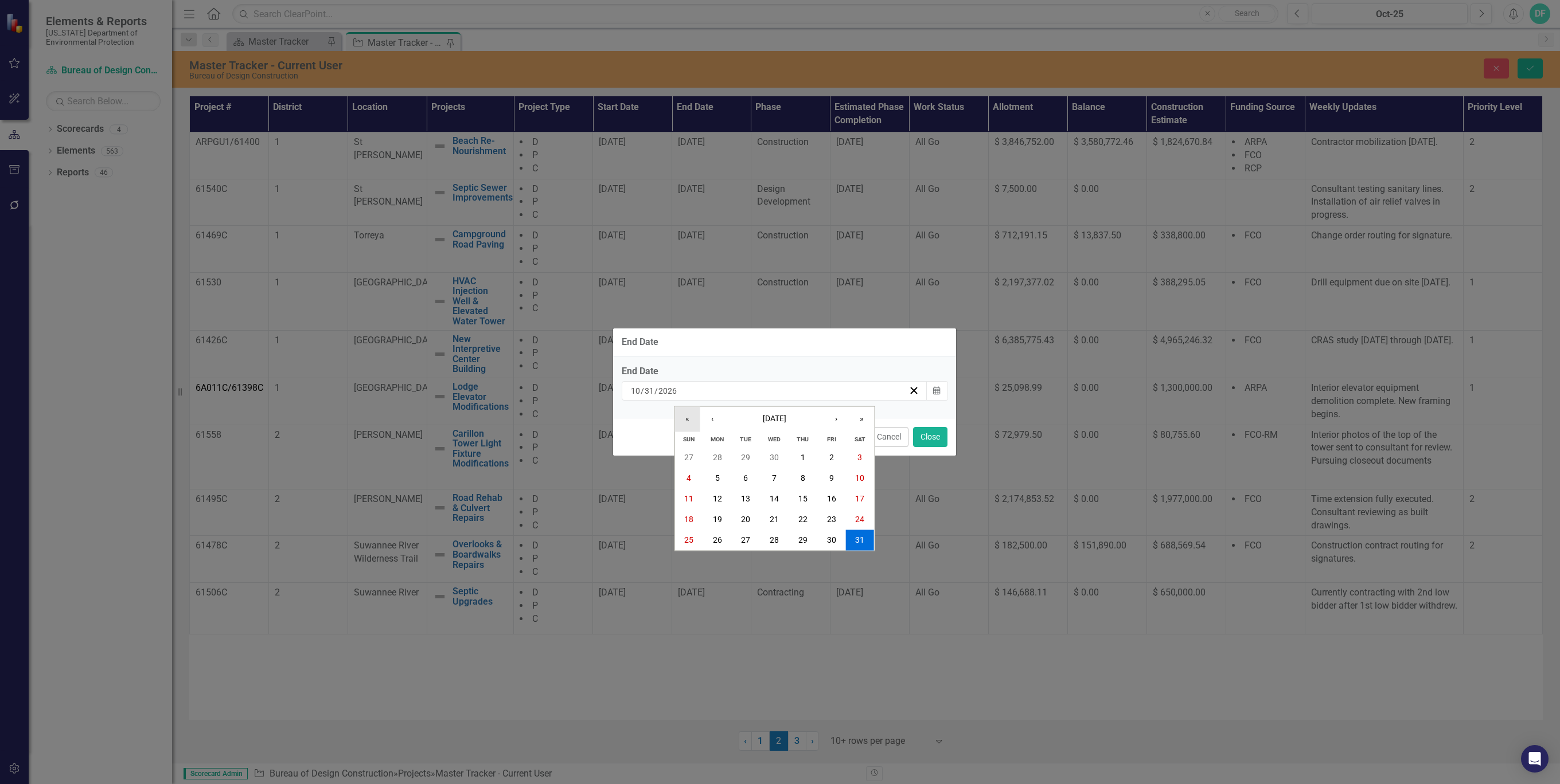
click at [687, 416] on button "«" at bounding box center [686, 419] width 25 height 25
click at [825, 540] on button "31" at bounding box center [831, 541] width 28 height 21
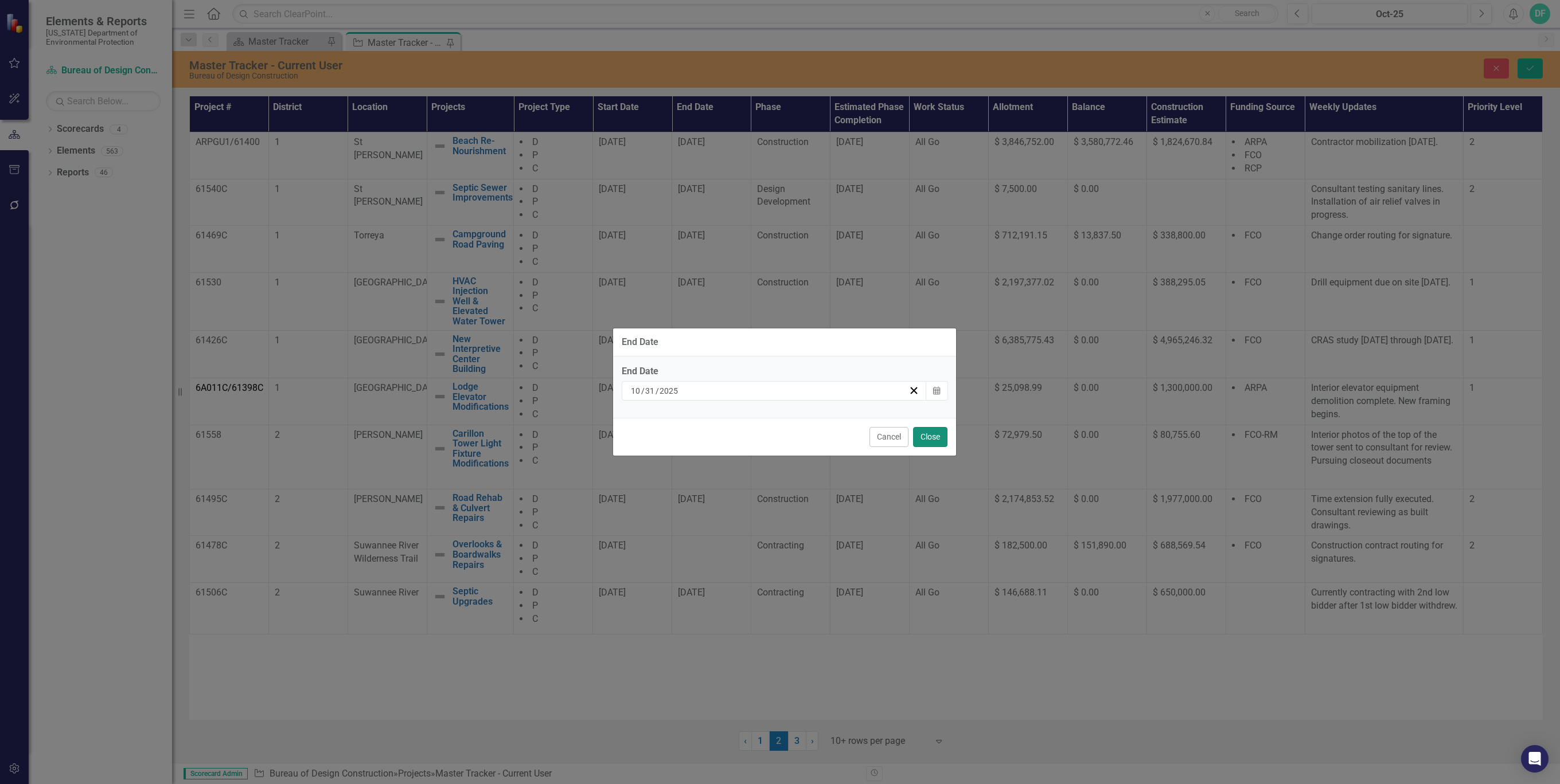
click at [934, 432] on button "Close" at bounding box center [930, 436] width 35 height 20
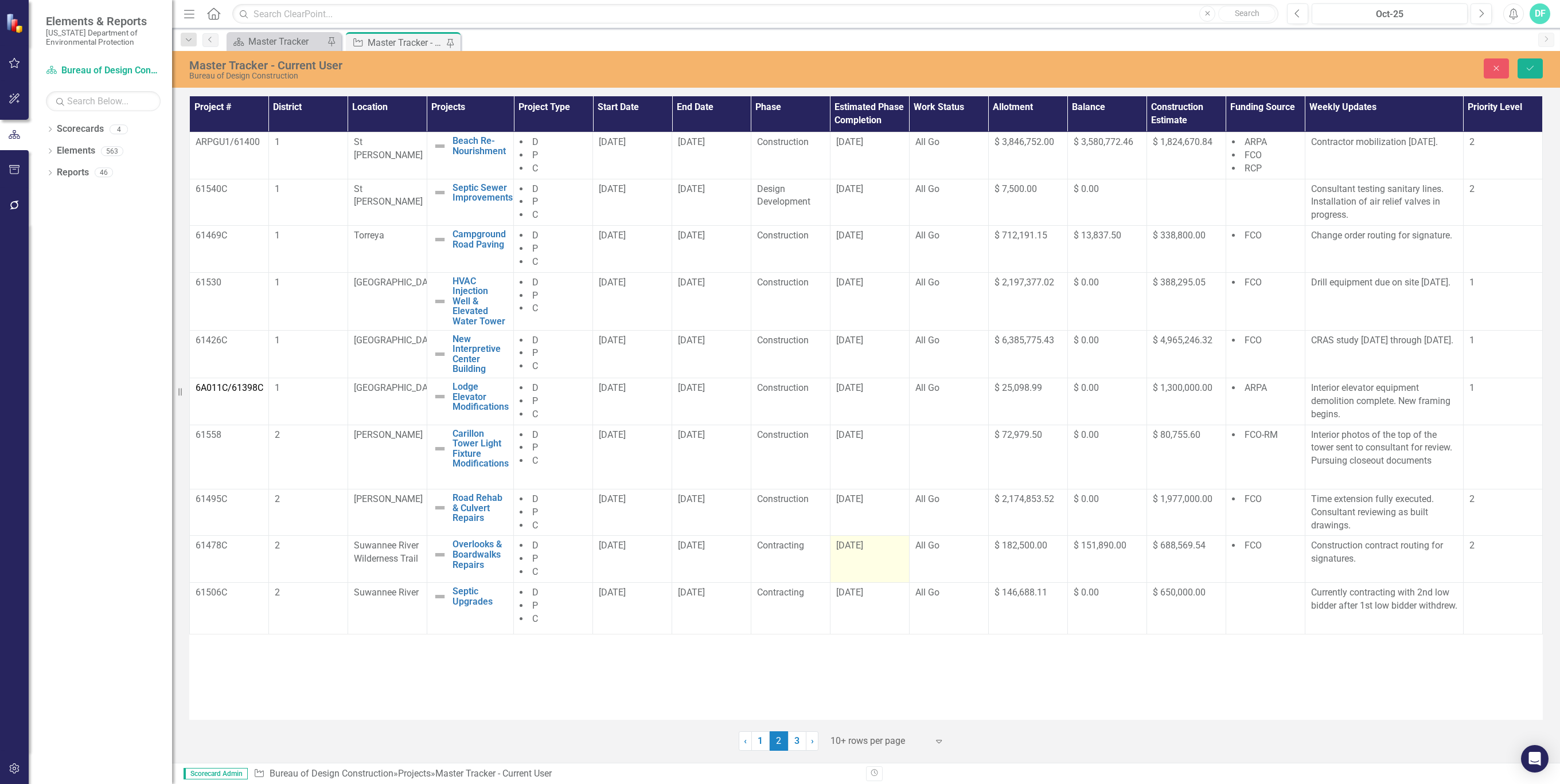
click at [869, 554] on div "[DATE]" at bounding box center [869, 546] width 67 height 14
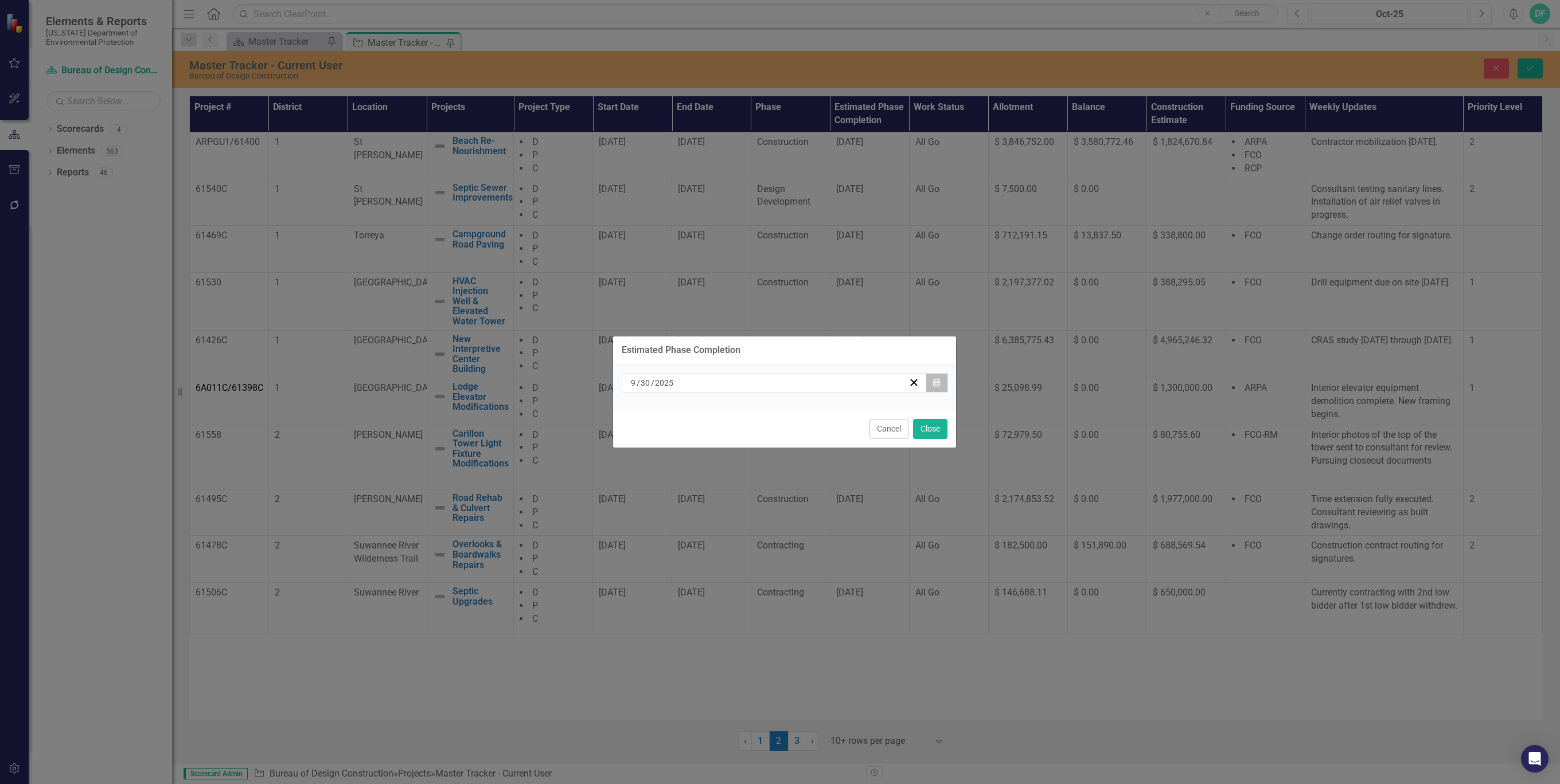
click at [935, 381] on icon "Calendar" at bounding box center [936, 383] width 7 height 8
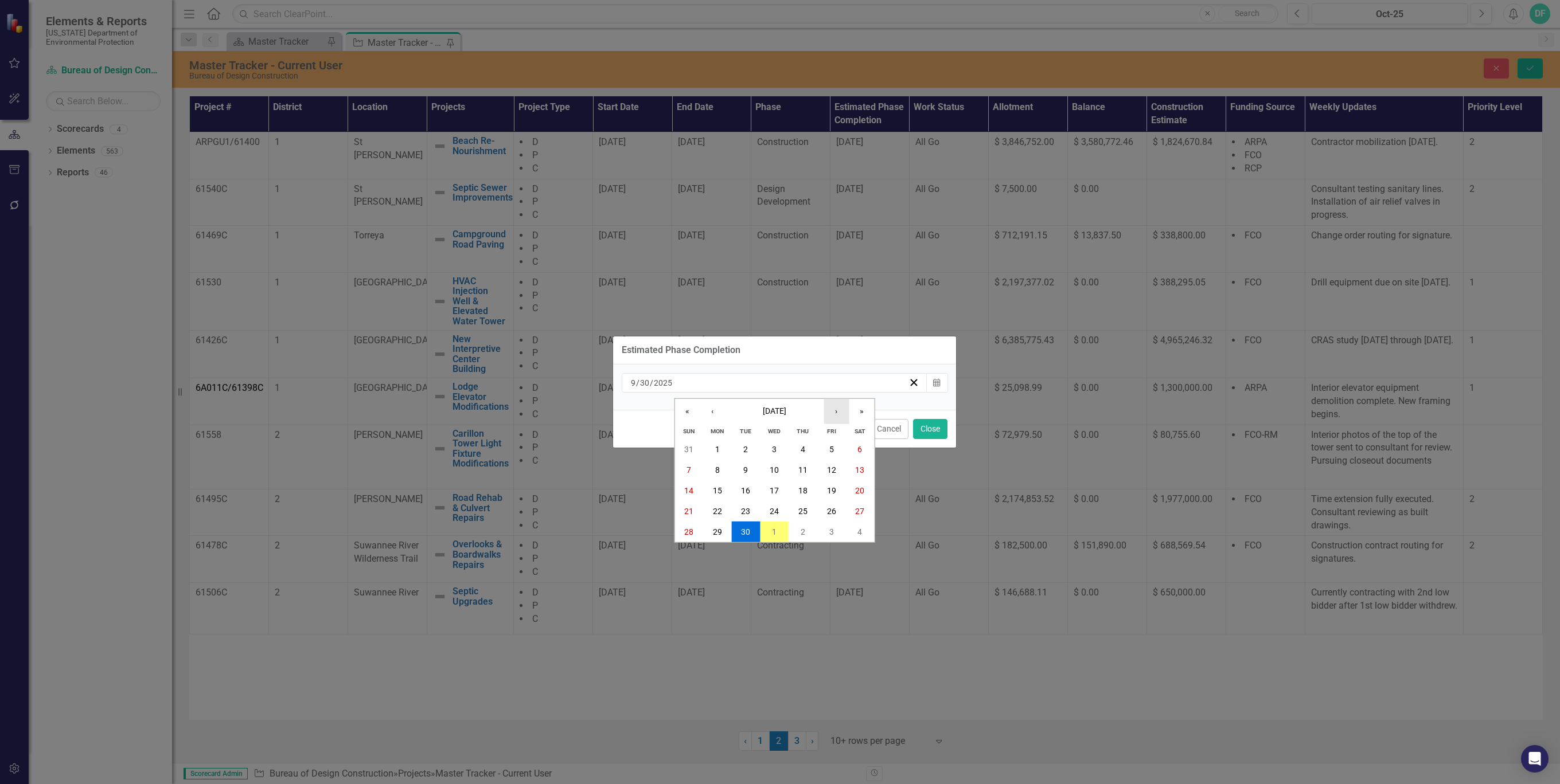
click at [831, 409] on button "›" at bounding box center [836, 411] width 25 height 25
click at [830, 531] on abbr "31" at bounding box center [831, 532] width 9 height 9
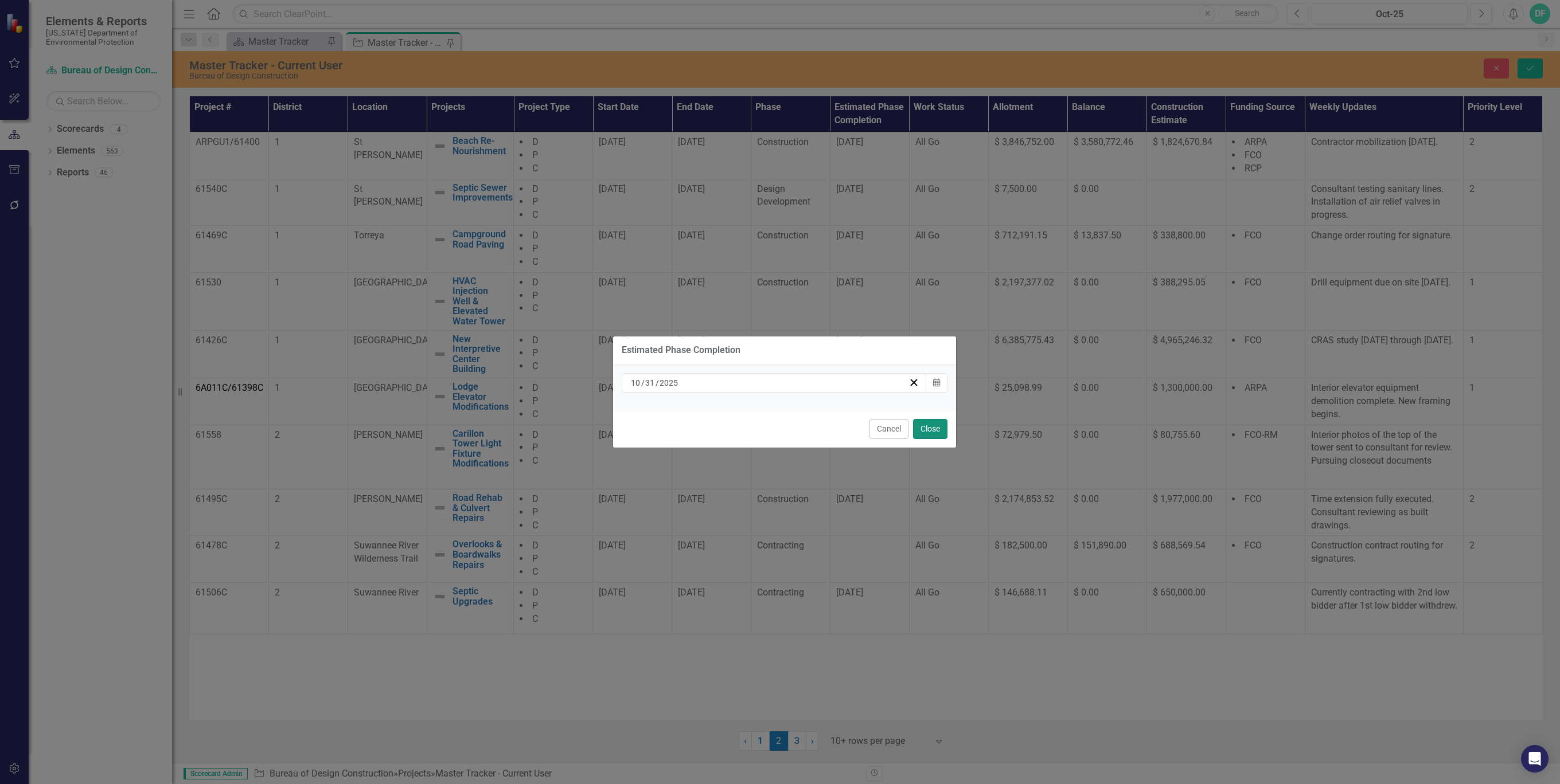
click at [937, 429] on button "Close" at bounding box center [930, 429] width 35 height 20
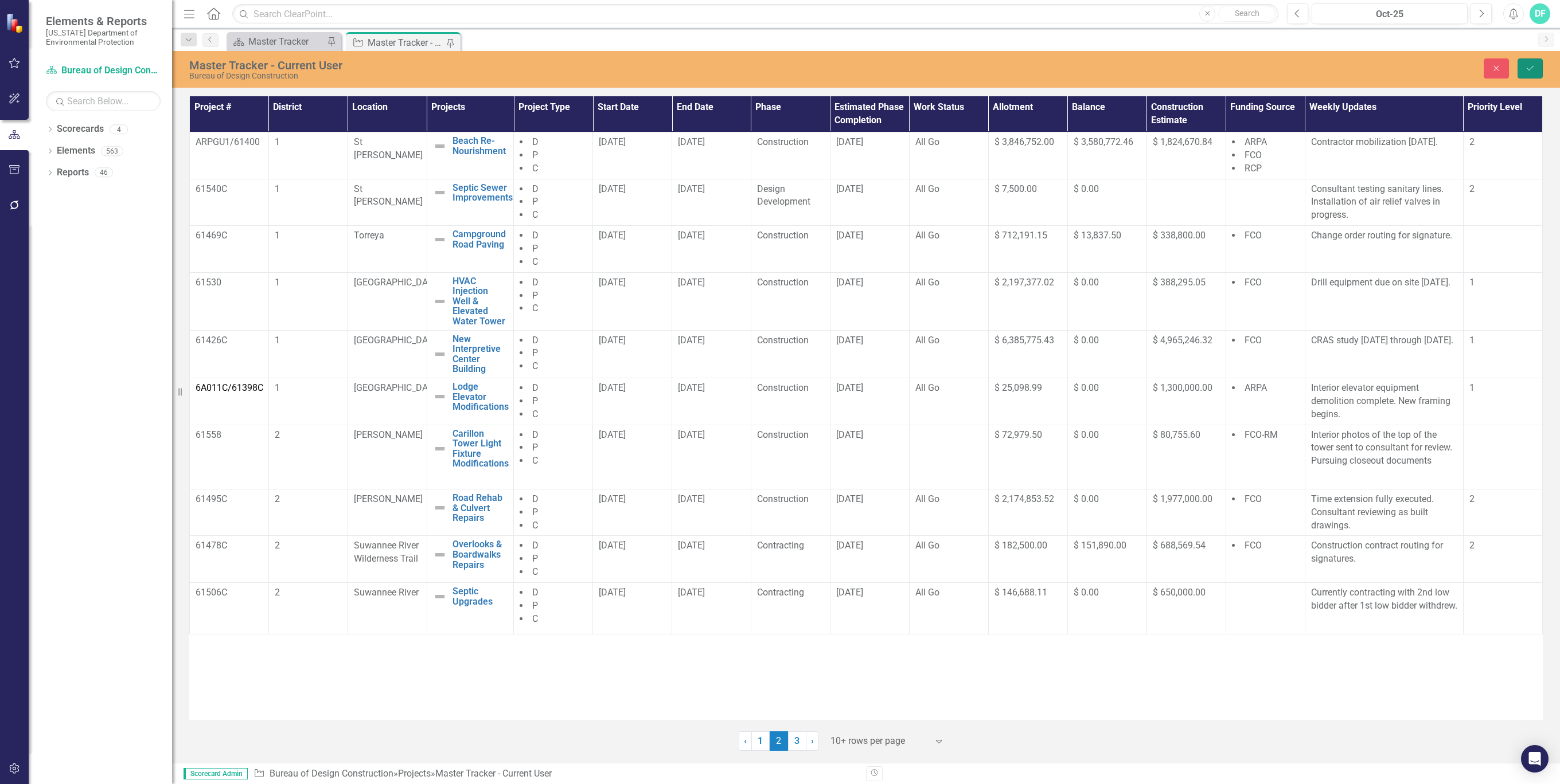
click at [1535, 69] on icon "Save" at bounding box center [1530, 68] width 10 height 8
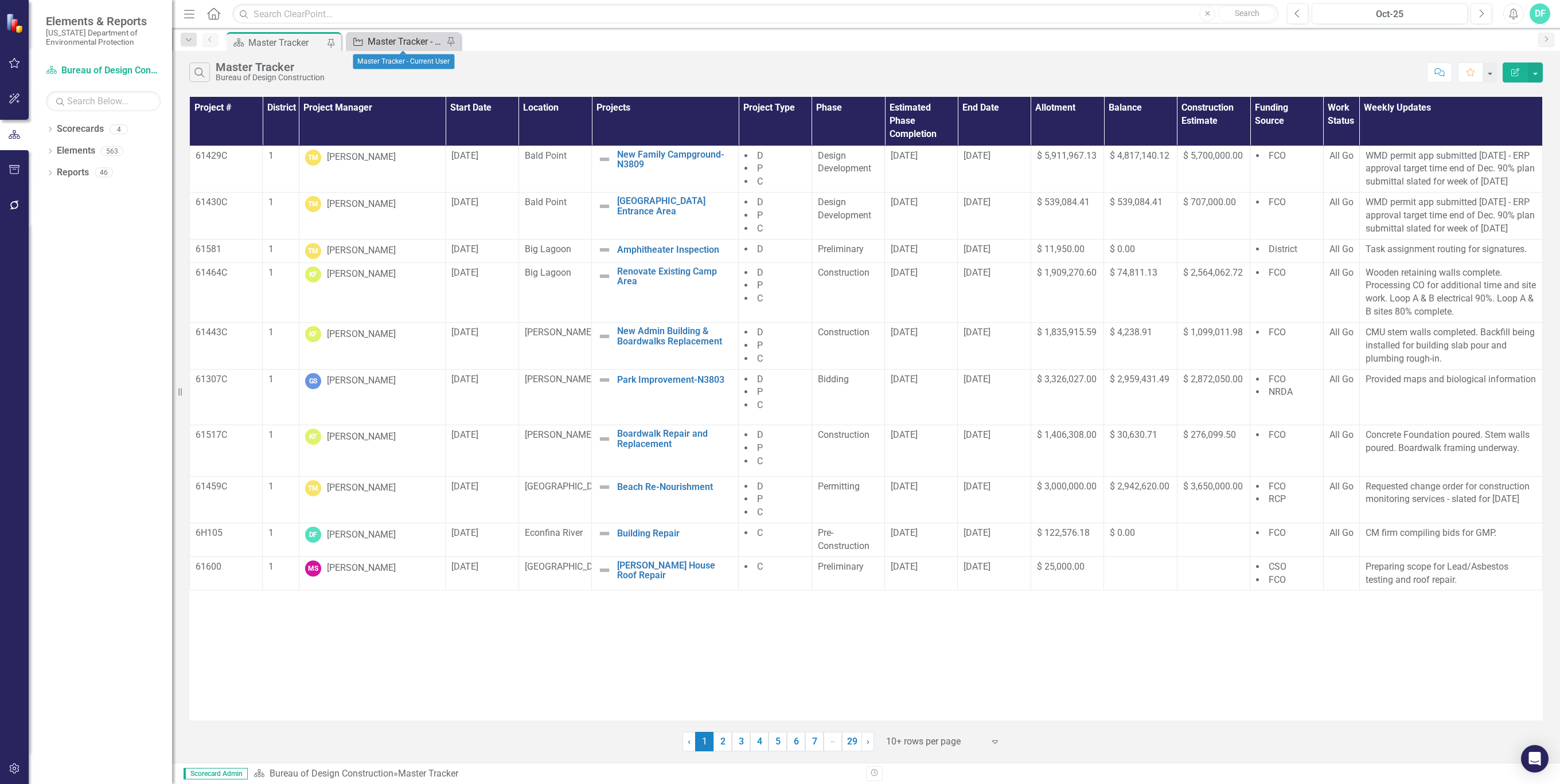
click at [402, 39] on div "Master Tracker - Current User" at bounding box center [405, 41] width 76 height 14
